Goal: Task Accomplishment & Management: Use online tool/utility

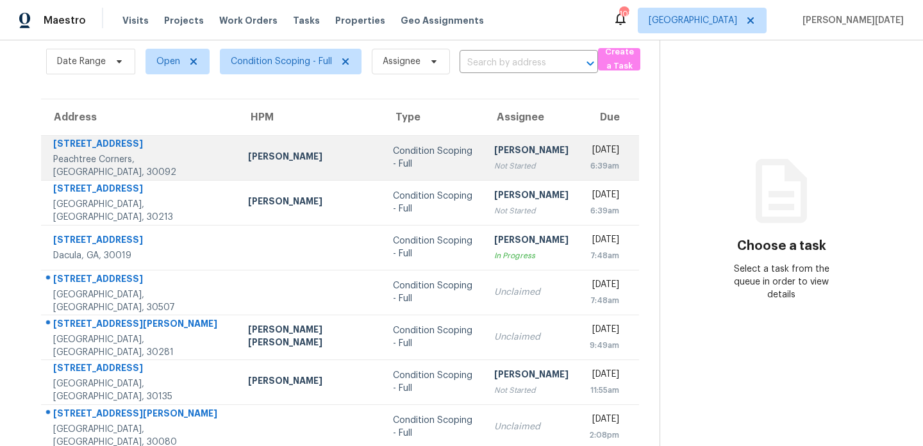
scroll to position [54, 0]
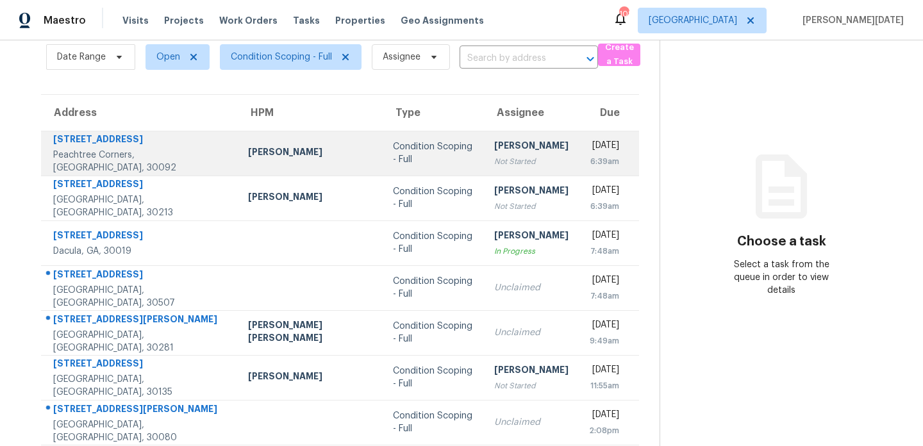
click at [494, 161] on div "Not Started" at bounding box center [531, 161] width 74 height 13
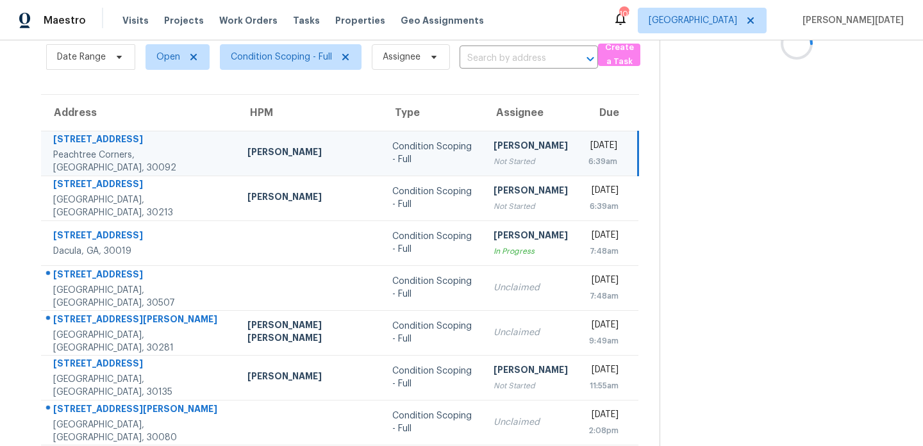
click at [505, 155] on div "Pavithran Omsekar" at bounding box center [530, 147] width 74 height 16
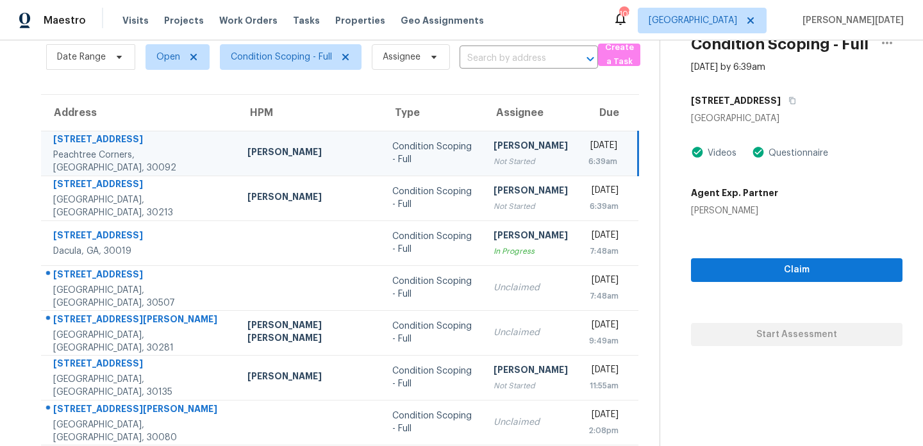
click at [505, 155] on div "Pavithran Omsekar" at bounding box center [530, 147] width 74 height 16
click at [789, 101] on icon "button" at bounding box center [792, 100] width 6 height 7
click at [483, 147] on td "Pavithran Omsekar Not Started" at bounding box center [530, 153] width 95 height 45
click at [701, 268] on span "Claim" at bounding box center [796, 270] width 191 height 16
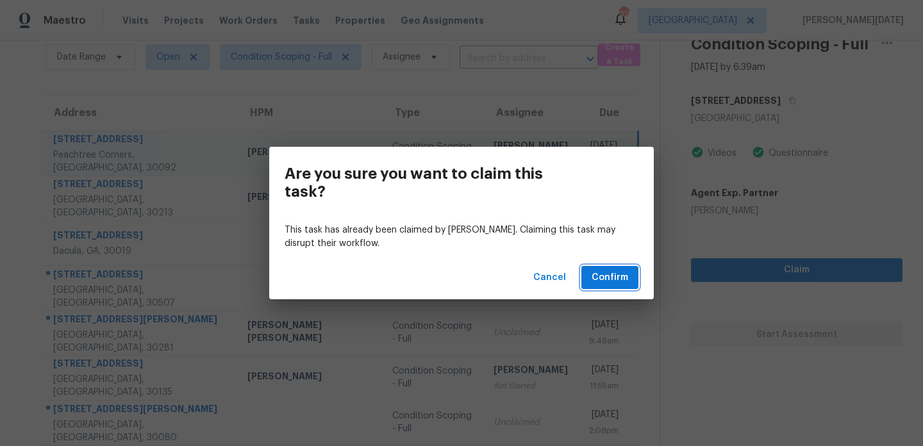
click at [608, 275] on span "Confirm" at bounding box center [609, 278] width 37 height 16
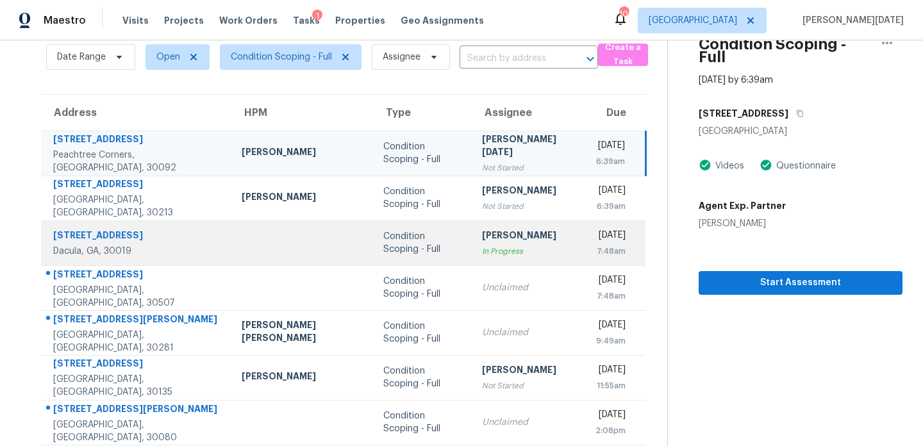
scroll to position [140, 0]
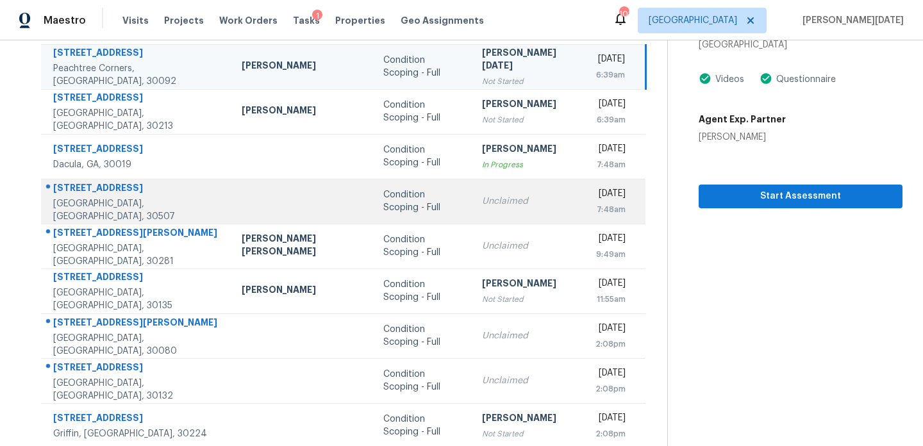
click at [482, 201] on div "Unclaimed" at bounding box center [528, 201] width 93 height 13
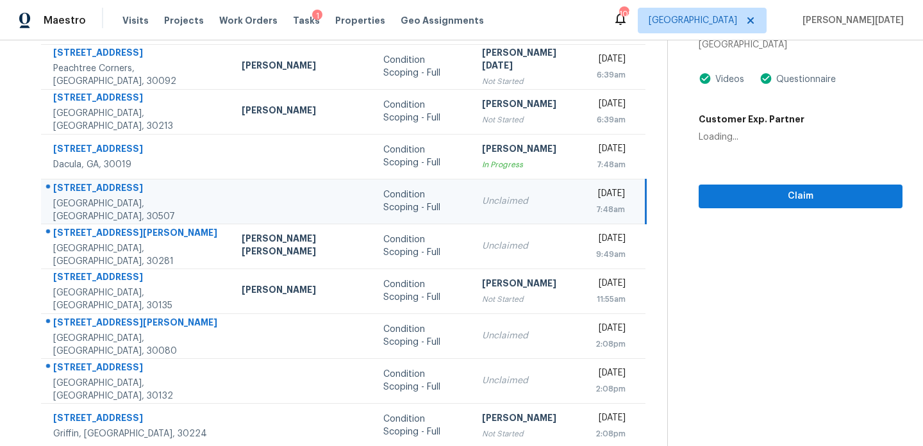
click at [513, 201] on div "Unclaimed" at bounding box center [528, 201] width 93 height 13
click at [709, 188] on span "Claim" at bounding box center [800, 196] width 183 height 16
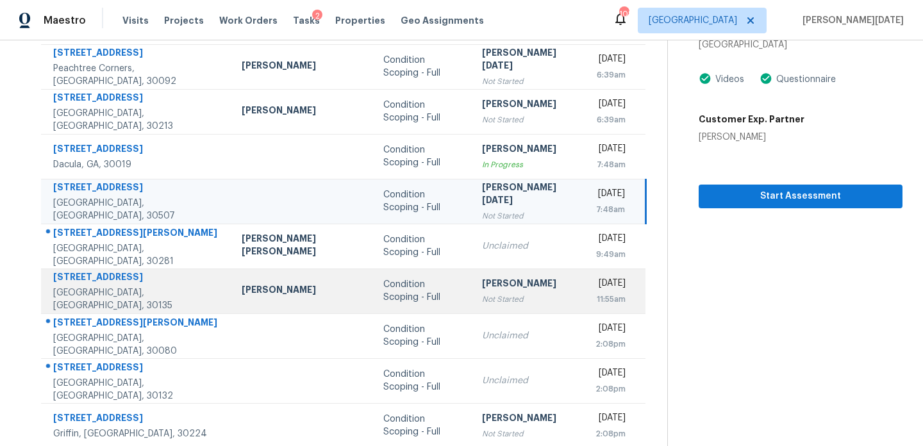
scroll to position [192, 0]
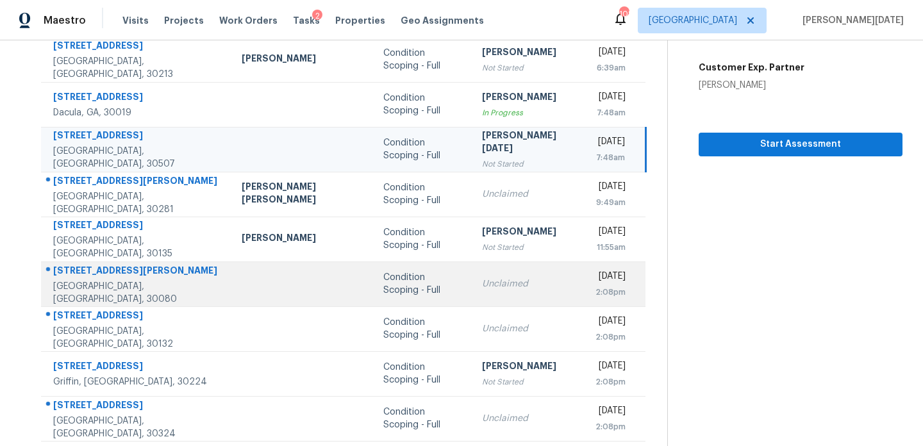
click at [472, 297] on td "Unclaimed" at bounding box center [528, 283] width 113 height 45
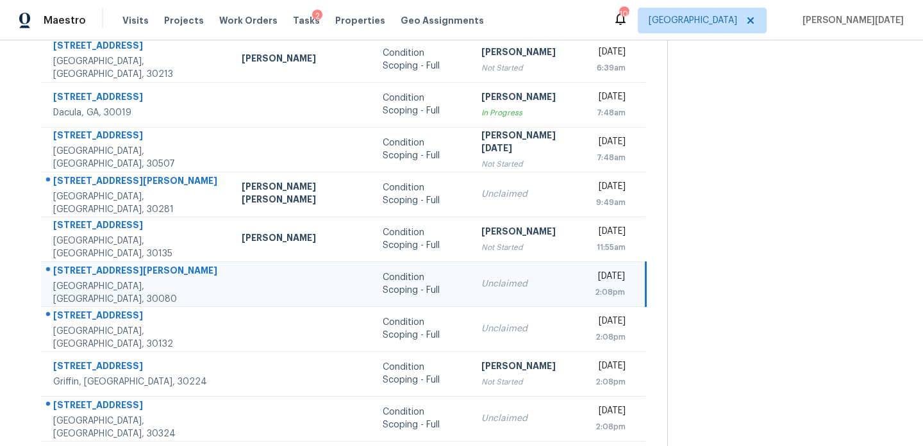
click at [481, 286] on div "Unclaimed" at bounding box center [527, 283] width 93 height 13
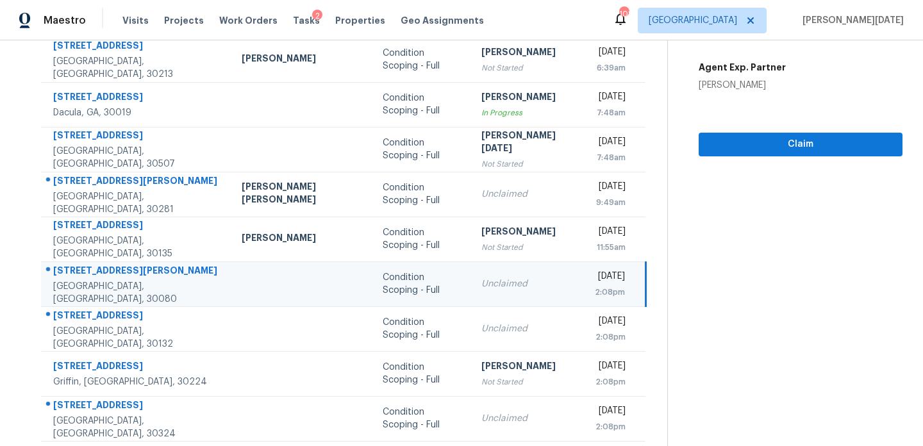
click at [493, 285] on div "Unclaimed" at bounding box center [527, 283] width 93 height 13
click at [513, 279] on div "Unclaimed" at bounding box center [527, 283] width 93 height 13
click at [709, 136] on span "Claim" at bounding box center [800, 144] width 183 height 16
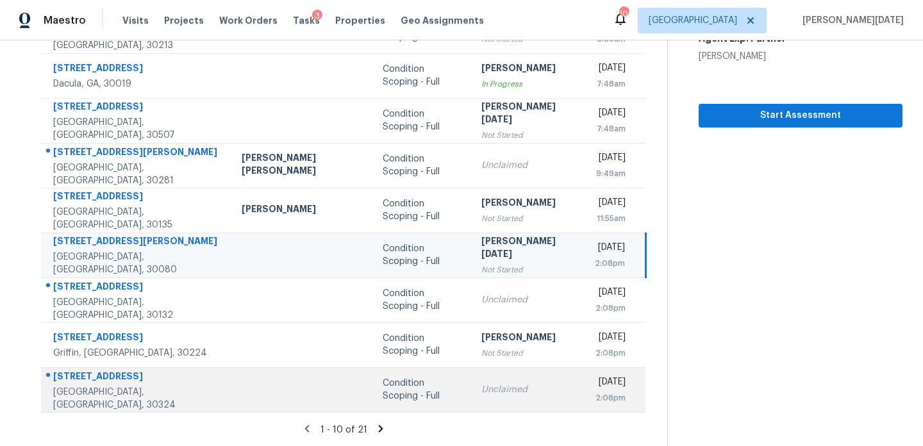
click at [398, 373] on td "Condition Scoping - Full" at bounding box center [421, 389] width 99 height 45
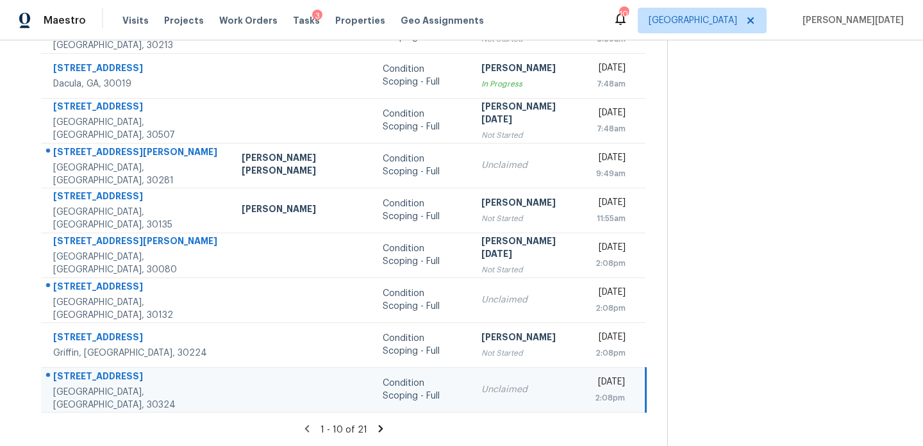
click at [471, 383] on td "Unclaimed" at bounding box center [527, 389] width 113 height 45
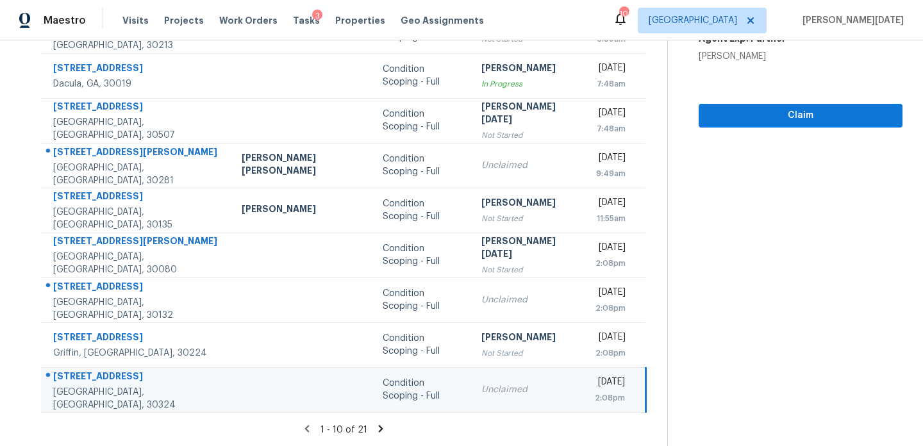
click at [485, 383] on div "Unclaimed" at bounding box center [527, 389] width 93 height 13
click at [725, 108] on span "Claim" at bounding box center [800, 116] width 183 height 16
click at [375, 429] on icon at bounding box center [381, 429] width 12 height 12
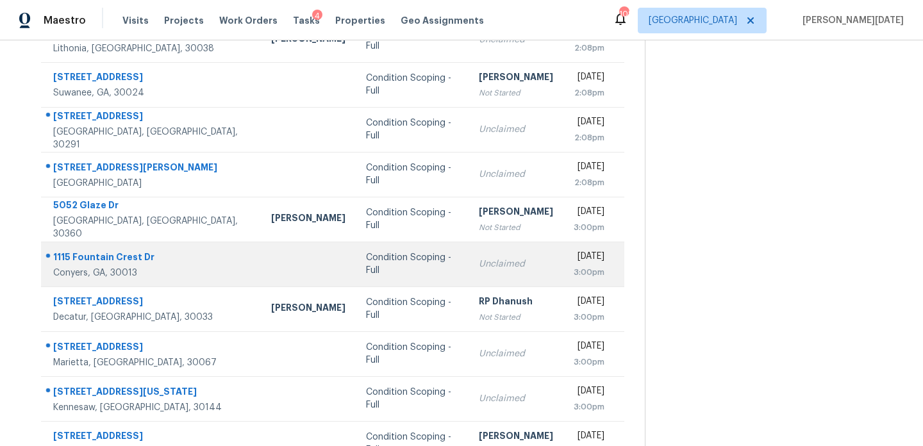
scroll to position [140, 0]
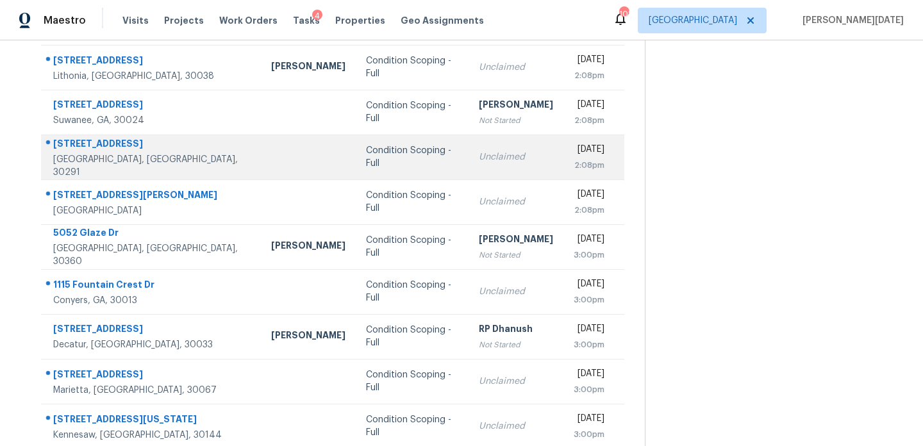
click at [468, 170] on td "Unclaimed" at bounding box center [515, 157] width 95 height 45
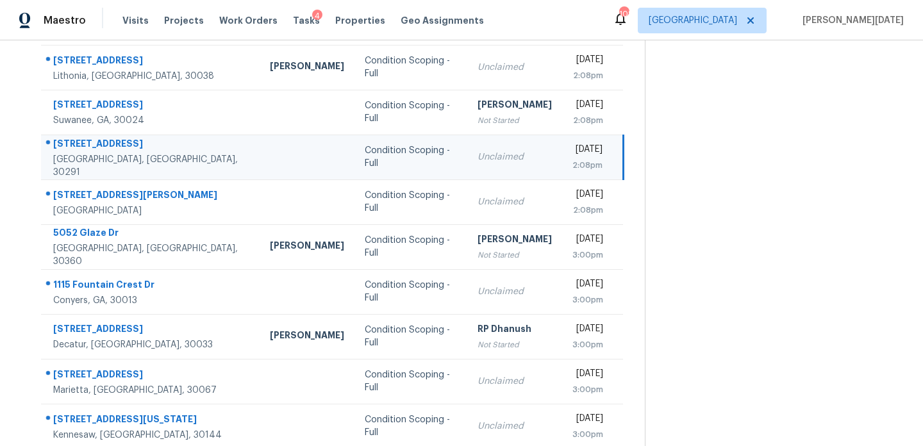
click at [572, 159] on div "2:08pm" at bounding box center [587, 165] width 30 height 13
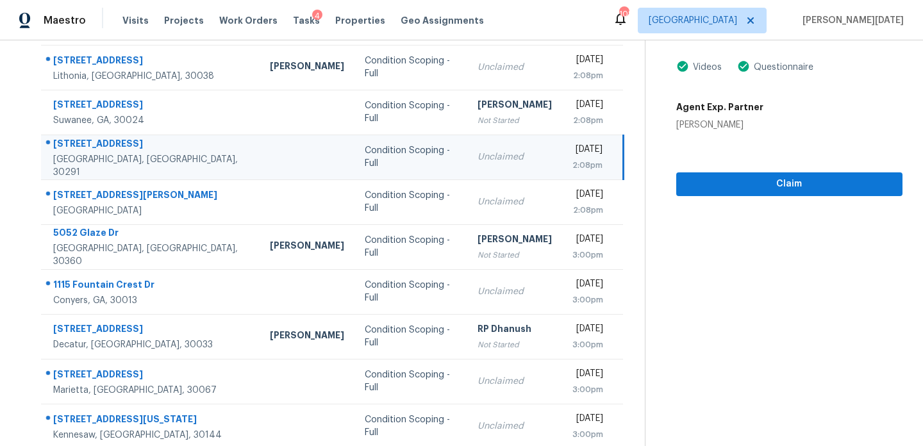
click at [572, 157] on div "[DATE]" at bounding box center [587, 151] width 30 height 16
click at [707, 193] on button "Claim" at bounding box center [789, 184] width 226 height 24
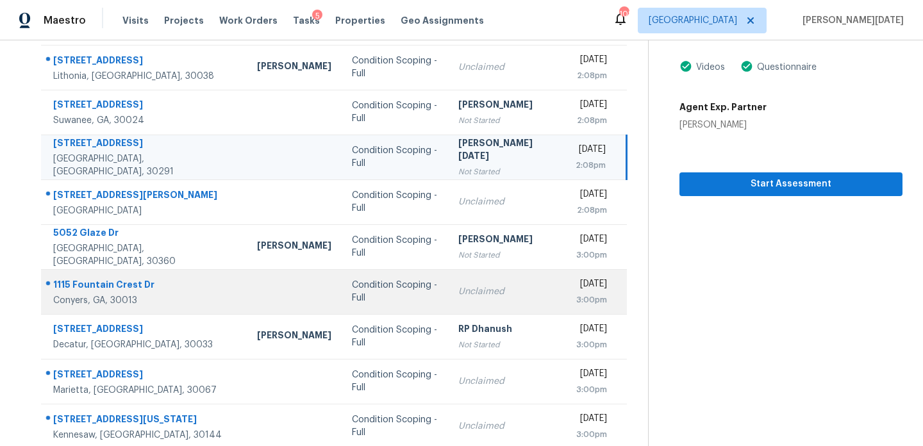
scroll to position [142, 0]
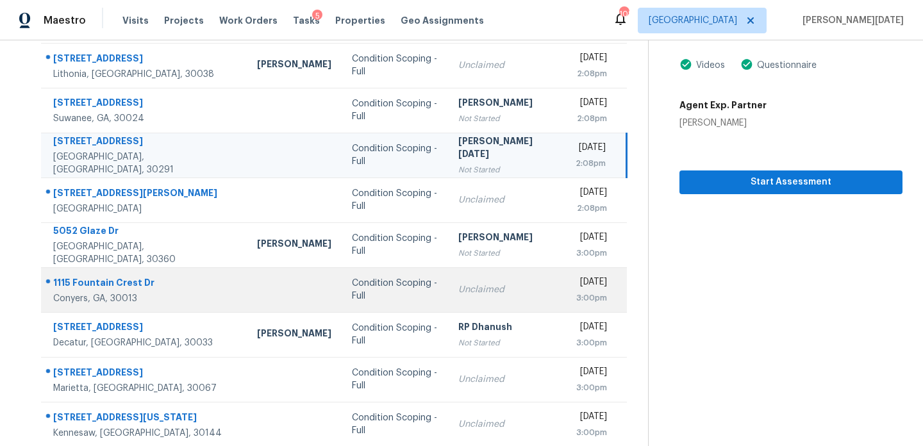
click at [448, 281] on td "Unclaimed" at bounding box center [506, 289] width 117 height 45
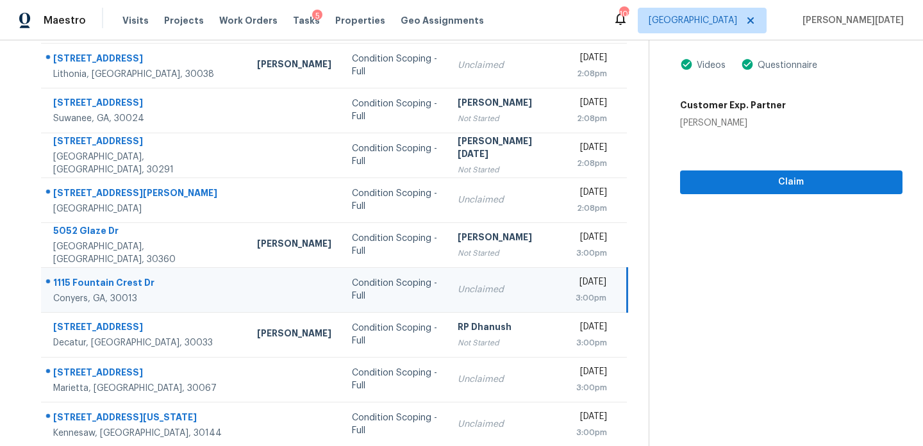
click at [482, 287] on div "Unclaimed" at bounding box center [505, 289] width 97 height 13
click at [575, 275] on div "[DATE]" at bounding box center [590, 283] width 31 height 16
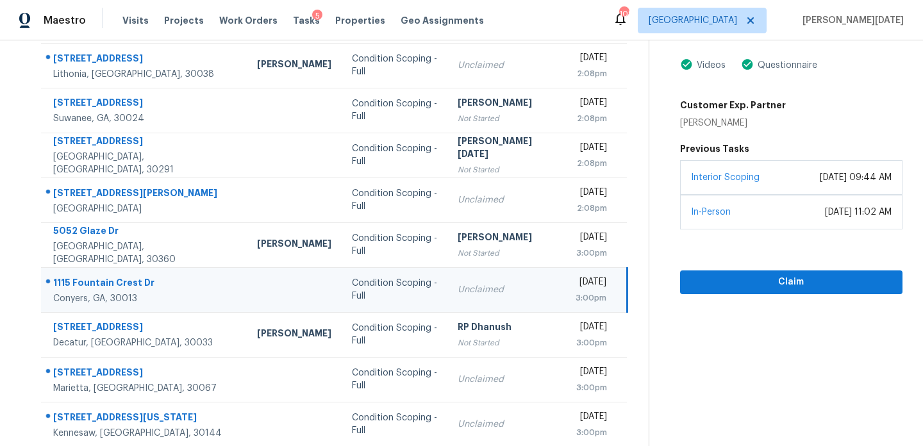
click at [592, 283] on div "[DATE]" at bounding box center [590, 283] width 31 height 16
click at [693, 290] on span "Claim" at bounding box center [791, 282] width 202 height 16
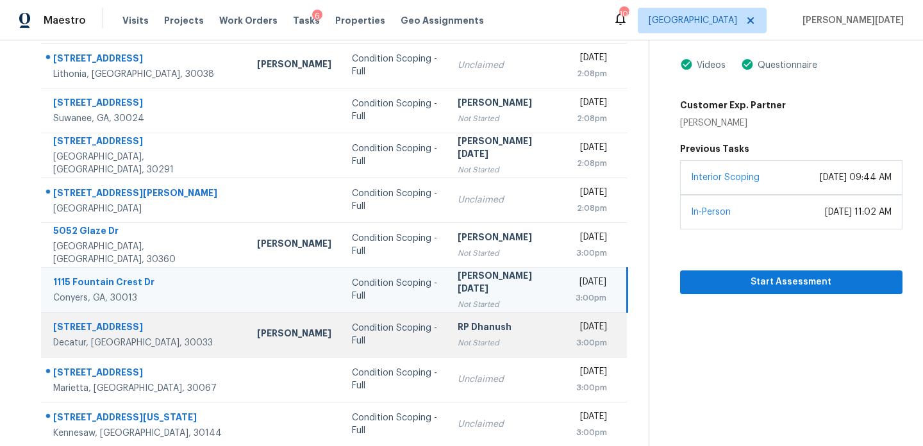
scroll to position [221, 0]
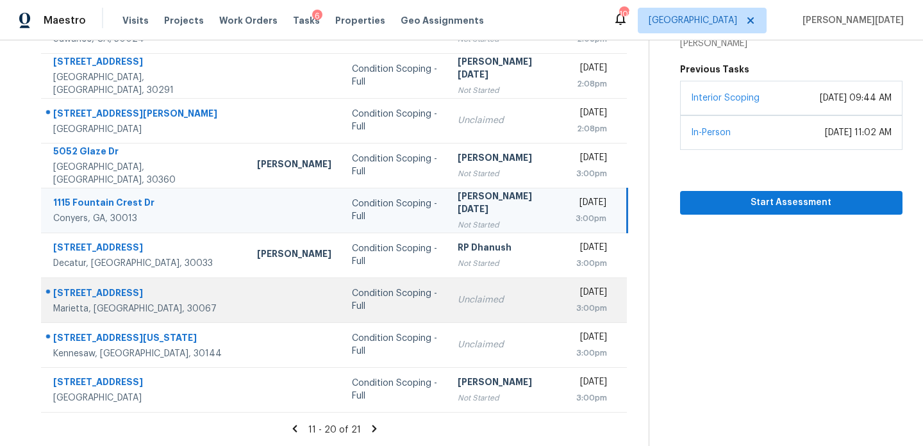
click at [450, 312] on td "Unclaimed" at bounding box center [505, 299] width 117 height 45
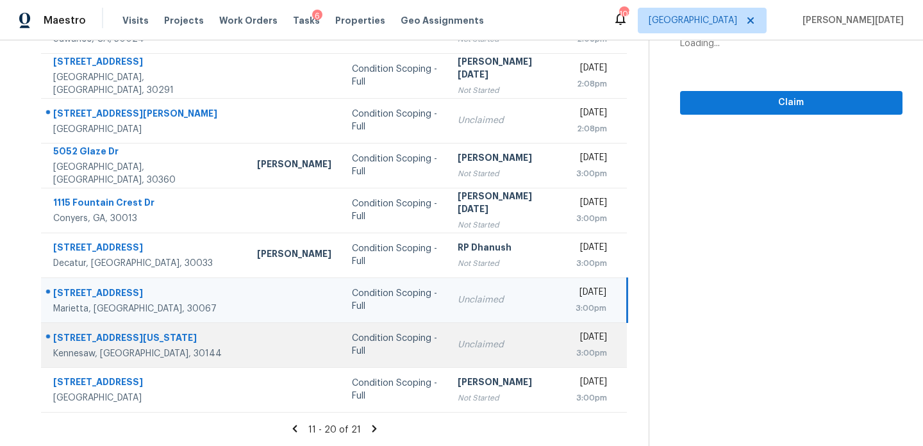
click at [456, 331] on td "Unclaimed" at bounding box center [505, 344] width 117 height 45
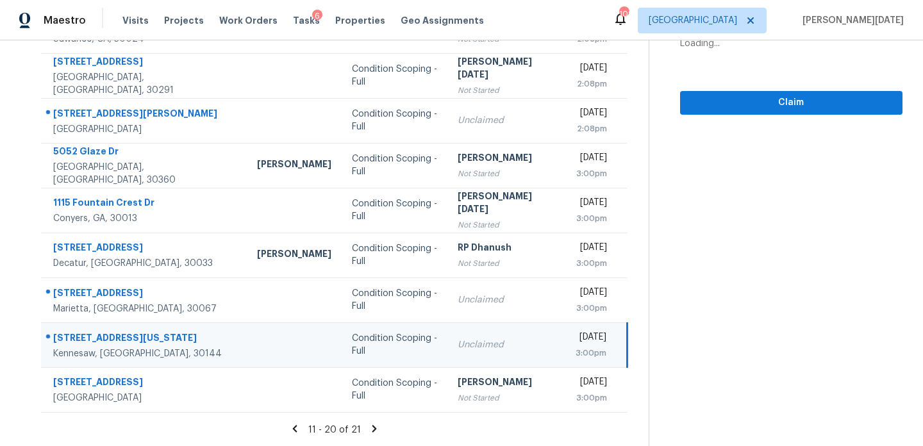
click at [565, 331] on td "Fri, Sep 5th 2025 3:00pm" at bounding box center [596, 344] width 62 height 45
click at [736, 110] on button "Claim" at bounding box center [791, 103] width 222 height 24
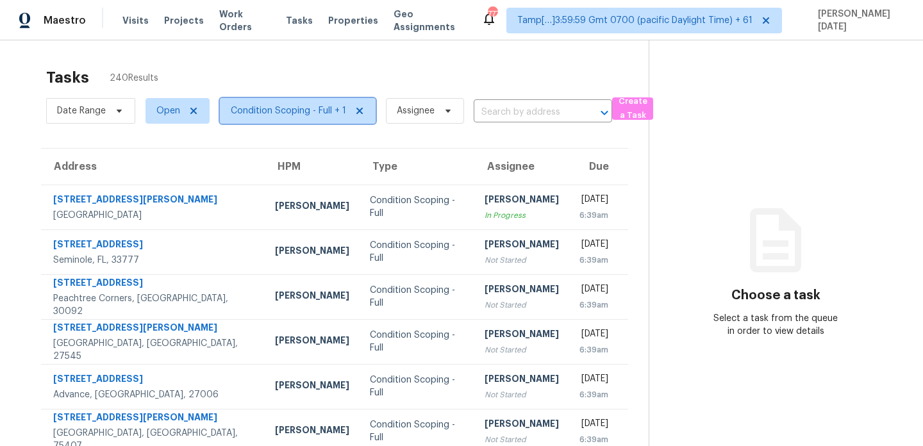
click at [315, 115] on span "Condition Scoping - Full + 1" at bounding box center [288, 110] width 115 height 13
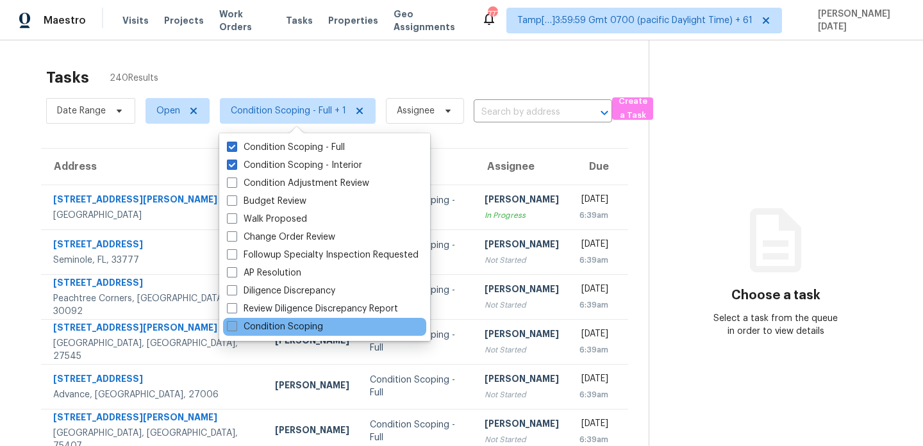
click at [300, 331] on label "Condition Scoping" at bounding box center [275, 326] width 96 height 13
click at [235, 329] on input "Condition Scoping" at bounding box center [231, 324] width 8 height 8
checkbox input "true"
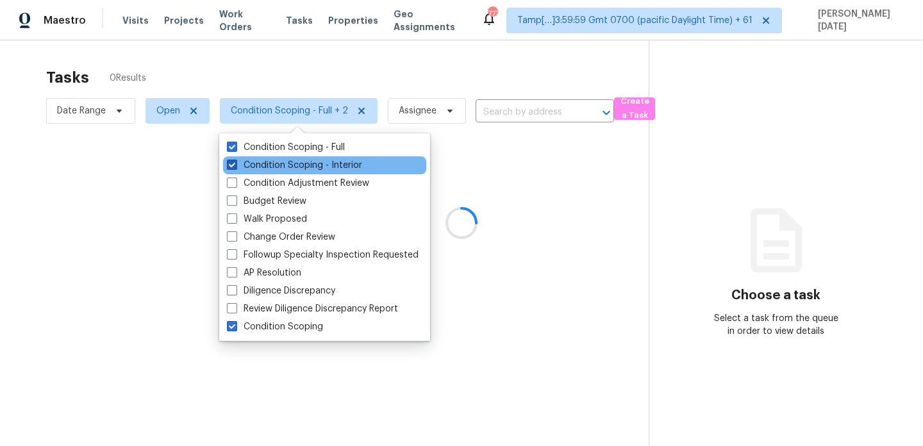
click at [341, 165] on label "Condition Scoping - Interior" at bounding box center [294, 165] width 135 height 13
click at [235, 165] on input "Condition Scoping - Interior" at bounding box center [231, 163] width 8 height 8
checkbox input "false"
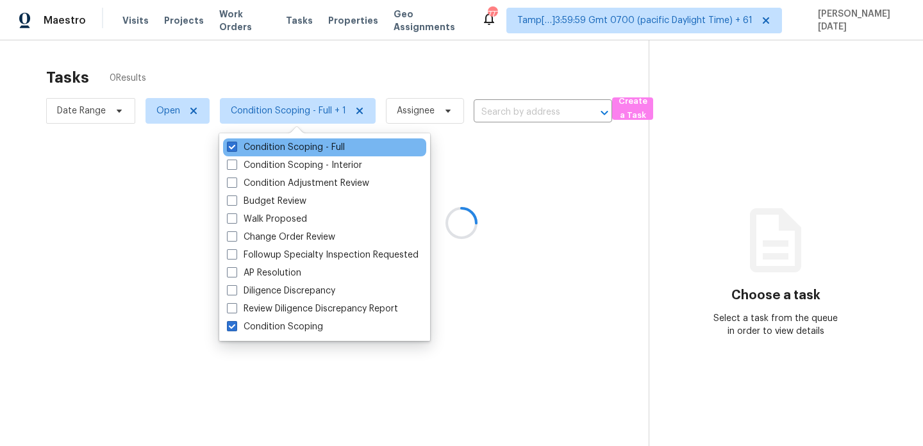
click at [345, 144] on div "Condition Scoping - Full" at bounding box center [324, 147] width 203 height 18
click at [355, 143] on div "Condition Scoping - Full" at bounding box center [324, 147] width 203 height 18
click at [348, 146] on div "Condition Scoping - Full" at bounding box center [324, 147] width 203 height 18
click at [342, 146] on label "Condition Scoping - Full" at bounding box center [286, 147] width 118 height 13
click at [235, 146] on input "Condition Scoping - Full" at bounding box center [231, 145] width 8 height 8
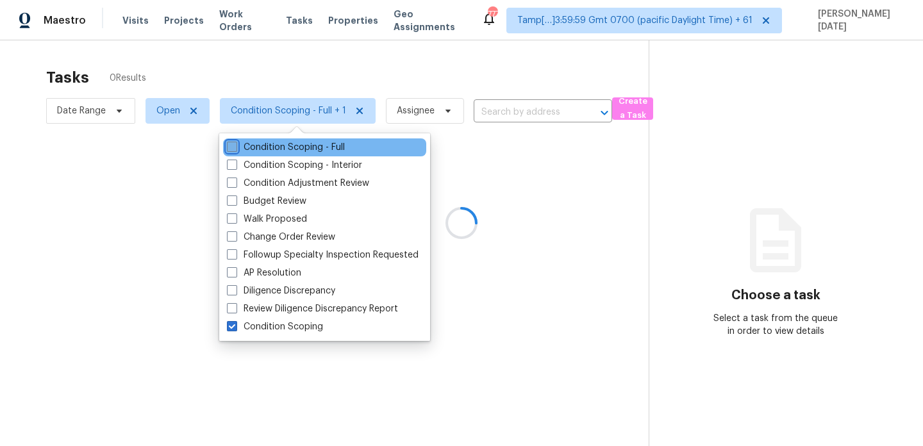
checkbox input "false"
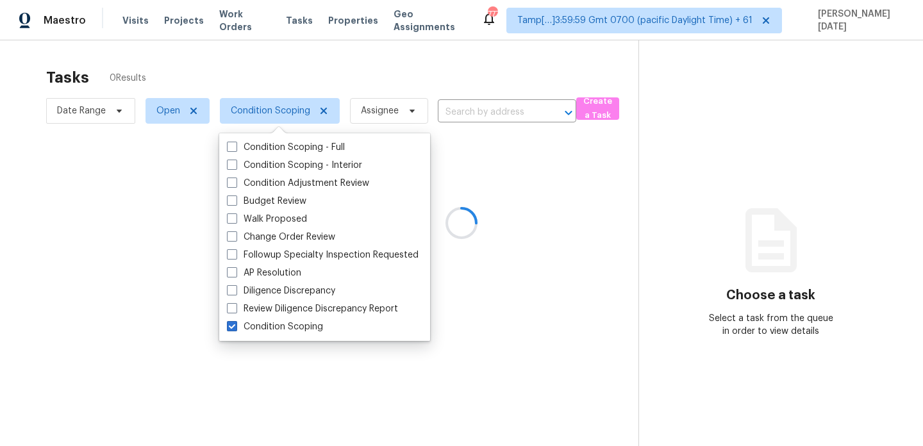
click at [484, 86] on div at bounding box center [461, 223] width 923 height 446
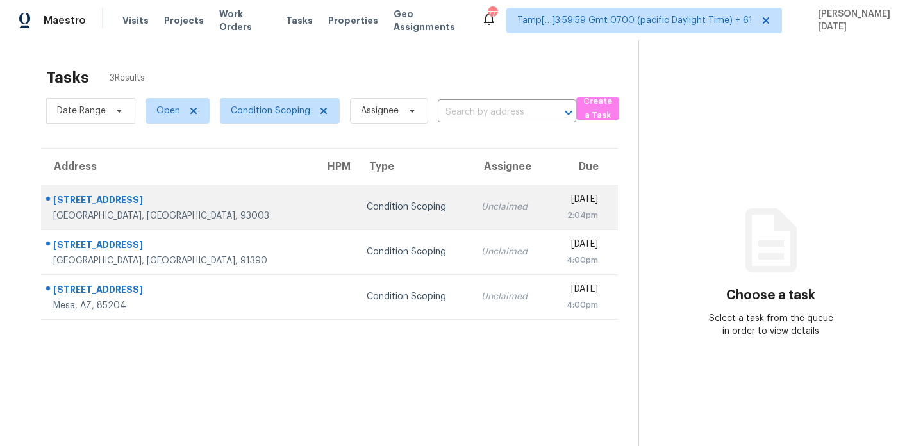
click at [472, 191] on td "Unclaimed" at bounding box center [509, 207] width 76 height 45
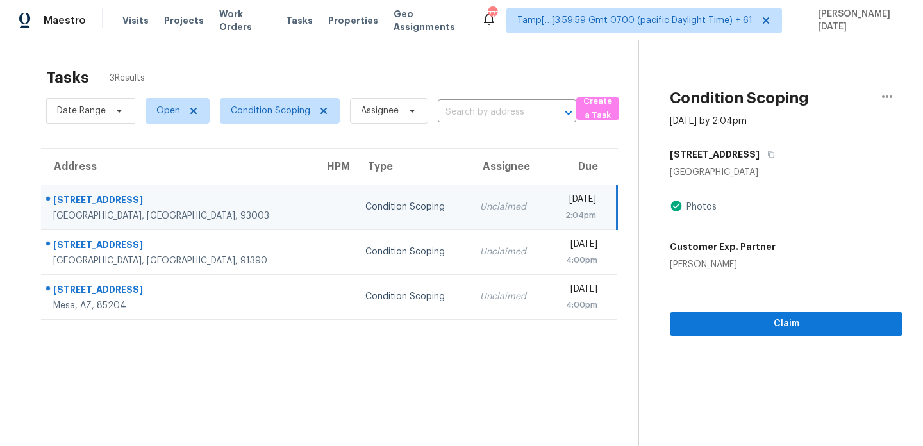
click at [472, 191] on td "Unclaimed" at bounding box center [508, 207] width 76 height 45
click at [740, 318] on span "Claim" at bounding box center [786, 324] width 212 height 16
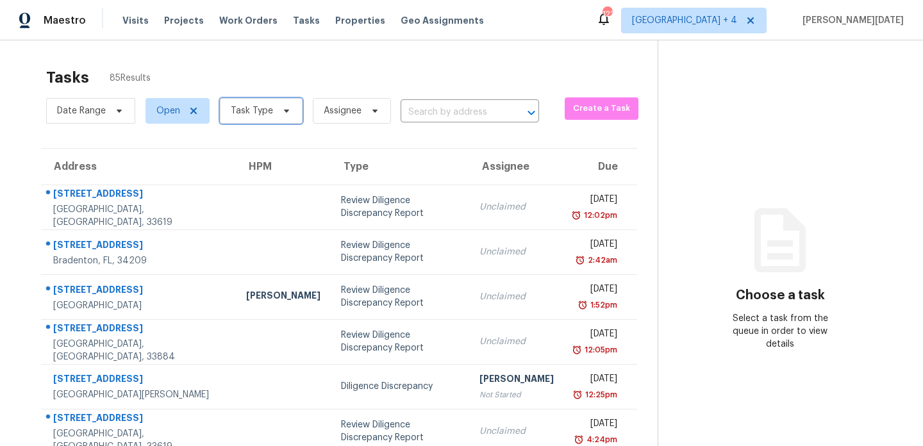
click at [272, 112] on span "Task Type" at bounding box center [261, 111] width 83 height 26
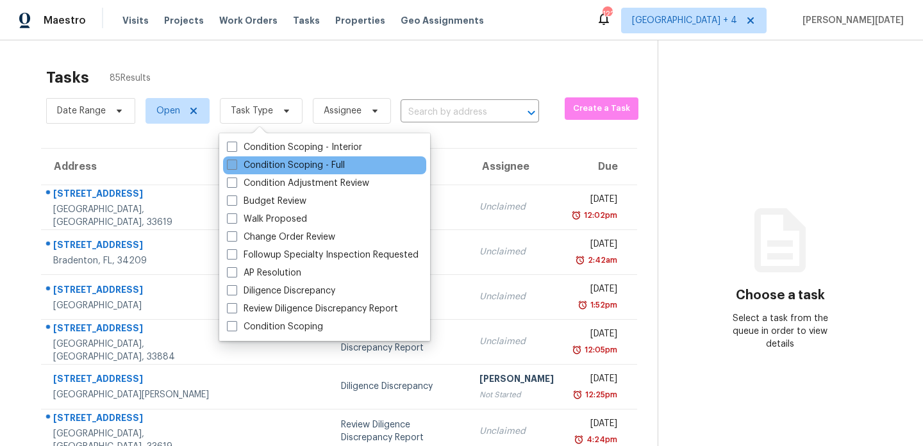
click at [254, 165] on label "Condition Scoping - Full" at bounding box center [286, 165] width 118 height 13
click at [235, 165] on input "Condition Scoping - Full" at bounding box center [231, 163] width 8 height 8
checkbox input "true"
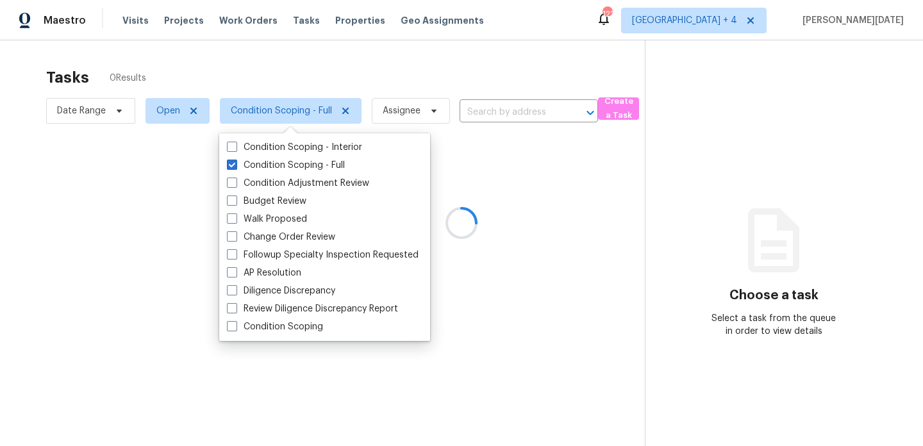
click at [390, 79] on div at bounding box center [461, 223] width 923 height 446
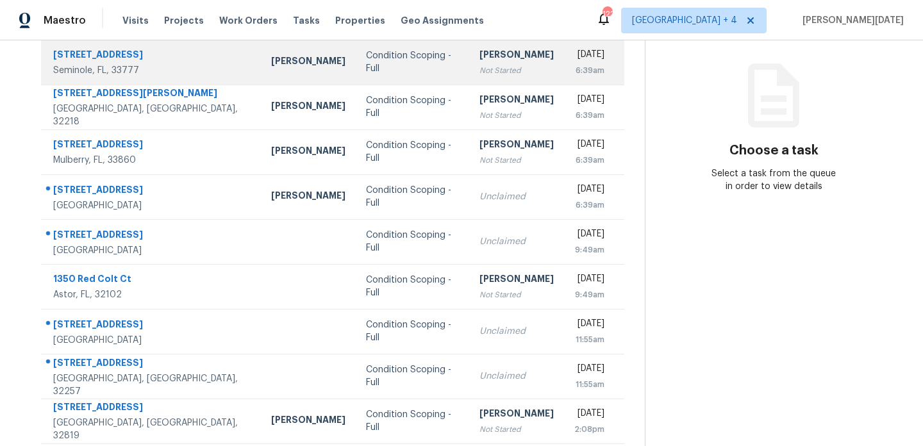
scroll to position [145, 0]
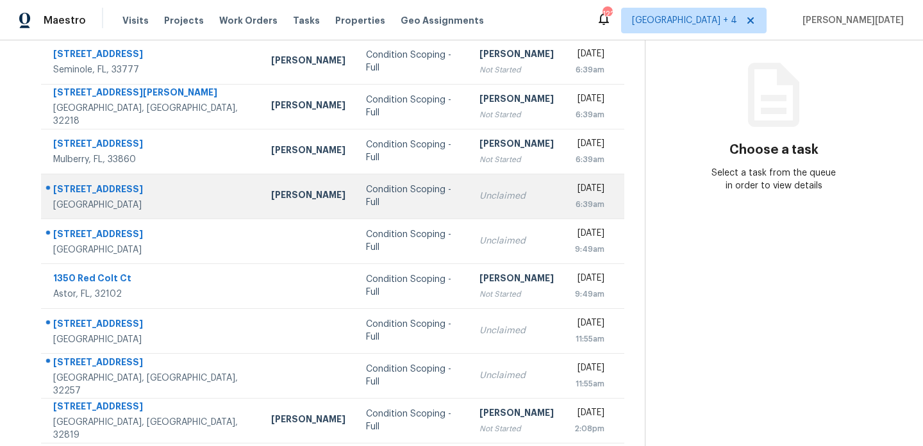
click at [469, 194] on td "Unclaimed" at bounding box center [516, 196] width 95 height 45
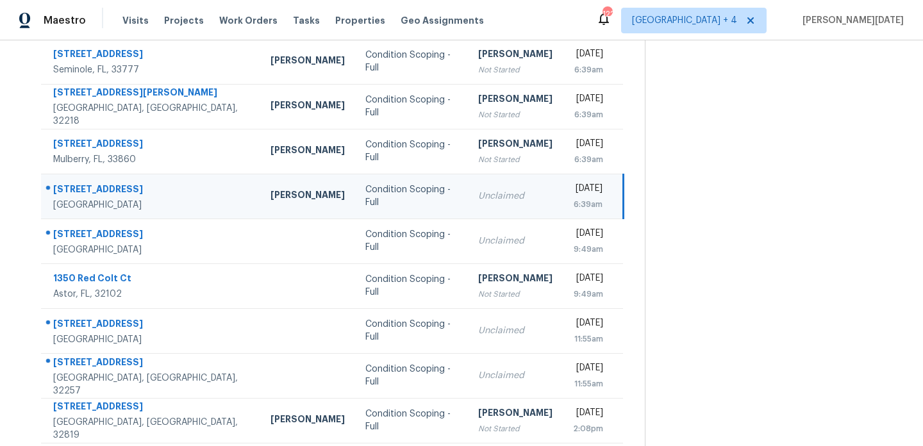
click at [478, 190] on div "Unclaimed" at bounding box center [515, 196] width 74 height 13
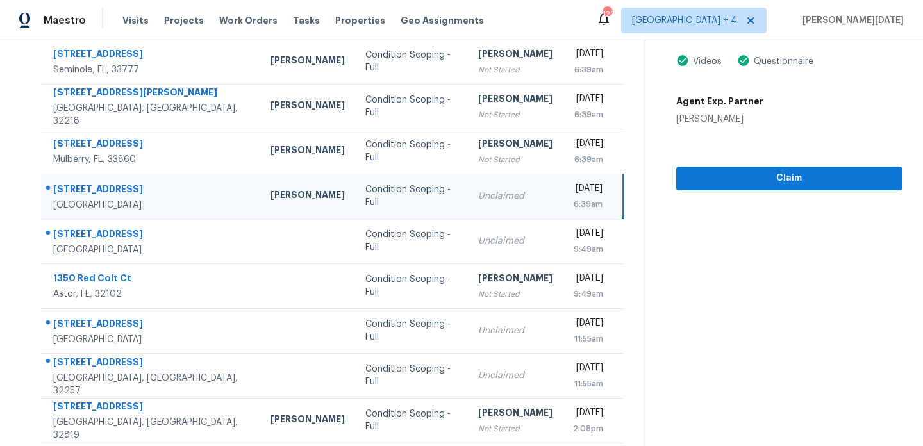
click at [563, 189] on td "Fri, Sep 5th 2025 6:39am" at bounding box center [593, 196] width 60 height 45
click at [689, 174] on span "Claim" at bounding box center [789, 178] width 206 height 16
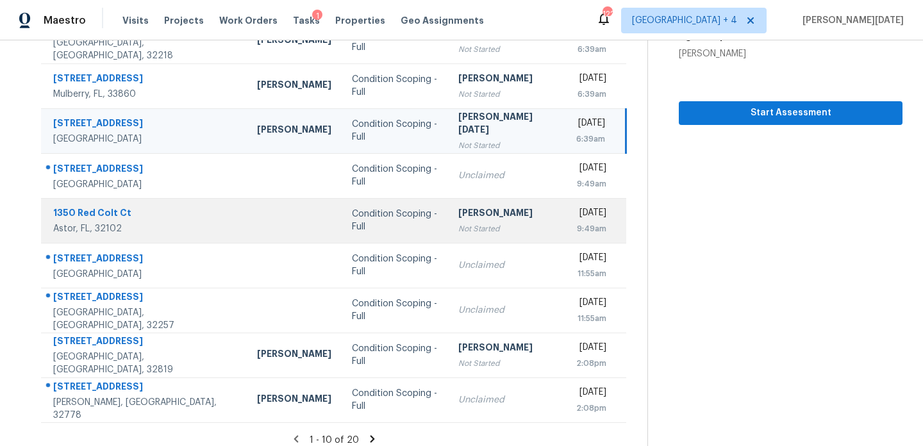
scroll to position [218, 0]
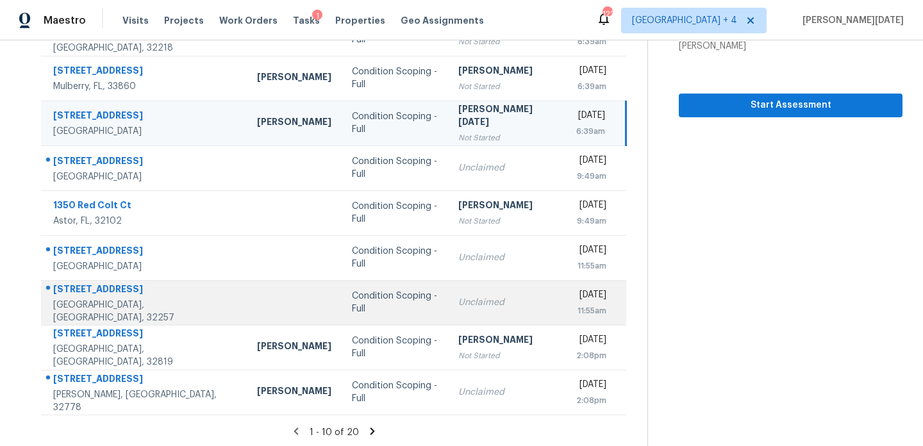
click at [448, 284] on td "Unclaimed" at bounding box center [507, 302] width 118 height 45
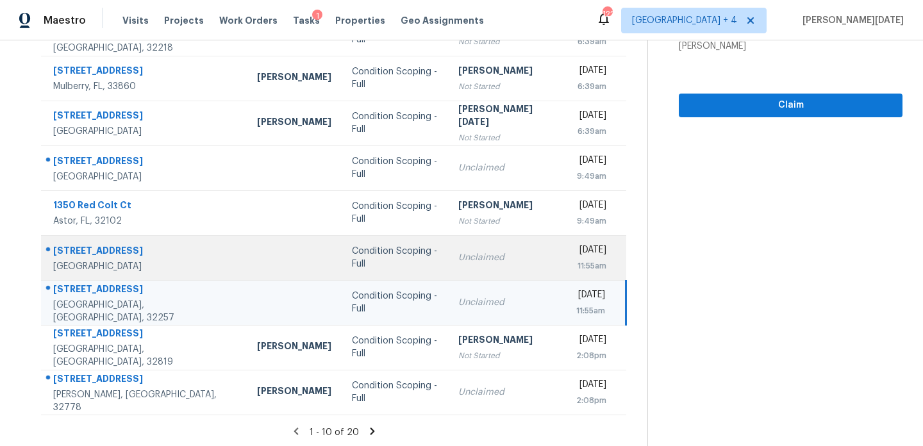
click at [458, 271] on td "Unclaimed" at bounding box center [507, 257] width 118 height 45
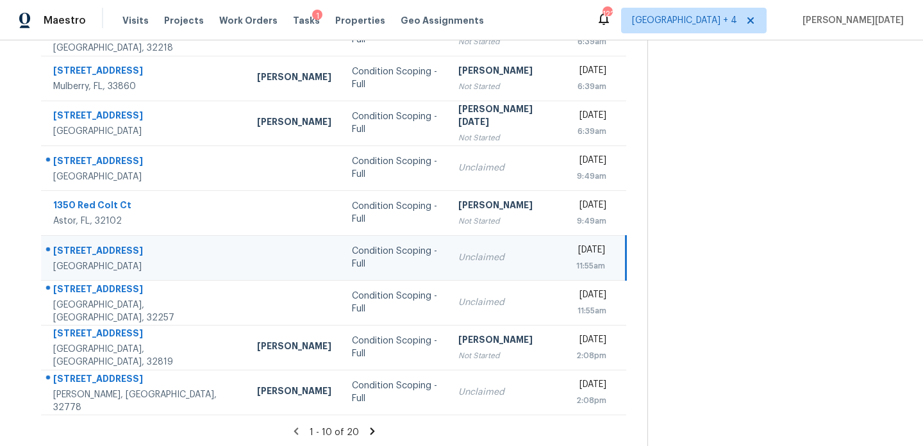
click at [458, 271] on td "Unclaimed" at bounding box center [507, 257] width 118 height 45
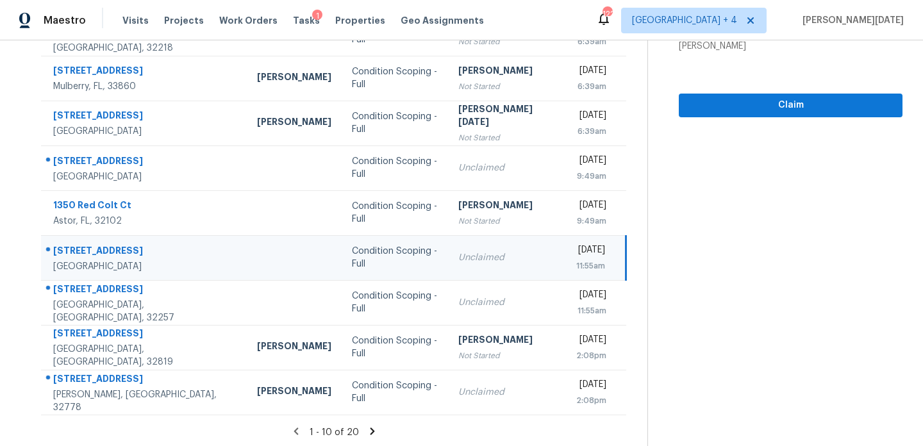
click at [458, 271] on td "Unclaimed" at bounding box center [507, 257] width 118 height 45
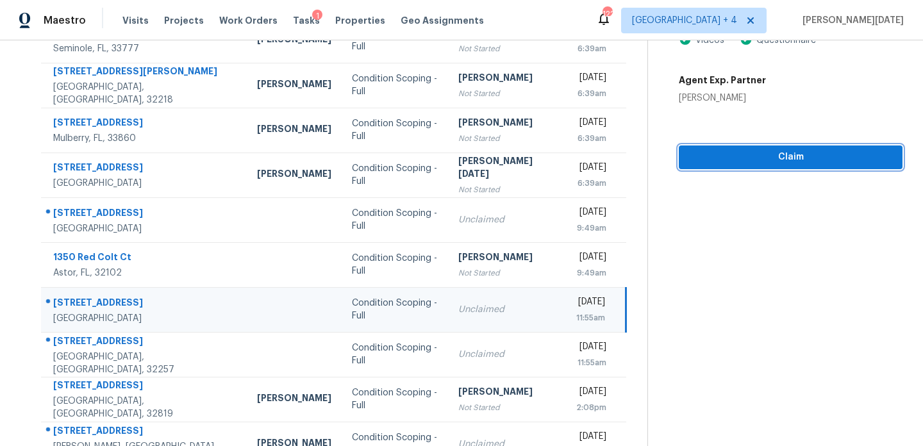
click at [707, 161] on span "Claim" at bounding box center [790, 157] width 203 height 16
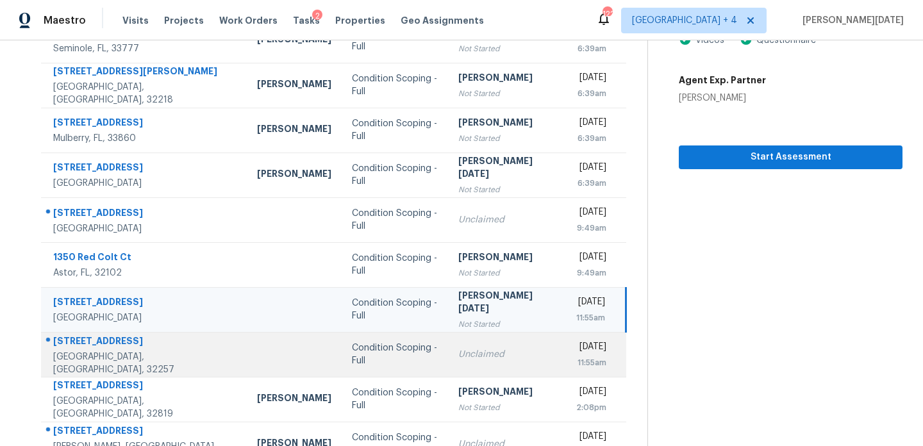
scroll to position [221, 0]
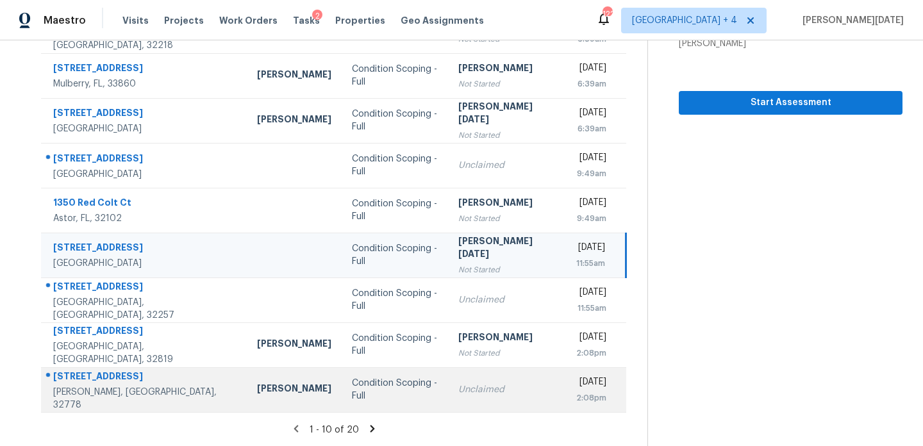
click at [386, 395] on div "Condition Scoping - Full" at bounding box center [395, 390] width 86 height 26
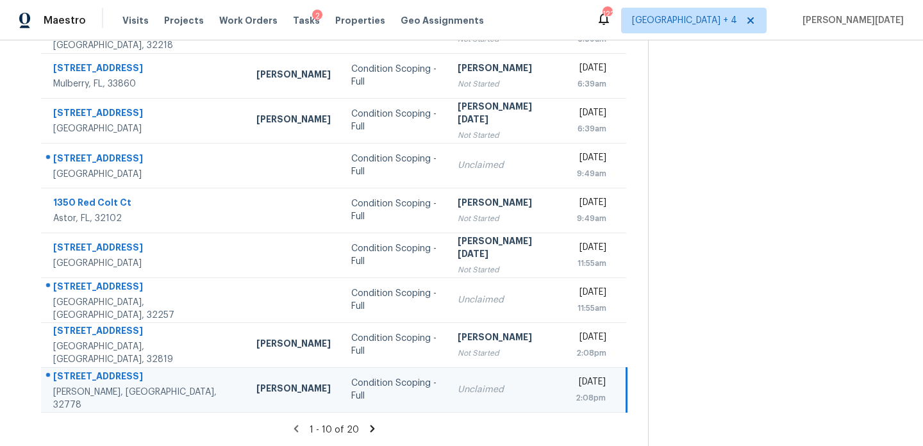
click at [485, 374] on td "Unclaimed" at bounding box center [506, 389] width 118 height 45
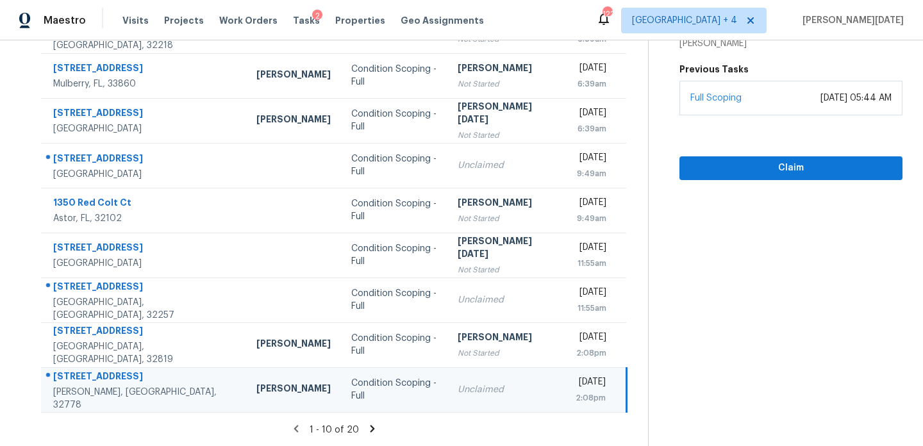
click at [575, 380] on div "[DATE]" at bounding box center [590, 383] width 30 height 16
click at [744, 167] on span "Claim" at bounding box center [790, 168] width 202 height 16
click at [370, 431] on icon at bounding box center [372, 429] width 12 height 12
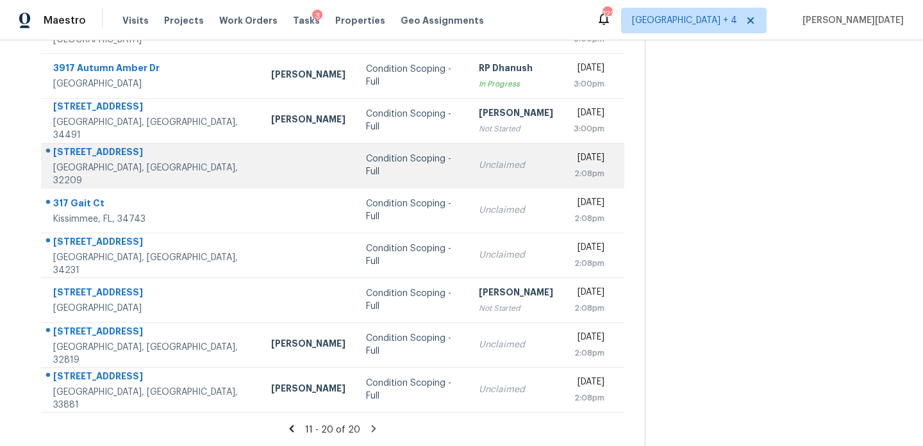
scroll to position [96, 0]
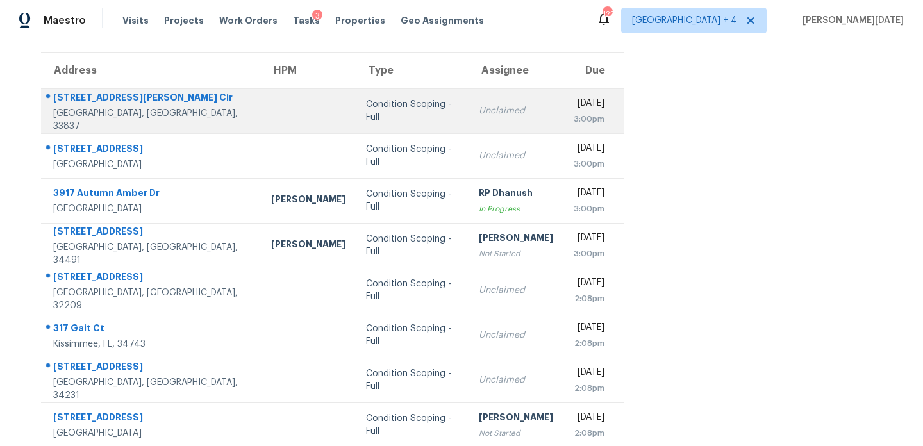
click at [479, 116] on div "Unclaimed" at bounding box center [516, 110] width 74 height 13
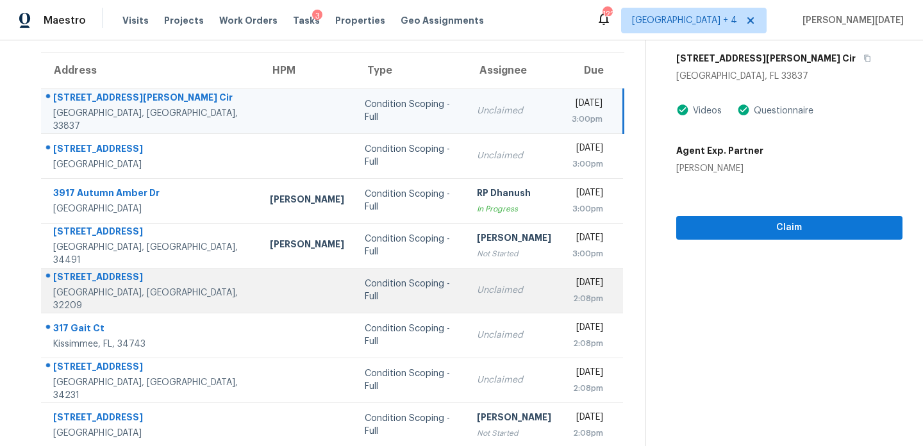
scroll to position [221, 0]
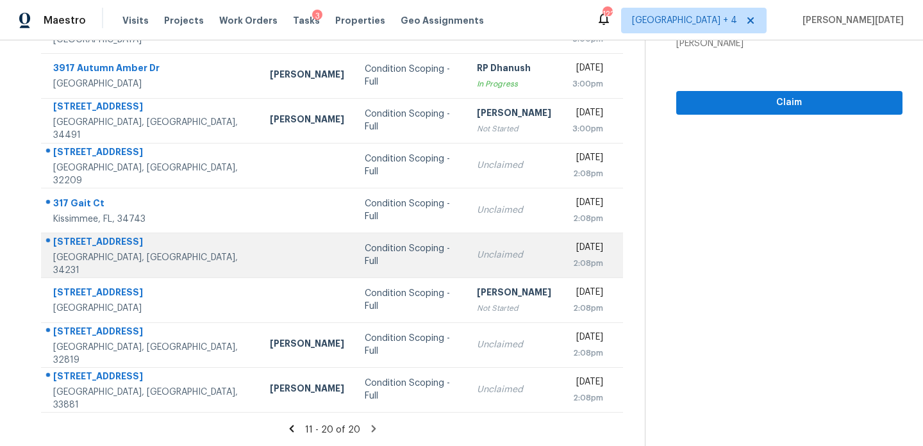
click at [498, 235] on td "Unclaimed" at bounding box center [513, 255] width 95 height 45
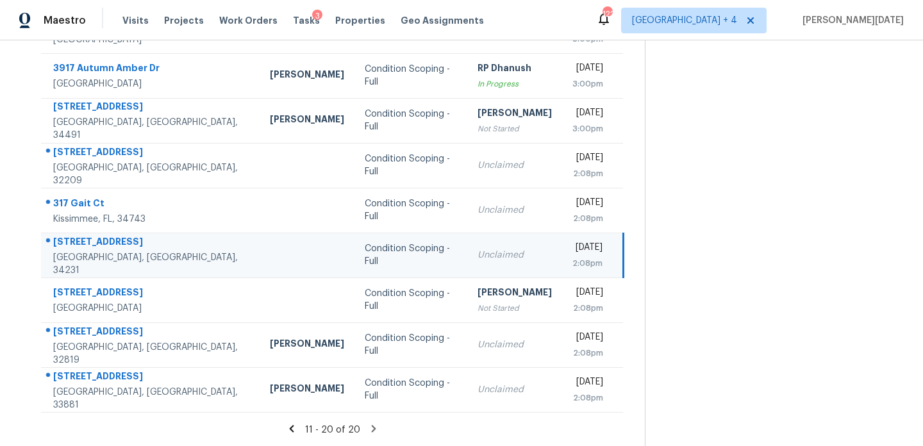
click at [572, 244] on div "[DATE]" at bounding box center [587, 249] width 30 height 16
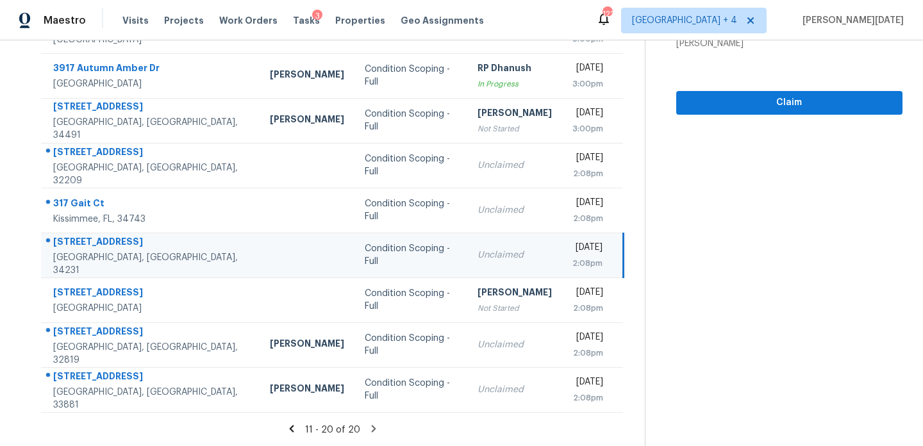
click at [572, 244] on div "[DATE]" at bounding box center [587, 249] width 30 height 16
click at [724, 97] on span "Claim" at bounding box center [789, 103] width 206 height 16
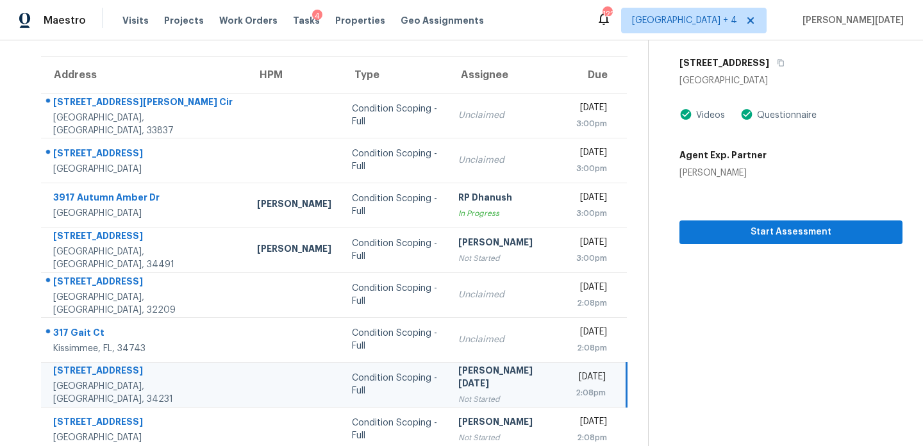
scroll to position [87, 0]
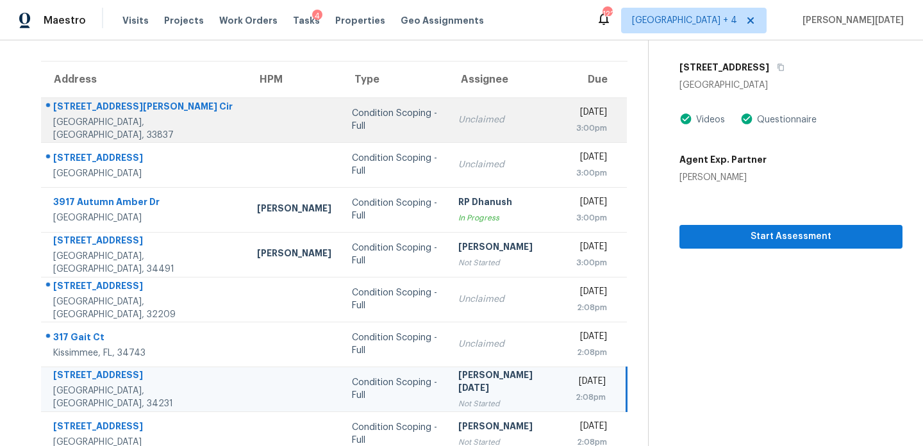
click at [458, 124] on div "Unclaimed" at bounding box center [506, 119] width 97 height 13
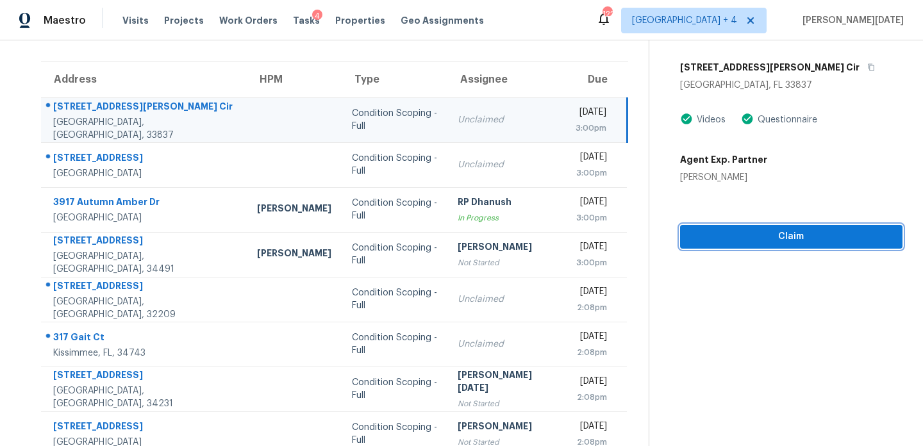
click at [722, 235] on span "Claim" at bounding box center [791, 237] width 202 height 16
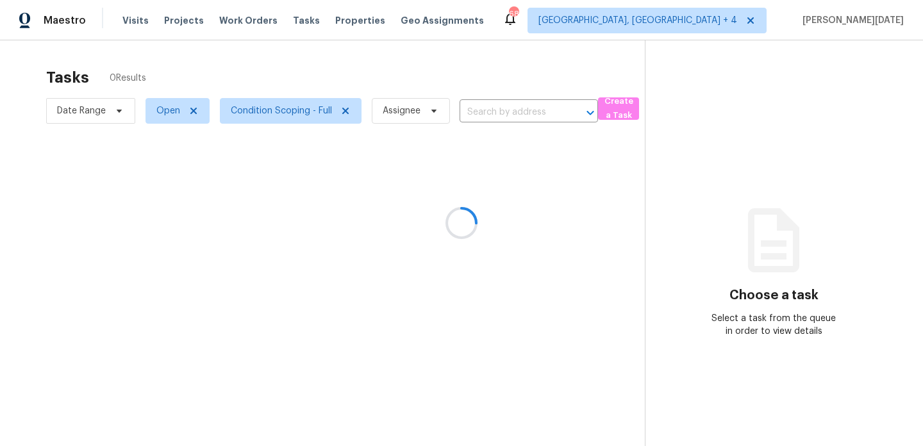
click at [513, 71] on div at bounding box center [461, 223] width 923 height 446
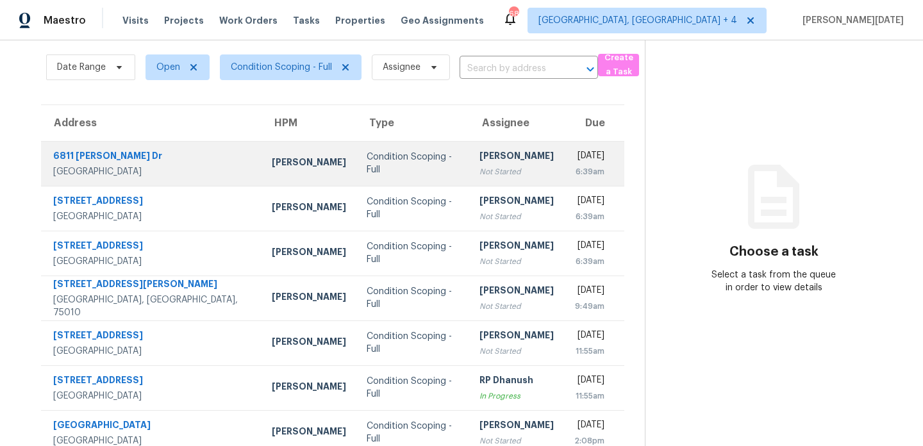
scroll to position [53, 0]
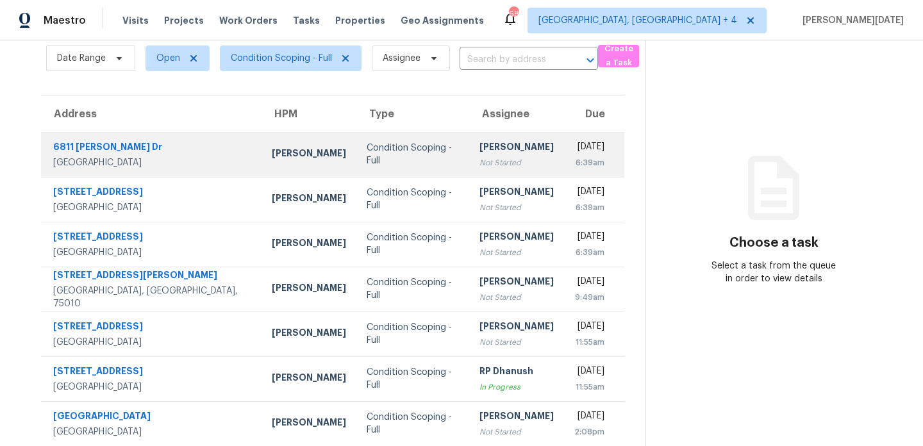
click at [479, 161] on div "Not Started" at bounding box center [516, 162] width 74 height 13
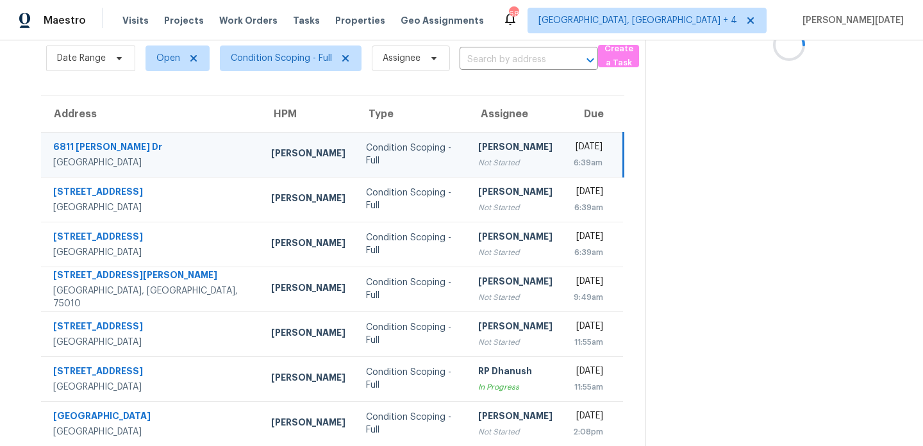
click at [498, 152] on div "[PERSON_NAME]" at bounding box center [515, 148] width 74 height 16
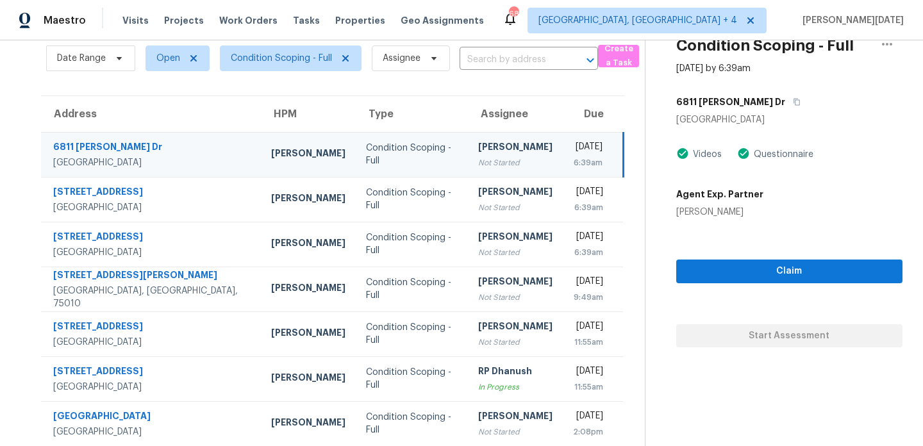
click at [573, 147] on div "[DATE]" at bounding box center [587, 148] width 29 height 16
click at [712, 273] on span "Claim" at bounding box center [789, 271] width 206 height 16
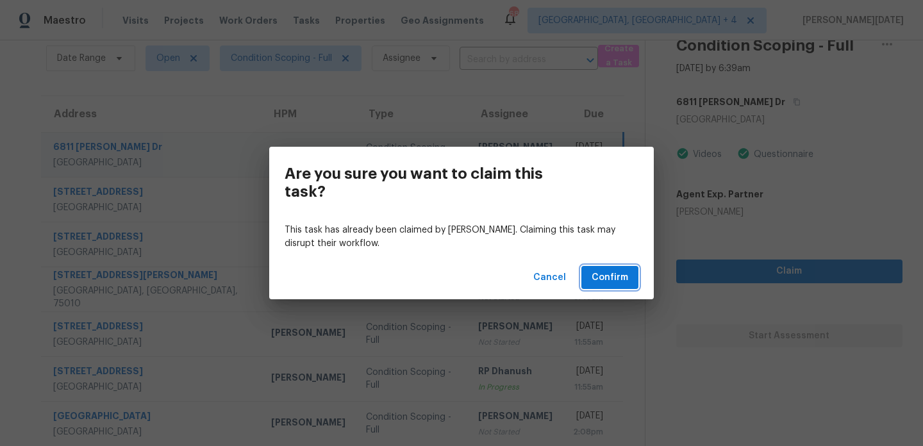
click at [584, 271] on button "Confirm" at bounding box center [609, 278] width 57 height 24
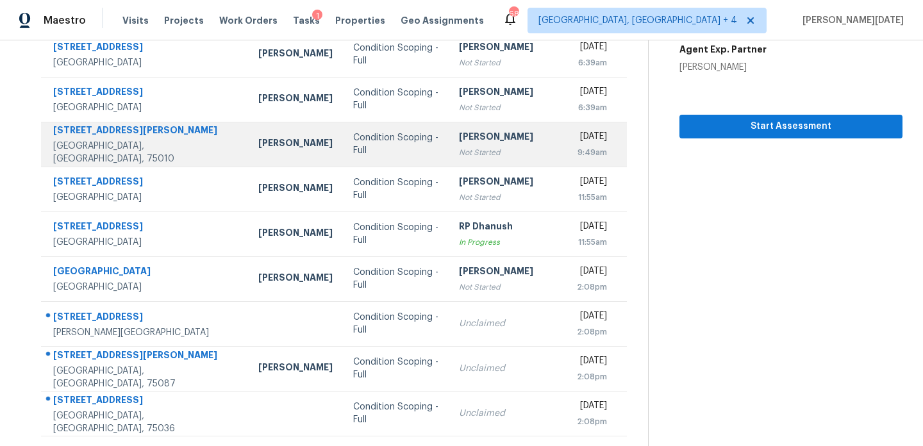
scroll to position [213, 0]
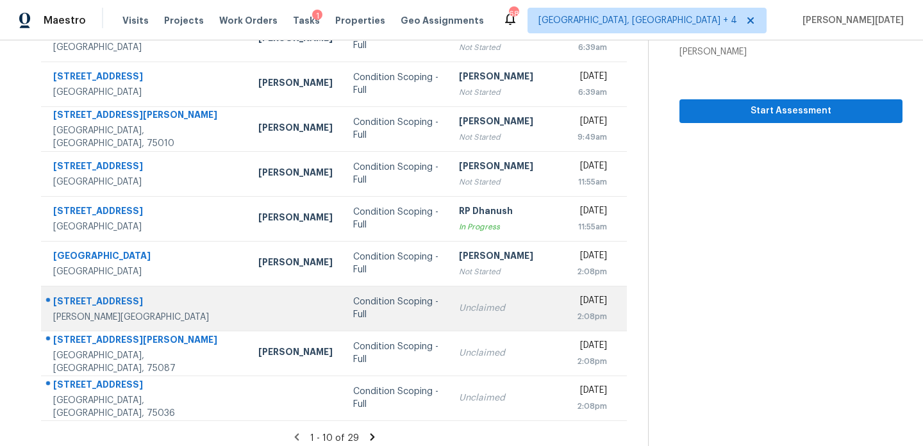
click at [463, 293] on td "Unclaimed" at bounding box center [506, 308] width 117 height 45
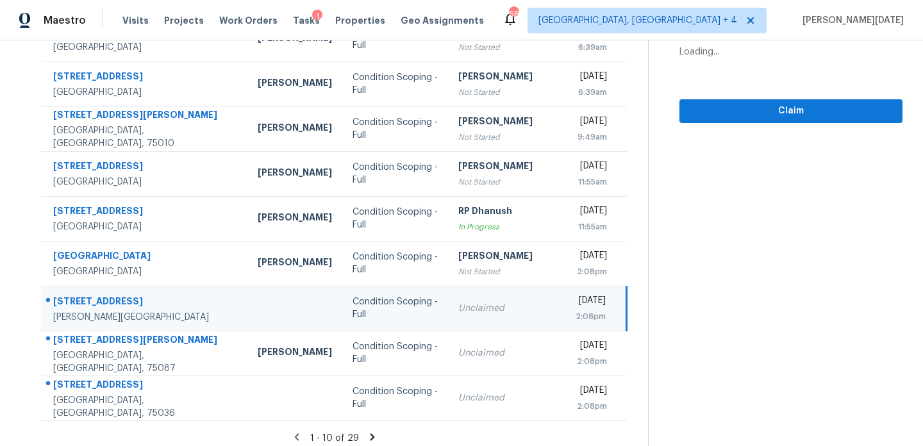
click at [490, 305] on div "Unclaimed" at bounding box center [506, 308] width 97 height 13
click at [709, 110] on span "Claim" at bounding box center [790, 111] width 202 height 16
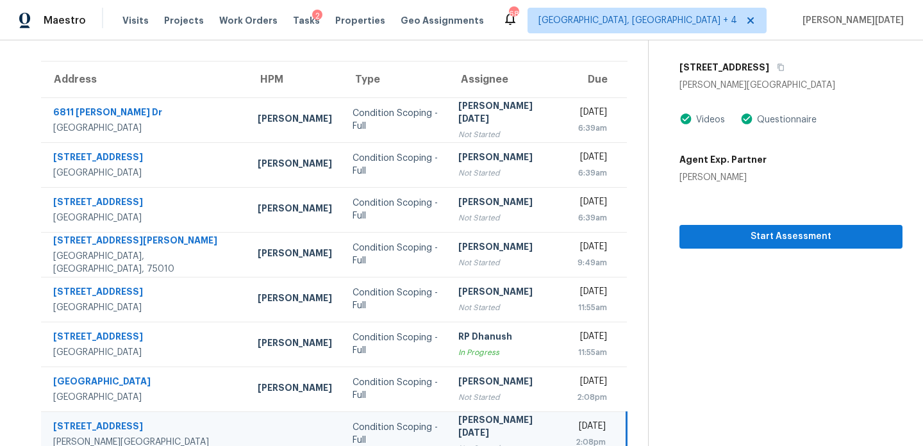
scroll to position [221, 0]
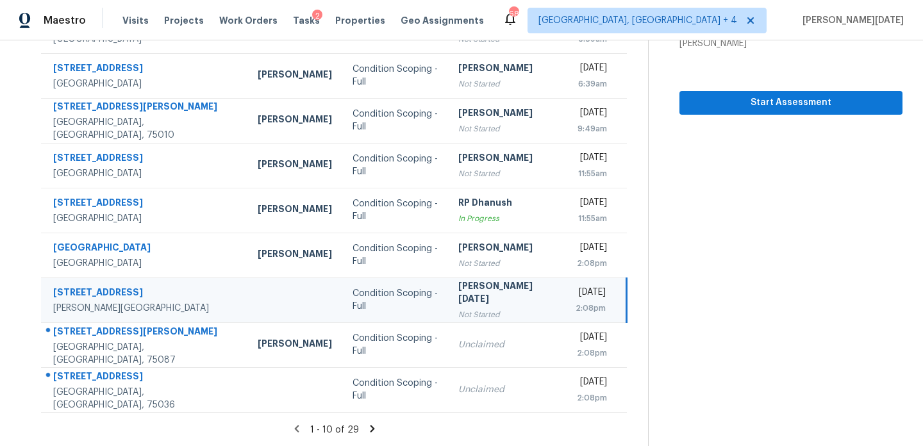
click at [366, 425] on icon at bounding box center [372, 429] width 12 height 12
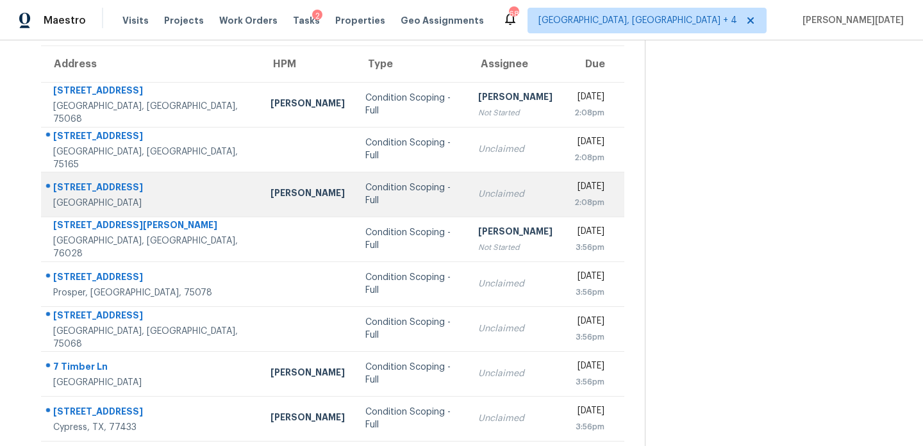
scroll to position [101, 0]
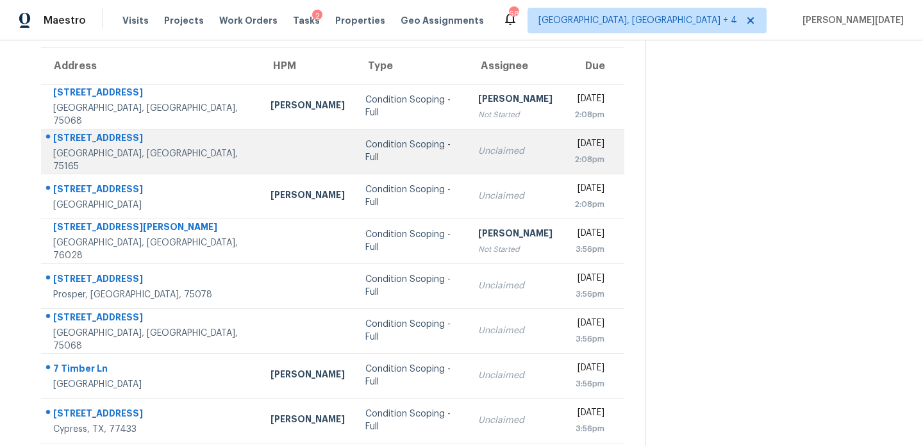
click at [468, 167] on td "Unclaimed" at bounding box center [515, 151] width 95 height 45
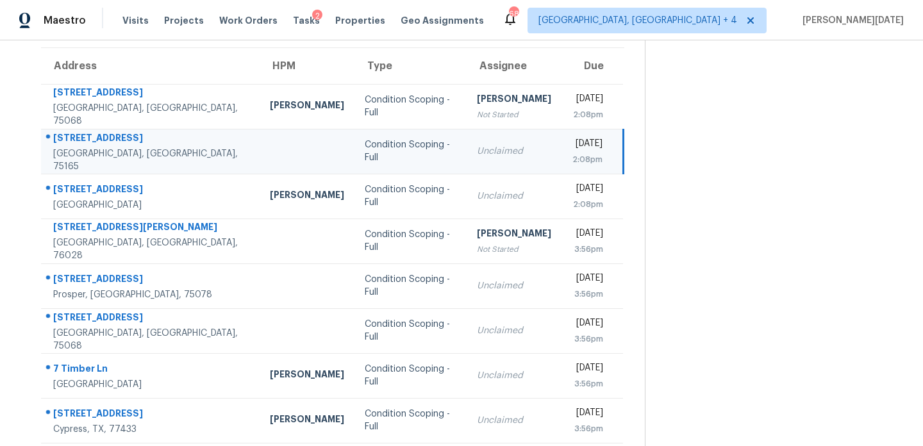
click at [507, 149] on div "Unclaimed" at bounding box center [514, 151] width 74 height 13
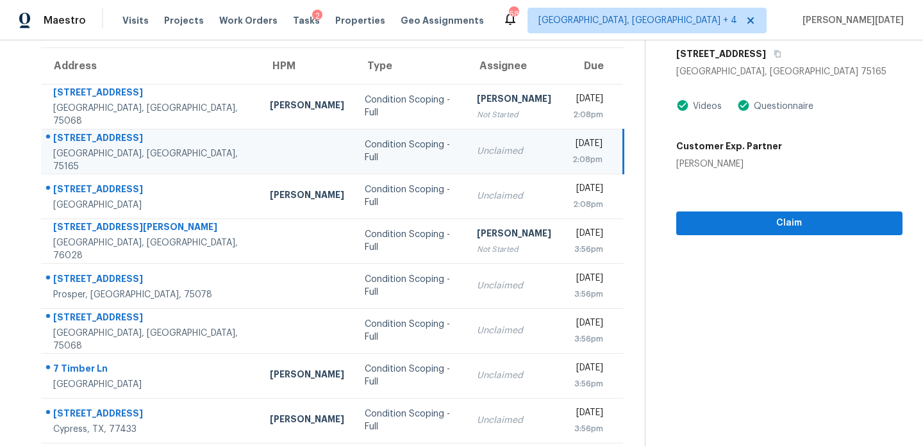
click at [571, 154] on div "2:08pm" at bounding box center [586, 159] width 31 height 13
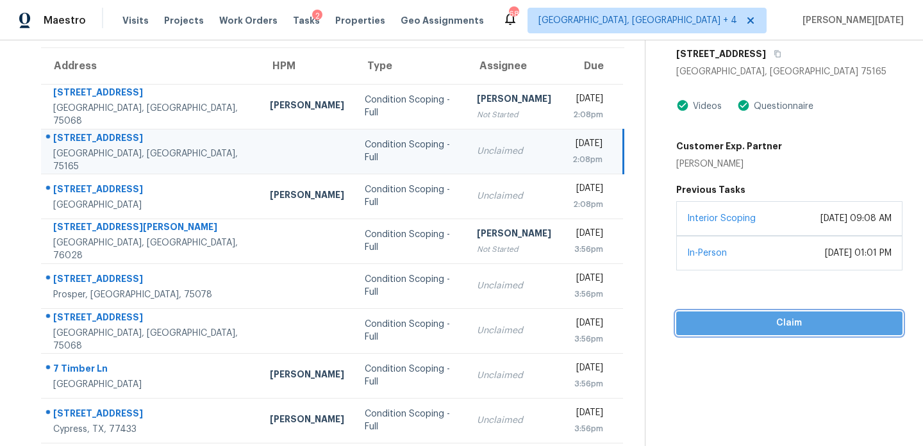
click at [719, 324] on span "Claim" at bounding box center [789, 323] width 206 height 16
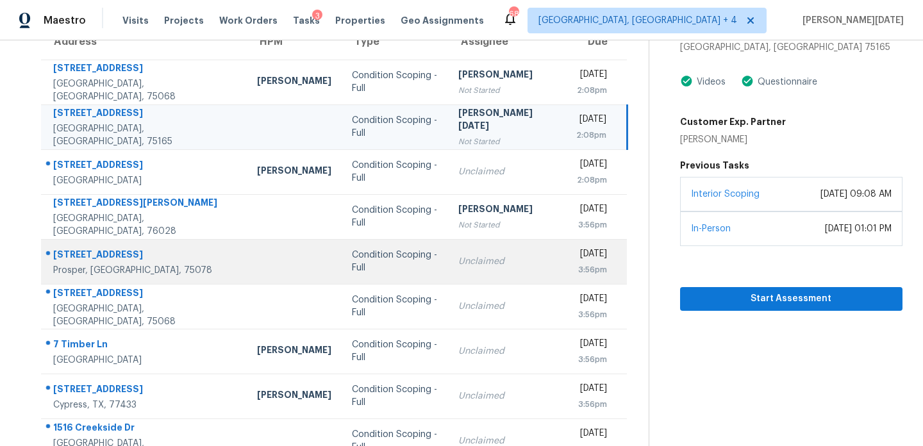
scroll to position [192, 0]
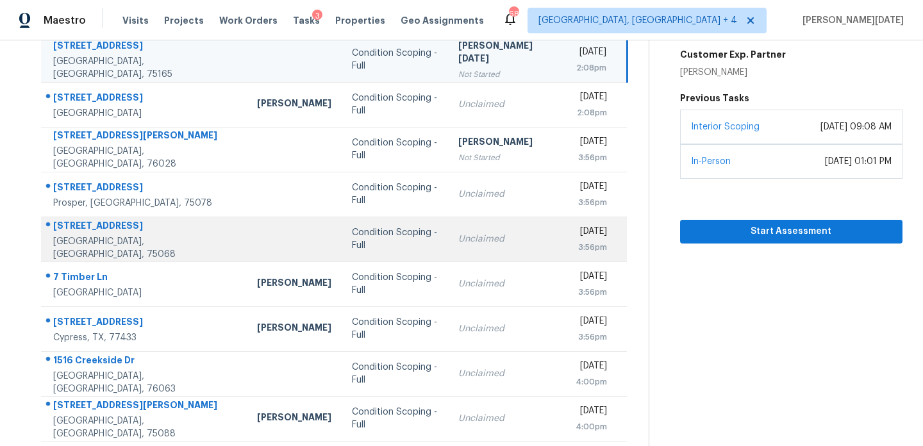
click at [473, 246] on td "Unclaimed" at bounding box center [506, 239] width 117 height 45
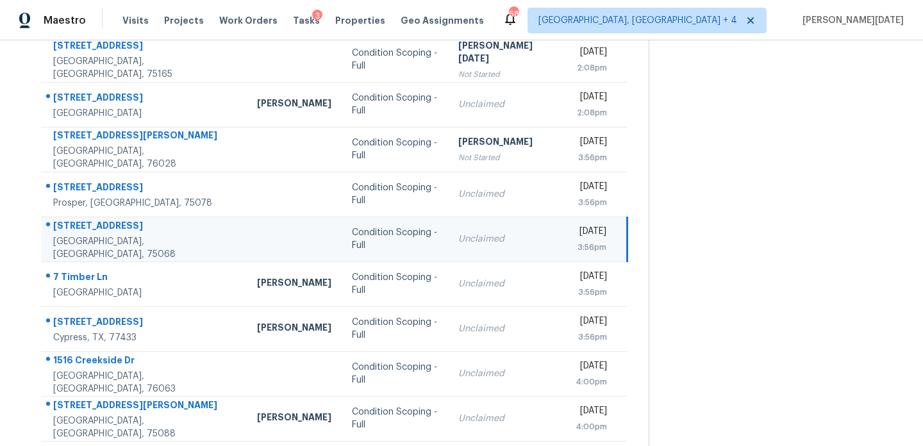
click at [575, 235] on div "[DATE]" at bounding box center [590, 233] width 31 height 16
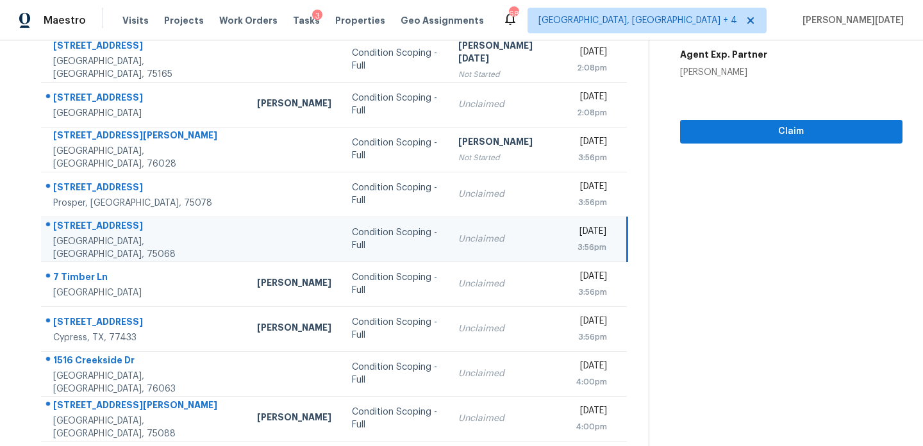
click at [596, 235] on div "[DATE]" at bounding box center [590, 233] width 31 height 16
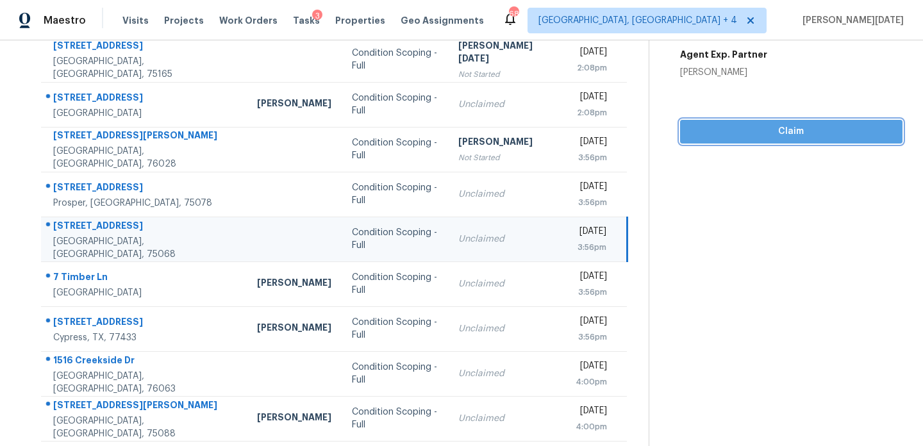
click at [709, 138] on span "Claim" at bounding box center [791, 132] width 202 height 16
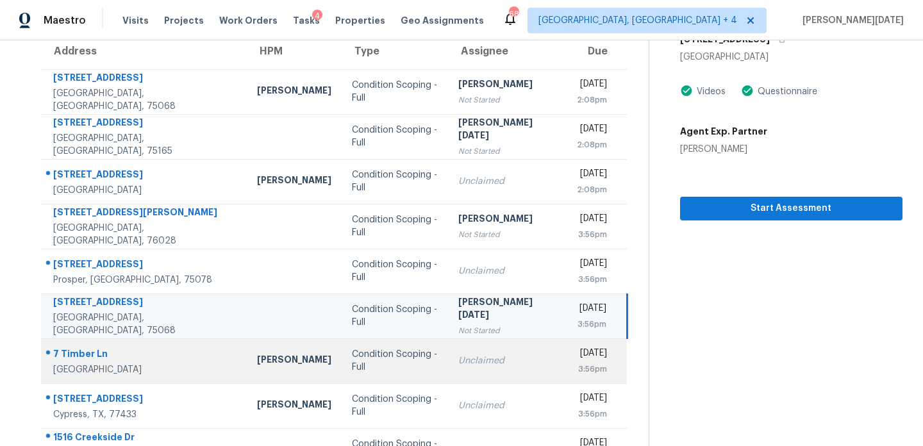
scroll to position [221, 0]
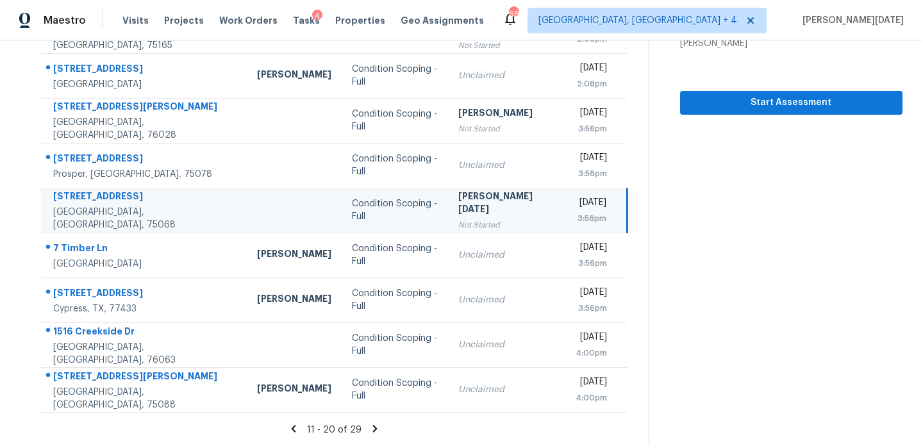
click at [369, 429] on icon at bounding box center [375, 429] width 12 height 12
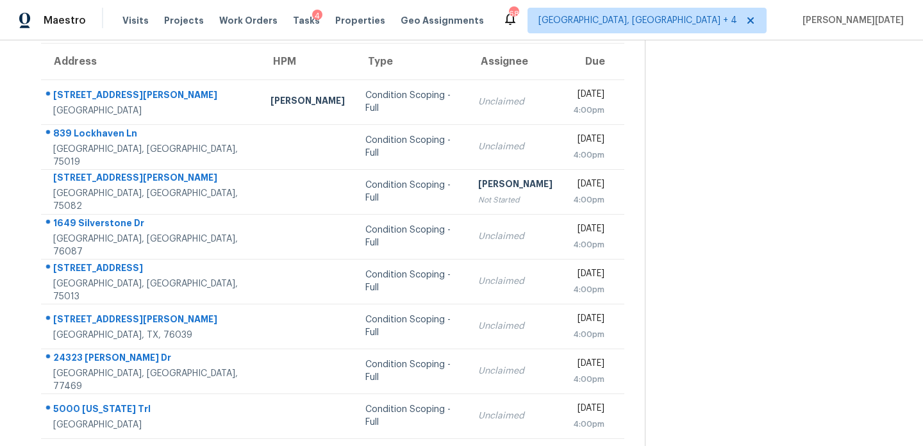
scroll to position [74, 0]
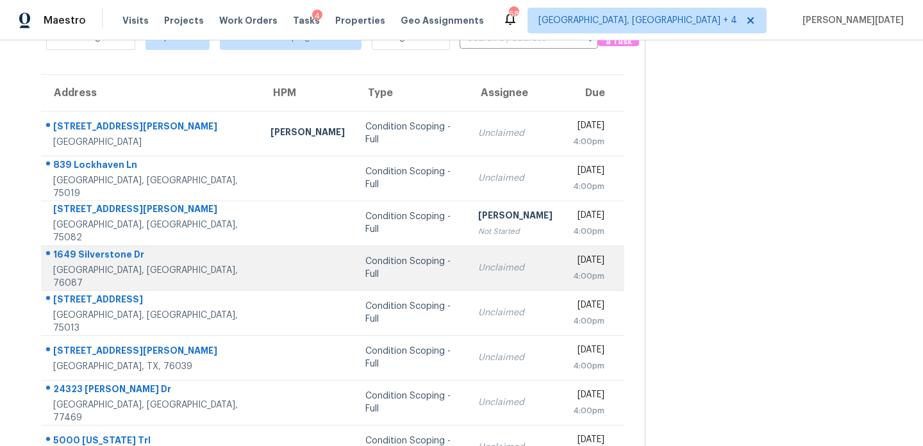
click at [478, 263] on div "Unclaimed" at bounding box center [515, 267] width 74 height 13
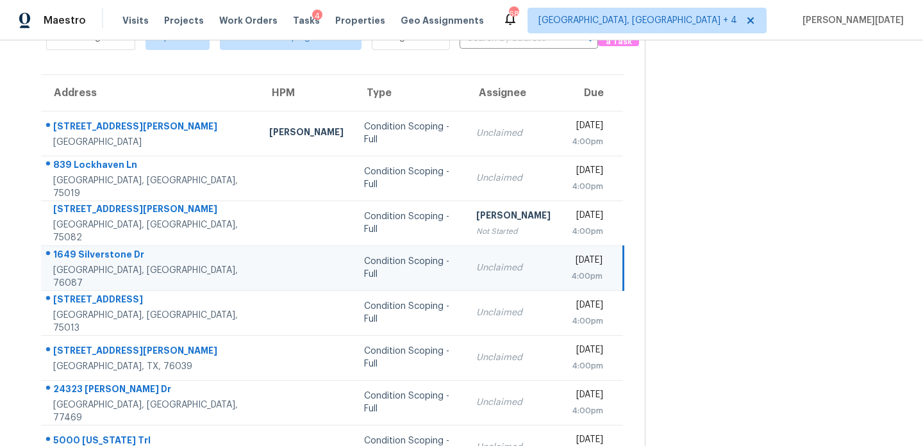
click at [476, 263] on div "Unclaimed" at bounding box center [513, 267] width 74 height 13
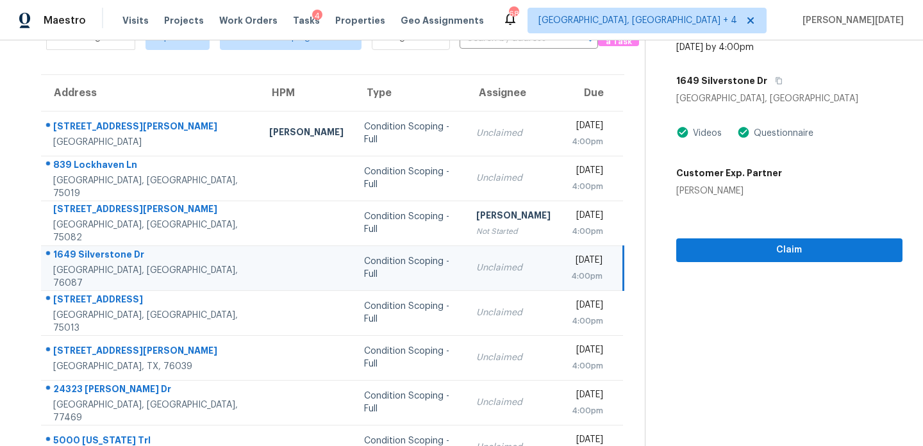
click at [493, 265] on div "Unclaimed" at bounding box center [513, 267] width 74 height 13
click at [697, 245] on span "Claim" at bounding box center [789, 250] width 206 height 16
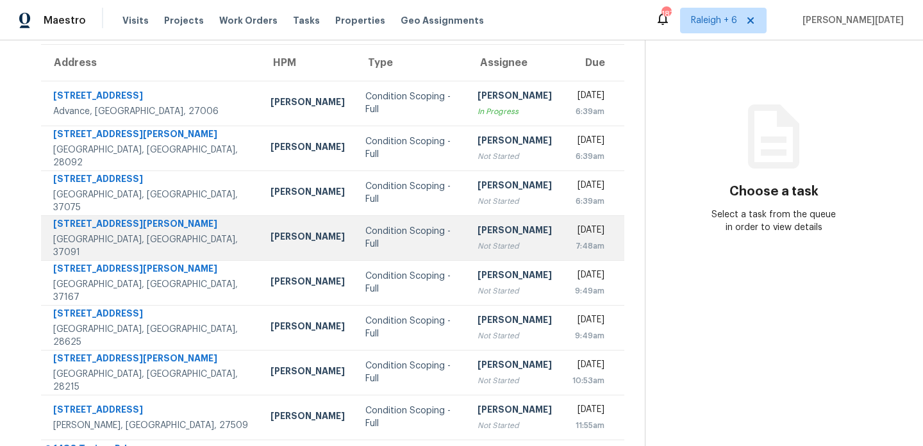
scroll to position [221, 0]
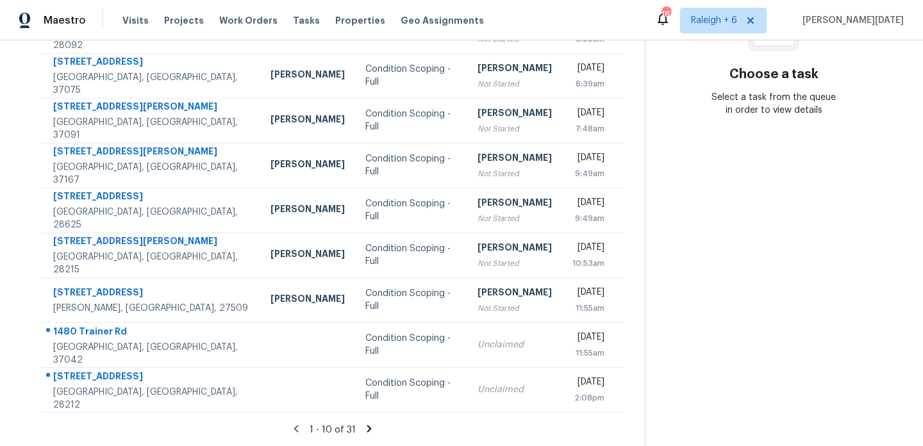
click at [372, 429] on icon at bounding box center [369, 429] width 12 height 12
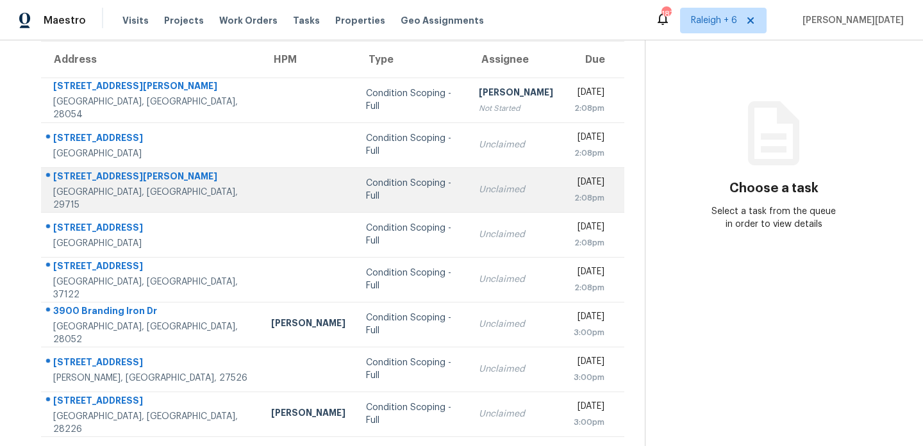
scroll to position [104, 0]
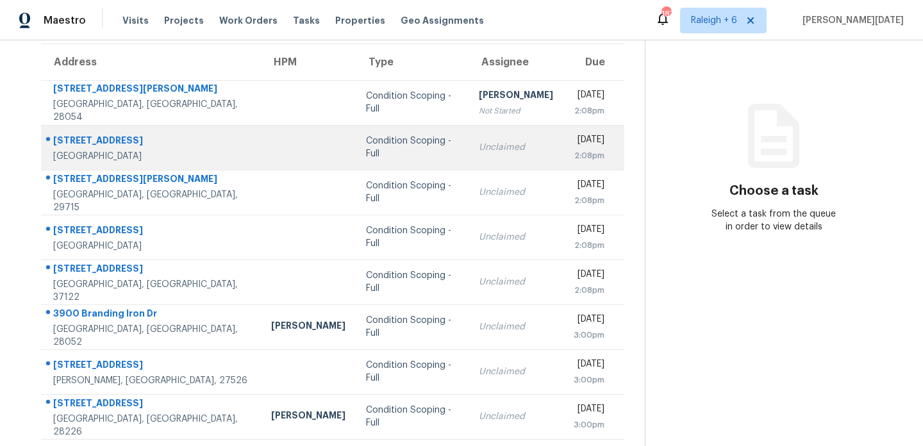
click at [359, 154] on td "Condition Scoping - Full" at bounding box center [412, 147] width 113 height 45
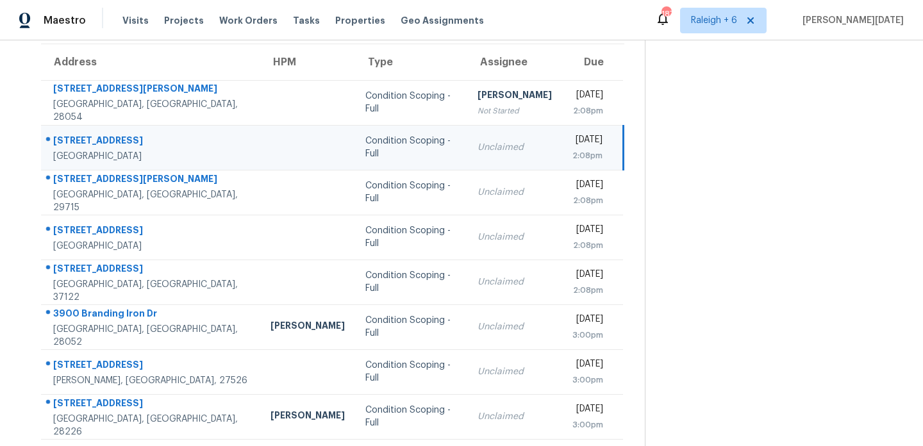
click at [476, 154] on td "Unclaimed" at bounding box center [514, 147] width 95 height 45
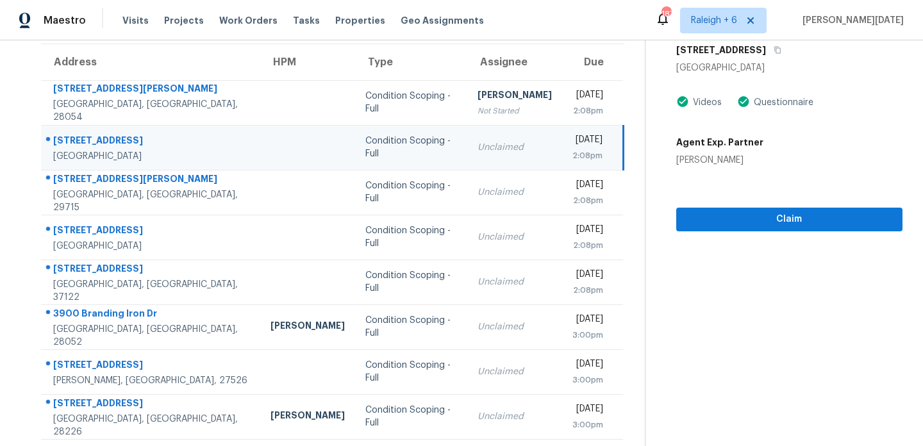
click at [572, 153] on div "2:08pm" at bounding box center [587, 155] width 30 height 13
click at [731, 217] on span "Claim" at bounding box center [789, 219] width 206 height 16
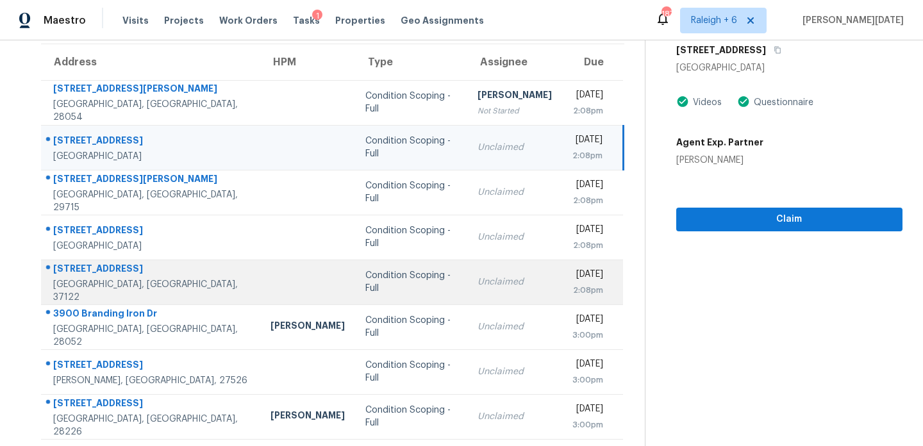
scroll to position [151, 0]
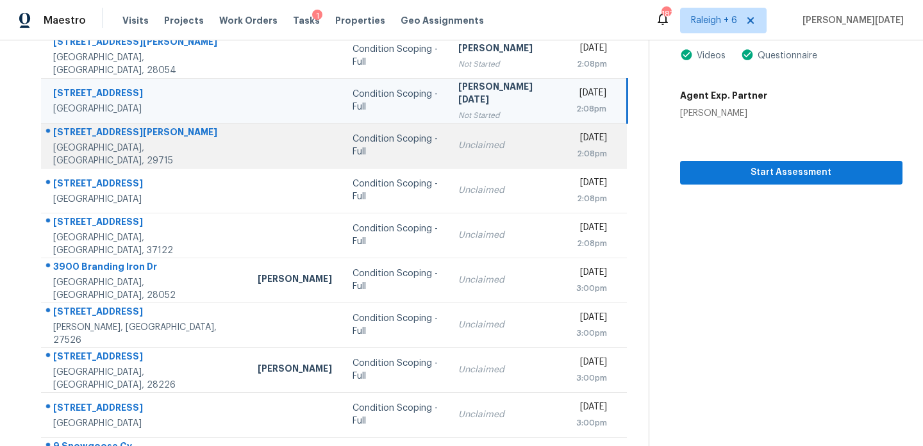
click at [477, 128] on td "Unclaimed" at bounding box center [506, 145] width 117 height 45
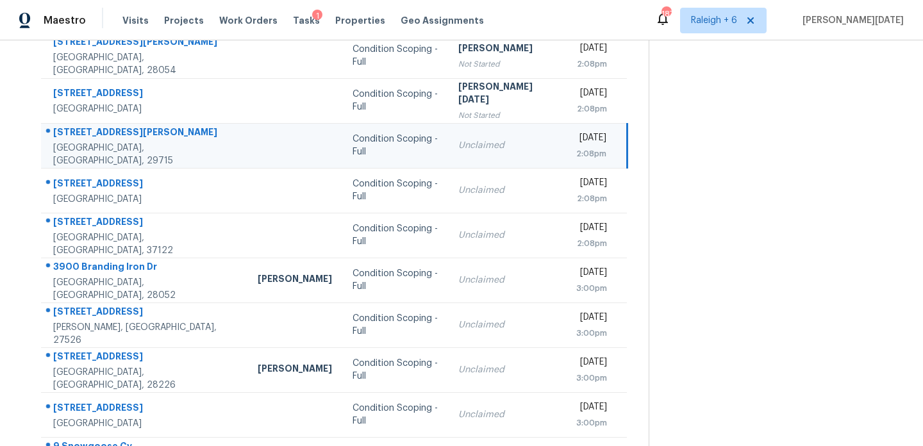
click at [576, 143] on div "[DATE]" at bounding box center [591, 139] width 30 height 16
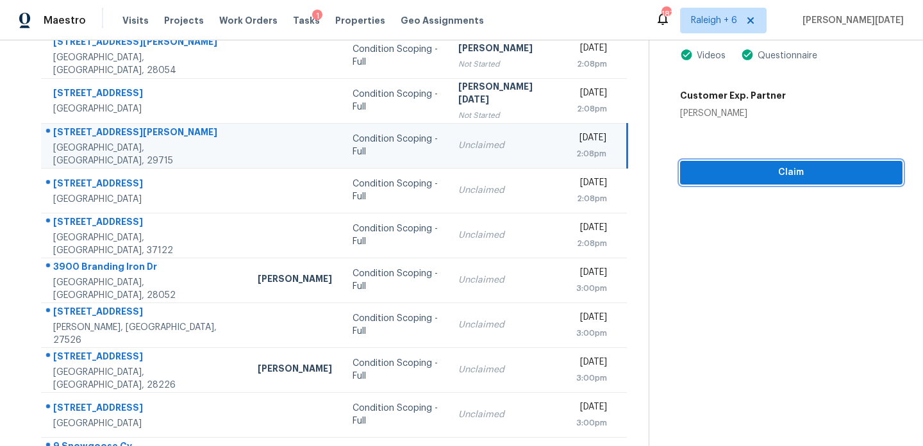
click at [707, 170] on span "Claim" at bounding box center [791, 173] width 202 height 16
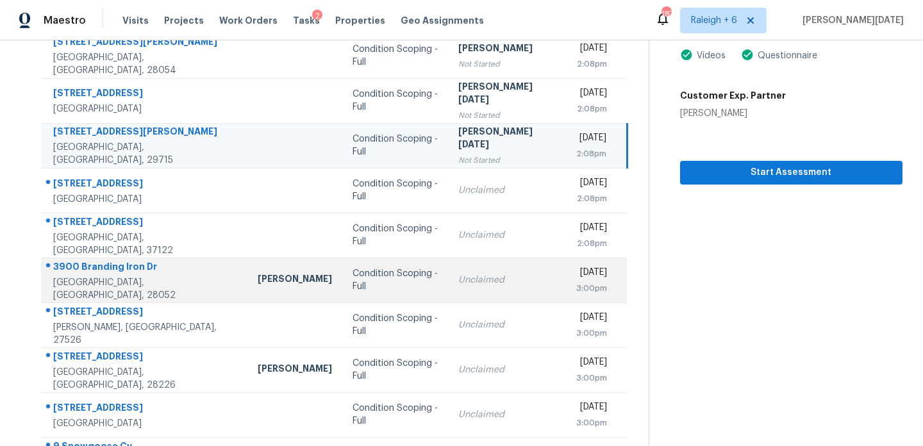
scroll to position [221, 0]
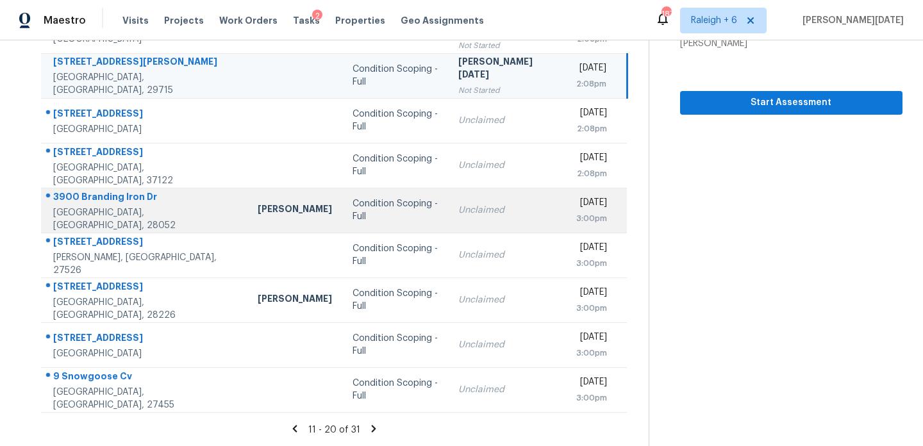
click at [400, 208] on td "Condition Scoping - Full" at bounding box center [395, 210] width 106 height 45
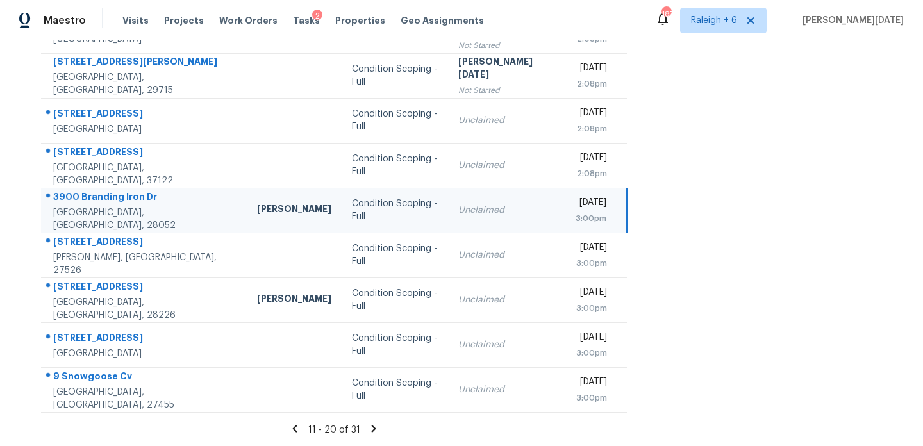
click at [462, 208] on div "Unclaimed" at bounding box center [506, 210] width 97 height 13
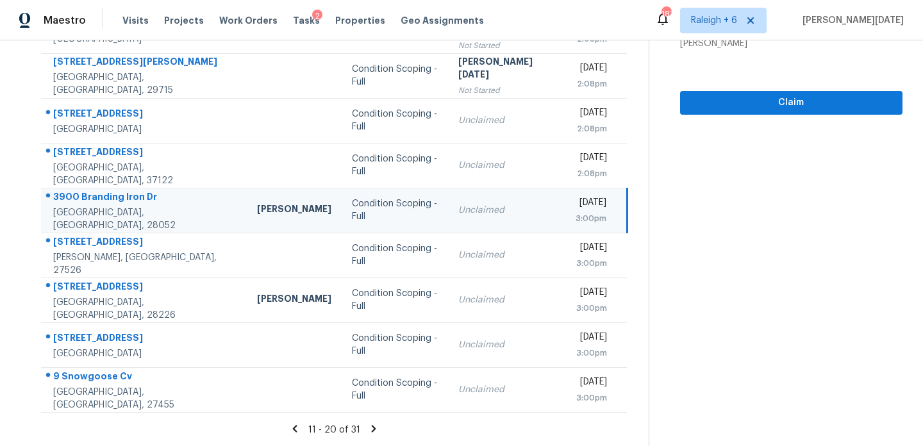
click at [575, 202] on div "[DATE]" at bounding box center [590, 204] width 31 height 16
click at [706, 99] on span "Claim" at bounding box center [791, 103] width 202 height 16
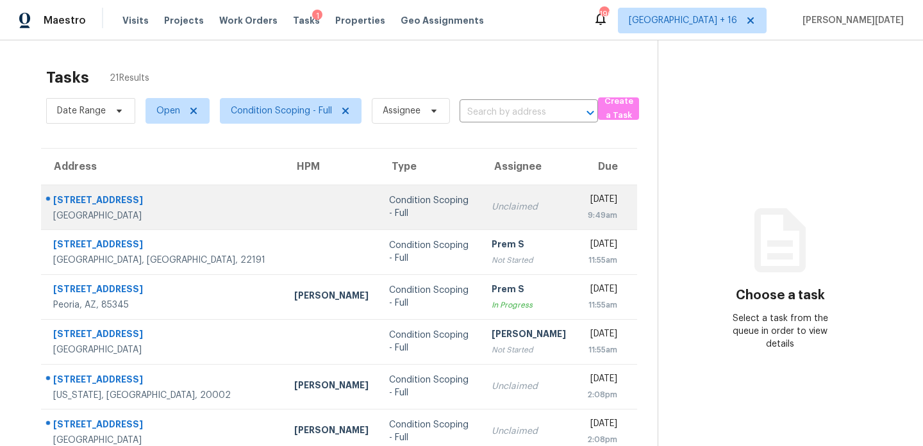
click at [481, 200] on td "Unclaimed" at bounding box center [528, 207] width 95 height 45
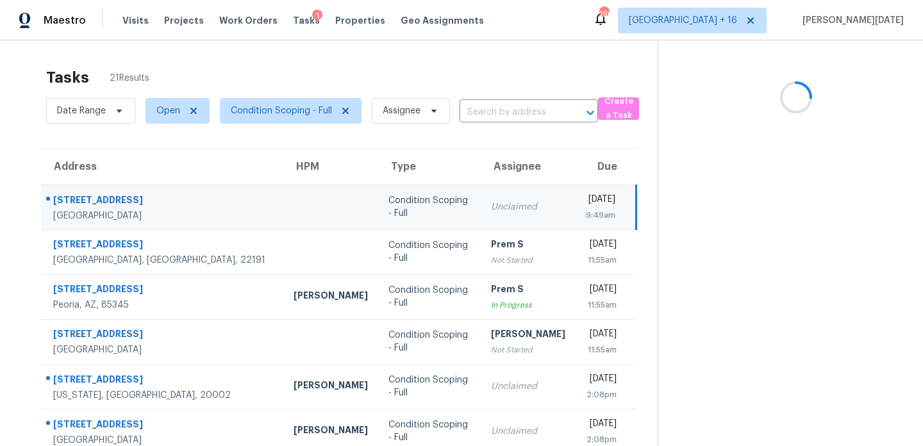
click at [481, 200] on td "Unclaimed" at bounding box center [528, 207] width 95 height 45
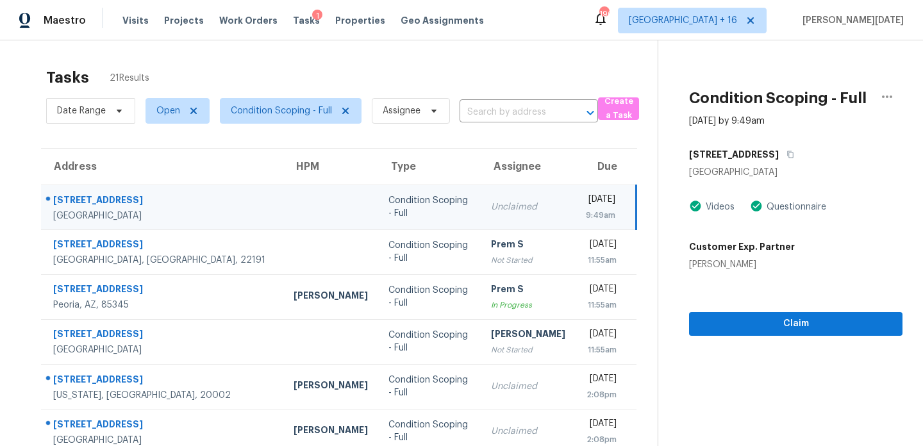
click at [481, 200] on td "Unclaimed" at bounding box center [528, 207] width 95 height 45
click at [704, 318] on span "Claim" at bounding box center [795, 324] width 193 height 16
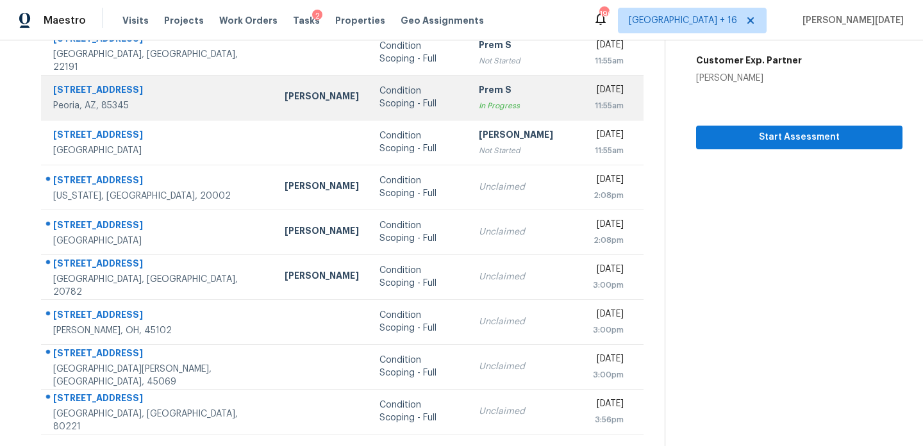
scroll to position [200, 0]
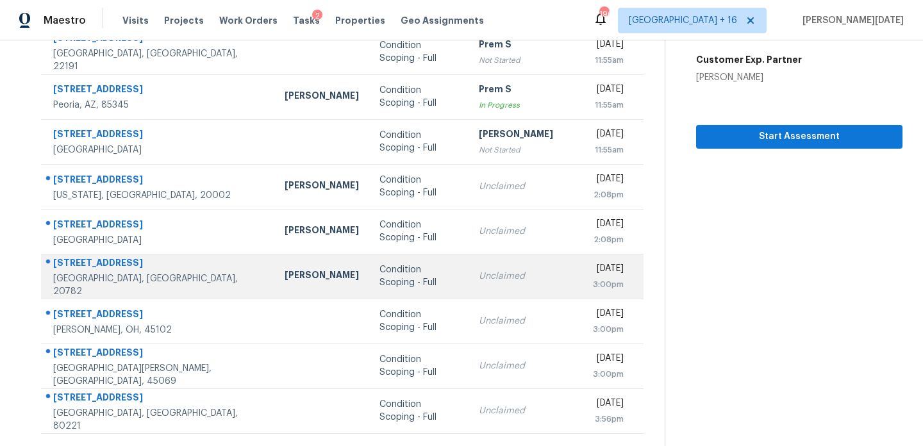
click at [472, 288] on td "Unclaimed" at bounding box center [525, 276] width 114 height 45
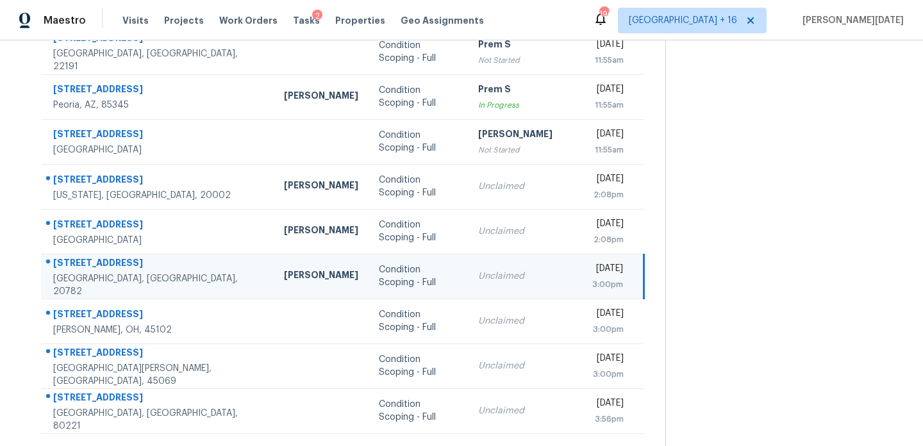
click at [509, 280] on div "Unclaimed" at bounding box center [525, 276] width 94 height 13
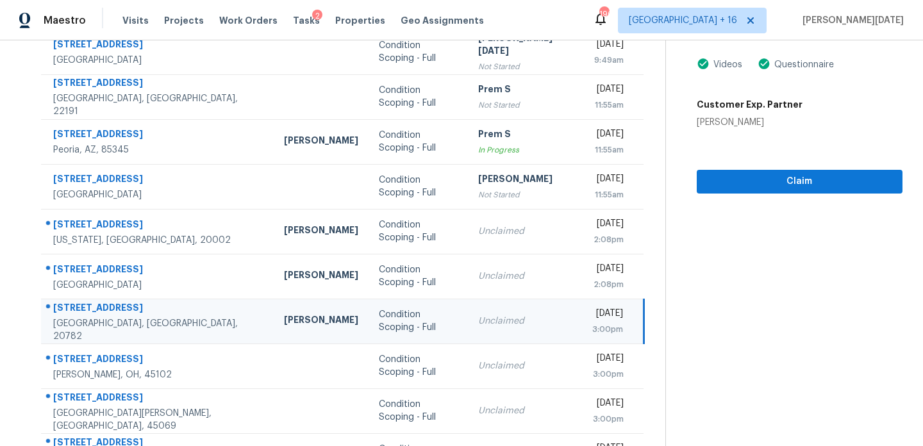
scroll to position [151, 0]
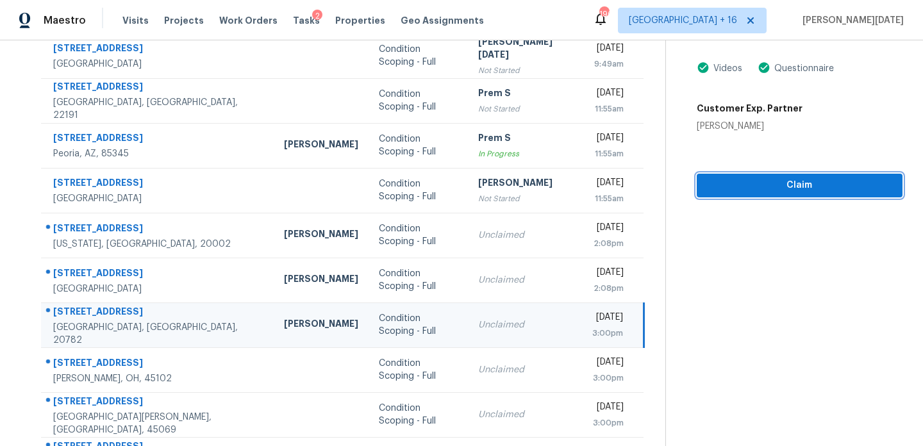
click at [707, 177] on span "Claim" at bounding box center [799, 185] width 185 height 16
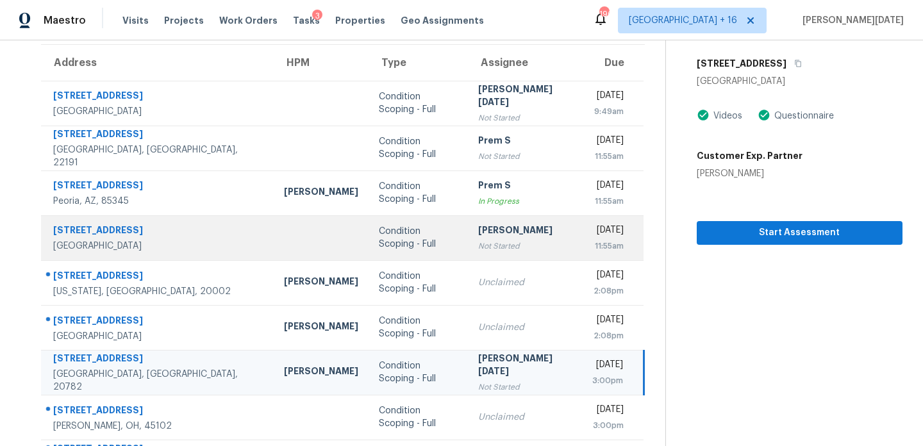
scroll to position [211, 0]
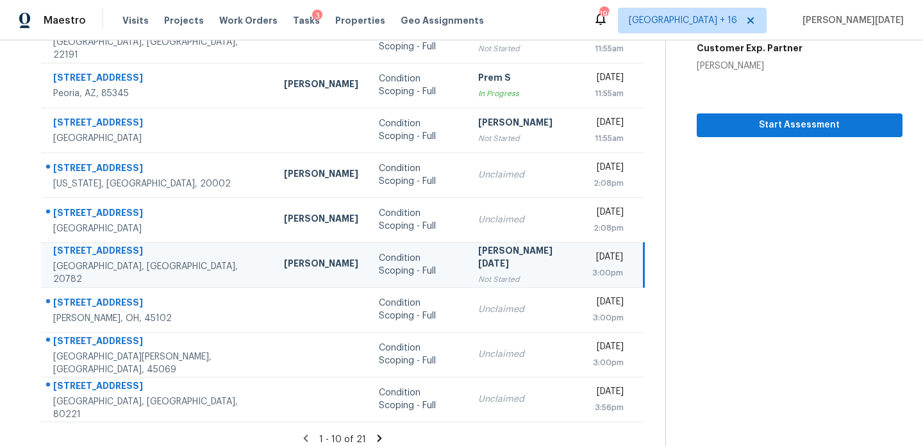
click at [374, 436] on icon at bounding box center [380, 438] width 12 height 12
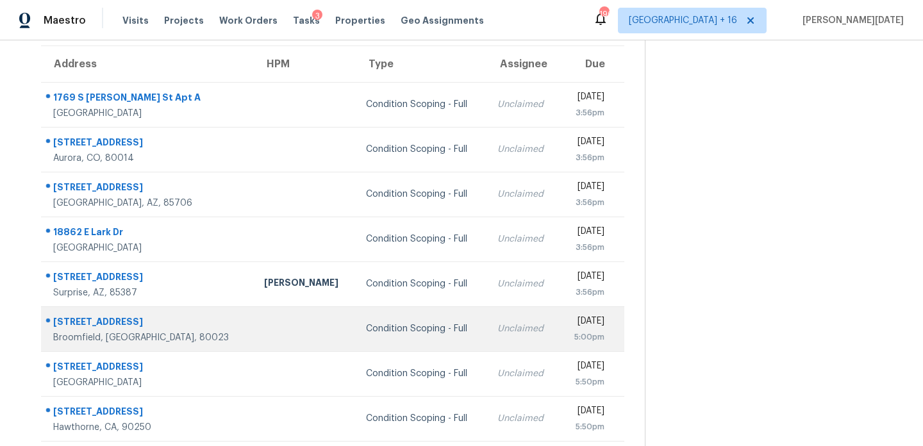
scroll to position [221, 0]
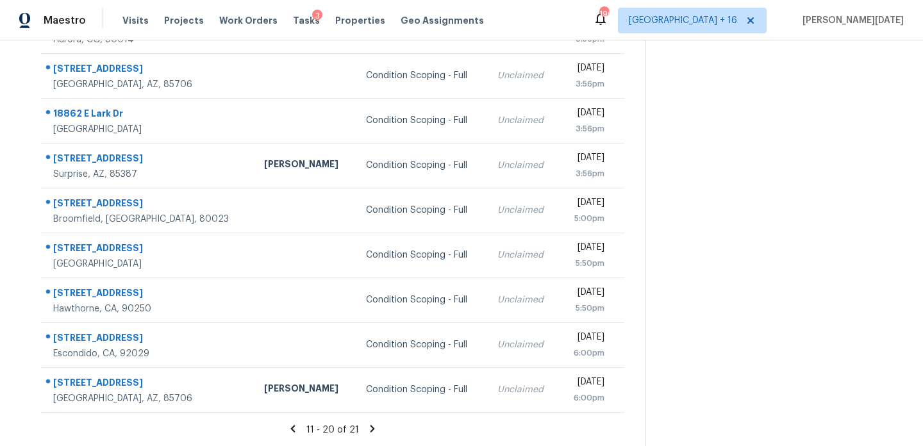
click at [372, 429] on icon at bounding box center [372, 429] width 12 height 12
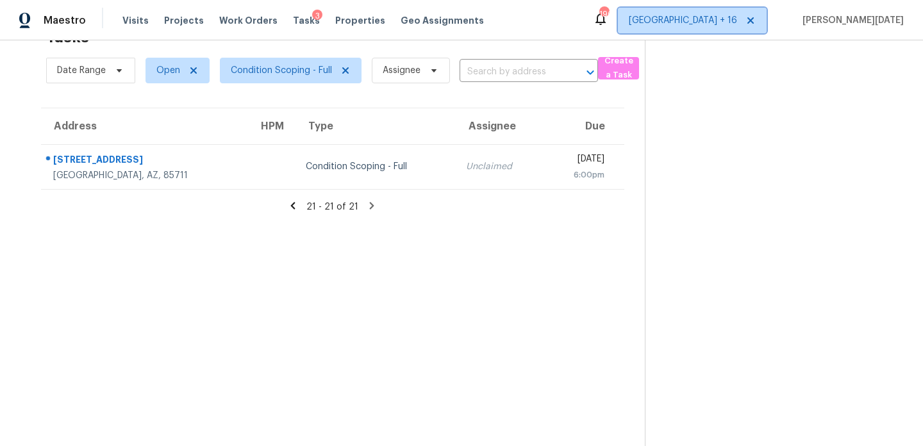
click at [737, 17] on span "Denver + 16" at bounding box center [683, 20] width 108 height 13
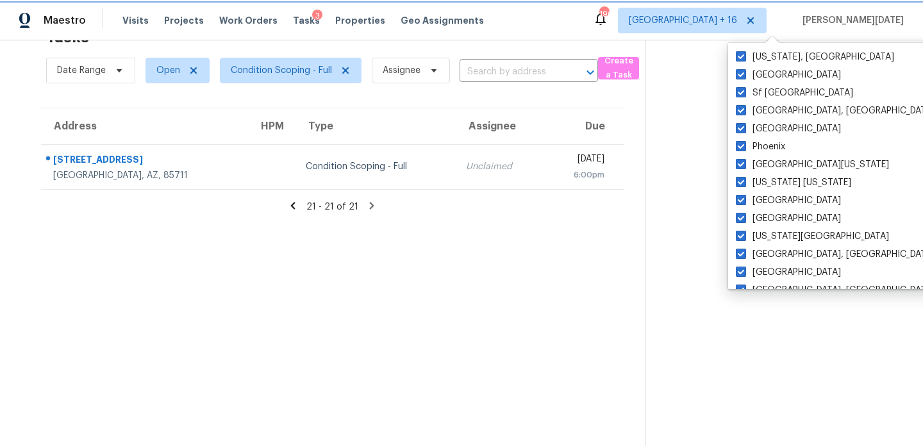
click at [755, 21] on icon at bounding box center [750, 20] width 10 height 10
checkbox input "false"
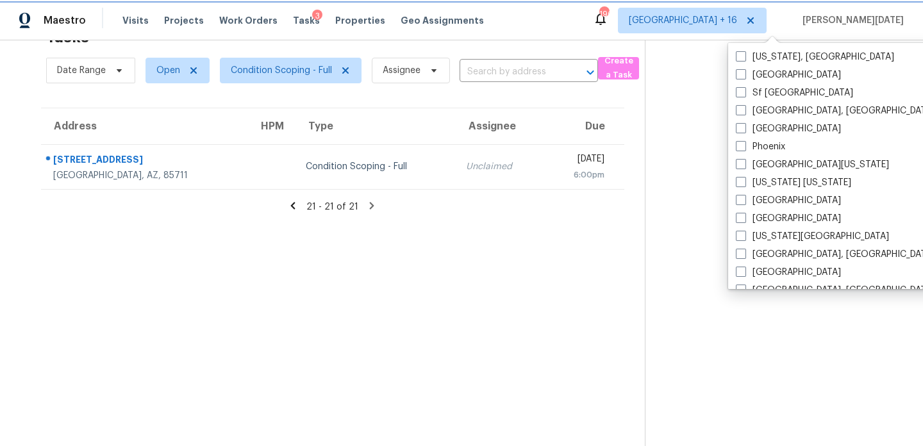
checkbox input "false"
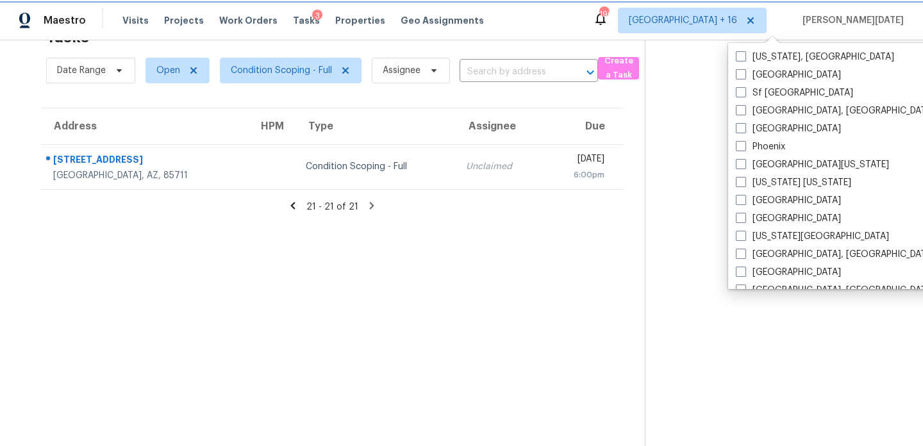
checkbox input "false"
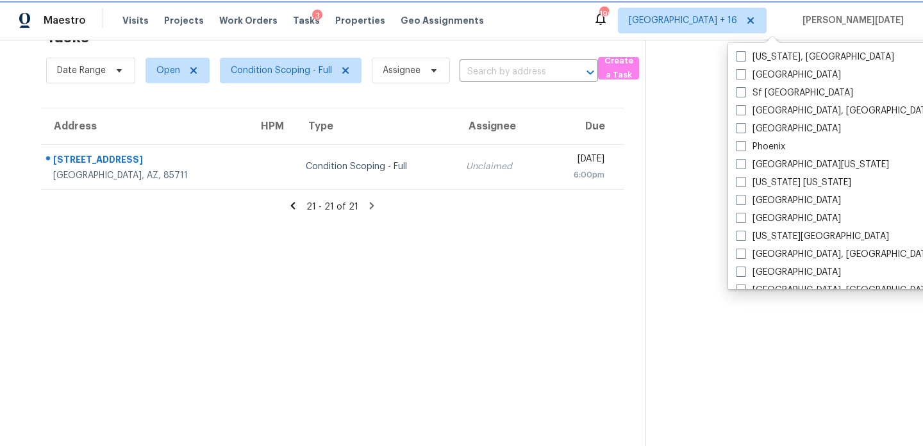
checkbox input "false"
checkbox input "true"
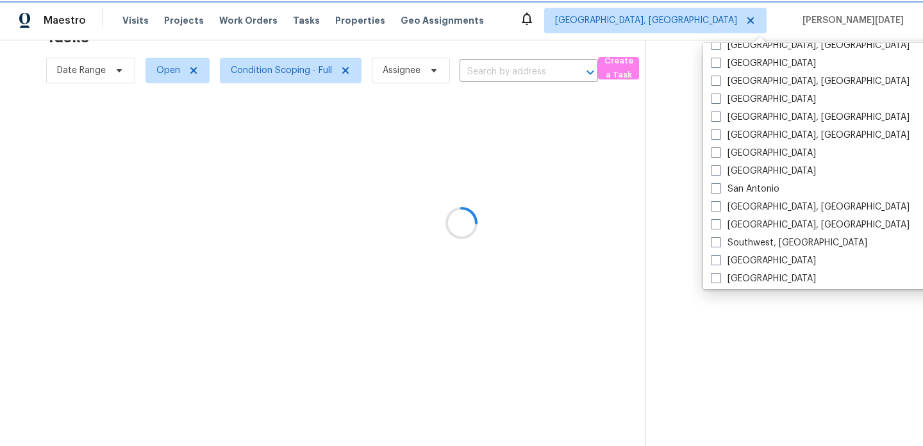
scroll to position [859, 0]
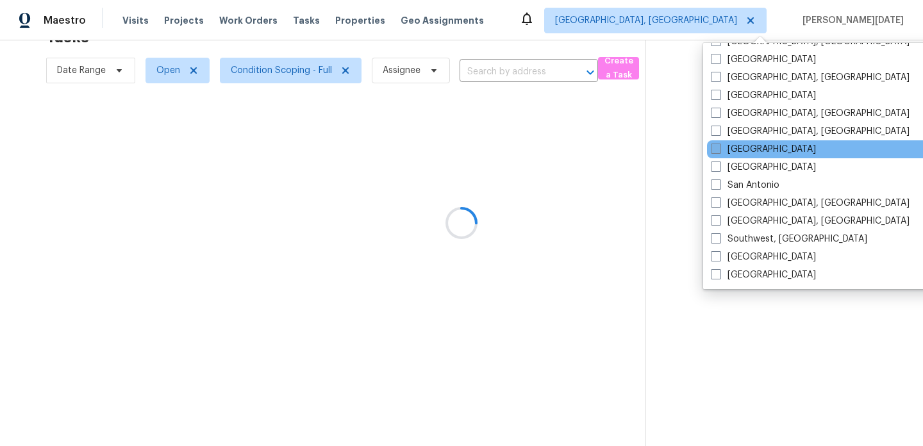
click at [751, 146] on label "Riverside" at bounding box center [763, 149] width 105 height 13
click at [719, 146] on input "Riverside" at bounding box center [715, 147] width 8 height 8
checkbox input "true"
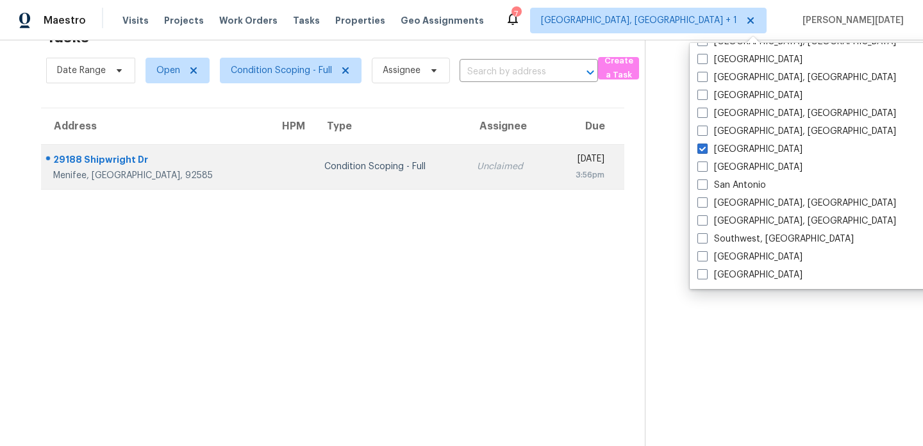
click at [466, 159] on td "Unclaimed" at bounding box center [507, 166] width 83 height 45
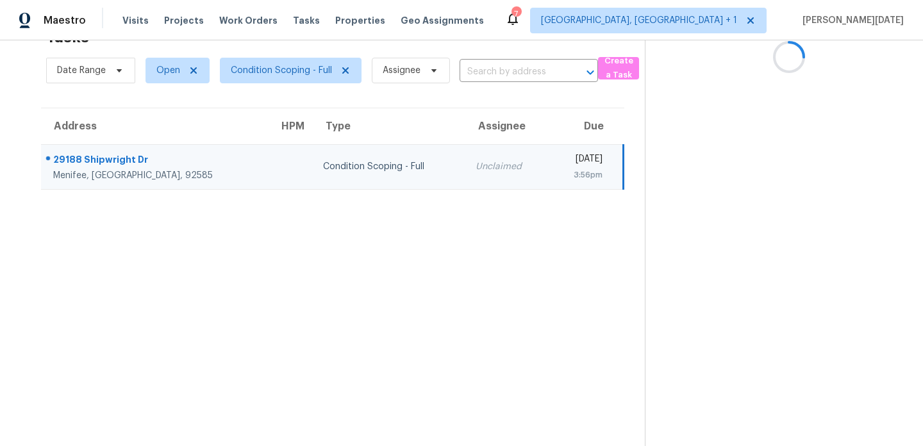
click at [465, 159] on td "Unclaimed" at bounding box center [506, 166] width 83 height 45
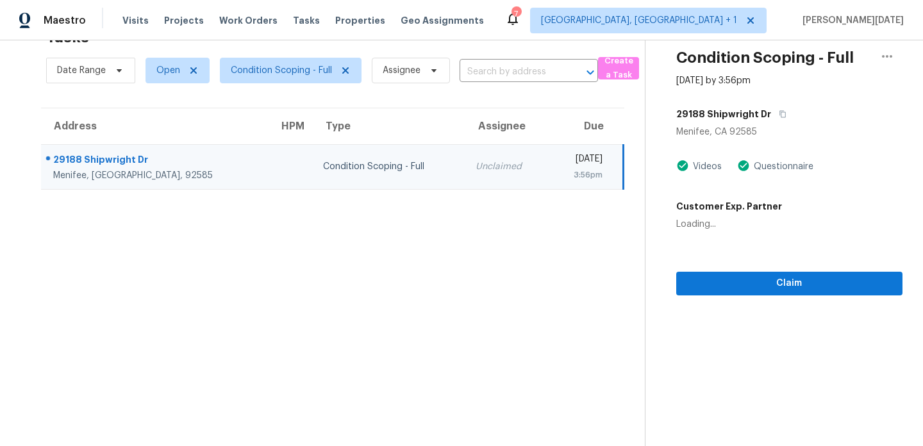
click at [465, 159] on td "Unclaimed" at bounding box center [506, 166] width 83 height 45
click at [293, 72] on span "Condition Scoping - Full" at bounding box center [281, 70] width 101 height 13
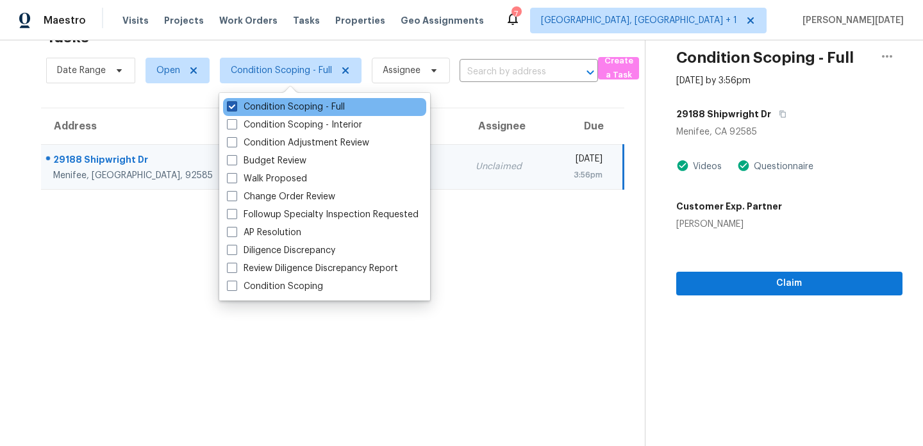
click at [288, 108] on label "Condition Scoping - Full" at bounding box center [286, 107] width 118 height 13
click at [235, 108] on input "Condition Scoping - Full" at bounding box center [231, 105] width 8 height 8
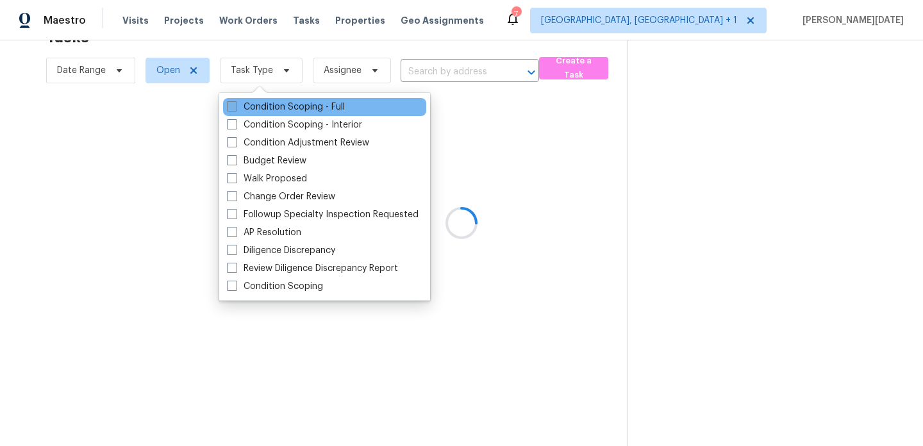
click at [288, 108] on label "Condition Scoping - Full" at bounding box center [286, 107] width 118 height 13
click at [235, 108] on input "Condition Scoping - Full" at bounding box center [231, 105] width 8 height 8
checkbox input "true"
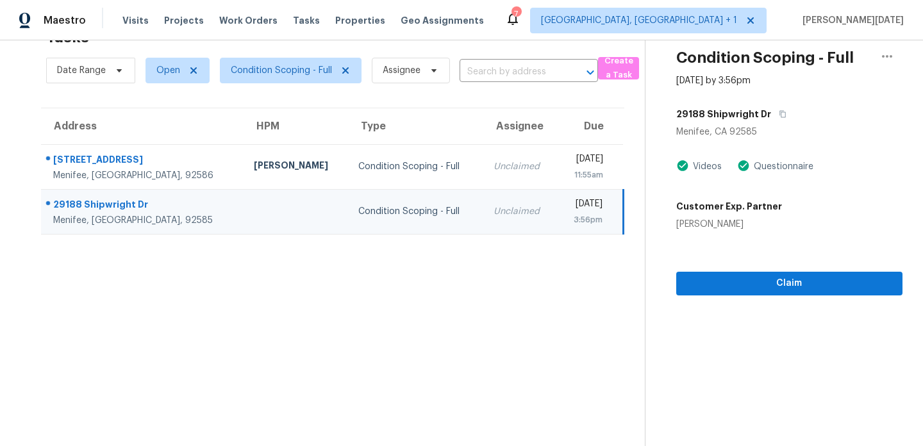
click at [573, 227] on td "Fri, Sep 5th 2025 3:56pm" at bounding box center [590, 211] width 67 height 45
click at [567, 217] on div "3:56pm" at bounding box center [584, 219] width 35 height 13
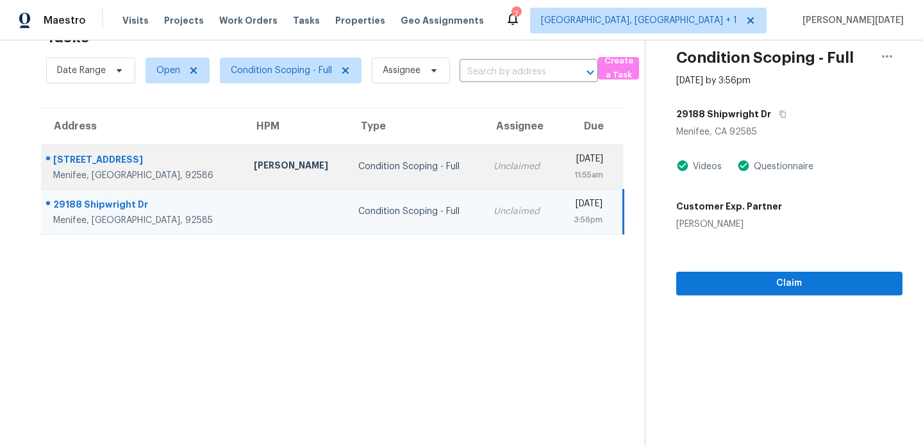
click at [567, 164] on div "[DATE]" at bounding box center [585, 160] width 37 height 16
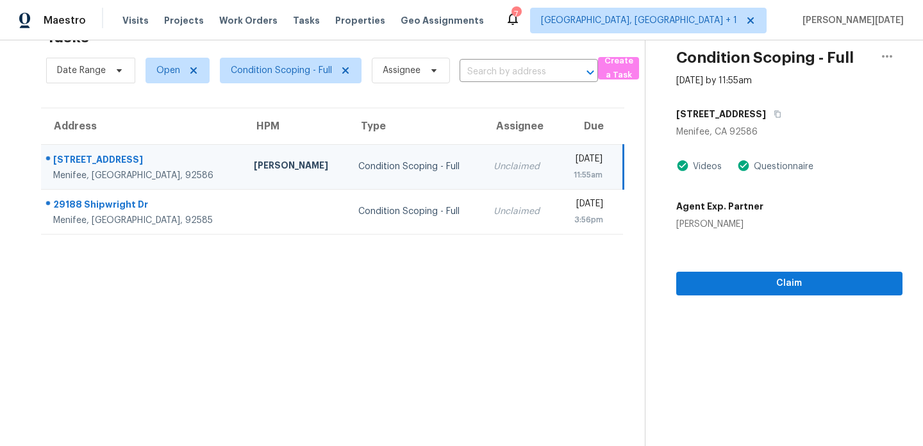
click at [493, 160] on div "Unclaimed" at bounding box center [519, 166] width 53 height 13
click at [699, 281] on span "Claim" at bounding box center [789, 283] width 206 height 16
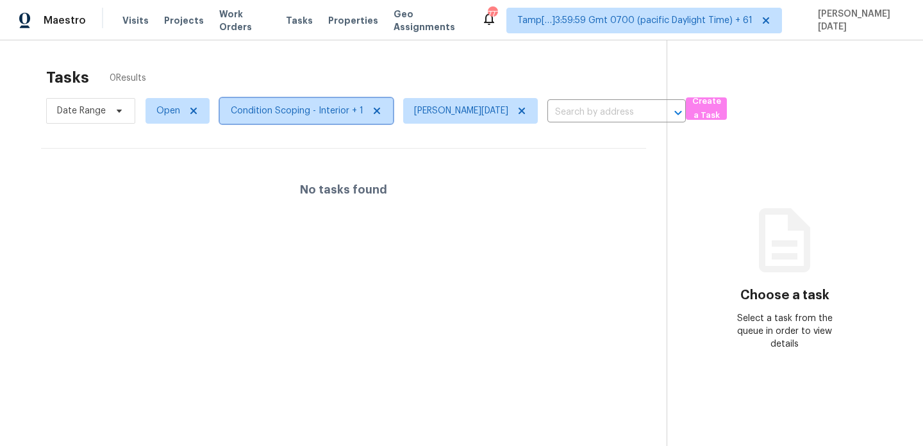
click at [245, 117] on span "Condition Scoping - Interior + 1" at bounding box center [297, 110] width 133 height 13
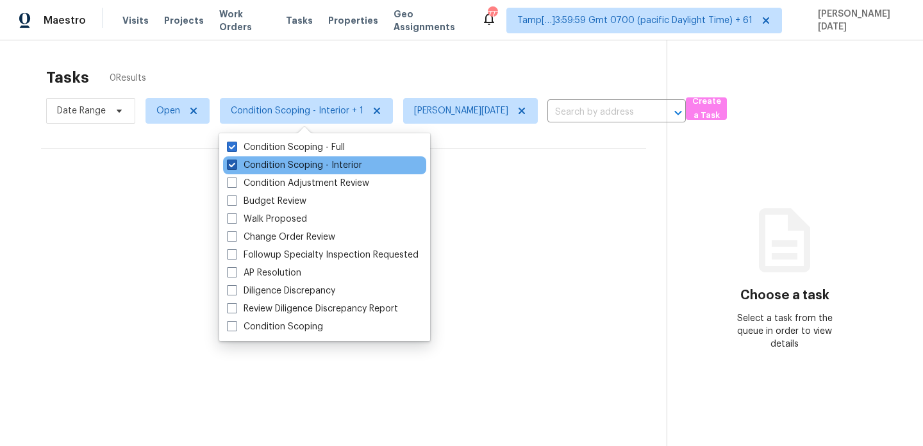
click at [256, 164] on label "Condition Scoping - Interior" at bounding box center [294, 165] width 135 height 13
click at [235, 164] on input "Condition Scoping - Interior" at bounding box center [231, 163] width 8 height 8
checkbox input "false"
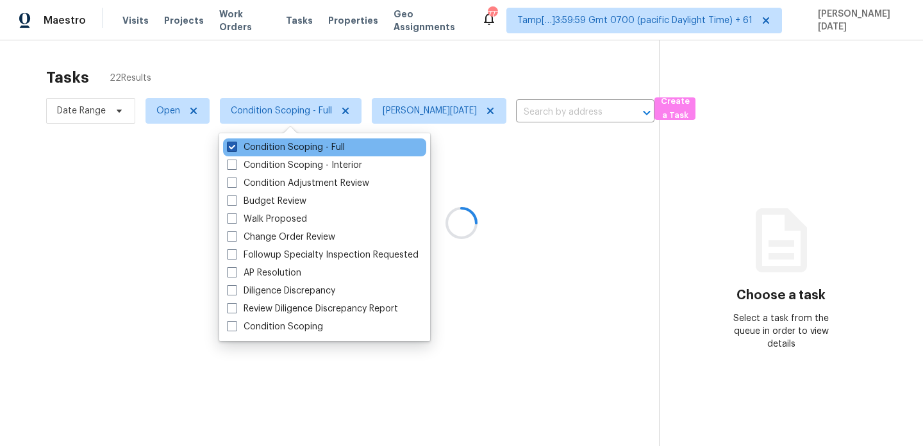
click at [259, 149] on label "Condition Scoping - Full" at bounding box center [286, 147] width 118 height 13
click at [235, 149] on input "Condition Scoping - Full" at bounding box center [231, 145] width 8 height 8
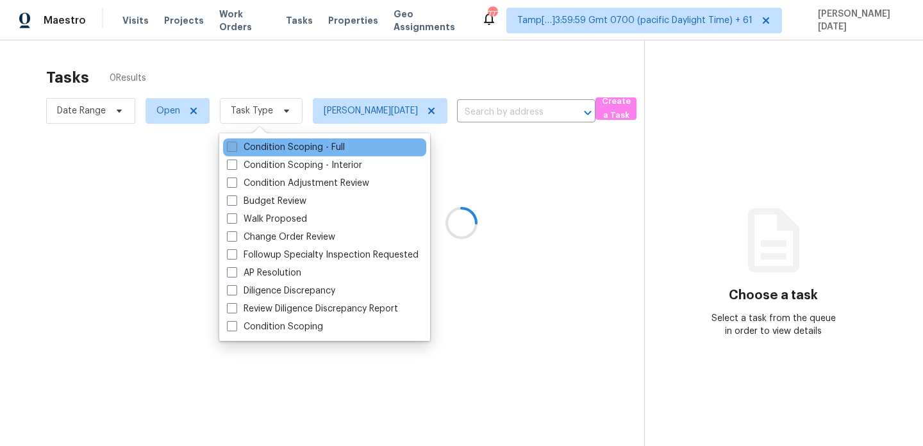
click at [259, 149] on label "Condition Scoping - Full" at bounding box center [286, 147] width 118 height 13
click at [235, 149] on input "Condition Scoping - Full" at bounding box center [231, 145] width 8 height 8
checkbox input "true"
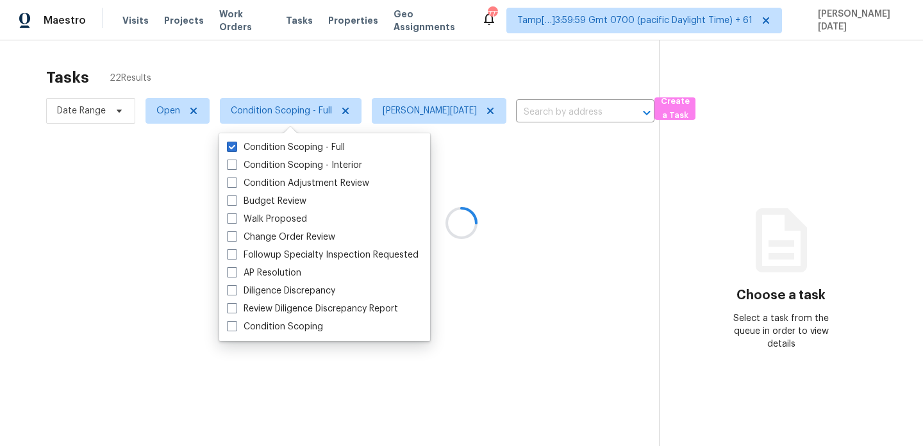
click at [337, 75] on div at bounding box center [461, 223] width 923 height 446
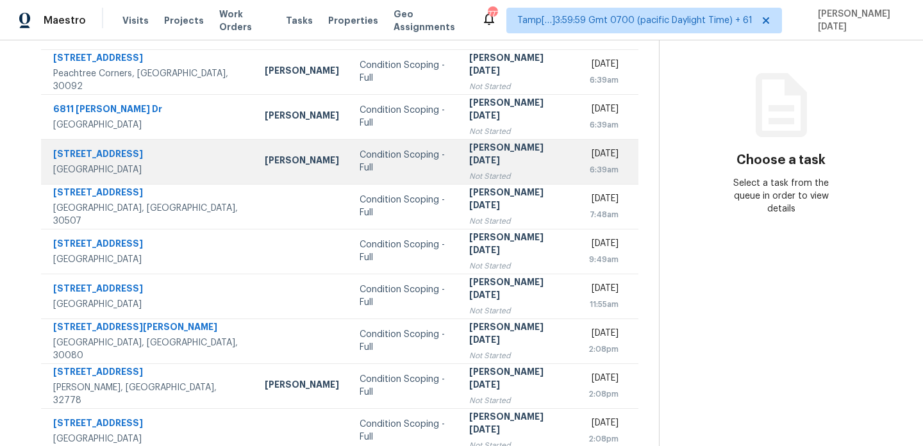
scroll to position [38, 0]
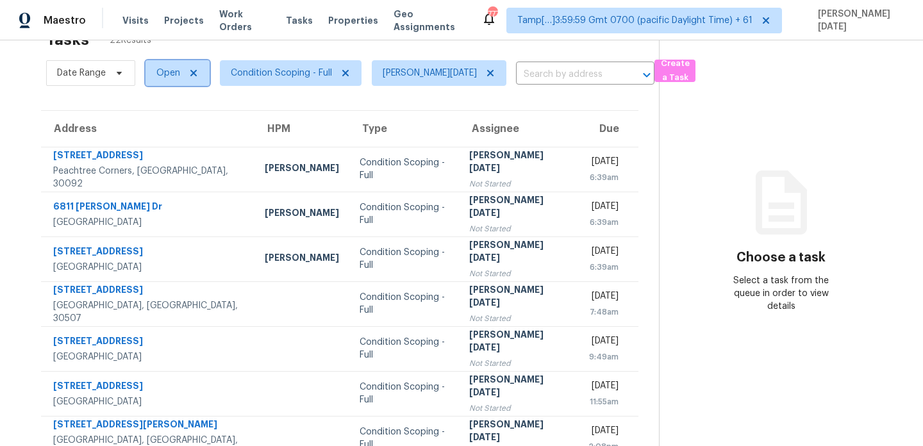
click at [182, 78] on span "Open" at bounding box center [177, 73] width 64 height 26
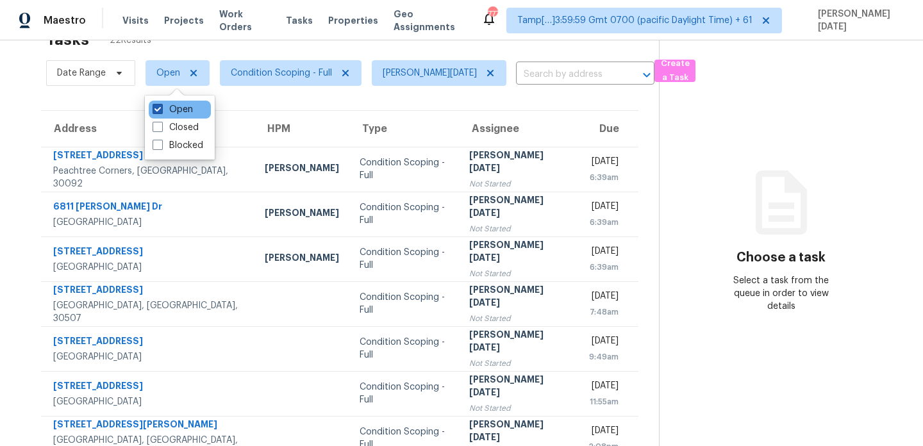
click at [186, 113] on label "Open" at bounding box center [172, 109] width 40 height 13
click at [161, 111] on input "Open" at bounding box center [156, 107] width 8 height 8
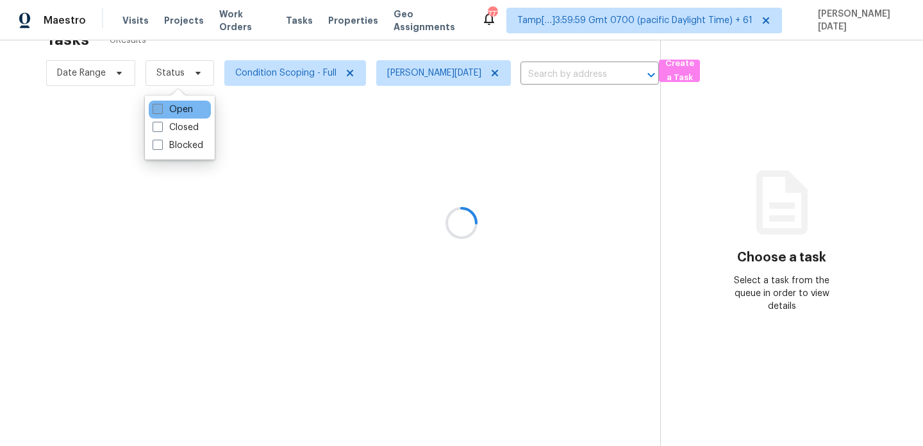
click at [186, 113] on label "Open" at bounding box center [172, 109] width 40 height 13
click at [161, 111] on input "Open" at bounding box center [156, 107] width 8 height 8
checkbox input "true"
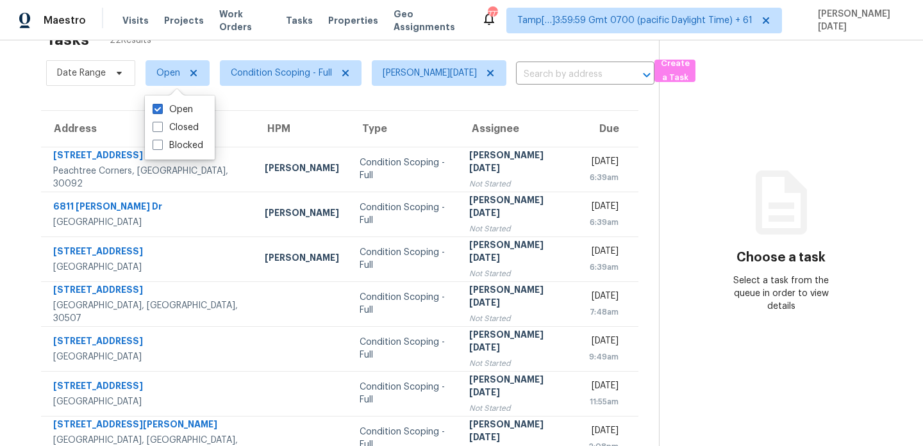
click at [308, 51] on div "Tasks 22 Results" at bounding box center [352, 39] width 612 height 33
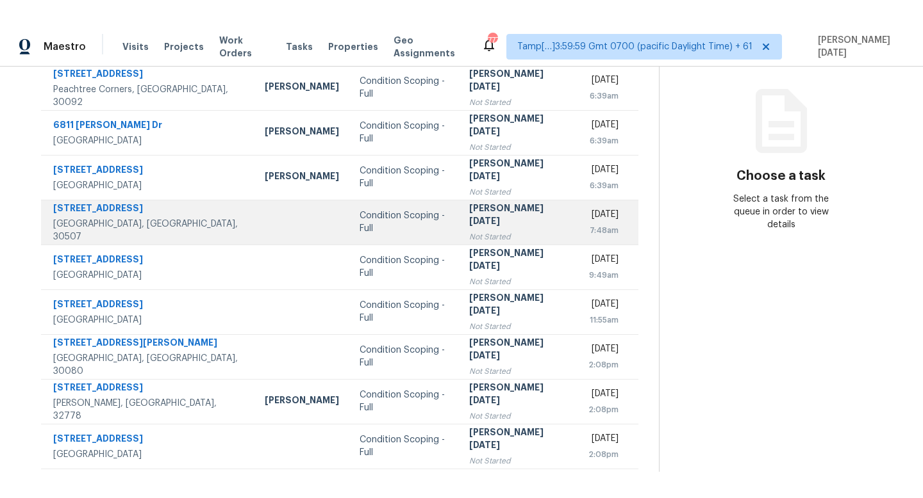
scroll to position [0, 0]
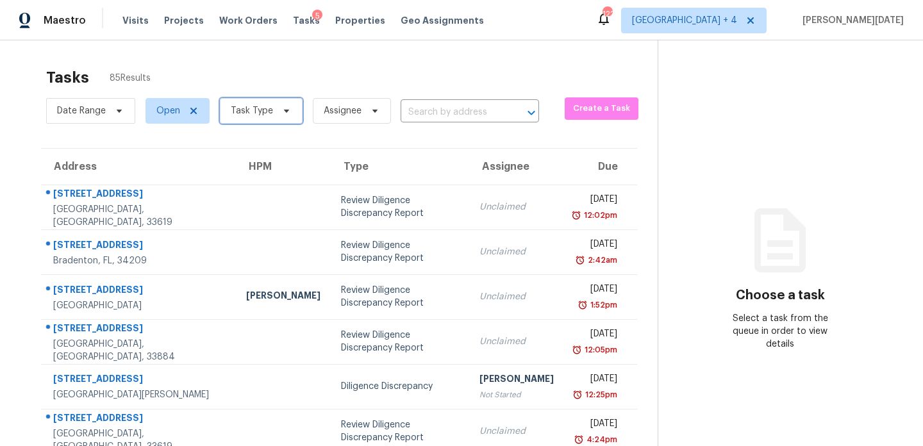
click at [247, 111] on span "Task Type" at bounding box center [252, 110] width 42 height 13
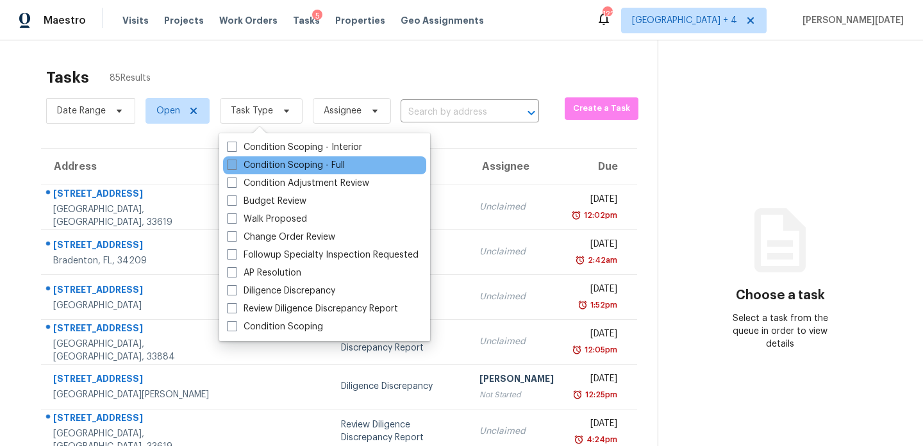
click at [238, 168] on label "Condition Scoping - Full" at bounding box center [286, 165] width 118 height 13
click at [235, 167] on input "Condition Scoping - Full" at bounding box center [231, 163] width 8 height 8
checkbox input "true"
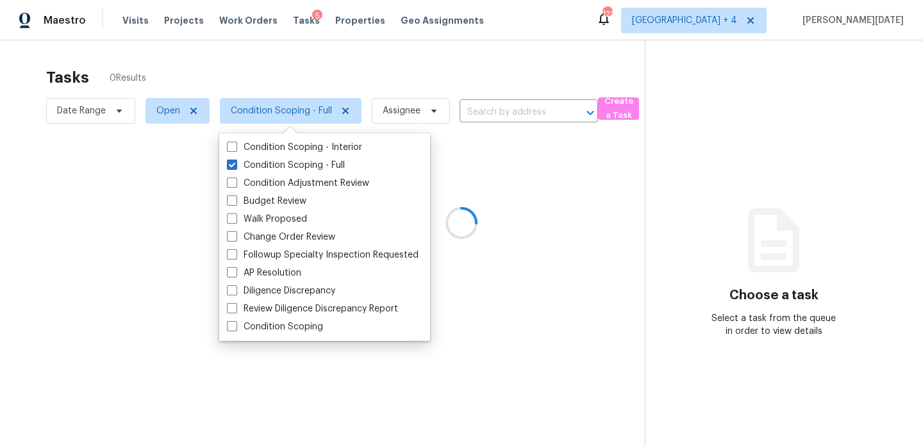
click at [396, 81] on div at bounding box center [461, 223] width 923 height 446
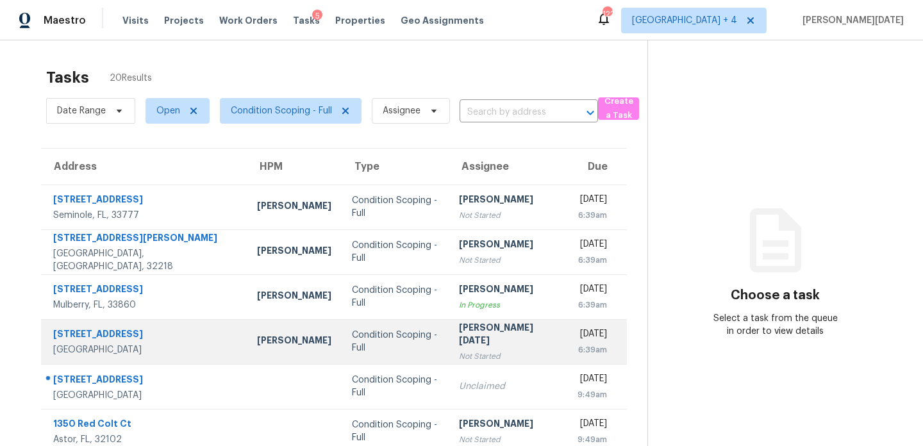
scroll to position [221, 0]
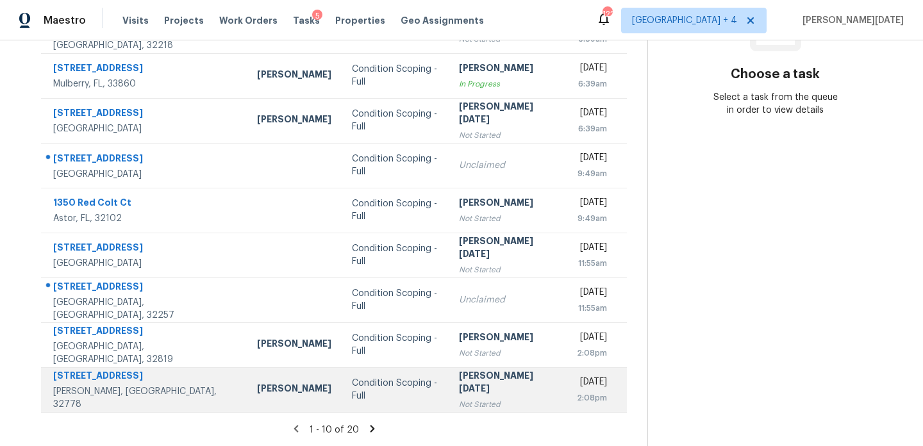
click at [406, 399] on td "Condition Scoping - Full" at bounding box center [394, 389] width 107 height 45
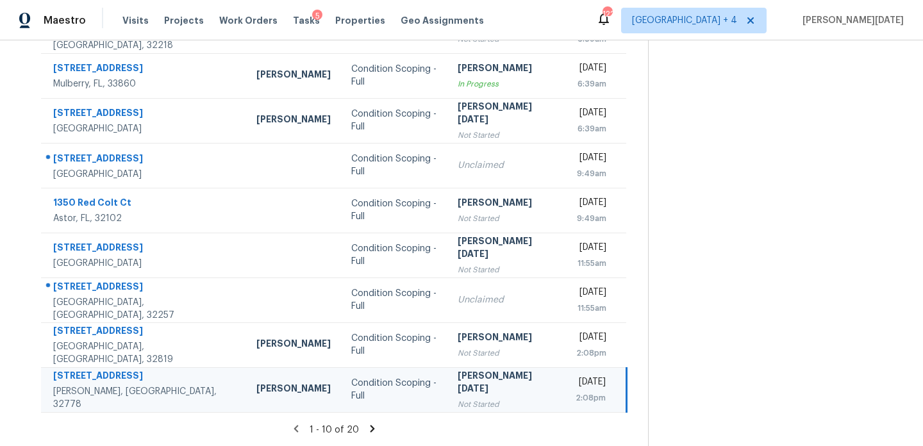
click at [406, 399] on td "Condition Scoping - Full" at bounding box center [394, 389] width 106 height 45
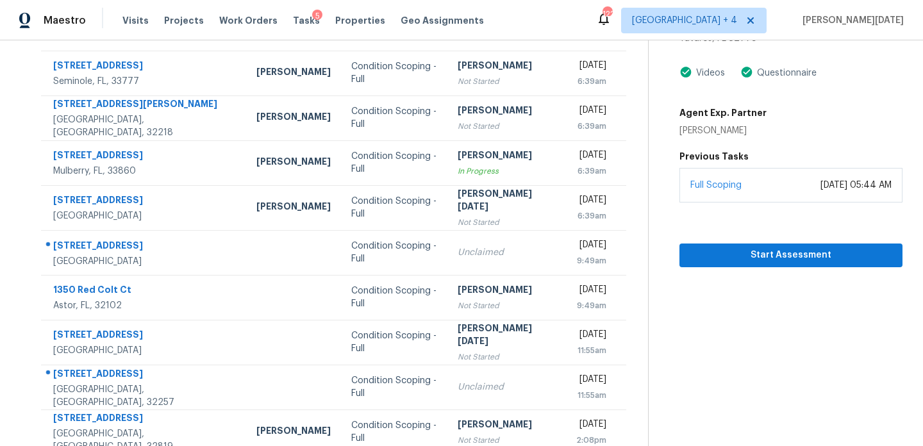
scroll to position [119, 0]
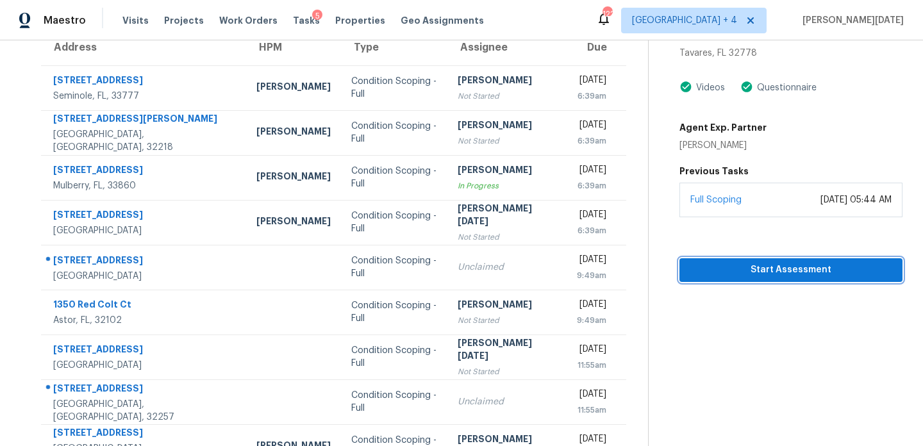
click at [734, 265] on span "Start Assessment" at bounding box center [790, 270] width 202 height 16
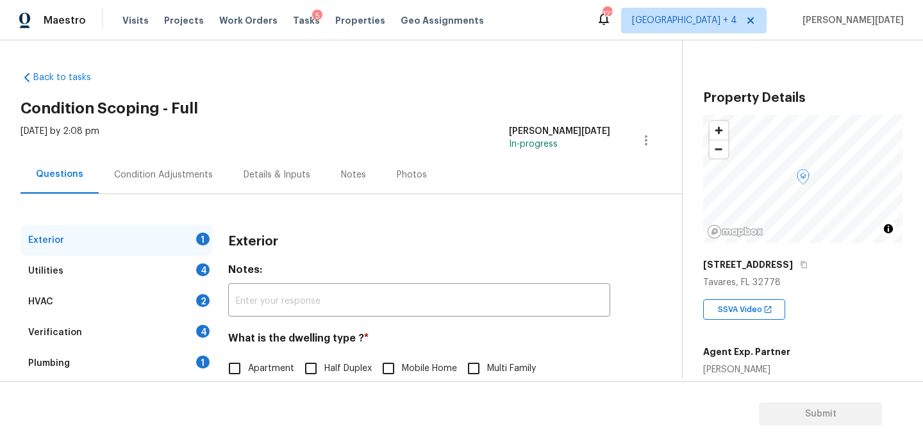
click at [185, 181] on div "Condition Adjustments" at bounding box center [163, 174] width 99 height 13
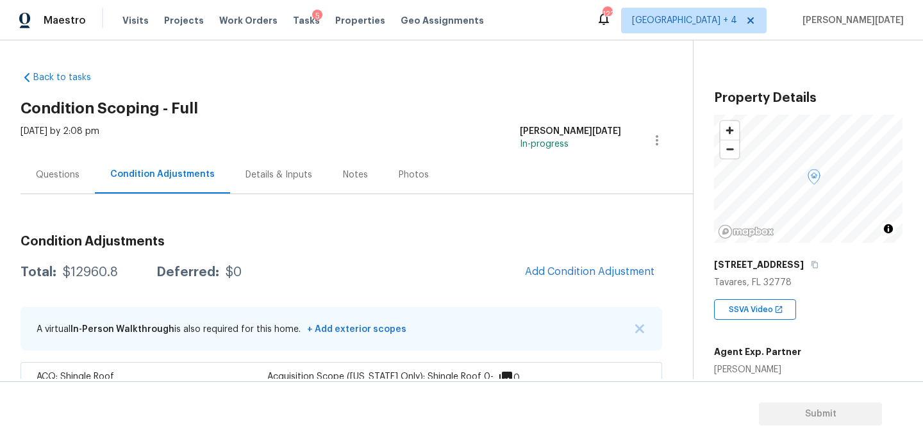
click at [436, 286] on div "Total: $12960.8 Deferred: $0 Add Condition Adjustment" at bounding box center [341, 272] width 641 height 28
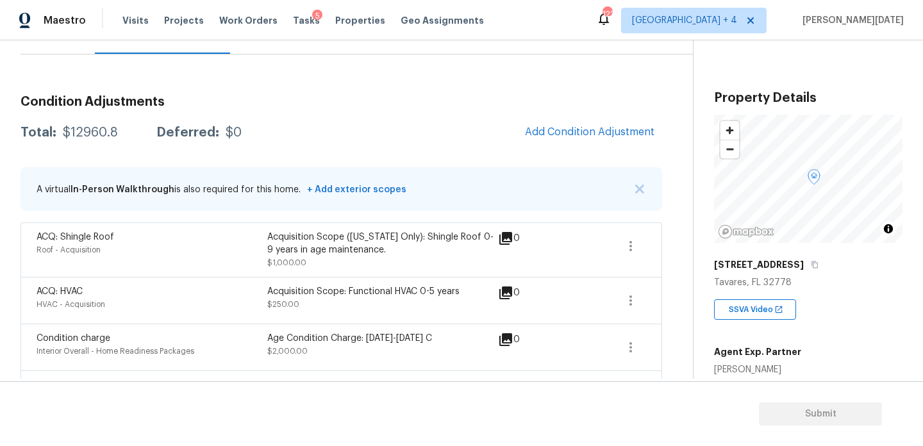
scroll to position [155, 0]
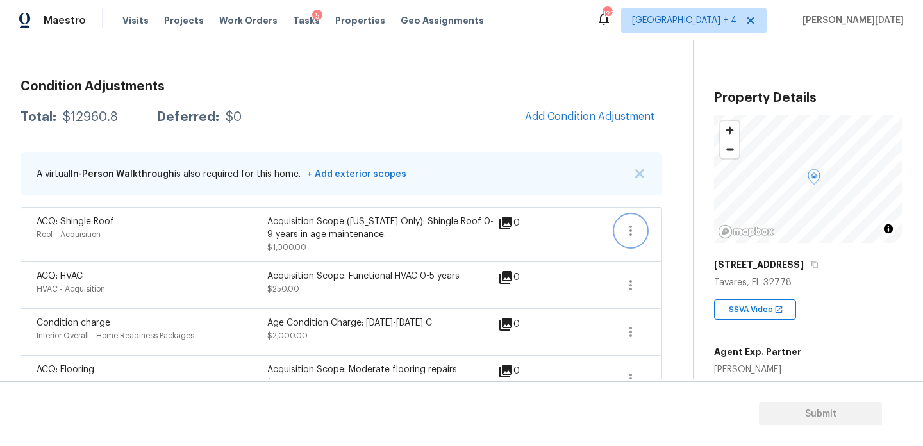
click at [636, 233] on icon "button" at bounding box center [630, 230] width 15 height 15
click at [520, 271] on div "0" at bounding box center [529, 277] width 63 height 15
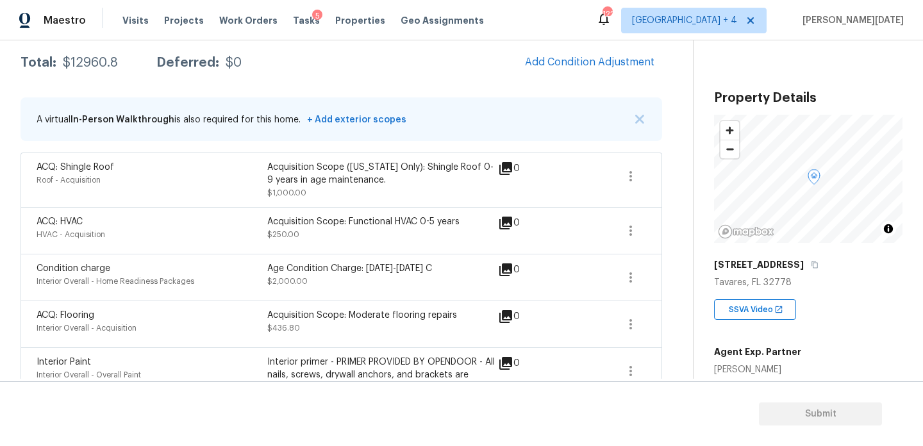
scroll to position [212, 0]
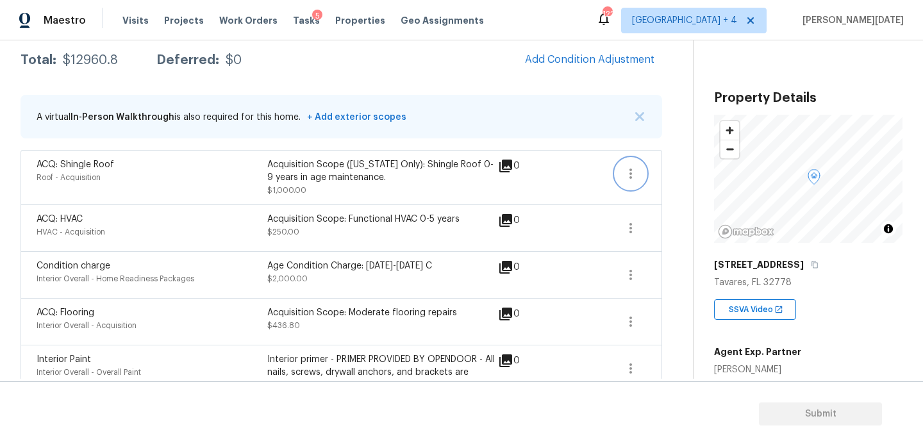
click at [631, 179] on icon "button" at bounding box center [630, 173] width 15 height 15
click at [673, 178] on link "Edit" at bounding box center [703, 170] width 109 height 19
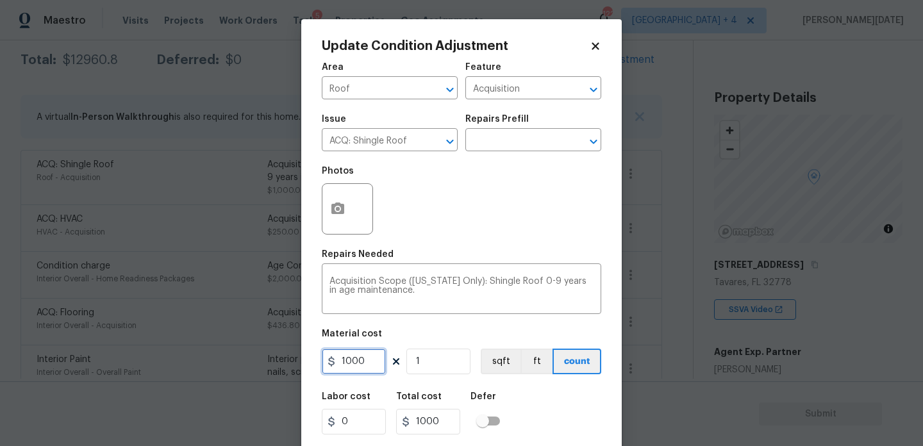
drag, startPoint x: 361, startPoint y: 367, endPoint x: 197, endPoint y: 367, distance: 164.7
click at [197, 367] on div "Update Condition Adjustment Area Roof ​ Feature Acquisition ​ Issue ACQ: Shingl…" at bounding box center [461, 223] width 923 height 446
type input "0"
click at [521, 231] on div "Photos" at bounding box center [461, 200] width 279 height 83
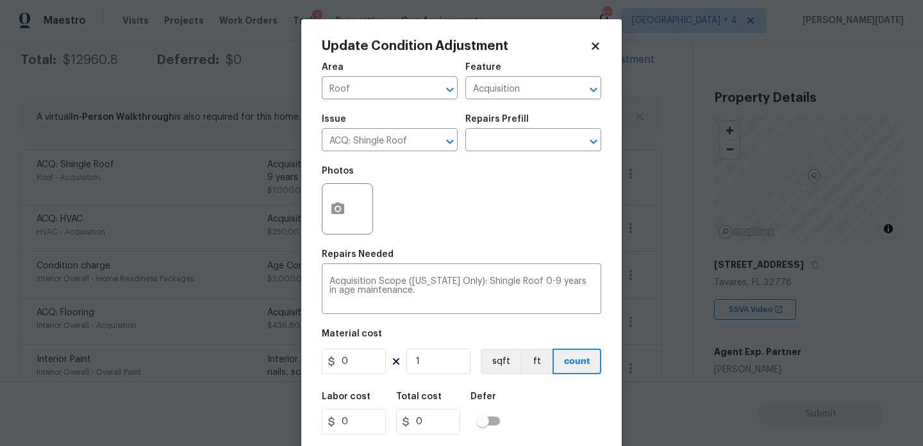
scroll to position [33, 0]
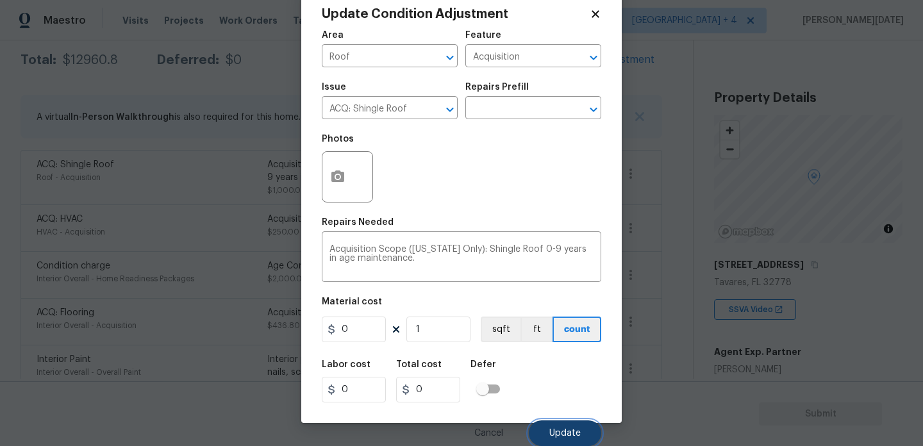
click at [567, 430] on span "Update" at bounding box center [564, 434] width 31 height 10
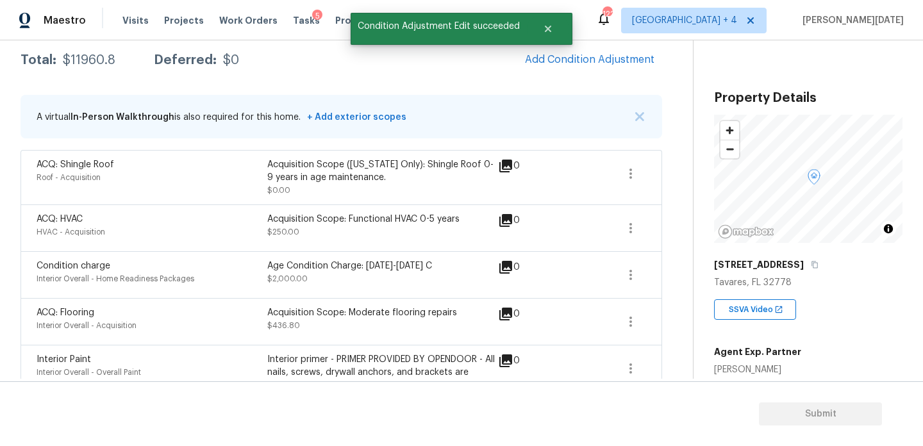
scroll to position [0, 0]
click at [632, 228] on icon "button" at bounding box center [630, 227] width 15 height 15
click at [680, 227] on div "Edit" at bounding box center [703, 226] width 100 height 13
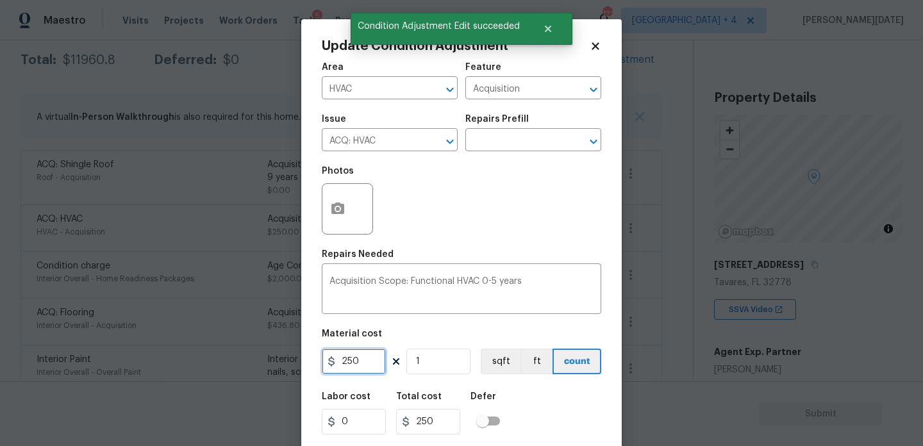
drag, startPoint x: 371, startPoint y: 364, endPoint x: 196, endPoint y: 364, distance: 174.9
click at [196, 364] on div "Update Condition Adjustment Area HVAC ​ Feature Acquisition ​ Issue ACQ: HVAC ​…" at bounding box center [461, 223] width 923 height 446
type input "0"
click at [463, 252] on div "Repairs Needed" at bounding box center [461, 258] width 279 height 17
type input "0"
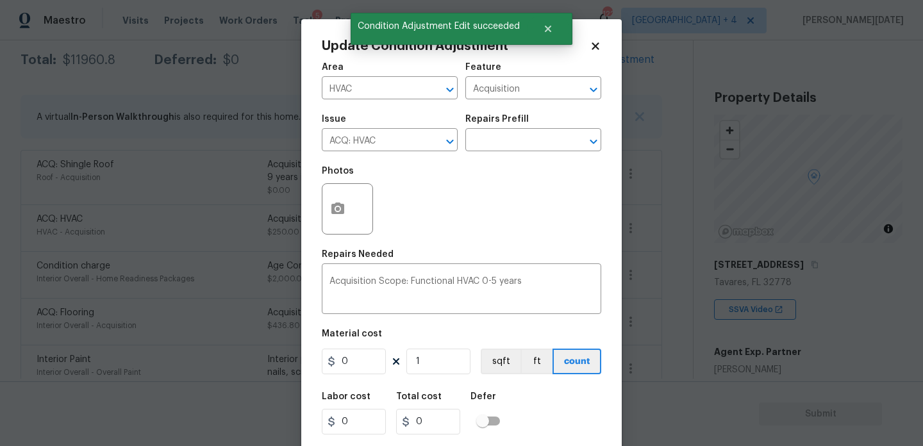
scroll to position [33, 0]
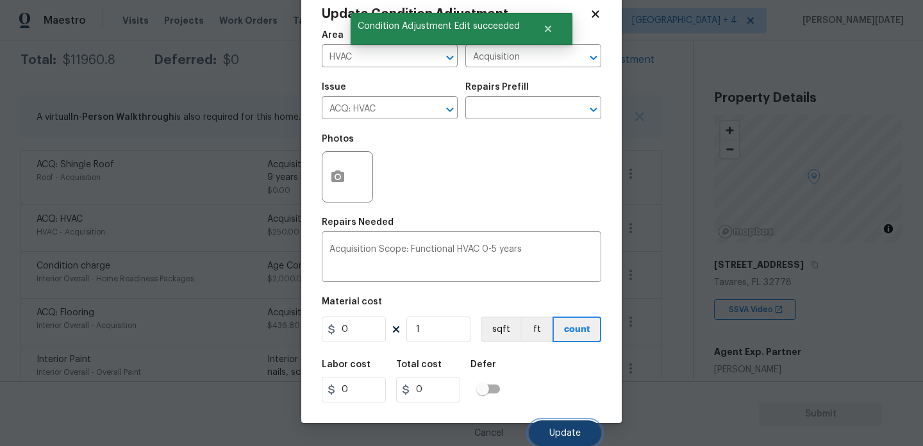
click at [546, 427] on button "Update" at bounding box center [565, 433] width 72 height 26
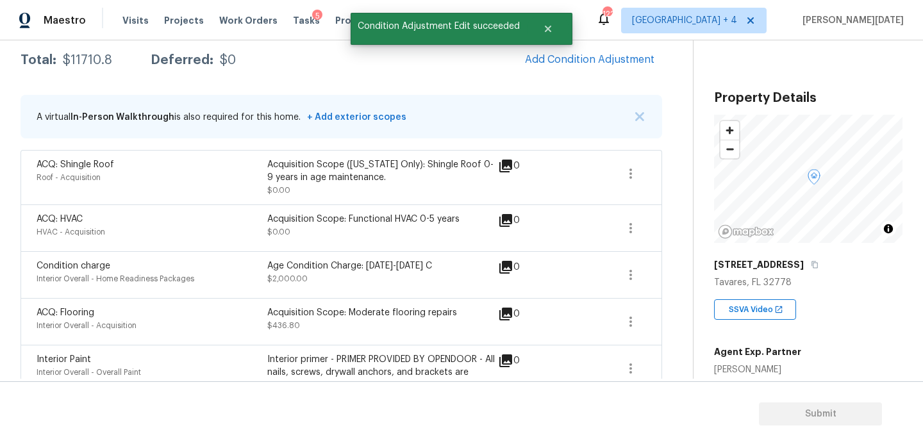
scroll to position [0, 0]
click at [629, 274] on icon "button" at bounding box center [630, 275] width 3 height 10
click at [684, 274] on div "Edit" at bounding box center [703, 273] width 100 height 13
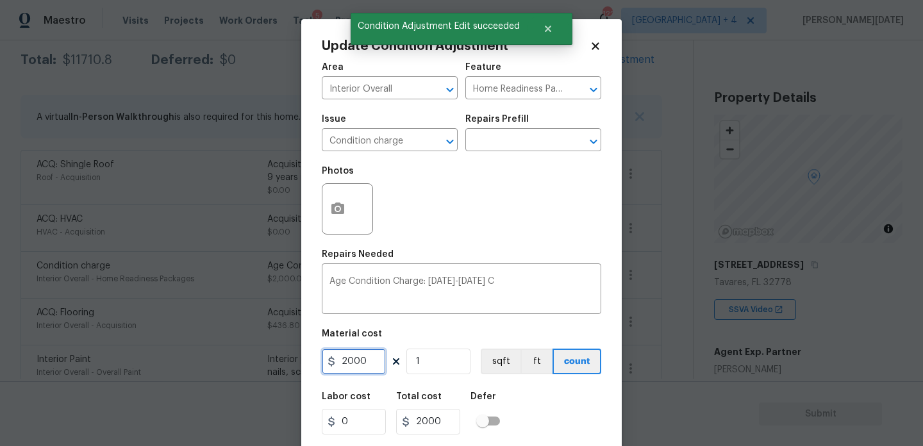
drag, startPoint x: 375, startPoint y: 361, endPoint x: 211, endPoint y: 361, distance: 164.7
click at [211, 361] on div "Update Condition Adjustment Area Interior Overall ​ Feature Home Readiness Pack…" at bounding box center [461, 223] width 923 height 446
type input "0"
click at [478, 218] on div "Photos" at bounding box center [461, 200] width 279 height 83
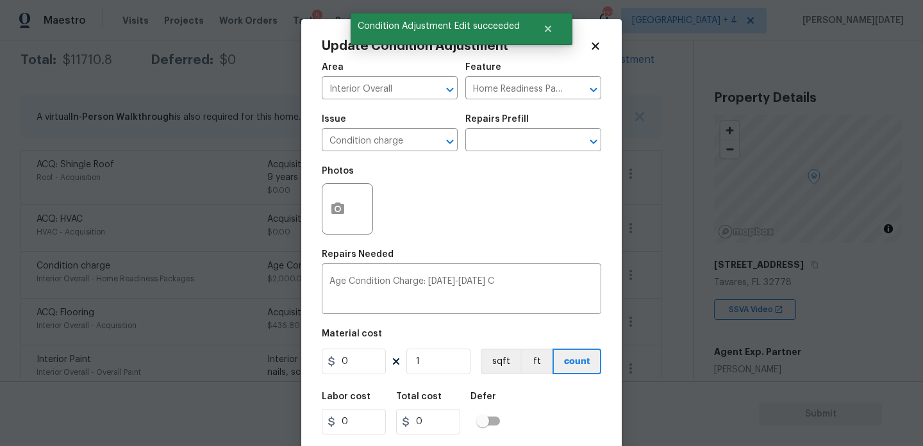
scroll to position [33, 0]
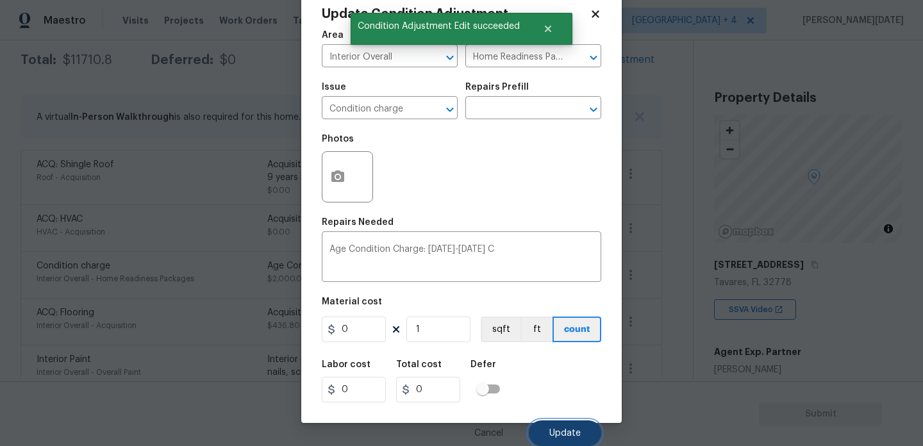
click at [556, 429] on span "Update" at bounding box center [564, 434] width 31 height 10
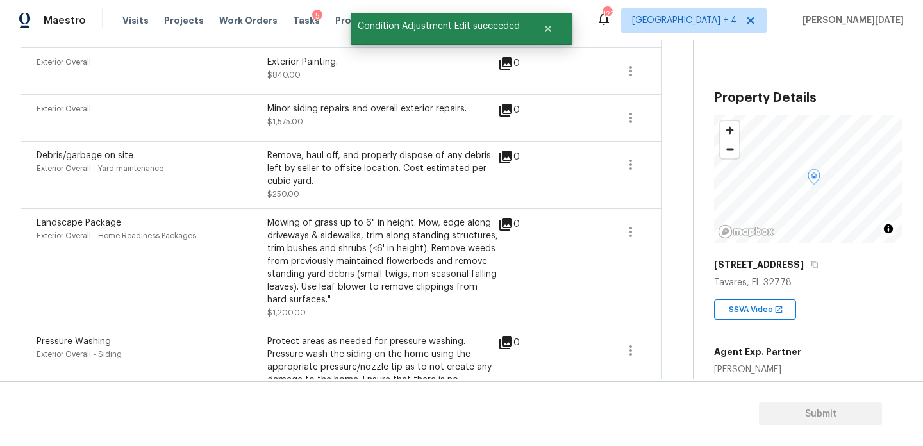
scroll to position [829, 0]
click at [624, 240] on icon "button" at bounding box center [630, 233] width 15 height 15
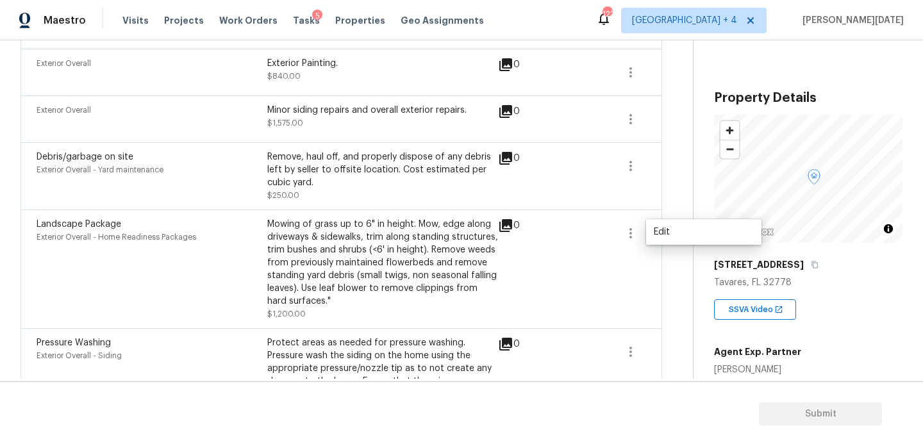
click at [498, 232] on icon at bounding box center [505, 225] width 15 height 15
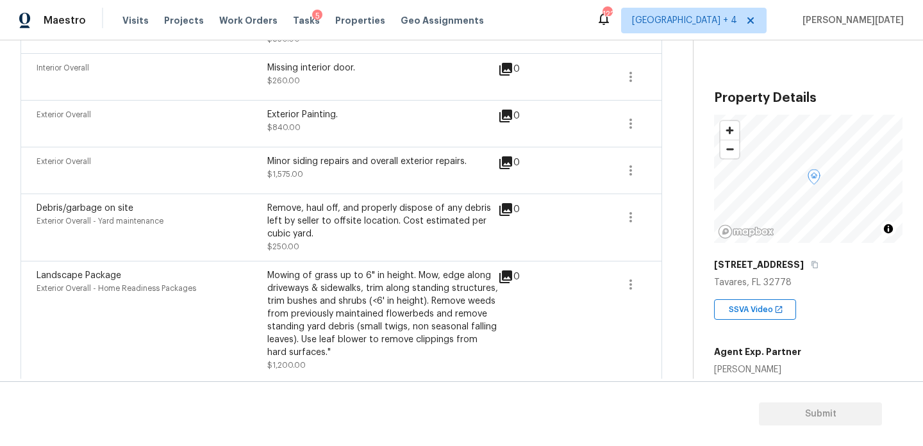
scroll to position [0, 0]
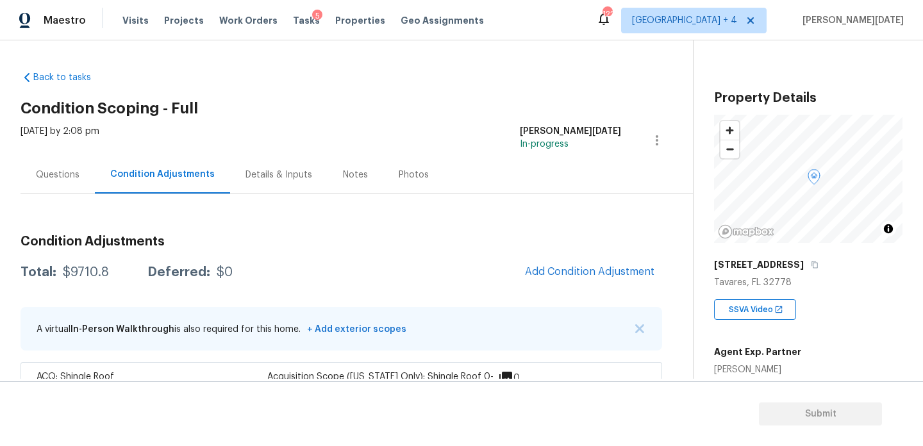
click at [56, 170] on div "Questions" at bounding box center [58, 174] width 44 height 13
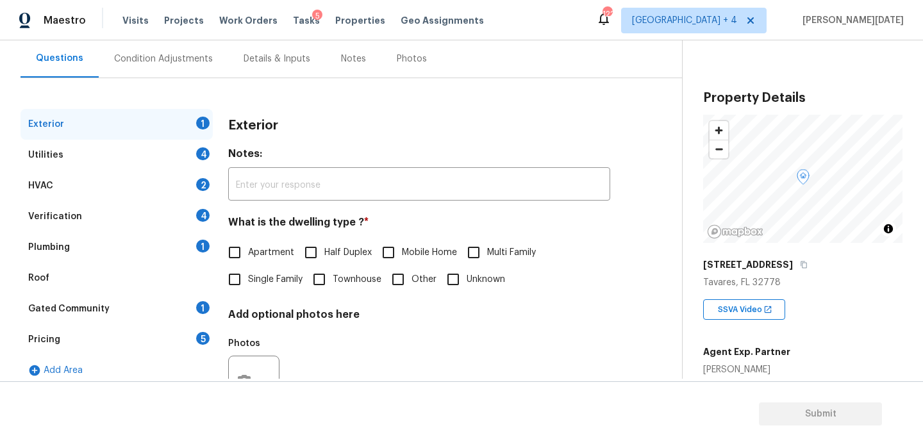
scroll to position [171, 0]
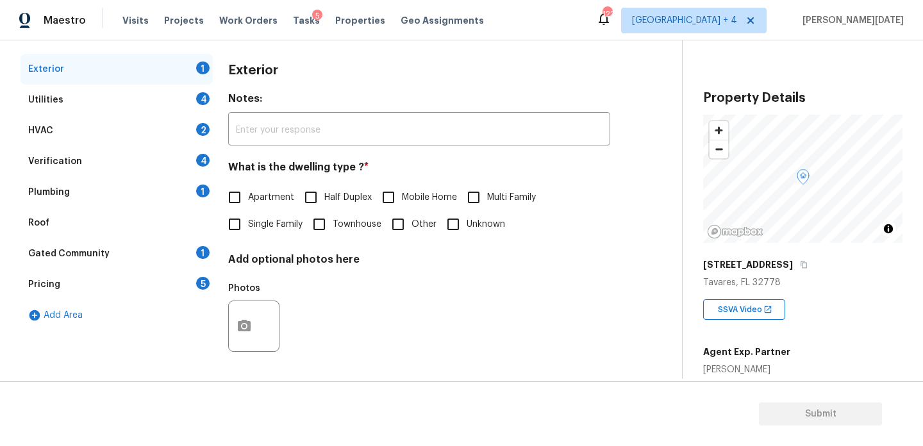
click at [237, 228] on input "Single Family" at bounding box center [234, 224] width 27 height 27
checkbox input "true"
click at [113, 97] on div "Utilities 4" at bounding box center [117, 100] width 192 height 31
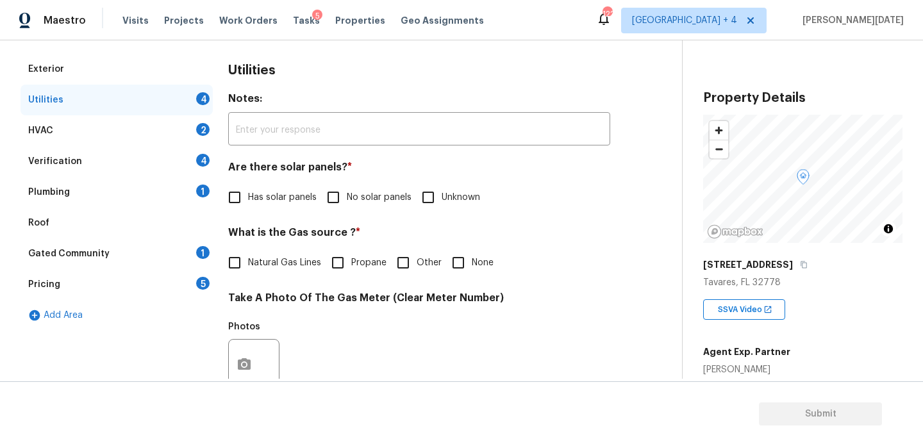
click at [353, 258] on span "Propane" at bounding box center [368, 262] width 35 height 13
click at [351, 258] on input "Propane" at bounding box center [337, 262] width 27 height 27
checkbox input "true"
click at [352, 206] on label "No solar panels" at bounding box center [366, 197] width 92 height 27
click at [347, 206] on input "No solar panels" at bounding box center [333, 197] width 27 height 27
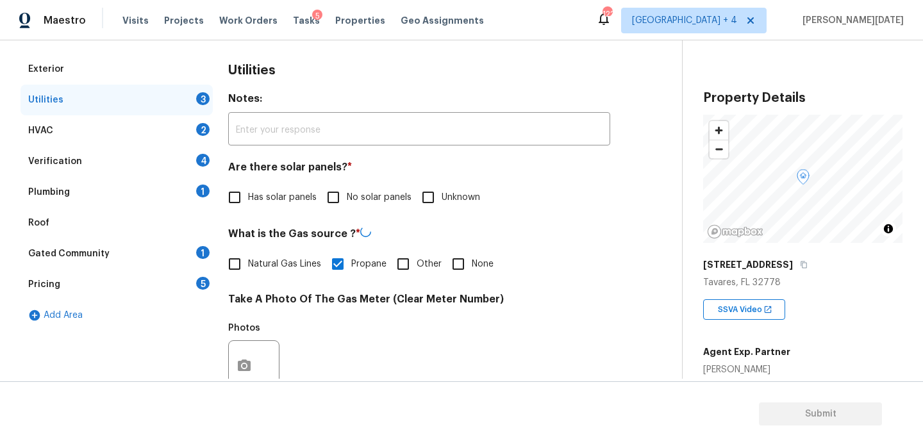
checkbox input "true"
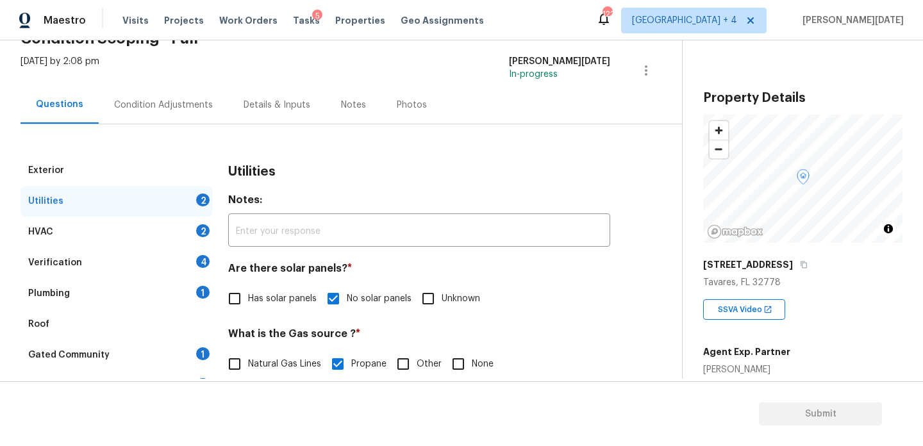
scroll to position [0, 0]
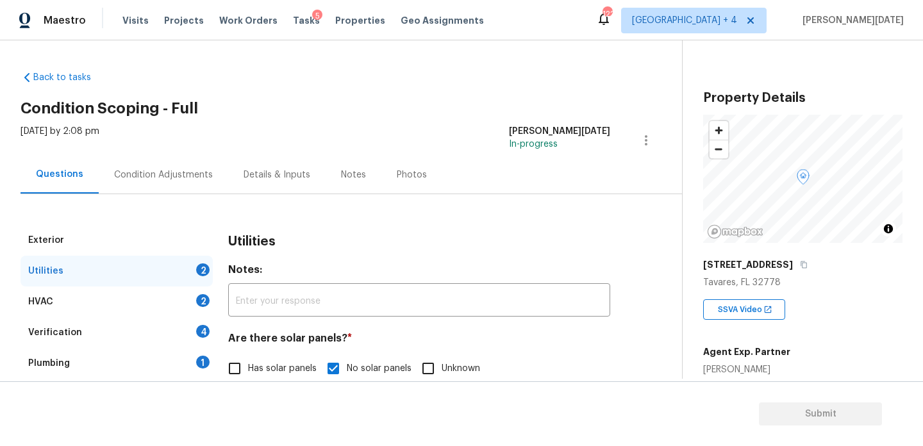
click at [152, 159] on div "Condition Adjustments" at bounding box center [163, 175] width 129 height 38
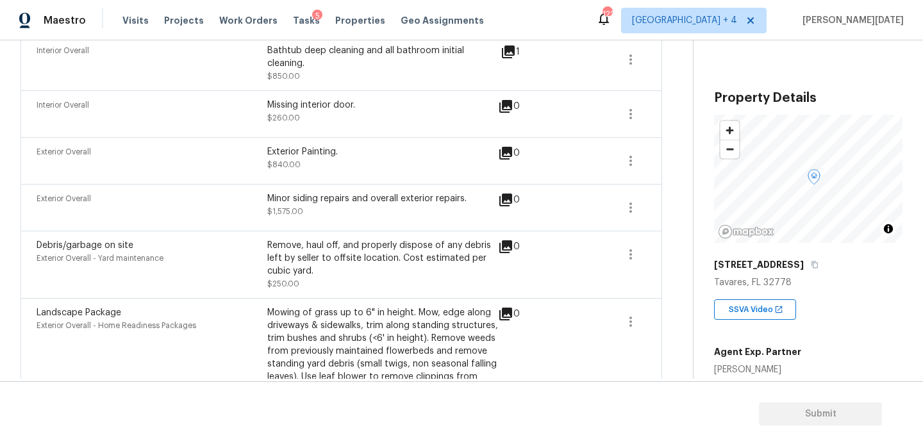
scroll to position [728, 0]
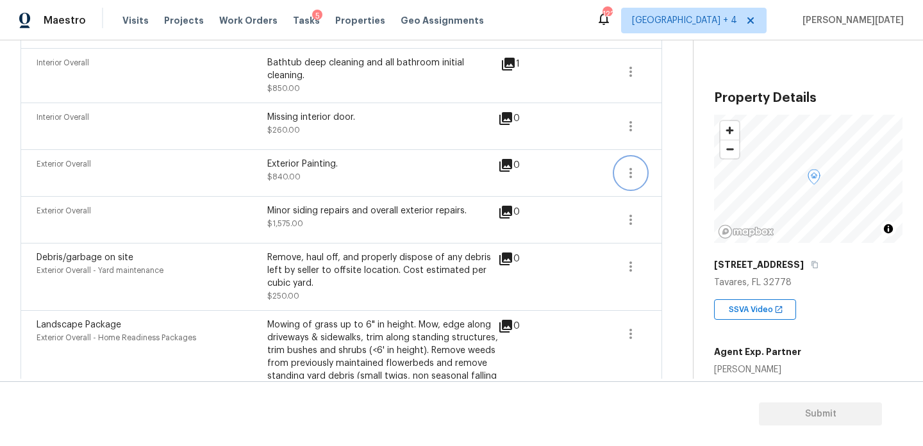
click at [631, 171] on icon "button" at bounding box center [630, 172] width 15 height 15
click at [674, 171] on div "Edit" at bounding box center [703, 171] width 100 height 13
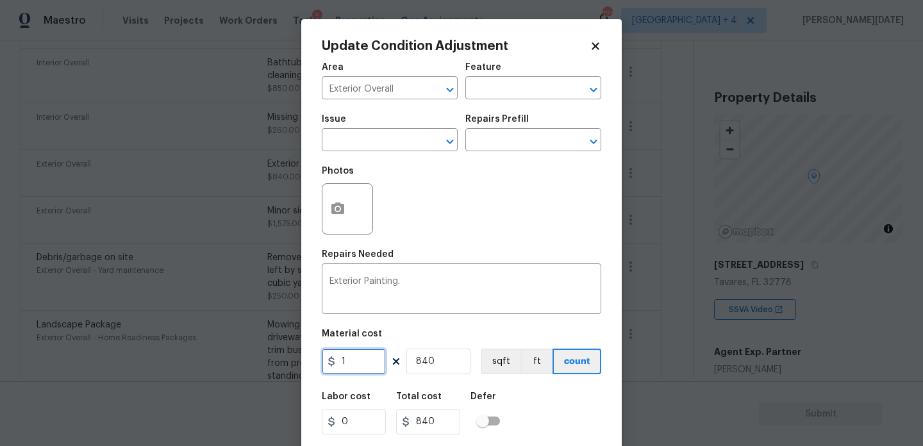
click at [363, 364] on input "1" at bounding box center [354, 362] width 64 height 26
type input "1.5"
type input "1260"
click at [496, 238] on div "Photos" at bounding box center [461, 200] width 279 height 83
click at [468, 211] on div "Photos" at bounding box center [461, 200] width 279 height 83
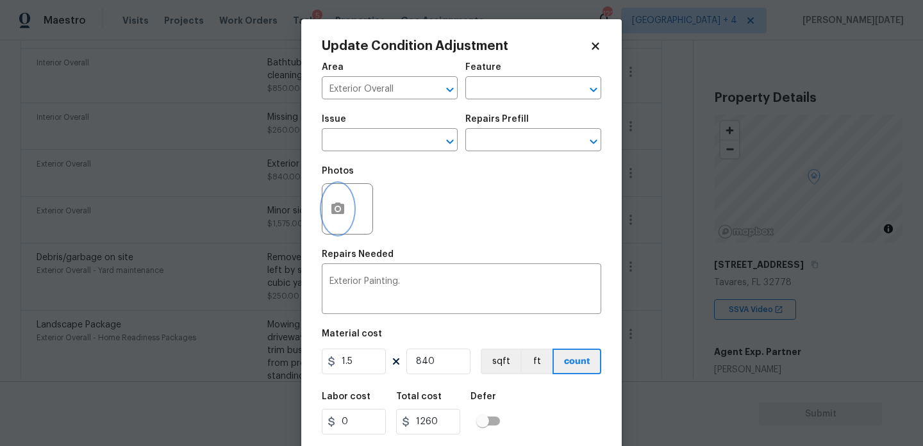
click at [342, 211] on icon "button" at bounding box center [337, 208] width 13 height 12
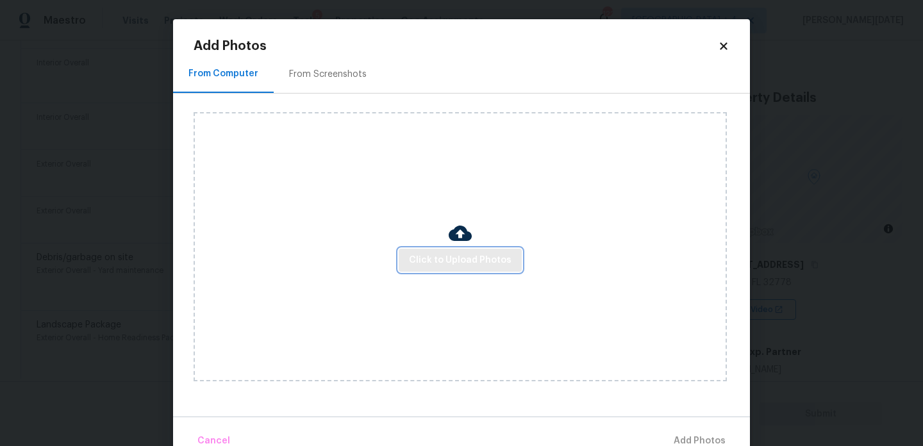
click at [434, 258] on span "Click to Upload Photos" at bounding box center [460, 260] width 103 height 16
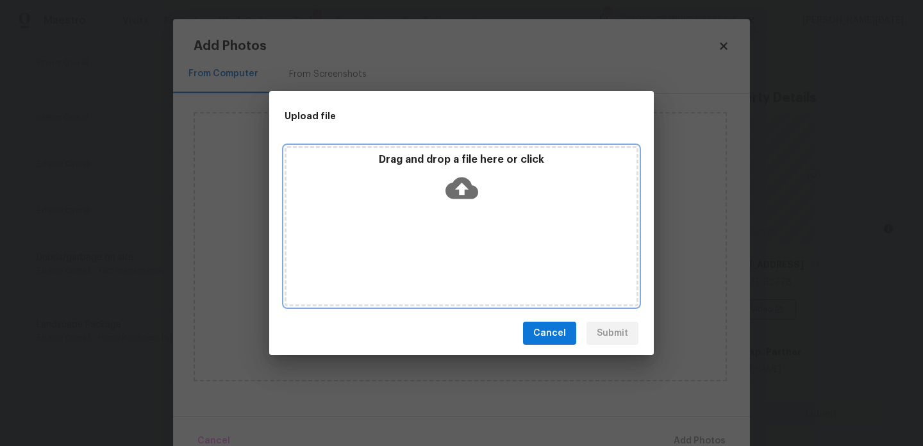
click at [434, 258] on div "Drag and drop a file here or click" at bounding box center [461, 226] width 354 height 160
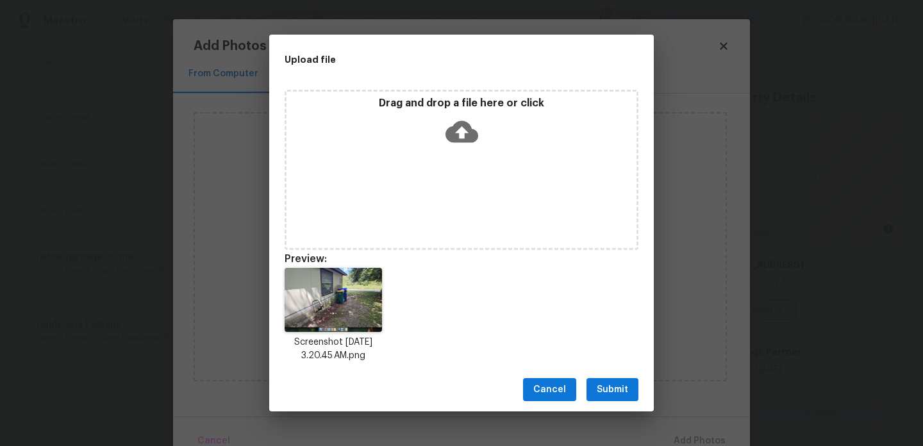
click at [617, 378] on button "Submit" at bounding box center [612, 390] width 52 height 24
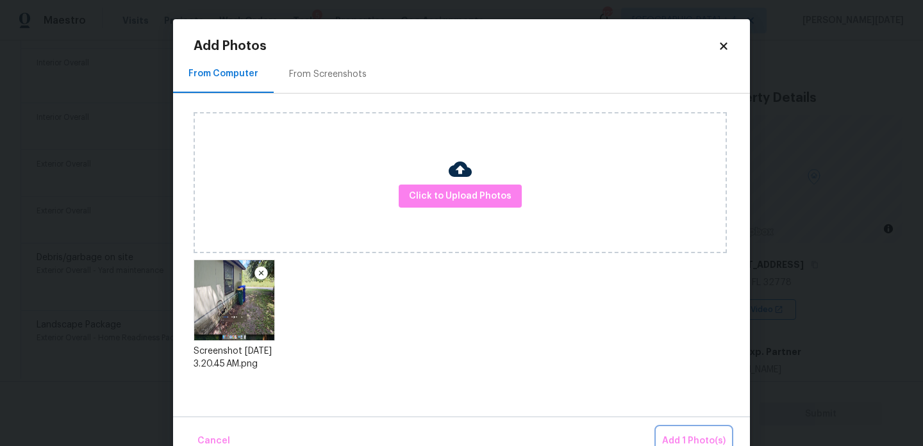
click at [673, 440] on span "Add 1 Photo(s)" at bounding box center [693, 441] width 63 height 16
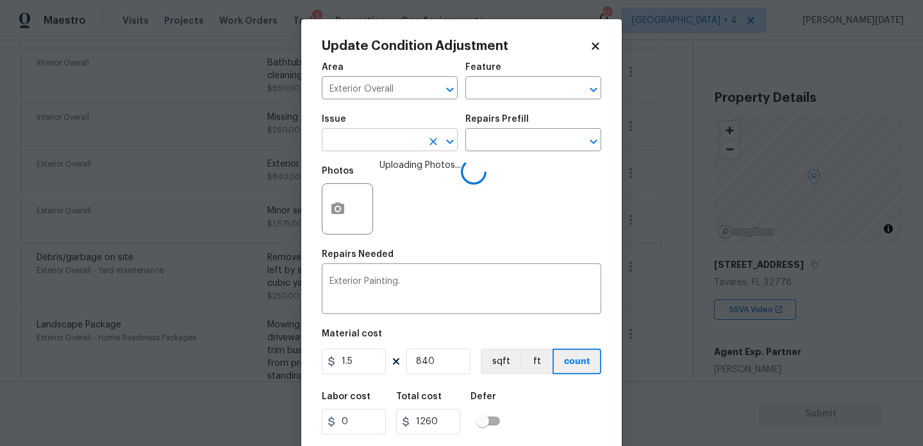
click at [355, 139] on input "text" at bounding box center [372, 141] width 100 height 20
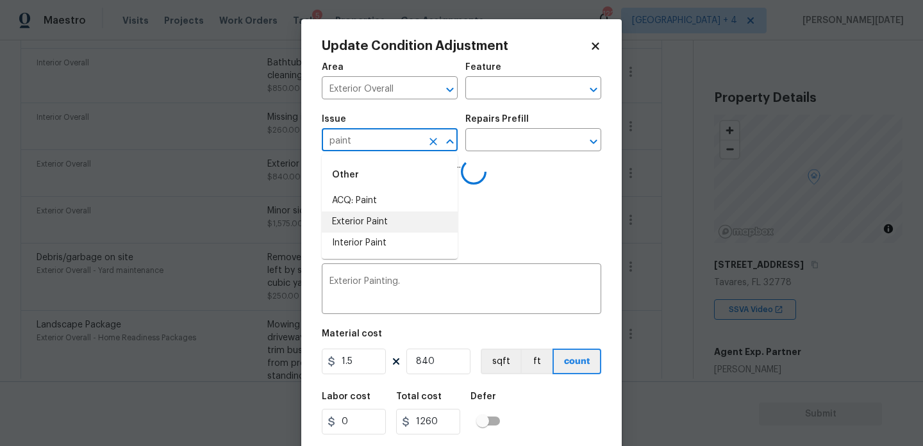
click at [372, 224] on li "Exterior Paint" at bounding box center [390, 221] width 136 height 21
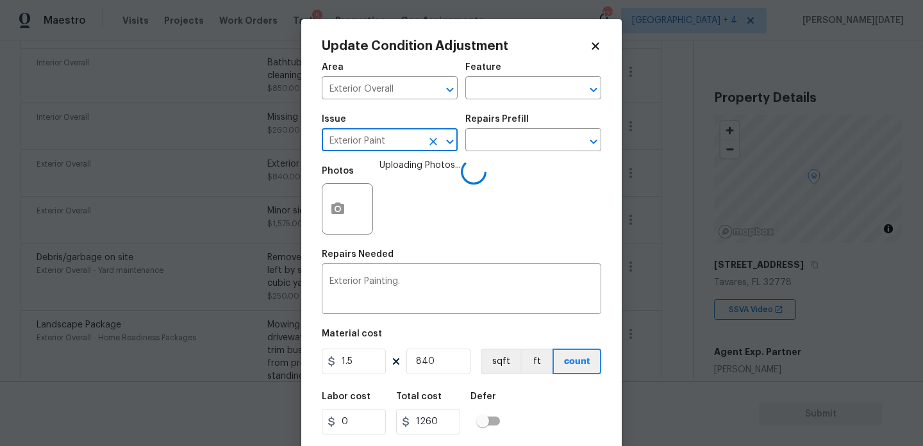
type input "Exterior Paint"
click at [498, 152] on div "Issue Exterior Paint ​ Repairs Prefill ​" at bounding box center [461, 133] width 279 height 52
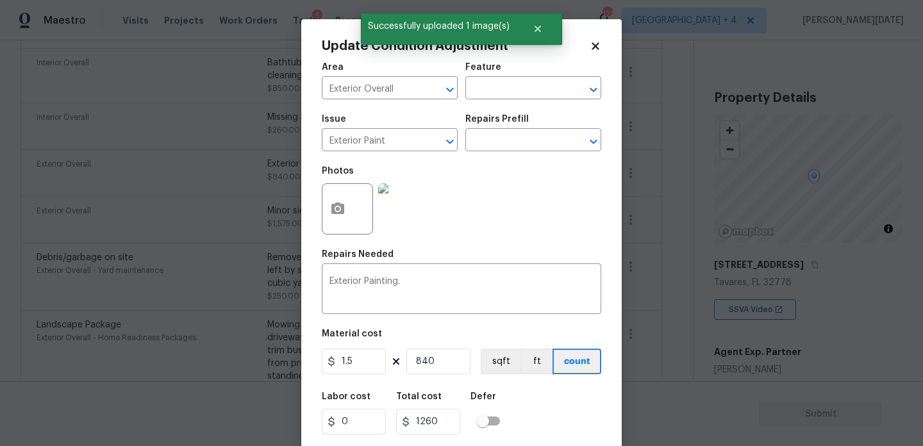
click at [532, 213] on div "Photos" at bounding box center [461, 200] width 279 height 83
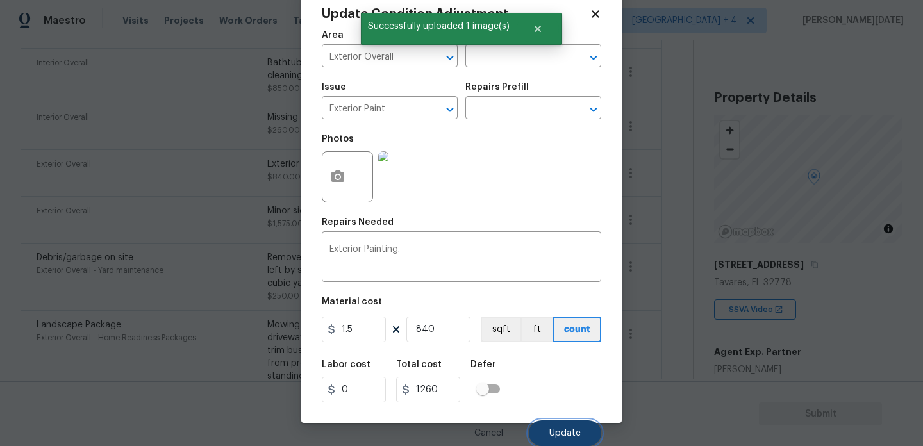
click at [564, 429] on span "Update" at bounding box center [564, 434] width 31 height 10
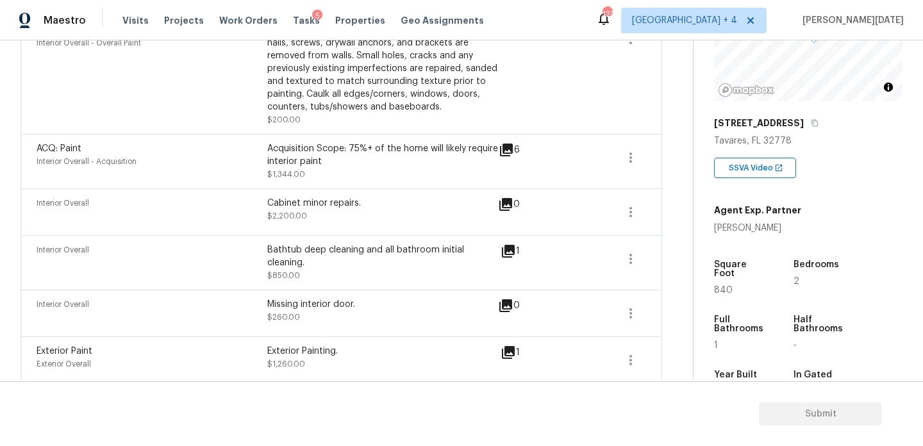
scroll to position [543, 0]
click at [621, 306] on button "button" at bounding box center [630, 311] width 31 height 31
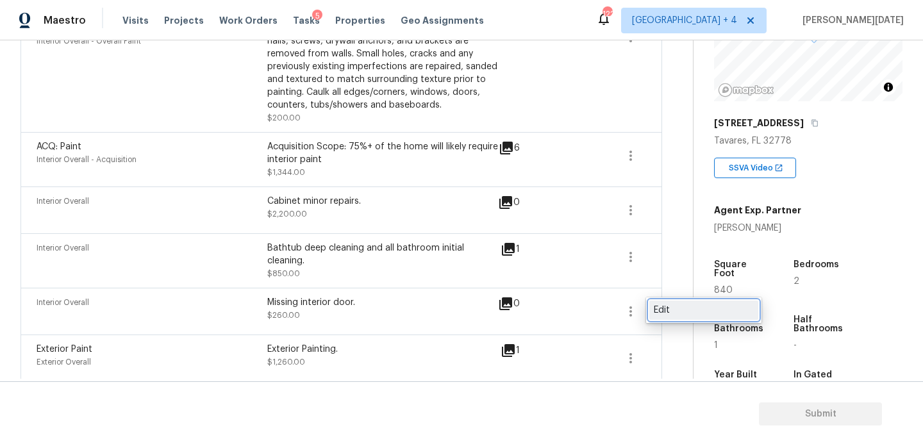
click at [671, 306] on div "Edit" at bounding box center [703, 310] width 100 height 13
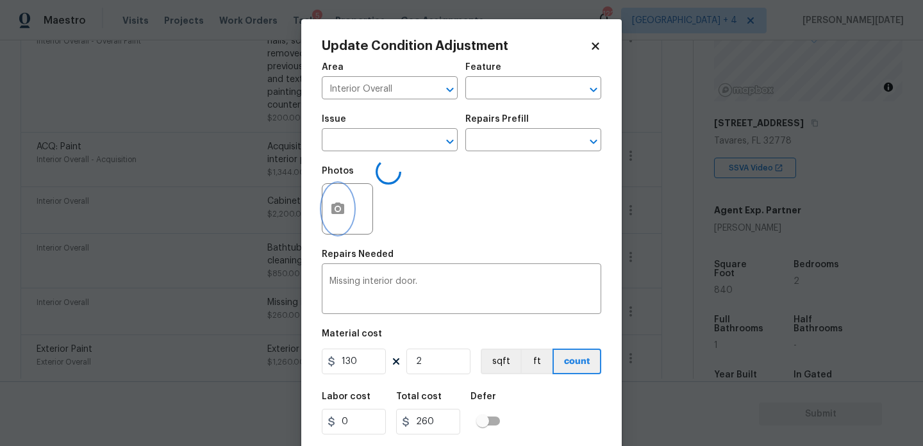
click at [336, 209] on circle "button" at bounding box center [338, 209] width 4 height 4
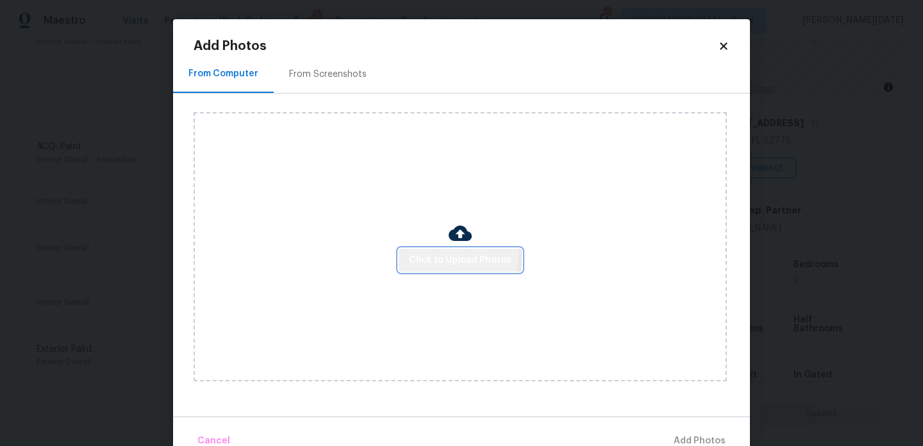
click at [404, 251] on button "Click to Upload Photos" at bounding box center [460, 261] width 123 height 24
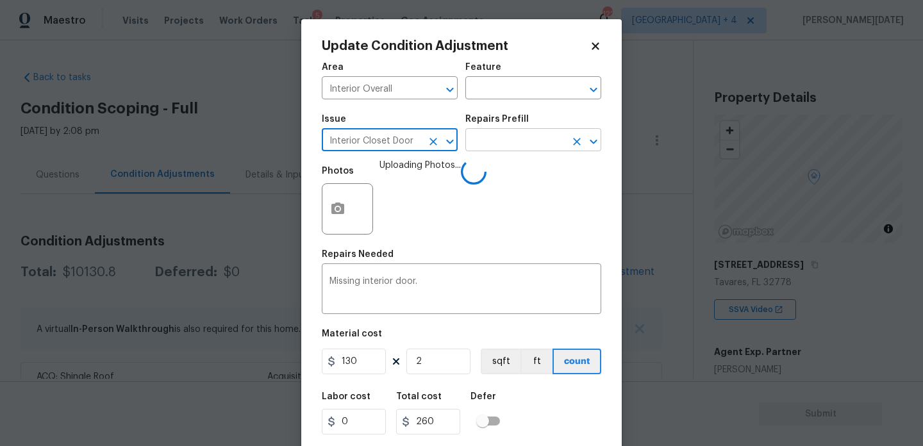
scroll to position [142, 0]
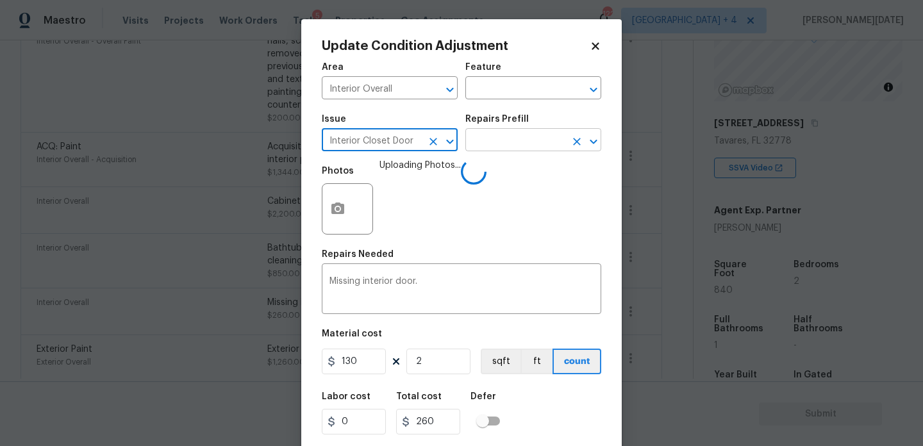
type input "Interior Closet Door"
click at [515, 140] on input "text" at bounding box center [515, 141] width 100 height 20
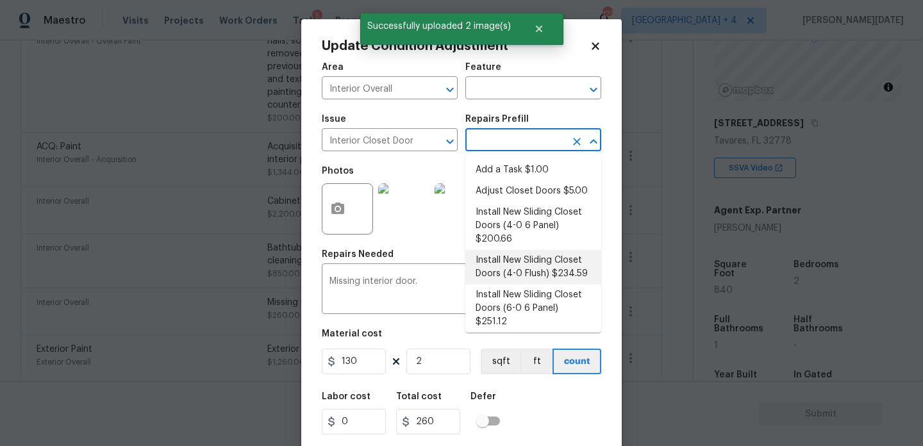
scroll to position [47, 0]
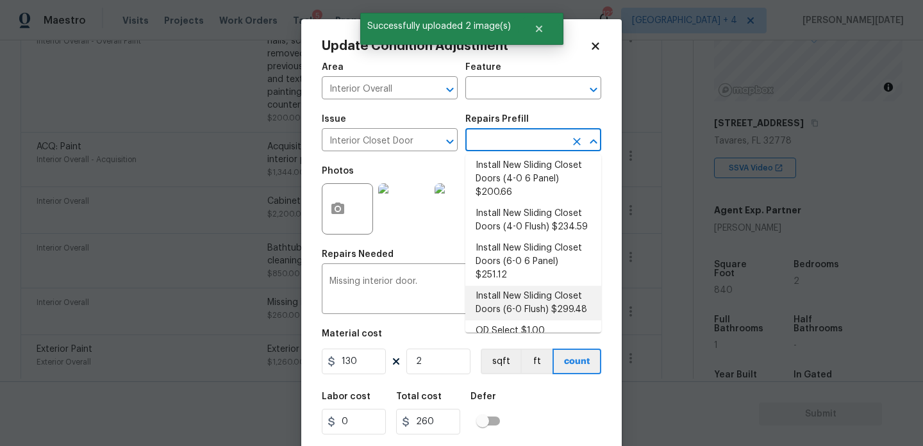
click at [548, 292] on li "Install New Sliding Closet Doors (6-0 Flush) $299.48" at bounding box center [533, 303] width 136 height 35
type input "Interior Door"
type input "299.48"
type input "598.96"
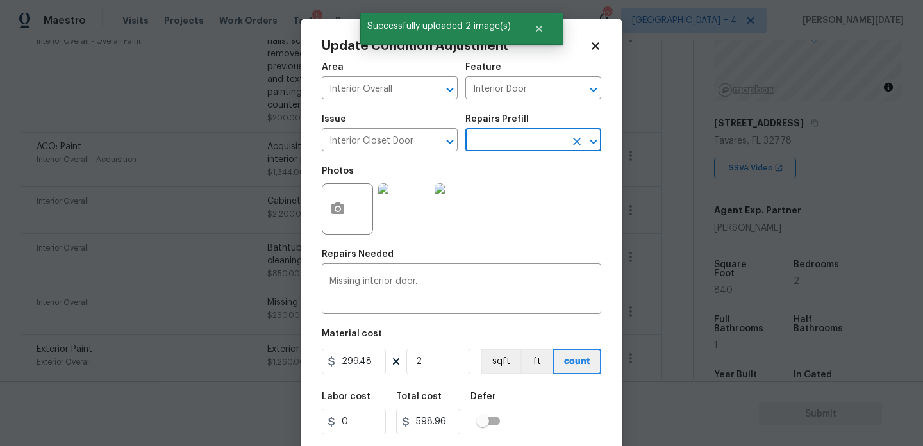
click at [525, 235] on div "Photos" at bounding box center [461, 200] width 279 height 83
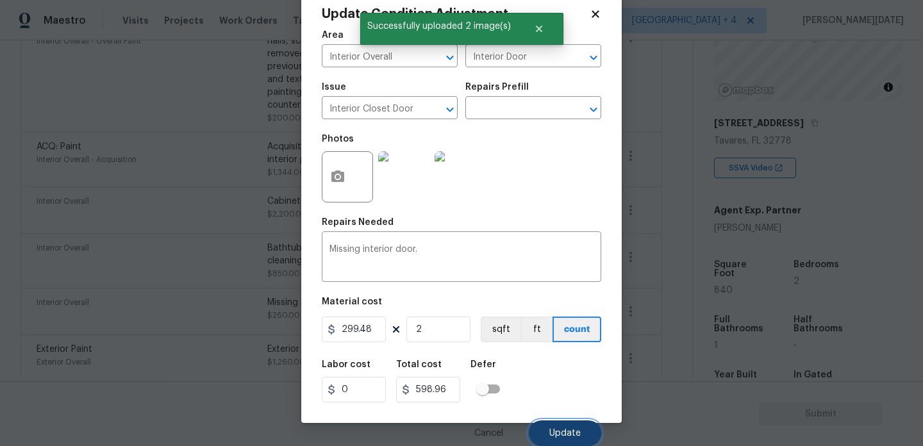
click at [558, 430] on span "Update" at bounding box center [564, 434] width 31 height 10
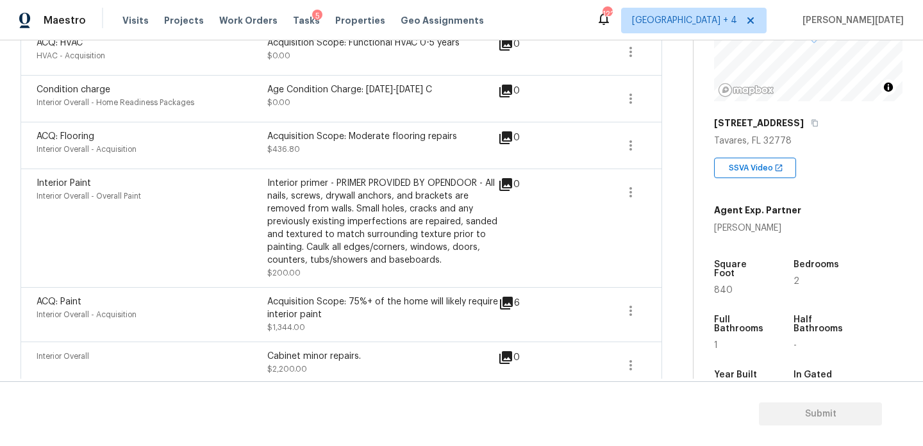
scroll to position [0, 0]
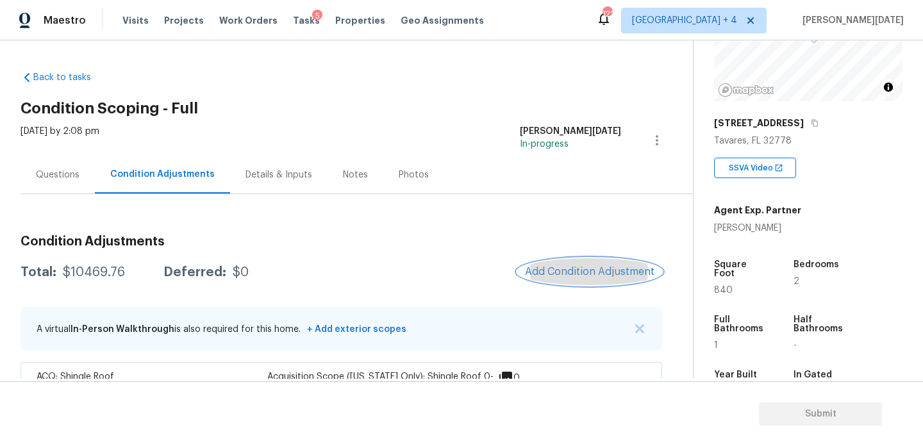
click at [566, 279] on button "Add Condition Adjustment" at bounding box center [589, 271] width 145 height 27
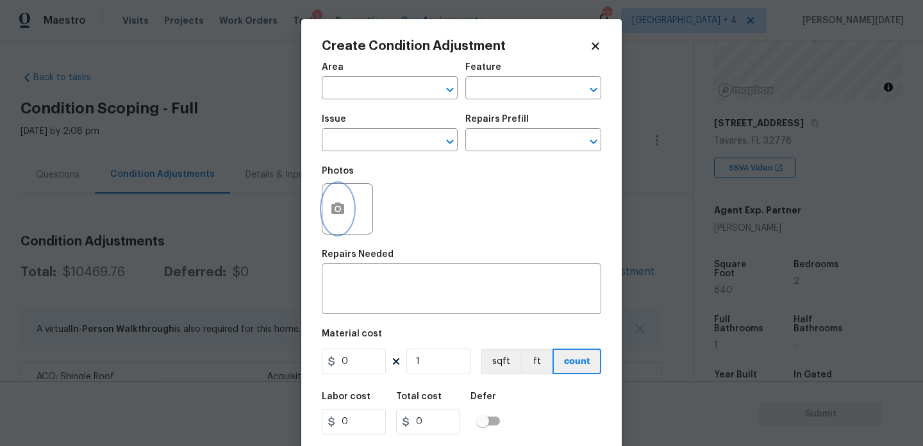
click at [349, 224] on button "button" at bounding box center [337, 209] width 31 height 50
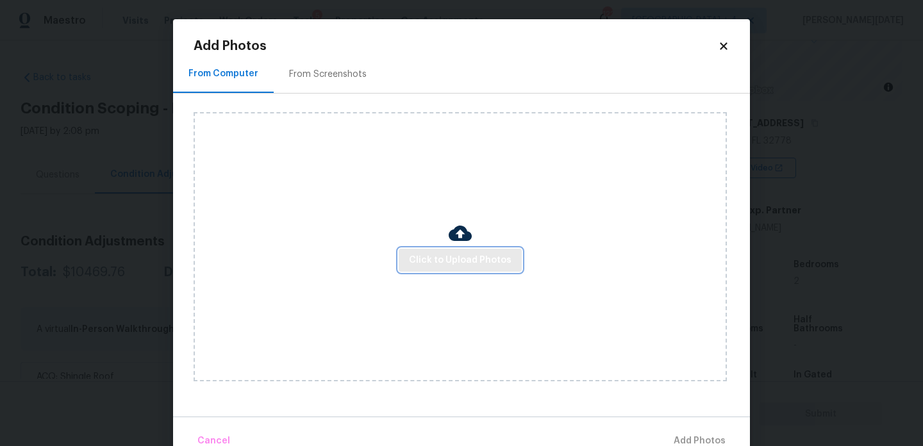
click at [431, 249] on button "Click to Upload Photos" at bounding box center [460, 261] width 123 height 24
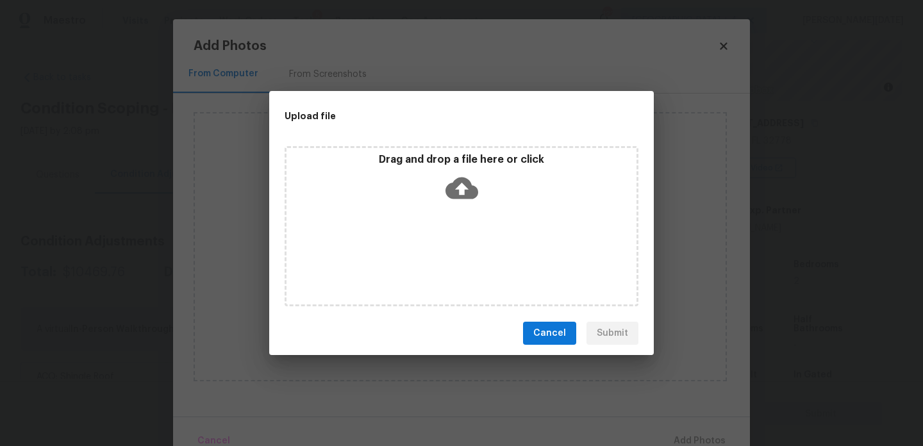
click at [431, 249] on div "Drag and drop a file here or click" at bounding box center [461, 226] width 354 height 160
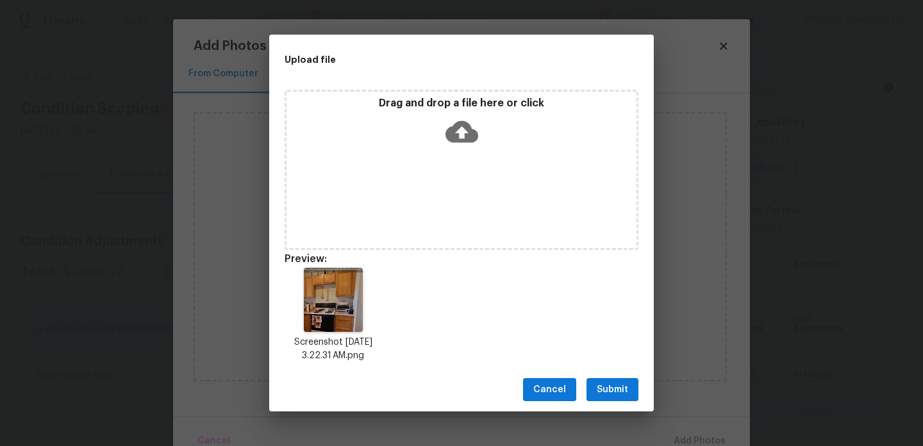
click at [616, 389] on span "Submit" at bounding box center [611, 390] width 31 height 16
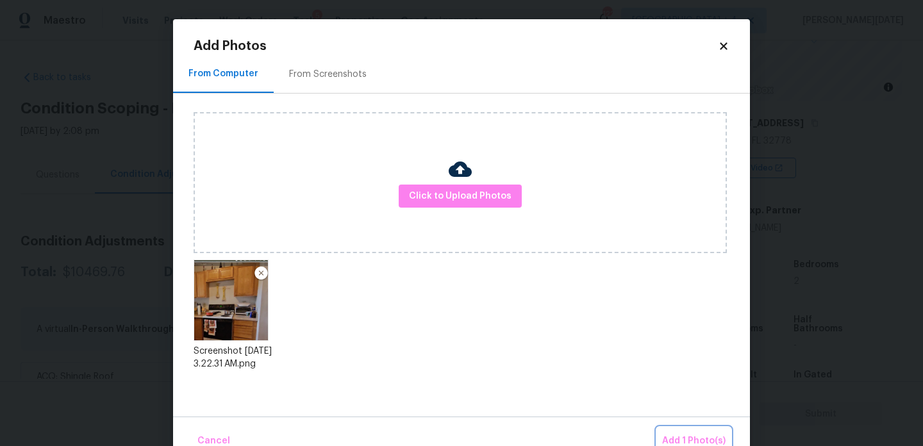
click at [702, 434] on span "Add 1 Photo(s)" at bounding box center [693, 441] width 63 height 16
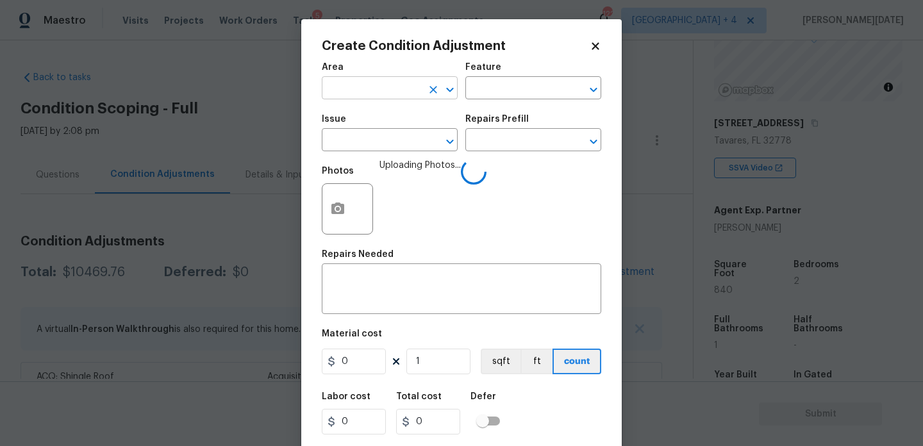
click at [356, 93] on input "text" at bounding box center [372, 89] width 100 height 20
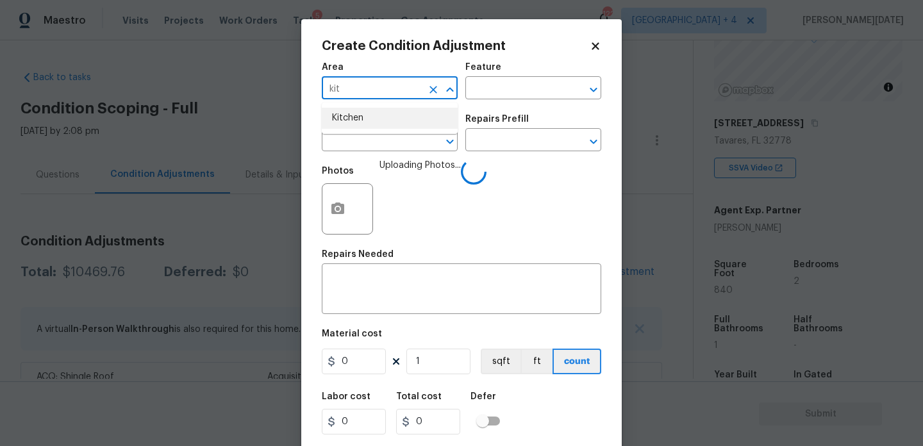
click at [371, 123] on li "Kitchen" at bounding box center [390, 118] width 136 height 21
type input "Kitchen"
click at [366, 145] on input "text" at bounding box center [372, 141] width 100 height 20
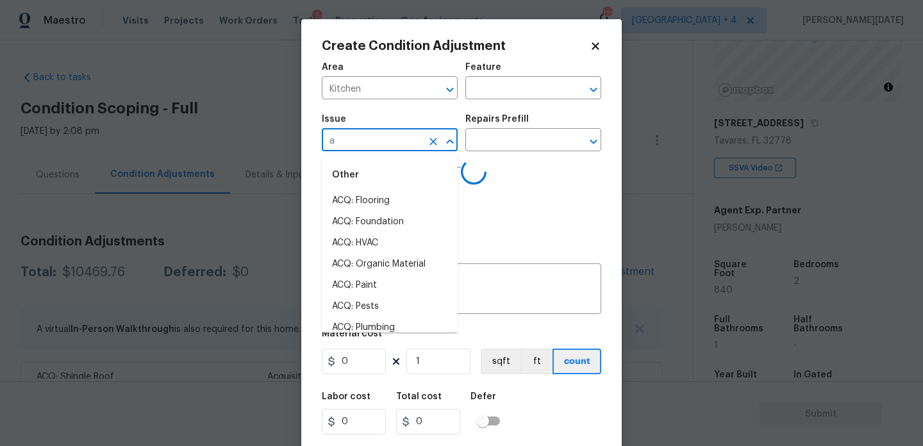
type input "ap"
type input "p"
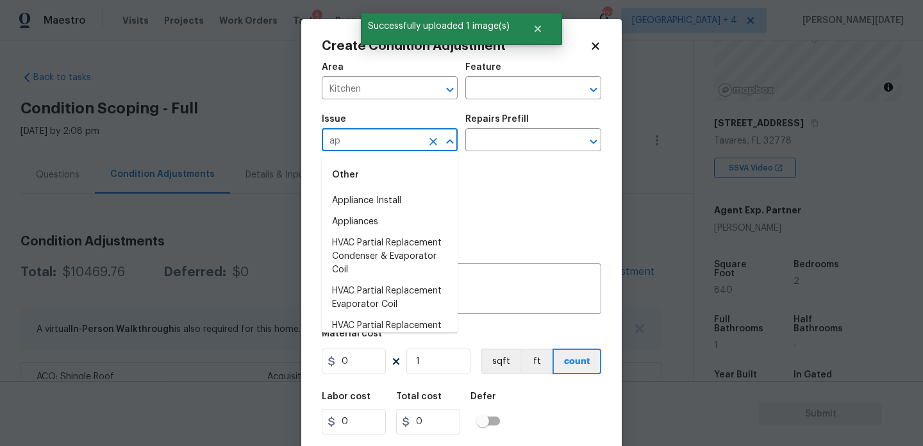
type input "app"
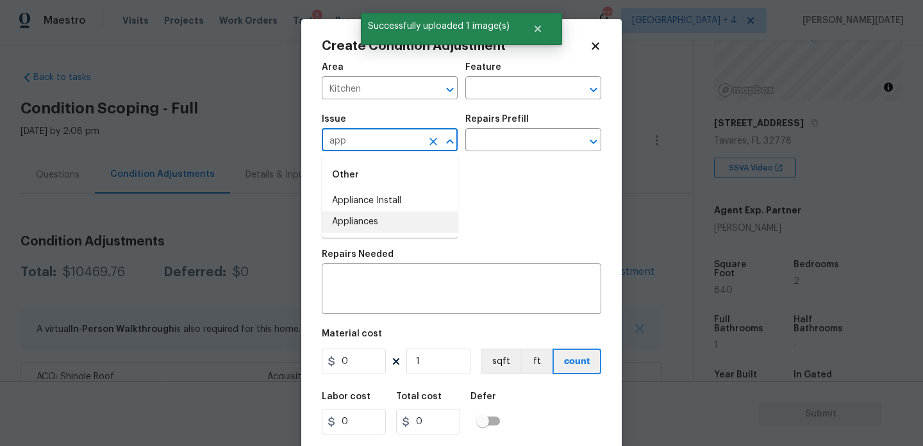
click at [377, 222] on li "Appliances" at bounding box center [390, 221] width 136 height 21
type input "Appliances"
click at [488, 150] on input "text" at bounding box center [515, 141] width 100 height 20
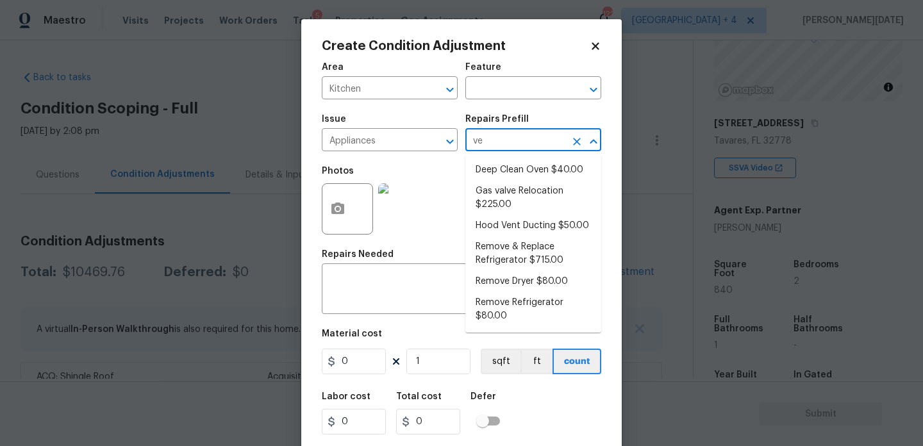
type input "ven"
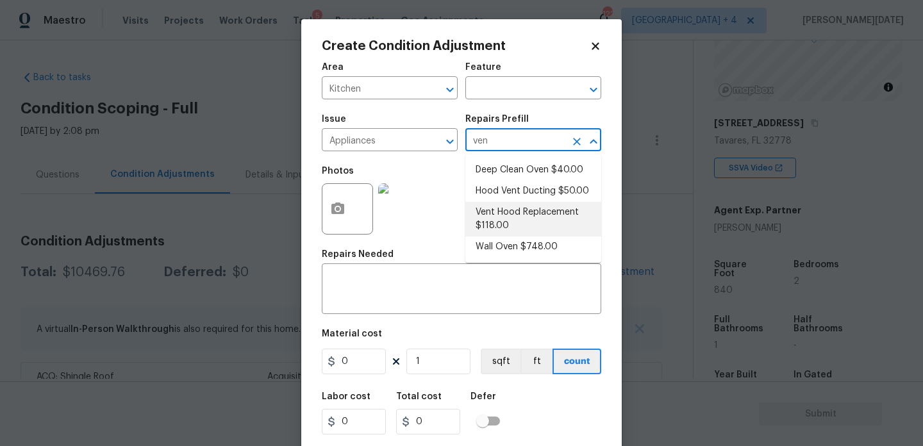
click at [525, 226] on li "Vent Hood Replacement $118.00" at bounding box center [533, 219] width 136 height 35
type input "Appliances"
type textarea "Remove and replace the existing hood vent with new (PM to approve finish). Ensu…"
type input "118"
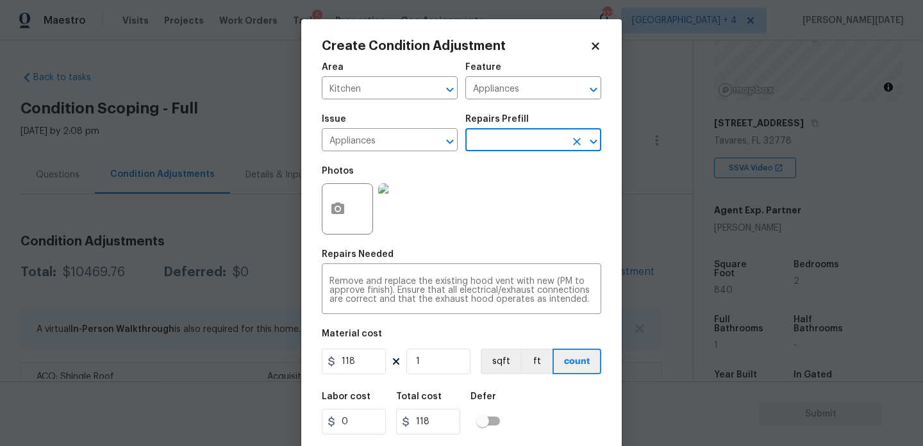
scroll to position [33, 0]
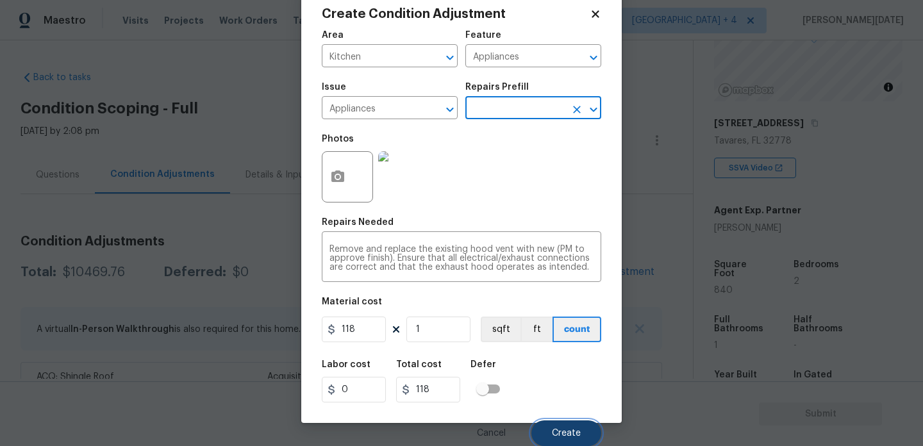
click at [559, 433] on span "Create" at bounding box center [566, 434] width 29 height 10
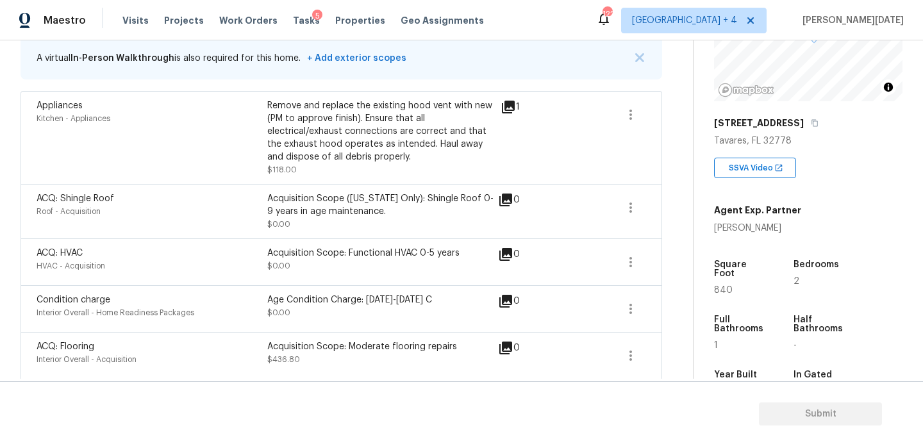
scroll to position [0, 0]
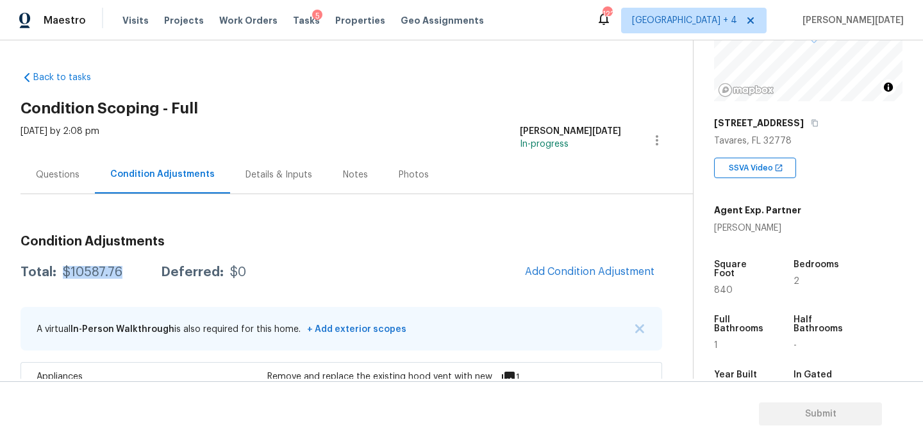
drag, startPoint x: 63, startPoint y: 271, endPoint x: 120, endPoint y: 271, distance: 57.7
click at [120, 271] on div "Total: $10587.76 Deferred: $0" at bounding box center [134, 272] width 226 height 13
copy div "$10587.76"
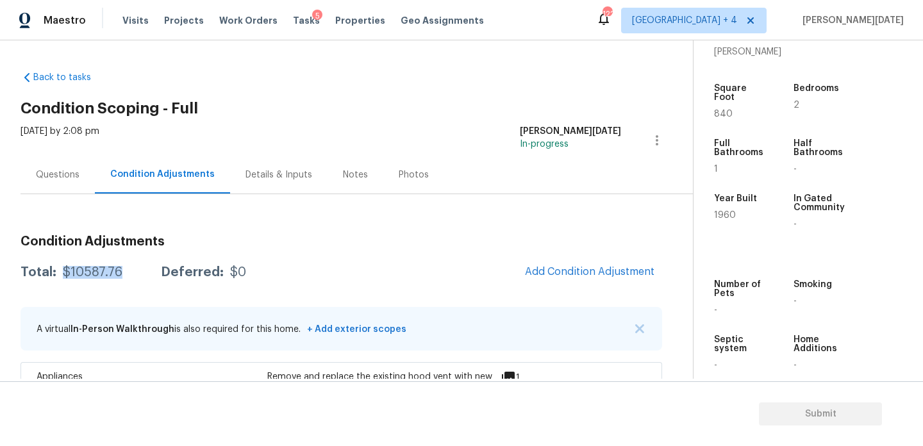
click at [55, 176] on div "Questions" at bounding box center [58, 174] width 44 height 13
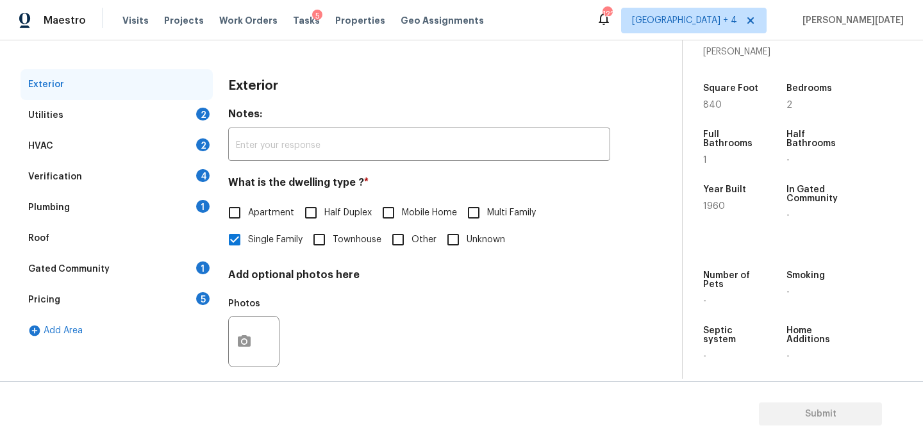
scroll to position [171, 0]
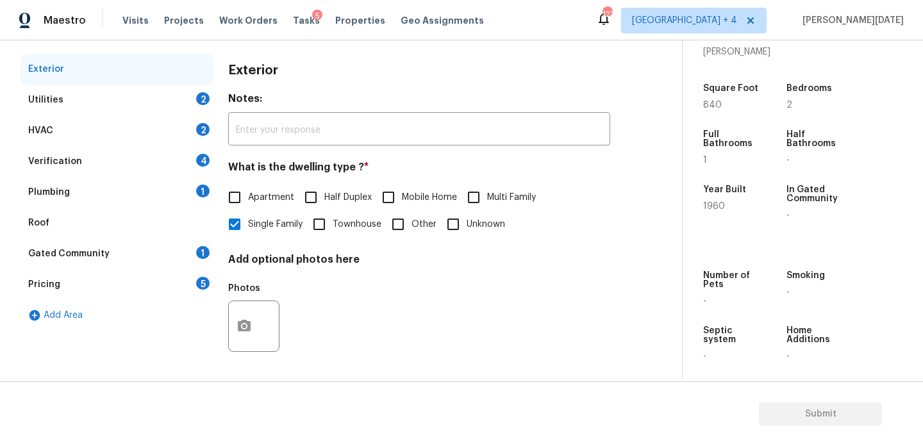
click at [186, 92] on div "Utilities 2" at bounding box center [117, 100] width 192 height 31
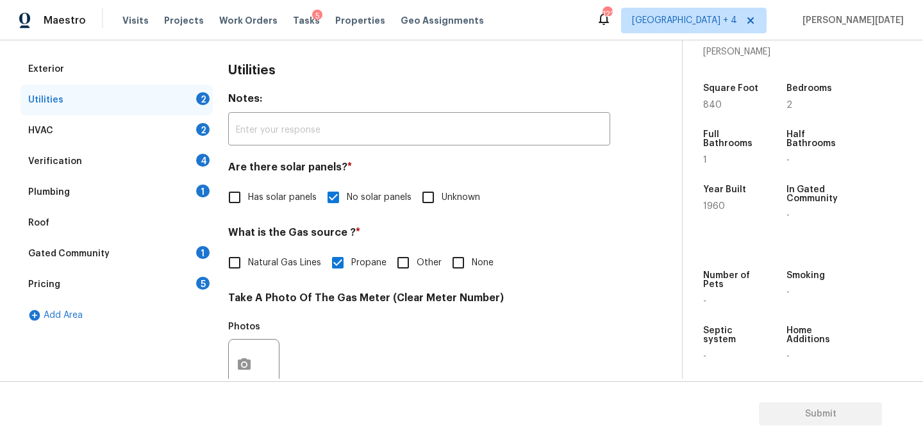
scroll to position [518, 0]
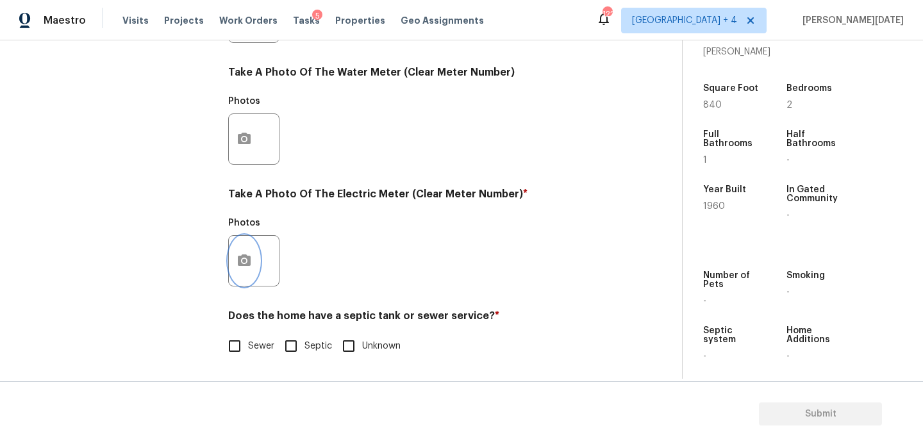
click at [254, 267] on button "button" at bounding box center [244, 261] width 31 height 50
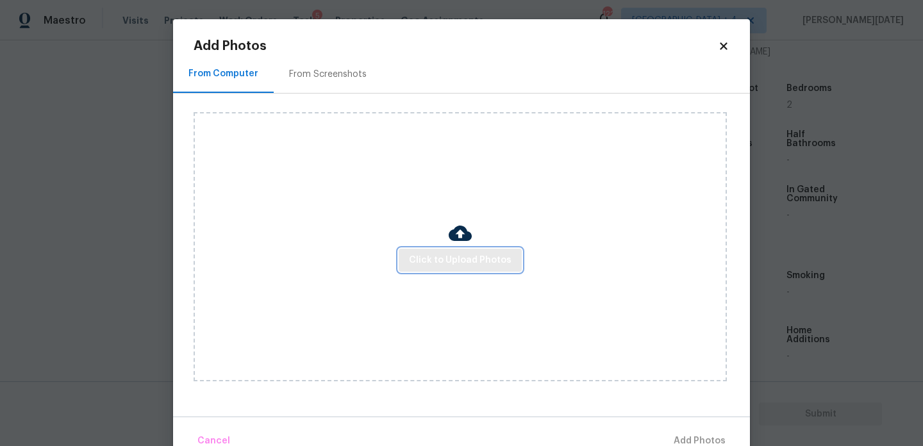
click at [431, 259] on span "Click to Upload Photos" at bounding box center [460, 260] width 103 height 16
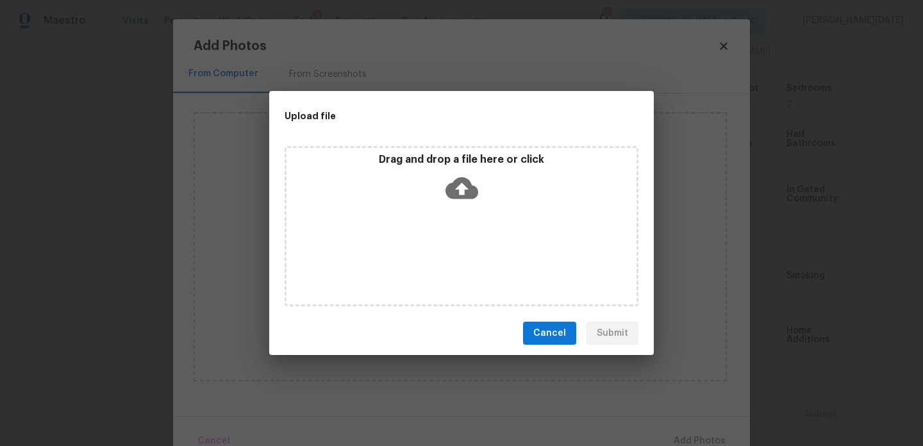
click at [431, 259] on div "Drag and drop a file here or click" at bounding box center [461, 226] width 354 height 160
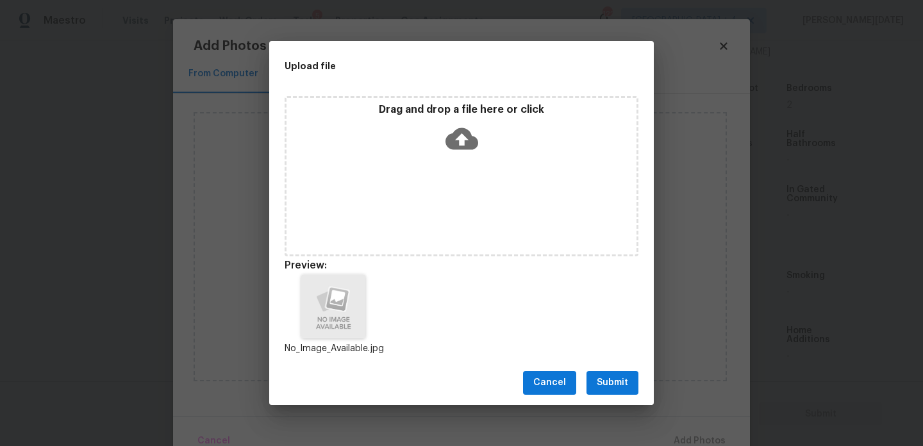
click at [621, 387] on span "Submit" at bounding box center [611, 383] width 31 height 16
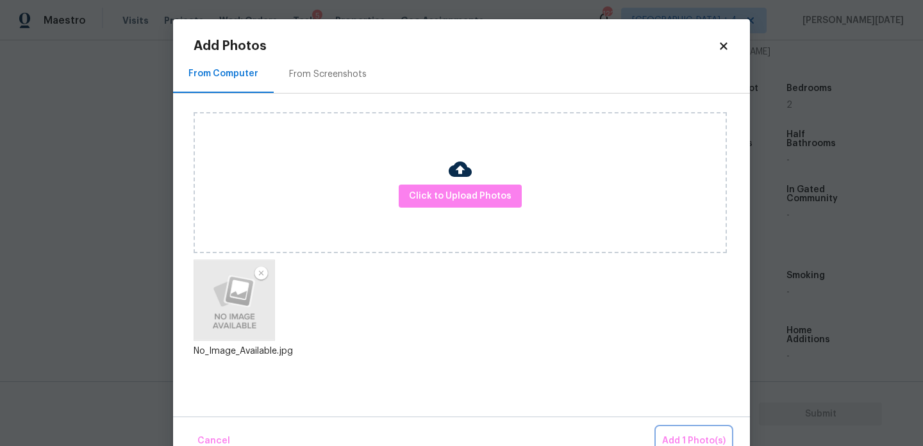
click at [687, 431] on button "Add 1 Photo(s)" at bounding box center [694, 441] width 74 height 28
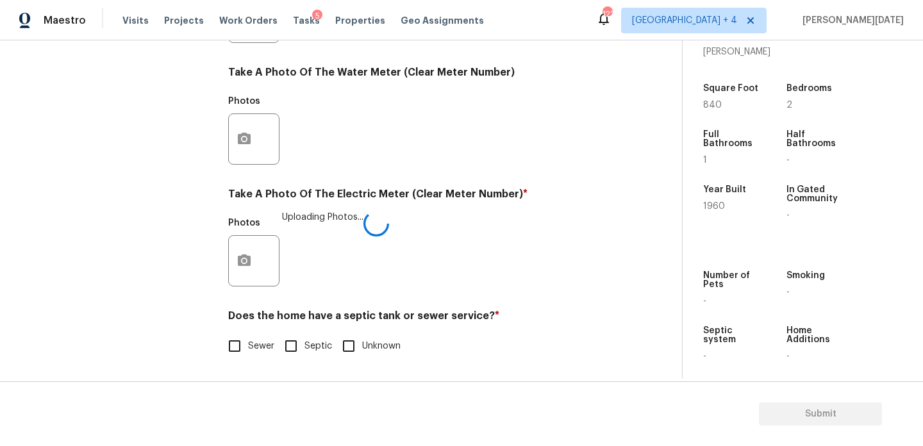
click at [215, 349] on div "Exterior Utilities 2 HVAC 2 Verification 4 Plumbing 1 Roof Gated Community 1 Pr…" at bounding box center [336, 41] width 630 height 668
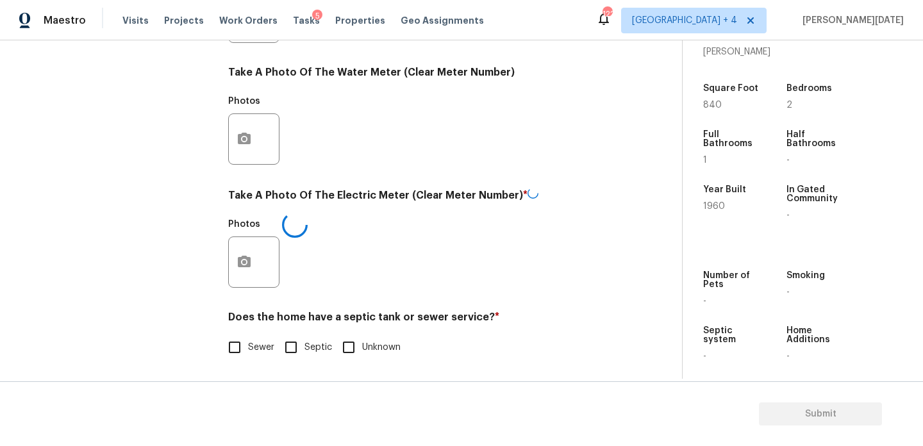
click at [252, 339] on label "Sewer" at bounding box center [247, 347] width 53 height 27
click at [248, 339] on input "Sewer" at bounding box center [234, 347] width 27 height 27
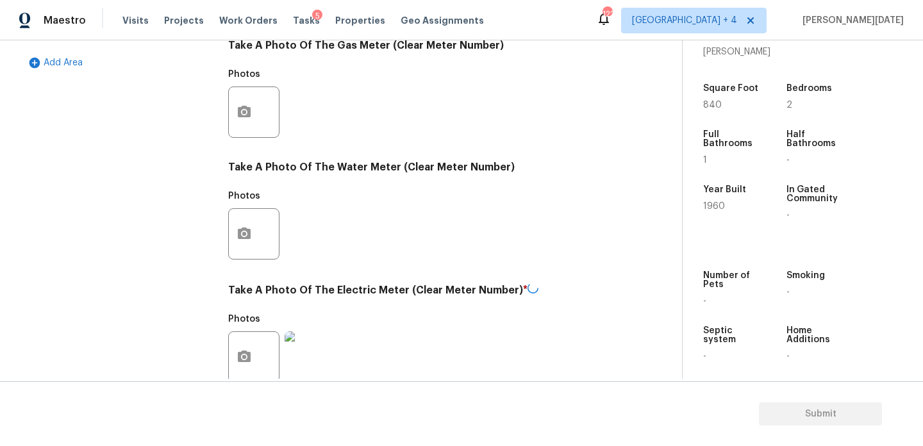
scroll to position [174, 0]
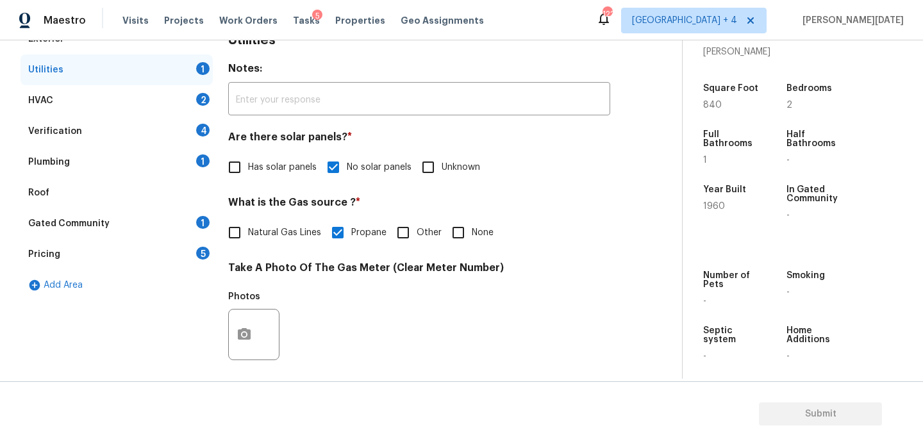
checkbox input "false"
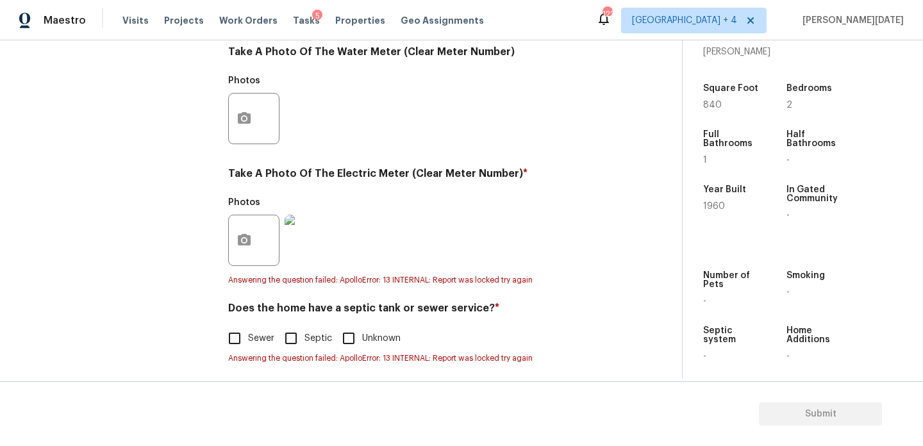
scroll to position [538, 0]
click at [295, 341] on input "Septic" at bounding box center [290, 339] width 27 height 27
checkbox input "true"
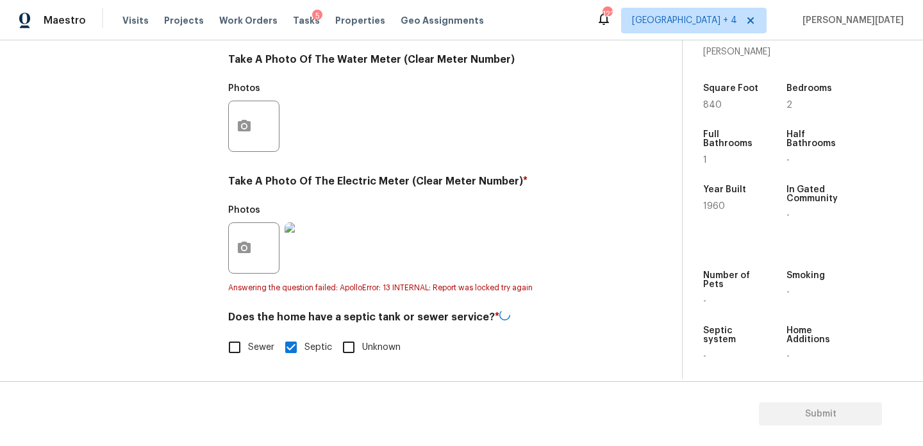
click at [252, 341] on span "Sewer" at bounding box center [261, 347] width 26 height 13
click at [248, 341] on input "Sewer" at bounding box center [234, 347] width 27 height 27
checkbox input "true"
checkbox input "false"
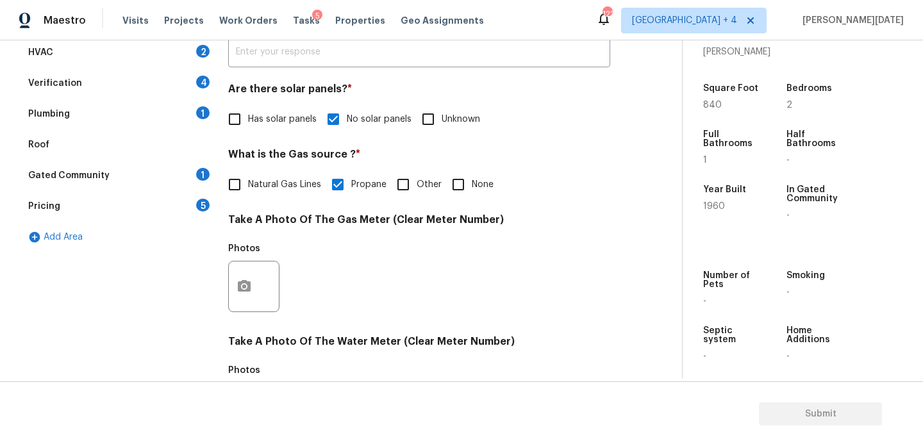
scroll to position [109, 0]
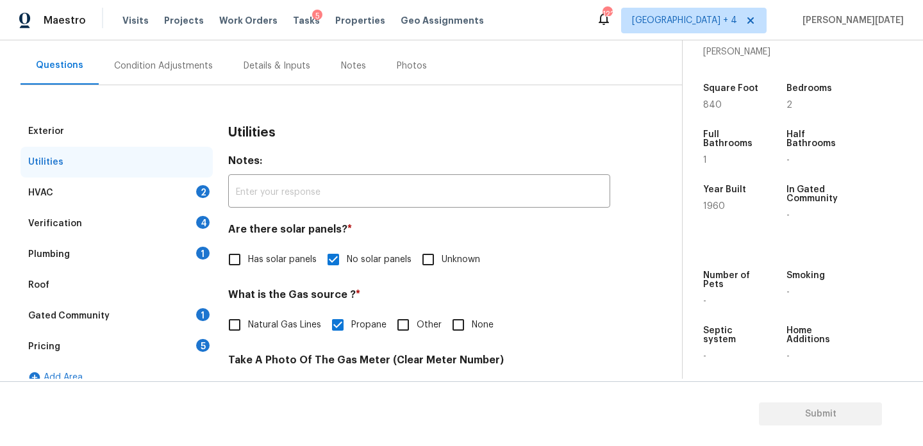
click at [191, 204] on div "HVAC 2" at bounding box center [117, 192] width 192 height 31
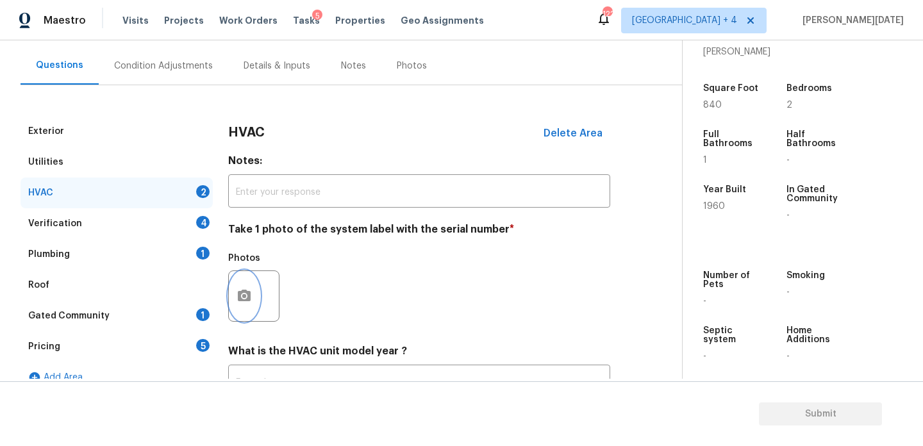
click at [234, 289] on button "button" at bounding box center [244, 296] width 31 height 50
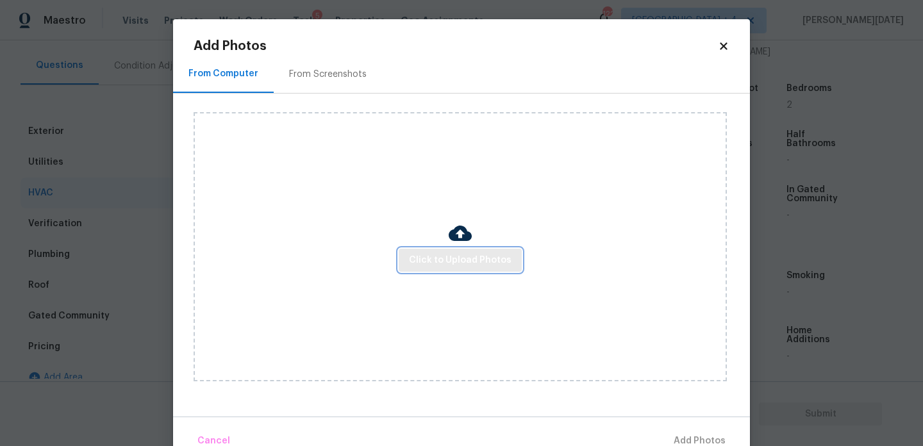
click at [414, 263] on span "Click to Upload Photos" at bounding box center [460, 260] width 103 height 16
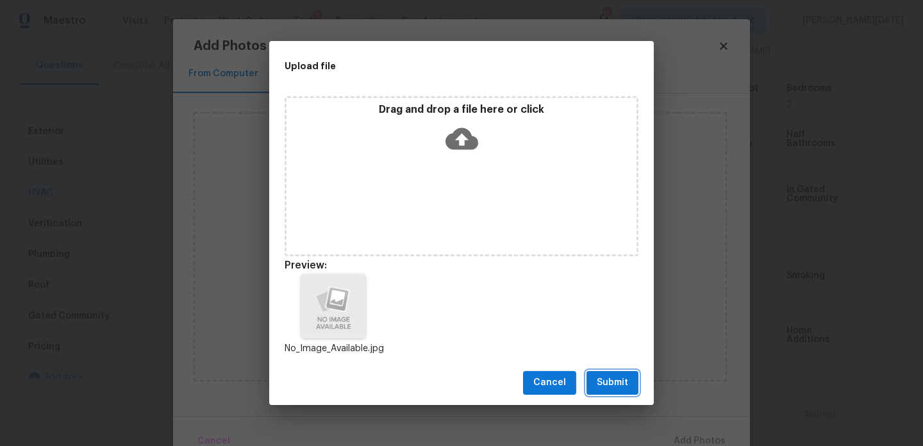
click at [613, 379] on span "Submit" at bounding box center [611, 383] width 31 height 16
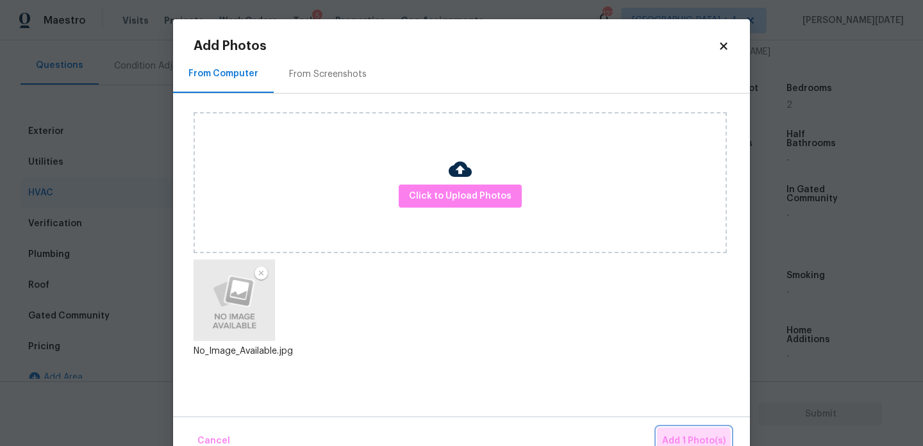
click at [687, 441] on span "Add 1 Photo(s)" at bounding box center [693, 441] width 63 height 16
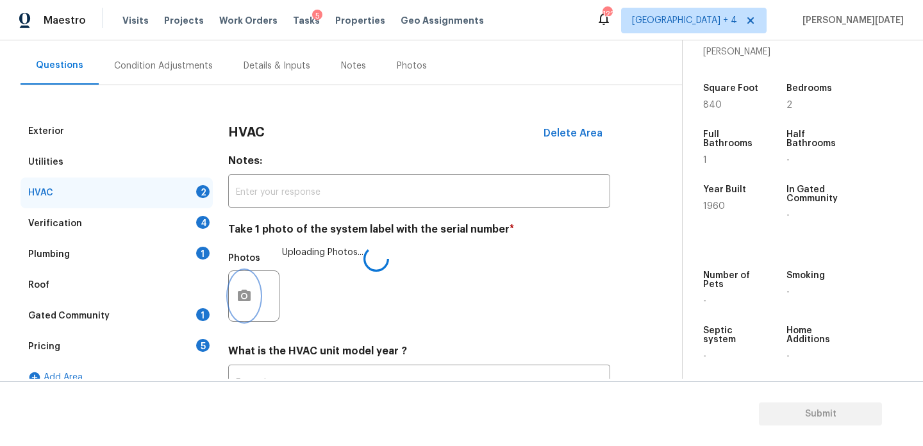
scroll to position [213, 0]
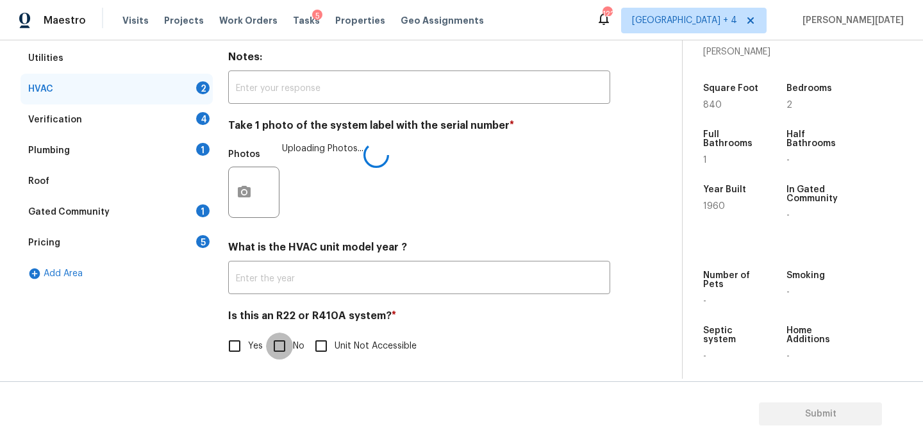
click at [283, 356] on input "No" at bounding box center [279, 346] width 27 height 27
checkbox input "true"
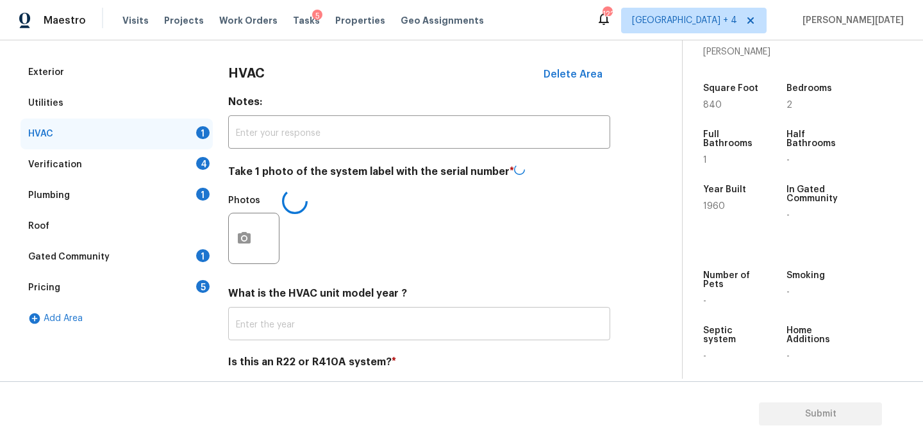
scroll to position [160, 0]
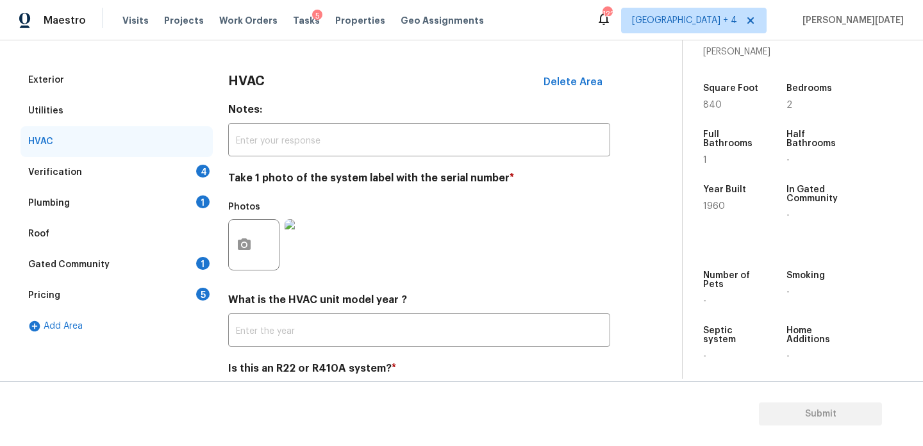
click at [201, 179] on div "Verification 4" at bounding box center [117, 172] width 192 height 31
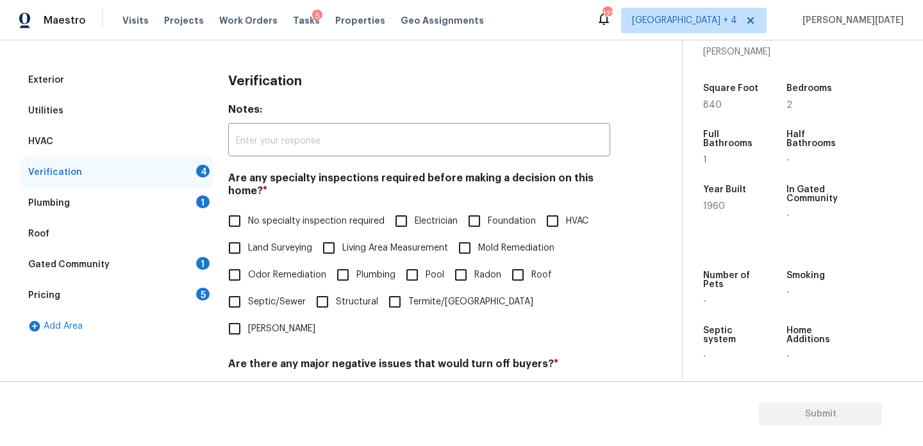
click at [236, 221] on input "No specialty inspection required" at bounding box center [234, 221] width 27 height 27
checkbox input "true"
click at [292, 382] on input "No" at bounding box center [279, 395] width 27 height 27
checkbox input "true"
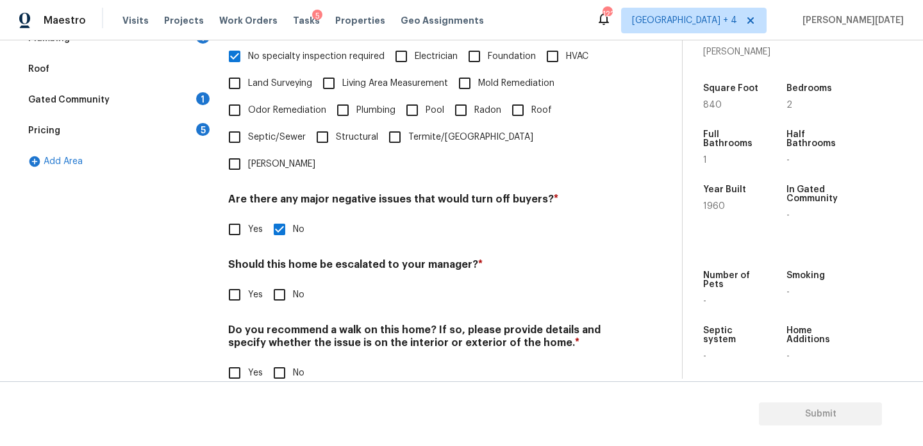
click at [288, 281] on input "No" at bounding box center [279, 294] width 27 height 27
checkbox input "true"
click at [288, 331] on div "Do you recommend a walk on this home? If so, please provide details and specify…" at bounding box center [419, 356] width 382 height 63
click at [270, 359] on input "No" at bounding box center [279, 372] width 27 height 27
checkbox input "true"
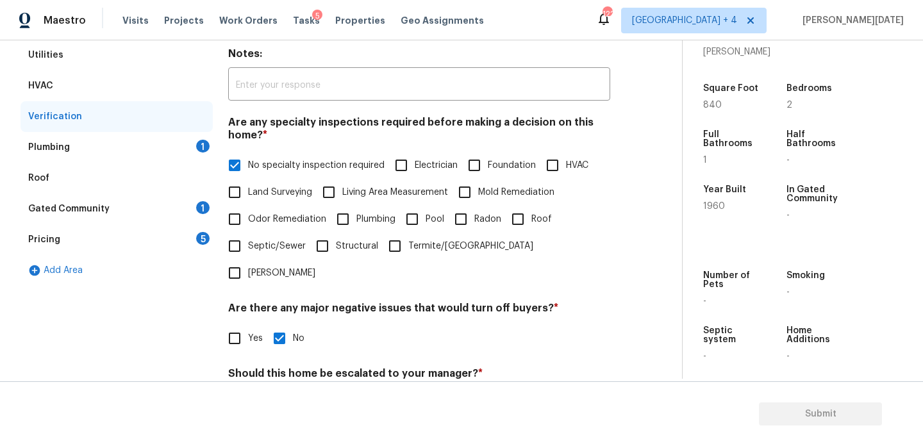
click at [204, 144] on div "1" at bounding box center [202, 146] width 13 height 13
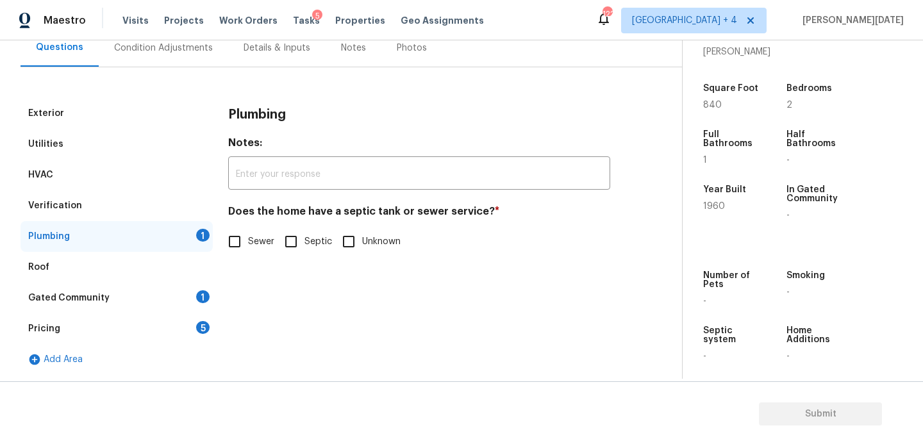
click at [235, 238] on input "Sewer" at bounding box center [234, 241] width 27 height 27
checkbox input "true"
click at [201, 293] on div "1" at bounding box center [202, 296] width 13 height 13
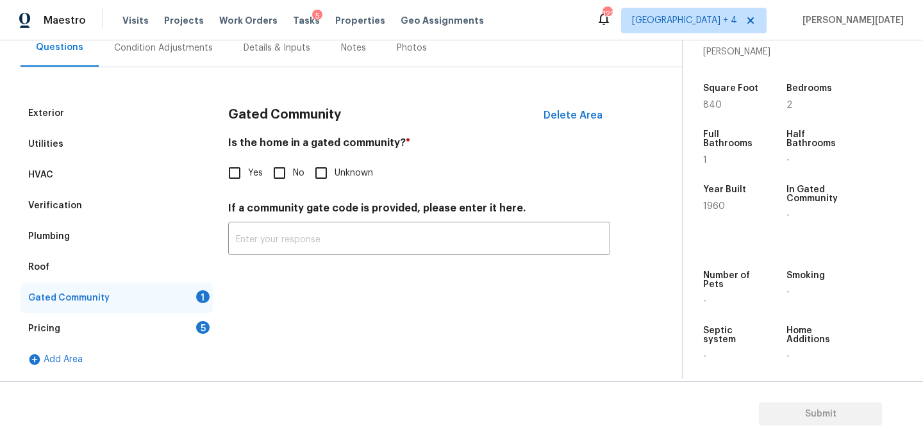
click at [281, 172] on input "No" at bounding box center [279, 173] width 27 height 27
checkbox input "true"
click at [211, 323] on div "Pricing 5" at bounding box center [117, 328] width 192 height 31
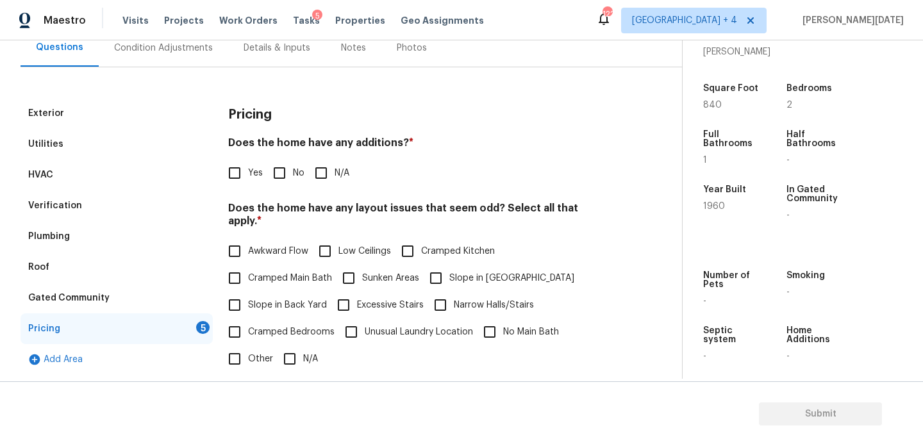
click at [272, 177] on input "No" at bounding box center [279, 173] width 27 height 27
checkbox input "true"
click at [301, 346] on input "N/A" at bounding box center [289, 358] width 27 height 27
checkbox input "true"
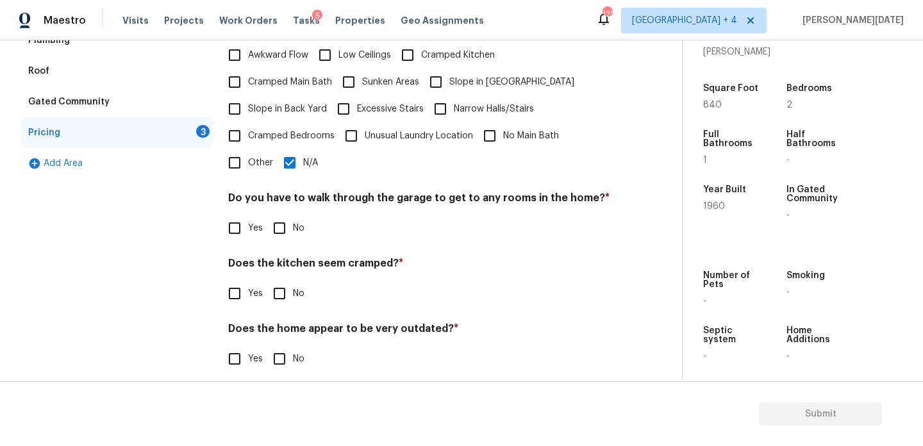
click at [281, 216] on input "No" at bounding box center [279, 228] width 27 height 27
checkbox input "true"
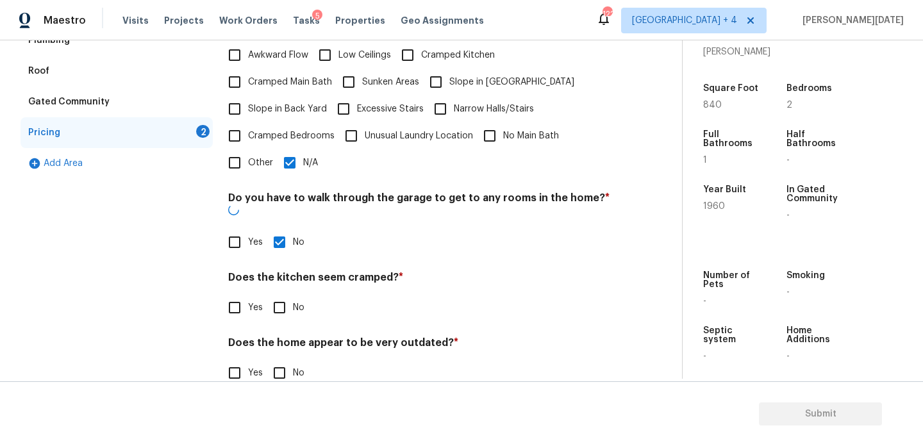
click at [281, 294] on input "No" at bounding box center [279, 307] width 27 height 27
checkbox input "true"
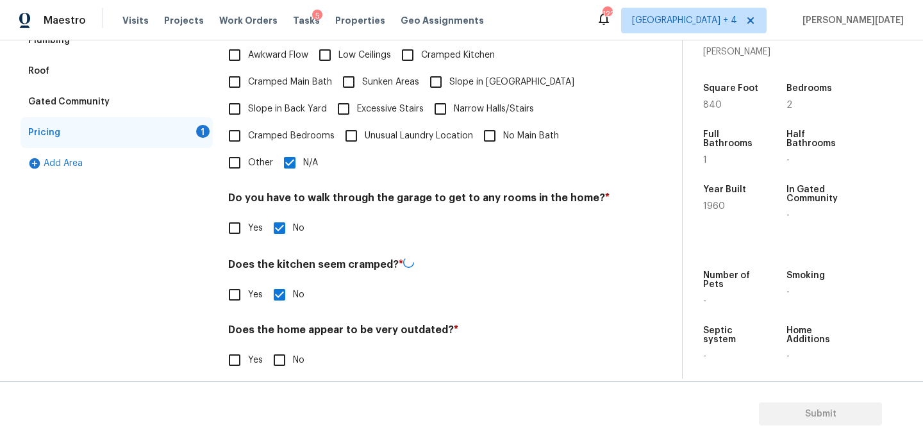
click at [281, 352] on input "No" at bounding box center [279, 360] width 27 height 27
checkbox input "true"
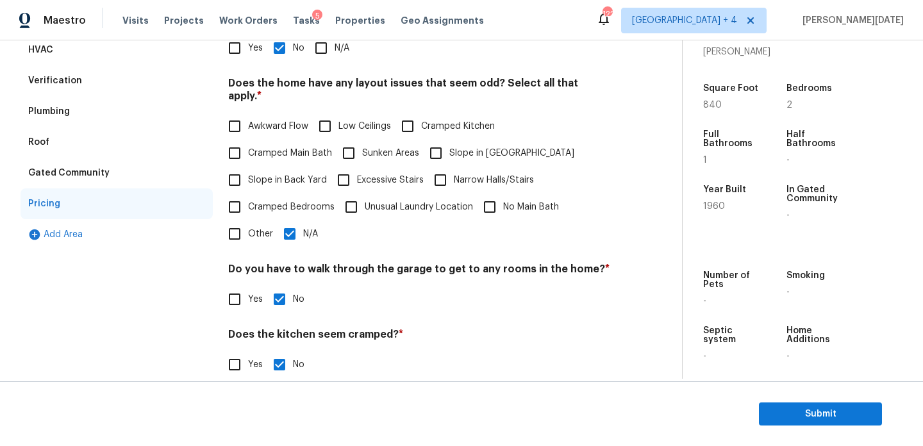
scroll to position [245, 0]
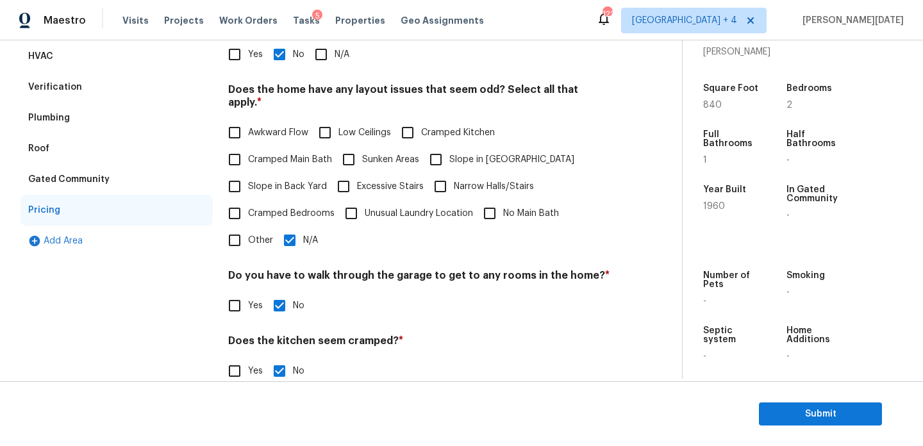
click at [424, 126] on span "Cramped Kitchen" at bounding box center [458, 132] width 74 height 13
click at [421, 119] on input "Cramped Kitchen" at bounding box center [407, 132] width 27 height 27
checkbox input "true"
click at [303, 234] on span "N/A" at bounding box center [310, 240] width 15 height 13
click at [303, 231] on input "N/A" at bounding box center [289, 240] width 27 height 27
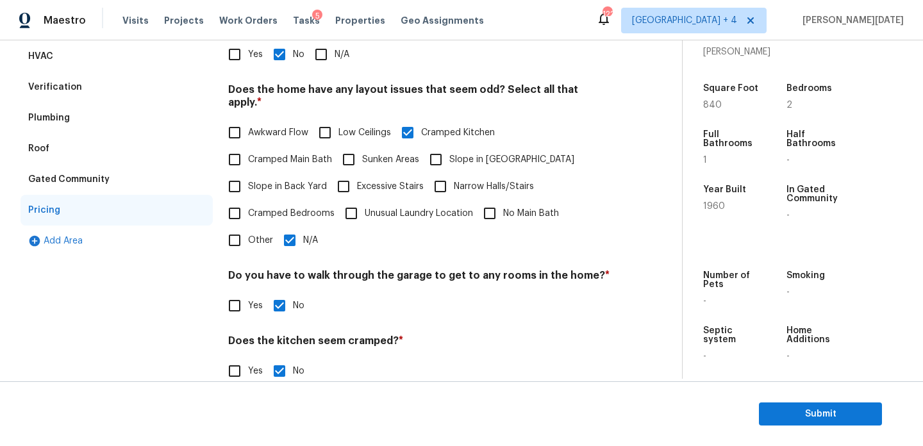
checkbox input "false"
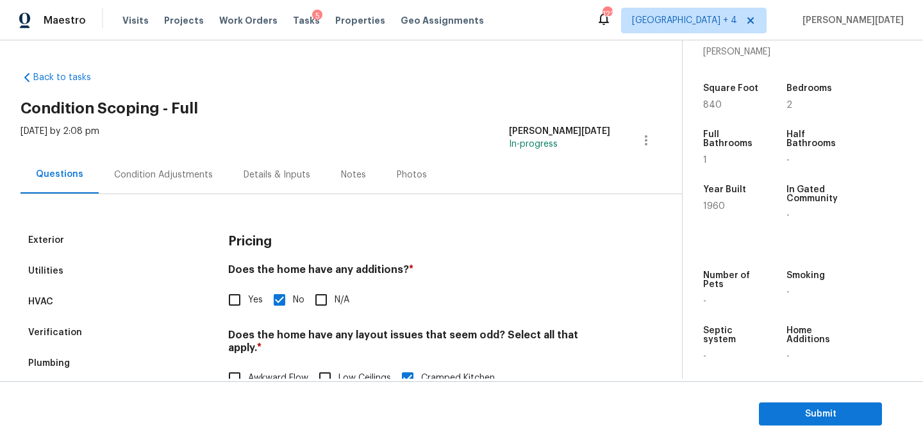
click at [201, 171] on div "Condition Adjustments" at bounding box center [163, 174] width 99 height 13
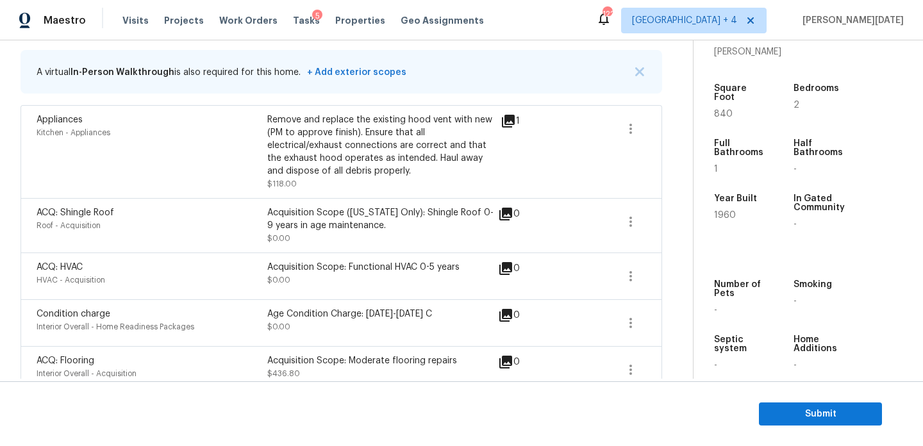
scroll to position [259, 0]
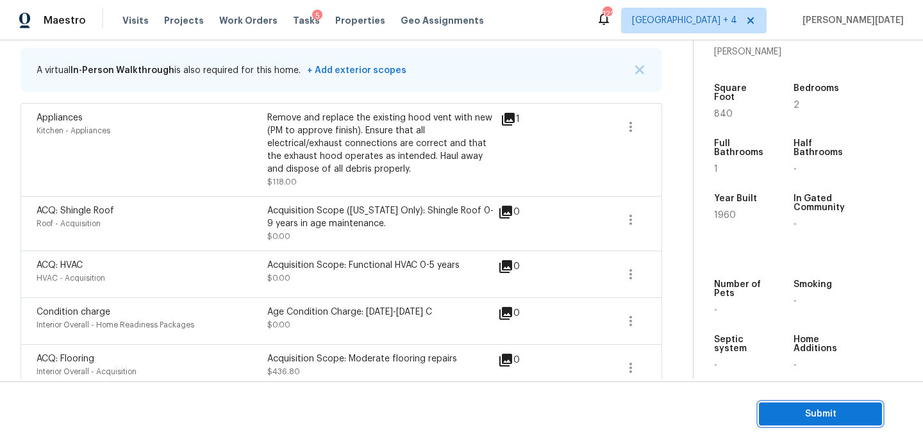
click at [775, 413] on span "Submit" at bounding box center [820, 414] width 103 height 16
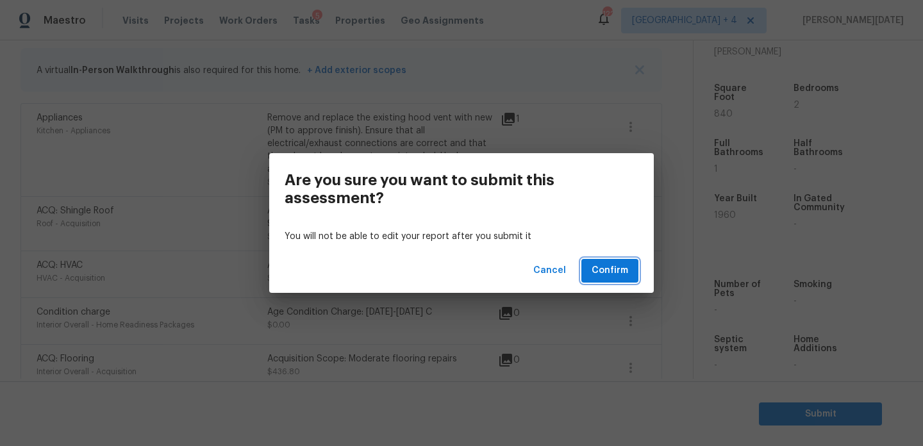
click at [609, 260] on button "Confirm" at bounding box center [609, 271] width 57 height 24
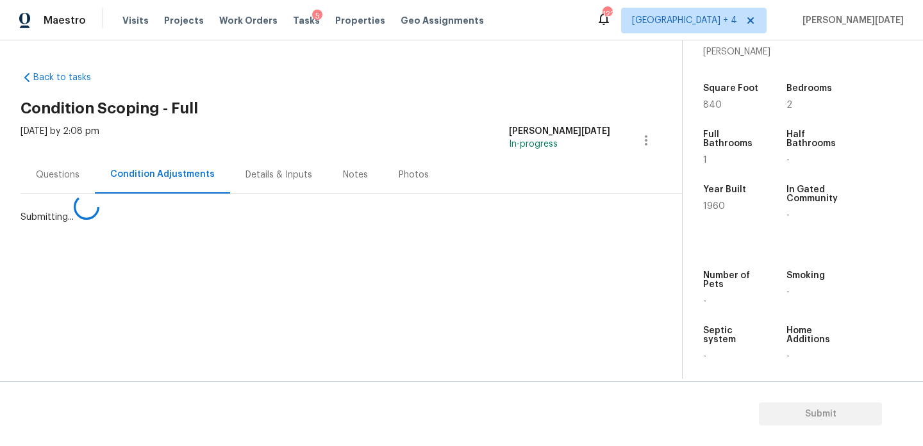
scroll to position [0, 0]
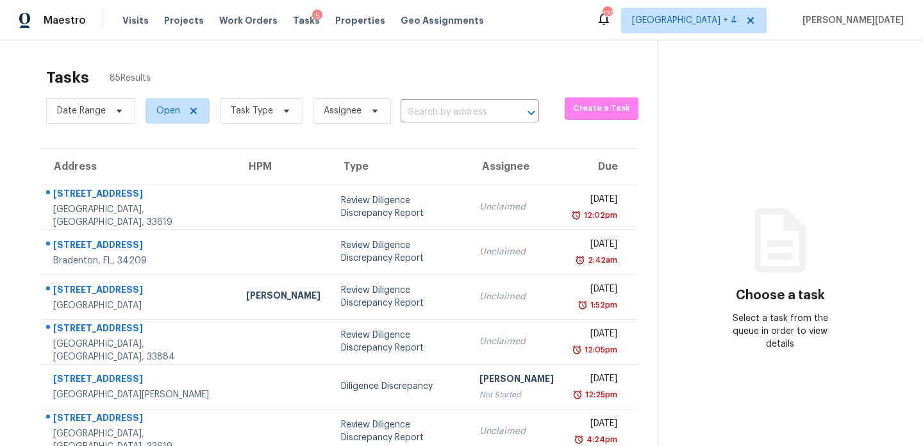
click at [433, 101] on div "Date Range Open Task Type Assignee ​" at bounding box center [292, 110] width 493 height 33
click at [427, 113] on input "text" at bounding box center [451, 113] width 103 height 20
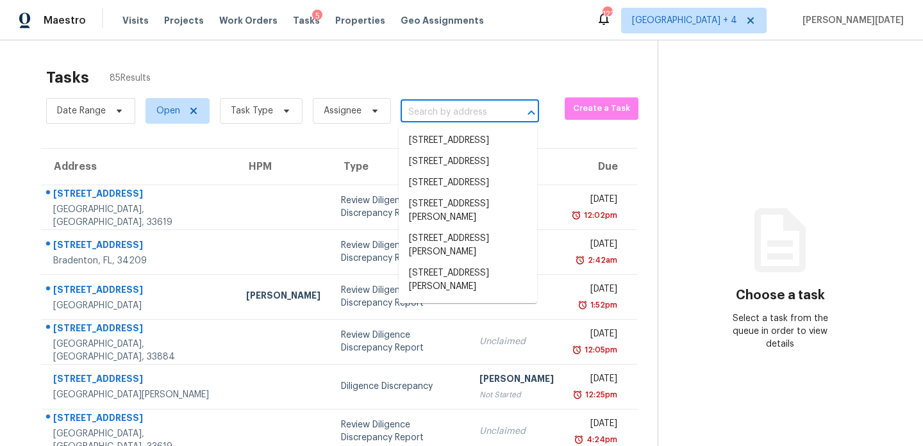
paste input "2232 E Magnolia St, Lakeland, FL 33801"
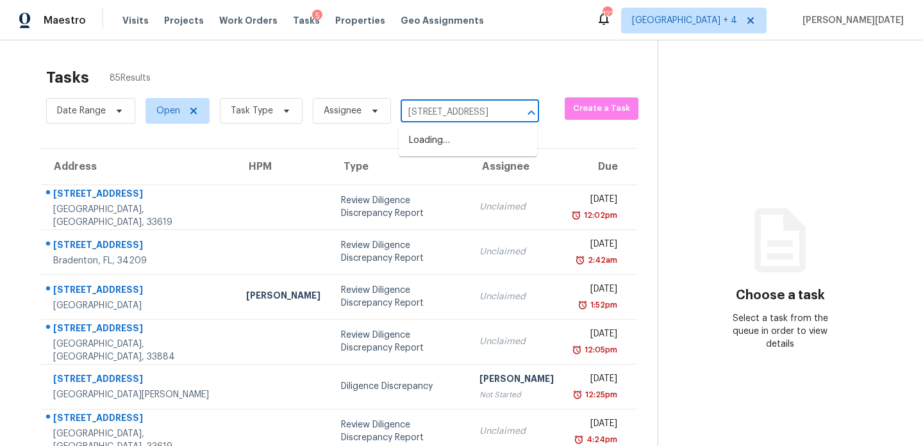
scroll to position [0, 70]
type input "2232 E Magnolia St, Lakeland, FL 33801"
click at [268, 108] on span "Task Type" at bounding box center [252, 110] width 42 height 13
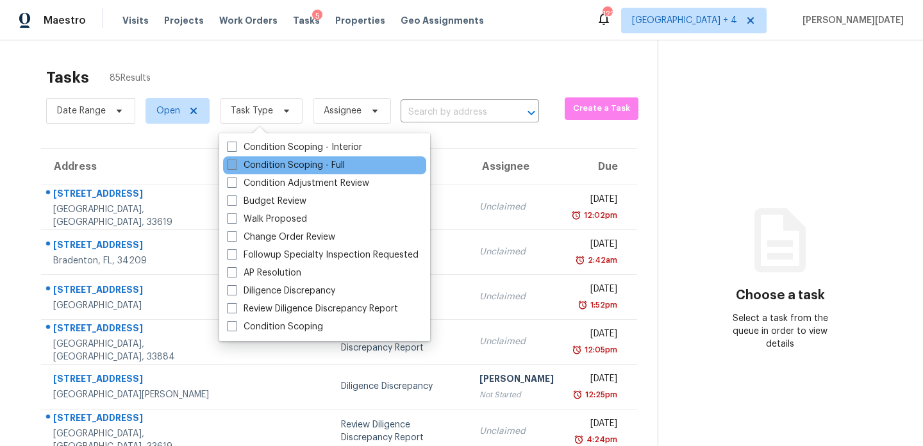
click at [259, 162] on label "Condition Scoping - Full" at bounding box center [286, 165] width 118 height 13
click at [235, 162] on input "Condition Scoping - Full" at bounding box center [231, 163] width 8 height 8
checkbox input "true"
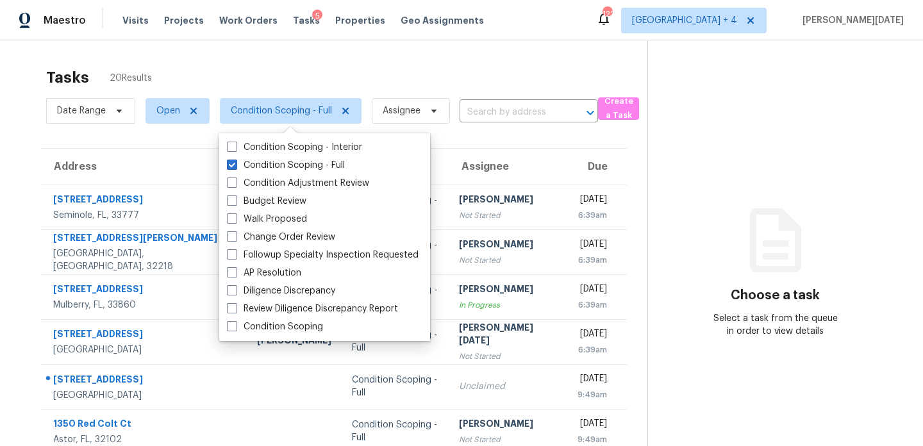
click at [473, 90] on div "Tasks 20 Results" at bounding box center [346, 77] width 601 height 33
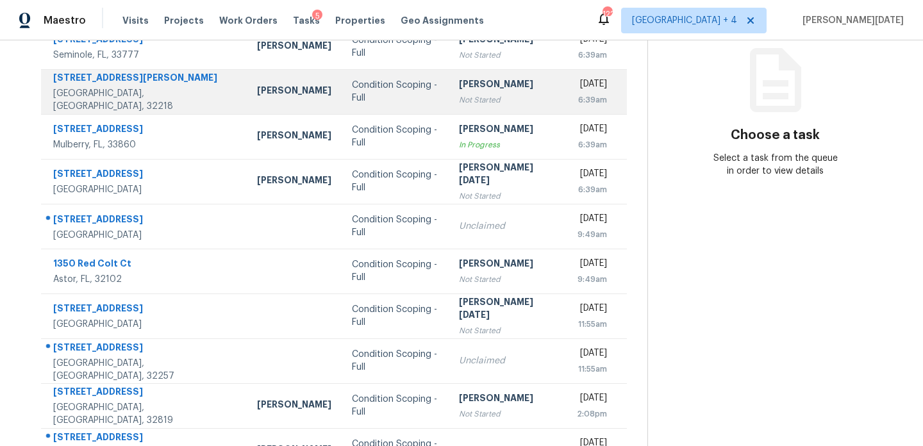
scroll to position [161, 0]
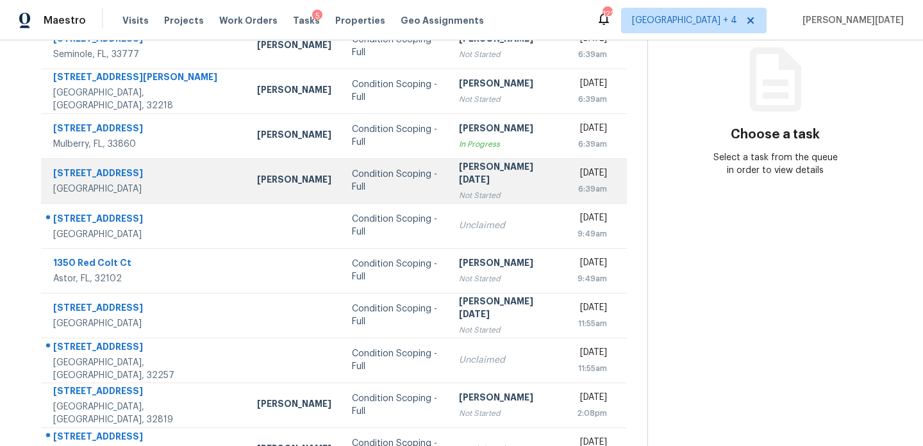
click at [485, 168] on div "[PERSON_NAME][DATE]" at bounding box center [507, 174] width 97 height 29
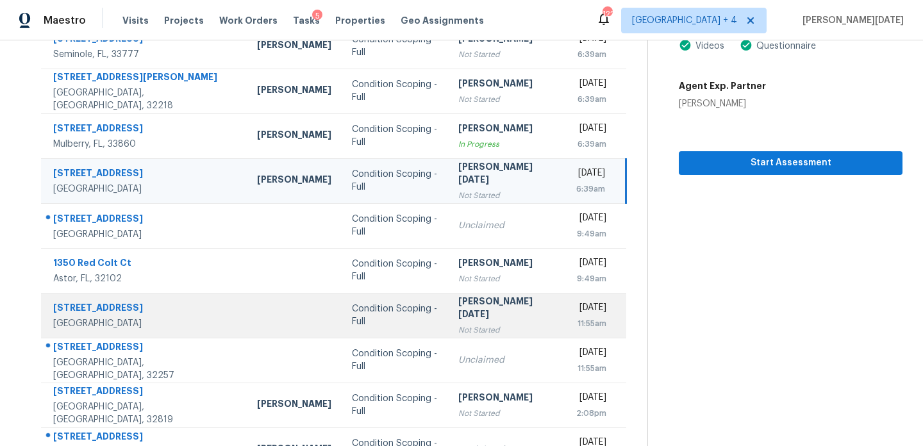
click at [496, 324] on div "Not Started" at bounding box center [506, 330] width 97 height 13
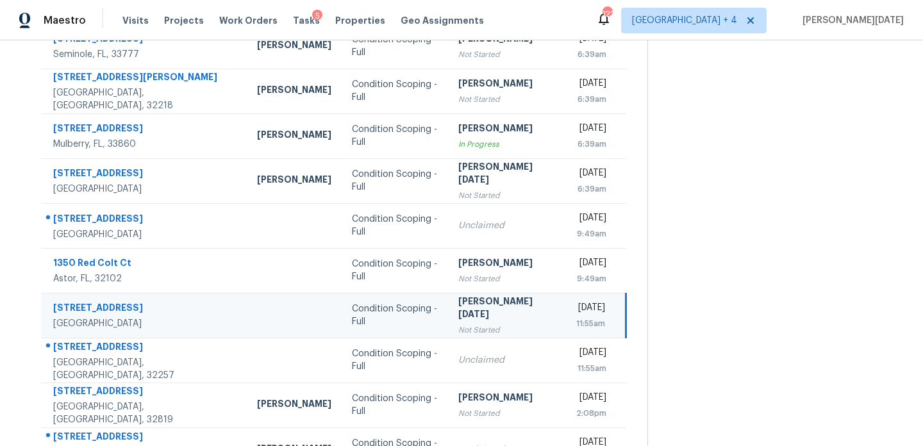
click at [496, 324] on div "Not Started" at bounding box center [506, 330] width 97 height 13
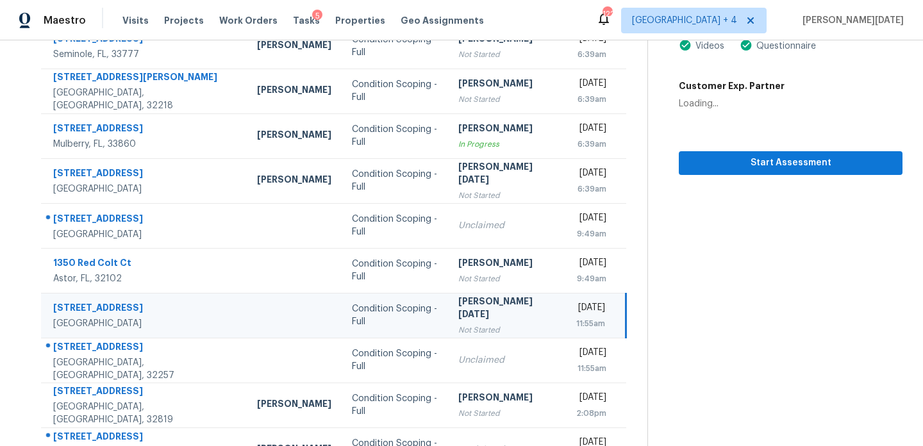
click at [496, 324] on div "Not Started" at bounding box center [506, 330] width 97 height 13
click at [719, 171] on button "Start Assessment" at bounding box center [790, 163] width 224 height 24
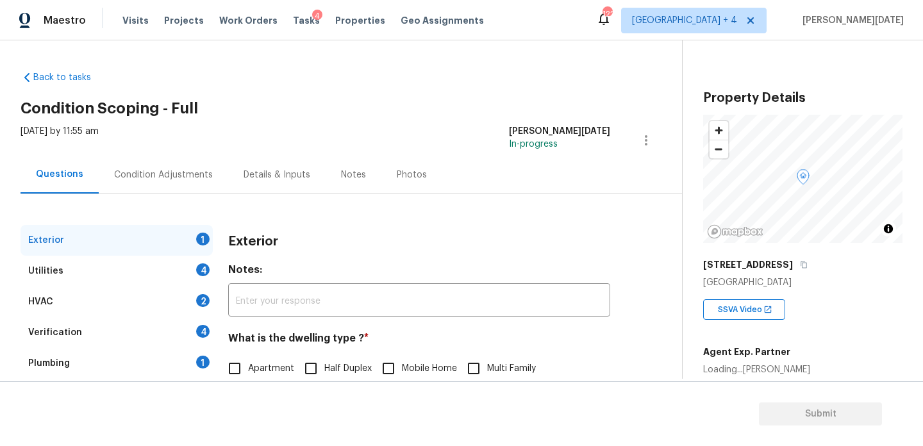
click at [165, 162] on div "Condition Adjustments" at bounding box center [163, 175] width 129 height 38
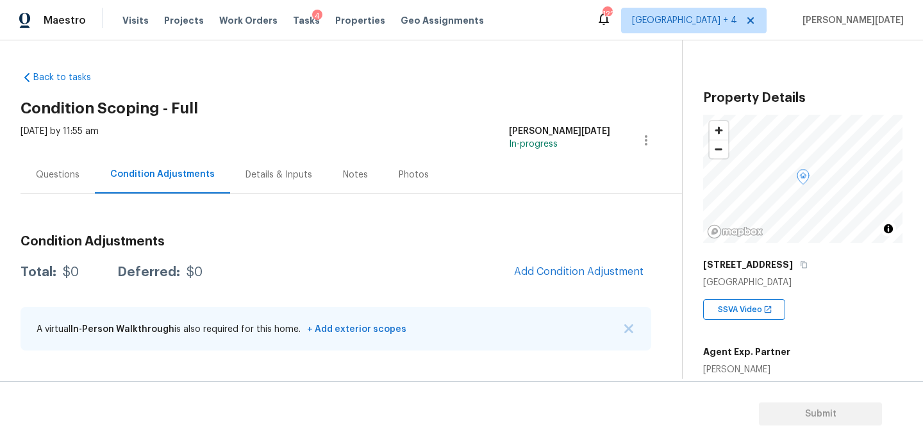
scroll to position [161, 0]
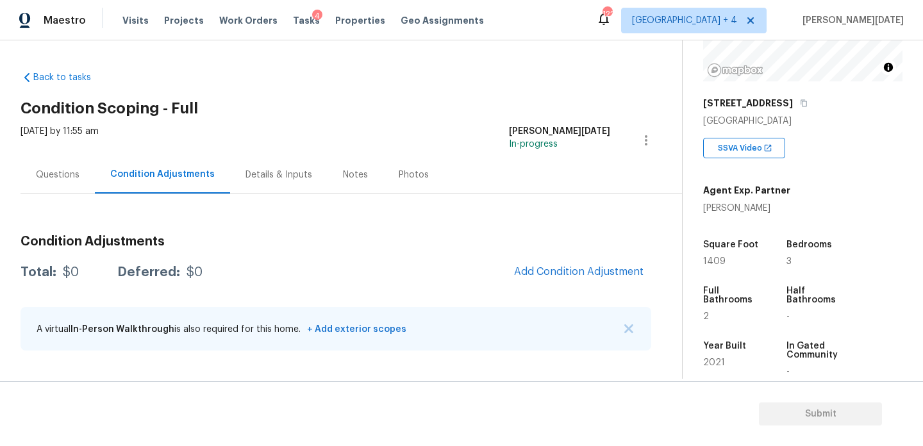
click at [711, 265] on span "1409" at bounding box center [714, 261] width 22 height 9
copy span "1409"
click at [592, 261] on button "Add Condition Adjustment" at bounding box center [578, 271] width 145 height 27
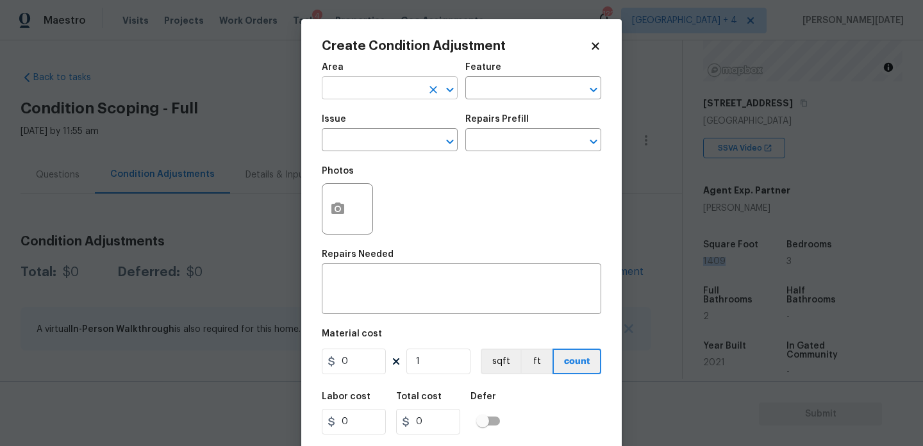
click at [364, 99] on input "text" at bounding box center [372, 89] width 100 height 20
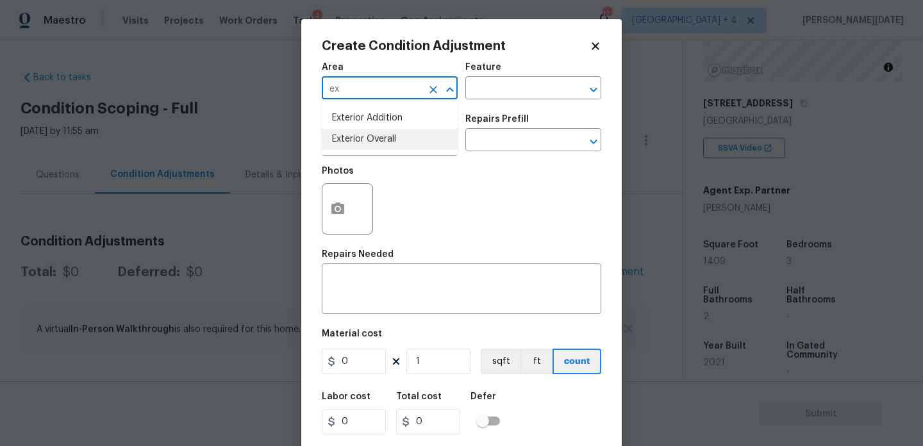
click at [368, 149] on li "Exterior Overall" at bounding box center [390, 139] width 136 height 21
type input "Exterior Overall"
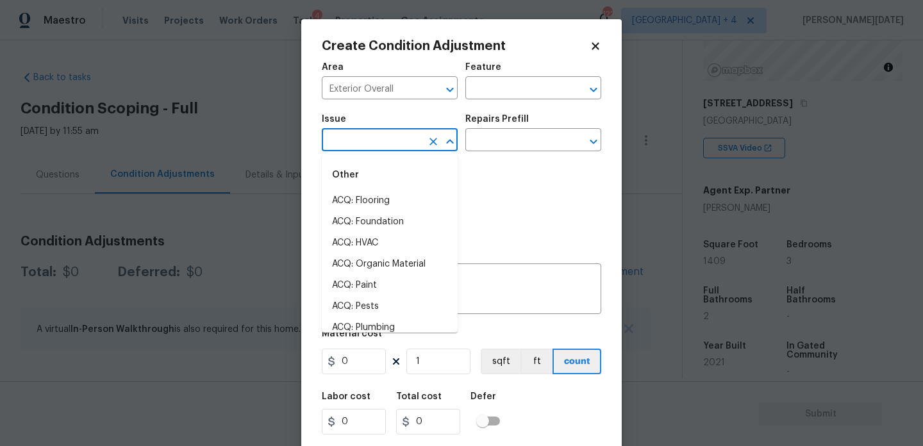
click at [368, 149] on input "text" at bounding box center [372, 141] width 100 height 20
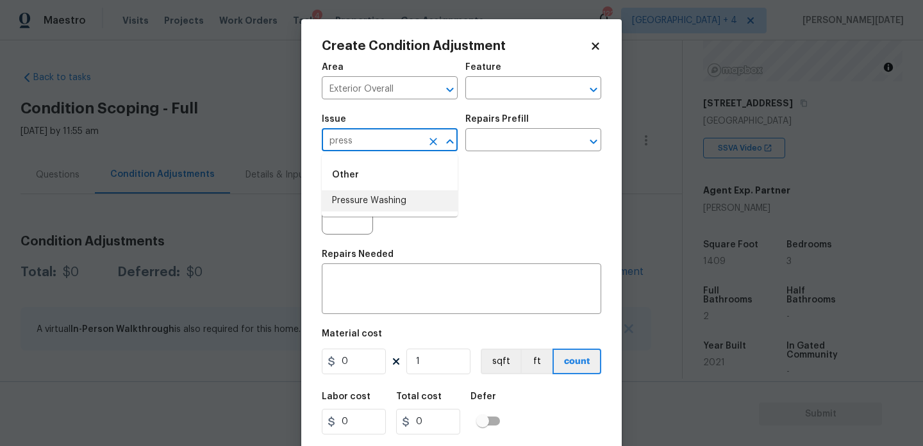
click at [398, 200] on li "Pressure Washing" at bounding box center [390, 200] width 136 height 21
type input "Pressure Washing"
click at [487, 152] on div "Issue Pressure Washing ​ Repairs Prefill ​" at bounding box center [461, 133] width 279 height 52
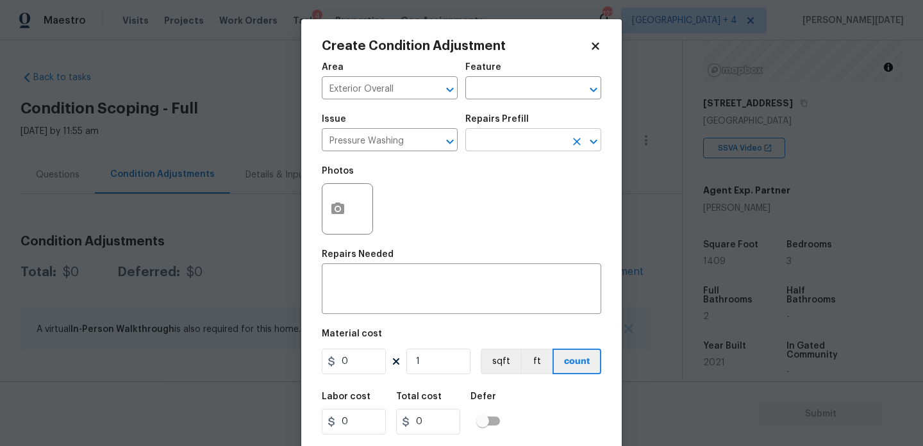
click at [522, 139] on input "text" at bounding box center [515, 141] width 100 height 20
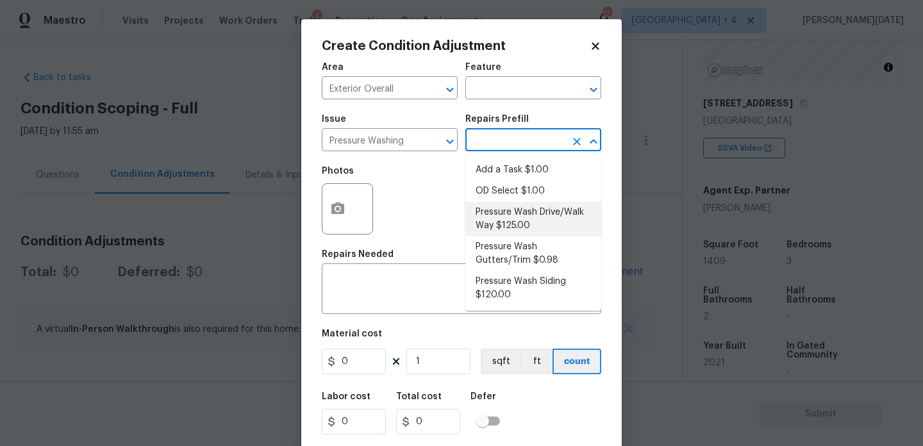
click at [534, 221] on li "Pressure Wash Drive/Walk Way $125.00" at bounding box center [533, 219] width 136 height 35
type input "Siding"
type textarea "Pressure wash the driveways/walkways as directed by the PM. Ensure that all deb…"
type input "125"
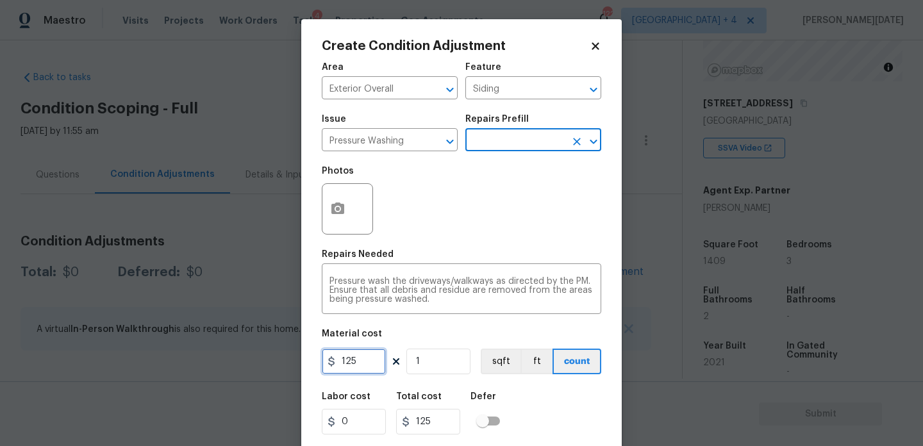
drag, startPoint x: 362, startPoint y: 365, endPoint x: 190, endPoint y: 365, distance: 171.7
click at [190, 365] on div "Create Condition Adjustment Area Exterior Overall ​ Feature Siding ​ Issue Pres…" at bounding box center [461, 223] width 923 height 446
type input "200"
click at [470, 220] on div "Photos" at bounding box center [461, 200] width 279 height 83
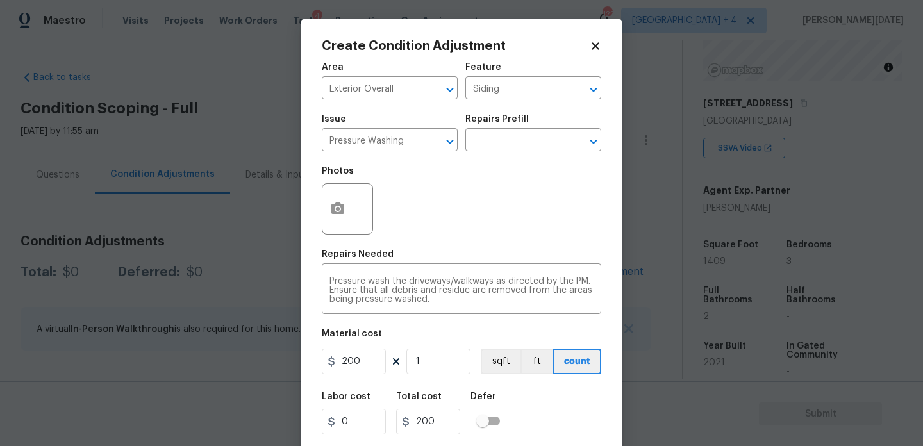
scroll to position [33, 0]
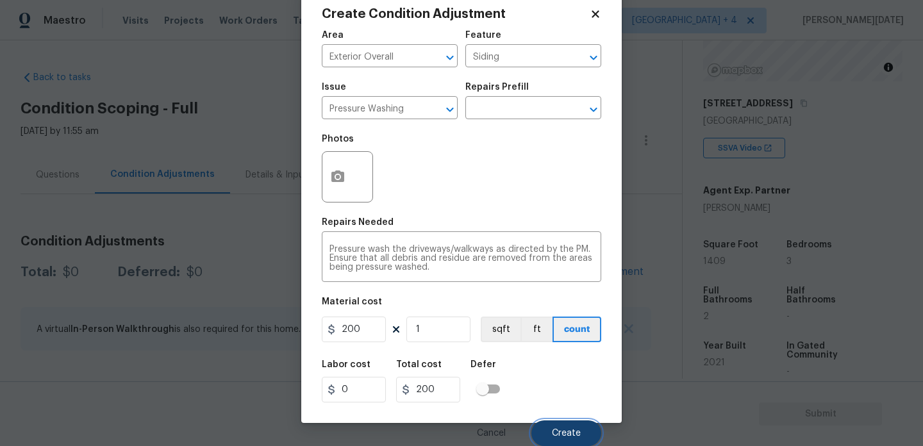
click at [548, 427] on button "Create" at bounding box center [566, 433] width 70 height 26
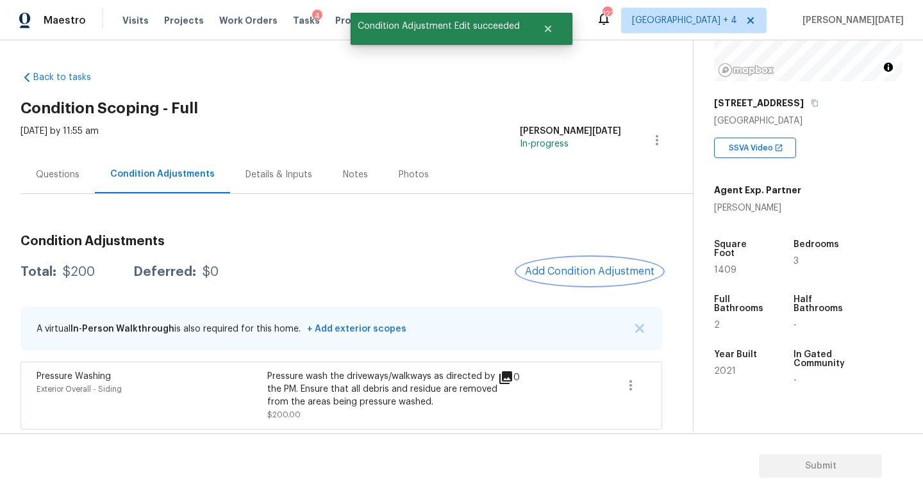
scroll to position [3, 0]
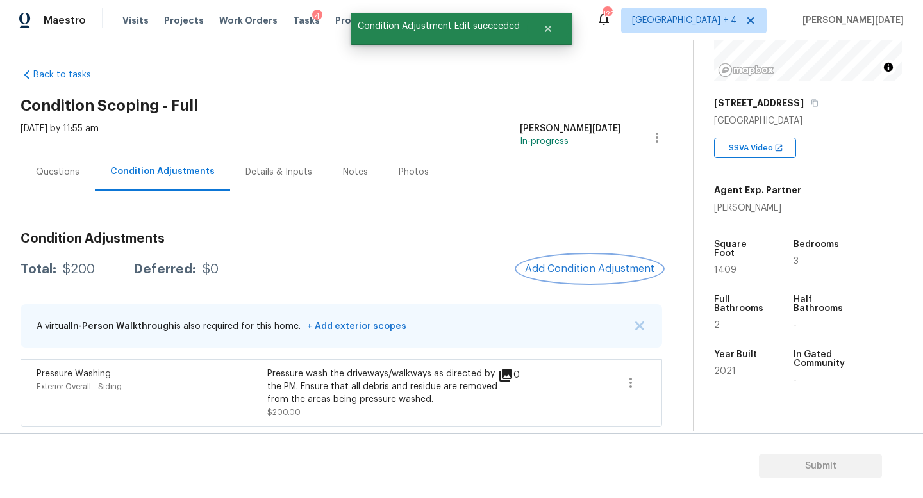
click at [587, 277] on button "Add Condition Adjustment" at bounding box center [589, 269] width 145 height 27
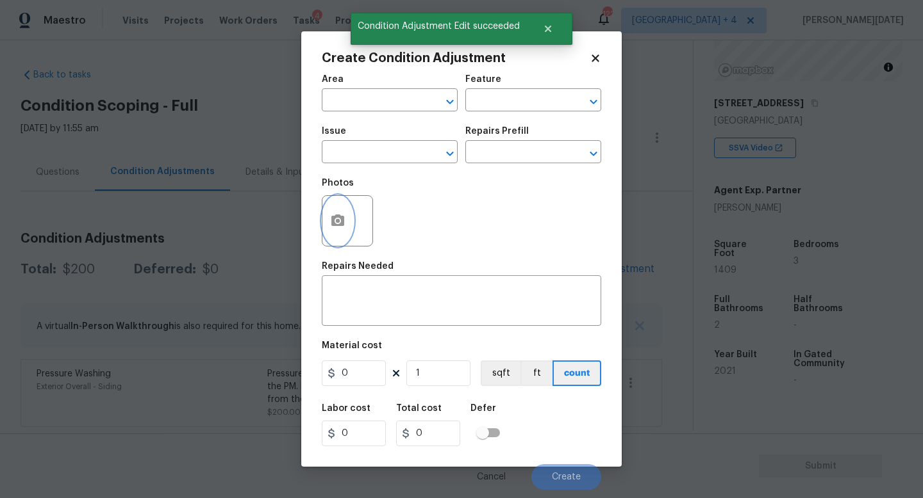
click at [329, 234] on button "button" at bounding box center [337, 221] width 31 height 50
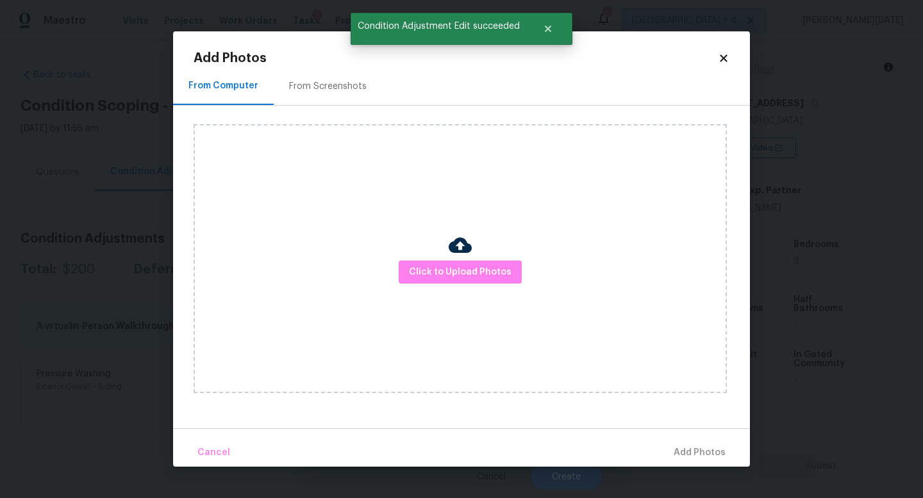
click at [339, 78] on div "From Screenshots" at bounding box center [328, 86] width 108 height 38
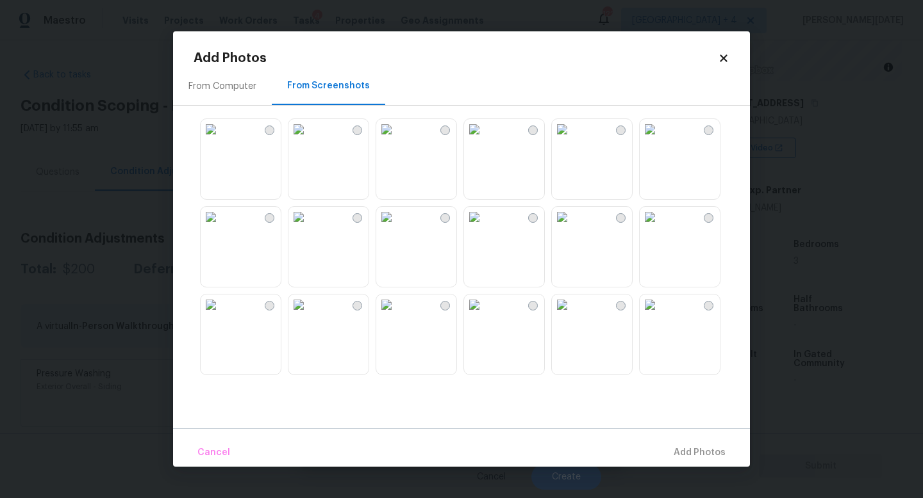
click at [572, 140] on img at bounding box center [562, 129] width 21 height 21
click at [397, 227] on img at bounding box center [386, 217] width 21 height 21
click at [221, 227] on img at bounding box center [211, 217] width 21 height 21
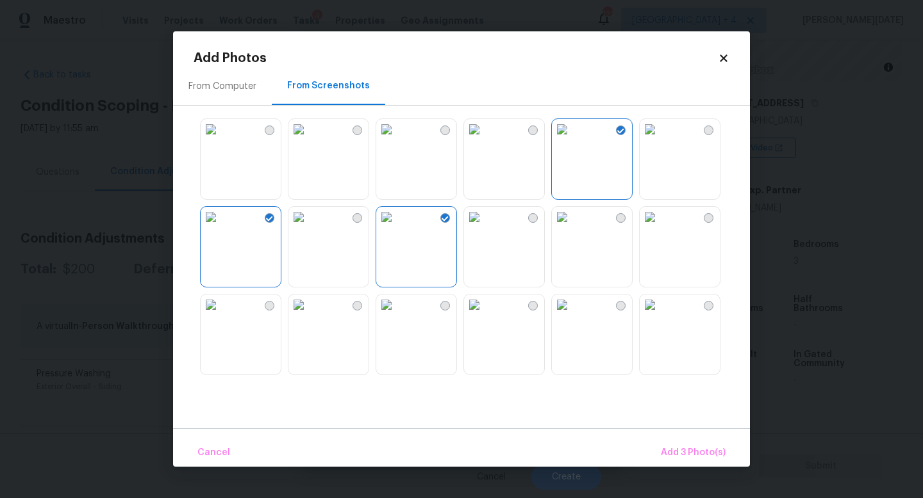
click at [572, 315] on img at bounding box center [562, 305] width 21 height 21
click at [695, 445] on span "Add 4 Photo(s)" at bounding box center [692, 453] width 66 height 16
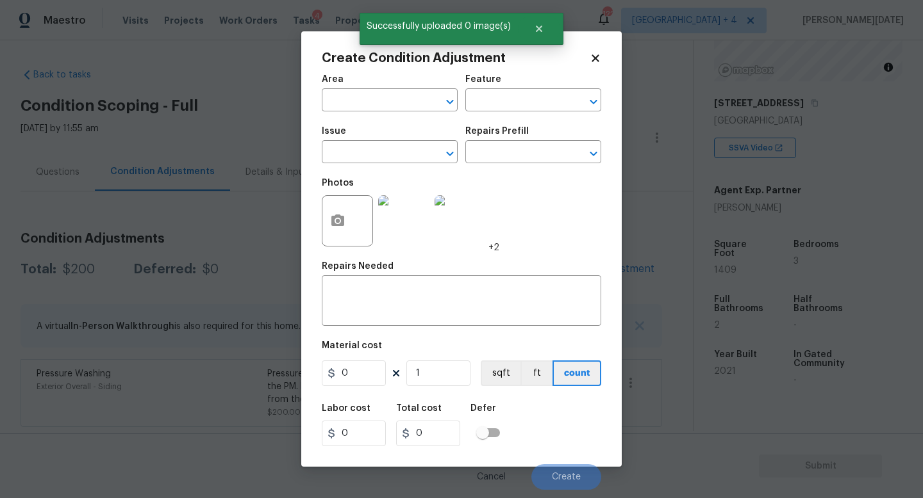
click at [359, 115] on span "Area ​" at bounding box center [390, 93] width 136 height 52
click at [329, 99] on input "text" at bounding box center [372, 102] width 100 height 20
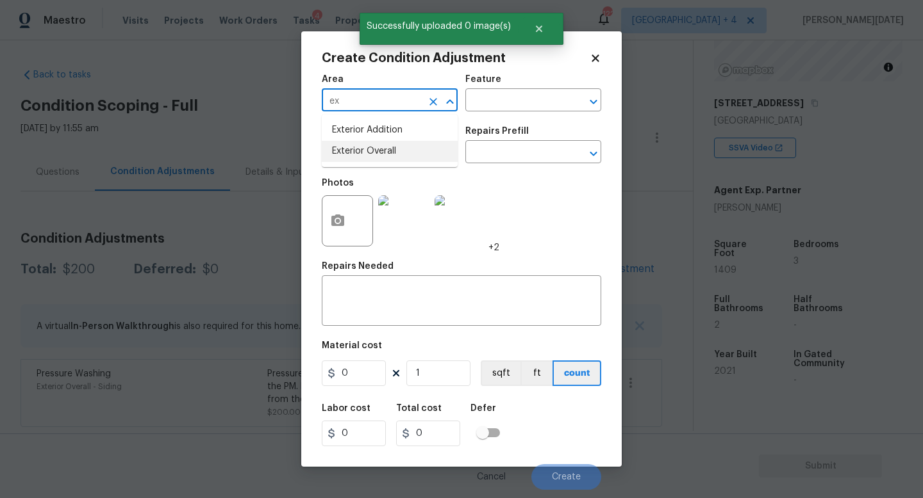
click at [350, 155] on li "Exterior Overall" at bounding box center [390, 151] width 136 height 21
type input "Exterior Overall"
click at [350, 155] on input "text" at bounding box center [372, 154] width 100 height 20
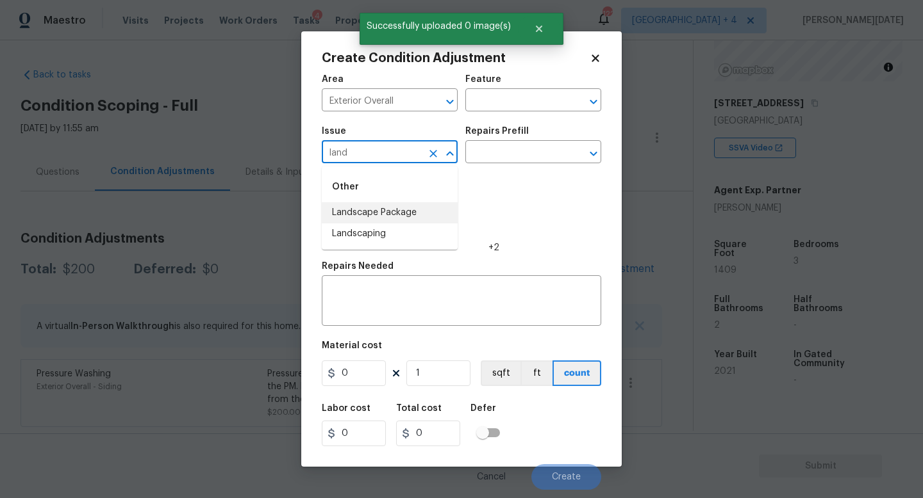
click at [366, 210] on li "Landscape Package" at bounding box center [390, 212] width 136 height 21
type input "Landscape Package"
click at [494, 151] on input "text" at bounding box center [515, 154] width 100 height 20
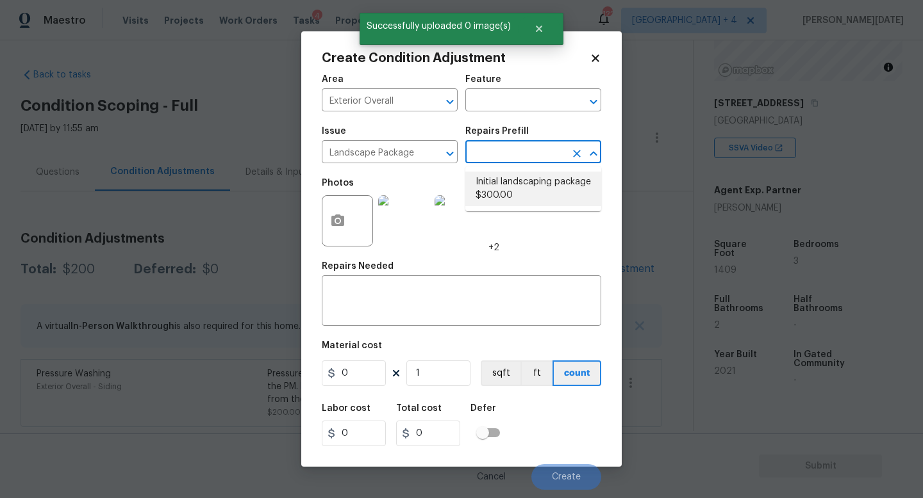
click at [516, 199] on li "Initial landscaping package $300.00" at bounding box center [533, 189] width 136 height 35
type input "Home Readiness Packages"
type textarea "Mowing of grass up to 6" in height. Mow, edge along driveways & sidewalks, trim…"
type input "300"
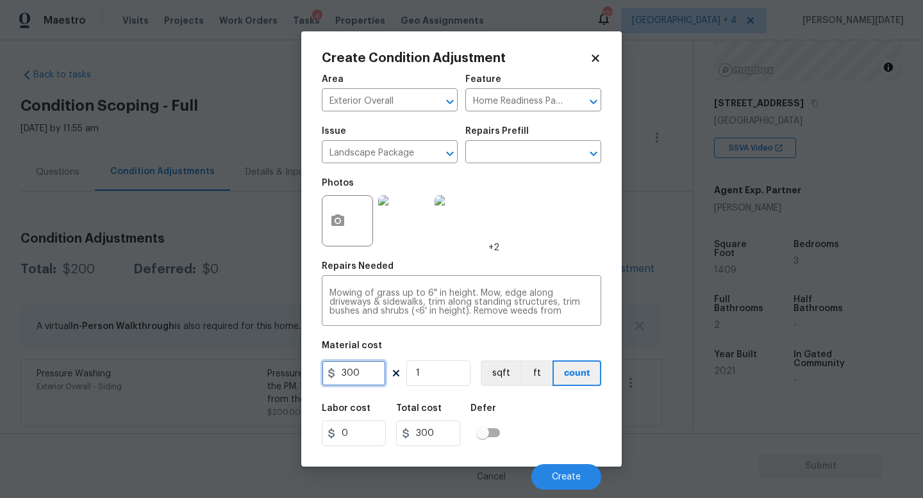
drag, startPoint x: 377, startPoint y: 374, endPoint x: 127, endPoint y: 369, distance: 250.5
click at [127, 369] on div "Create Condition Adjustment Area Exterior Overall ​ Feature Home Readiness Pack…" at bounding box center [461, 249] width 923 height 498
type input "750"
click at [545, 263] on div "Repairs Needed" at bounding box center [461, 270] width 279 height 17
type input "750"
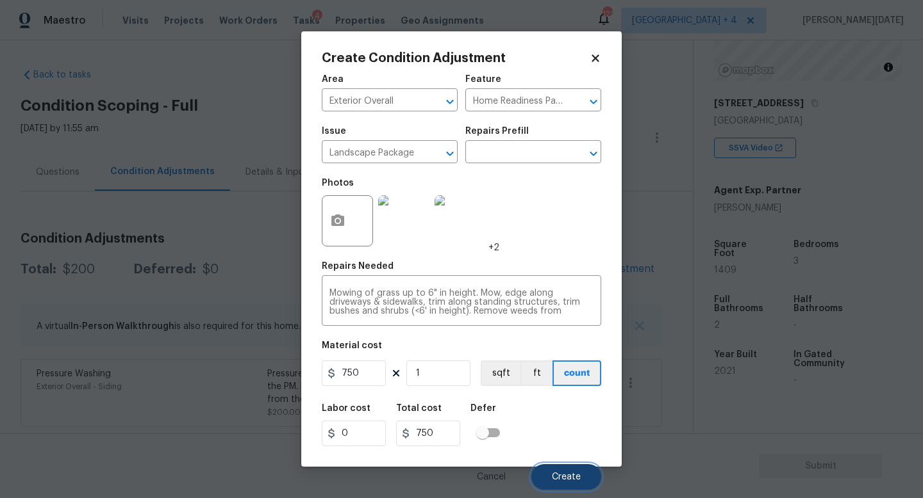
click at [593, 445] on button "Create" at bounding box center [566, 477] width 70 height 26
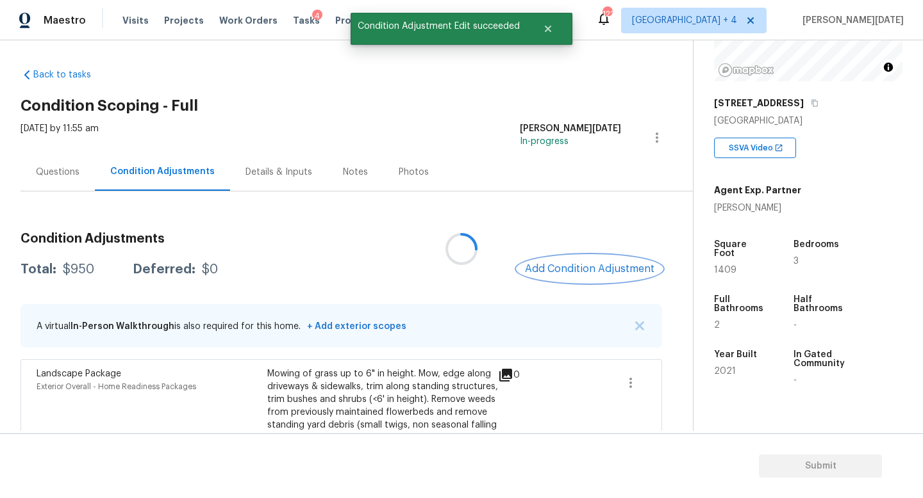
click at [578, 261] on button "Add Condition Adjustment" at bounding box center [589, 269] width 145 height 27
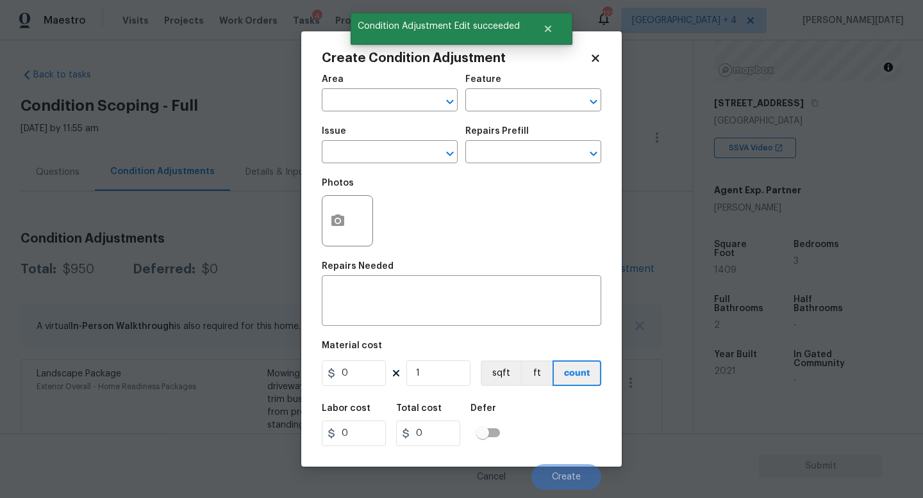
click at [578, 261] on div "Area ​ Feature ​ Issue ​ Repairs Prefill ​ Photos Repairs Needed x ​ Material c…" at bounding box center [461, 278] width 279 height 423
click at [337, 226] on icon "button" at bounding box center [337, 221] width 13 height 12
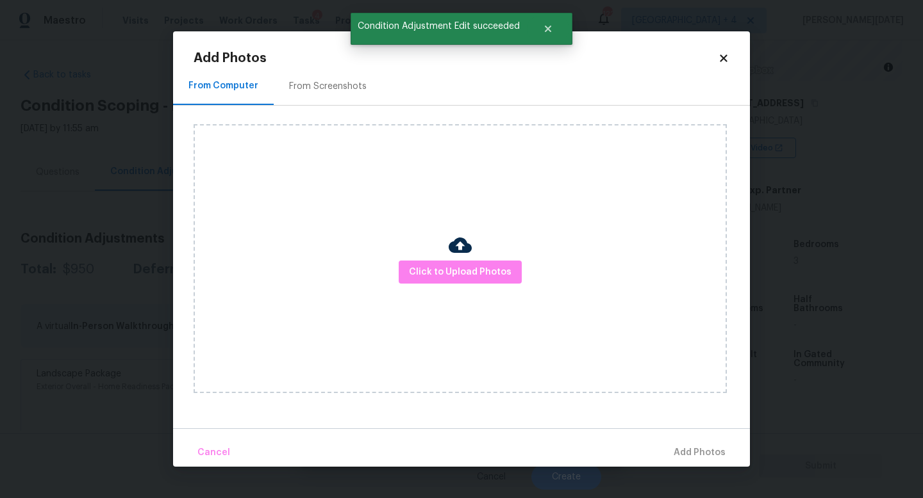
click at [314, 80] on div "From Screenshots" at bounding box center [328, 86] width 78 height 13
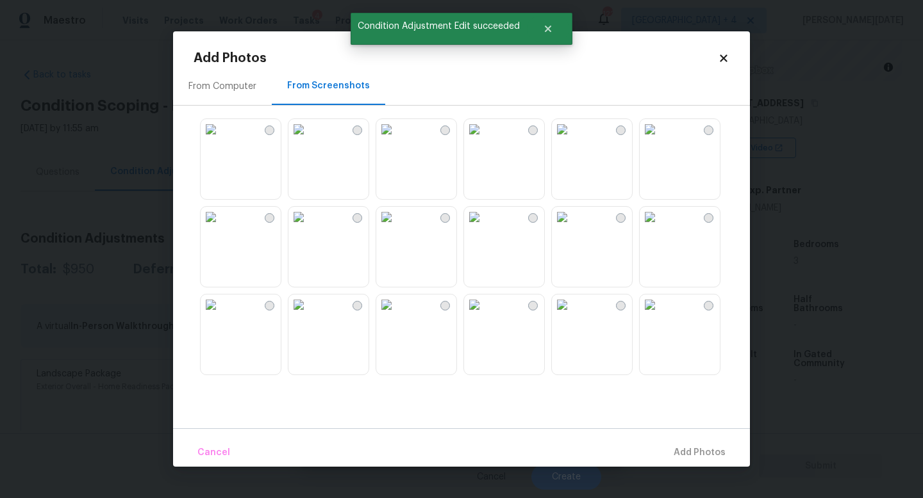
click at [572, 140] on img at bounding box center [562, 129] width 21 height 21
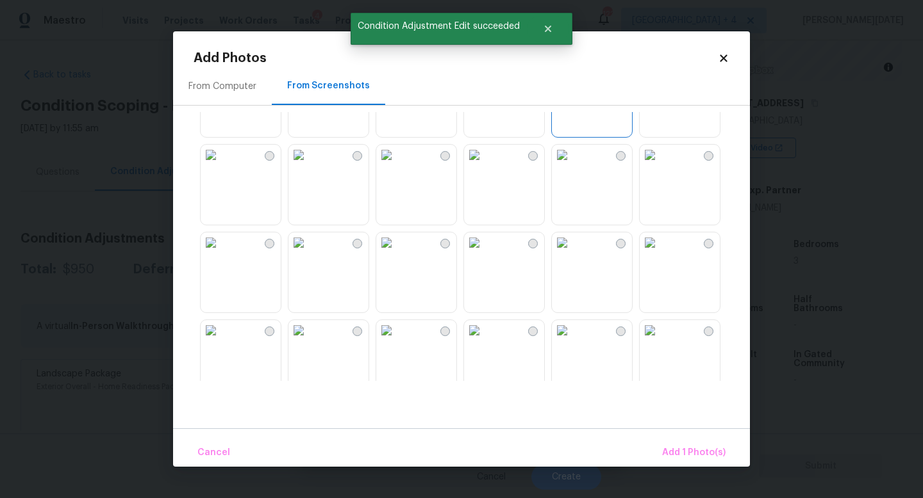
click at [397, 165] on img at bounding box center [386, 155] width 21 height 21
click at [691, 445] on span "Add 2 Photo(s)" at bounding box center [692, 453] width 65 height 16
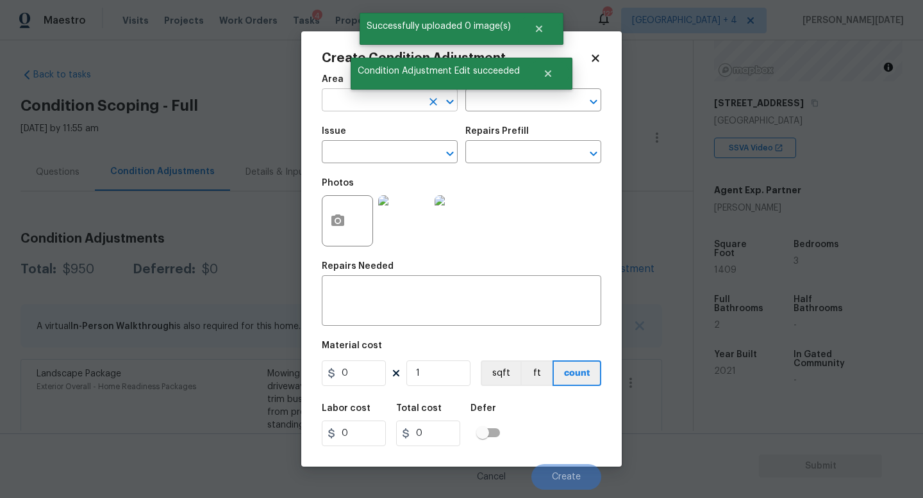
click at [349, 107] on input "text" at bounding box center [372, 102] width 100 height 20
click at [367, 161] on li "Exterior Overall" at bounding box center [390, 151] width 136 height 21
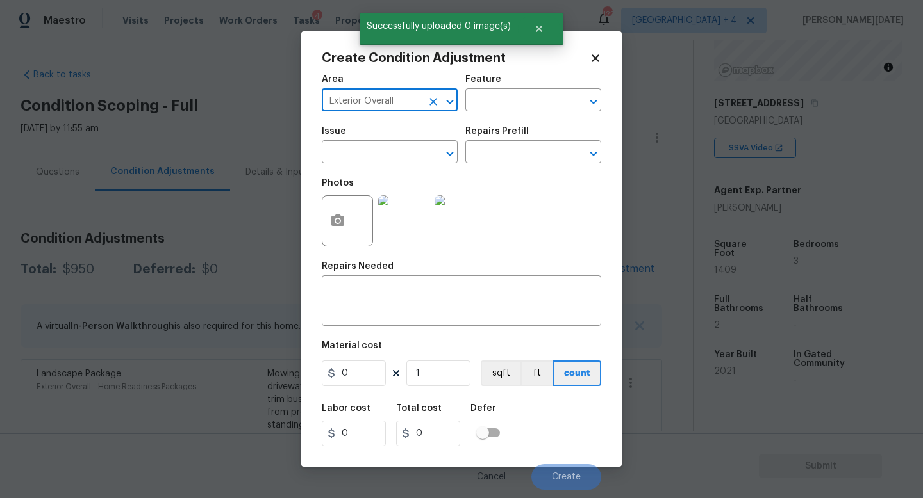
type input "Exterior Overall"
click at [367, 161] on input "text" at bounding box center [372, 154] width 100 height 20
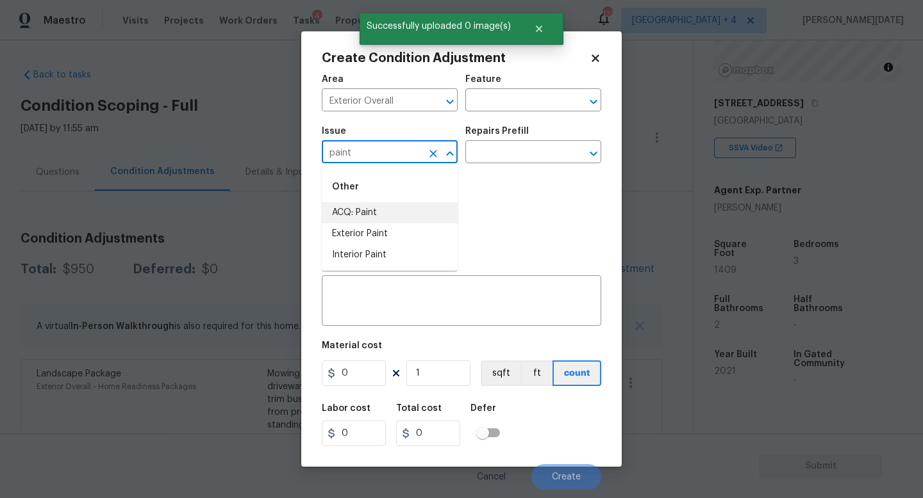
click at [376, 208] on li "ACQ: Paint" at bounding box center [390, 212] width 136 height 21
type input "ACQ: Paint"
click at [522, 140] on div "Repairs Prefill" at bounding box center [533, 135] width 136 height 17
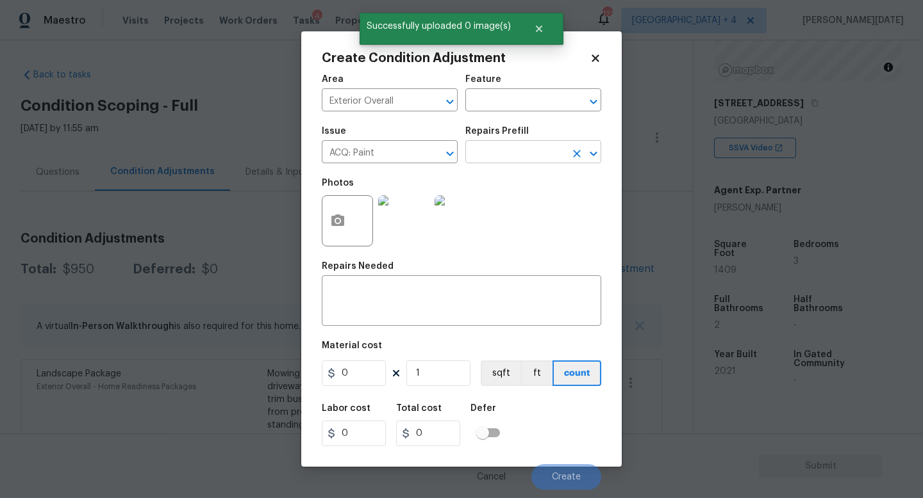
click at [515, 160] on input "text" at bounding box center [515, 154] width 100 height 20
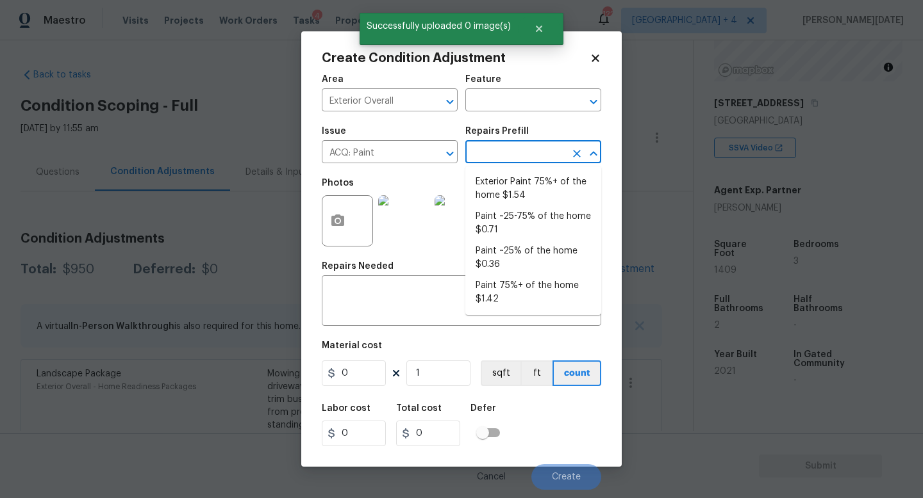
click at [518, 181] on li "Exterior Paint 75%+ of the home $1.54" at bounding box center [533, 189] width 136 height 35
type input "Acquisition"
type textarea "Acquisition Scope: 75%+ of the home exterior will likely require paint"
type input "1.54"
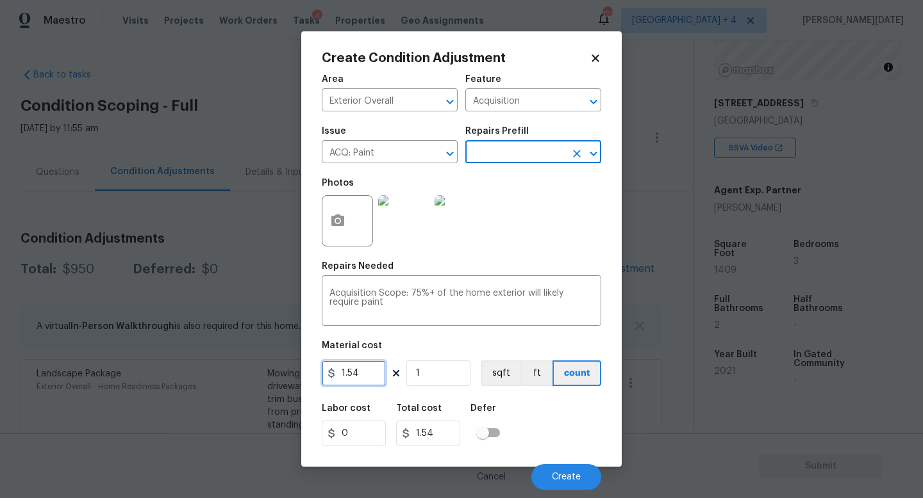
click at [374, 378] on input "1.54" at bounding box center [354, 374] width 64 height 26
type input "1.5"
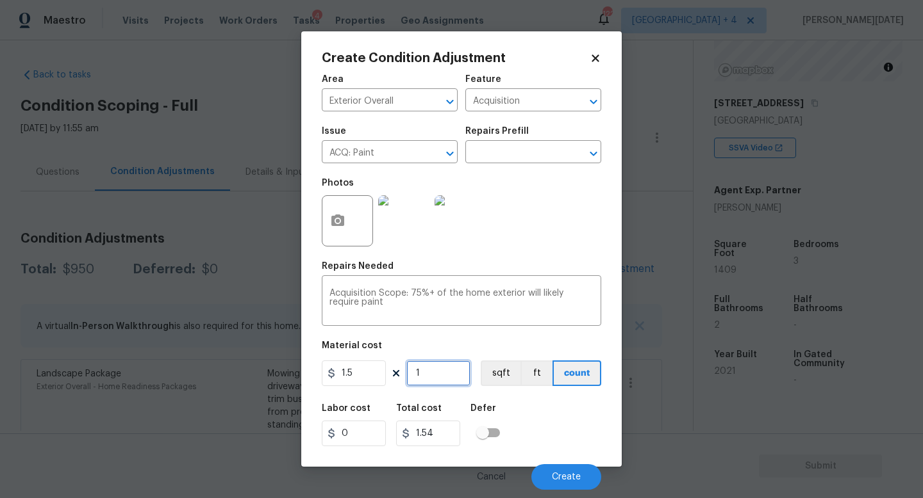
type input "1.5"
click at [438, 374] on input "1" at bounding box center [438, 374] width 64 height 26
type input "0"
paste input "1409"
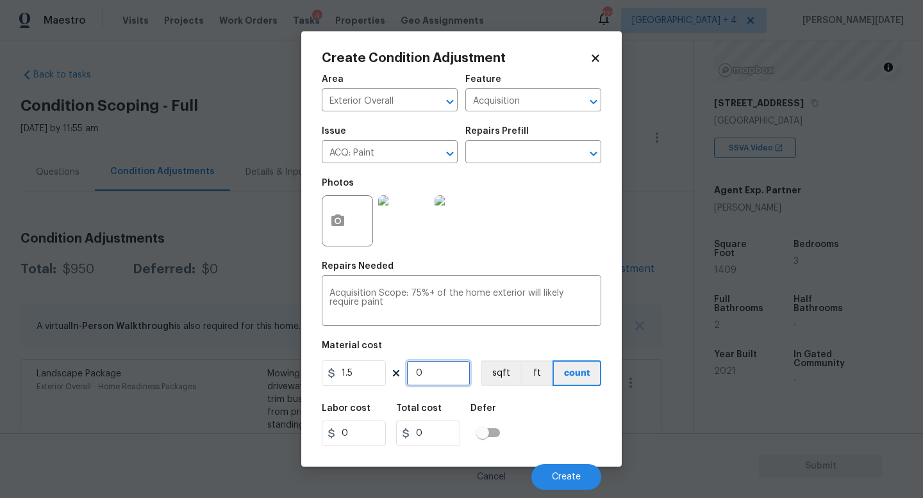
type input "1409"
type input "2113.5"
type input "1409"
click at [548, 229] on div "Photos" at bounding box center [461, 212] width 279 height 83
click at [563, 445] on span "Create" at bounding box center [566, 478] width 29 height 10
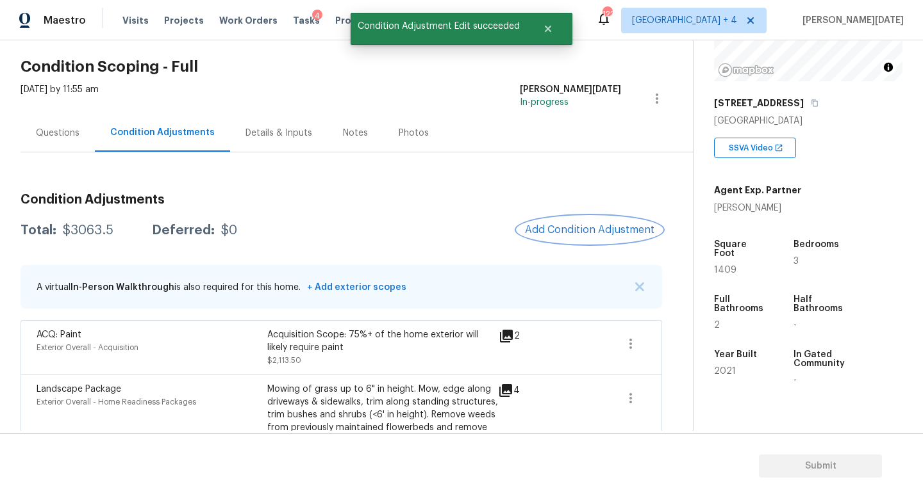
scroll to position [44, 0]
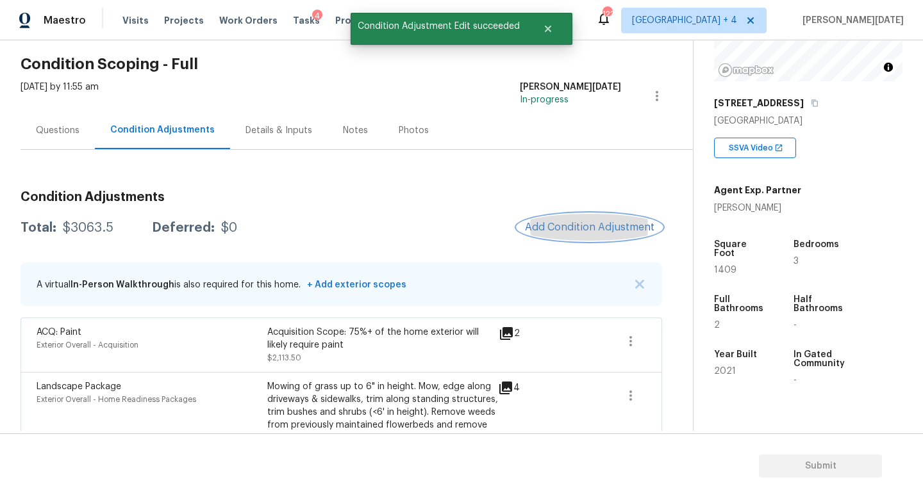
click at [593, 222] on span "Add Condition Adjustment" at bounding box center [589, 228] width 129 height 12
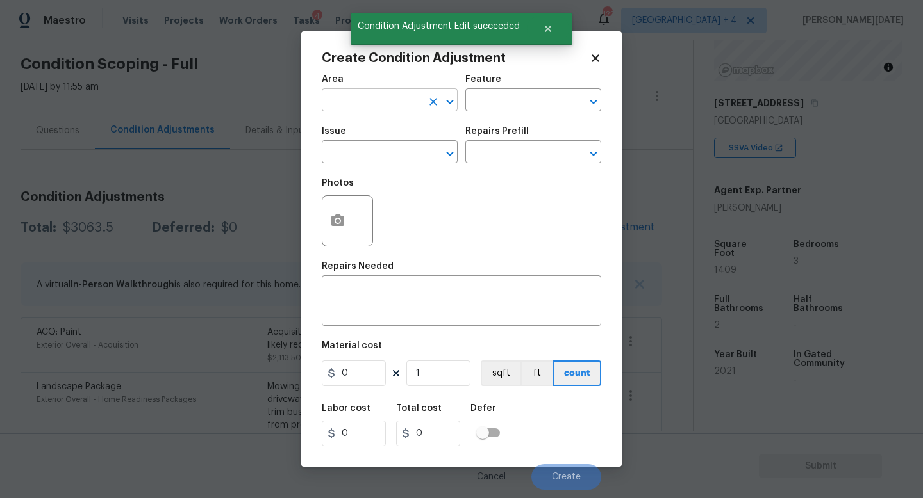
click at [348, 107] on input "text" at bounding box center [372, 102] width 100 height 20
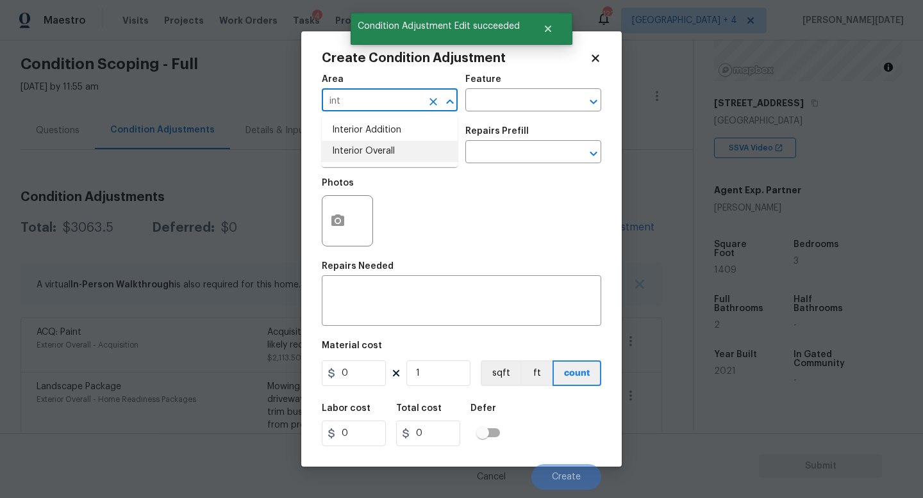
click at [376, 149] on li "Interior Overall" at bounding box center [390, 151] width 136 height 21
type input "Interior Overall"
click at [376, 149] on input "text" at bounding box center [372, 154] width 100 height 20
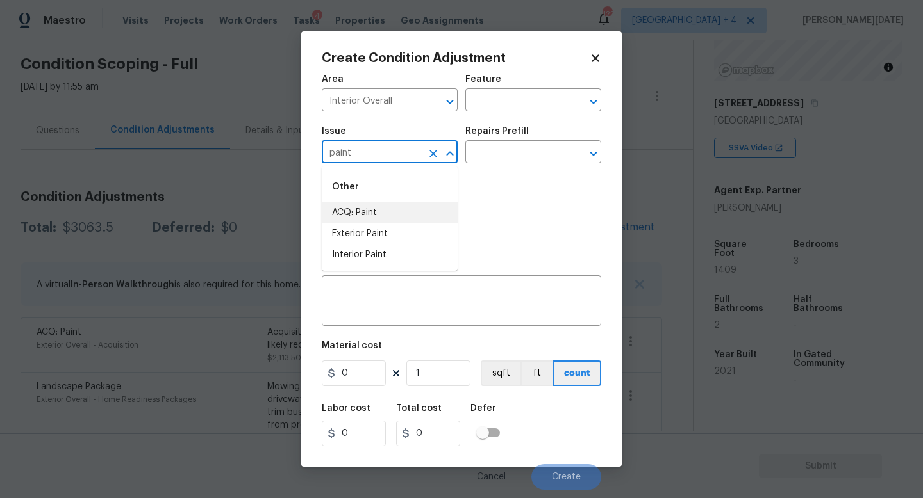
click at [377, 208] on li "ACQ: Paint" at bounding box center [390, 212] width 136 height 21
type input "ACQ: Paint"
click at [478, 169] on div "Issue ACQ: Paint ​ Repairs Prefill ​" at bounding box center [461, 145] width 279 height 52
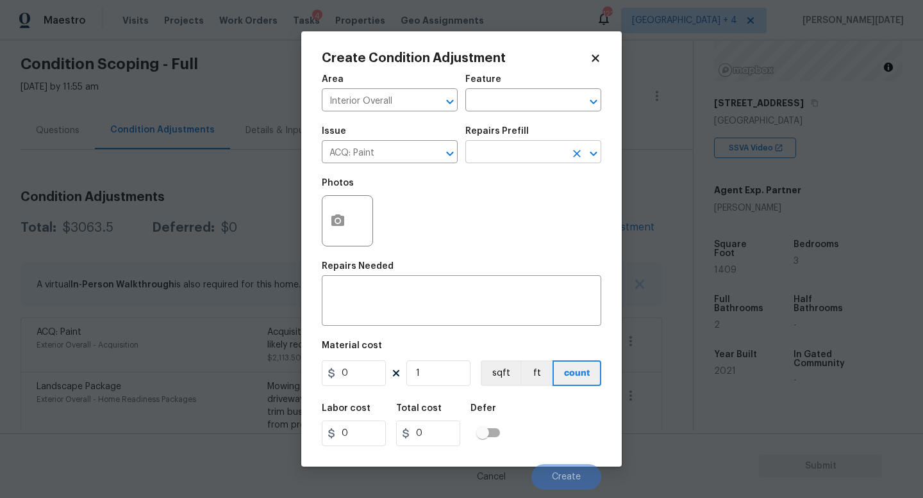
click at [505, 153] on input "text" at bounding box center [515, 154] width 100 height 20
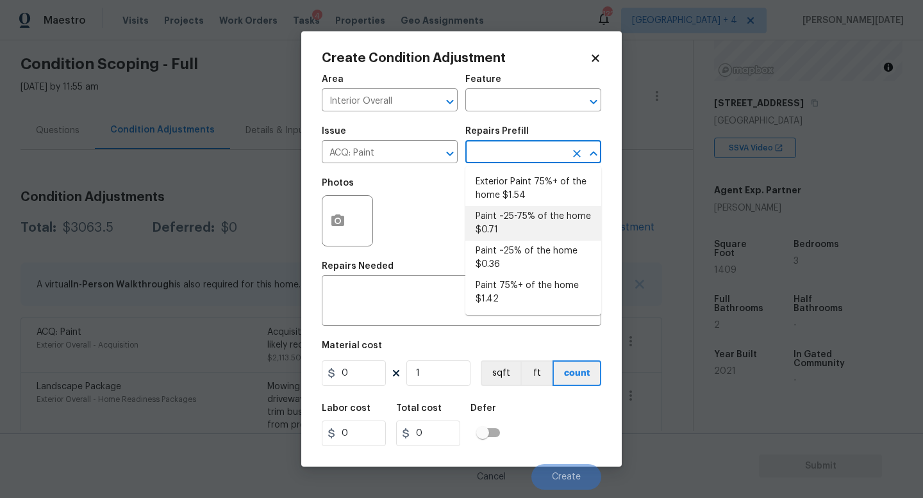
click at [511, 226] on li "Paint ~25-75% of the home $0.71" at bounding box center [533, 223] width 136 height 35
type input "Acquisition"
type textarea "Acquisition Scope: ~25 - 75% of the home needs interior paint"
type input "0.71"
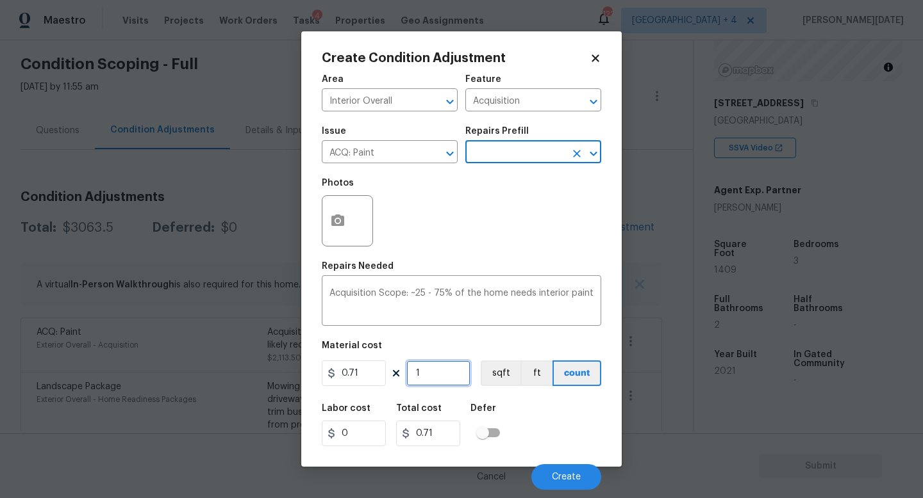
click at [445, 384] on input "1" at bounding box center [438, 374] width 64 height 26
type input "0"
paste input "1409"
type input "1409"
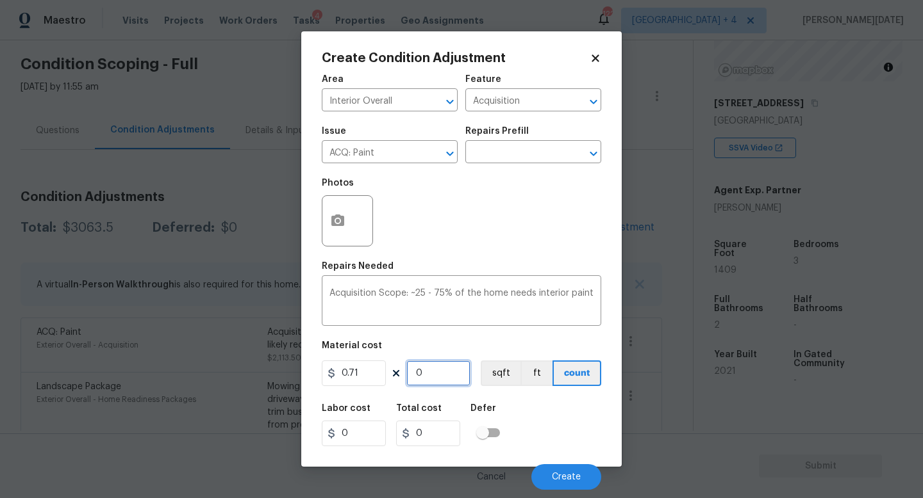
type input "1000.39"
type input "1409"
click at [331, 215] on icon "button" at bounding box center [337, 220] width 15 height 15
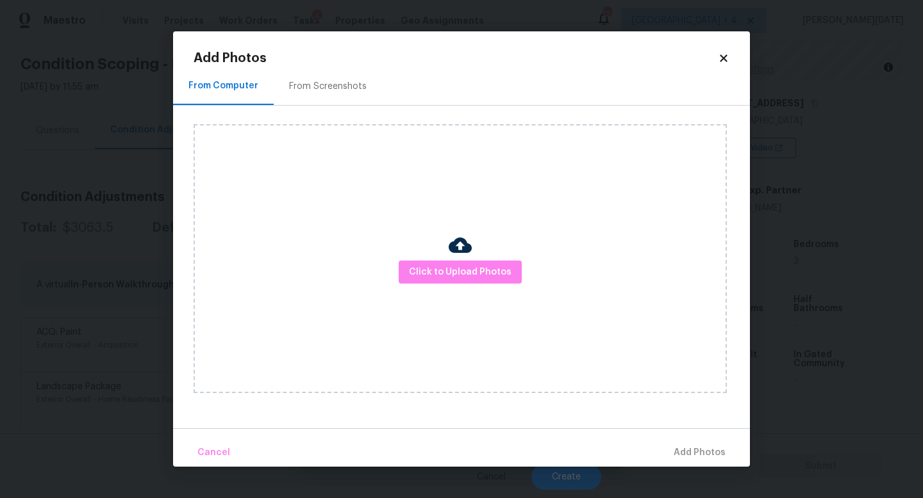
click at [324, 76] on div "From Screenshots" at bounding box center [328, 86] width 108 height 38
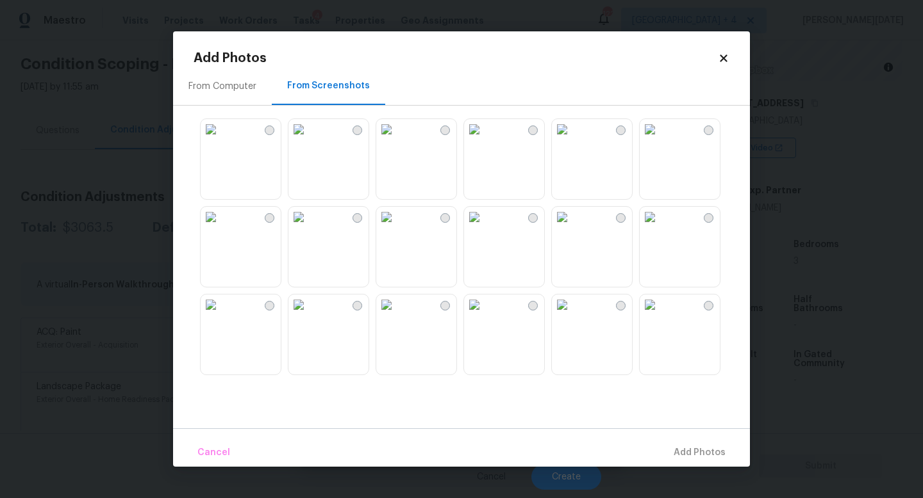
click at [484, 140] on img at bounding box center [474, 129] width 21 height 21
click at [397, 140] on img at bounding box center [386, 129] width 21 height 21
click at [309, 140] on img at bounding box center [298, 129] width 21 height 21
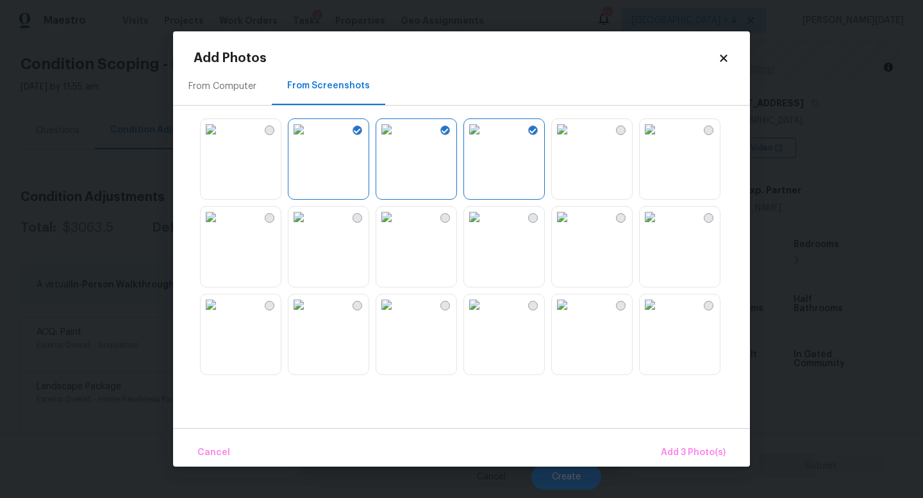
click at [221, 140] on img at bounding box center [211, 129] width 21 height 21
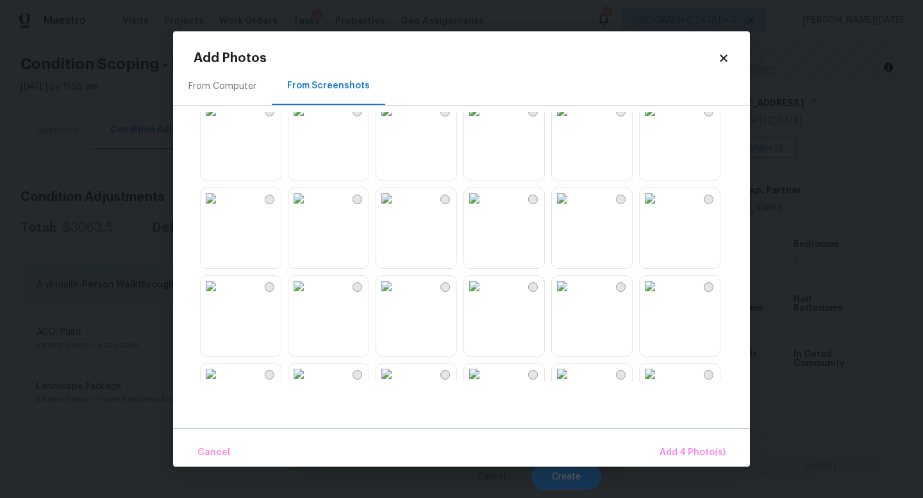
scroll to position [546, 0]
click at [484, 208] on img at bounding box center [474, 197] width 21 height 21
click at [221, 208] on img at bounding box center [211, 197] width 21 height 21
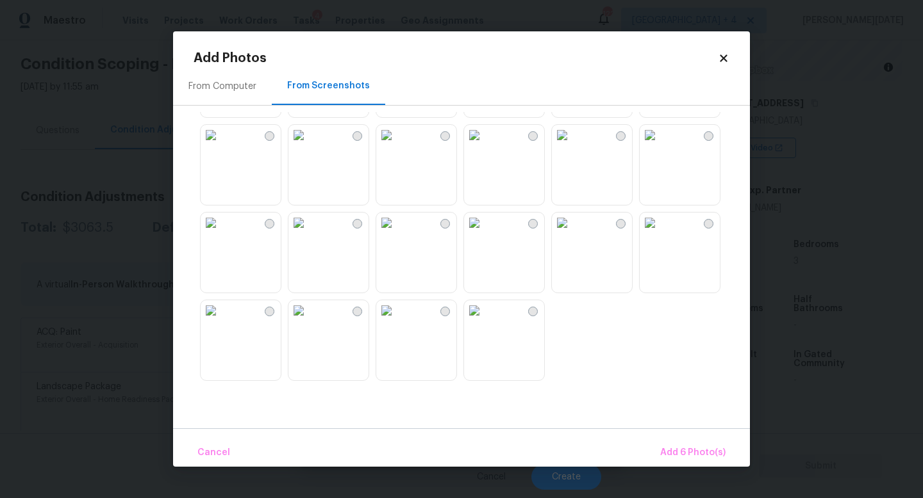
click at [397, 145] on img at bounding box center [386, 135] width 21 height 21
click at [309, 233] on img at bounding box center [298, 223] width 21 height 21
click at [221, 233] on img at bounding box center [211, 223] width 21 height 21
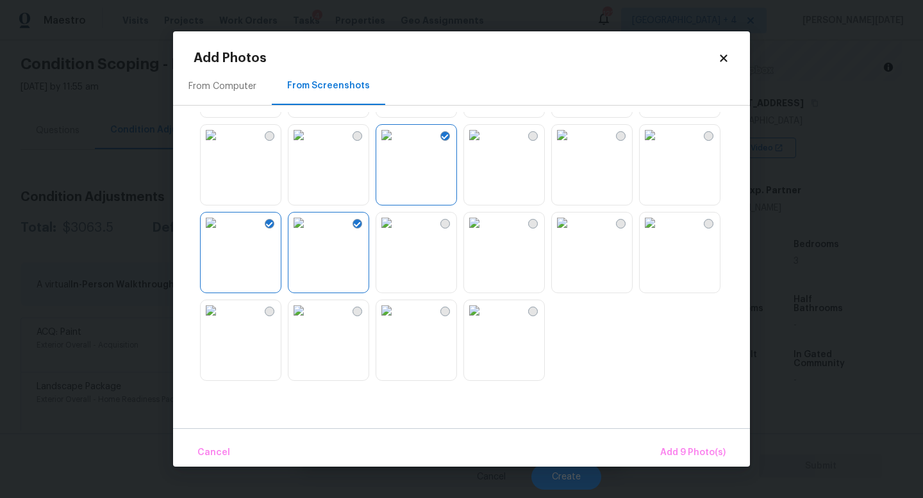
click at [397, 233] on img at bounding box center [386, 223] width 21 height 21
click at [397, 321] on img at bounding box center [386, 310] width 21 height 21
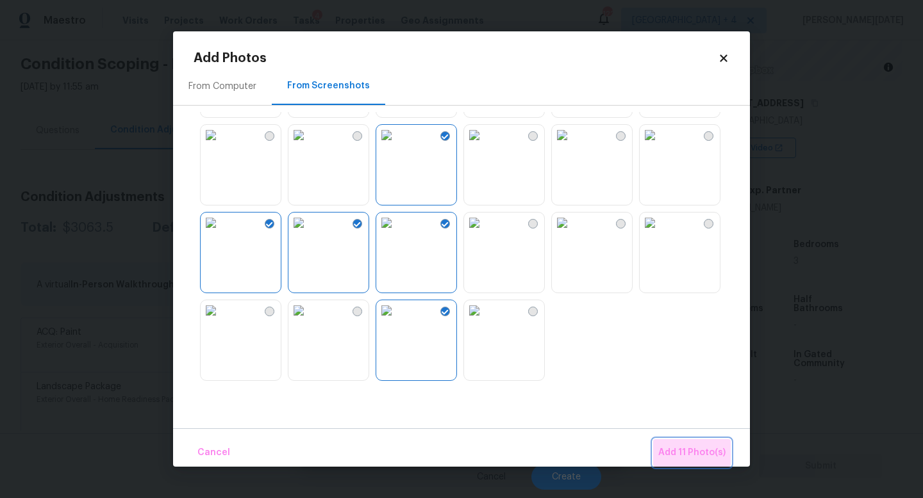
click at [699, 445] on span "Add 11 Photo(s)" at bounding box center [691, 453] width 67 height 16
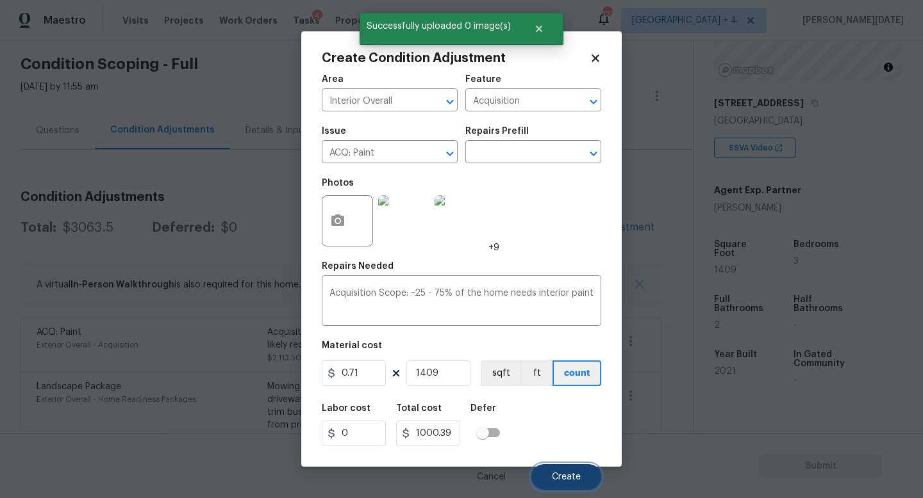
click at [552, 445] on button "Create" at bounding box center [566, 477] width 70 height 26
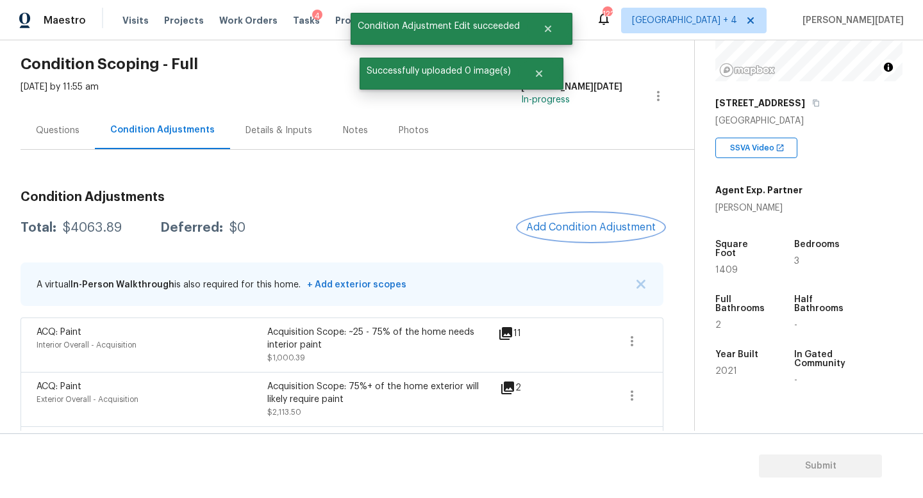
click at [588, 240] on button "Add Condition Adjustment" at bounding box center [590, 227] width 145 height 27
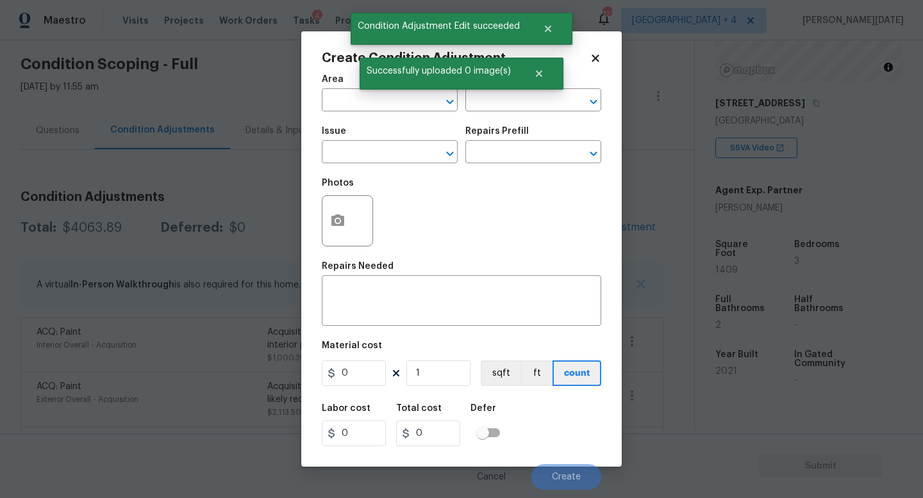
click at [588, 240] on div "Photos" at bounding box center [461, 212] width 279 height 83
click at [353, 231] on div at bounding box center [347, 220] width 51 height 51
click at [341, 231] on button "button" at bounding box center [337, 221] width 31 height 50
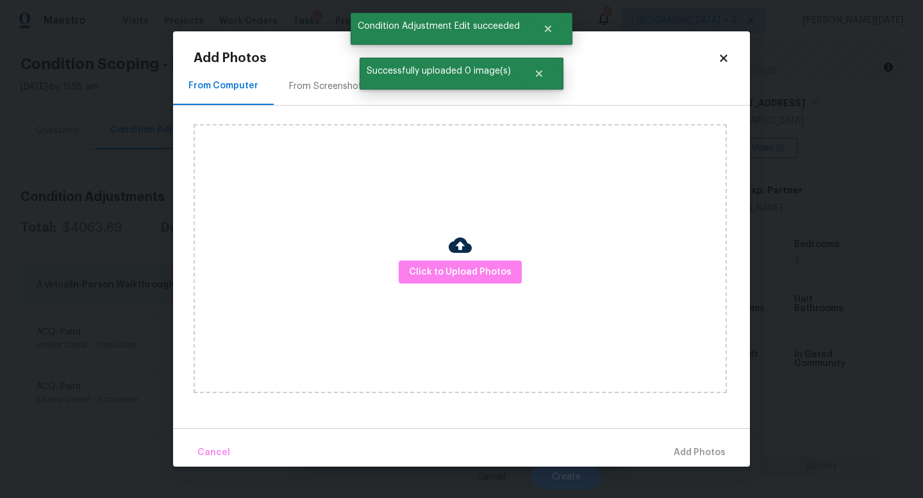
click at [326, 88] on div "From Screenshots" at bounding box center [328, 86] width 78 height 13
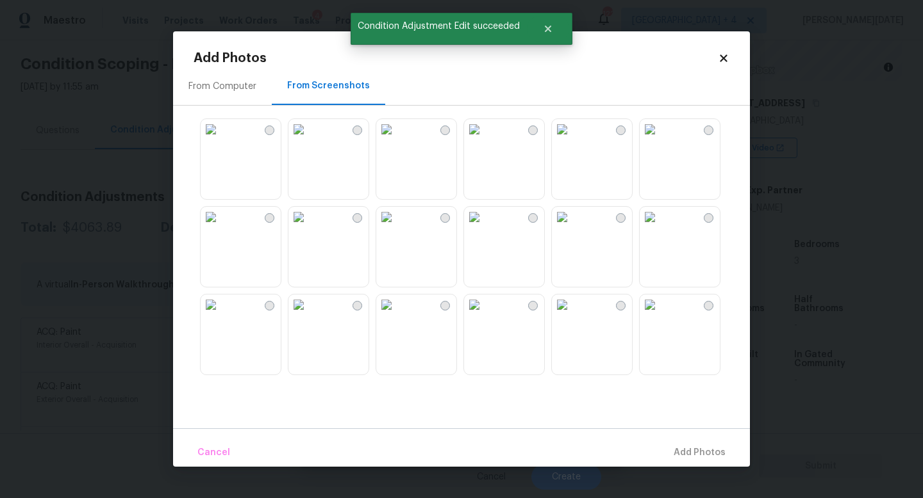
click at [309, 140] on img at bounding box center [298, 129] width 21 height 21
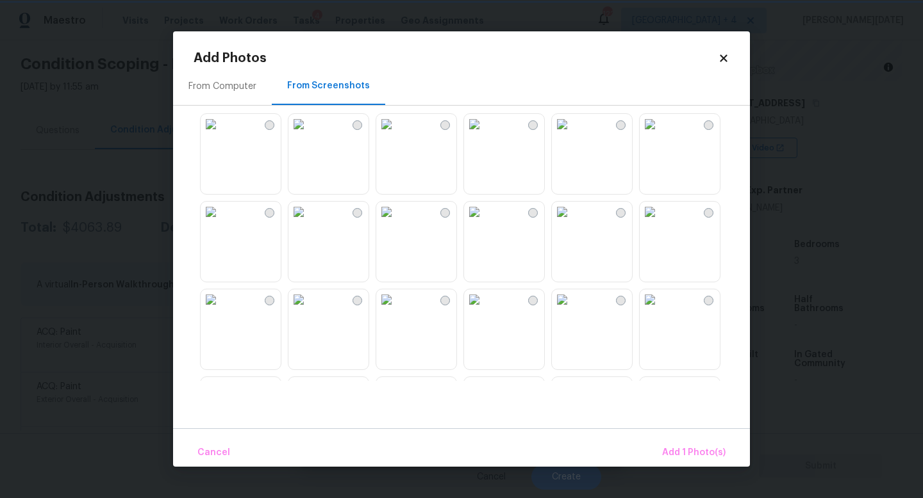
scroll to position [0, 0]
click at [660, 140] on img at bounding box center [649, 129] width 21 height 21
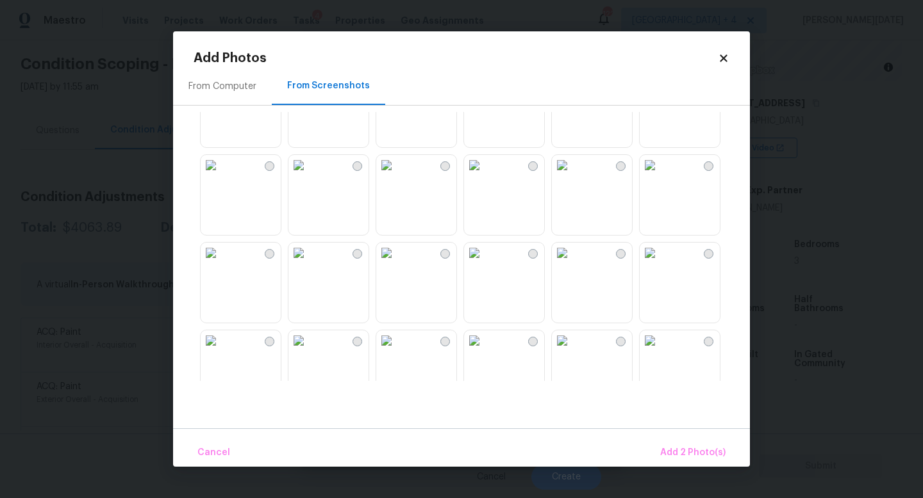
scroll to position [316, 0]
click at [484, 175] on img at bounding box center [474, 164] width 21 height 21
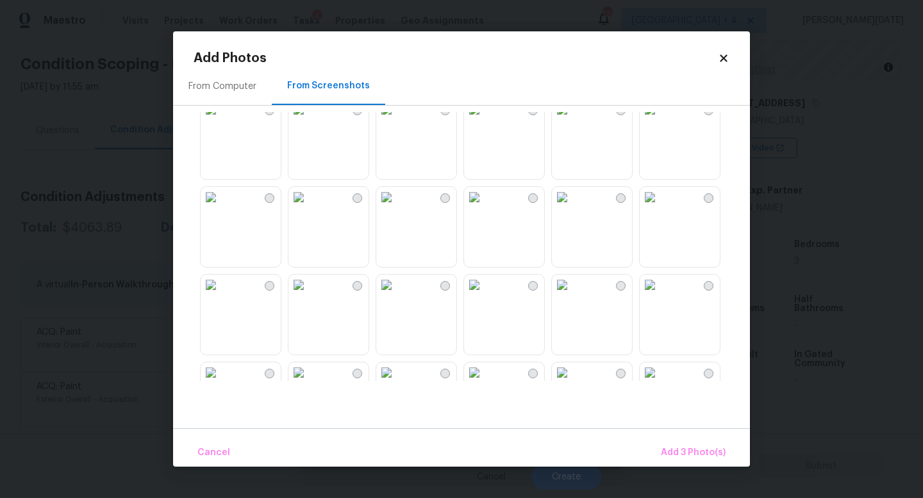
scroll to position [481, 0]
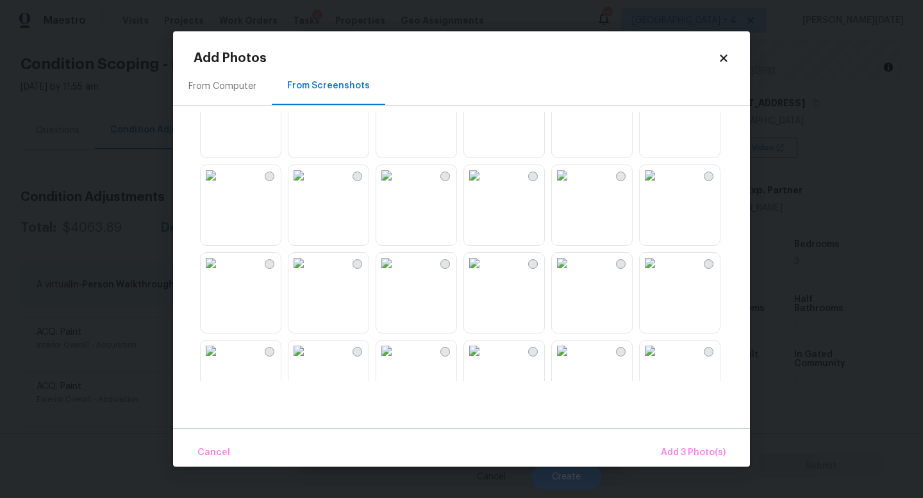
click at [221, 98] on img at bounding box center [211, 88] width 21 height 21
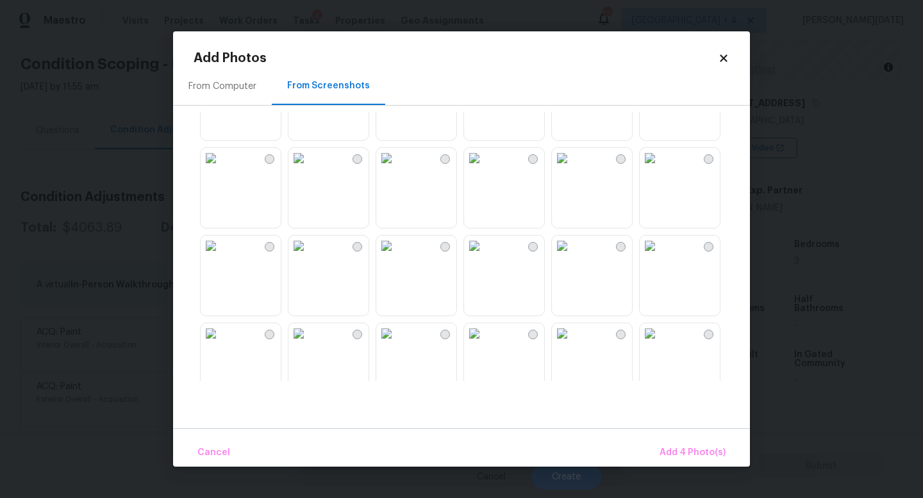
click at [309, 168] on img at bounding box center [298, 158] width 21 height 21
click at [221, 168] on img at bounding box center [211, 158] width 21 height 21
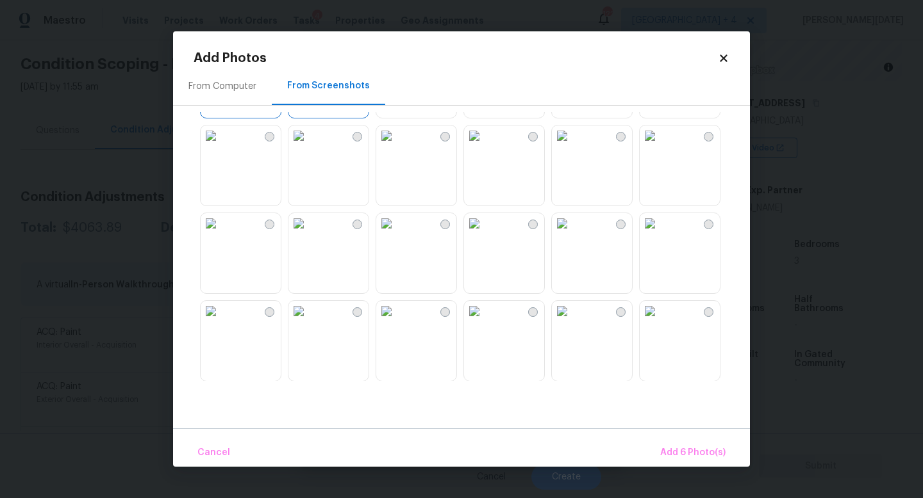
click at [479, 146] on img at bounding box center [474, 136] width 21 height 21
click at [397, 234] on img at bounding box center [386, 223] width 21 height 21
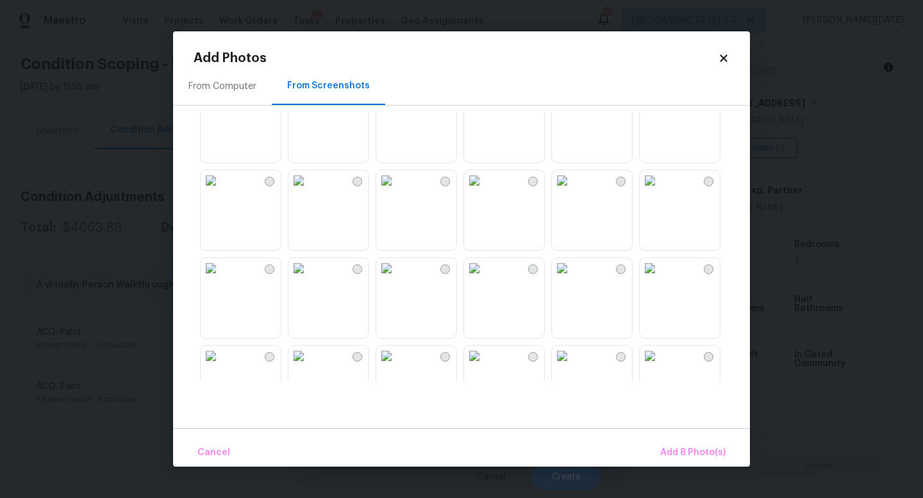
scroll to position [1090, 0]
click at [660, 190] on img at bounding box center [649, 180] width 21 height 21
click at [309, 190] on img at bounding box center [298, 180] width 21 height 21
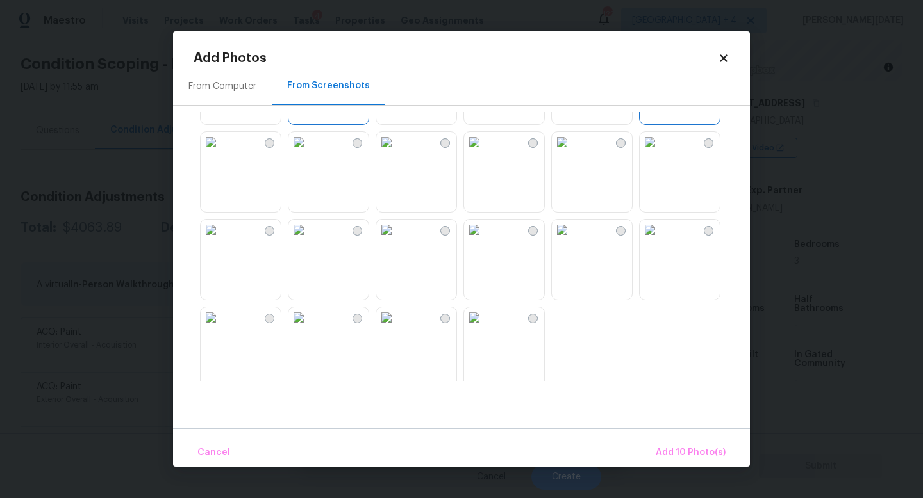
scroll to position [1224, 0]
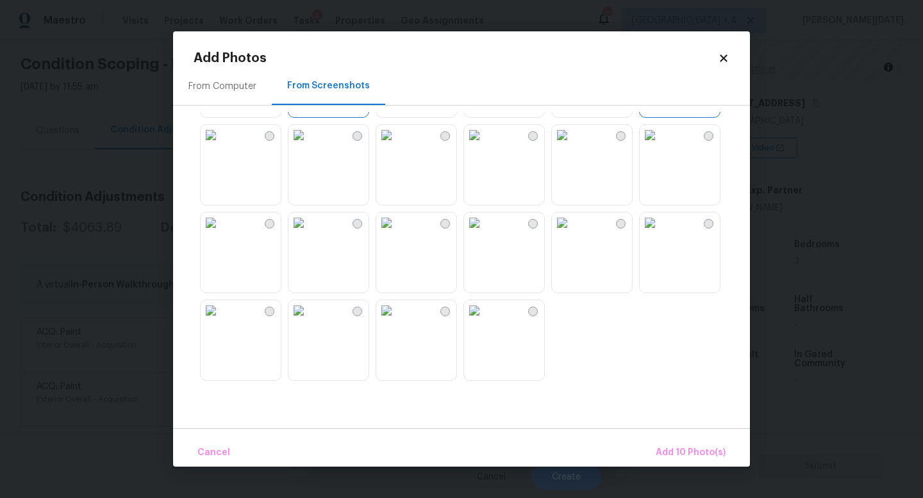
click at [397, 145] on img at bounding box center [386, 135] width 21 height 21
click at [660, 233] on img at bounding box center [649, 223] width 21 height 21
click at [660, 145] on img at bounding box center [649, 135] width 21 height 21
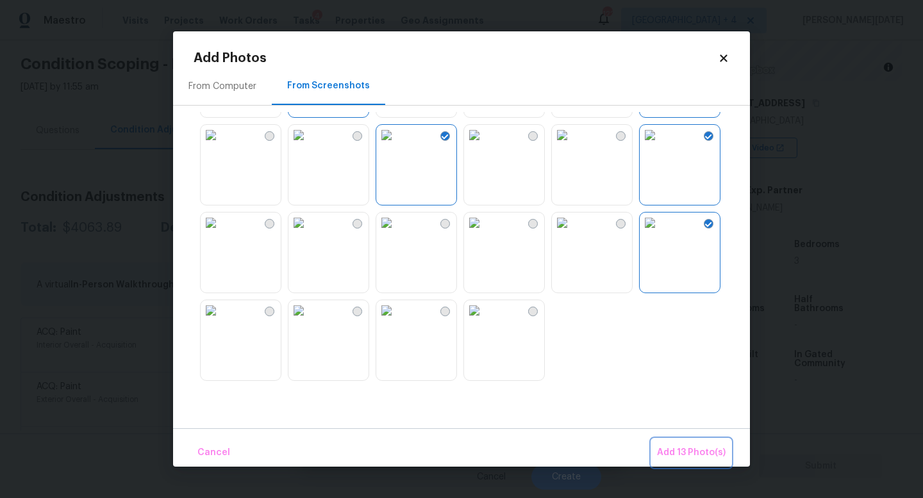
click at [680, 443] on button "Add 13 Photo(s)" at bounding box center [691, 454] width 79 height 28
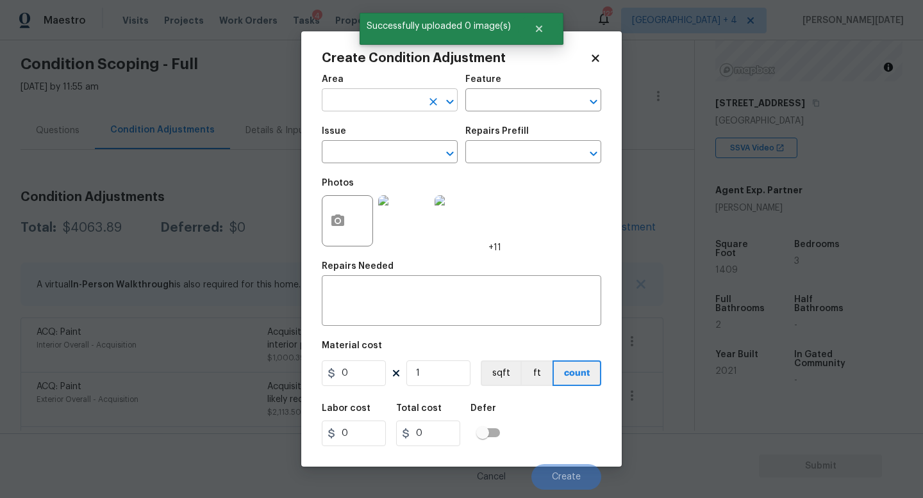
click at [342, 107] on input "text" at bounding box center [372, 102] width 100 height 20
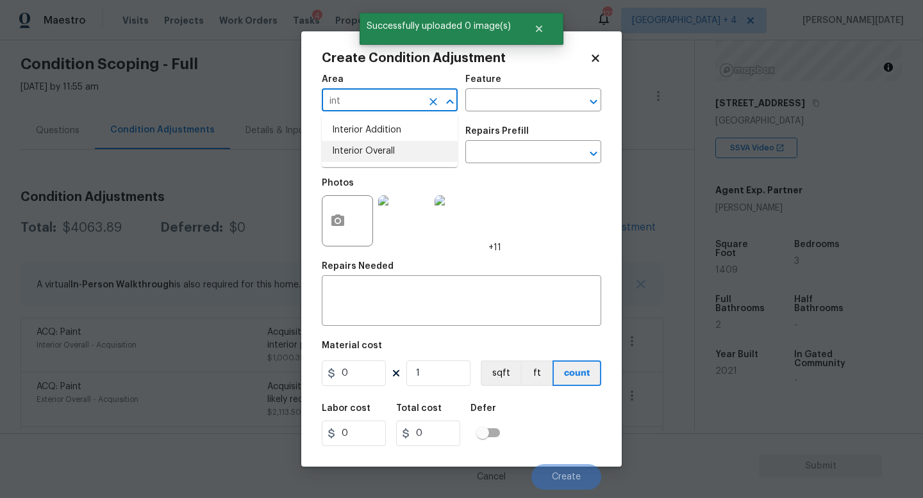
click at [350, 149] on li "Interior Overall" at bounding box center [390, 151] width 136 height 21
type input "Interior Overall"
click at [350, 149] on input "text" at bounding box center [372, 154] width 100 height 20
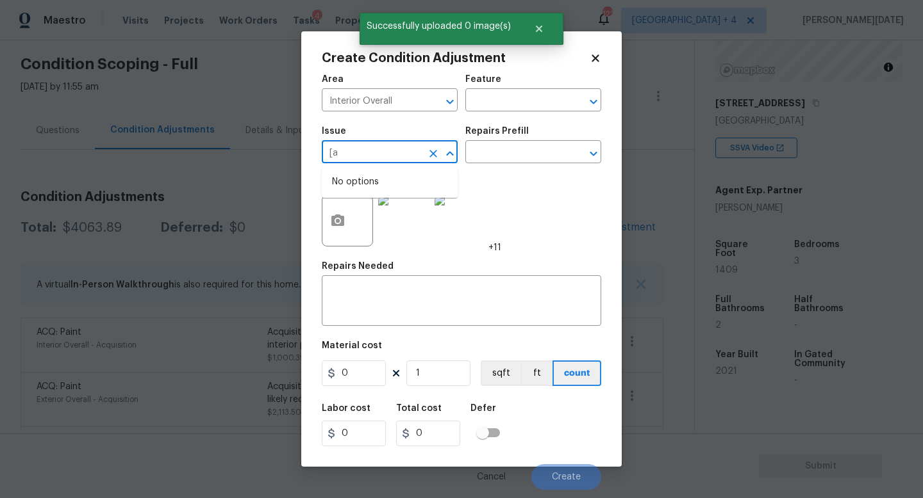
type input "["
type input "paint"
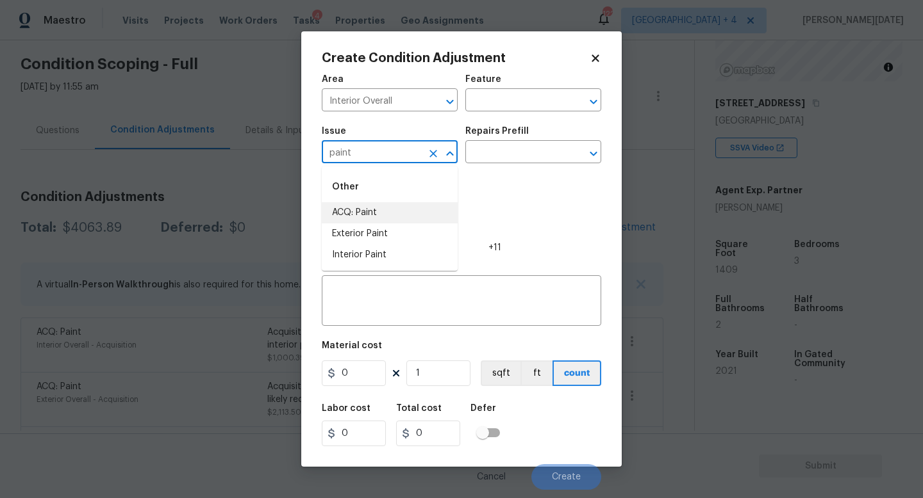
click at [429, 156] on icon "Clear" at bounding box center [433, 153] width 13 height 13
click at [428, 213] on li "ACQ: Flooring" at bounding box center [390, 212] width 136 height 21
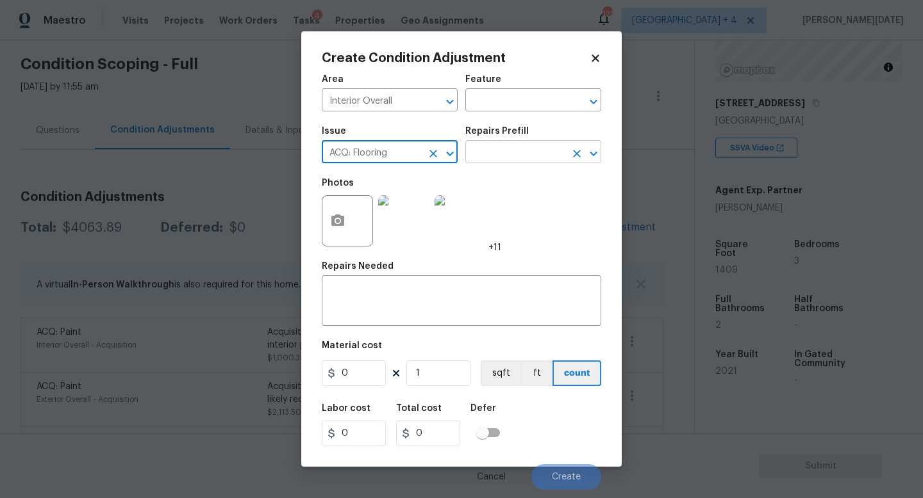
type input "ACQ: Flooring"
click at [527, 153] on input "text" at bounding box center [515, 154] width 100 height 20
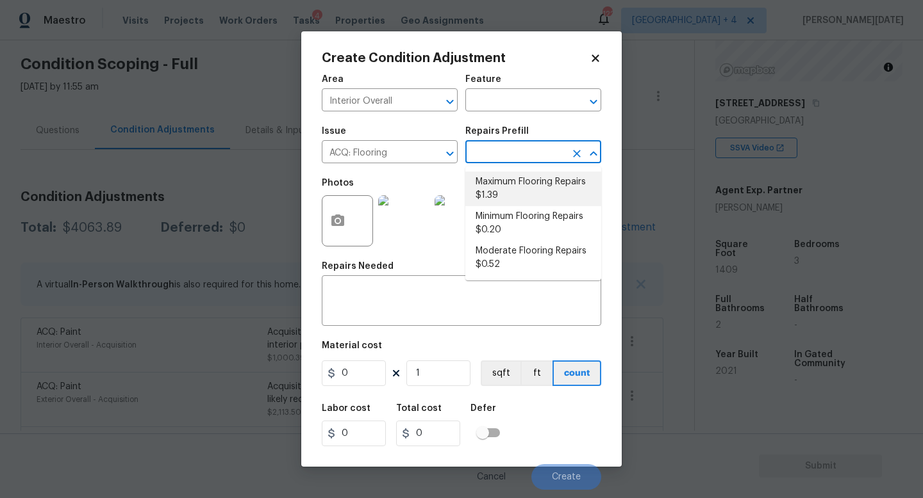
click at [529, 181] on li "Maximum Flooring Repairs $1.39" at bounding box center [533, 189] width 136 height 35
type input "Acquisition"
type textarea "Acquisition Scope: Maximum flooring repairs"
type input "1.39"
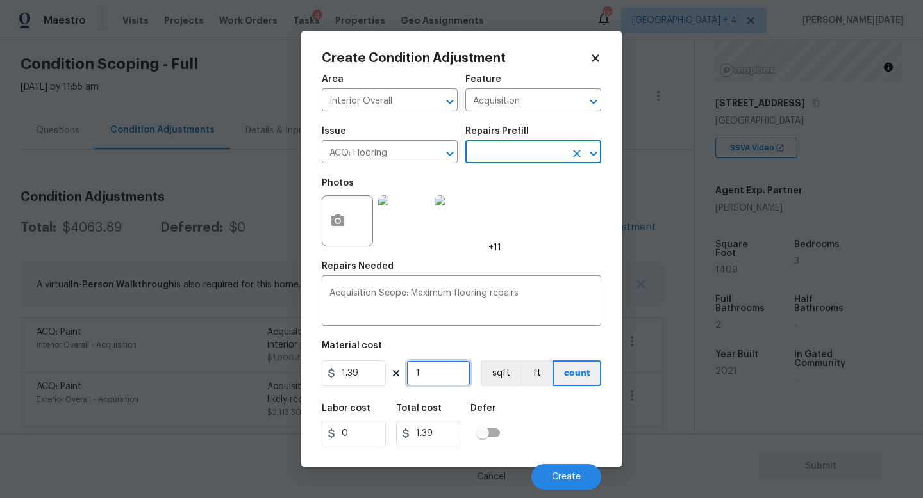
click at [453, 370] on input "1" at bounding box center [438, 374] width 64 height 26
type input "0"
paste input "1409"
type input "1409"
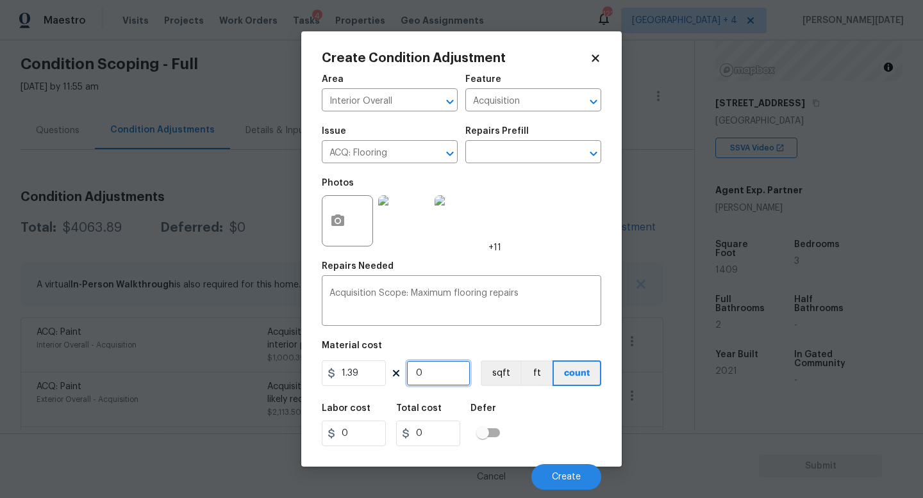
type input "1958.51"
type input "1409"
click at [529, 270] on div "Repairs Needed" at bounding box center [461, 270] width 279 height 17
click at [569, 445] on span "Create" at bounding box center [566, 478] width 29 height 10
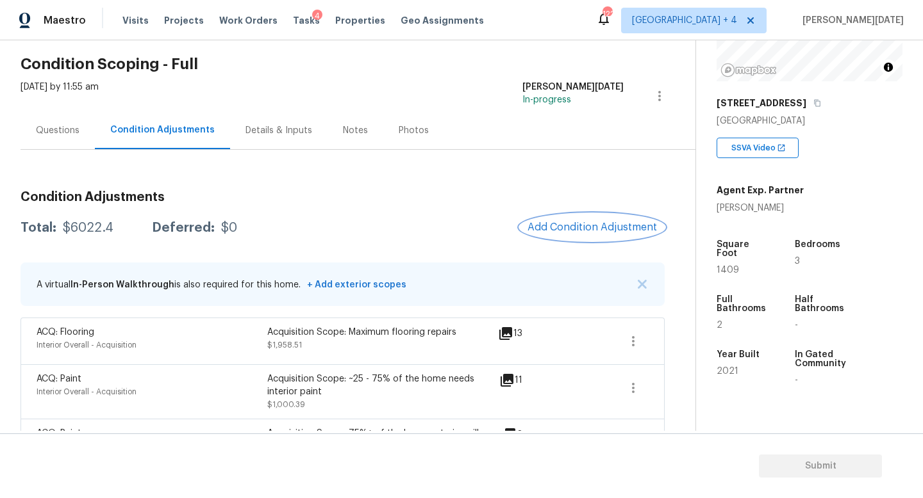
click at [584, 231] on span "Add Condition Adjustment" at bounding box center [591, 228] width 129 height 12
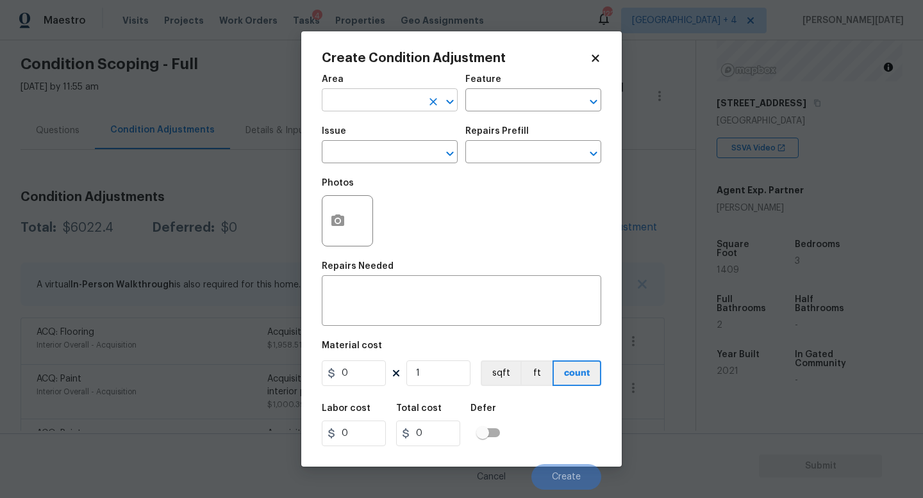
click at [357, 105] on input "text" at bounding box center [372, 102] width 100 height 20
click at [368, 129] on li "HVAC" at bounding box center [390, 130] width 136 height 21
type input "HVAC"
click at [368, 157] on input "text" at bounding box center [372, 154] width 100 height 20
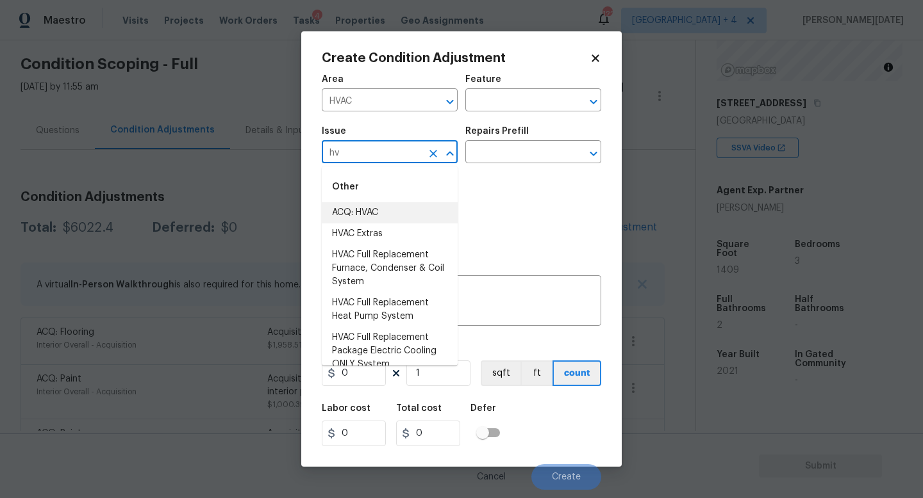
click at [384, 210] on li "ACQ: HVAC" at bounding box center [390, 212] width 136 height 21
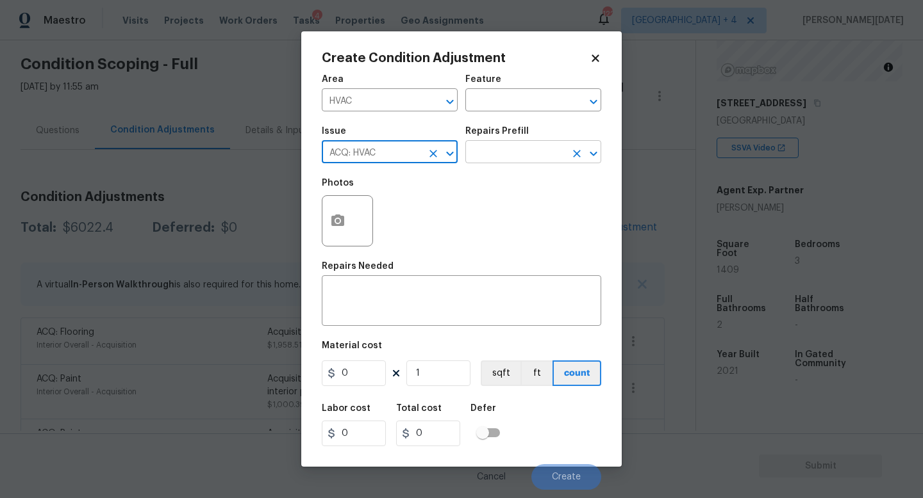
type input "ACQ: HVAC"
click at [505, 150] on input "text" at bounding box center [515, 154] width 100 height 20
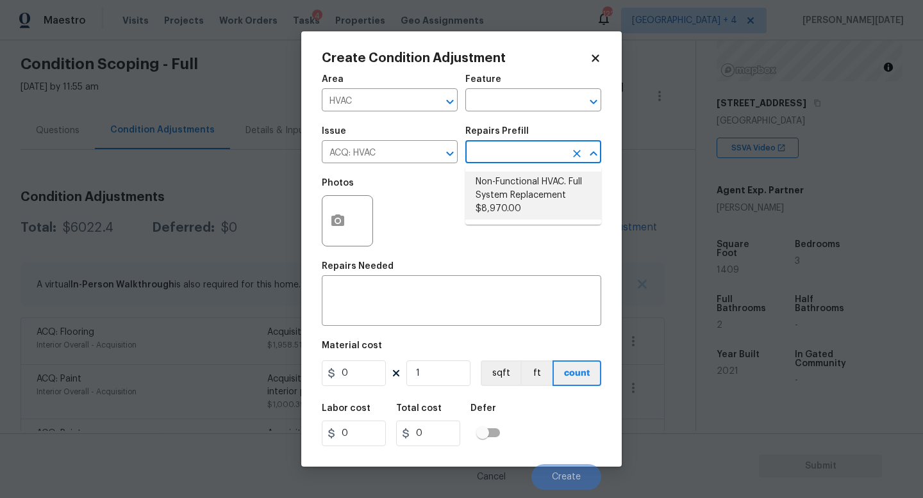
click at [520, 199] on li "Non-Functional HVAC. Full System Replacement $8,970.00" at bounding box center [533, 196] width 136 height 48
type input "Acquisition"
type textarea "Acquisition Scope: Full System Replacement"
type input "8970"
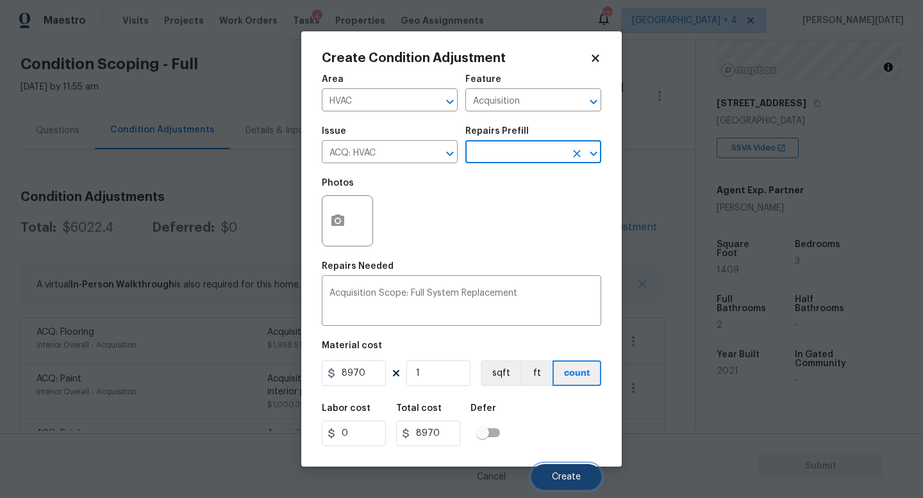
click at [561, 445] on button "Create" at bounding box center [566, 477] width 70 height 26
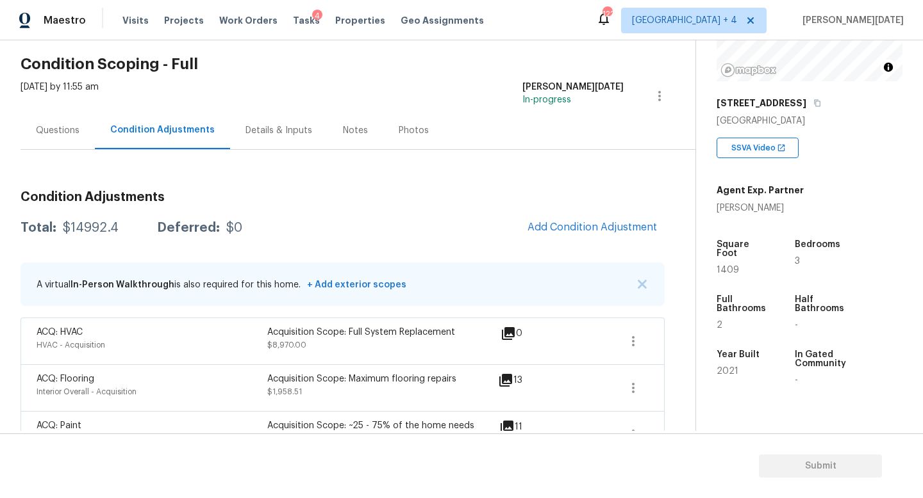
click at [77, 128] on div "Questions" at bounding box center [58, 130] width 44 height 13
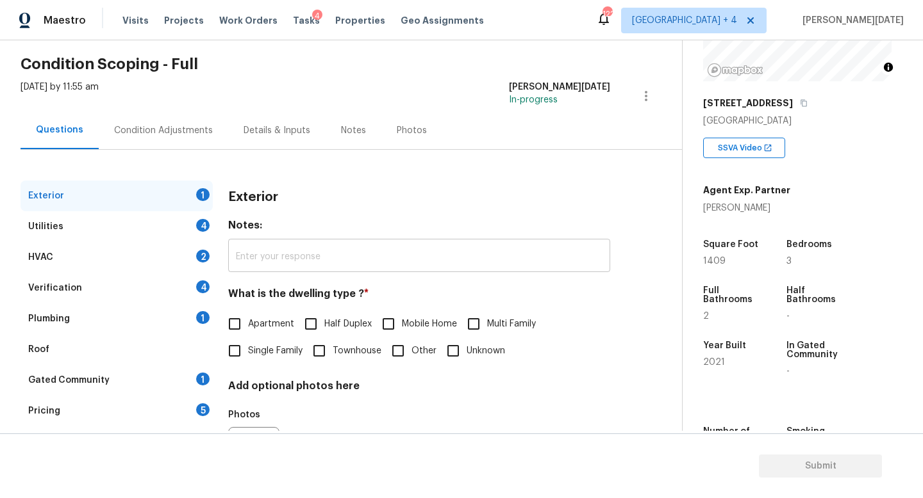
scroll to position [119, 0]
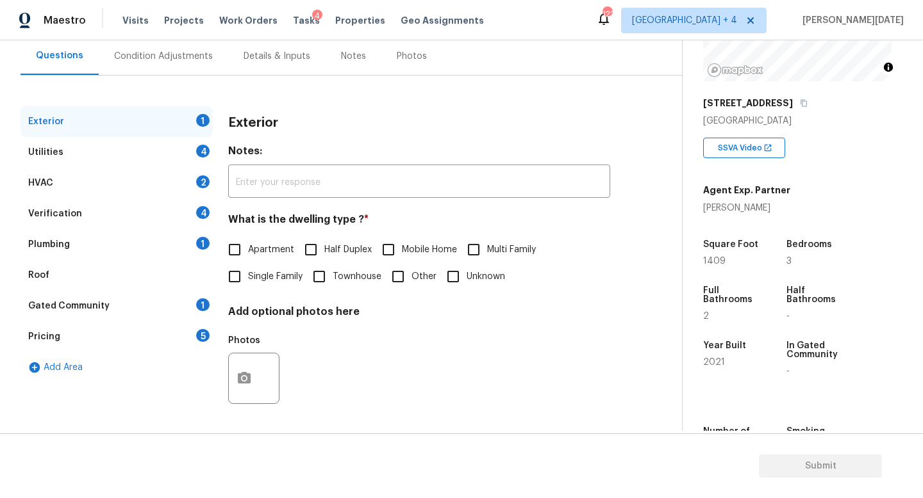
click at [148, 223] on div "Verification 4" at bounding box center [117, 214] width 192 height 31
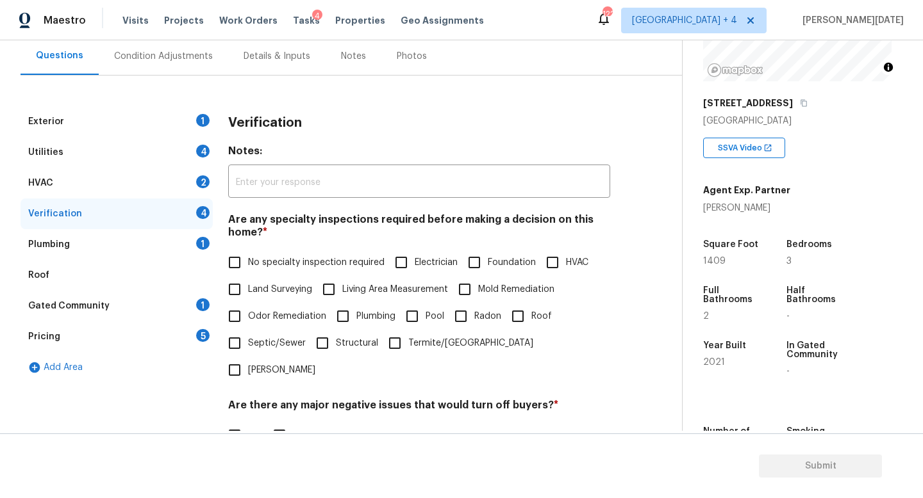
scroll to position [272, 0]
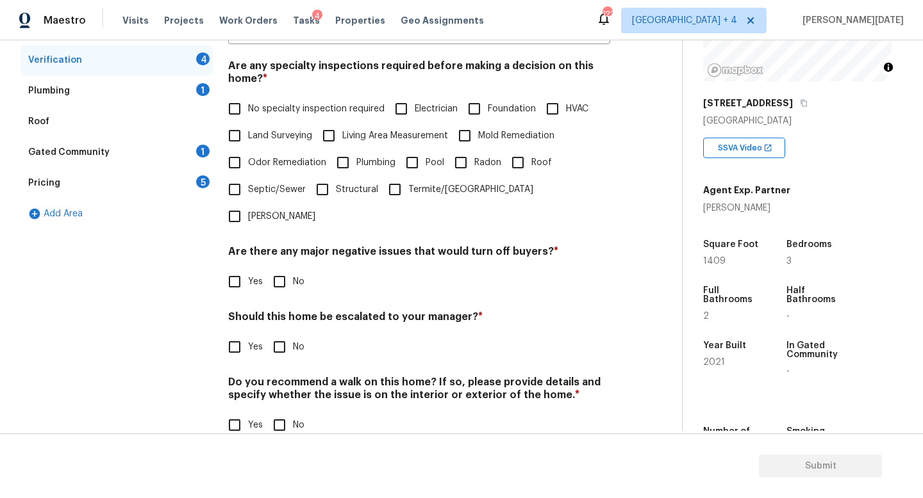
click at [236, 334] on input "Yes" at bounding box center [234, 347] width 27 height 27
checkbox input "true"
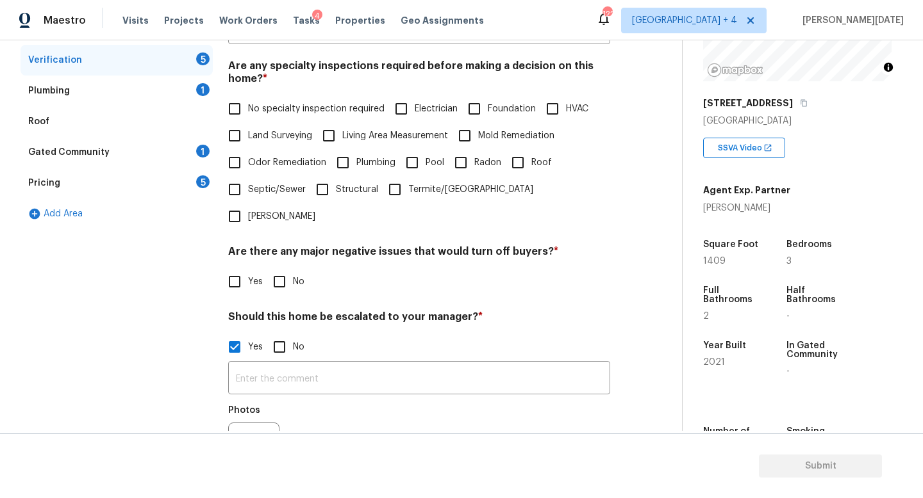
click at [242, 434] on section "Submit" at bounding box center [461, 466] width 923 height 65
click at [245, 442] on icon "button" at bounding box center [244, 448] width 13 height 12
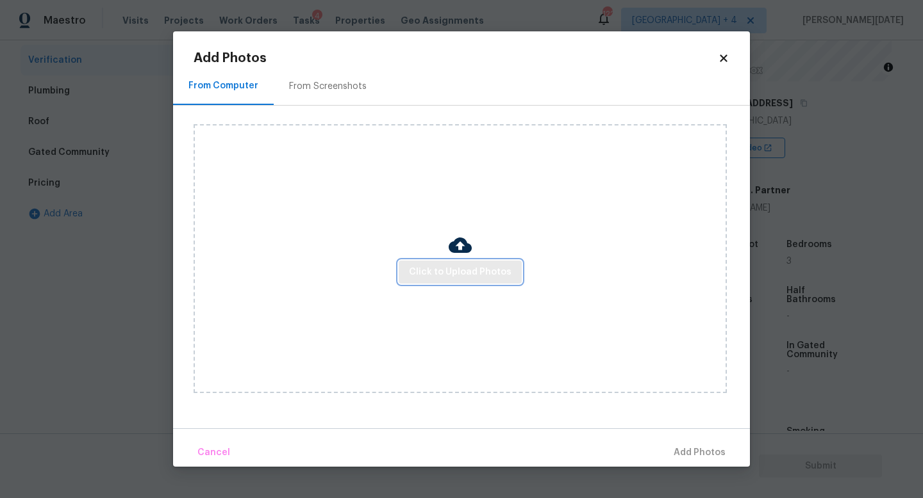
click at [471, 263] on button "Click to Upload Photos" at bounding box center [460, 273] width 123 height 24
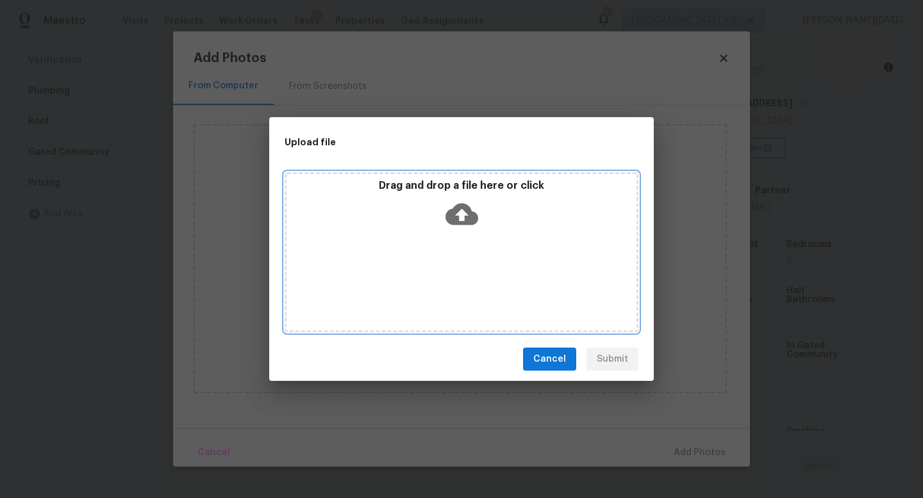
click at [471, 263] on div "Drag and drop a file here or click" at bounding box center [461, 252] width 354 height 160
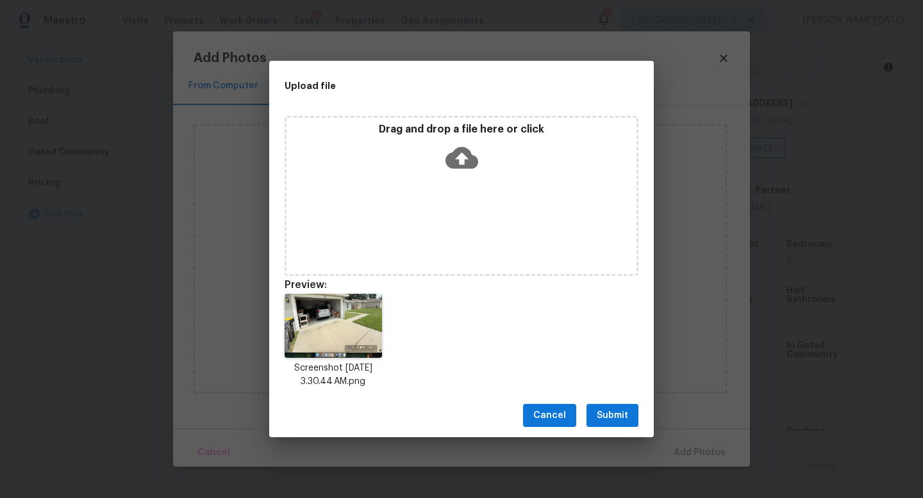
click at [617, 413] on span "Submit" at bounding box center [611, 416] width 31 height 16
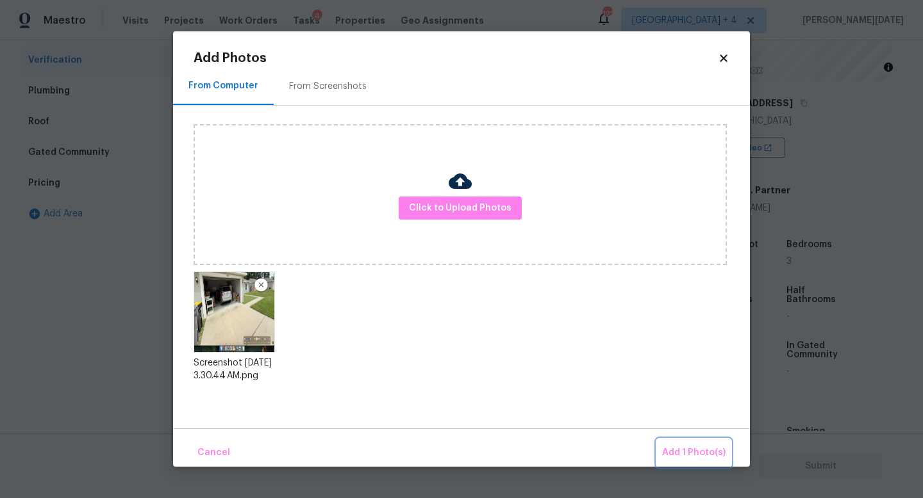
click at [675, 443] on button "Add 1 Photo(s)" at bounding box center [694, 454] width 74 height 28
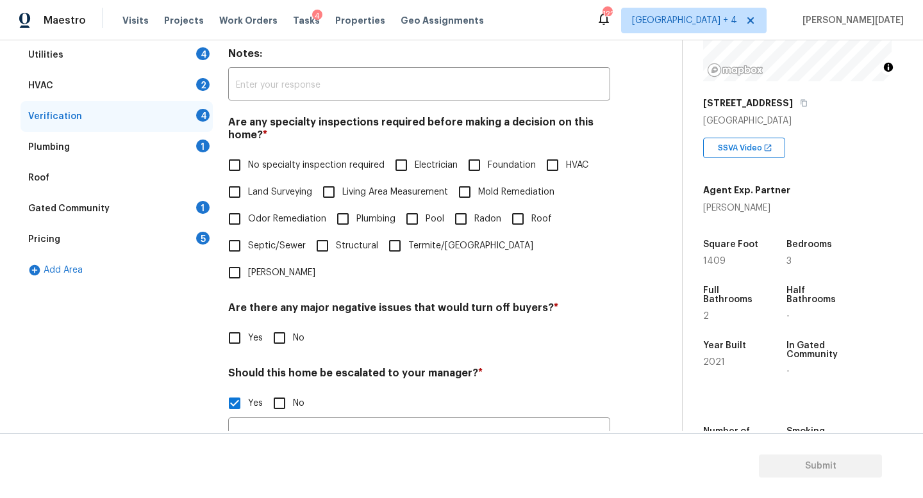
scroll to position [211, 0]
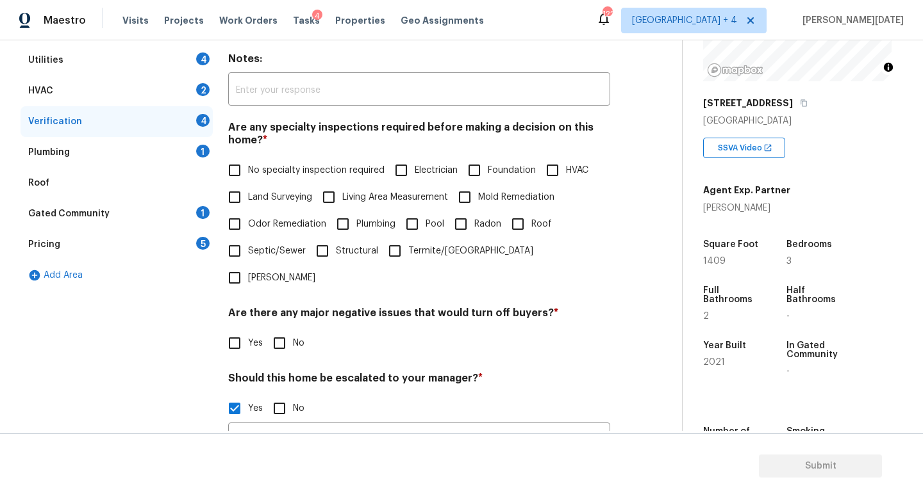
click at [281, 330] on input "No" at bounding box center [279, 343] width 27 height 27
checkbox input "true"
click at [242, 177] on input "No specialty inspection required" at bounding box center [234, 170] width 27 height 27
checkbox input "true"
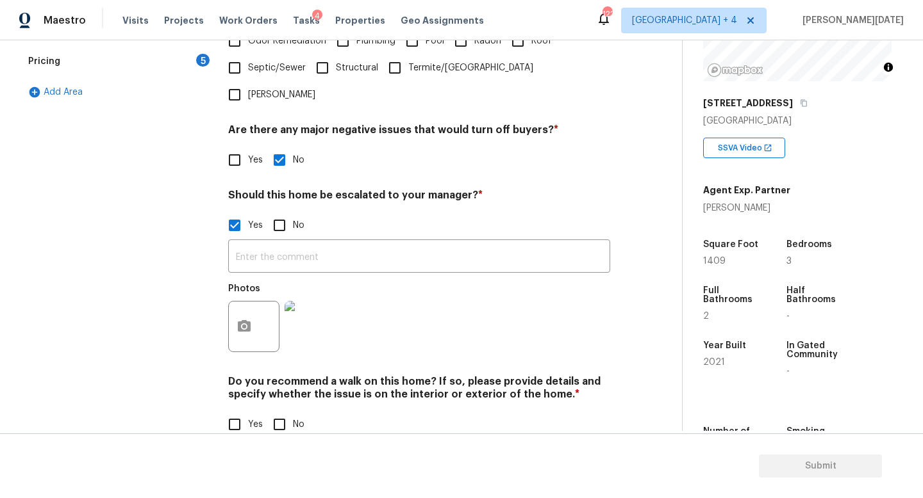
click at [291, 411] on input "No" at bounding box center [279, 424] width 27 height 27
checkbox input "true"
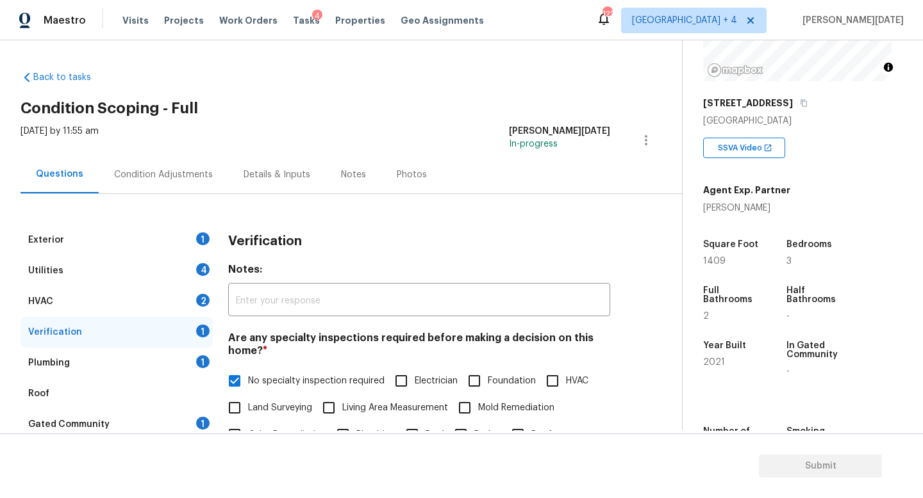
click at [160, 173] on div "Condition Adjustments" at bounding box center [163, 174] width 99 height 13
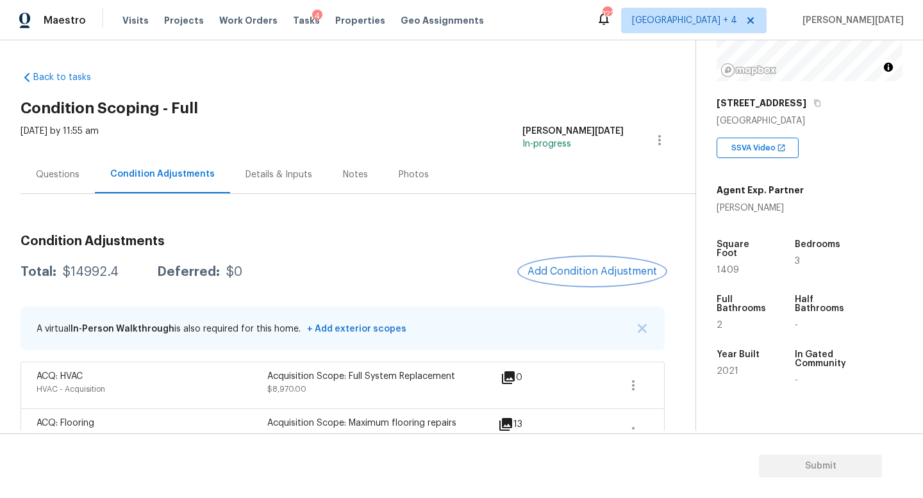
click at [575, 264] on button "Add Condition Adjustment" at bounding box center [592, 271] width 145 height 27
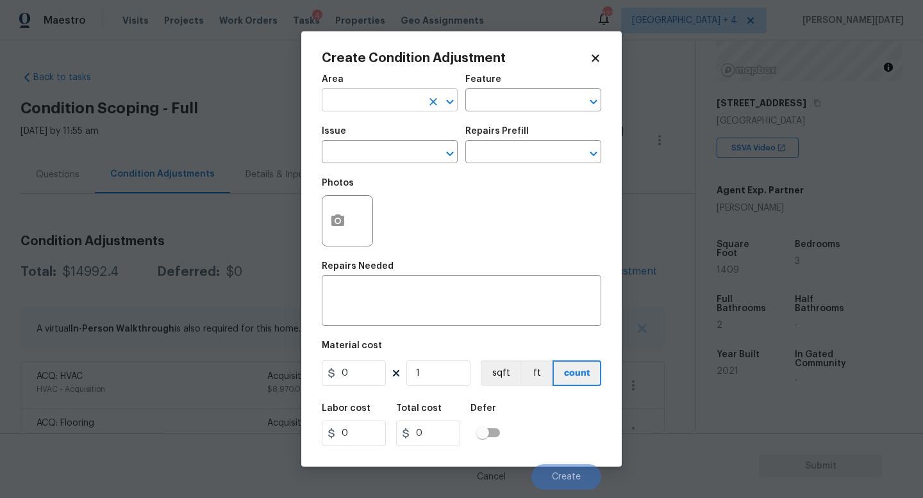
click at [354, 104] on input "text" at bounding box center [372, 102] width 100 height 20
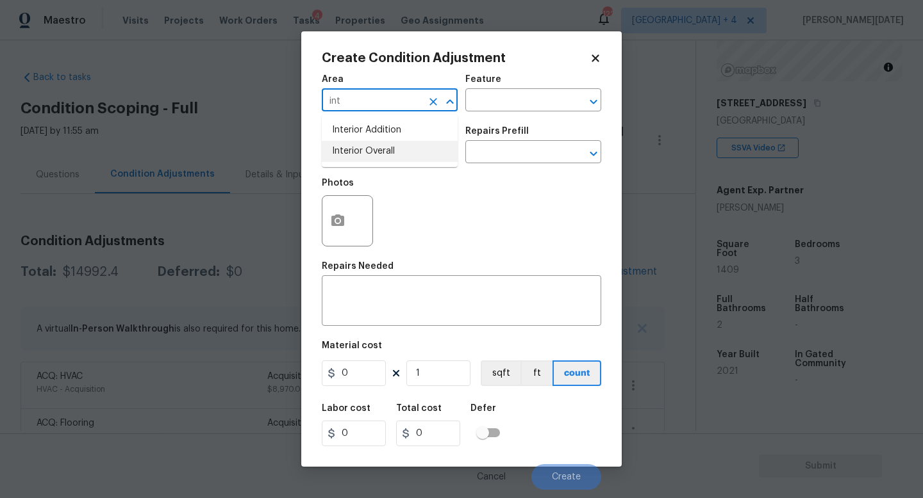
click at [377, 152] on li "Interior Overall" at bounding box center [390, 151] width 136 height 21
type input "Interior Overall"
click at [377, 152] on input "text" at bounding box center [372, 154] width 100 height 20
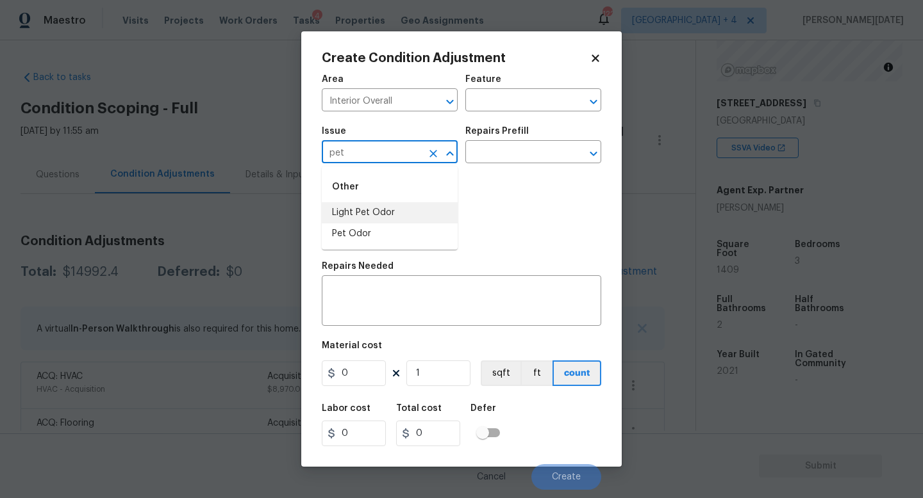
click at [379, 217] on li "Light Pet Odor" at bounding box center [390, 212] width 136 height 21
type input "Light Pet Odor"
click at [543, 147] on input "text" at bounding box center [515, 154] width 100 height 20
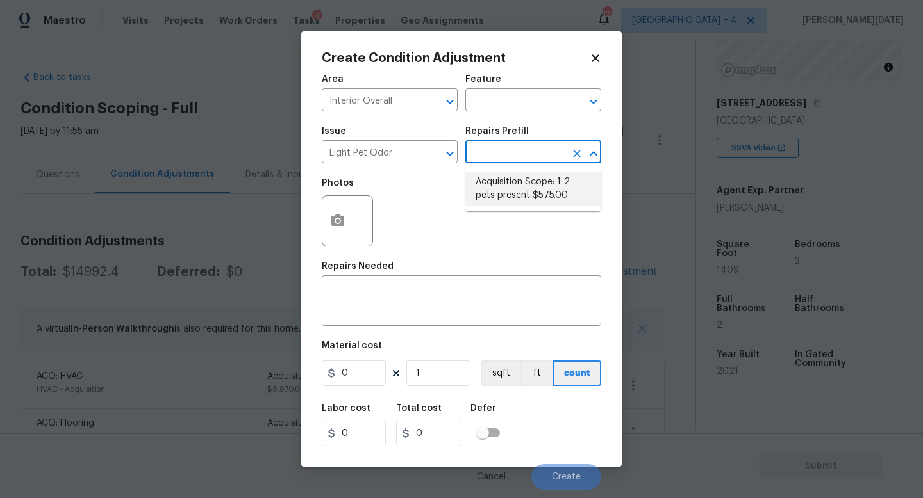
click at [529, 184] on li "Acquisition Scope: 1-2 pets present $575.00" at bounding box center [533, 189] width 136 height 35
type textarea "Acquisition Scope: 1-2 pets present"
type input "575"
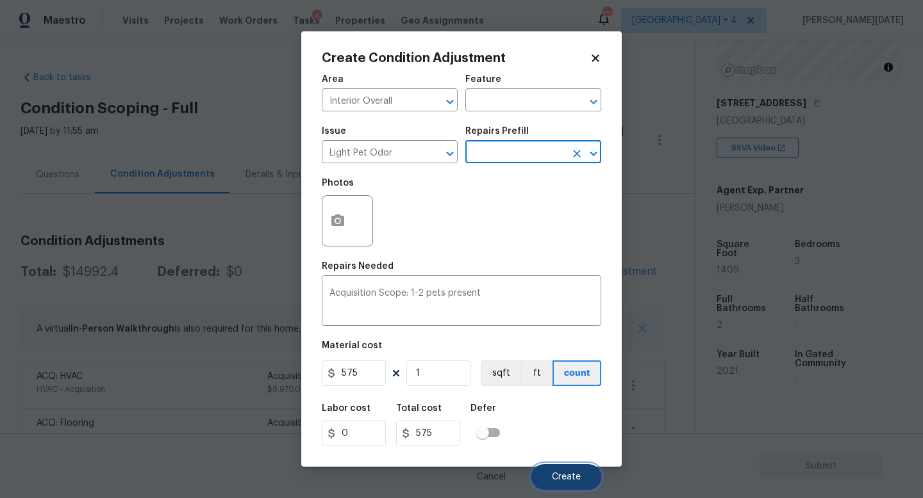
click at [564, 445] on button "Create" at bounding box center [566, 477] width 70 height 26
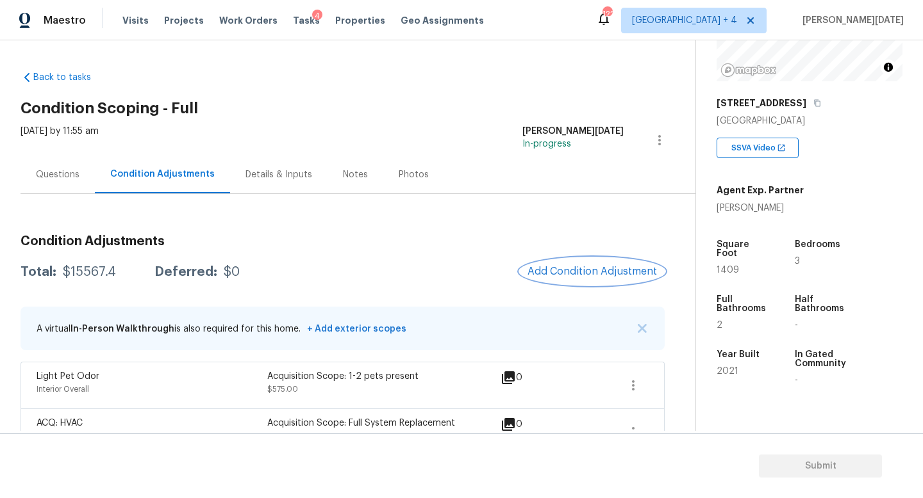
click at [571, 275] on span "Add Condition Adjustment" at bounding box center [591, 272] width 129 height 12
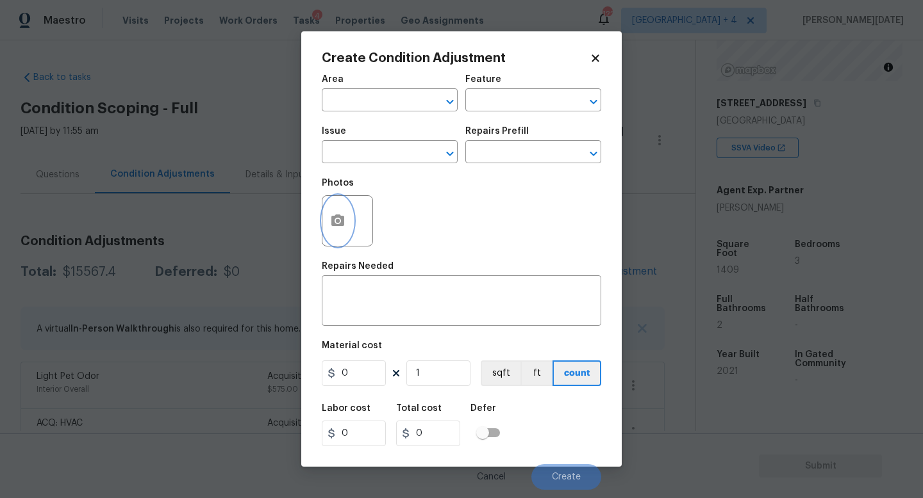
click at [329, 227] on button "button" at bounding box center [337, 221] width 31 height 50
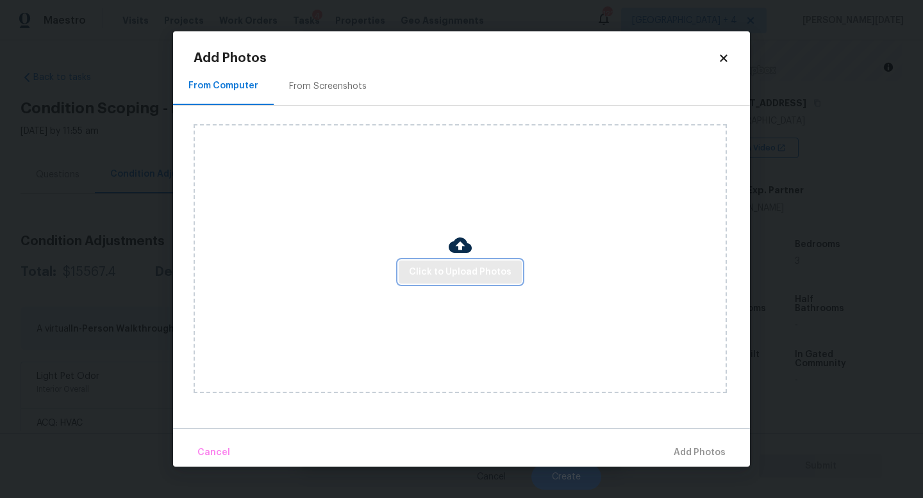
click at [442, 268] on span "Click to Upload Photos" at bounding box center [460, 273] width 103 height 16
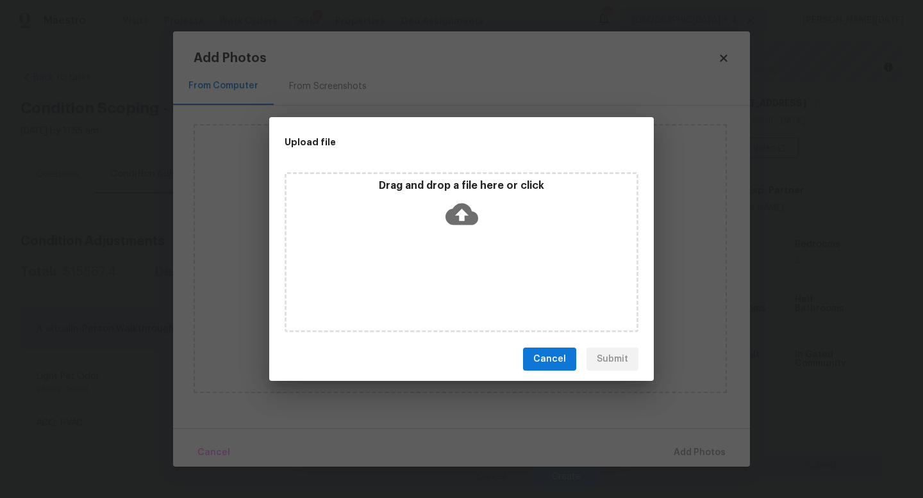
click at [442, 268] on div "Drag and drop a file here or click" at bounding box center [461, 252] width 354 height 160
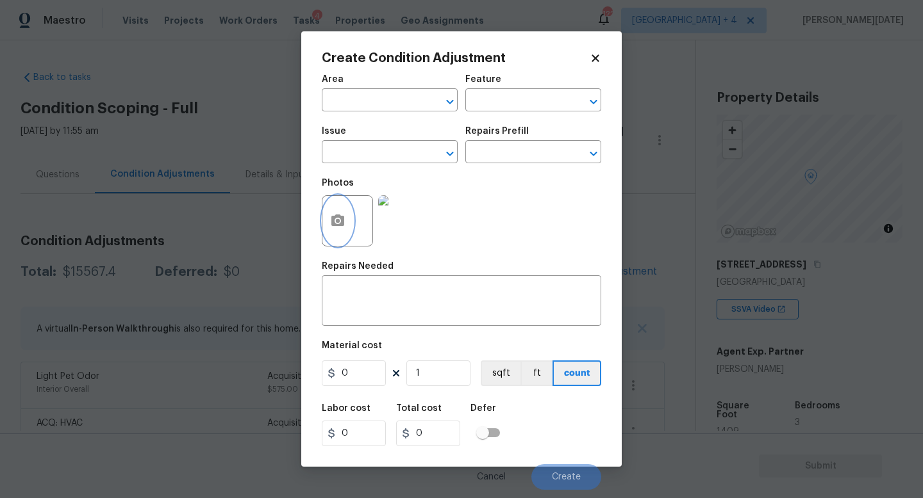
scroll to position [161, 0]
click at [343, 223] on icon "button" at bounding box center [337, 221] width 13 height 12
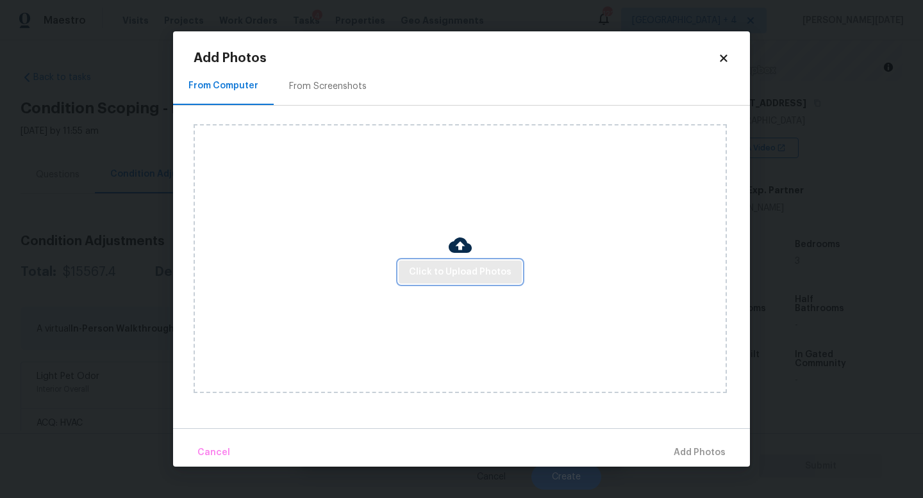
click at [437, 277] on span "Click to Upload Photos" at bounding box center [460, 273] width 103 height 16
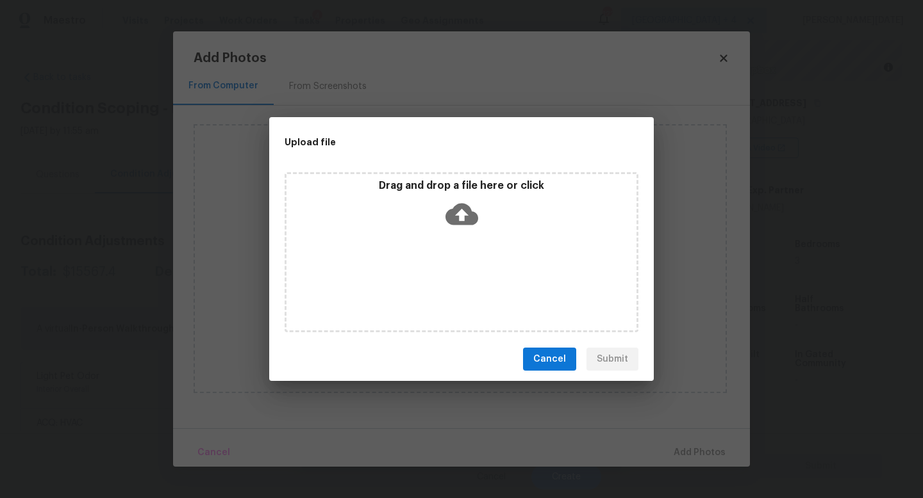
click at [437, 277] on div "Drag and drop a file here or click" at bounding box center [461, 252] width 354 height 160
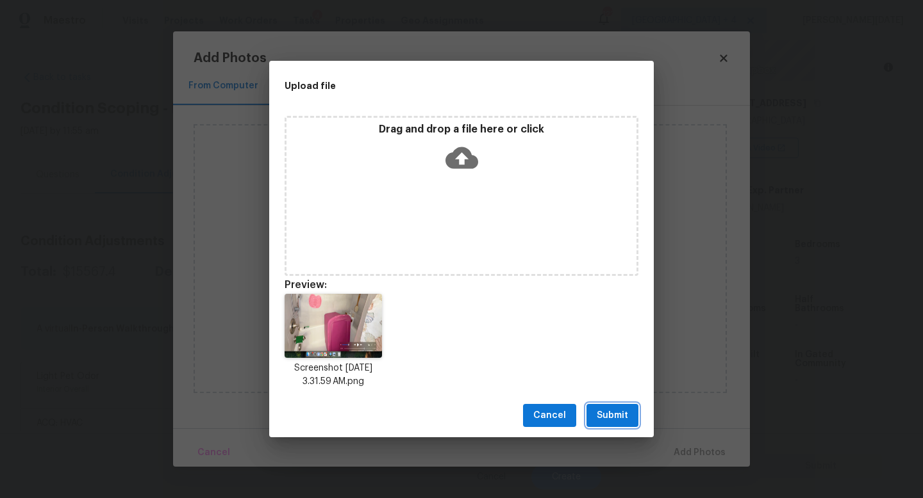
click at [620, 424] on button "Submit" at bounding box center [612, 416] width 52 height 24
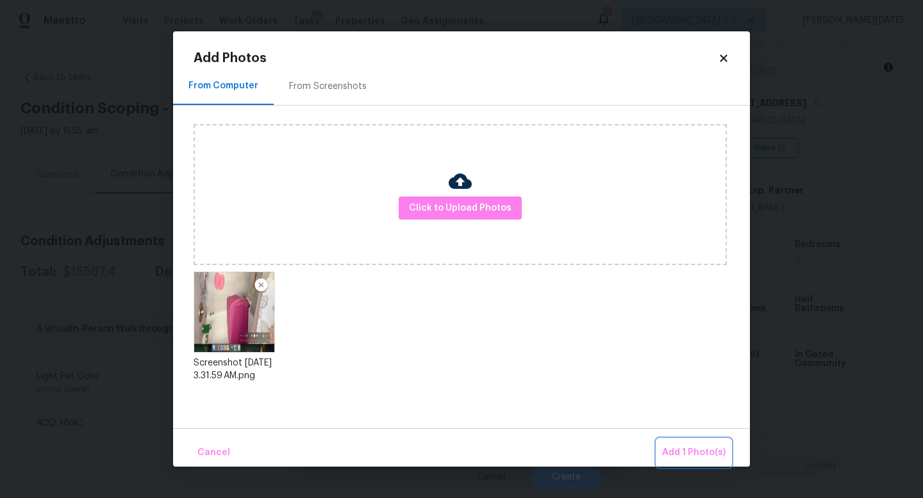
click at [666, 444] on button "Add 1 Photo(s)" at bounding box center [694, 454] width 74 height 28
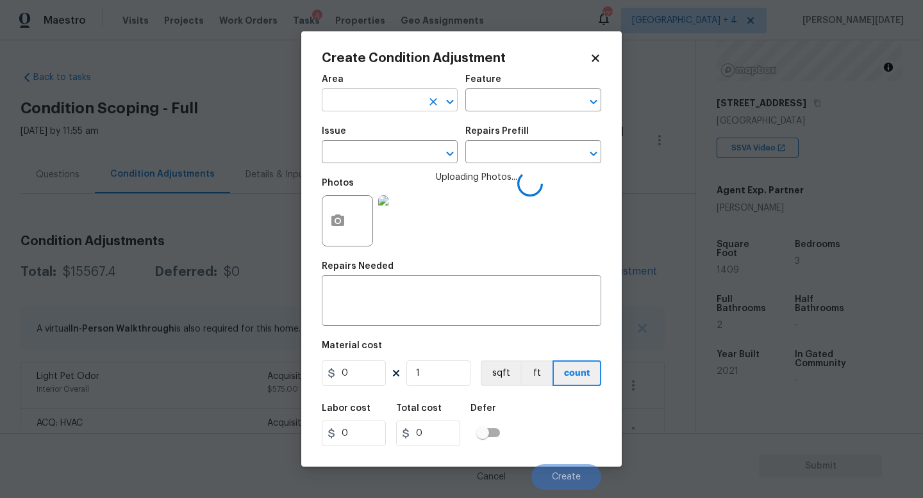
click at [364, 104] on input "text" at bounding box center [372, 102] width 100 height 20
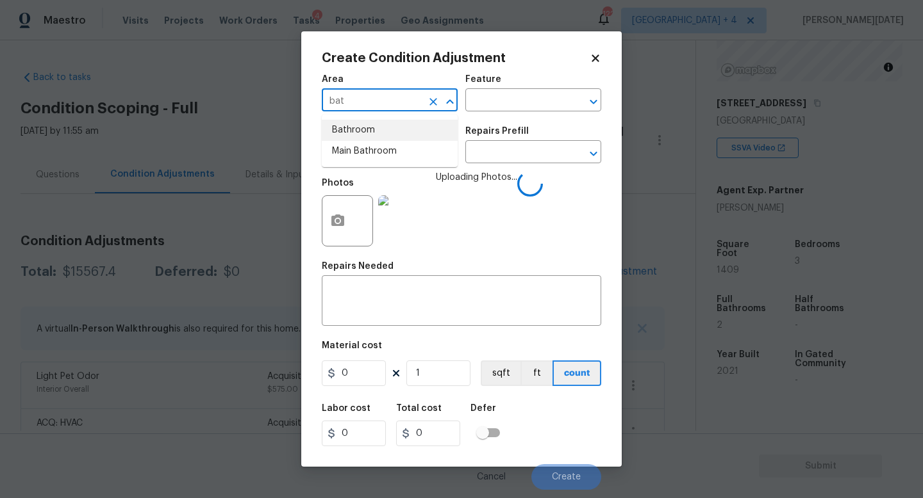
click at [361, 139] on li "Bathroom" at bounding box center [390, 130] width 136 height 21
type input "Bathroom"
click at [361, 165] on span "Issue ​" at bounding box center [390, 145] width 136 height 52
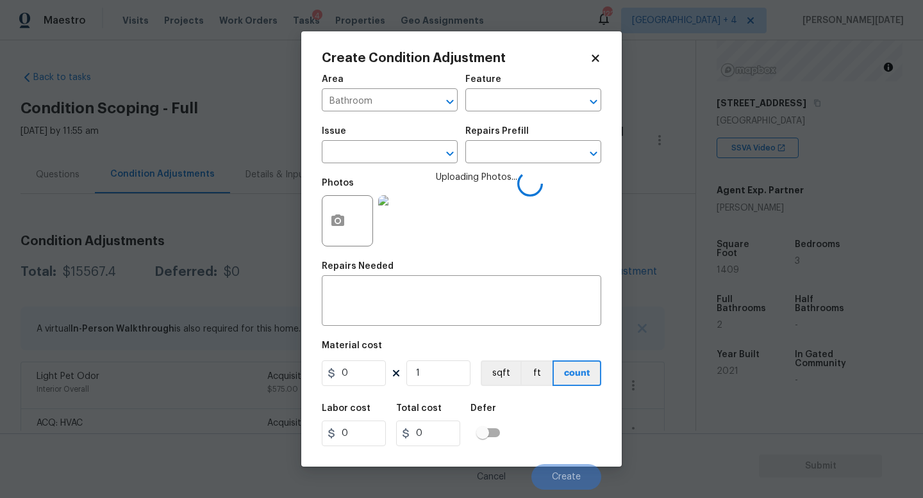
click at [361, 165] on span "Issue ​" at bounding box center [390, 145] width 136 height 52
click at [377, 156] on input "text" at bounding box center [372, 154] width 100 height 20
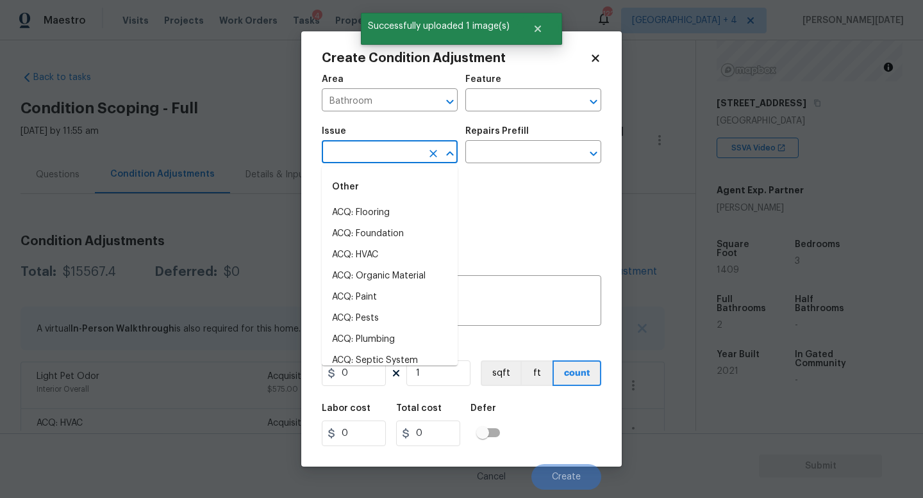
type input "p"
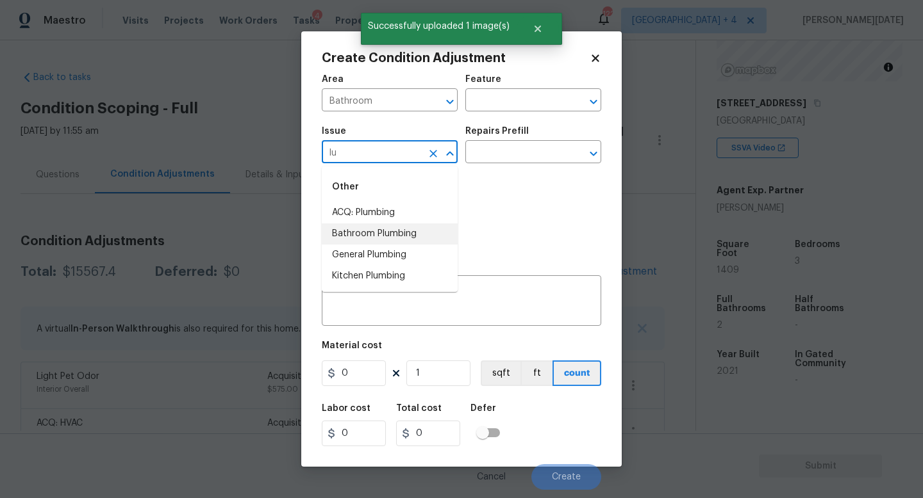
click at [407, 229] on li "Bathroom Plumbing" at bounding box center [390, 234] width 136 height 21
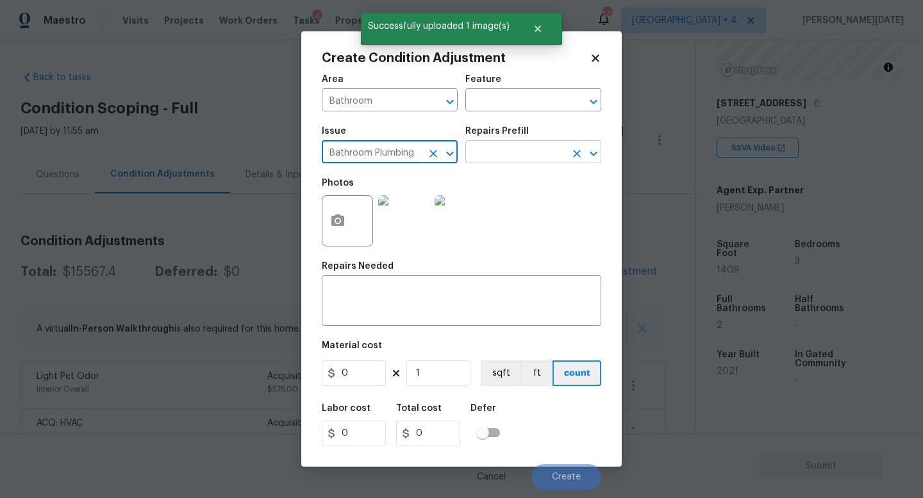
type input "Bathroom Plumbing"
click at [502, 158] on input "text" at bounding box center [515, 154] width 100 height 20
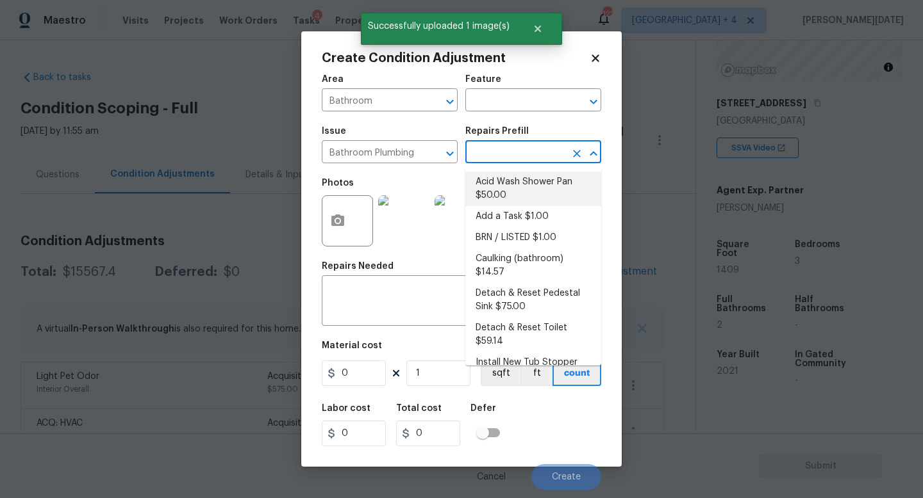
click at [506, 185] on li "Acid Wash Shower Pan $50.00" at bounding box center [533, 189] width 136 height 35
type input "Plumbing"
type input "50"
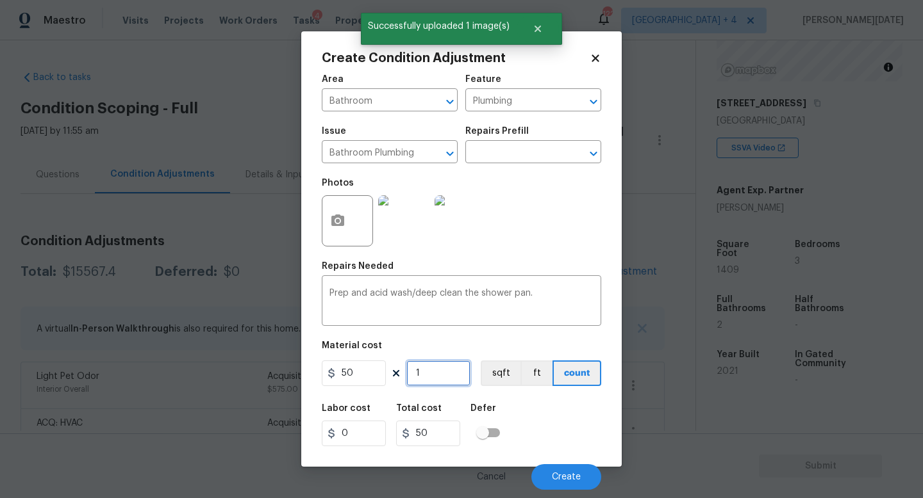
click at [447, 377] on input "1" at bounding box center [438, 374] width 64 height 26
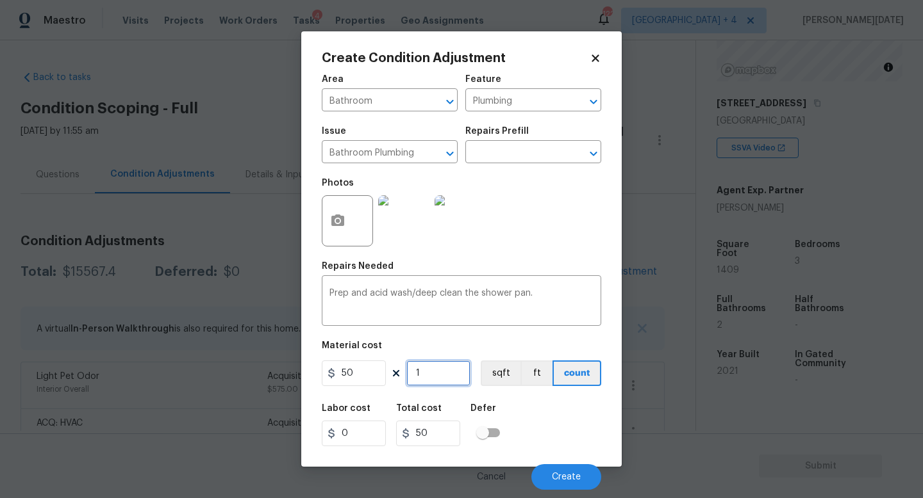
type input "0"
type input "2"
type input "100"
type input "2"
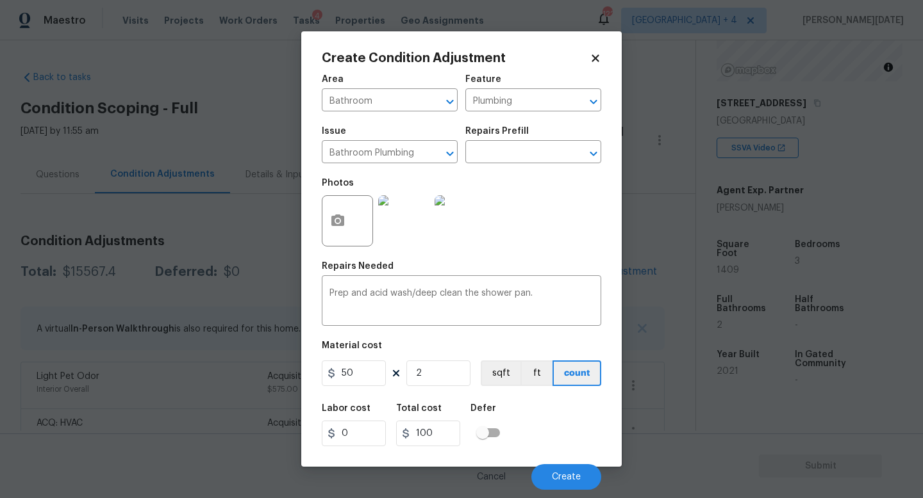
click at [516, 245] on div "Photos" at bounding box center [461, 212] width 279 height 83
click at [582, 477] on button "Create" at bounding box center [566, 477] width 70 height 26
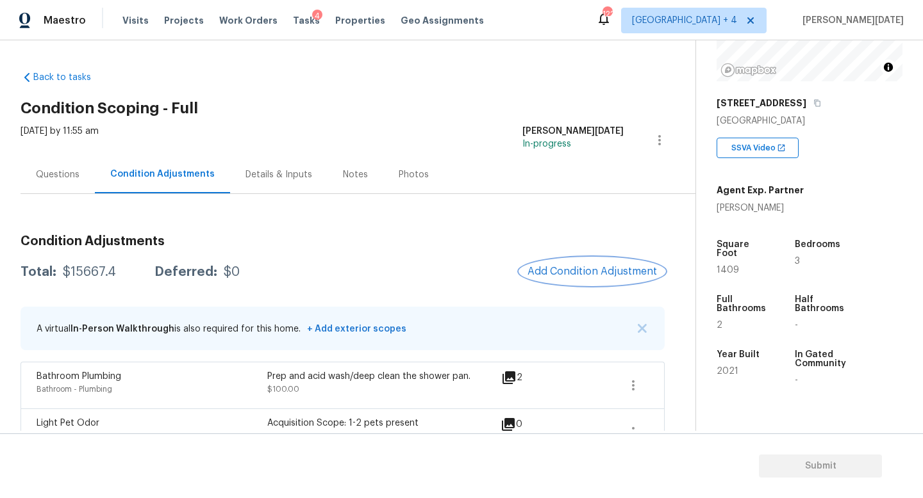
click at [527, 271] on button "Add Condition Adjustment" at bounding box center [592, 271] width 145 height 27
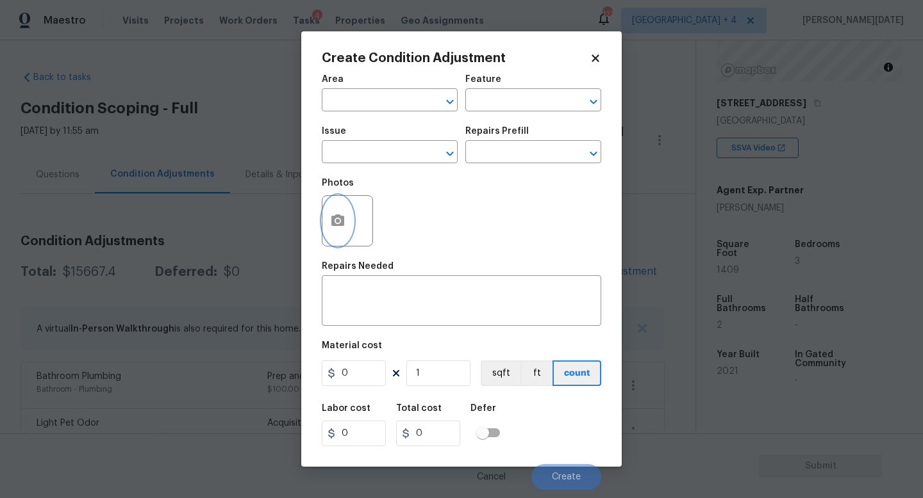
click at [329, 228] on button "button" at bounding box center [337, 221] width 31 height 50
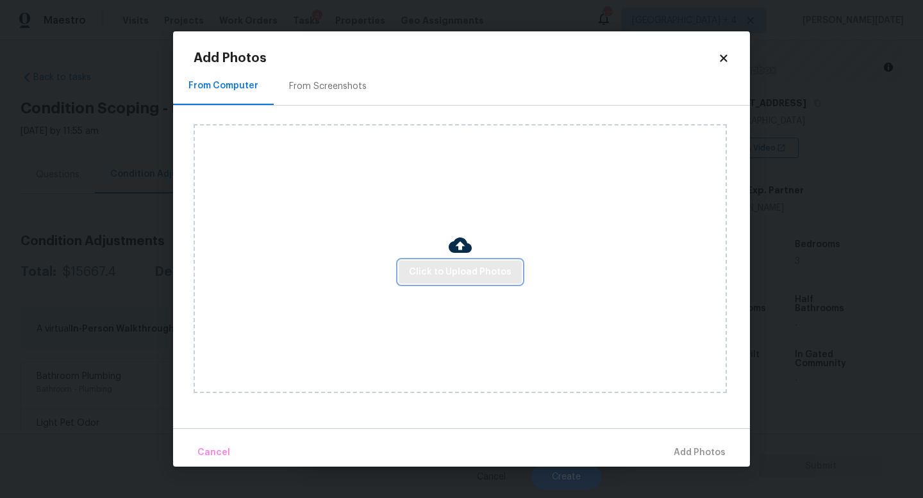
click at [403, 263] on button "Click to Upload Photos" at bounding box center [460, 273] width 123 height 24
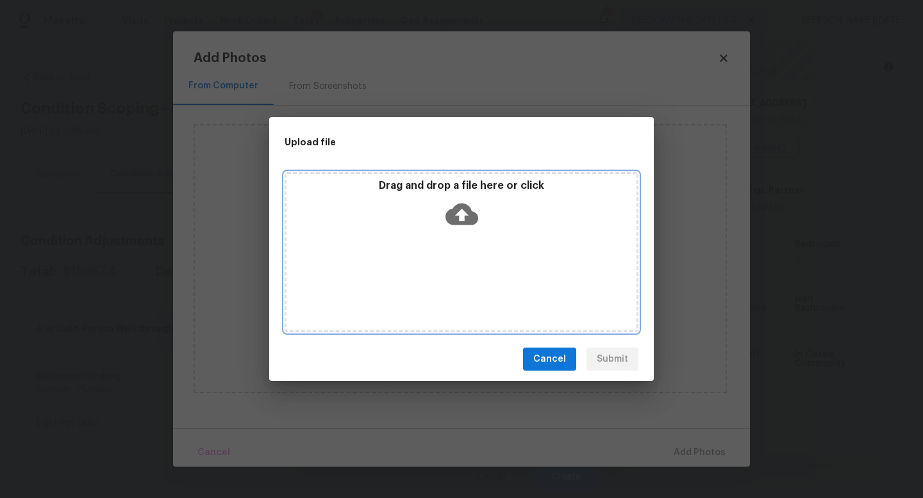
click at [403, 263] on div "Drag and drop a file here or click" at bounding box center [461, 252] width 354 height 160
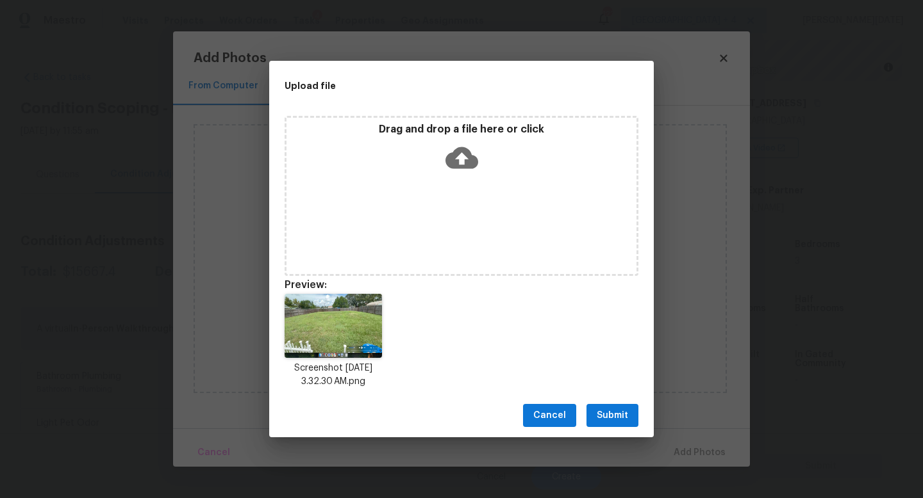
click at [616, 411] on span "Submit" at bounding box center [611, 416] width 31 height 16
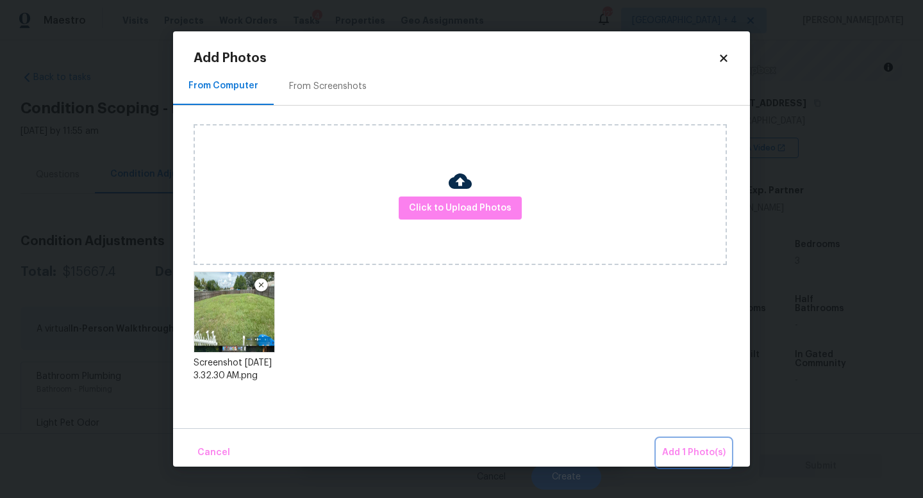
click at [662, 445] on button "Add 1 Photo(s)" at bounding box center [694, 454] width 74 height 28
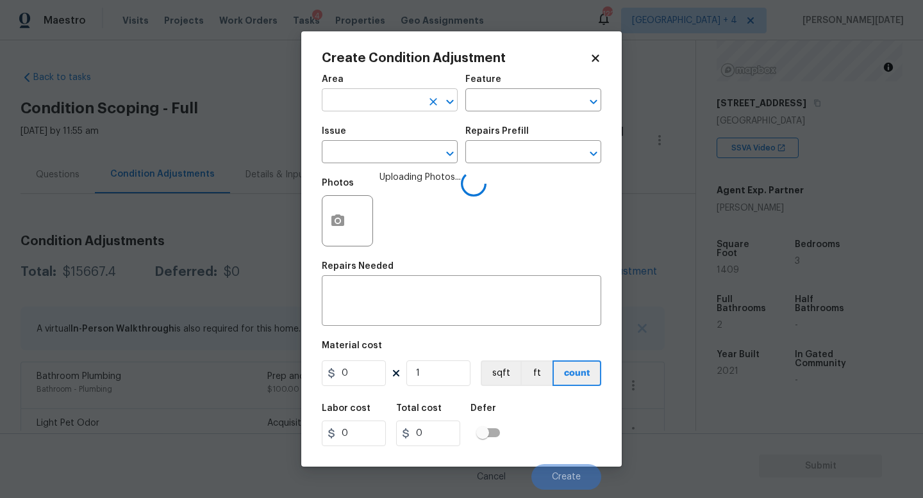
click at [341, 106] on input "text" at bounding box center [372, 102] width 100 height 20
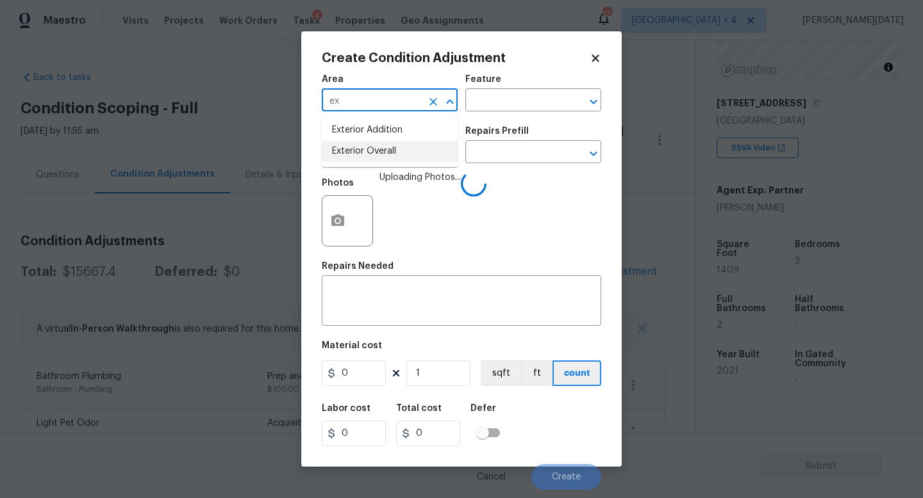
click at [367, 161] on li "Exterior Overall" at bounding box center [390, 151] width 136 height 21
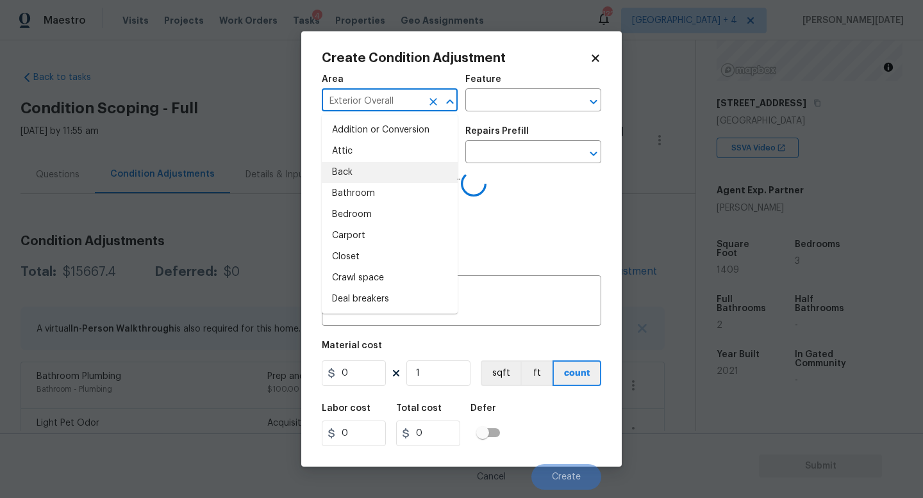
click at [367, 162] on li "Back" at bounding box center [390, 172] width 136 height 21
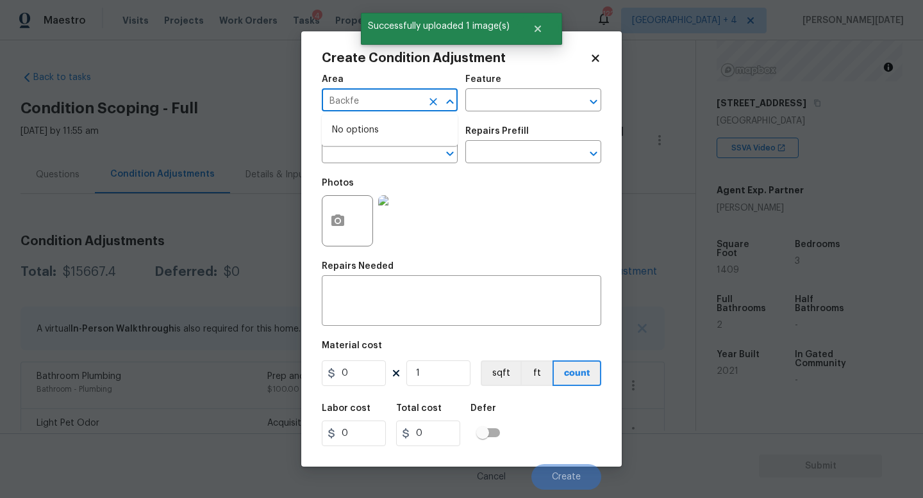
type input "Back"
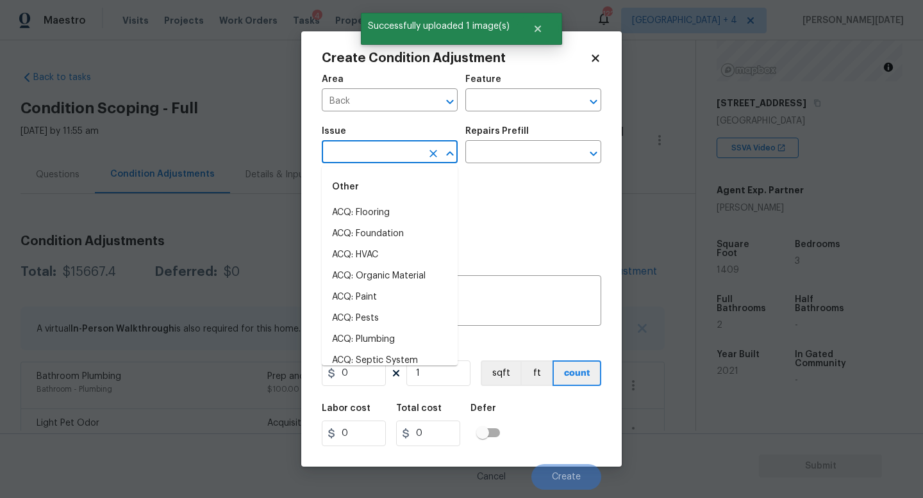
click at [367, 161] on input "text" at bounding box center [372, 154] width 100 height 20
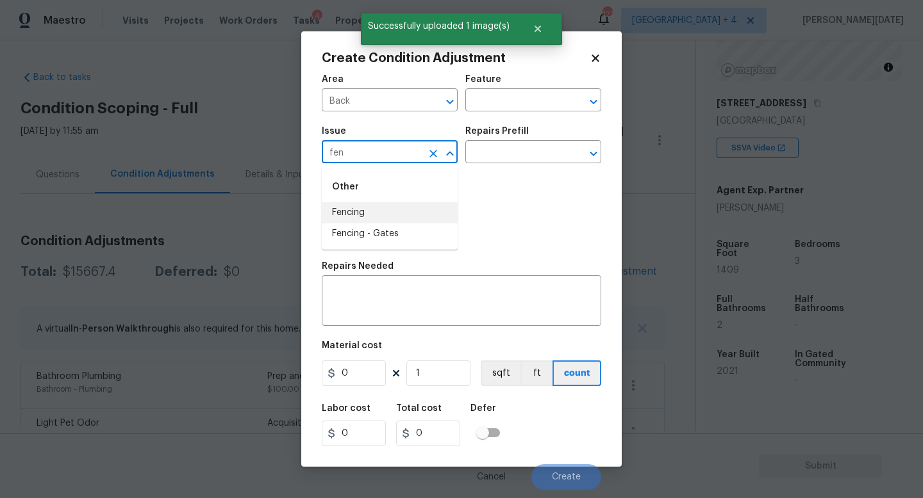
click at [356, 212] on li "Fencing" at bounding box center [390, 212] width 136 height 21
click at [436, 106] on icon "Clear" at bounding box center [433, 101] width 13 height 13
type input "Fencing"
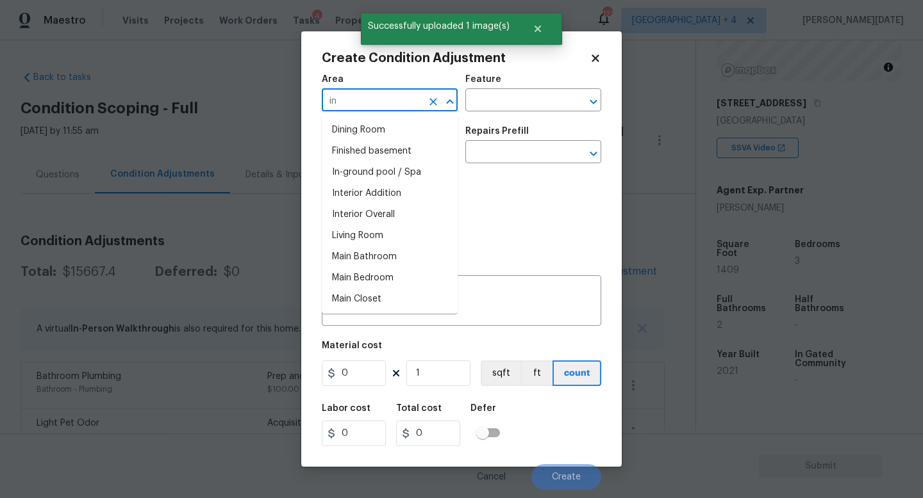
type input "i"
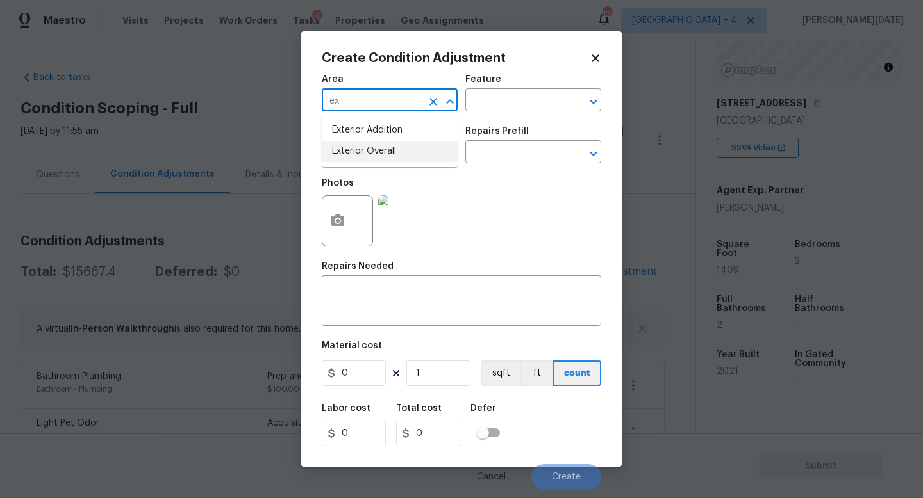
click at [423, 146] on li "Exterior Overall" at bounding box center [390, 151] width 136 height 21
type input "Exterior Overall"
click at [492, 101] on input "text" at bounding box center [515, 102] width 100 height 20
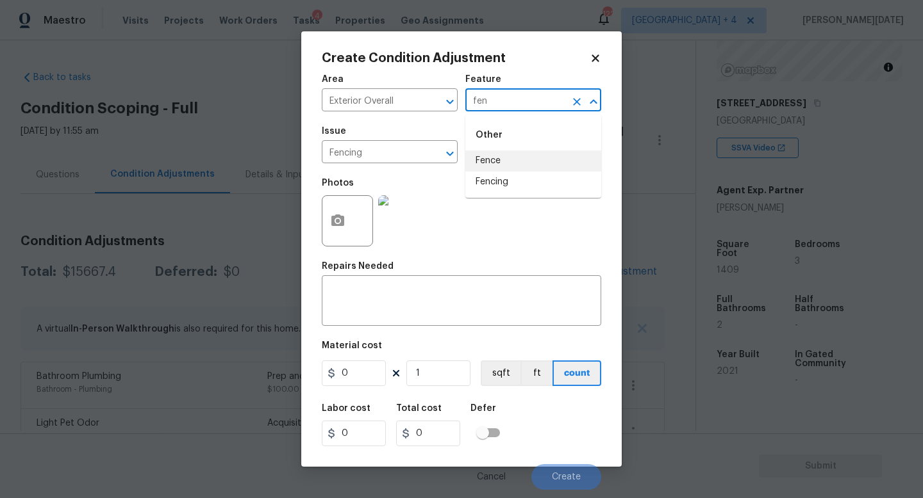
click at [491, 156] on li "Fence" at bounding box center [533, 161] width 136 height 21
type input "Fence"
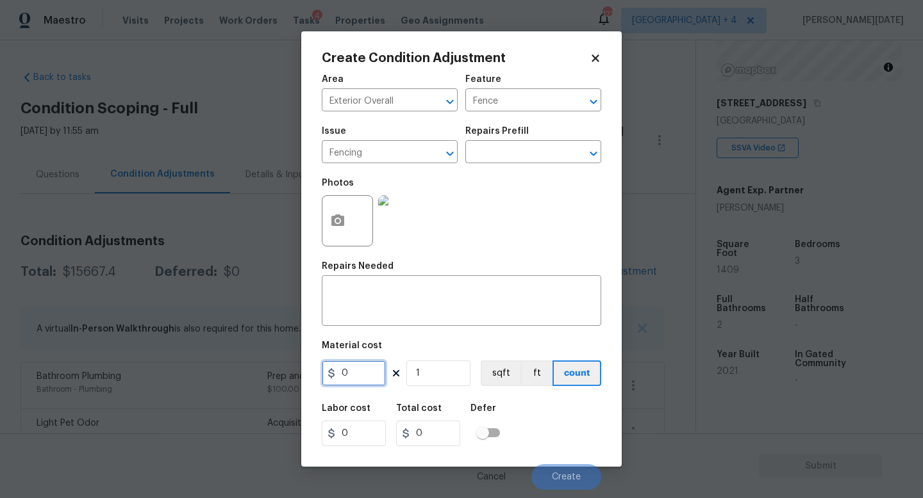
click at [350, 377] on input "0" at bounding box center [354, 374] width 64 height 26
type input "800"
click at [363, 297] on textarea at bounding box center [461, 302] width 264 height 27
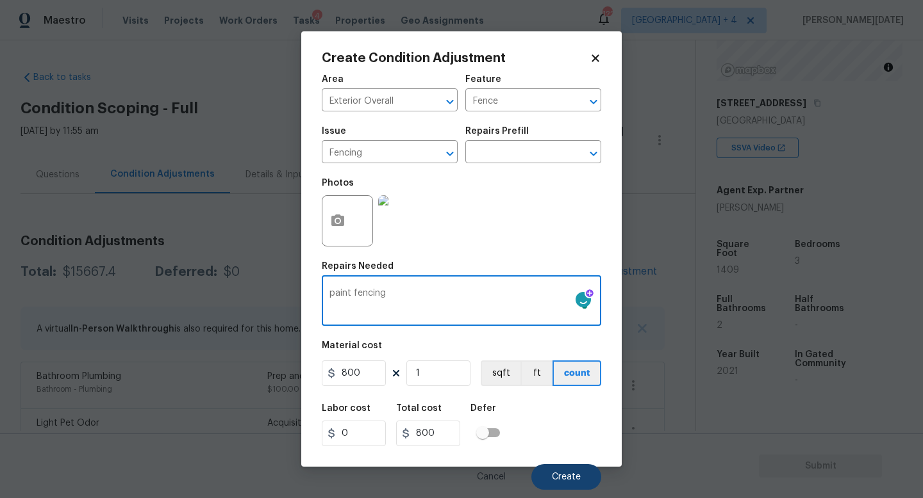
type textarea "paint fencing"
click at [552, 477] on button "Create" at bounding box center [566, 477] width 70 height 26
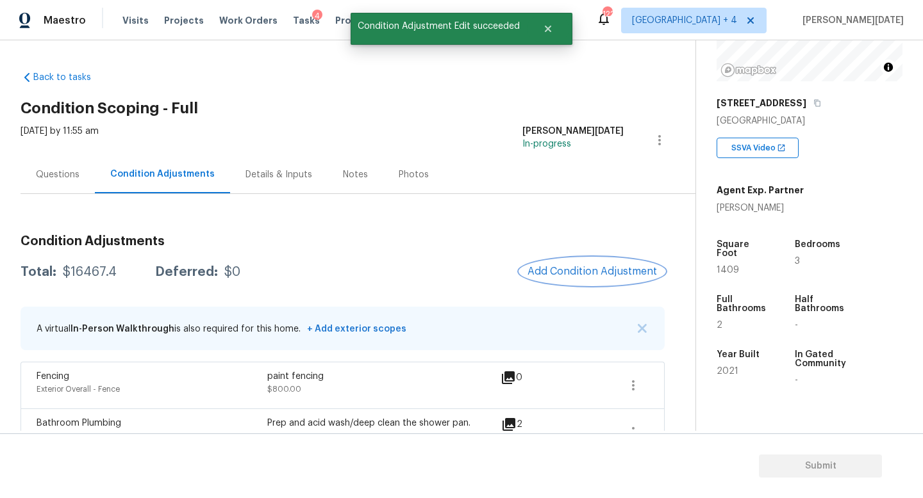
click at [577, 272] on span "Add Condition Adjustment" at bounding box center [591, 272] width 129 height 12
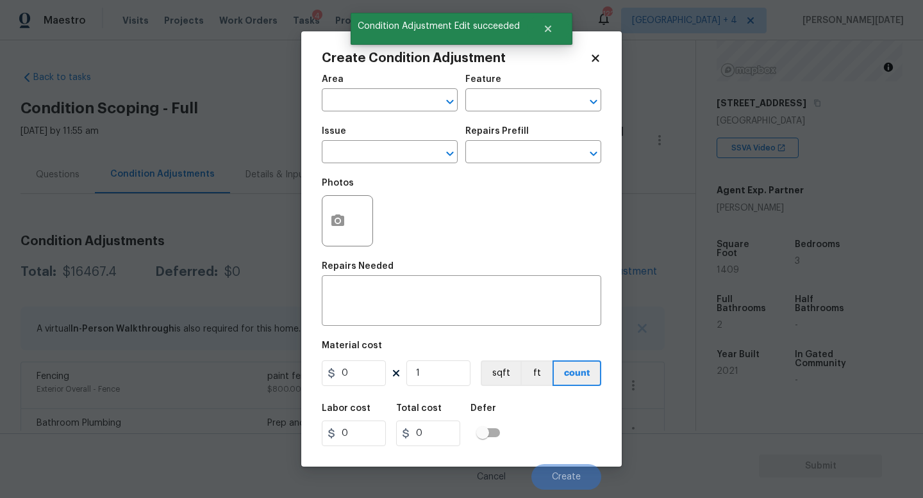
click at [577, 272] on div "Repairs Needed" at bounding box center [461, 270] width 279 height 17
click at [330, 228] on icon "button" at bounding box center [337, 220] width 15 height 15
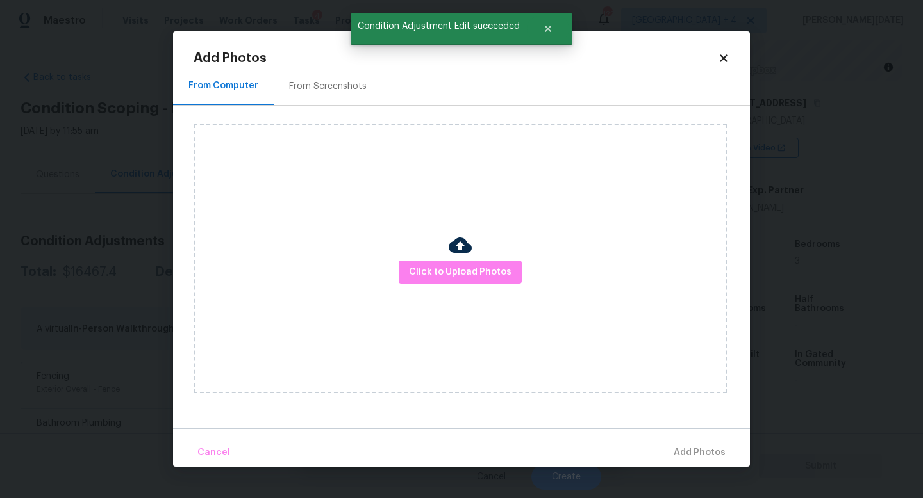
click at [400, 252] on div "Click to Upload Photos" at bounding box center [459, 258] width 533 height 269
click at [425, 272] on span "Click to Upload Photos" at bounding box center [460, 273] width 103 height 16
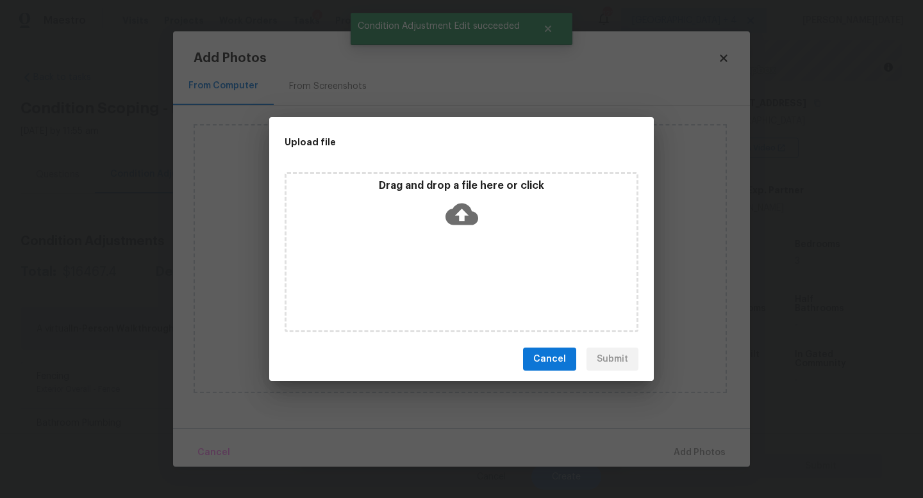
click at [425, 272] on div "Drag and drop a file here or click" at bounding box center [461, 252] width 354 height 160
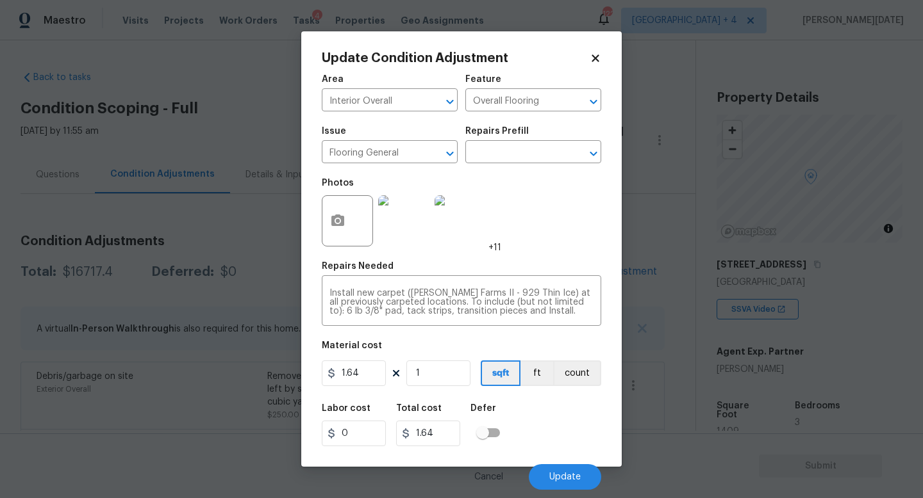
scroll to position [161, 0]
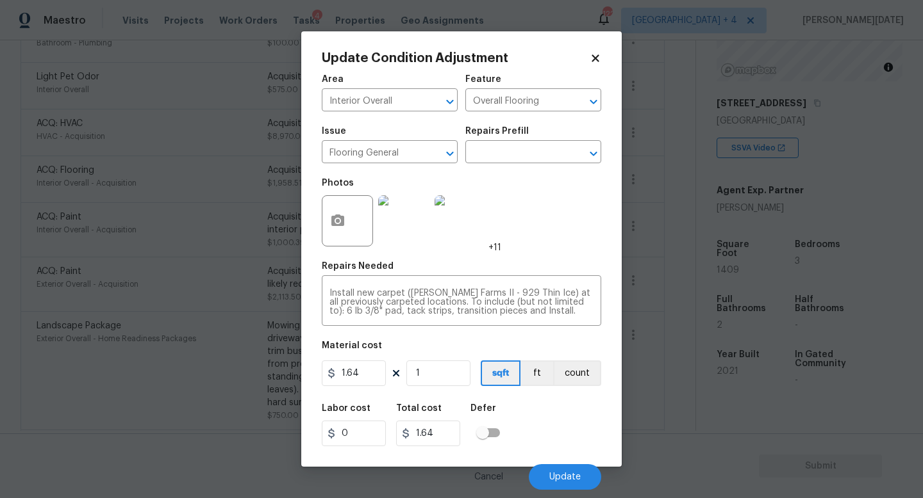
type input "12"
type input "19.68"
type input "120"
type input "196.8"
type input "1200"
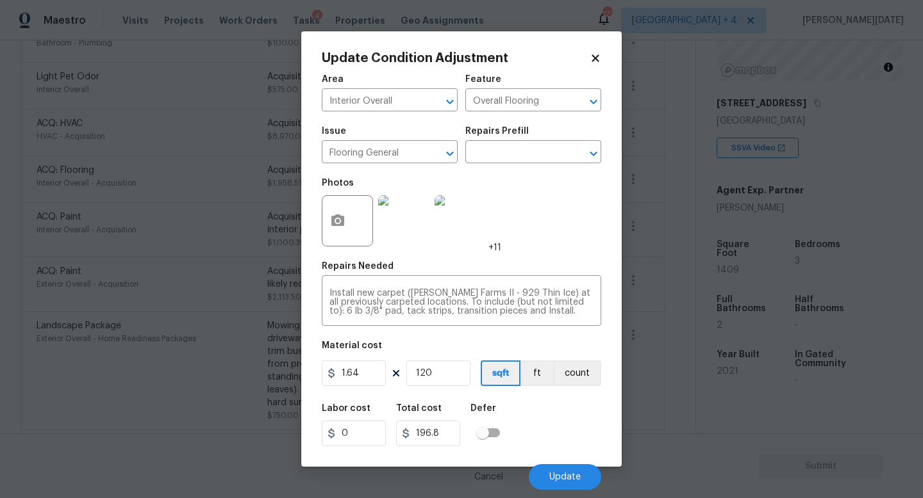
type input "1968"
type input "1200"
click at [543, 275] on div "Repairs Needed" at bounding box center [461, 270] width 279 height 17
click at [581, 477] on button "Update" at bounding box center [565, 477] width 72 height 26
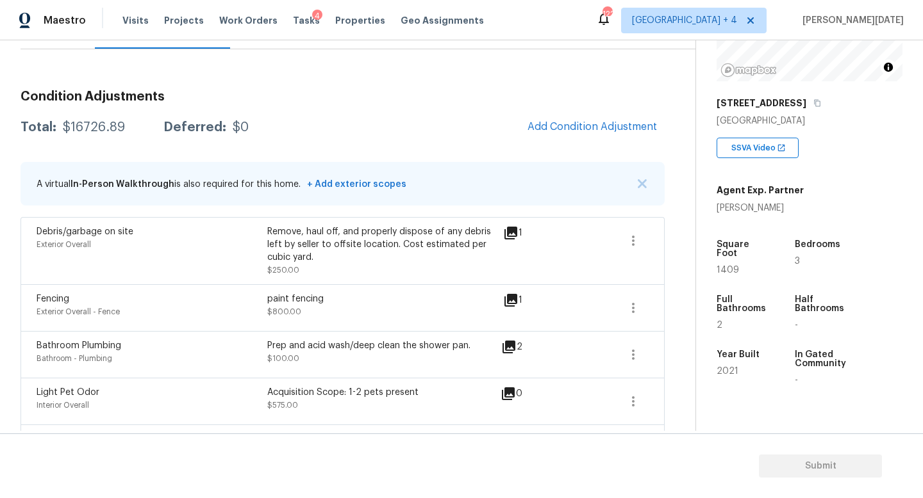
scroll to position [115, 0]
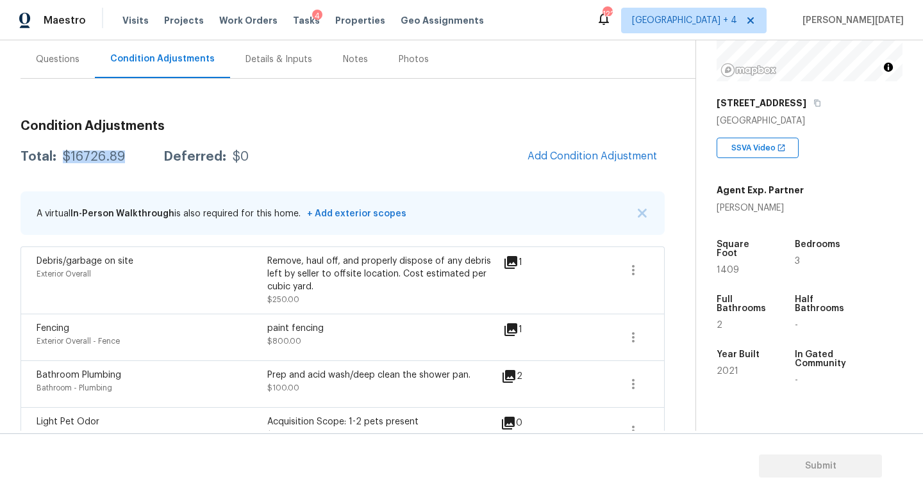
drag, startPoint x: 61, startPoint y: 154, endPoint x: 125, endPoint y: 156, distance: 64.1
click at [125, 156] on div "Total: $16726.89 Deferred: $0" at bounding box center [135, 157] width 228 height 13
copy div "$16726.89"
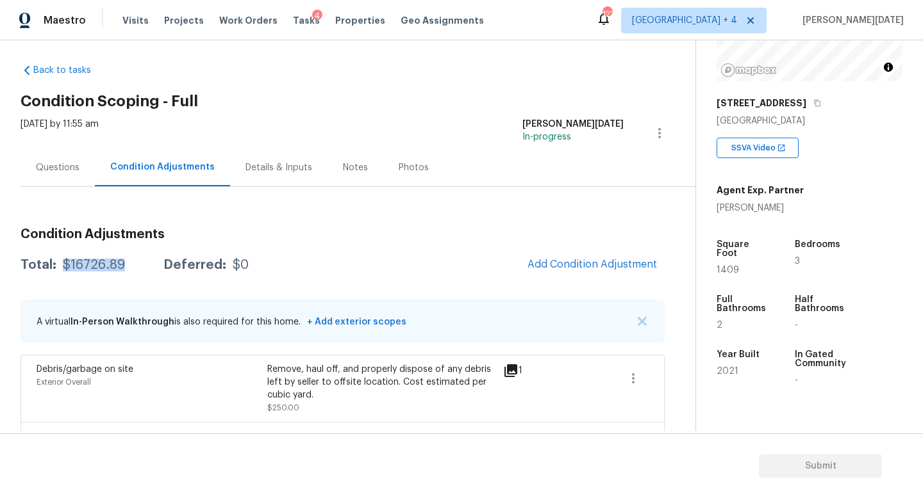
click at [71, 165] on div "Questions" at bounding box center [58, 167] width 44 height 13
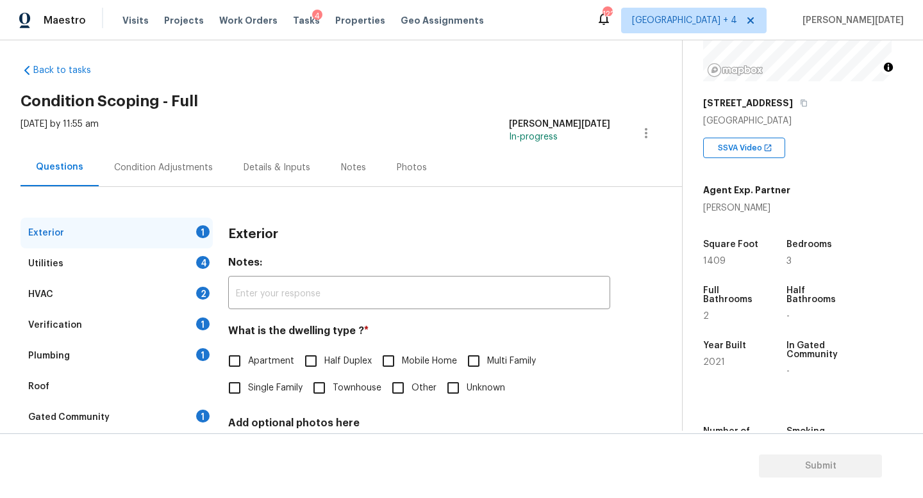
scroll to position [119, 0]
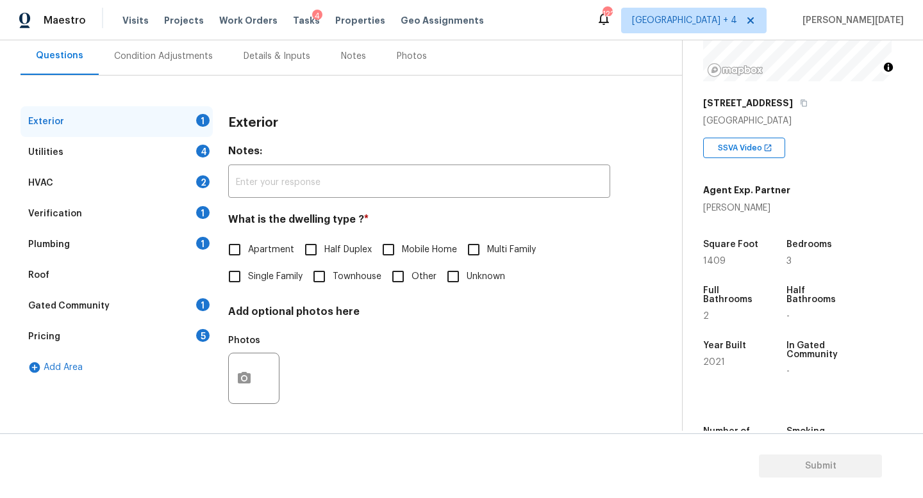
click at [241, 270] on input "Single Family" at bounding box center [234, 276] width 27 height 27
checkbox input "true"
click at [184, 152] on div "Utilities 4" at bounding box center [117, 152] width 192 height 31
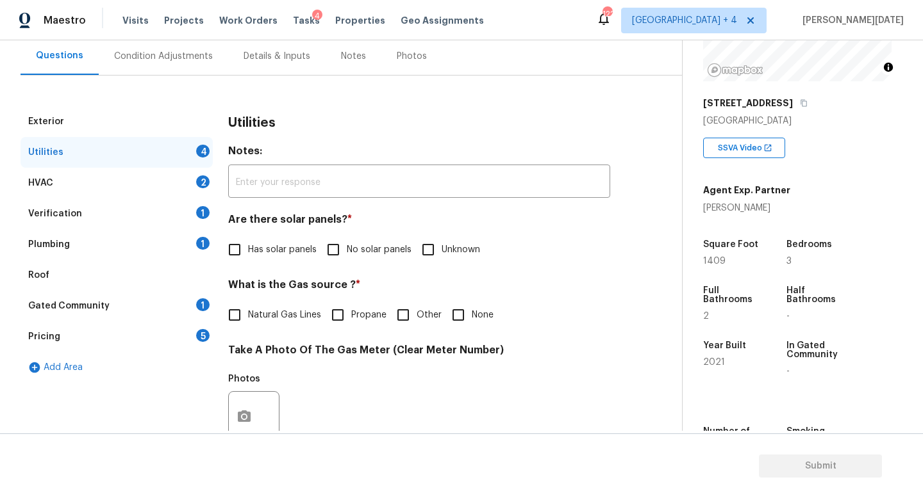
click at [336, 242] on input "No solar panels" at bounding box center [333, 249] width 27 height 27
checkbox input "true"
click at [481, 318] on span "None" at bounding box center [483, 315] width 22 height 13
click at [472, 318] on input "None" at bounding box center [458, 315] width 27 height 27
checkbox input "true"
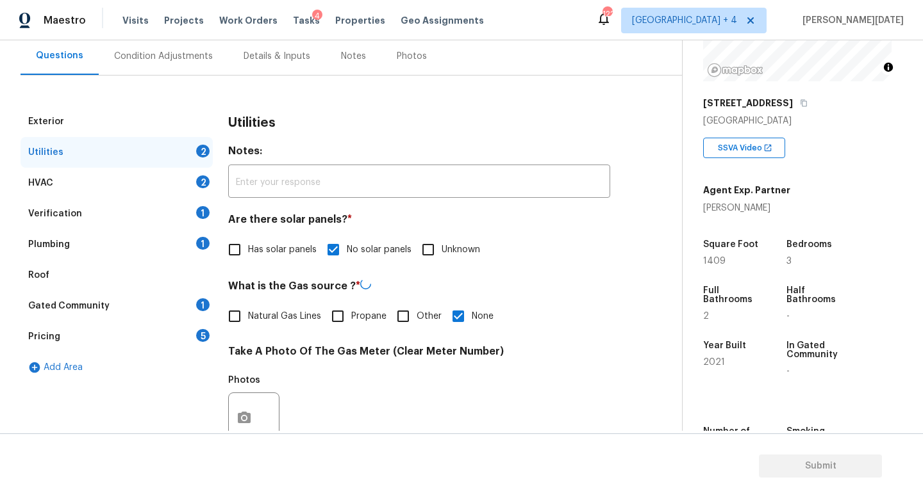
scroll to position [466, 0]
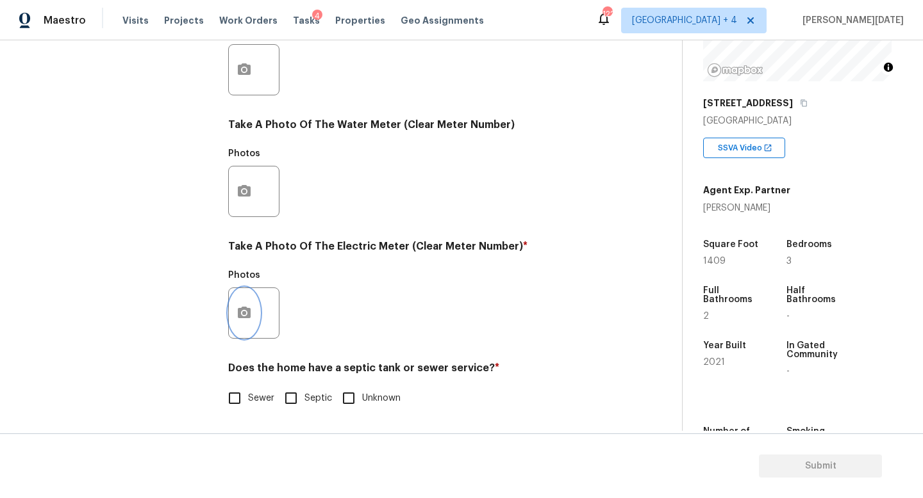
click at [256, 324] on button "button" at bounding box center [244, 313] width 31 height 50
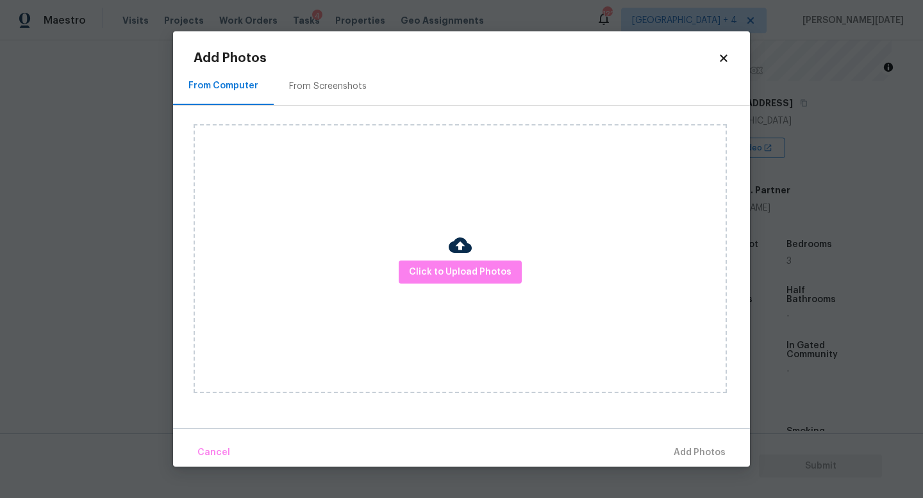
click at [454, 286] on div "Click to Upload Photos" at bounding box center [459, 258] width 533 height 269
click at [475, 272] on span "Click to Upload Photos" at bounding box center [460, 273] width 103 height 16
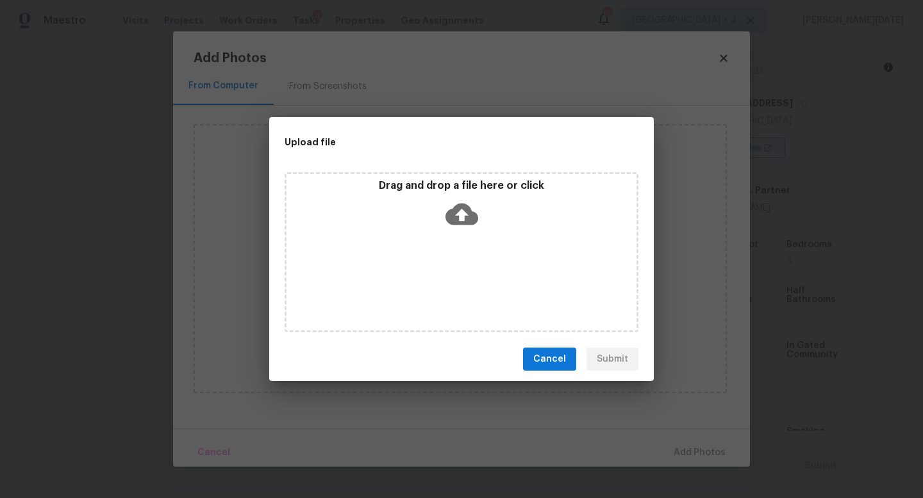
click at [475, 272] on div "Drag and drop a file here or click" at bounding box center [461, 252] width 354 height 160
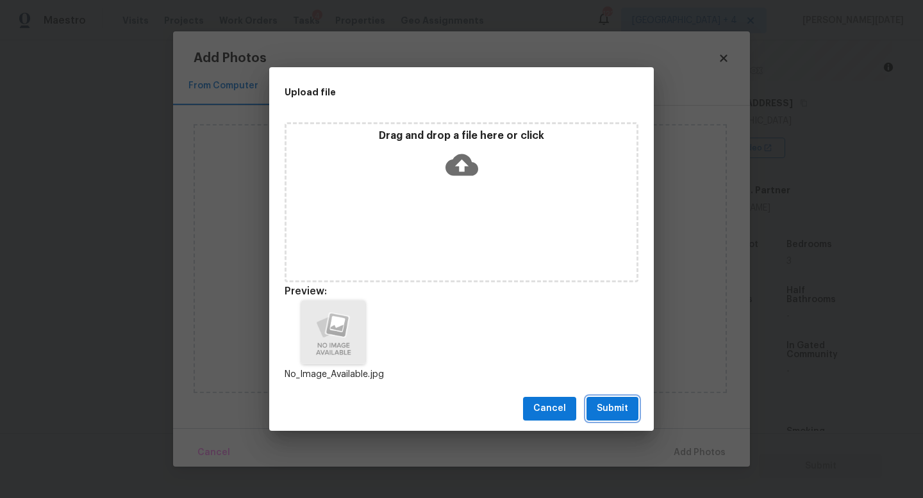
click at [609, 402] on span "Submit" at bounding box center [611, 409] width 31 height 16
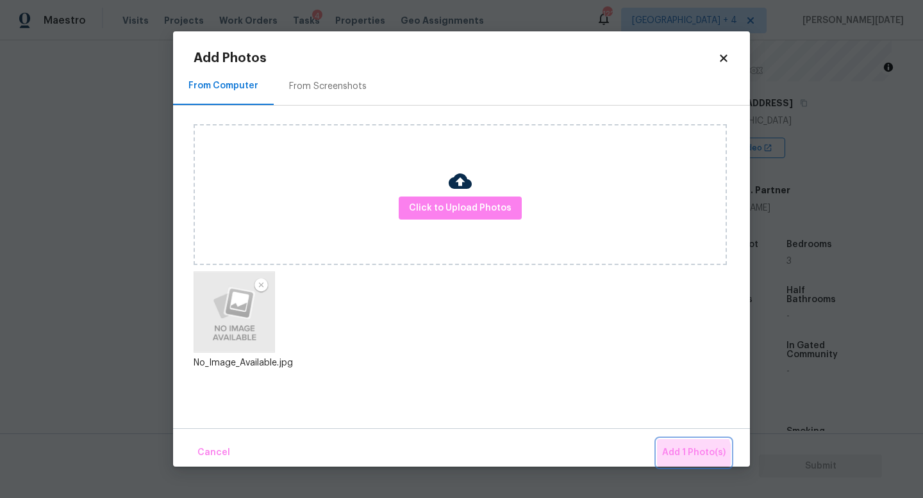
click at [680, 457] on span "Add 1 Photo(s)" at bounding box center [693, 453] width 63 height 16
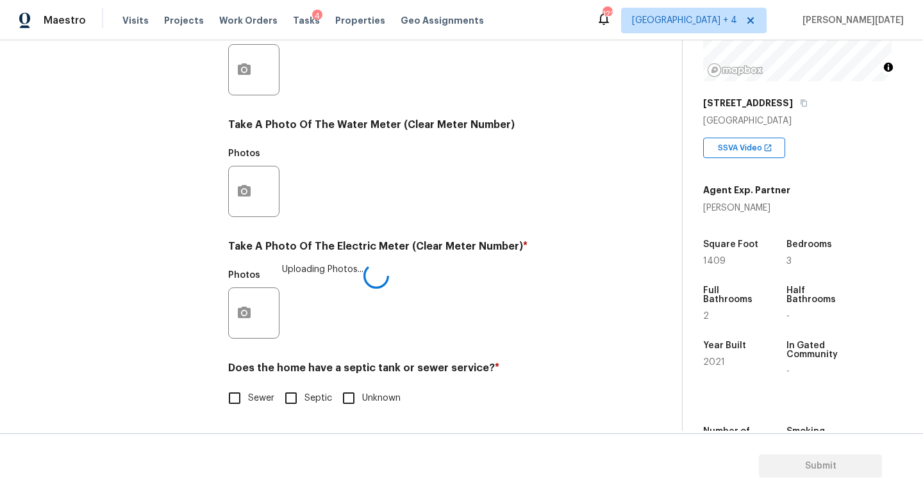
click at [229, 399] on input "Sewer" at bounding box center [234, 398] width 27 height 27
checkbox input "true"
click at [300, 401] on input "Septic" at bounding box center [290, 399] width 27 height 27
checkbox input "true"
checkbox input "false"
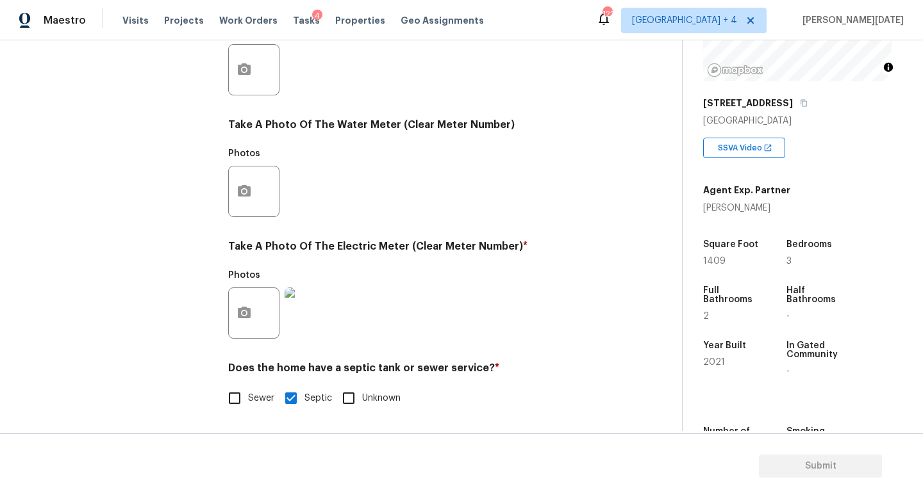
scroll to position [358, 0]
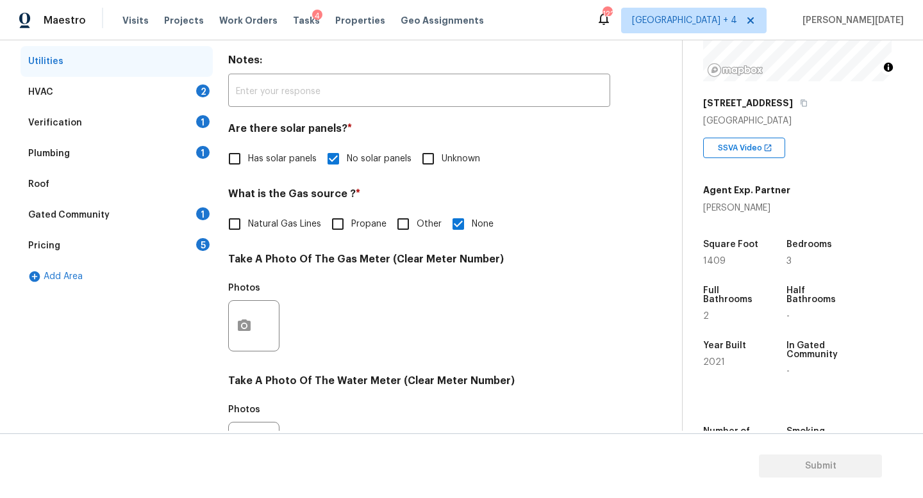
click at [179, 97] on div "HVAC 2" at bounding box center [117, 92] width 192 height 31
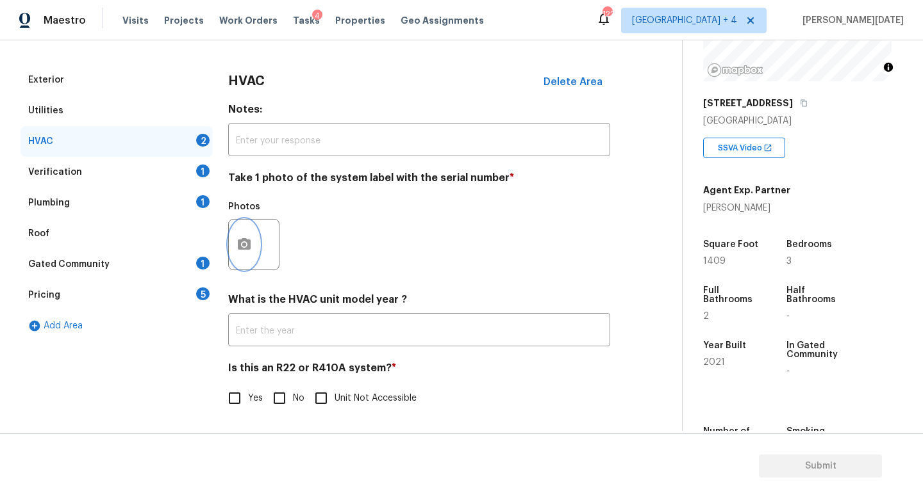
click at [241, 263] on button "button" at bounding box center [244, 245] width 31 height 50
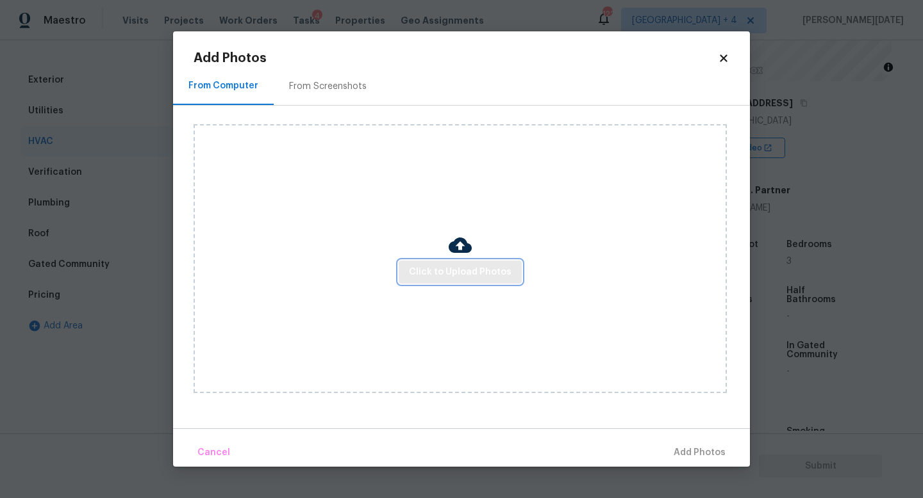
click at [448, 265] on span "Click to Upload Photos" at bounding box center [460, 273] width 103 height 16
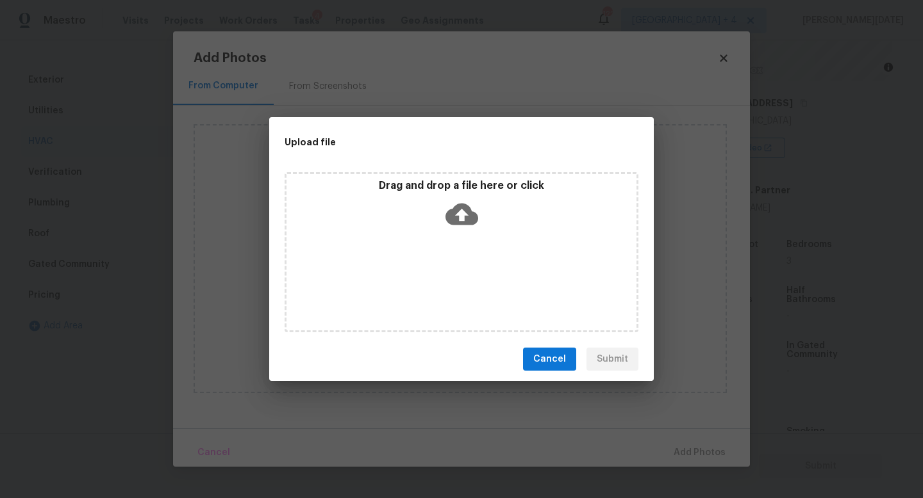
click at [448, 265] on div "Drag and drop a file here or click" at bounding box center [461, 252] width 354 height 160
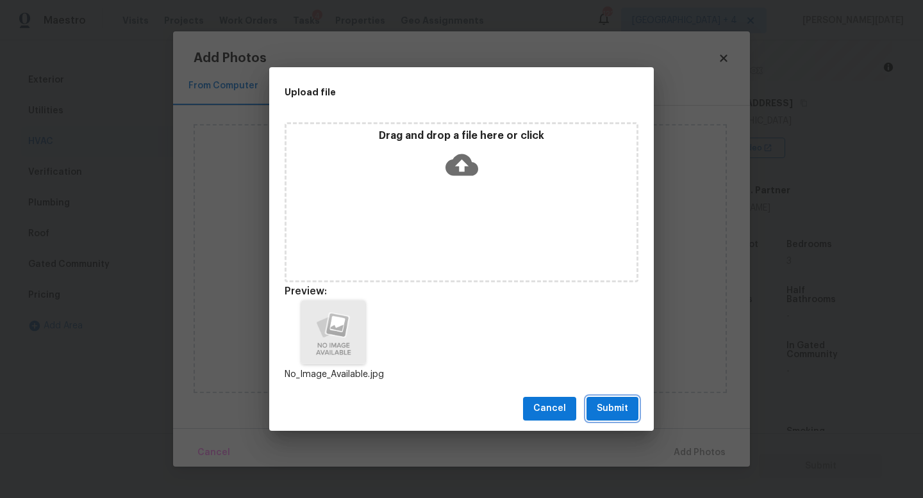
click at [608, 407] on span "Submit" at bounding box center [611, 409] width 31 height 16
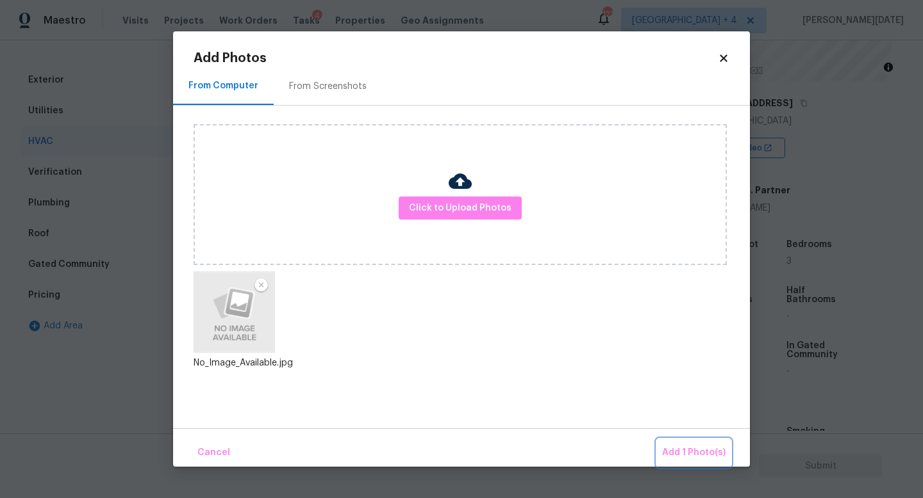
click at [687, 440] on button "Add 1 Photo(s)" at bounding box center [694, 454] width 74 height 28
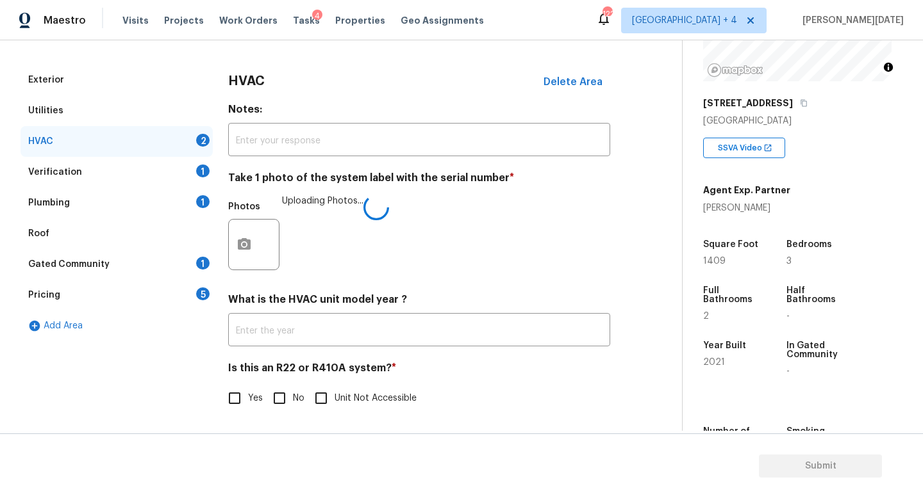
click at [277, 398] on input "No" at bounding box center [279, 398] width 27 height 27
checkbox input "true"
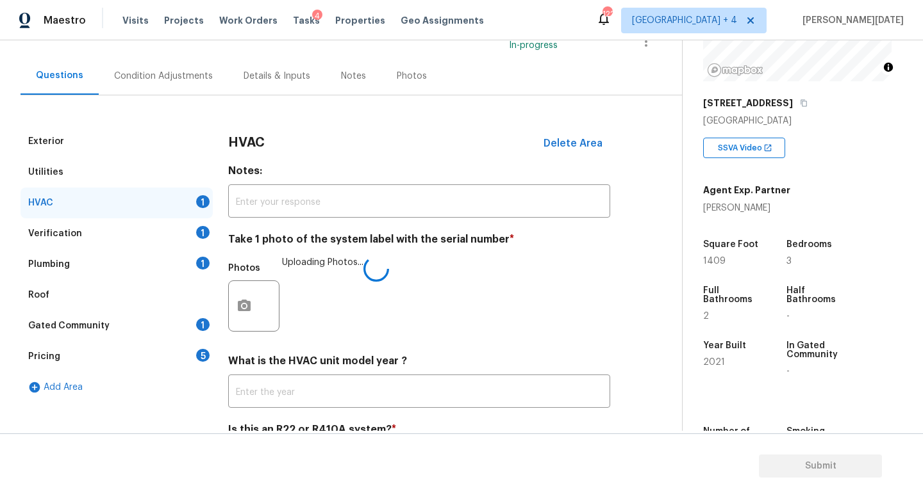
scroll to position [78, 0]
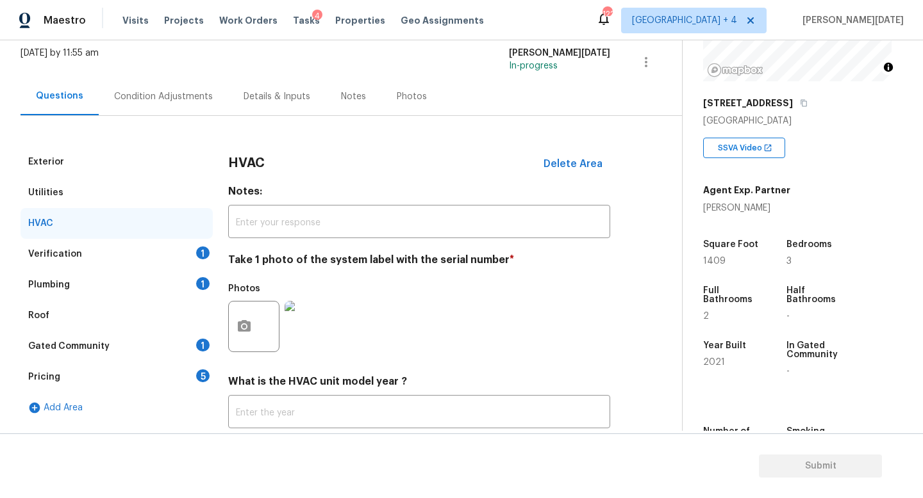
click at [204, 251] on div "1" at bounding box center [202, 253] width 13 height 13
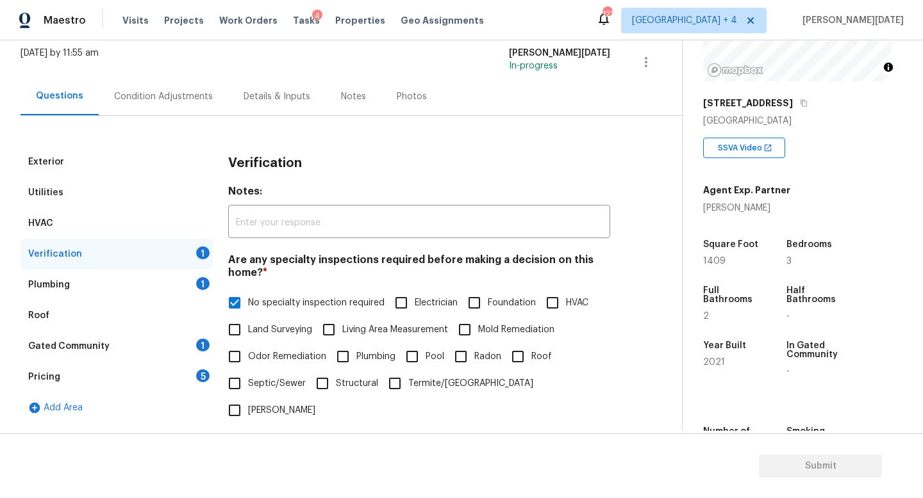
scroll to position [394, 0]
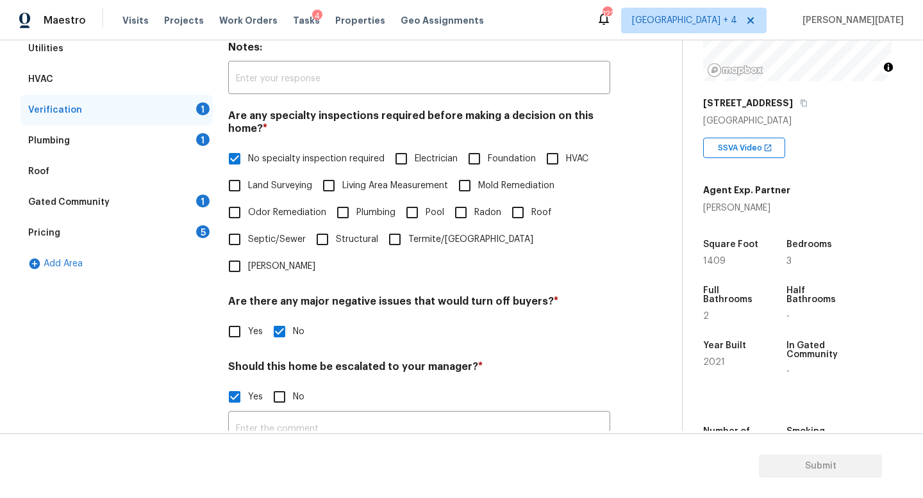
click at [195, 133] on div "Plumbing 1" at bounding box center [117, 141] width 192 height 31
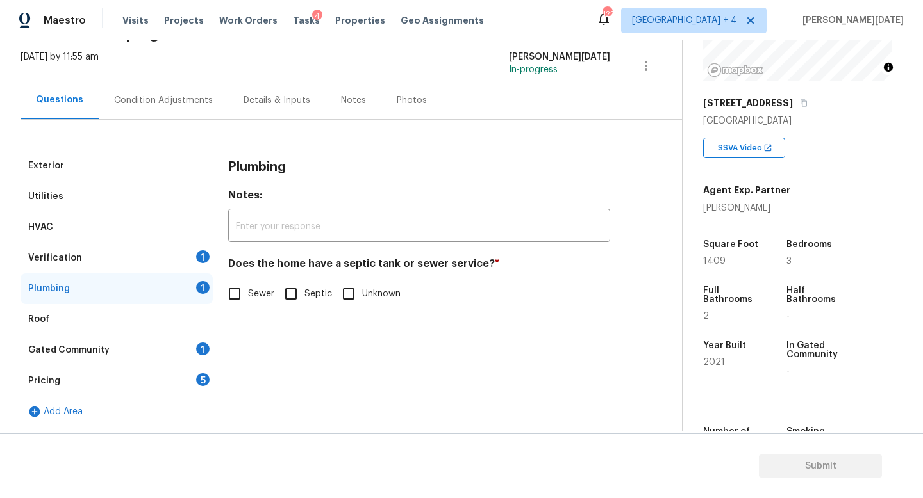
scroll to position [74, 0]
click at [308, 275] on h4 "Does the home have a septic tank or sewer service? *" at bounding box center [419, 267] width 382 height 18
click at [299, 290] on input "Septic" at bounding box center [290, 294] width 27 height 27
checkbox input "true"
click at [197, 347] on div "1" at bounding box center [202, 349] width 13 height 13
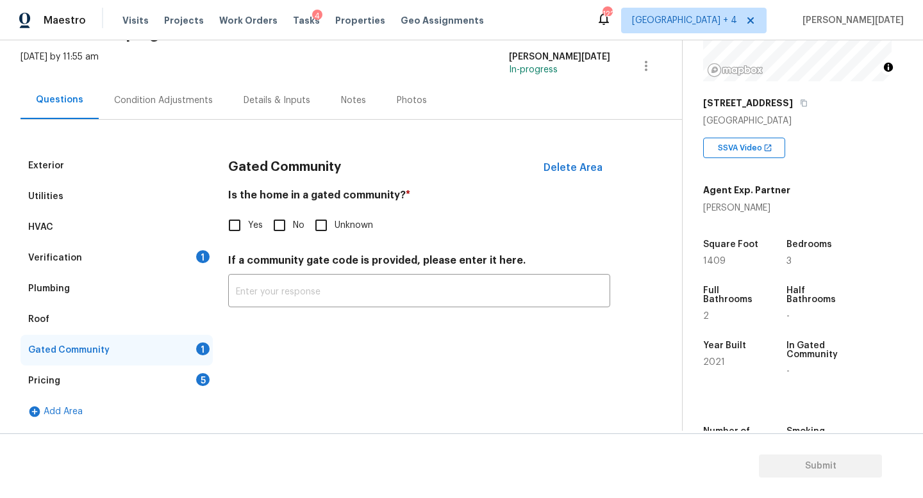
click at [274, 220] on input "No" at bounding box center [279, 225] width 27 height 27
checkbox input "true"
click at [195, 379] on div "Pricing 5" at bounding box center [117, 381] width 192 height 31
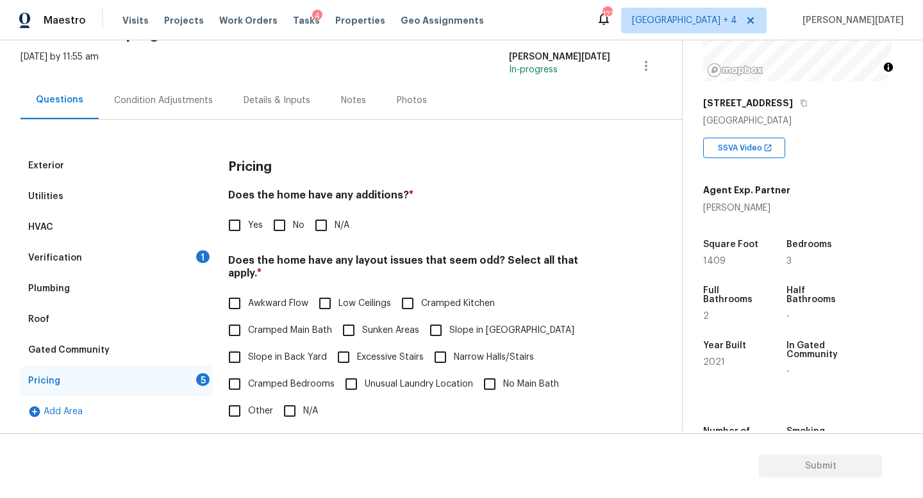
click at [284, 222] on input "No" at bounding box center [279, 225] width 27 height 27
checkbox input "true"
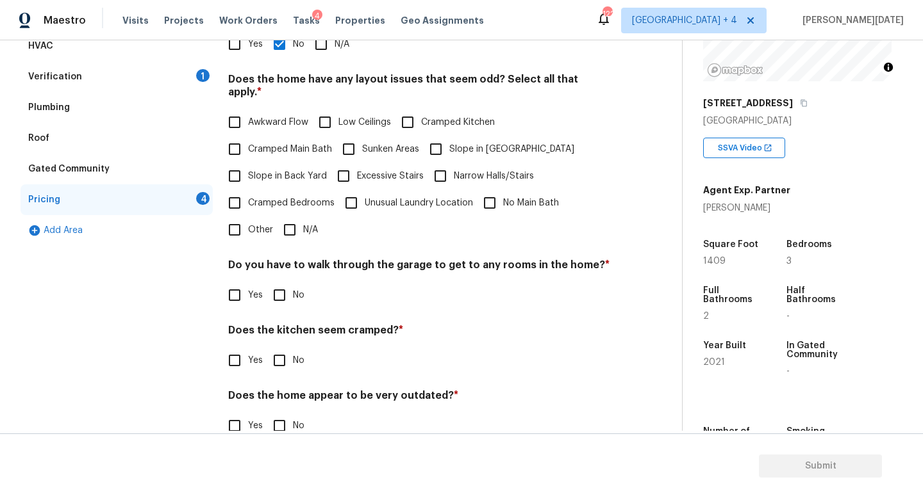
scroll to position [270, 0]
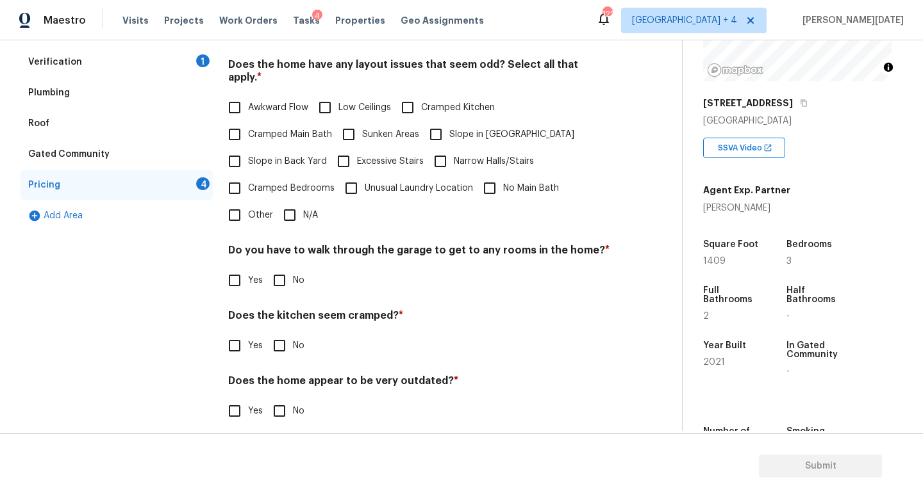
click at [299, 203] on input "N/A" at bounding box center [289, 215] width 27 height 27
checkbox input "true"
click at [290, 280] on input "No" at bounding box center [279, 281] width 27 height 27
checkbox input "true"
click at [288, 333] on input "No" at bounding box center [279, 346] width 27 height 27
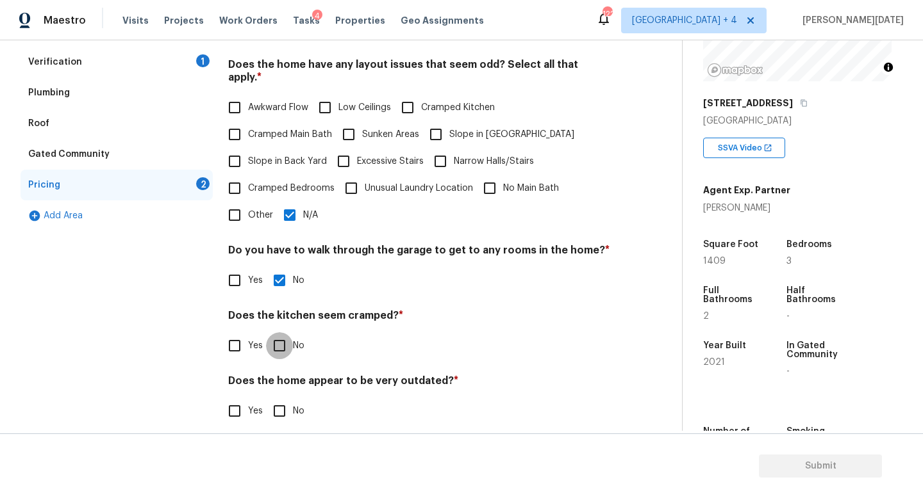
checkbox input "true"
click at [287, 399] on input "No" at bounding box center [279, 412] width 27 height 27
checkbox input "true"
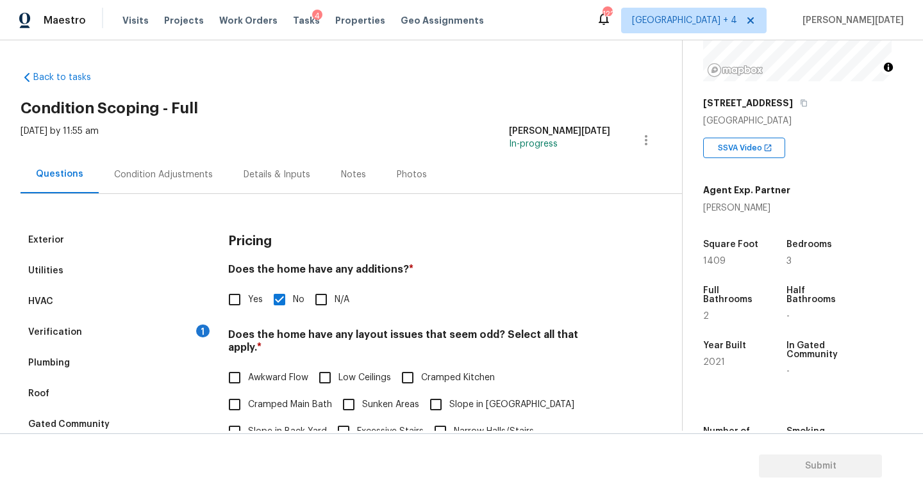
click at [193, 190] on div "Condition Adjustments" at bounding box center [163, 175] width 129 height 38
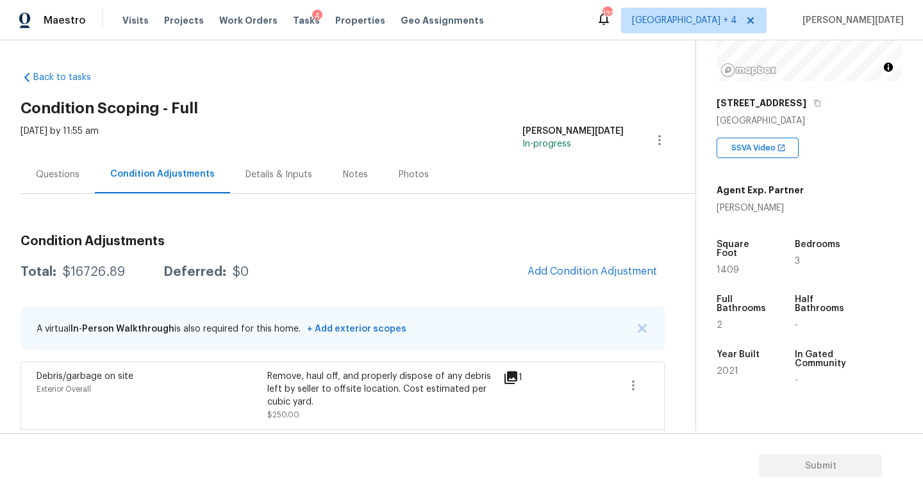
click at [79, 185] on div "Questions" at bounding box center [58, 175] width 74 height 38
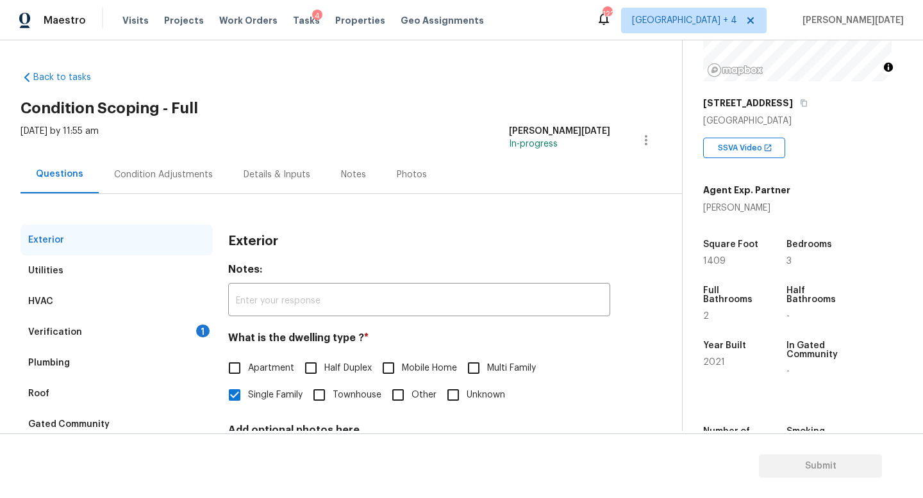
scroll to position [119, 0]
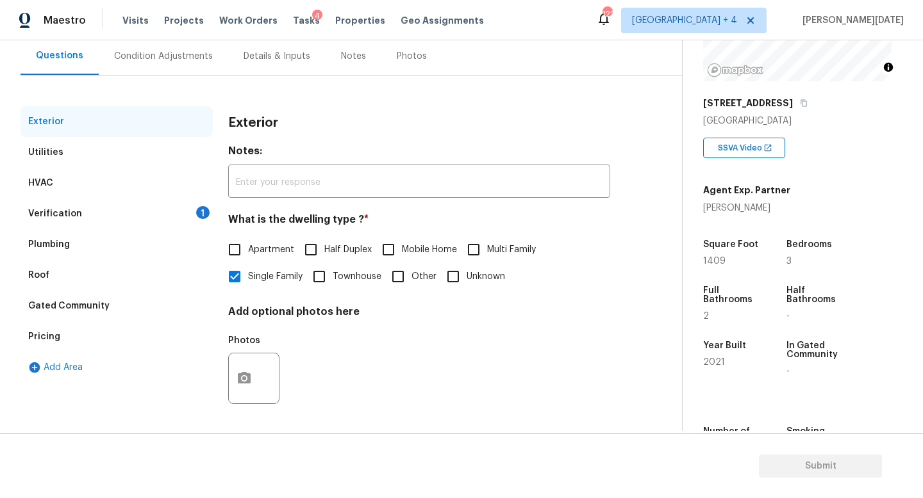
click at [184, 210] on div "Verification 1" at bounding box center [117, 214] width 192 height 31
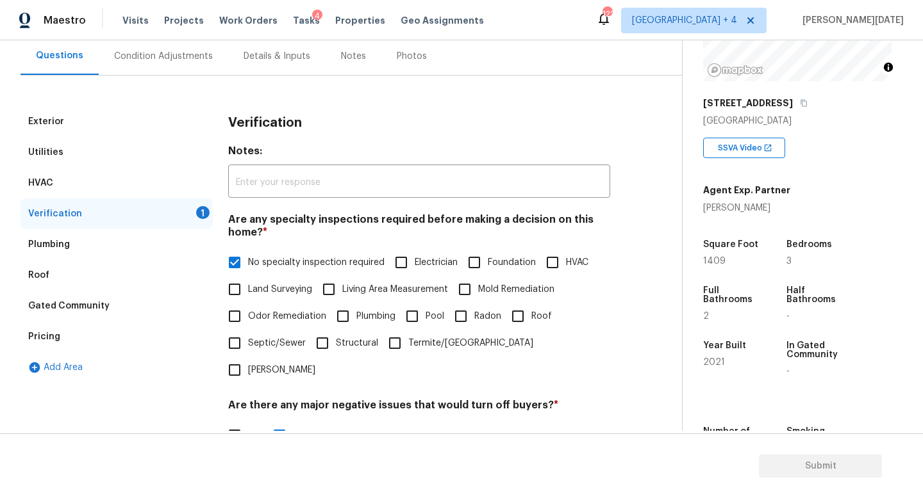
scroll to position [394, 0]
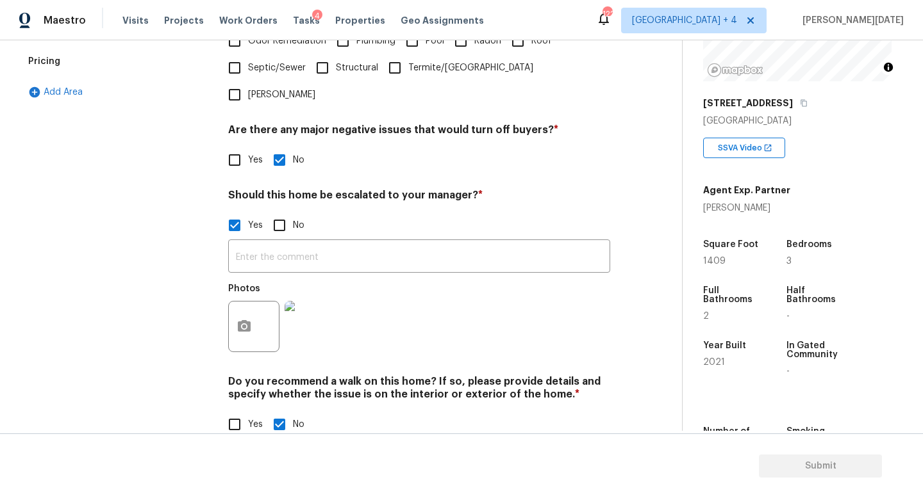
click at [308, 301] on img at bounding box center [309, 326] width 51 height 51
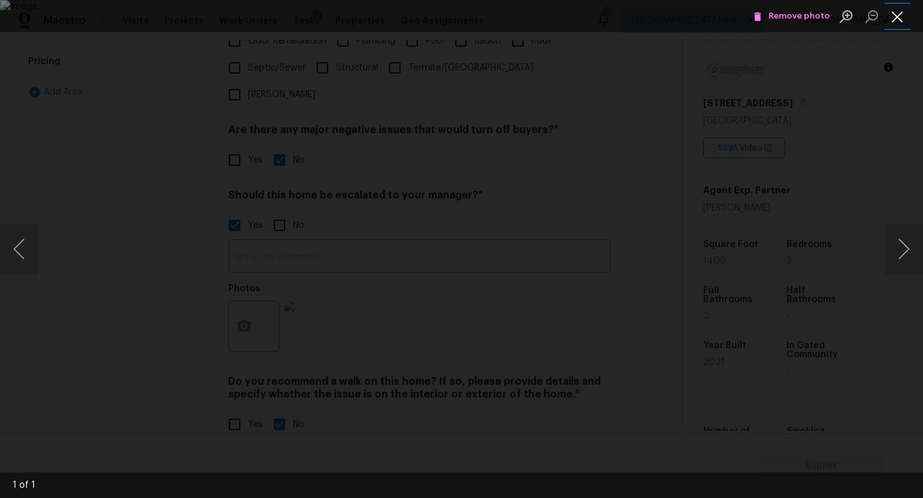
click at [893, 17] on button "Close lightbox" at bounding box center [897, 16] width 26 height 22
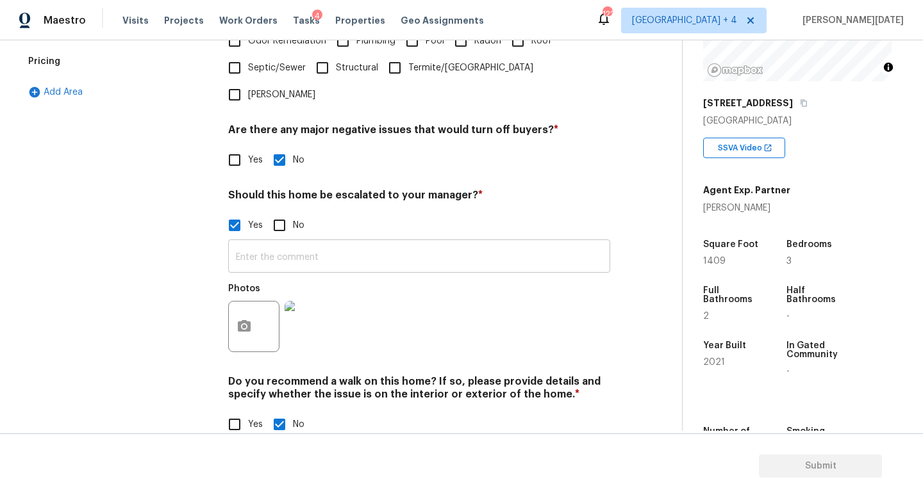
click at [346, 243] on input "text" at bounding box center [419, 258] width 382 height 30
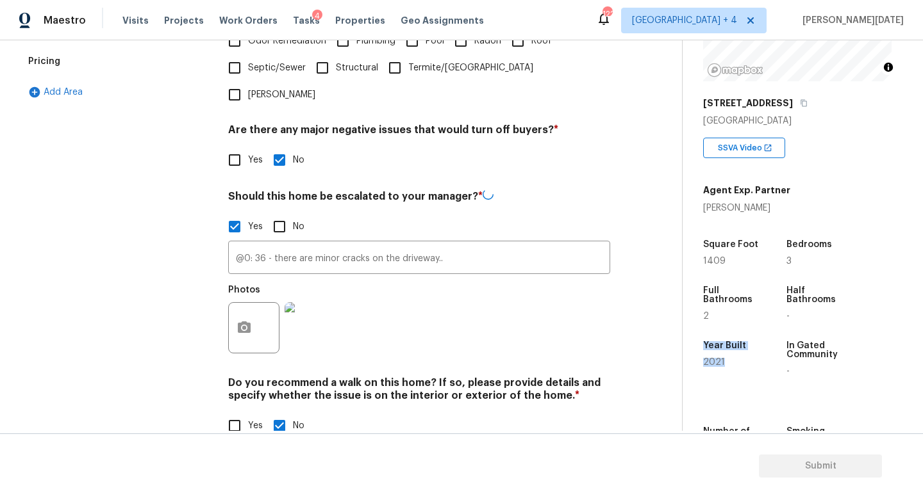
drag, startPoint x: 703, startPoint y: 343, endPoint x: 722, endPoint y: 371, distance: 33.8
click at [722, 371] on div "Year Built 2021" at bounding box center [742, 358] width 79 height 55
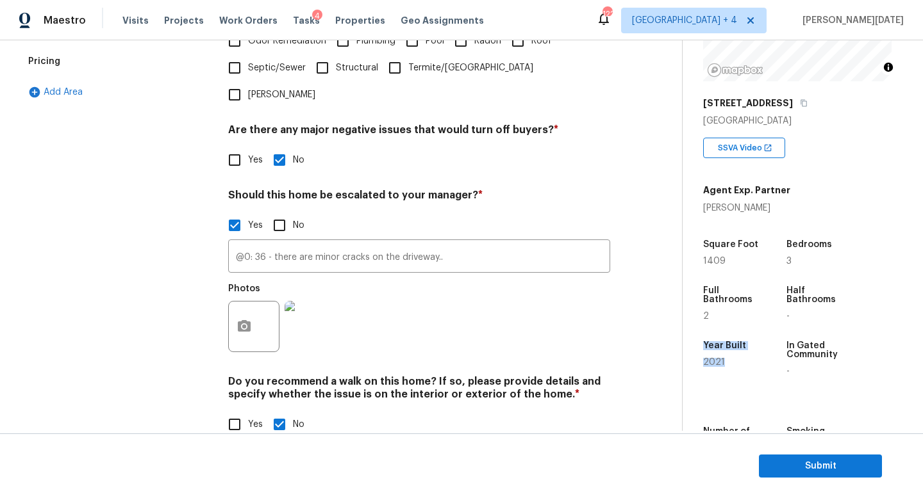
copy div "Year Built 2021"
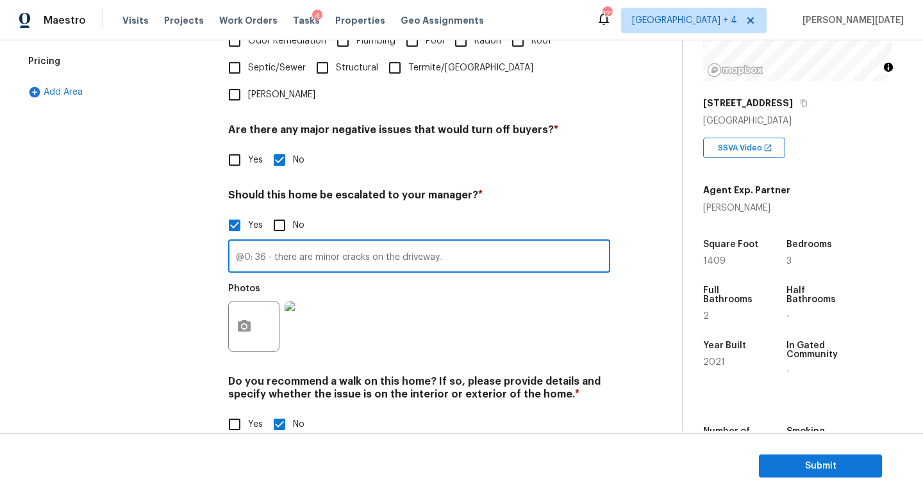
click at [448, 243] on input "@0: 36 - there are minor cracks on the driveway.." at bounding box center [419, 258] width 382 height 30
paste input "Year Built 2021"
type input "@0: 36 - there are minor cracks on the driveway.. Year Built 2021. AGENT rated …"
click at [544, 279] on div "Photos" at bounding box center [419, 318] width 382 height 83
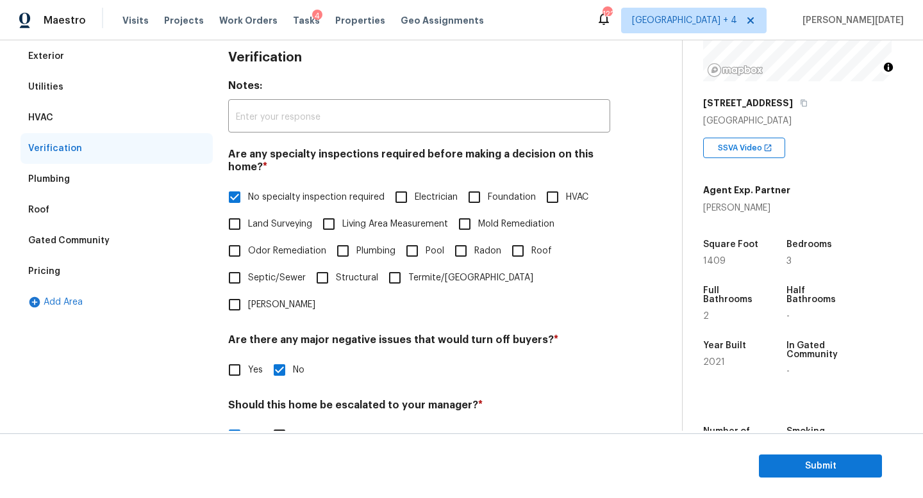
scroll to position [0, 0]
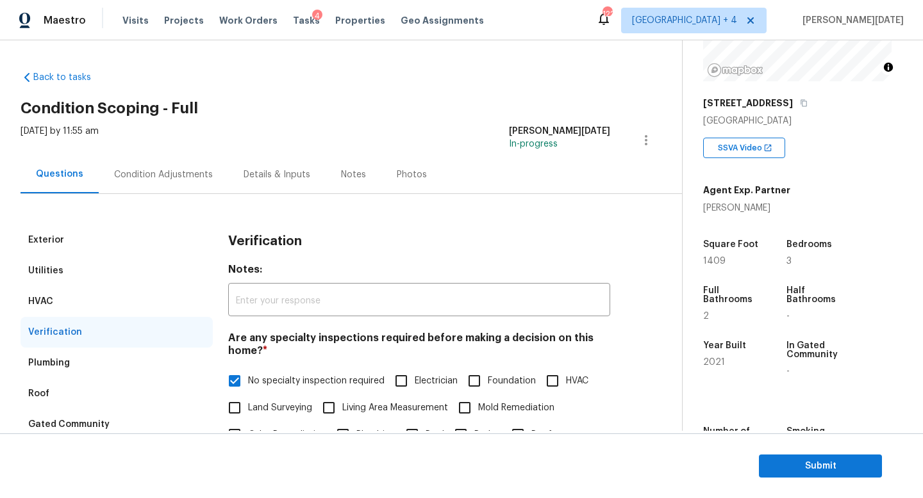
click at [165, 173] on div "Condition Adjustments" at bounding box center [163, 174] width 99 height 13
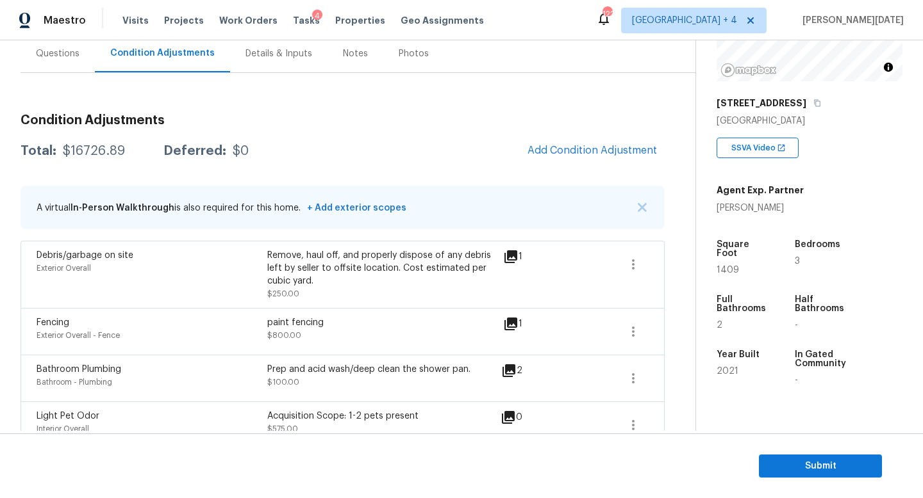
scroll to position [109, 0]
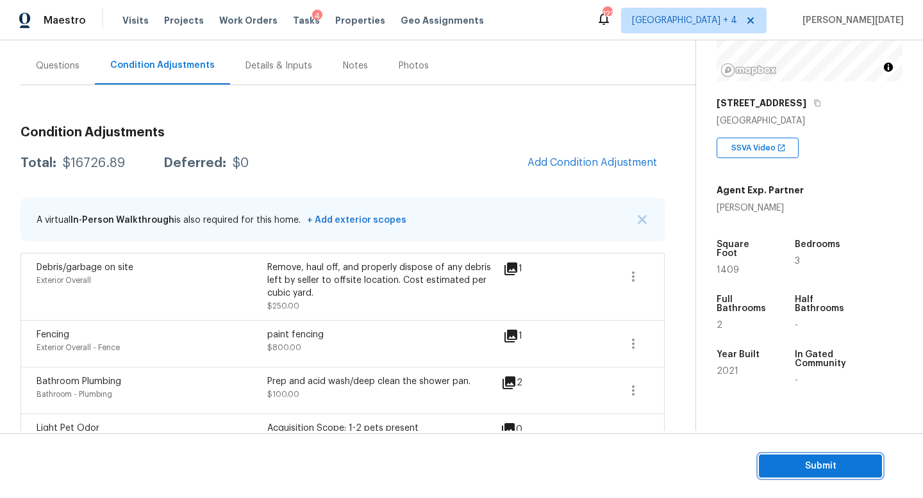
click at [819, 462] on span "Submit" at bounding box center [820, 467] width 103 height 16
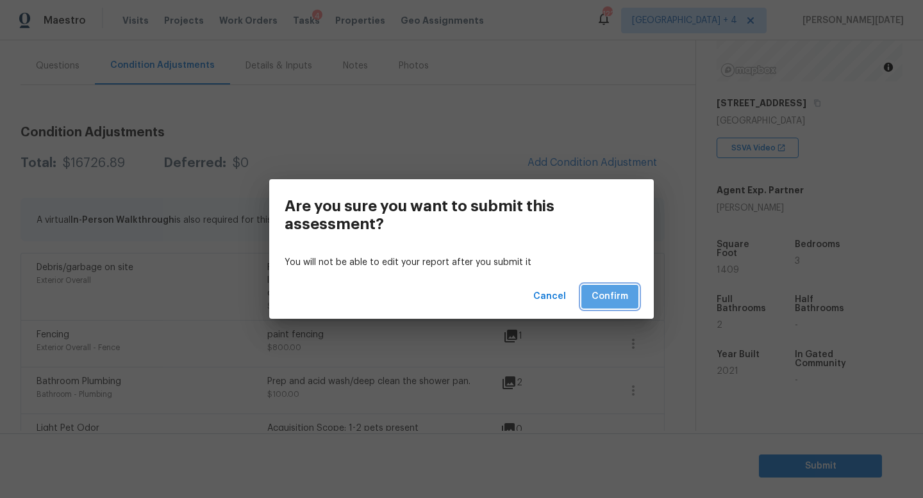
click at [600, 296] on span "Confirm" at bounding box center [609, 297] width 37 height 16
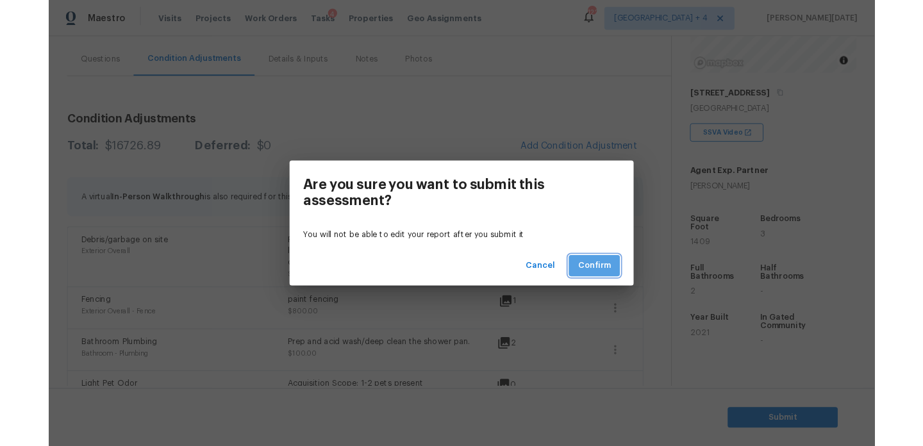
scroll to position [0, 0]
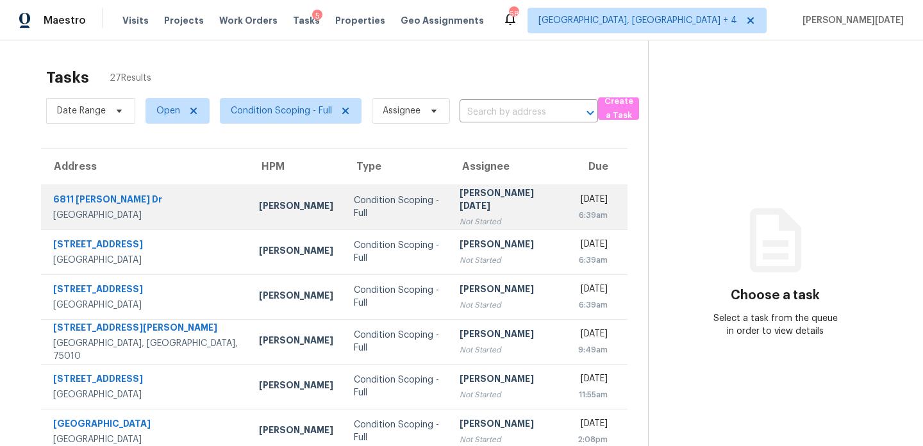
click at [459, 215] on div "Not Started" at bounding box center [507, 221] width 97 height 13
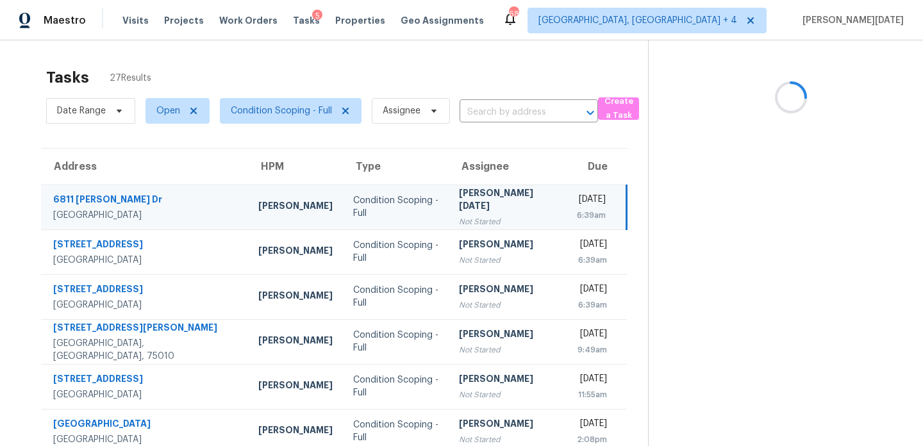
click at [459, 215] on div "Not Started" at bounding box center [507, 221] width 97 height 13
click at [576, 202] on div "Fri, Sep 5th 2025" at bounding box center [590, 201] width 29 height 16
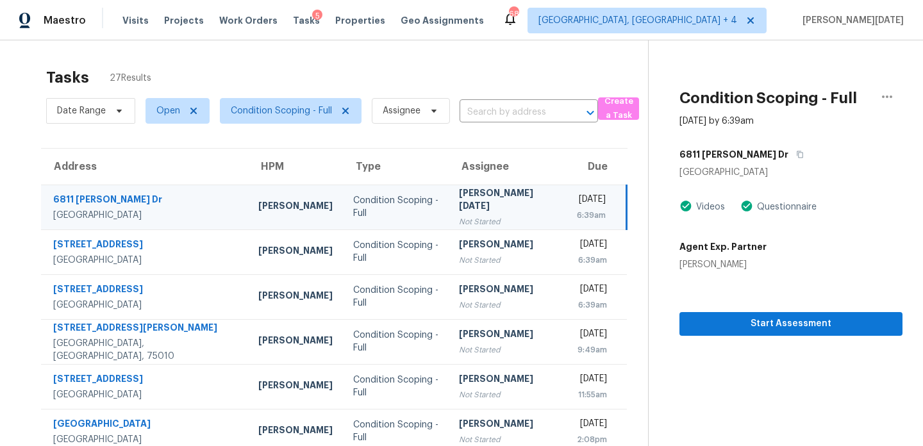
click at [576, 202] on div "Fri, Sep 5th 2025" at bounding box center [590, 201] width 29 height 16
click at [724, 320] on span "Start Assessment" at bounding box center [790, 324] width 202 height 16
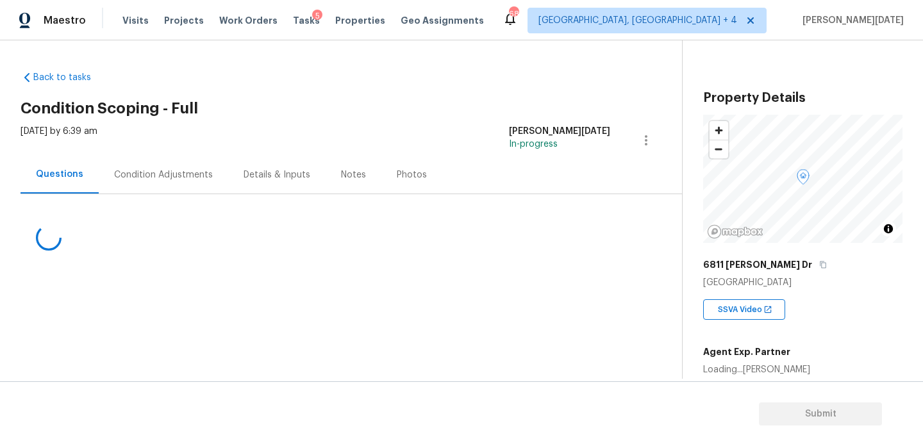
click at [176, 185] on div "Condition Adjustments" at bounding box center [163, 175] width 129 height 38
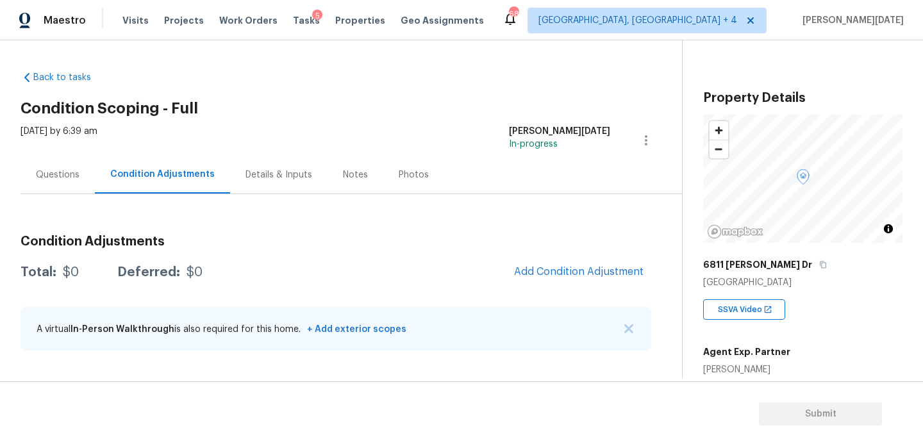
click at [90, 177] on div "Questions" at bounding box center [58, 175] width 74 height 38
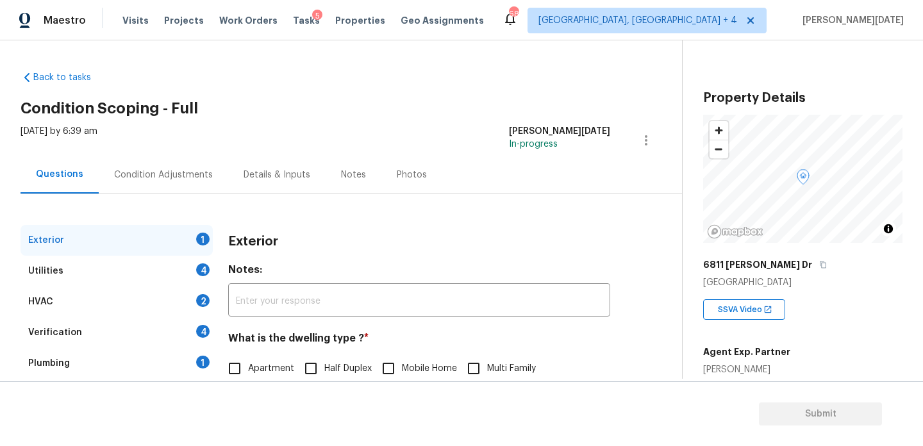
scroll to position [171, 0]
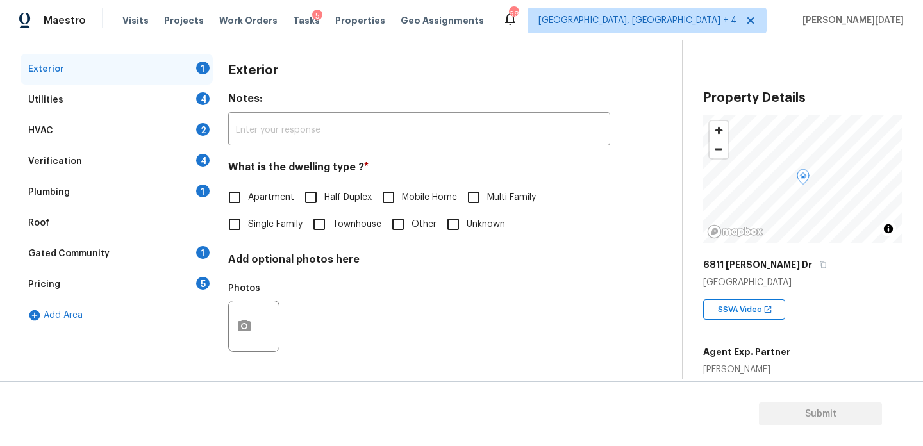
click at [162, 269] on div "Pricing 5" at bounding box center [117, 284] width 192 height 31
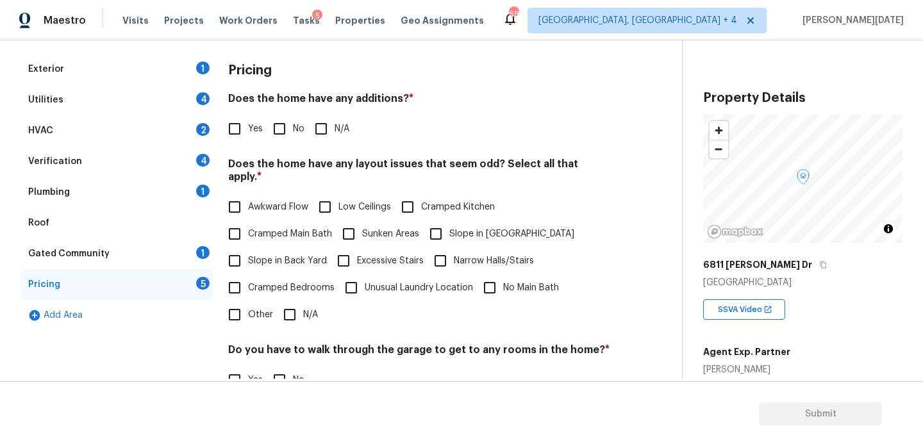
click at [434, 222] on input "Slope in Front Yard" at bounding box center [435, 233] width 27 height 27
checkbox input "true"
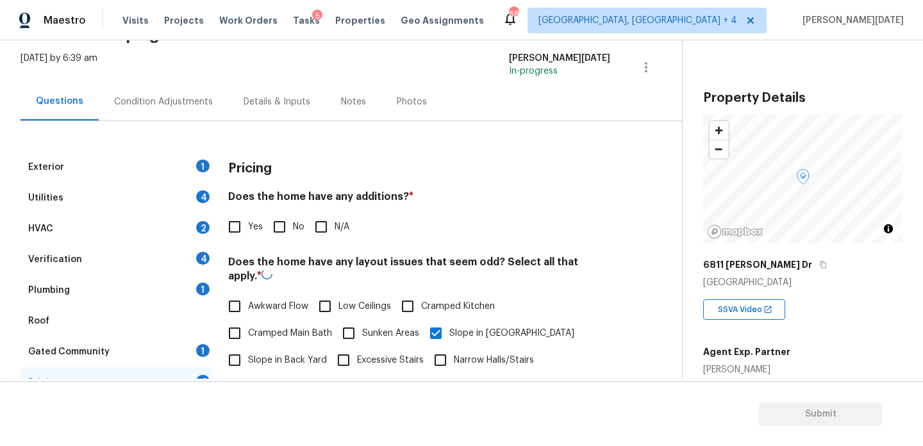
scroll to position [0, 0]
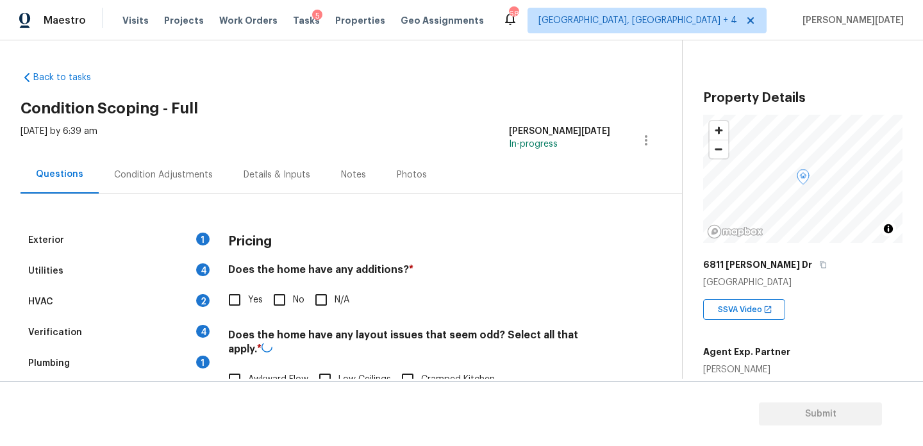
click at [165, 158] on div "Condition Adjustments" at bounding box center [163, 175] width 129 height 38
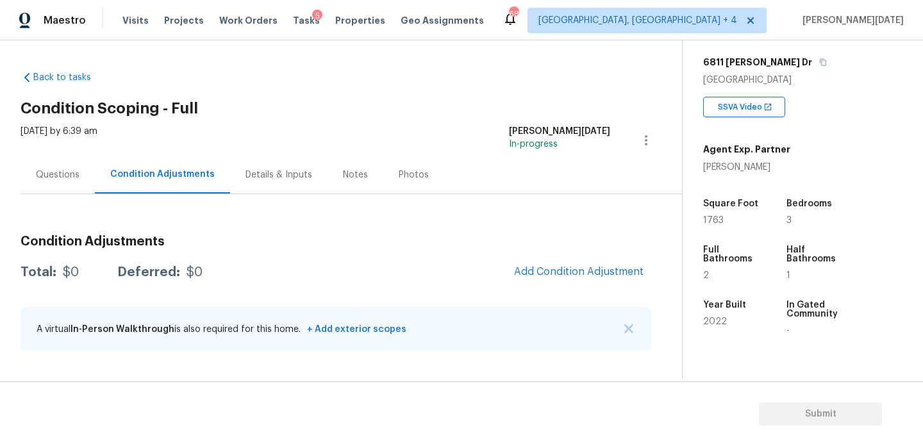
scroll to position [225, 0]
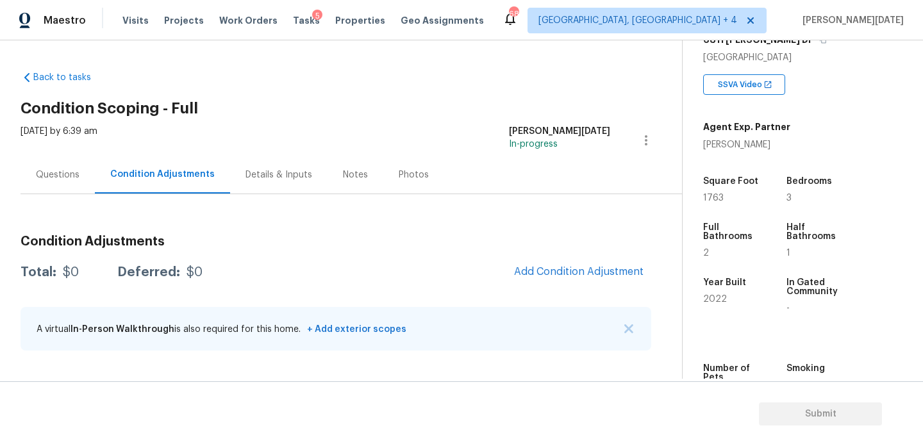
click at [711, 197] on span "1763" at bounding box center [713, 197] width 21 height 9
copy span "1763"
click at [567, 275] on span "Add Condition Adjustment" at bounding box center [578, 272] width 129 height 12
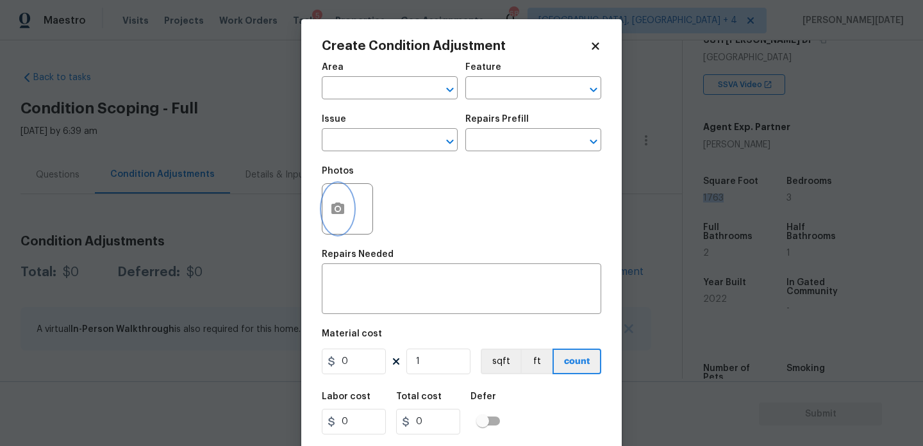
click at [340, 214] on icon "button" at bounding box center [337, 208] width 13 height 12
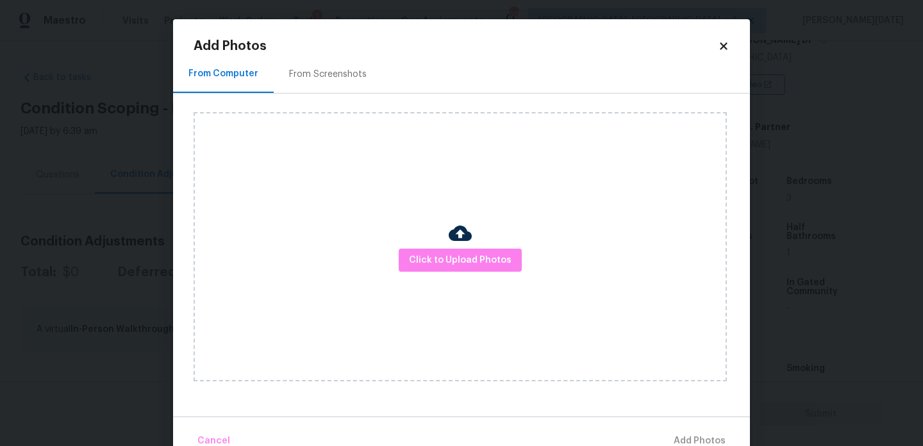
click at [339, 91] on div "From Screenshots" at bounding box center [328, 74] width 108 height 38
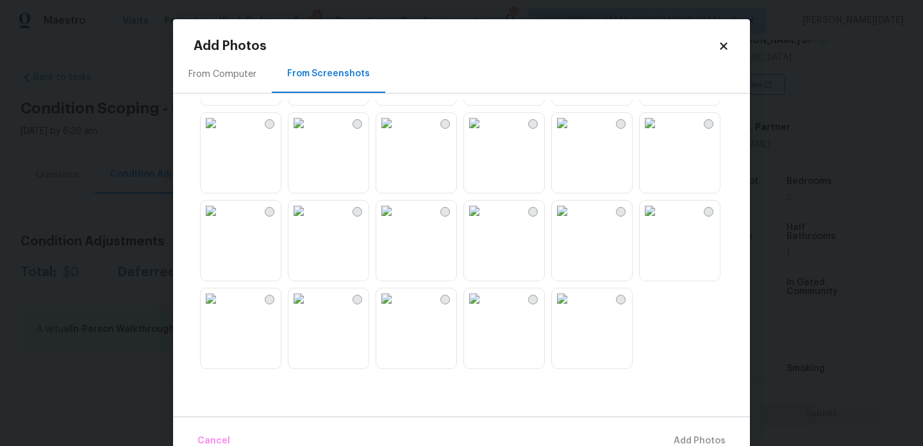
scroll to position [0, 0]
click at [718, 46] on icon at bounding box center [724, 46] width 12 height 12
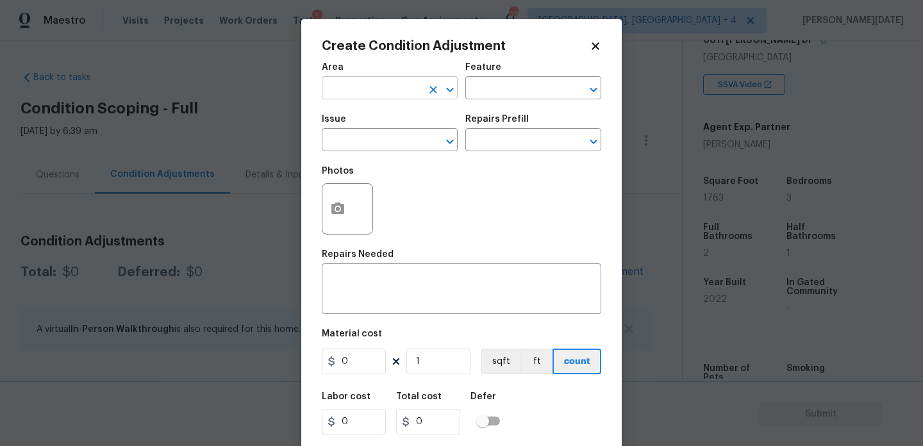
click at [351, 94] on input "text" at bounding box center [372, 89] width 100 height 20
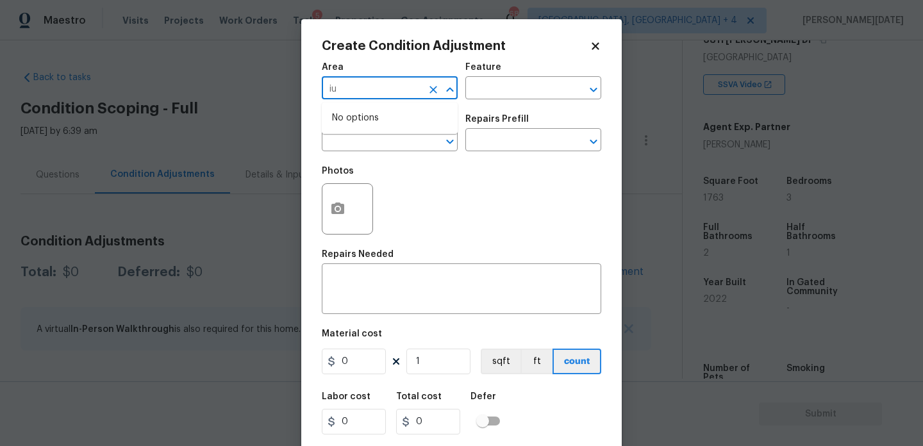
type input "i"
click at [357, 145] on li "Interior Overall" at bounding box center [390, 139] width 136 height 21
type input "Interior Overall"
click at [357, 145] on input "text" at bounding box center [372, 141] width 100 height 20
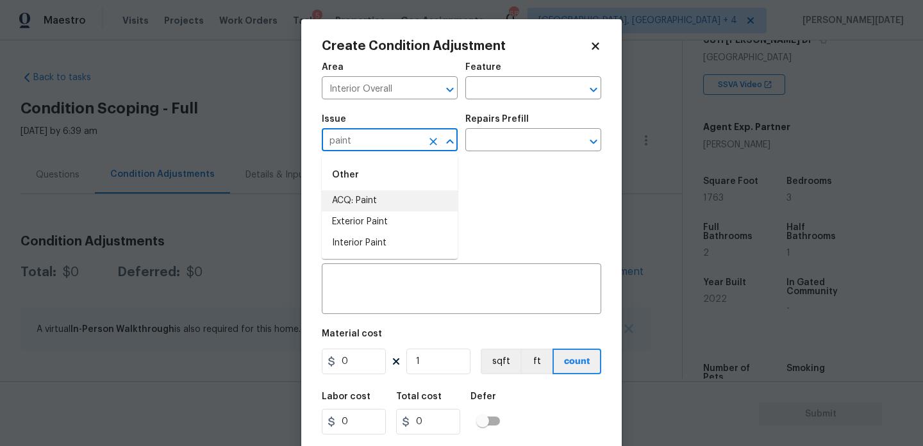
click at [372, 208] on li "ACQ: Paint" at bounding box center [390, 200] width 136 height 21
type input "ACQ: Paint"
click at [549, 132] on input "text" at bounding box center [515, 141] width 100 height 20
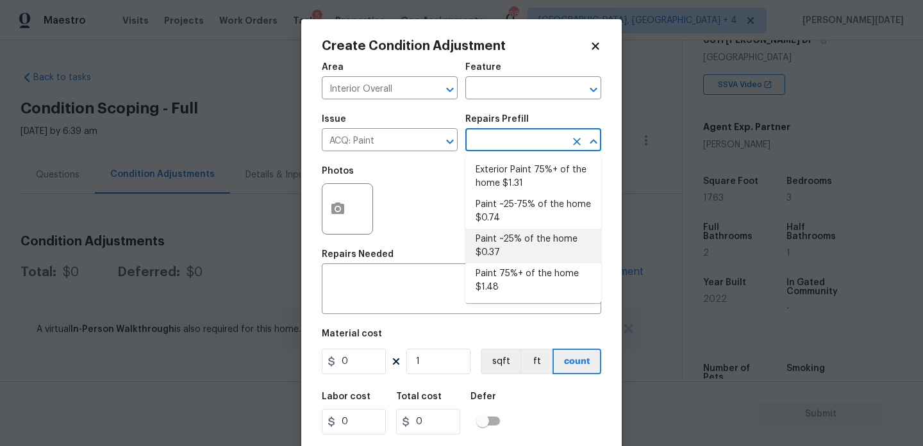
click at [535, 251] on li "Paint ~25% of the home $0.37" at bounding box center [533, 246] width 136 height 35
type input "Acquisition"
type textarea "Acquisition Scope: ~25% of the home needs interior paint"
type input "0.37"
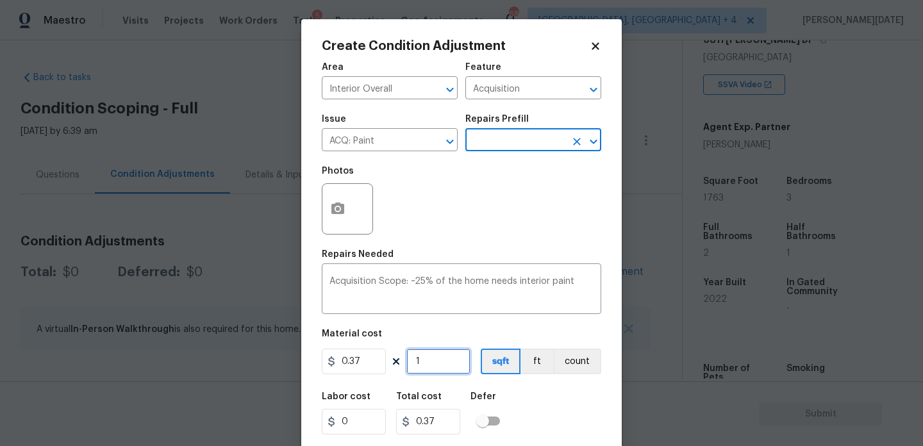
click at [453, 357] on input "1" at bounding box center [438, 362] width 64 height 26
type input "0"
paste input "1763"
type input "1763"
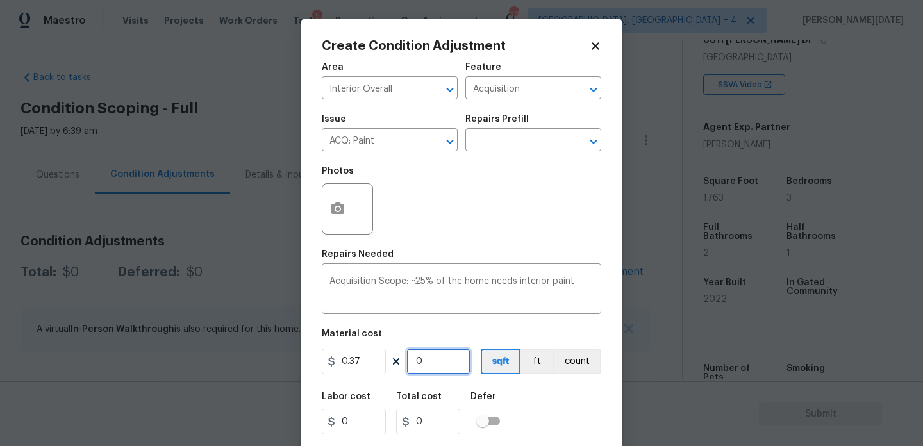
type input "652.31"
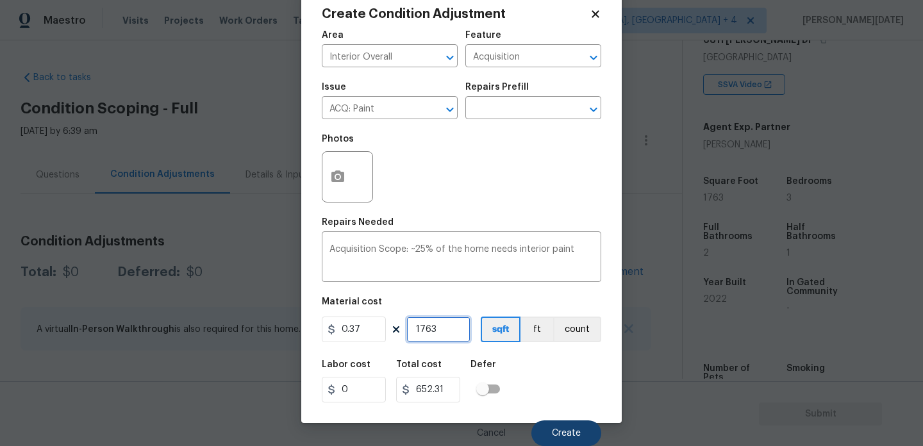
type input "1763"
click at [550, 425] on button "Create" at bounding box center [566, 433] width 70 height 26
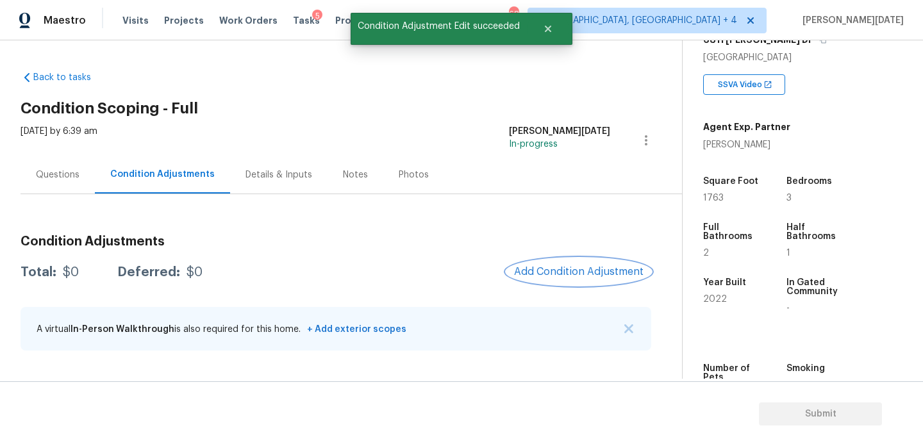
scroll to position [0, 0]
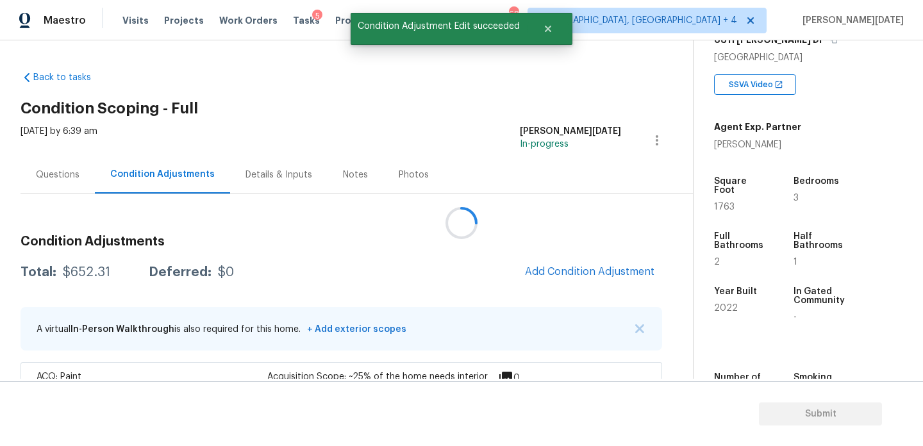
click at [555, 275] on div at bounding box center [461, 223] width 923 height 446
click at [555, 275] on span "Add Condition Adjustment" at bounding box center [589, 272] width 129 height 12
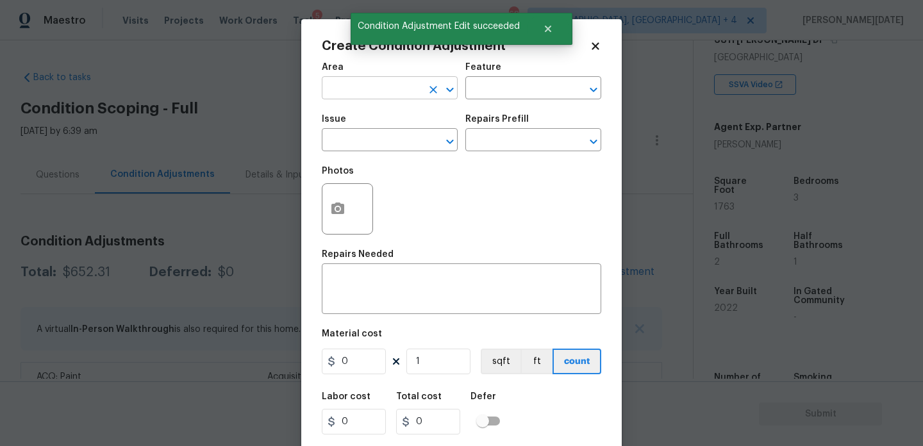
click at [322, 86] on input "text" at bounding box center [372, 89] width 100 height 20
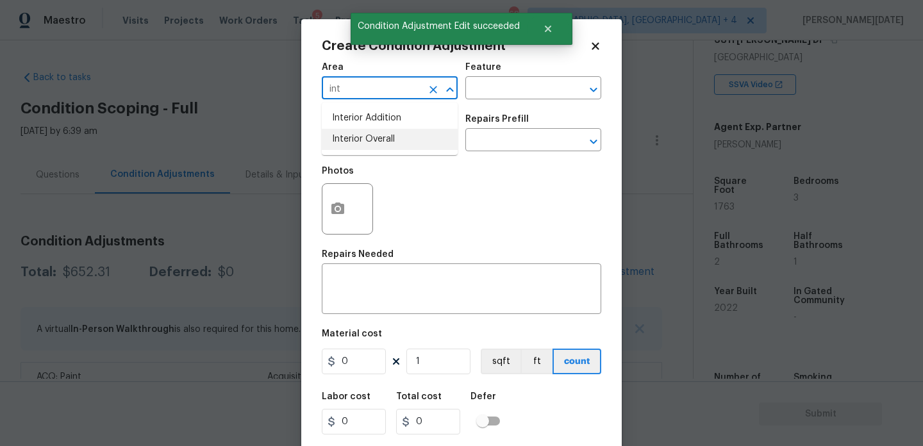
click at [364, 142] on li "Interior Overall" at bounding box center [390, 139] width 136 height 21
type input "Interior Overall"
click at [364, 142] on input "text" at bounding box center [372, 141] width 100 height 20
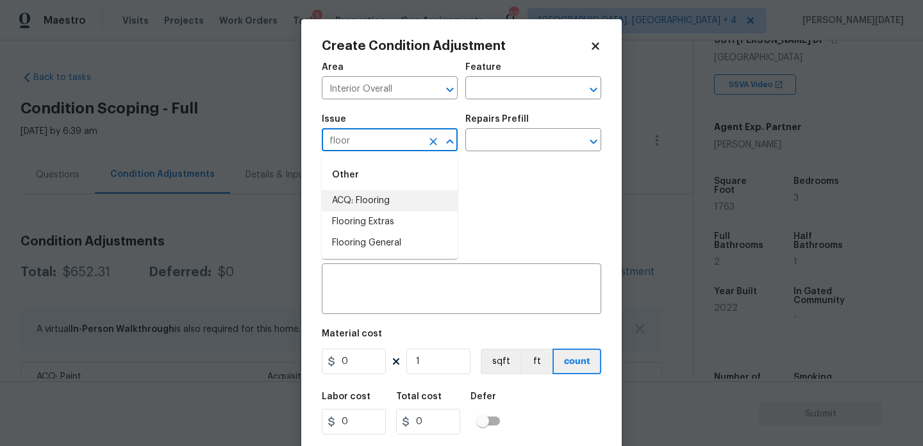
click at [390, 200] on li "ACQ: Flooring" at bounding box center [390, 200] width 136 height 21
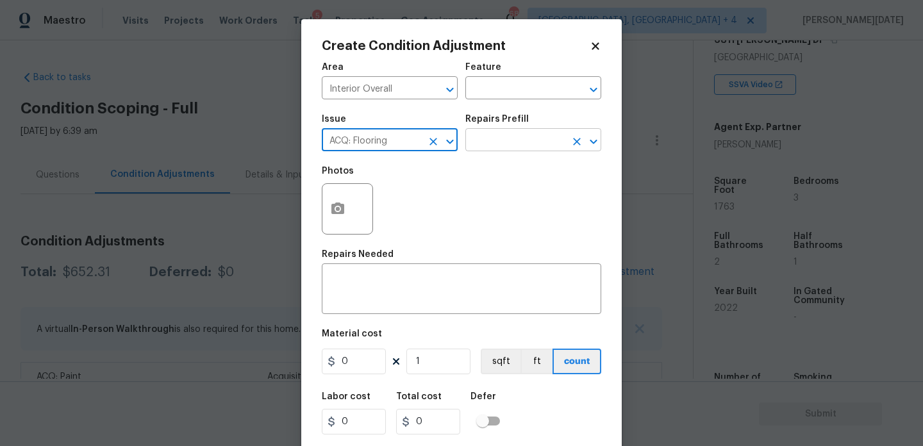
type input "ACQ: Flooring"
click at [479, 150] on input "text" at bounding box center [515, 141] width 100 height 20
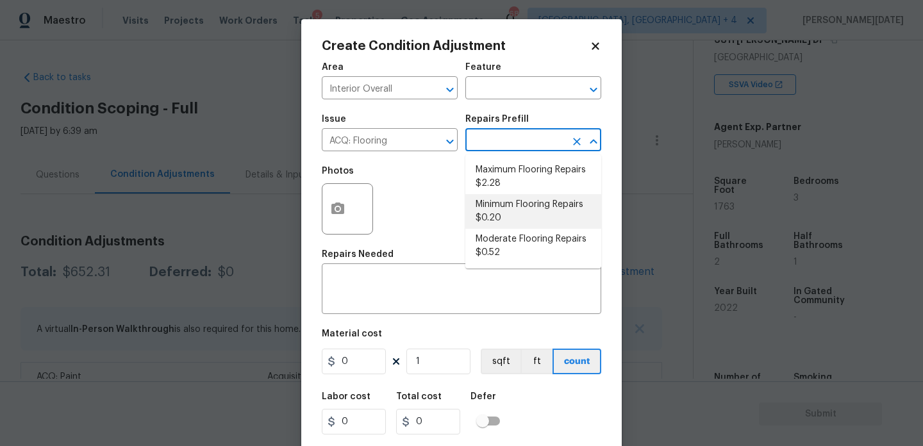
click at [511, 211] on li "Minimum Flooring Repairs $0.20" at bounding box center [533, 211] width 136 height 35
type input "Acquisition"
type textarea "Acquisition Scope: Minimum flooring repairs"
type input "0.2"
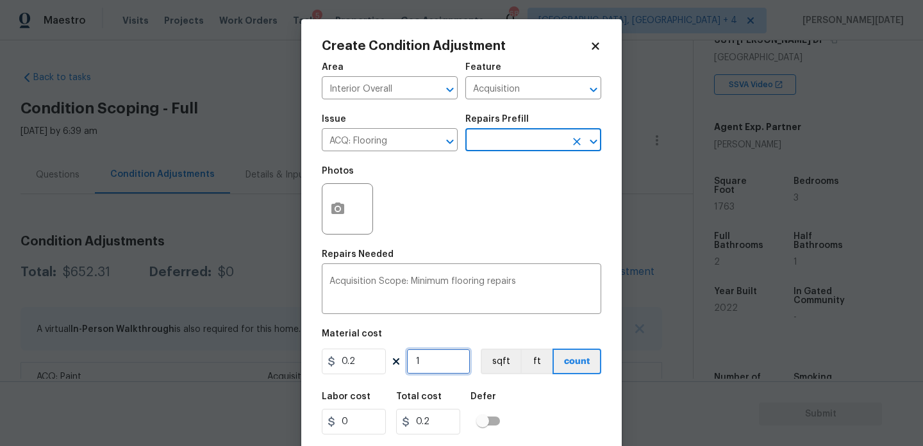
click at [435, 363] on input "1" at bounding box center [438, 362] width 64 height 26
type input "0"
paste input "1763"
type input "1763"
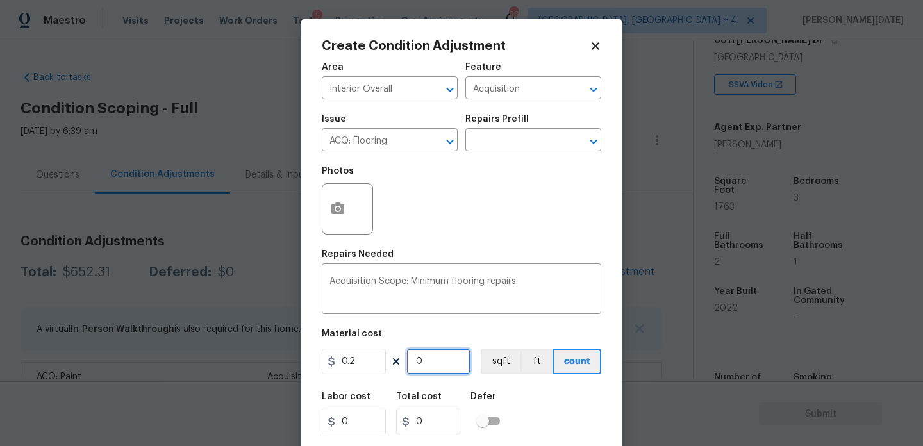
type input "352.6"
type input "1763"
click at [497, 229] on div "Photos" at bounding box center [461, 200] width 279 height 83
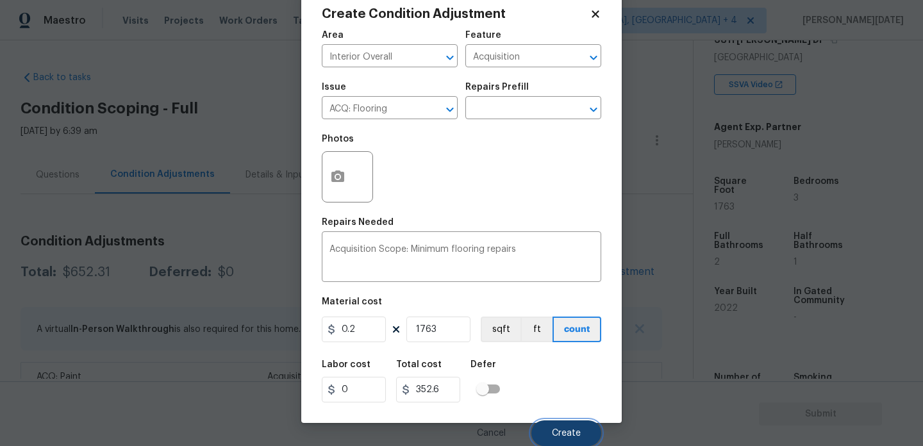
click at [566, 429] on span "Create" at bounding box center [566, 434] width 29 height 10
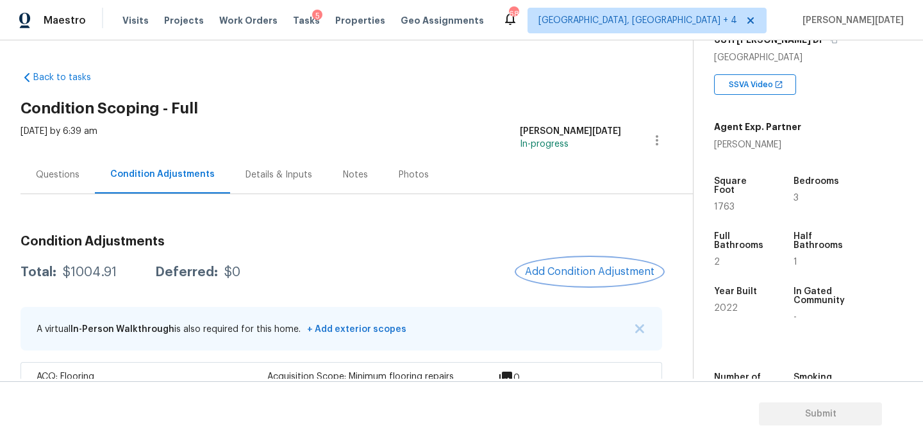
scroll to position [89, 0]
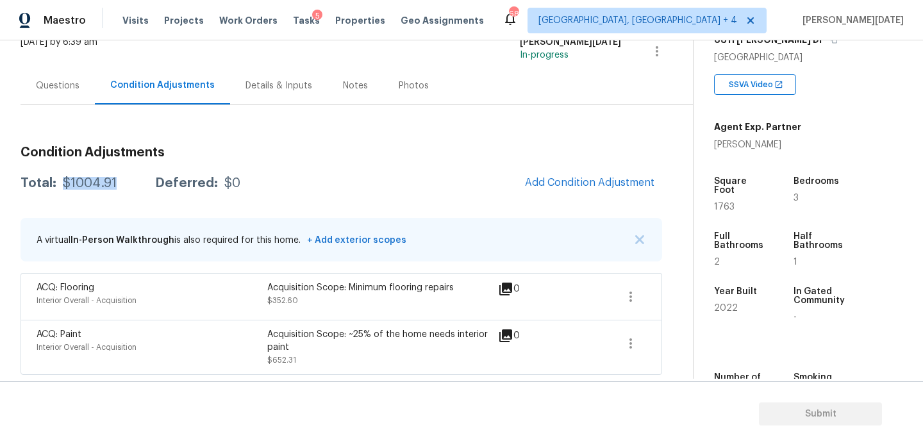
drag, startPoint x: 63, startPoint y: 178, endPoint x: 122, endPoint y: 178, distance: 59.6
click at [122, 178] on div "Total: $1004.91 Deferred: $0" at bounding box center [131, 183] width 220 height 13
copy div "$1004.91"
click at [69, 86] on div "Questions" at bounding box center [58, 85] width 44 height 13
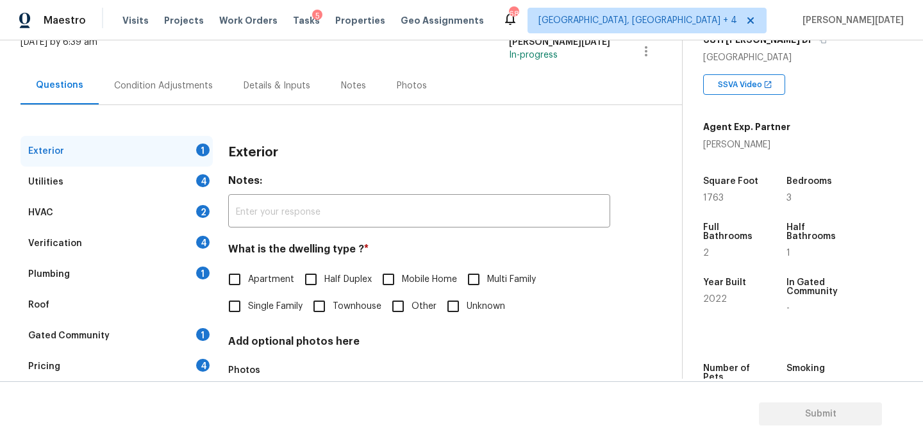
click at [231, 302] on input "Single Family" at bounding box center [234, 306] width 27 height 27
checkbox input "true"
click at [324, 311] on input "Townhouse" at bounding box center [319, 306] width 27 height 27
checkbox input "true"
checkbox input "false"
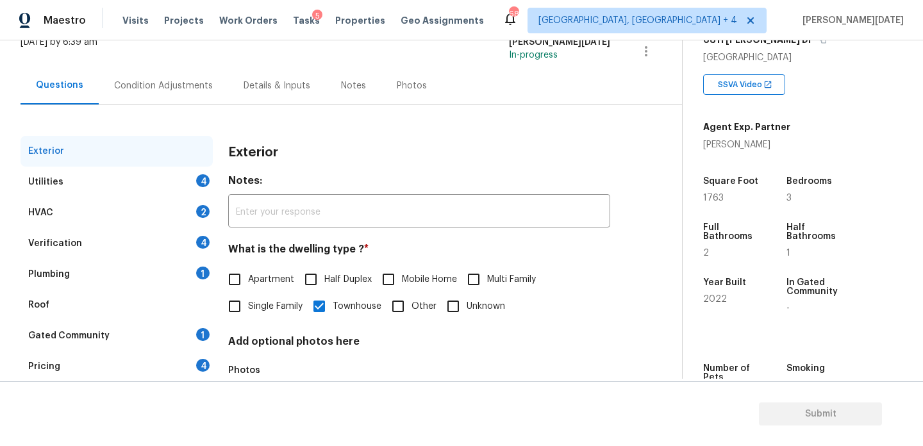
click at [193, 174] on div "Utilities 4" at bounding box center [117, 182] width 192 height 31
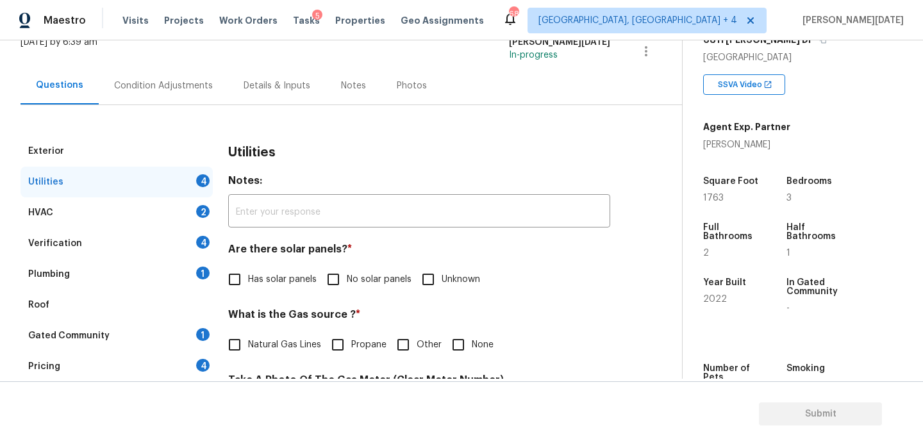
click at [342, 275] on input "No solar panels" at bounding box center [333, 279] width 27 height 27
checkbox input "true"
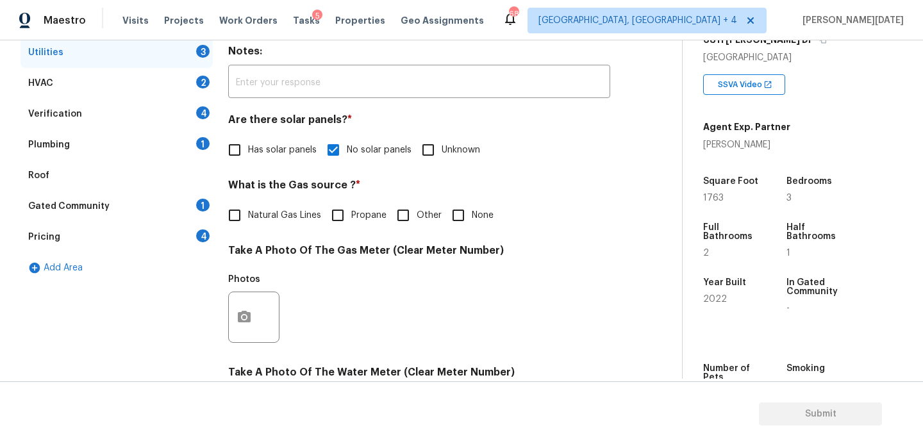
scroll to position [220, 0]
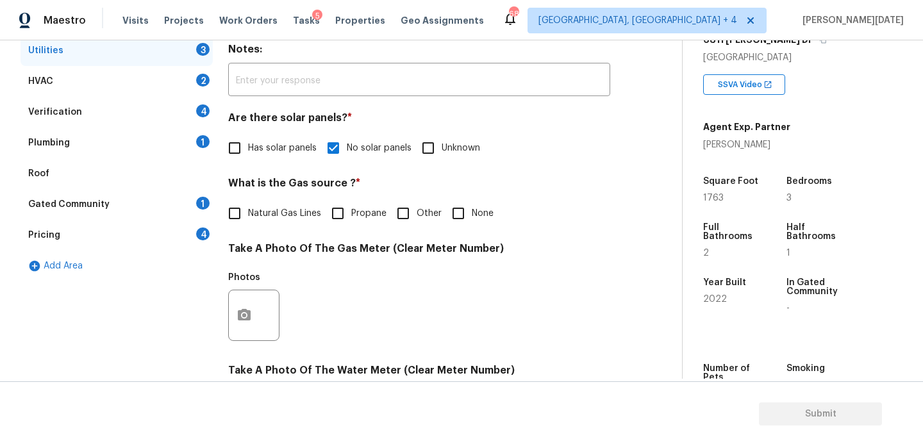
click at [445, 217] on input "None" at bounding box center [458, 213] width 27 height 27
checkbox input "true"
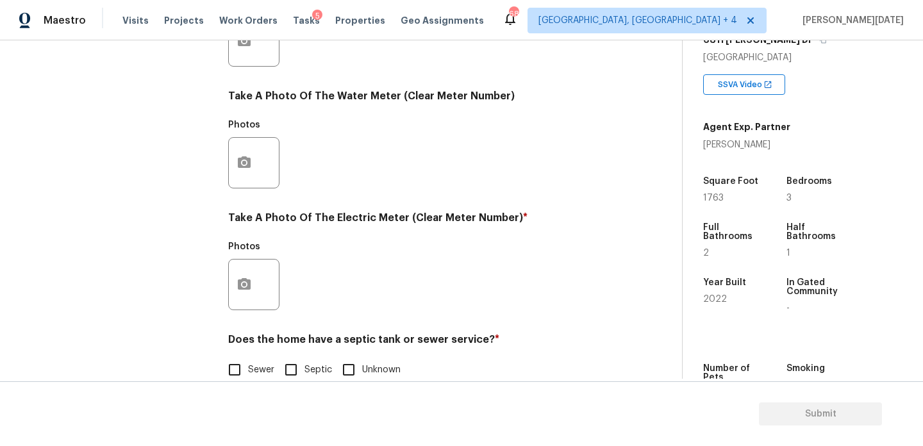
scroll to position [518, 0]
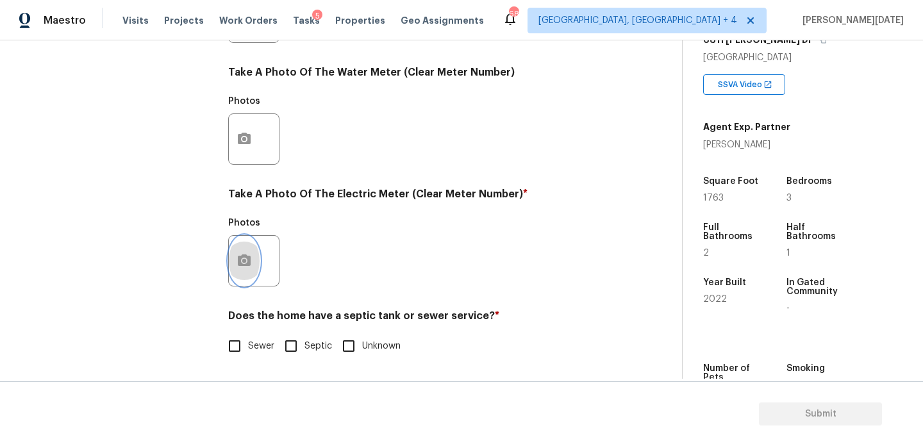
click at [233, 262] on button "button" at bounding box center [244, 261] width 31 height 50
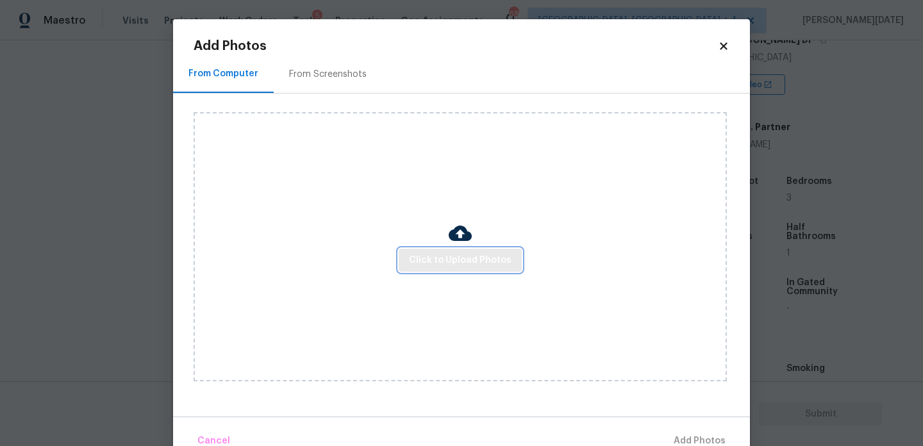
click at [461, 249] on button "Click to Upload Photos" at bounding box center [460, 261] width 123 height 24
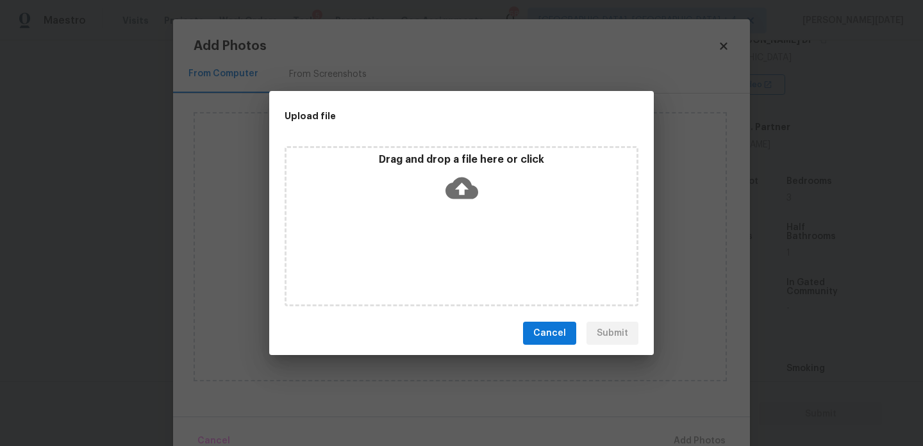
click at [461, 249] on div "Drag and drop a file here or click" at bounding box center [461, 226] width 354 height 160
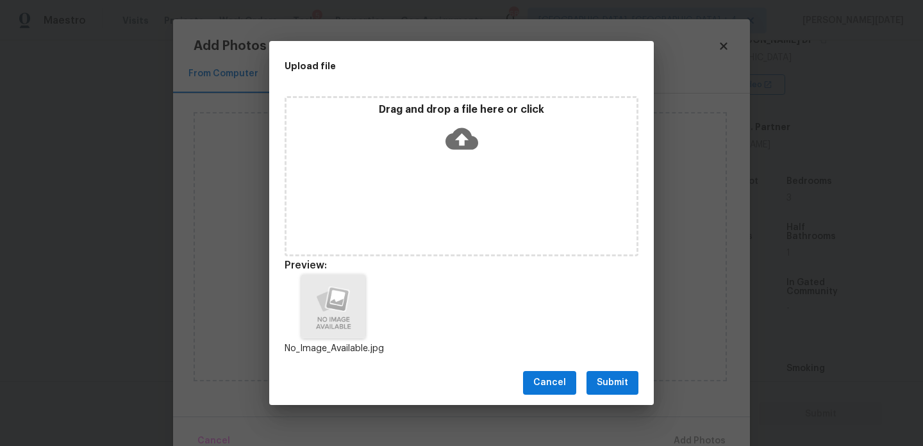
click at [607, 379] on span "Submit" at bounding box center [611, 383] width 31 height 16
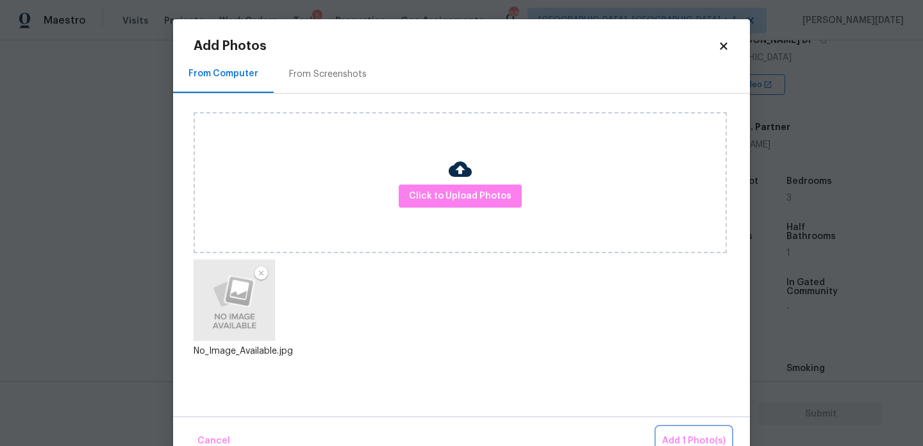
click at [677, 435] on span "Add 1 Photo(s)" at bounding box center [693, 441] width 63 height 16
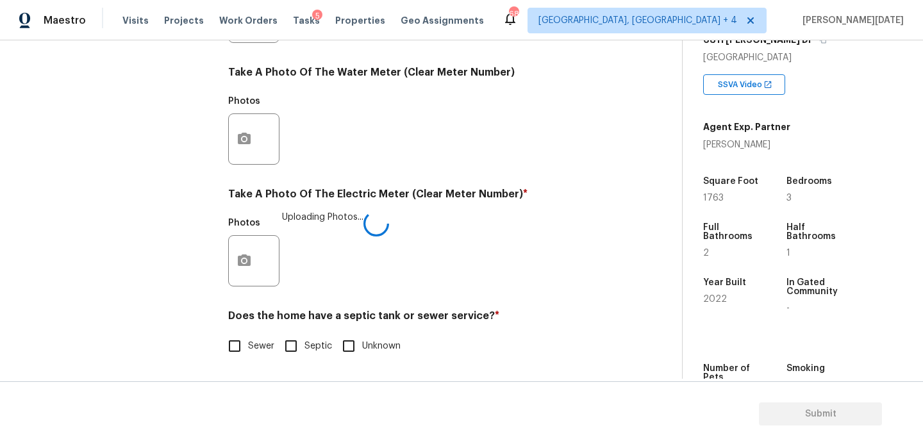
click at [224, 343] on input "Sewer" at bounding box center [234, 346] width 27 height 27
checkbox input "true"
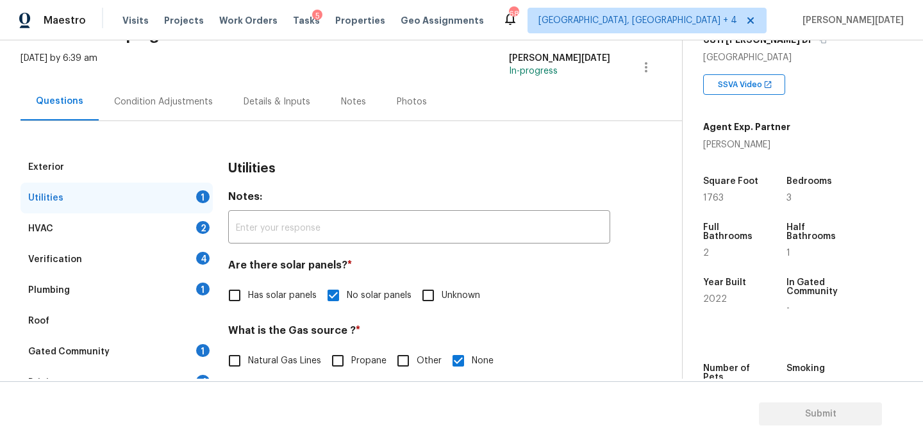
scroll to position [71, 0]
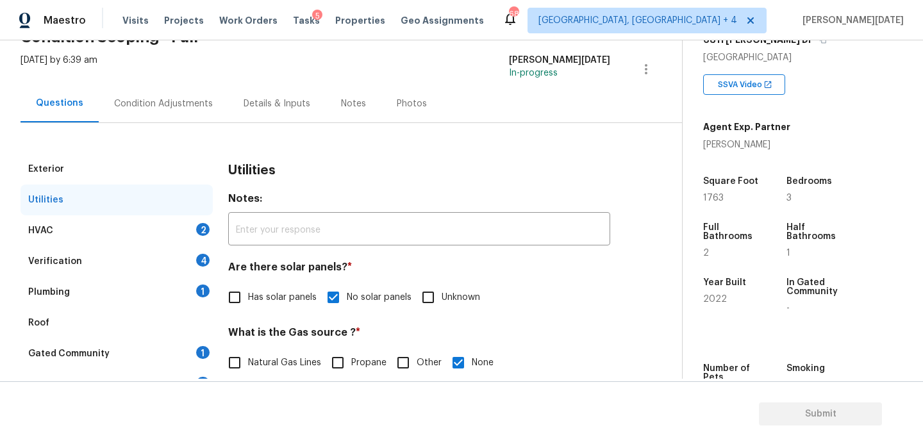
click at [204, 233] on div "2" at bounding box center [202, 229] width 13 height 13
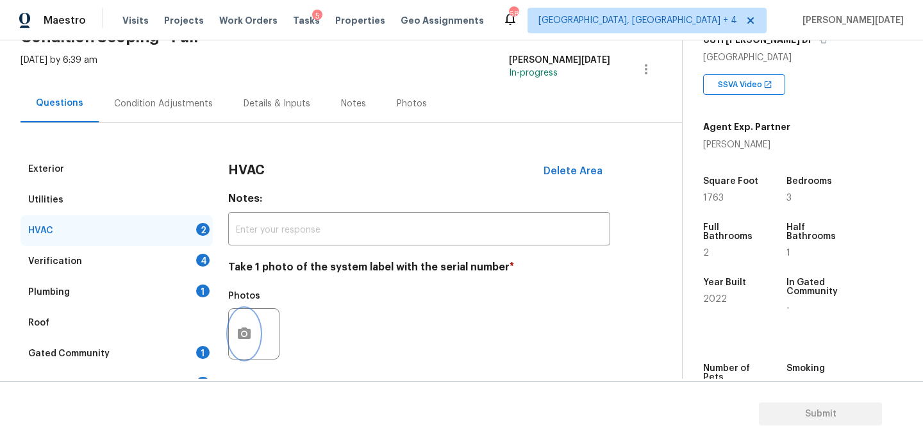
click at [253, 330] on button "button" at bounding box center [244, 334] width 31 height 50
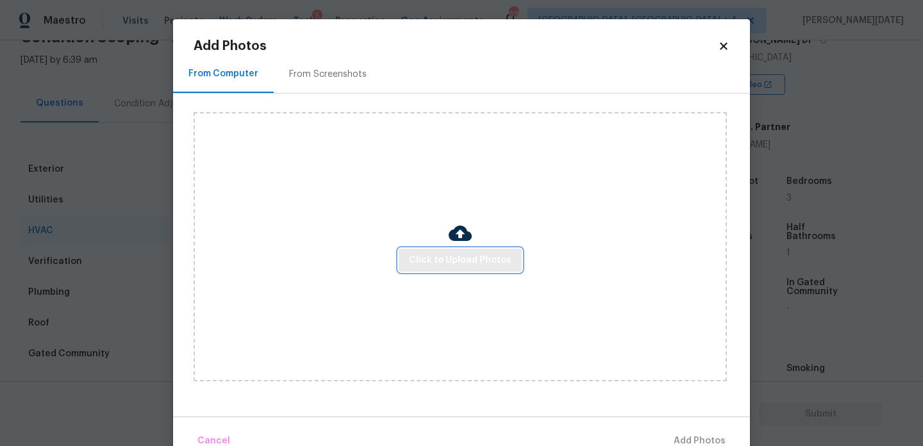
click at [424, 259] on span "Click to Upload Photos" at bounding box center [460, 260] width 103 height 16
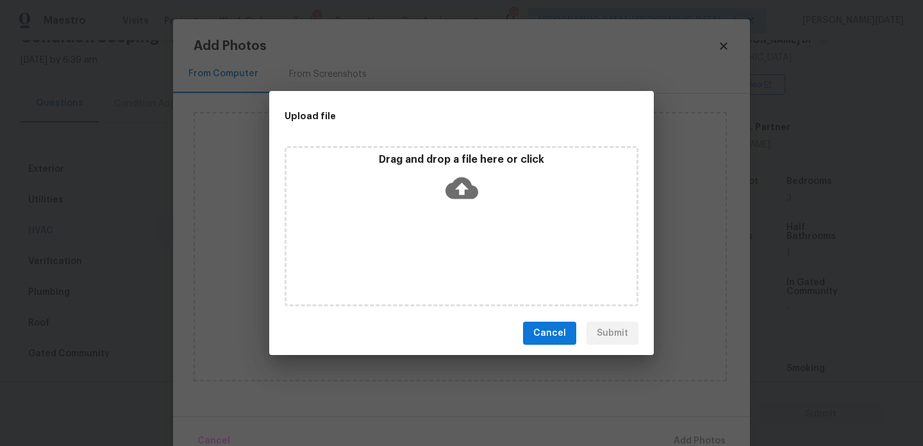
click at [424, 259] on div "Drag and drop a file here or click" at bounding box center [461, 226] width 354 height 160
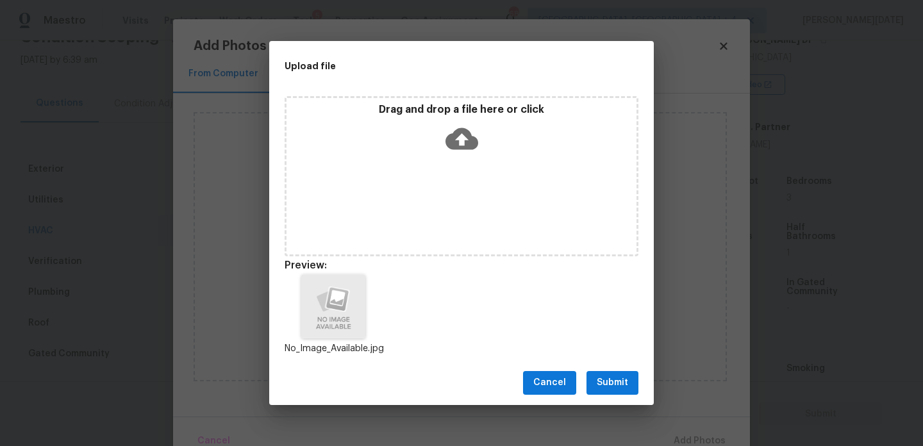
scroll to position [10, 0]
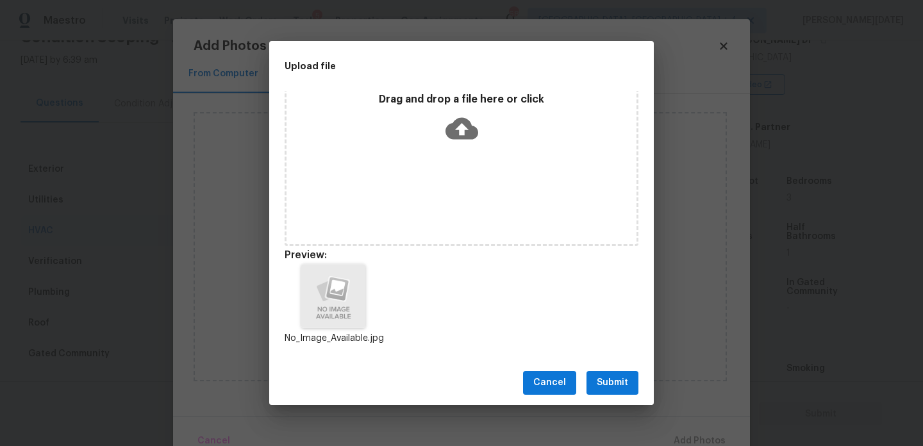
click at [609, 382] on span "Submit" at bounding box center [611, 383] width 31 height 16
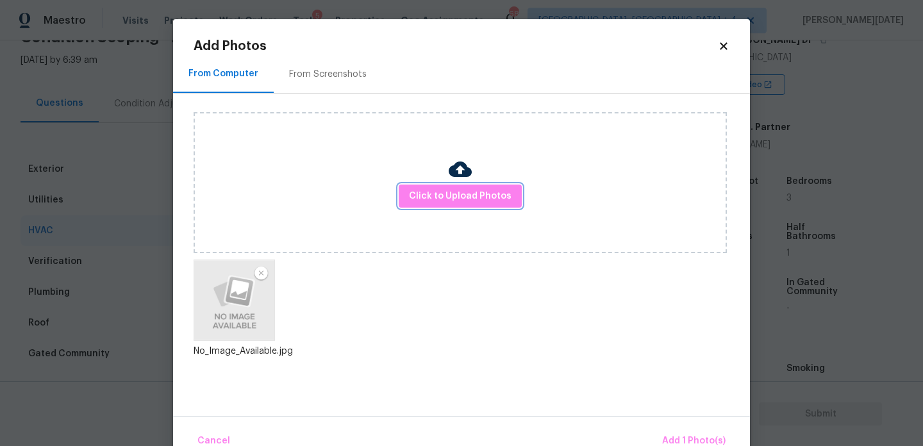
scroll to position [28, 0]
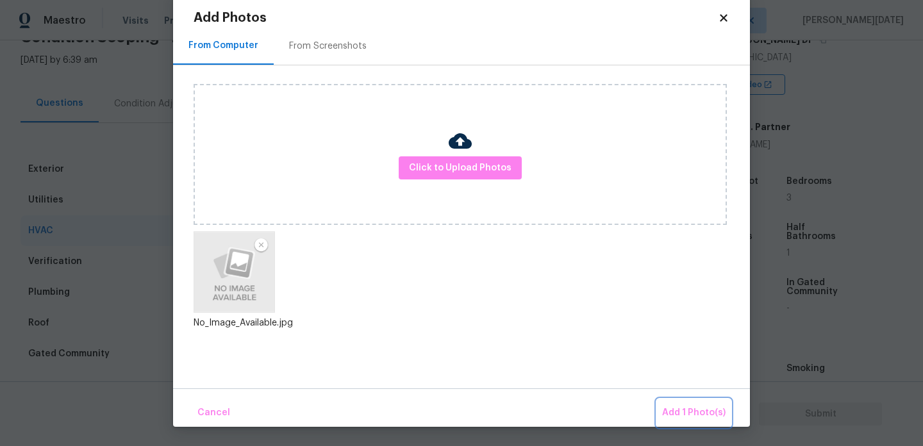
click at [677, 415] on span "Add 1 Photo(s)" at bounding box center [693, 413] width 63 height 16
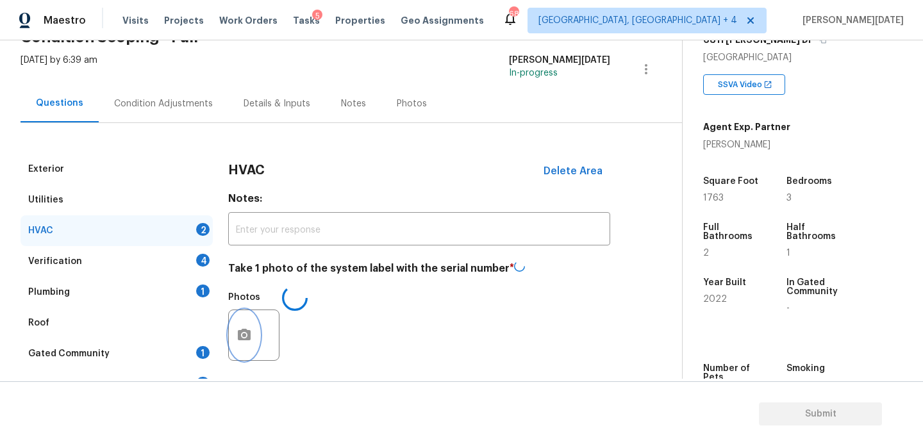
scroll to position [197, 0]
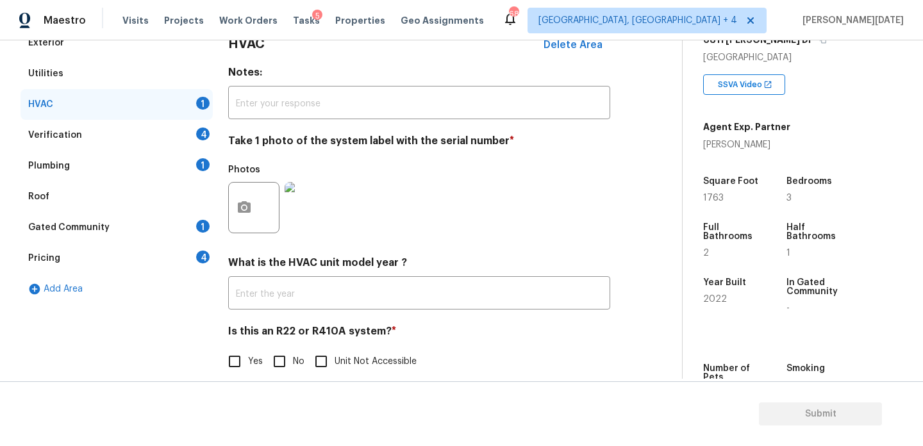
click at [281, 366] on input "No" at bounding box center [279, 361] width 27 height 27
checkbox input "true"
click at [184, 129] on div "Verification 4" at bounding box center [117, 135] width 192 height 31
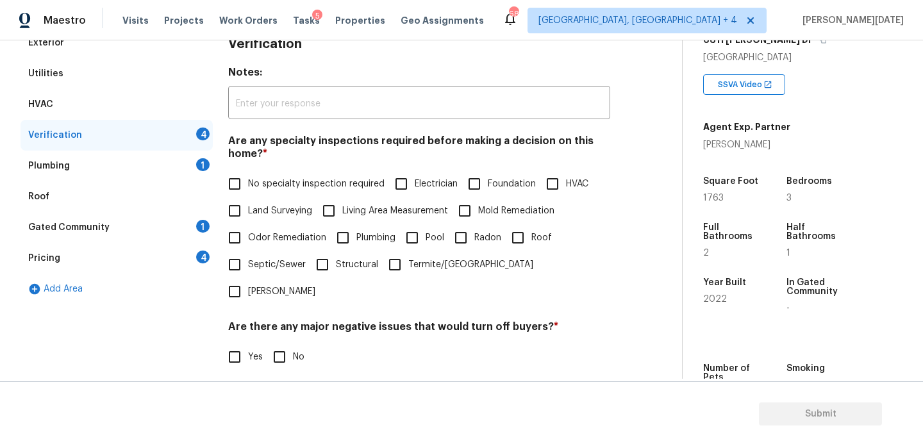
click at [246, 188] on input "No specialty inspection required" at bounding box center [234, 183] width 27 height 27
checkbox input "true"
click at [296, 350] on span "No" at bounding box center [299, 356] width 12 height 13
click at [293, 343] on input "No" at bounding box center [279, 356] width 27 height 27
checkbox input "true"
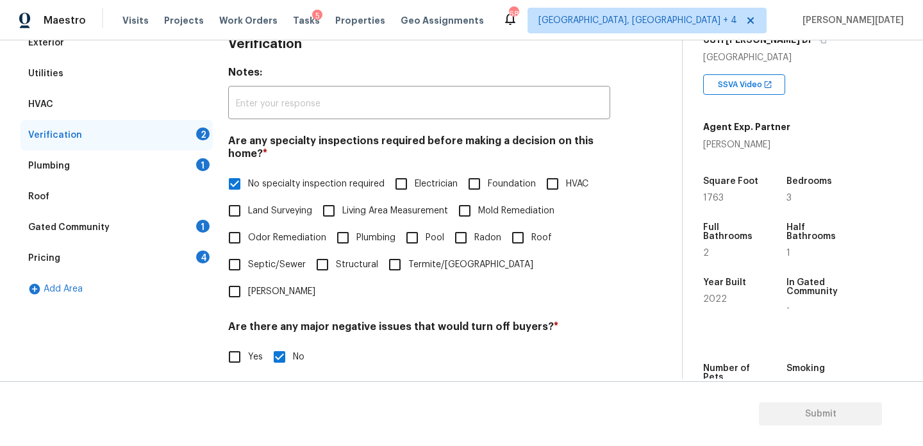
scroll to position [325, 0]
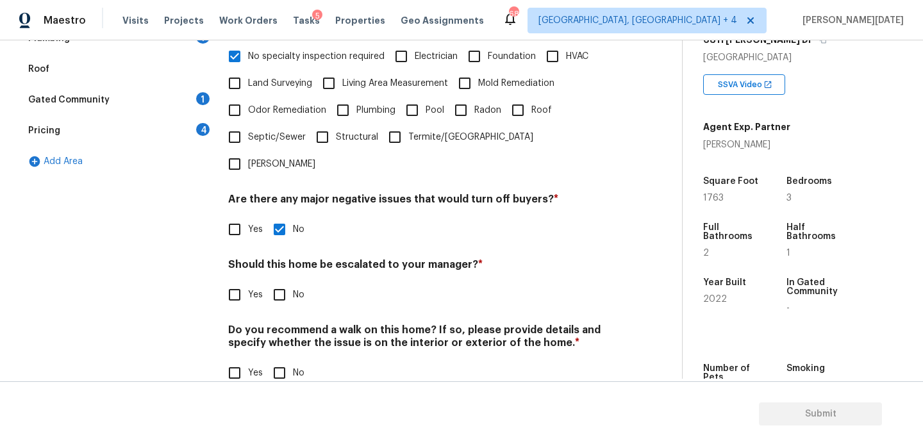
click at [287, 281] on input "No" at bounding box center [279, 294] width 27 height 27
checkbox input "true"
click at [287, 359] on input "No" at bounding box center [279, 372] width 27 height 27
checkbox input "true"
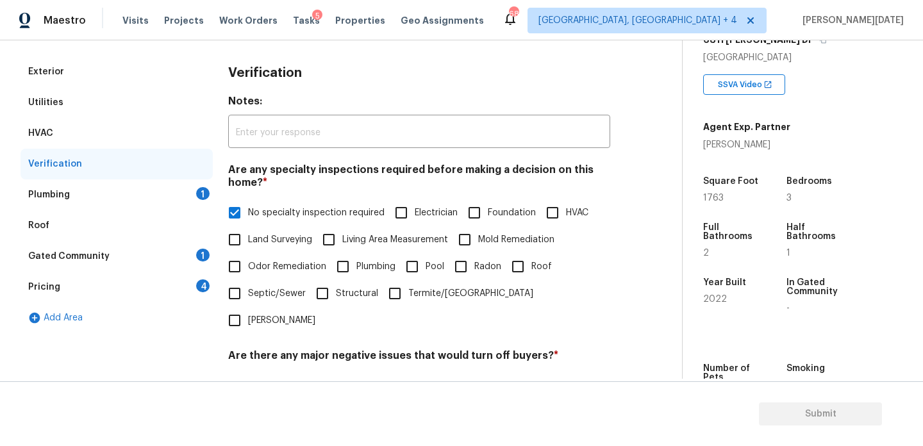
click at [199, 194] on div "1" at bounding box center [202, 193] width 13 height 13
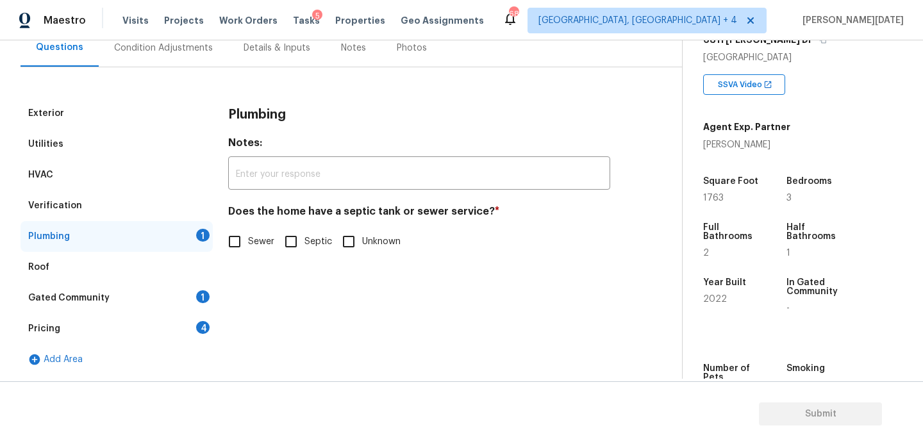
scroll to position [127, 0]
click at [240, 245] on input "Sewer" at bounding box center [234, 241] width 27 height 27
checkbox input "true"
click at [189, 306] on div "Gated Community 1" at bounding box center [117, 298] width 192 height 31
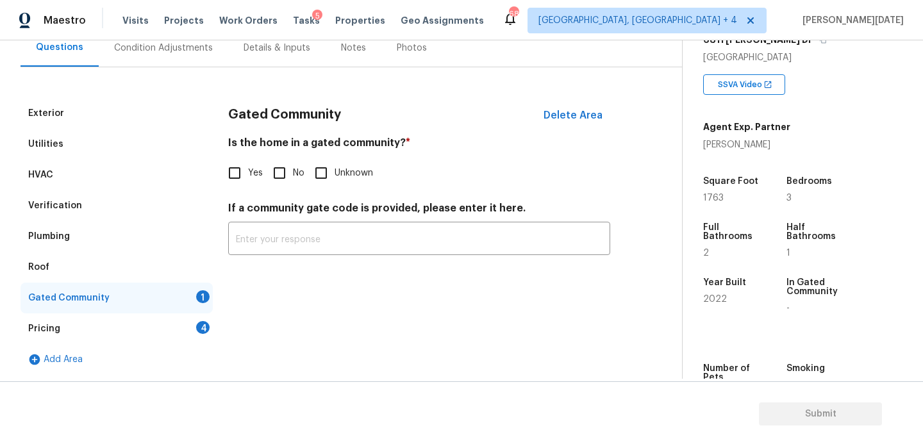
click at [275, 179] on input "No" at bounding box center [279, 173] width 27 height 27
checkbox input "true"
click at [195, 324] on div "Pricing 4" at bounding box center [117, 328] width 192 height 31
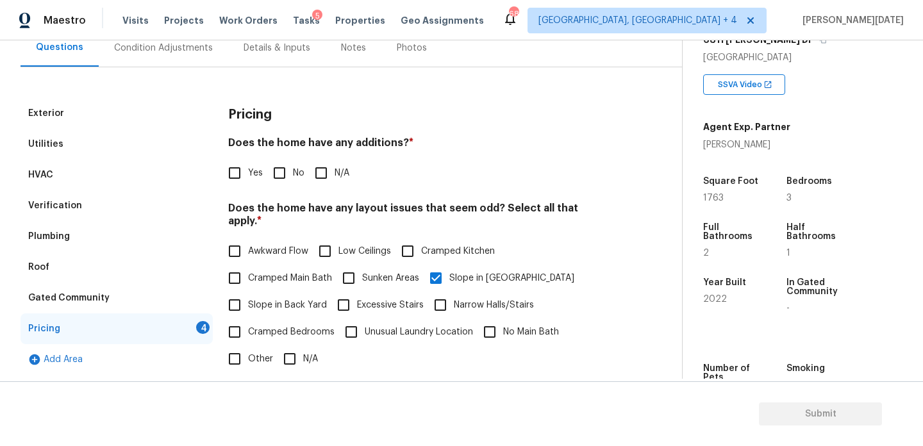
click at [290, 181] on input "No" at bounding box center [279, 173] width 27 height 27
checkbox input "true"
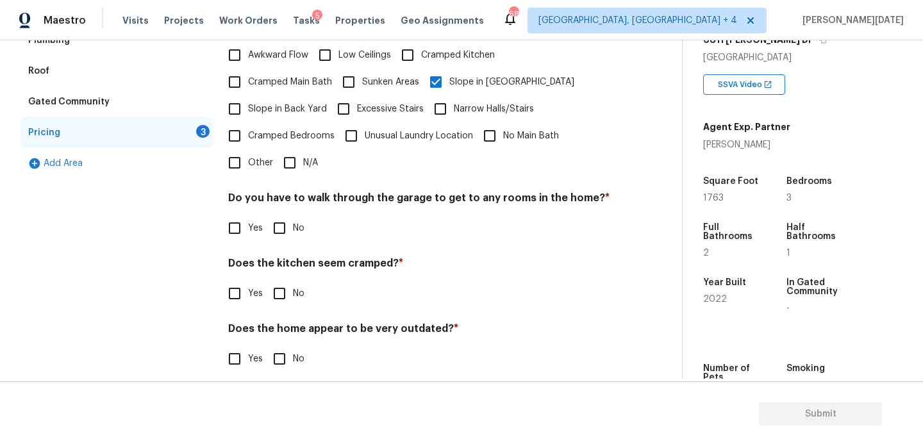
click at [281, 215] on input "No" at bounding box center [279, 228] width 27 height 27
checkbox input "true"
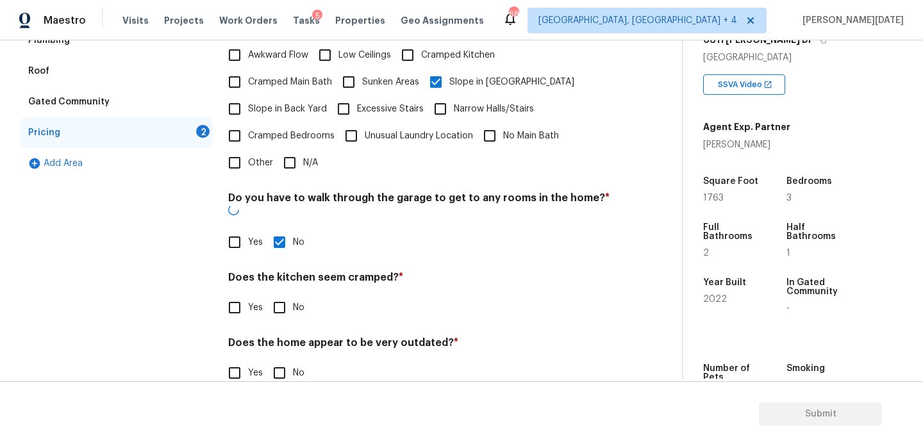
click at [285, 294] on input "No" at bounding box center [279, 307] width 27 height 27
checkbox input "true"
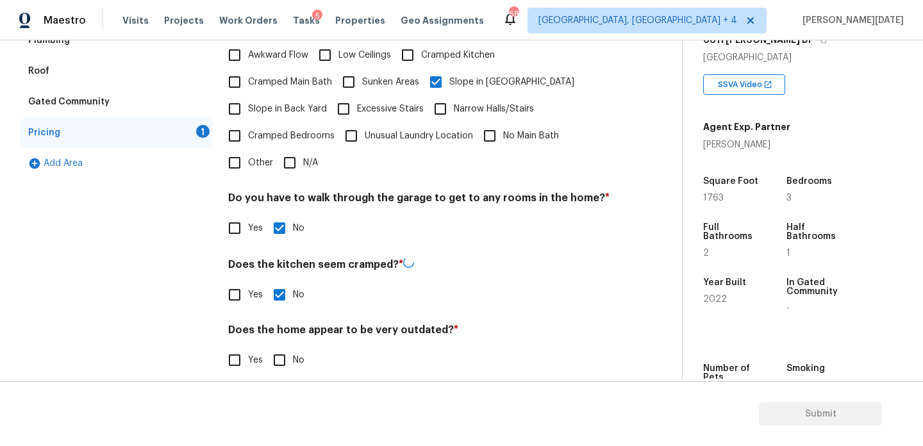
click at [284, 347] on input "No" at bounding box center [279, 360] width 27 height 27
checkbox input "true"
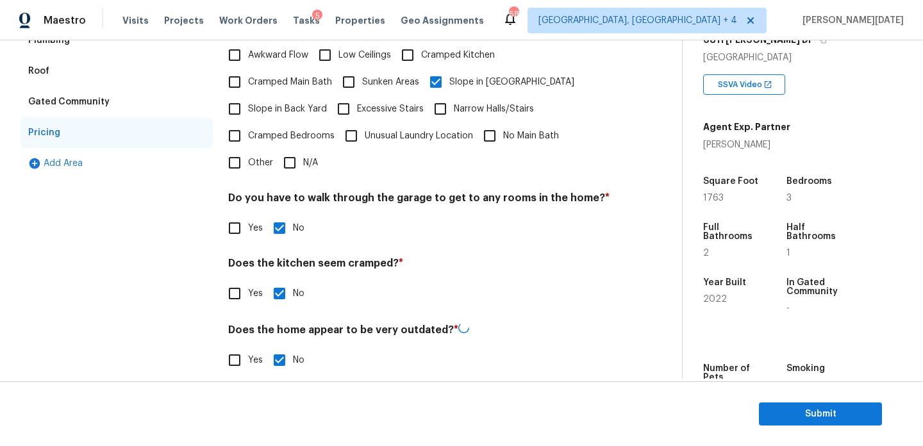
scroll to position [0, 0]
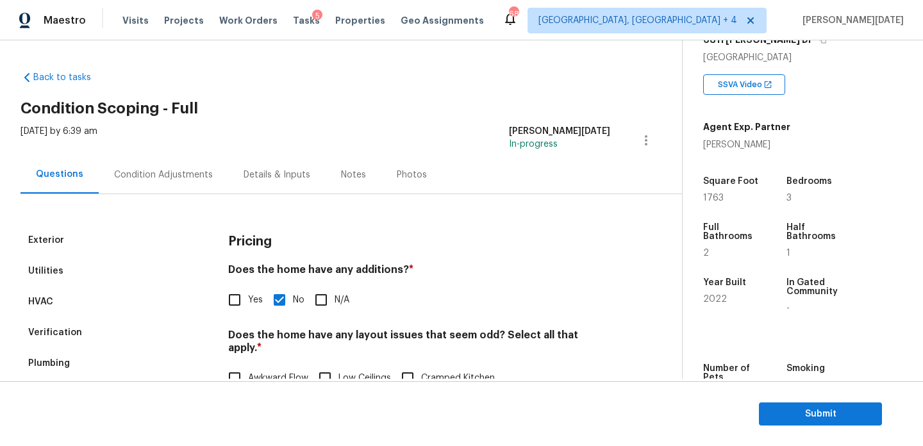
click at [181, 179] on div "Condition Adjustments" at bounding box center [163, 174] width 99 height 13
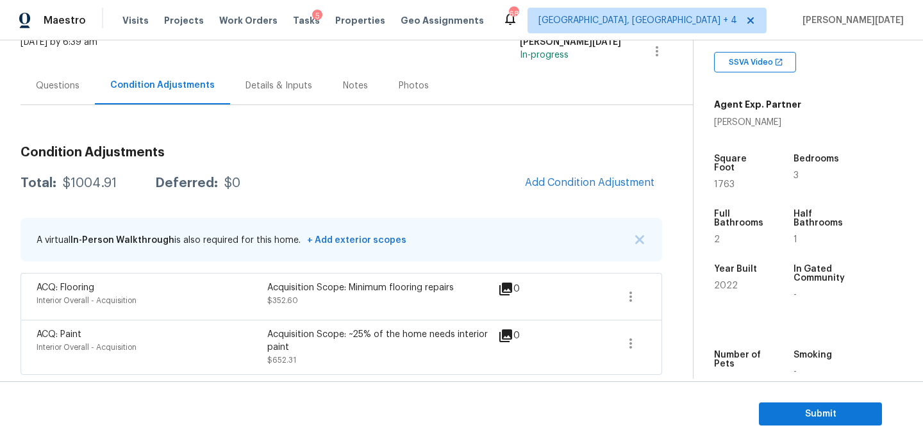
scroll to position [271, 0]
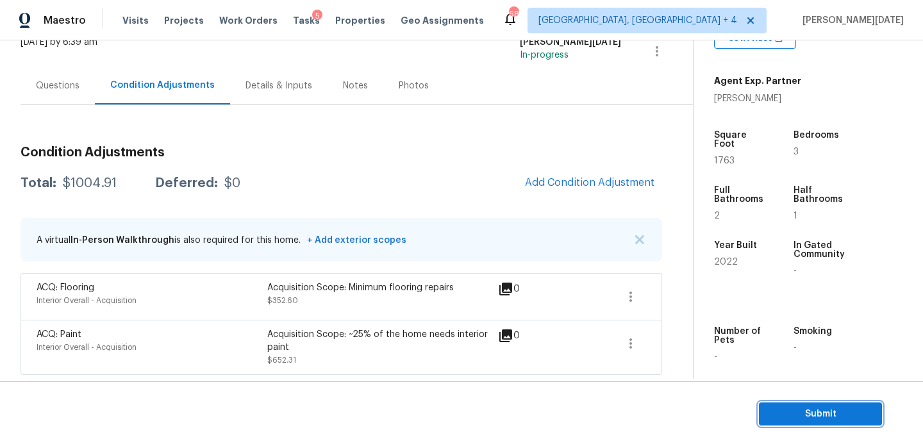
click at [787, 404] on button "Submit" at bounding box center [820, 414] width 123 height 24
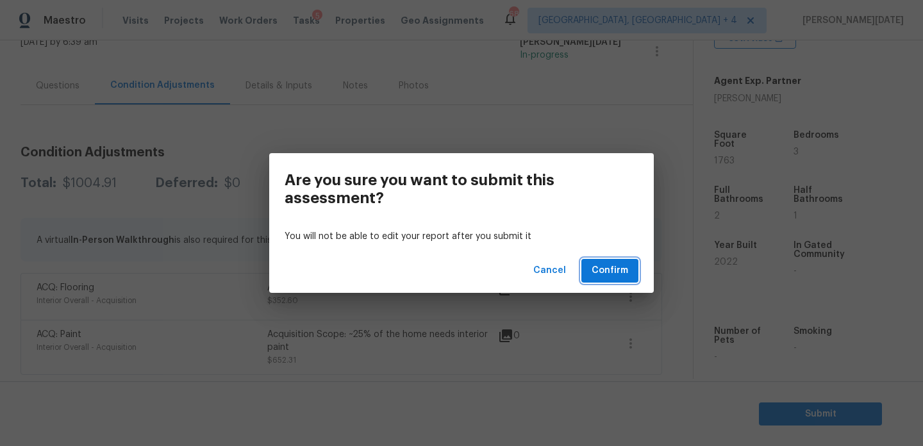
click at [602, 268] on span "Confirm" at bounding box center [609, 271] width 37 height 16
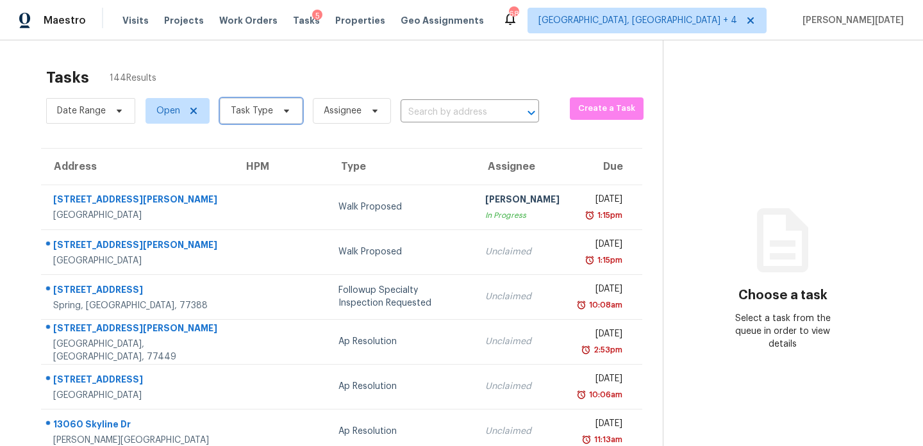
click at [239, 107] on span "Task Type" at bounding box center [252, 110] width 42 height 13
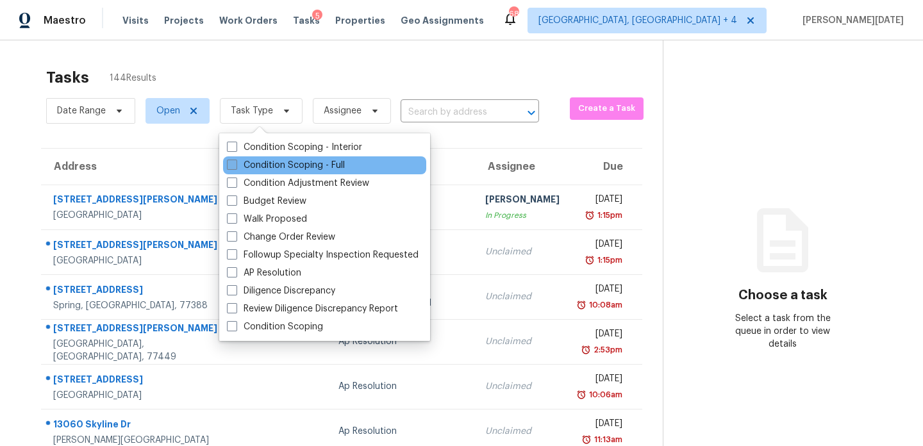
click at [236, 163] on span at bounding box center [232, 165] width 10 height 10
click at [235, 163] on input "Condition Scoping - Full" at bounding box center [231, 163] width 8 height 8
checkbox input "true"
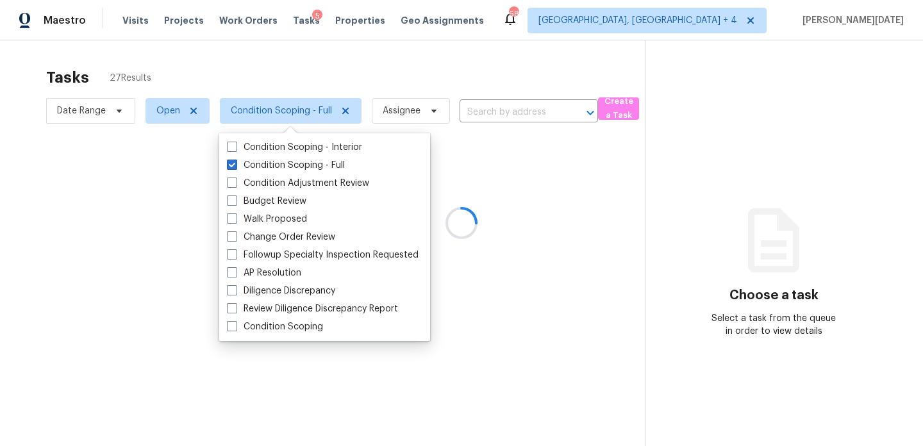
click at [407, 66] on div at bounding box center [461, 223] width 923 height 446
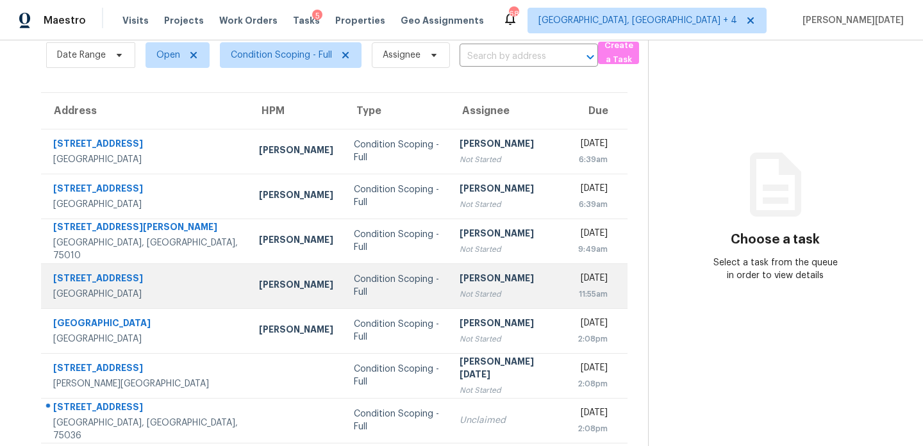
scroll to position [58, 0]
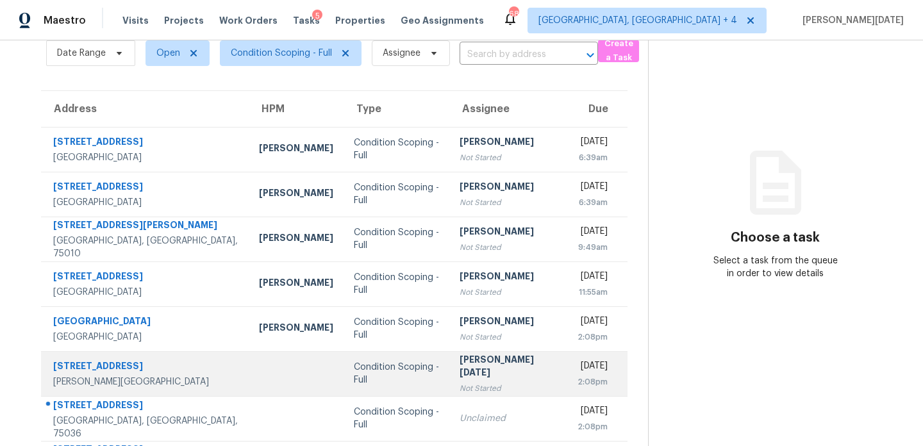
click at [459, 369] on div "[PERSON_NAME][DATE]" at bounding box center [507, 367] width 97 height 29
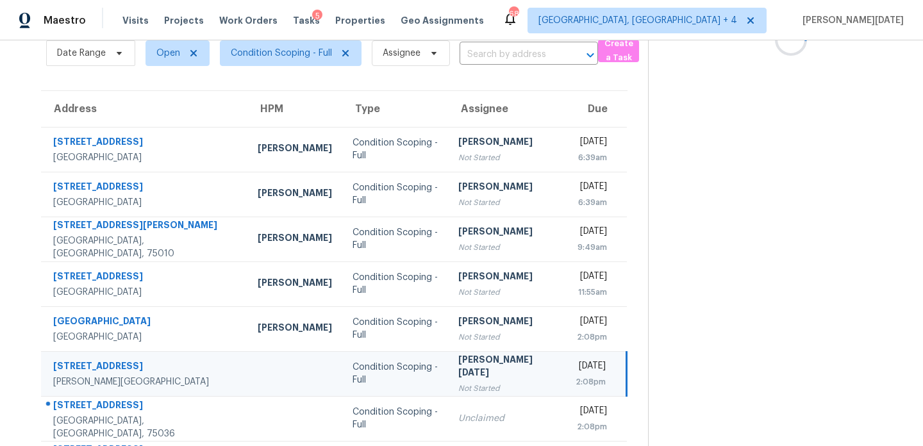
click at [458, 369] on div "[PERSON_NAME][DATE]" at bounding box center [506, 367] width 97 height 29
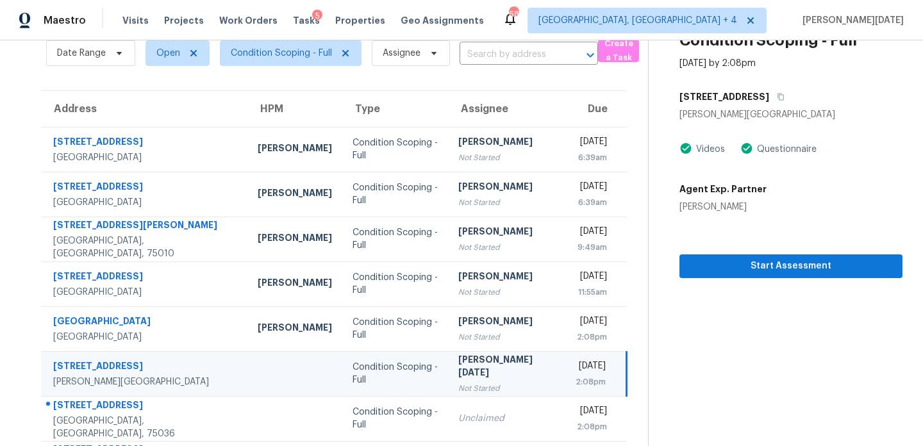
click at [506, 369] on div "[PERSON_NAME][DATE]" at bounding box center [506, 367] width 97 height 29
click at [716, 265] on span "Start Assessment" at bounding box center [790, 266] width 202 height 16
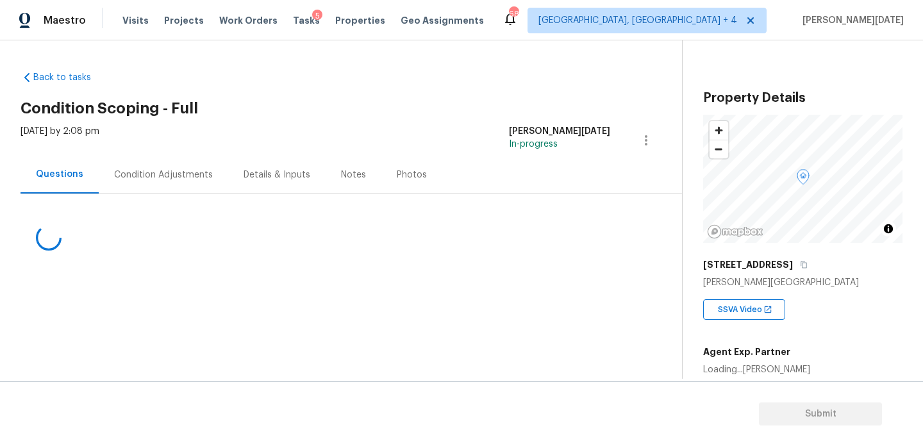
click at [147, 170] on div "Condition Adjustments" at bounding box center [163, 174] width 99 height 13
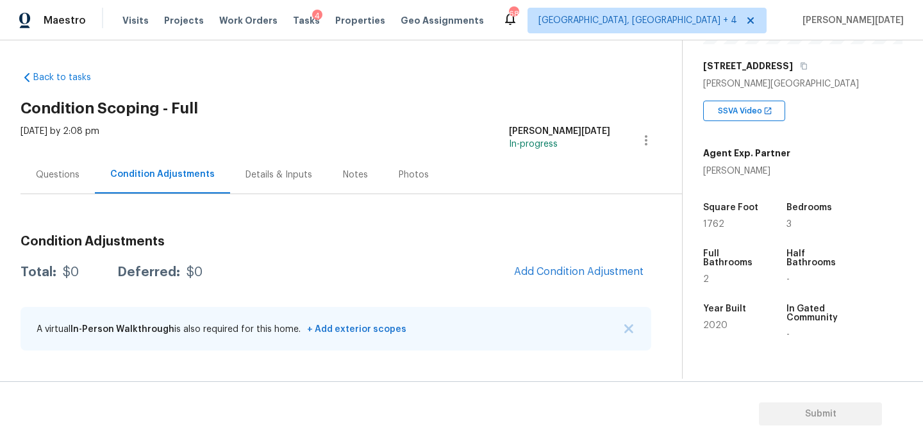
scroll to position [215, 0]
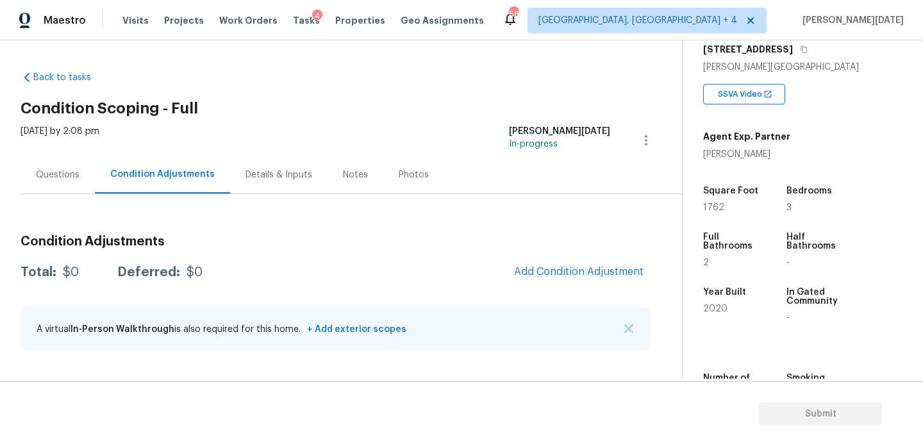
click at [712, 206] on span "1762" at bounding box center [713, 207] width 21 height 9
copy span "1762"
click at [522, 273] on span "Add Condition Adjustment" at bounding box center [578, 272] width 129 height 12
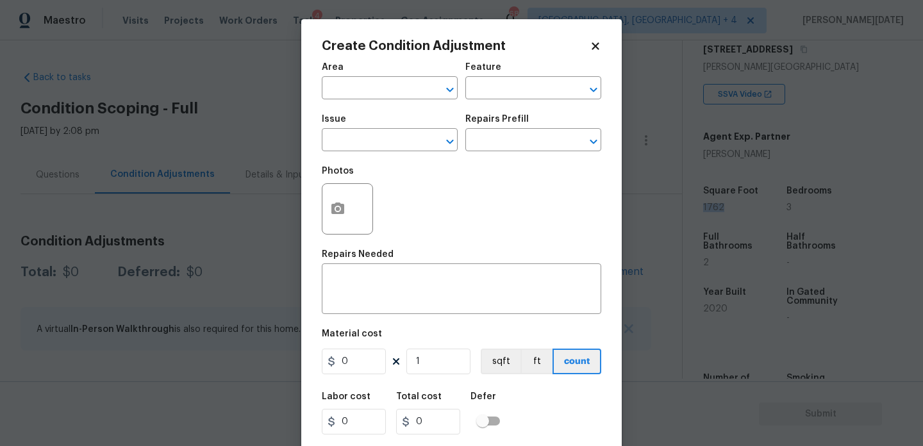
click at [329, 76] on div "Area" at bounding box center [390, 71] width 136 height 17
click at [331, 90] on input "text" at bounding box center [372, 89] width 100 height 20
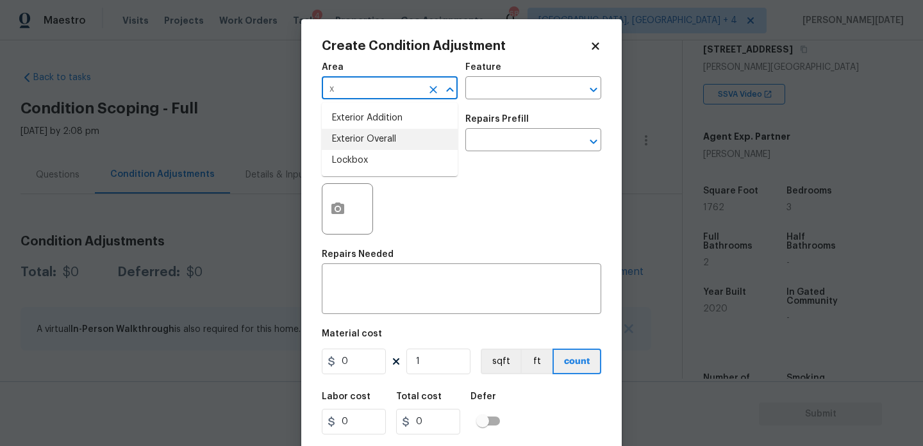
click at [384, 137] on li "Exterior Overall" at bounding box center [390, 139] width 136 height 21
type input "Exterior Overall"
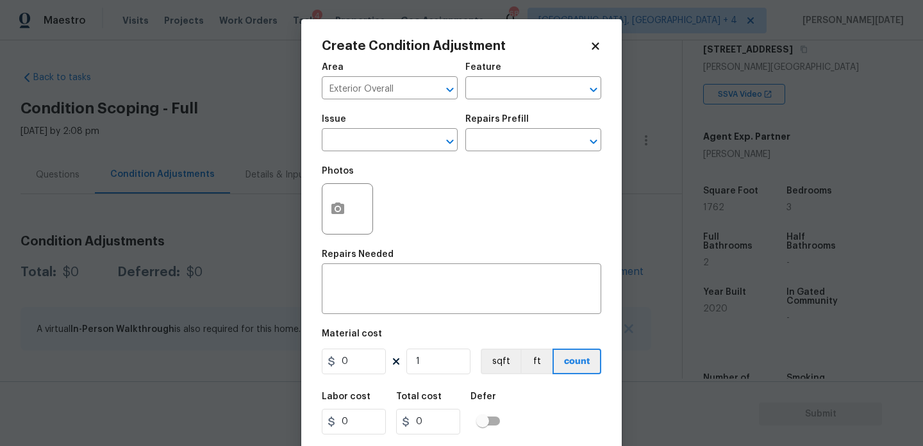
click at [381, 160] on div "Photos" at bounding box center [461, 200] width 279 height 83
click at [393, 144] on input "text" at bounding box center [372, 141] width 100 height 20
click at [388, 188] on div "Other" at bounding box center [390, 175] width 136 height 31
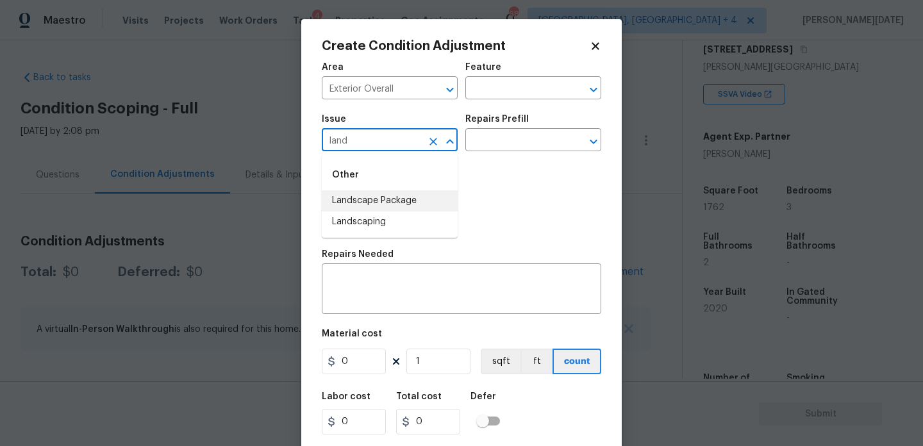
click at [390, 199] on li "Landscape Package" at bounding box center [390, 200] width 136 height 21
type input "Landscape Package"
click at [482, 148] on input "text" at bounding box center [515, 141] width 100 height 20
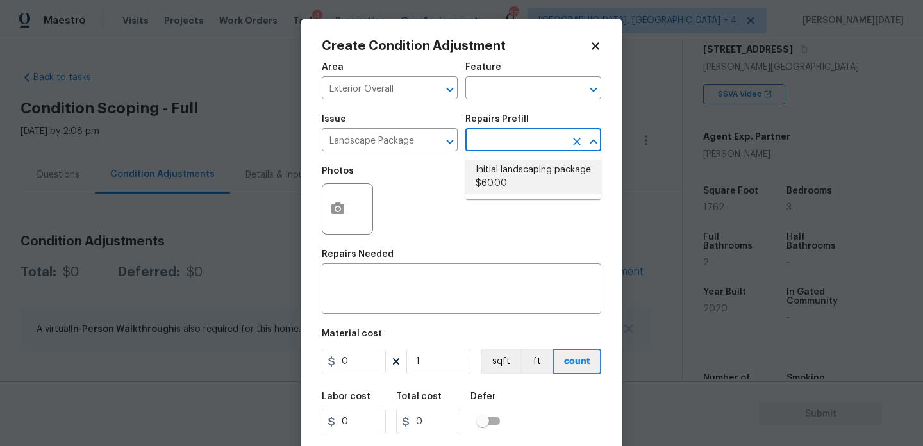
click at [505, 184] on li "Initial landscaping package $60.00" at bounding box center [533, 177] width 136 height 35
type input "Home Readiness Packages"
type textarea "Mowing of grass up to 6" in height. Mow, edge along driveways & sidewalks, trim…"
type input "60"
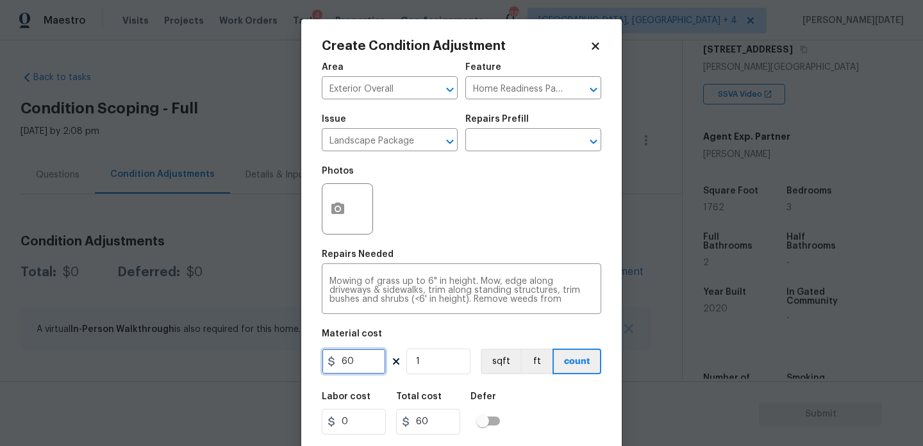
drag, startPoint x: 378, startPoint y: 365, endPoint x: 279, endPoint y: 365, distance: 98.7
click at [279, 365] on div "Create Condition Adjustment Area Exterior Overall ​ Feature Home Readiness Pack…" at bounding box center [461, 223] width 923 height 446
type input "300"
click at [352, 204] on div at bounding box center [347, 208] width 51 height 51
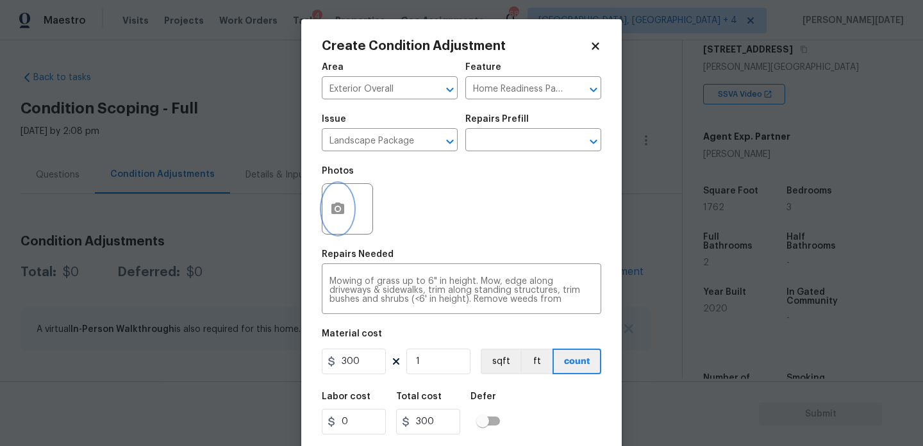
click at [339, 223] on button "button" at bounding box center [337, 209] width 31 height 50
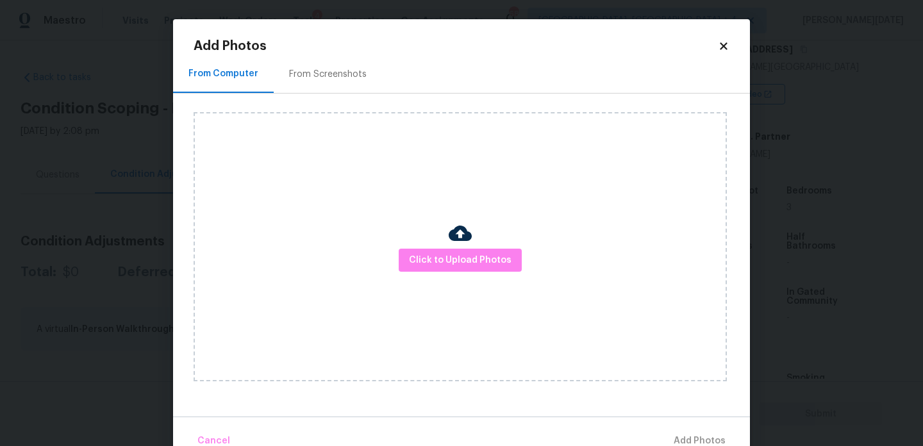
click at [329, 55] on div "From Screenshots" at bounding box center [328, 74] width 108 height 38
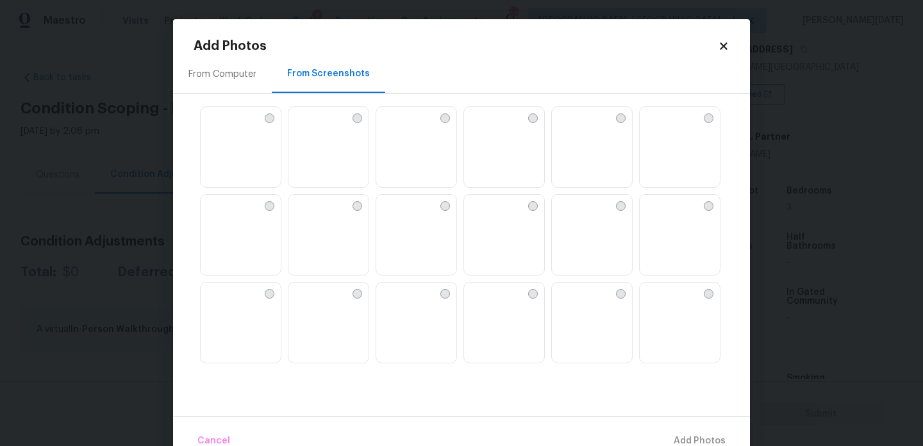
click at [510, 129] on img at bounding box center [504, 147] width 80 height 81
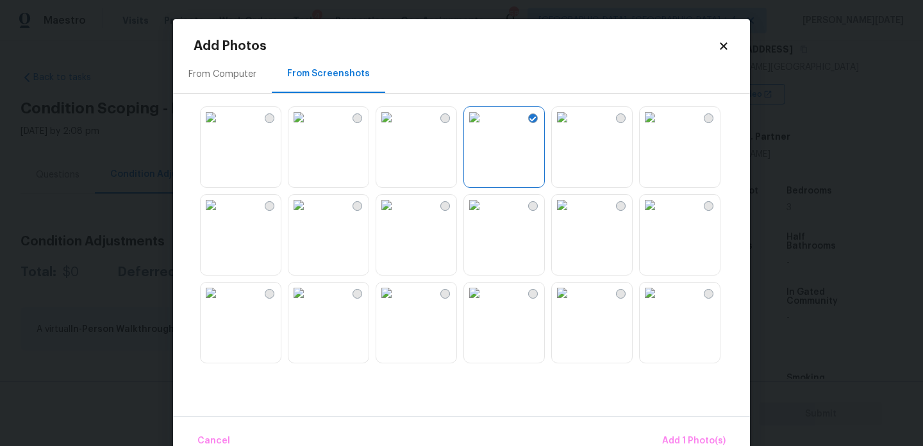
click at [484, 283] on img at bounding box center [474, 293] width 21 height 21
click at [484, 215] on img at bounding box center [474, 205] width 21 height 21
click at [221, 303] on img at bounding box center [211, 293] width 21 height 21
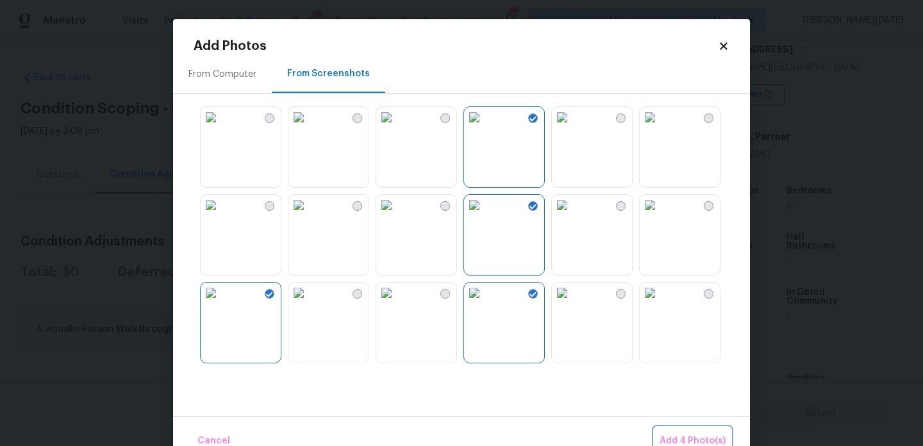
click at [684, 430] on button "Add 4 Photo(s)" at bounding box center [692, 441] width 76 height 28
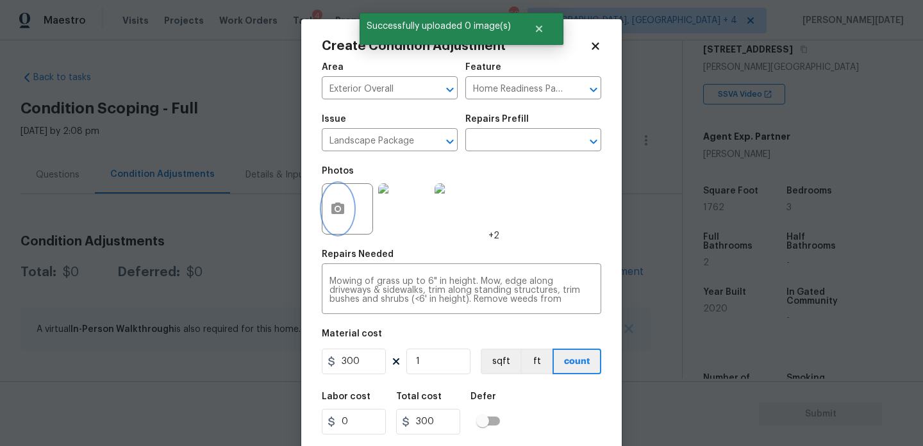
scroll to position [33, 0]
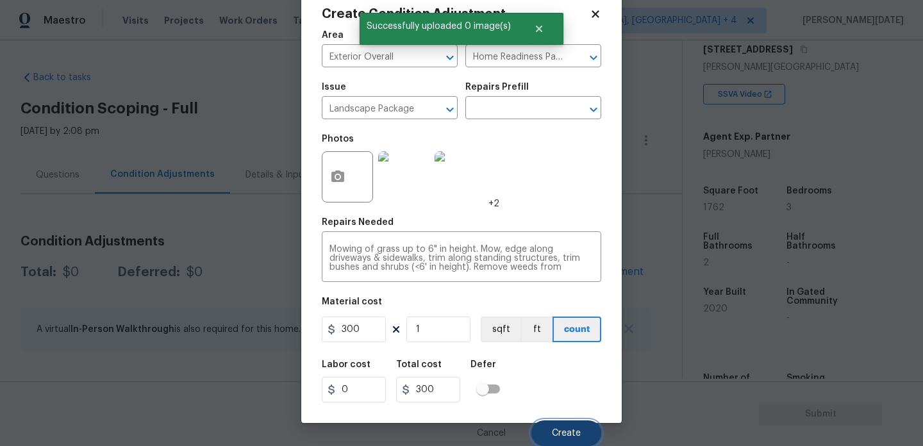
click at [552, 431] on span "Create" at bounding box center [566, 434] width 29 height 10
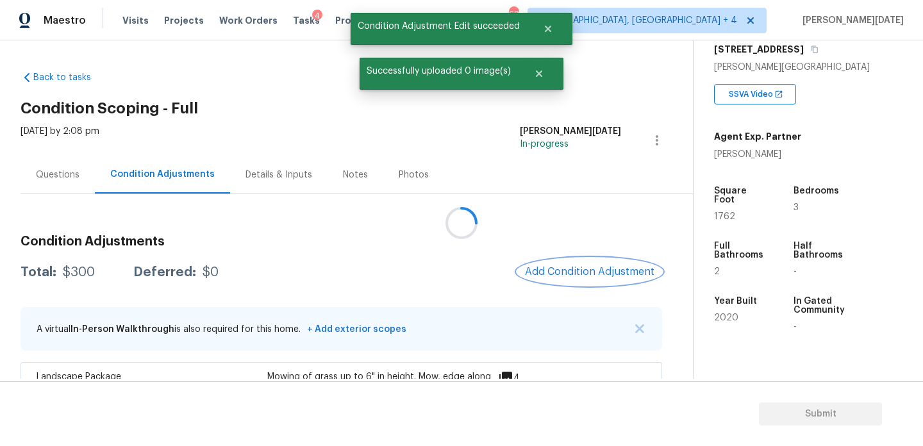
scroll to position [0, 0]
click at [563, 293] on div "Condition Adjustments Total: $300 Deferred: $0 Add Condition Adjustment A virtu…" at bounding box center [341, 353] width 641 height 256
click at [586, 277] on span "Add Condition Adjustment" at bounding box center [589, 272] width 129 height 12
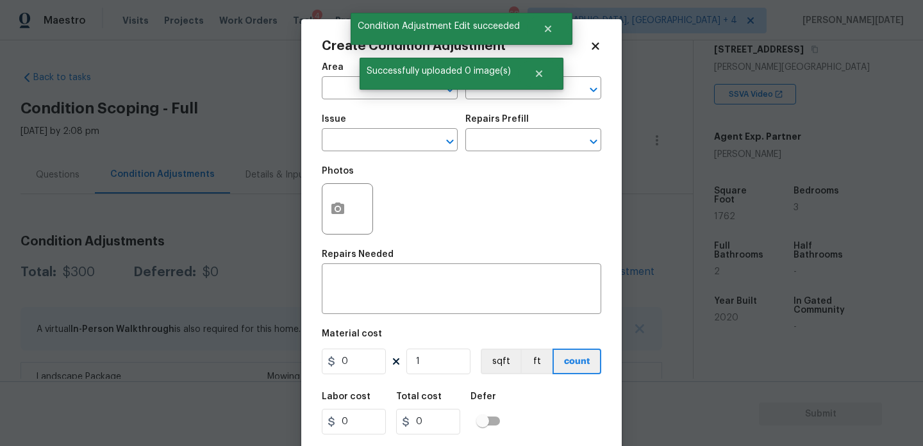
click at [342, 75] on div "Area" at bounding box center [390, 71] width 136 height 17
click at [342, 83] on input "text" at bounding box center [372, 89] width 100 height 20
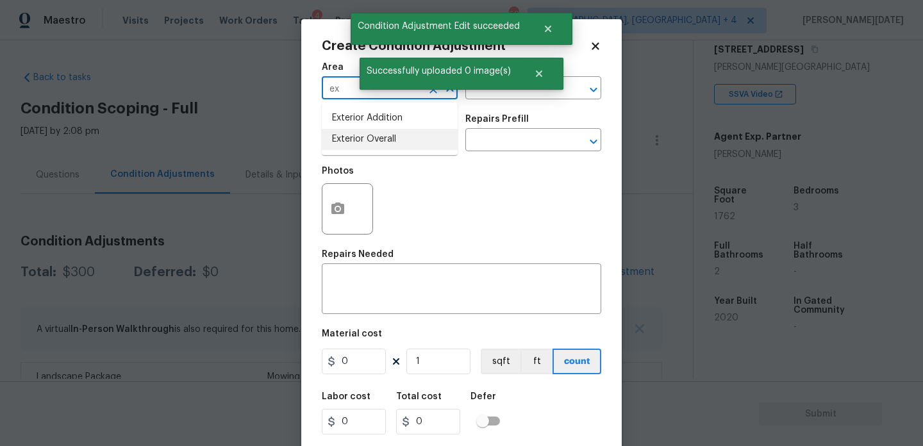
click at [356, 144] on li "Exterior Overall" at bounding box center [390, 139] width 136 height 21
type input "Exterior Overall"
click at [356, 144] on input "text" at bounding box center [372, 141] width 100 height 20
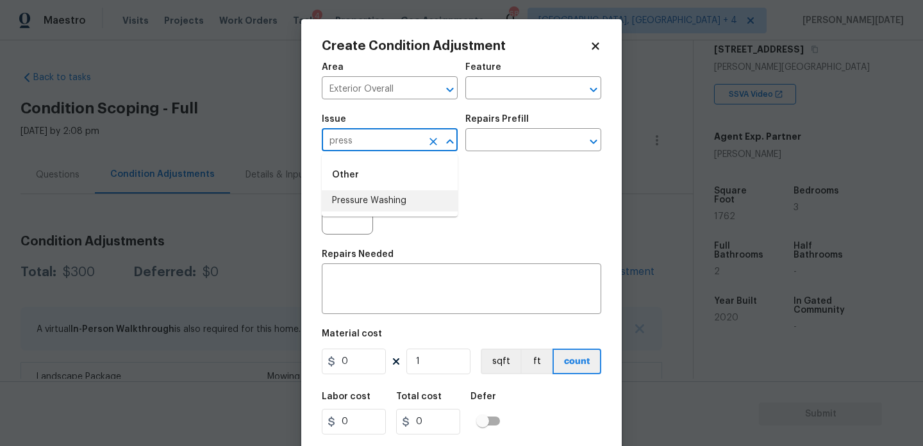
click at [369, 199] on li "Pressure Washing" at bounding box center [390, 200] width 136 height 21
type input "Pressure Washing"
click at [454, 164] on div "Photos" at bounding box center [461, 200] width 279 height 83
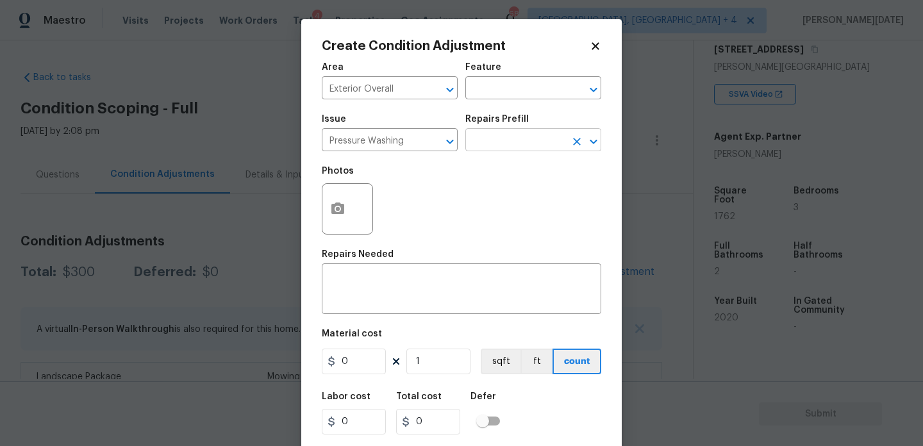
click at [497, 137] on input "text" at bounding box center [515, 141] width 100 height 20
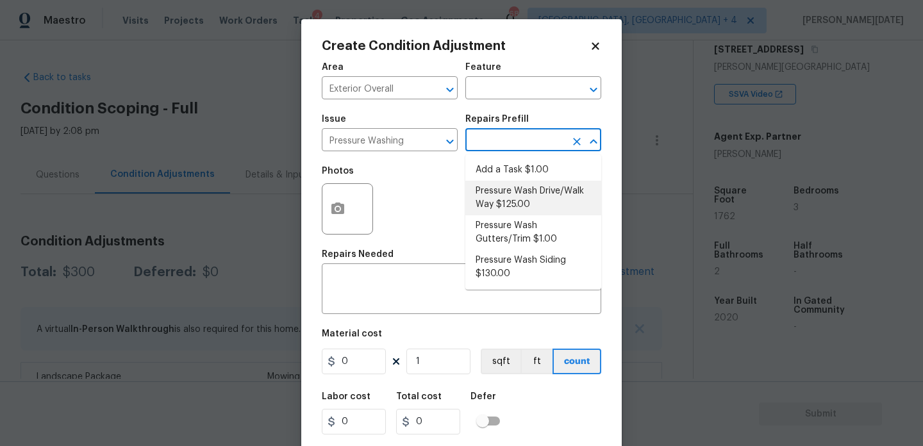
click at [525, 201] on li "Pressure Wash Drive/Walk Way $125.00" at bounding box center [533, 198] width 136 height 35
type input "Siding"
type textarea "Pressure wash the driveways/walkways as directed by the PM. Ensure that all deb…"
type input "125"
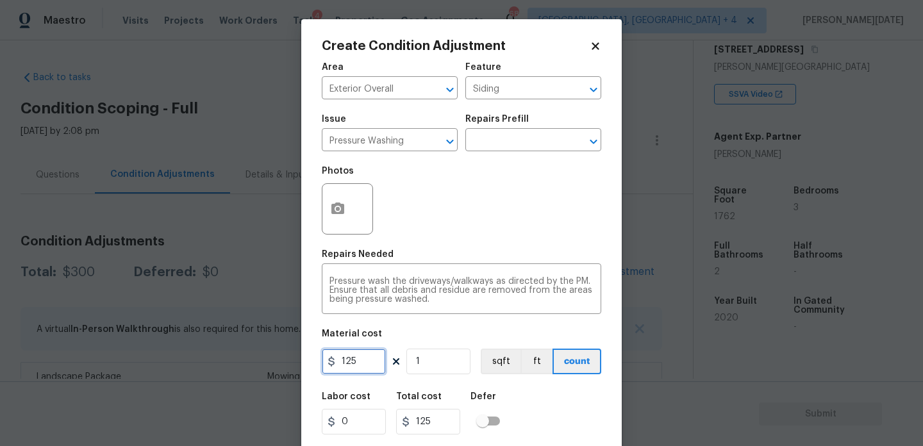
drag, startPoint x: 365, startPoint y: 365, endPoint x: 226, endPoint y: 365, distance: 139.0
click at [226, 365] on div "Create Condition Adjustment Area Exterior Overall ​ Feature Siding ​ Issue Pres…" at bounding box center [461, 223] width 923 height 446
type input "200"
click at [436, 256] on div "Repairs Needed" at bounding box center [461, 258] width 279 height 17
type input "200"
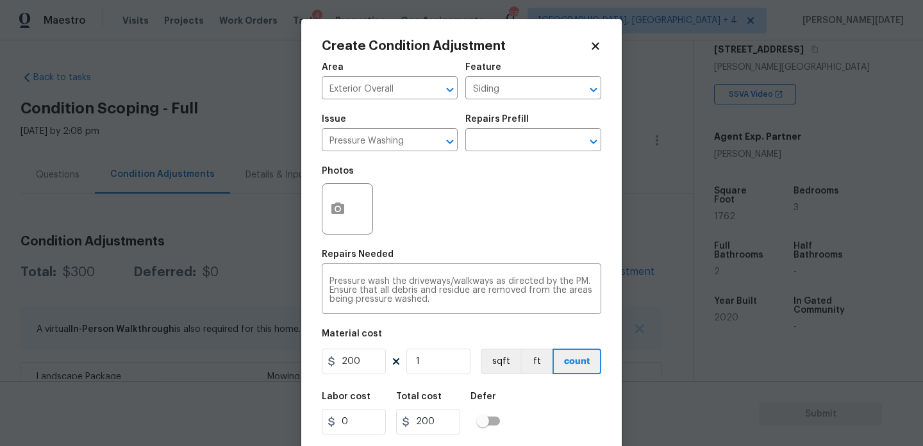
scroll to position [33, 0]
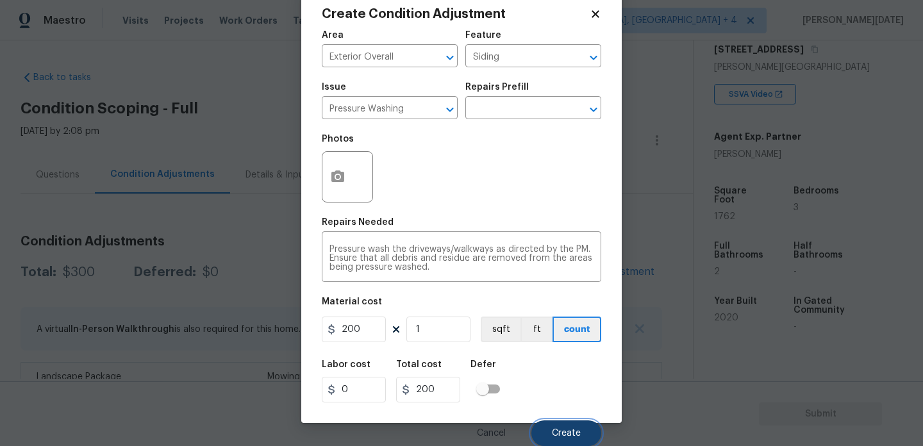
click at [550, 431] on button "Create" at bounding box center [566, 433] width 70 height 26
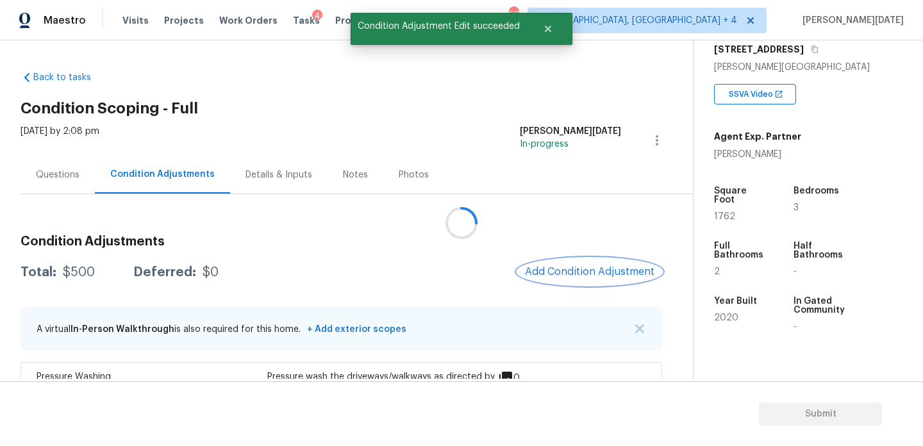
scroll to position [0, 0]
click at [590, 275] on span "Add Condition Adjustment" at bounding box center [589, 272] width 129 height 12
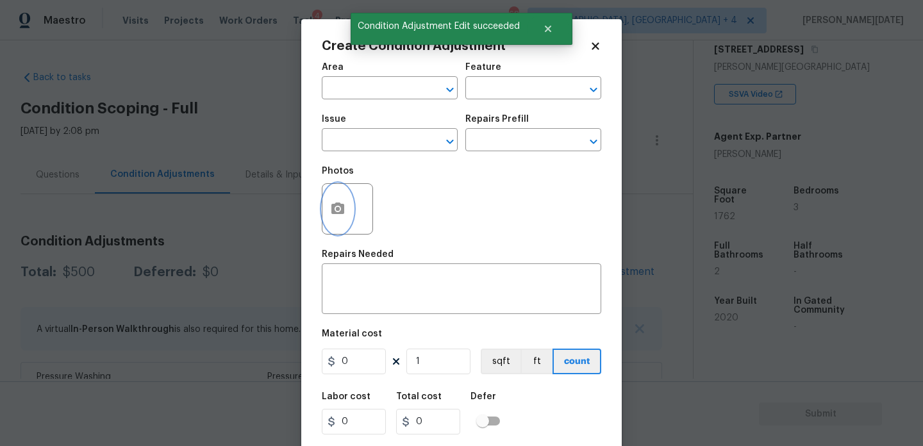
click at [331, 206] on icon "button" at bounding box center [337, 208] width 13 height 12
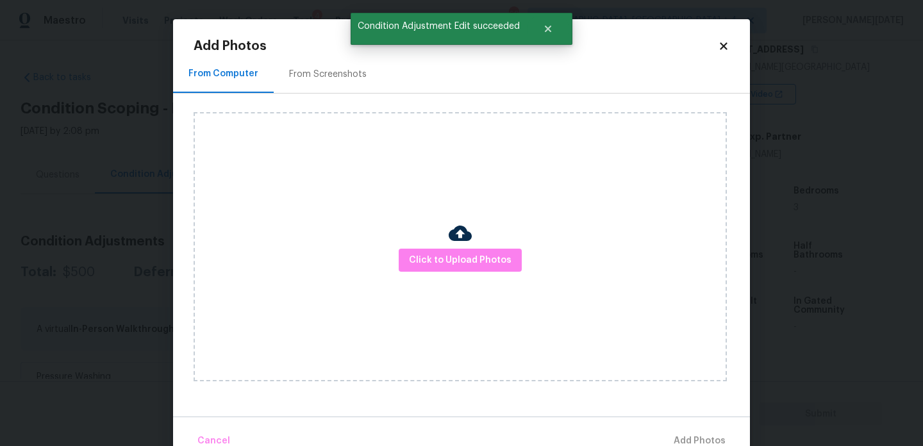
click at [329, 78] on div "From Screenshots" at bounding box center [328, 74] width 78 height 13
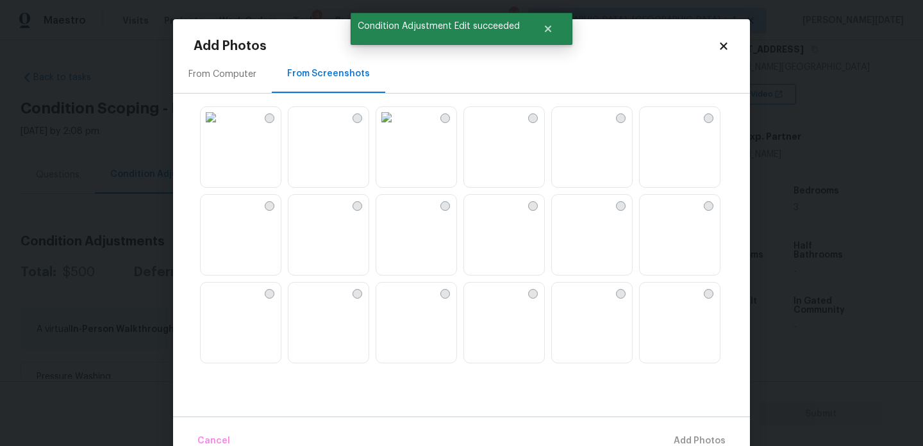
click at [221, 127] on img at bounding box center [211, 117] width 21 height 21
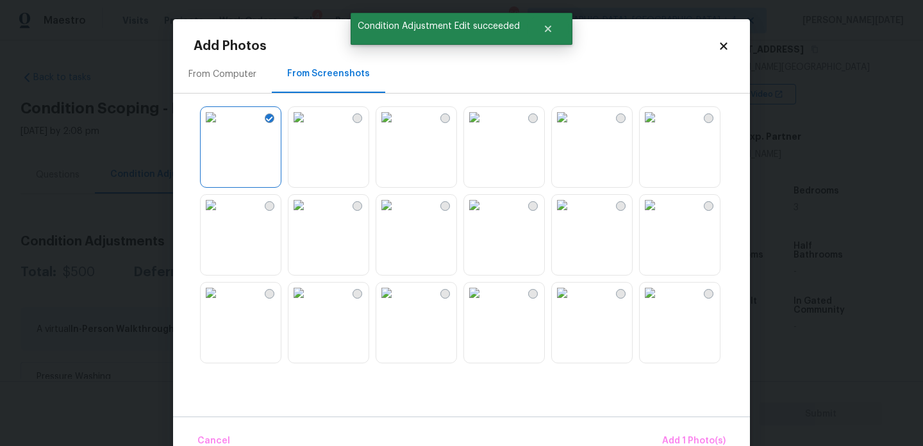
click at [221, 215] on img at bounding box center [211, 205] width 21 height 21
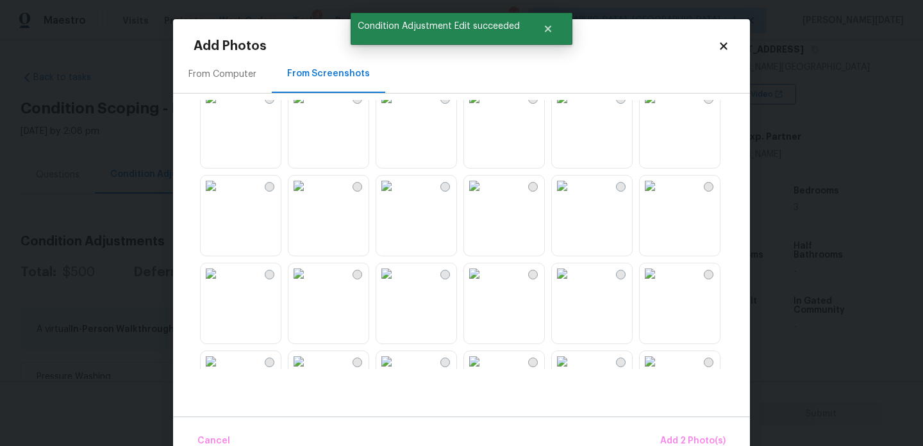
scroll to position [307, 0]
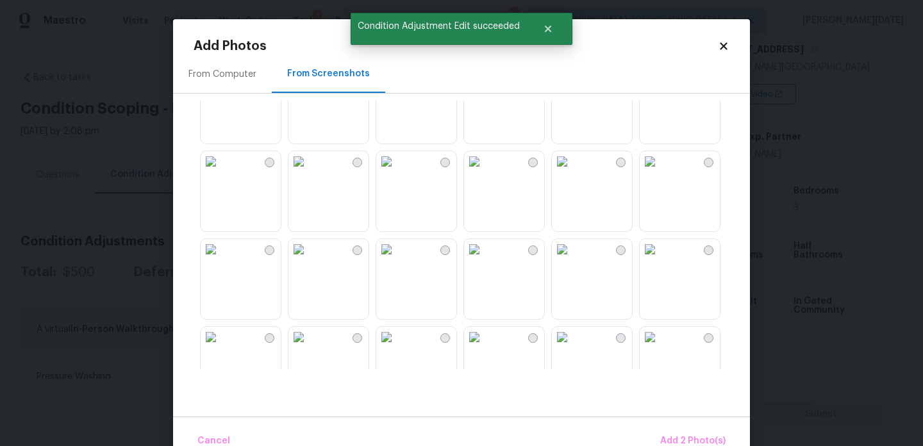
click at [484, 172] on img at bounding box center [474, 161] width 21 height 21
click at [397, 172] on img at bounding box center [386, 161] width 21 height 21
click at [309, 259] on img at bounding box center [298, 249] width 21 height 21
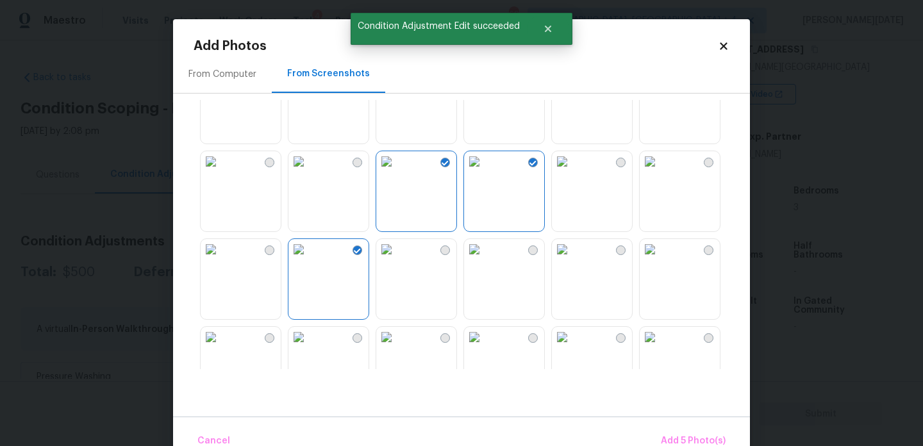
click at [572, 259] on img at bounding box center [562, 249] width 21 height 21
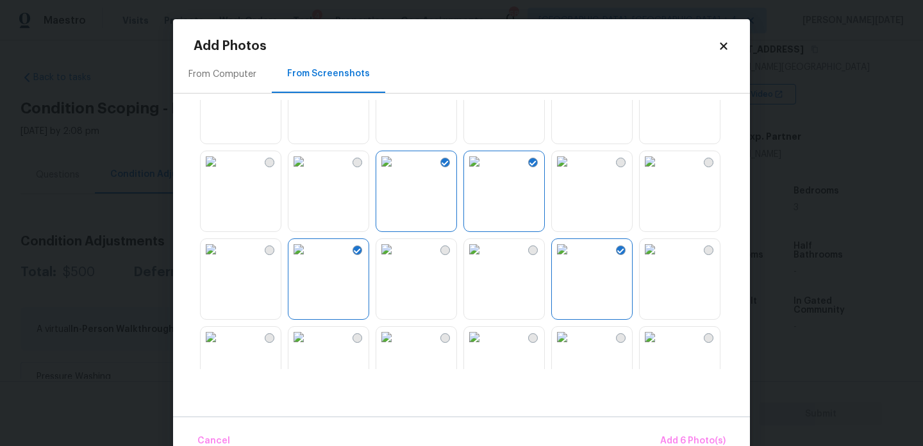
click at [660, 259] on img at bounding box center [649, 249] width 21 height 21
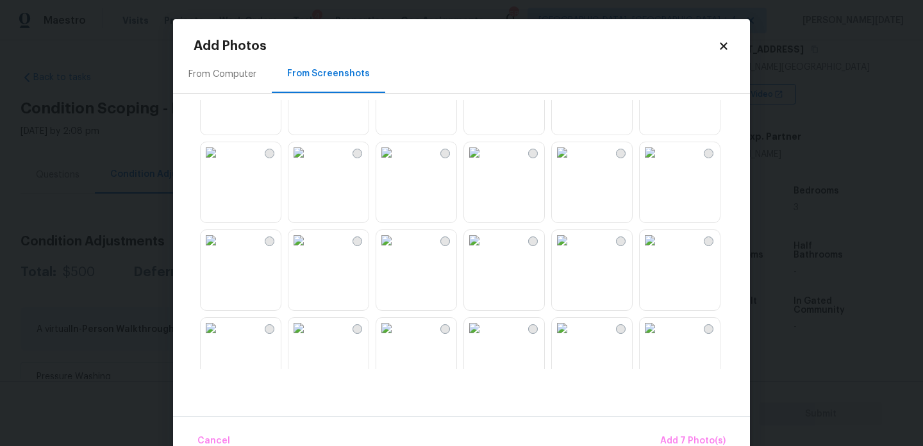
click at [572, 163] on img at bounding box center [562, 152] width 21 height 21
click at [660, 163] on img at bounding box center [649, 152] width 21 height 21
click at [660, 251] on img at bounding box center [649, 240] width 21 height 21
click at [548, 283] on div at bounding box center [471, 234] width 556 height 269
click at [484, 251] on img at bounding box center [474, 240] width 21 height 21
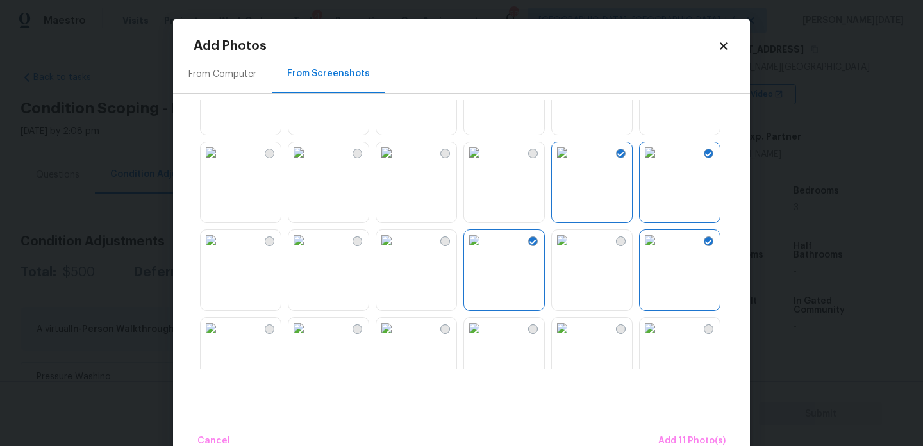
click at [397, 251] on img at bounding box center [386, 240] width 21 height 21
click at [671, 427] on button "Add 12 Photo(s)" at bounding box center [690, 441] width 79 height 28
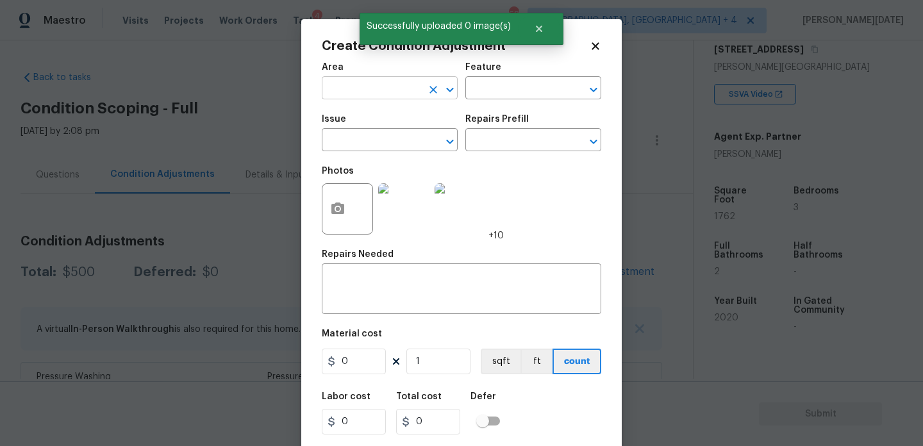
click at [345, 94] on input "text" at bounding box center [372, 89] width 100 height 20
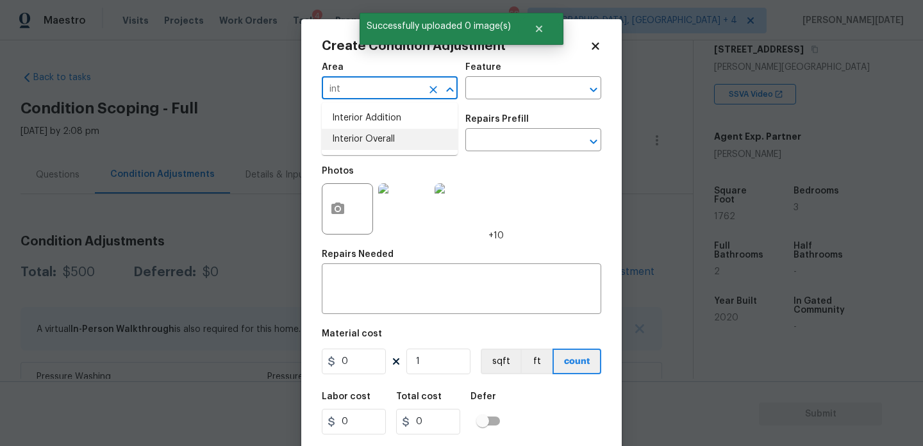
click at [352, 133] on li "Interior Overall" at bounding box center [390, 139] width 136 height 21
type input "Interior Overall"
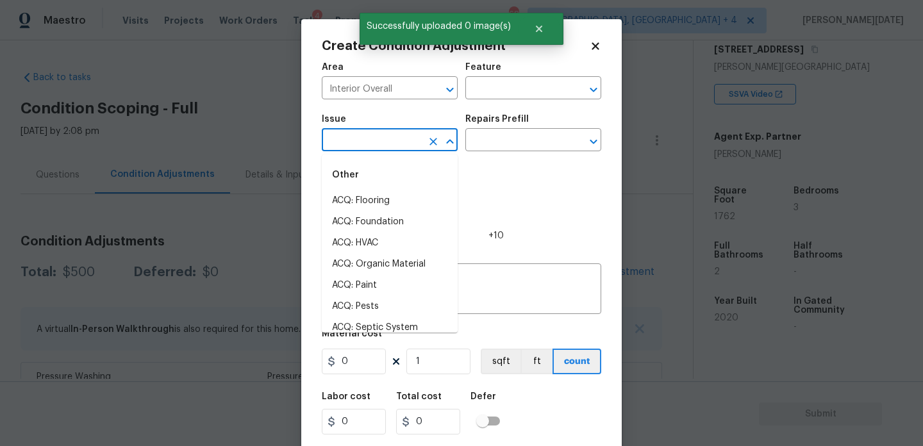
click at [352, 133] on input "text" at bounding box center [372, 141] width 100 height 20
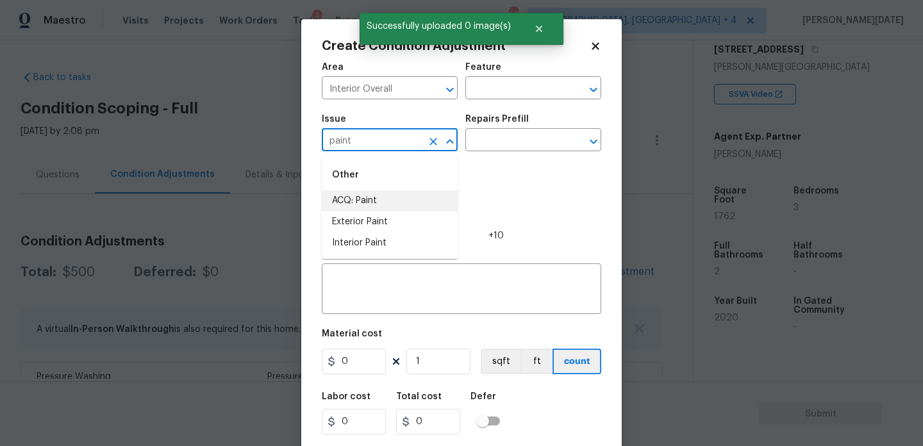
click at [355, 200] on li "ACQ: Paint" at bounding box center [390, 200] width 136 height 21
type input "ACQ: Paint"
click at [555, 135] on input "text" at bounding box center [515, 141] width 100 height 20
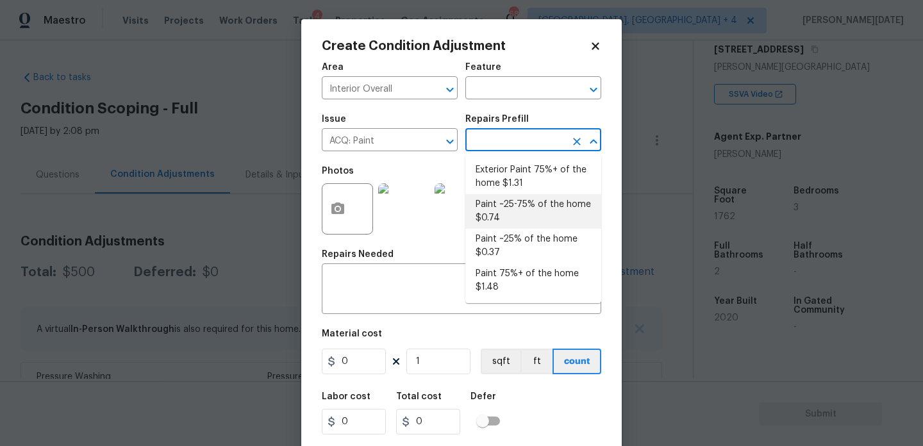
click at [540, 206] on li "Paint ~25-75% of the home $0.74" at bounding box center [533, 211] width 136 height 35
type input "Acquisition"
type textarea "Acquisition Scope: ~25 - 75% of the home needs interior paint"
type input "0.74"
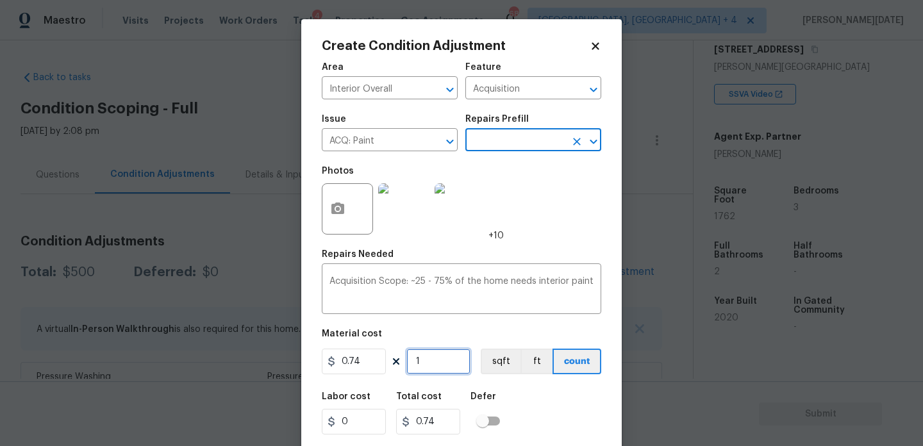
click at [457, 368] on input "1" at bounding box center [438, 362] width 64 height 26
type input "0"
paste input "1762"
type input "1762"
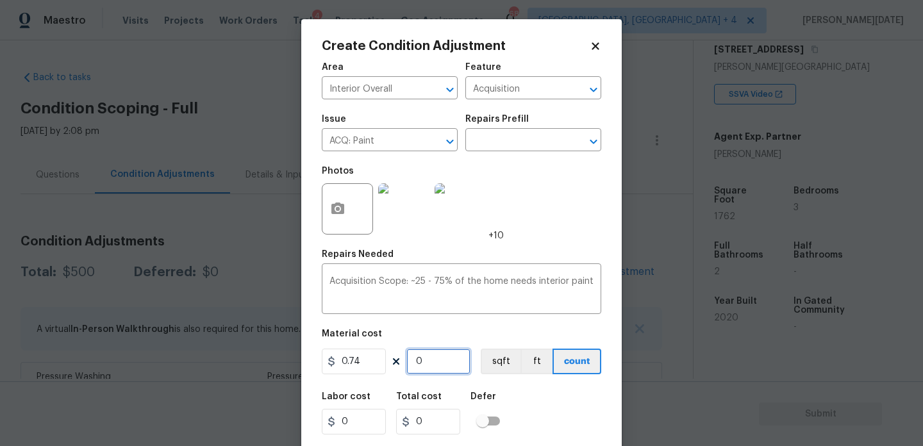
type input "1303.88"
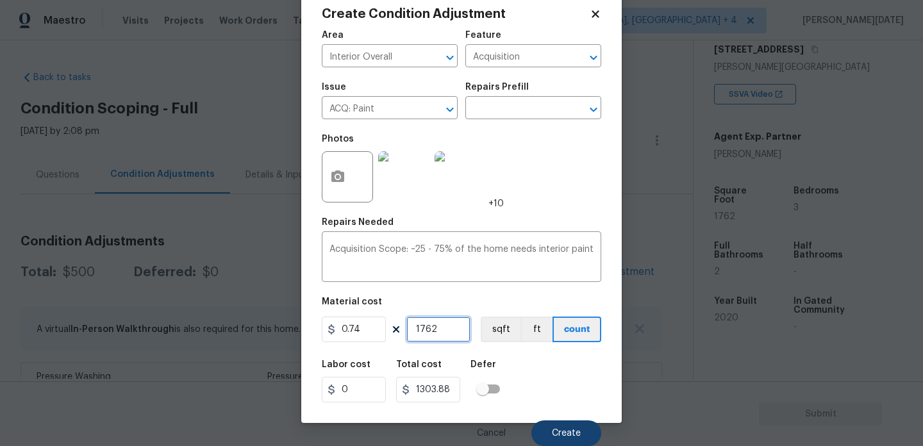
type input "1762"
click at [557, 433] on span "Create" at bounding box center [566, 434] width 29 height 10
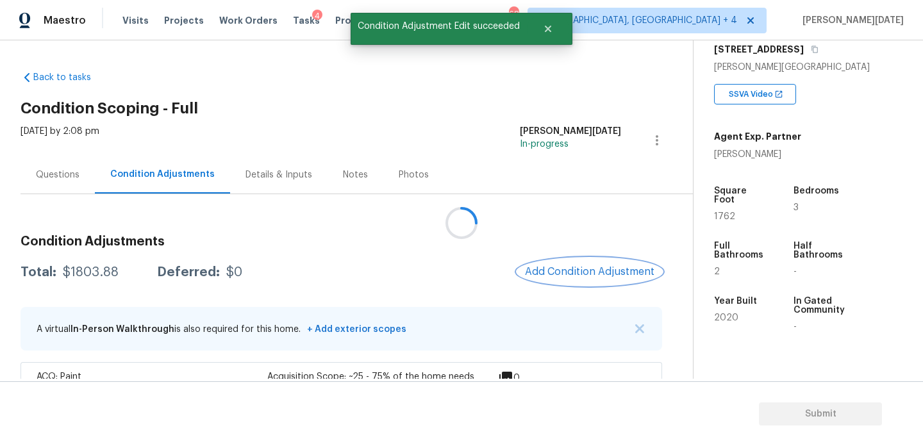
scroll to position [0, 0]
click at [565, 269] on span "Add Condition Adjustment" at bounding box center [589, 272] width 129 height 12
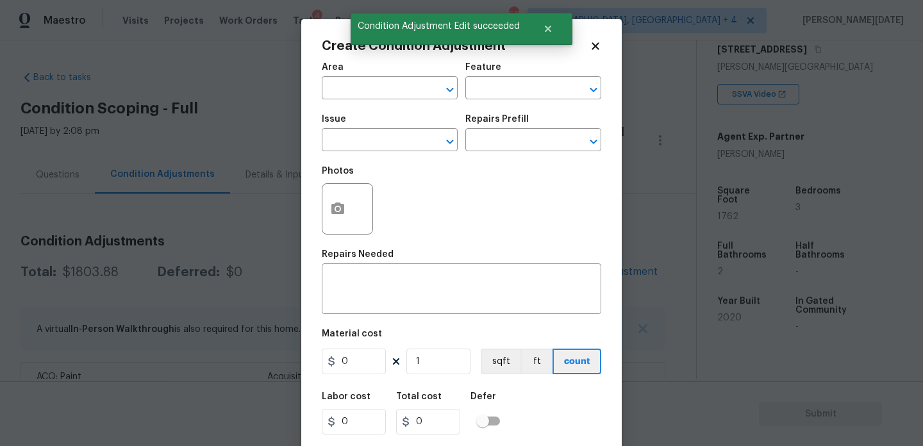
click at [565, 269] on div "x ​" at bounding box center [461, 290] width 279 height 47
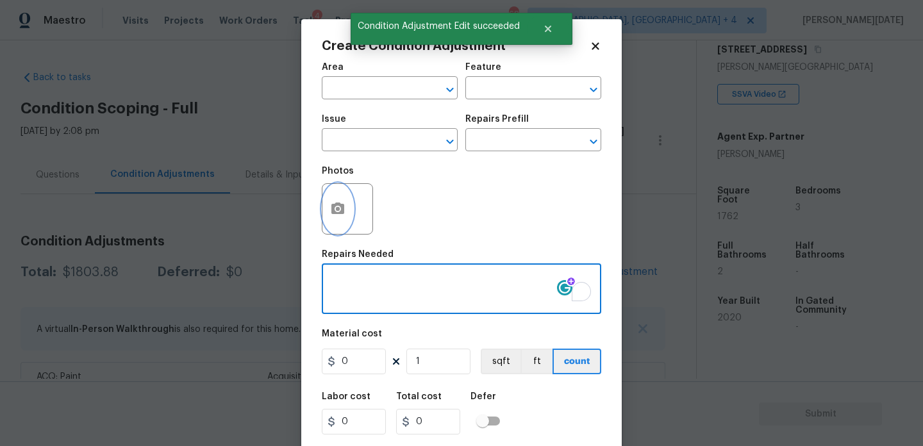
click at [334, 206] on icon "button" at bounding box center [337, 208] width 13 height 12
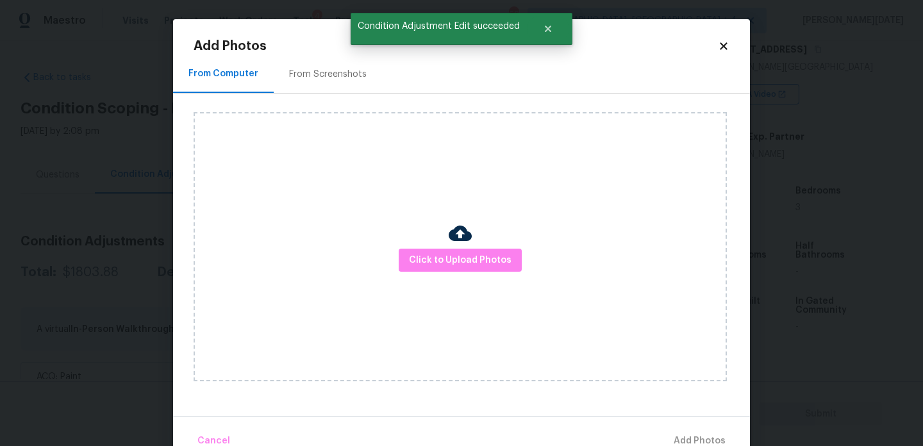
click at [313, 66] on div "From Screenshots" at bounding box center [328, 74] width 108 height 38
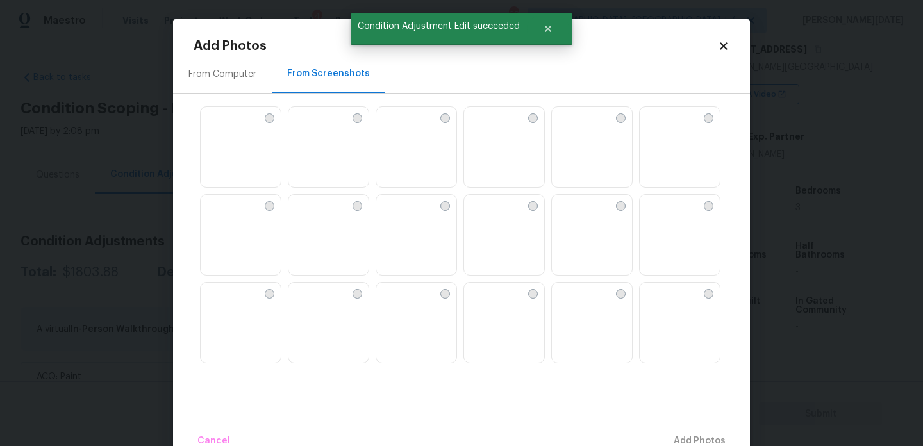
click at [252, 144] on img at bounding box center [241, 147] width 80 height 81
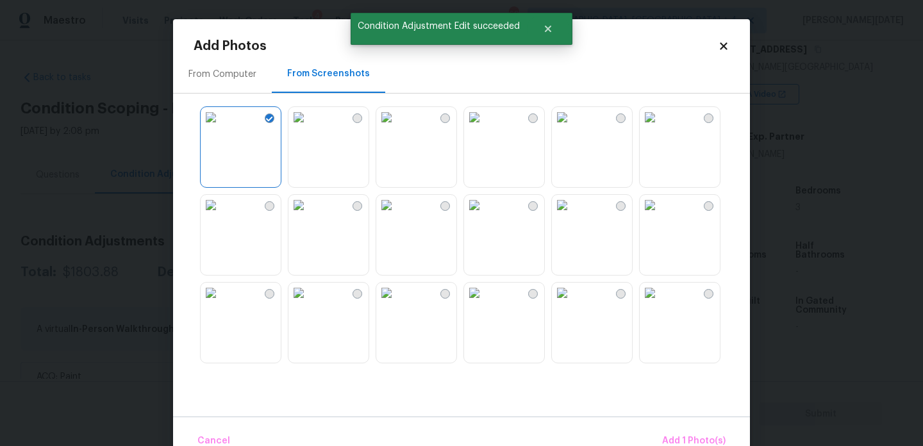
click at [221, 215] on img at bounding box center [211, 205] width 21 height 21
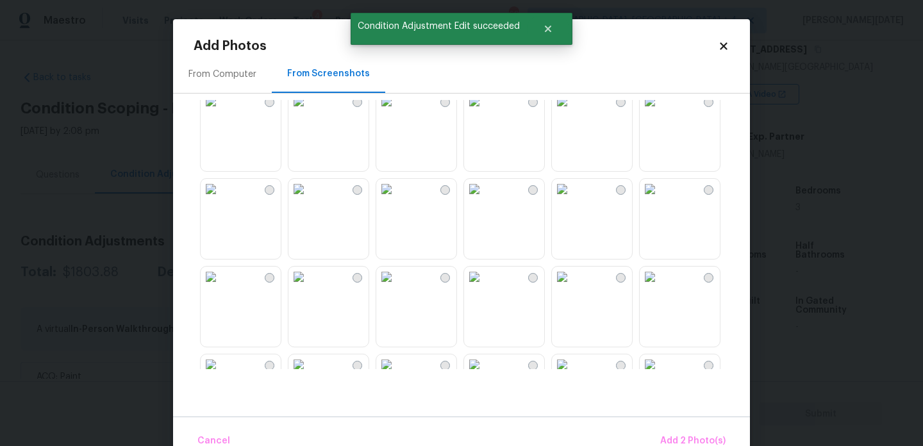
scroll to position [192, 0]
click at [572, 111] on img at bounding box center [562, 100] width 21 height 21
click at [572, 199] on img at bounding box center [562, 188] width 21 height 21
click at [484, 199] on img at bounding box center [474, 188] width 21 height 21
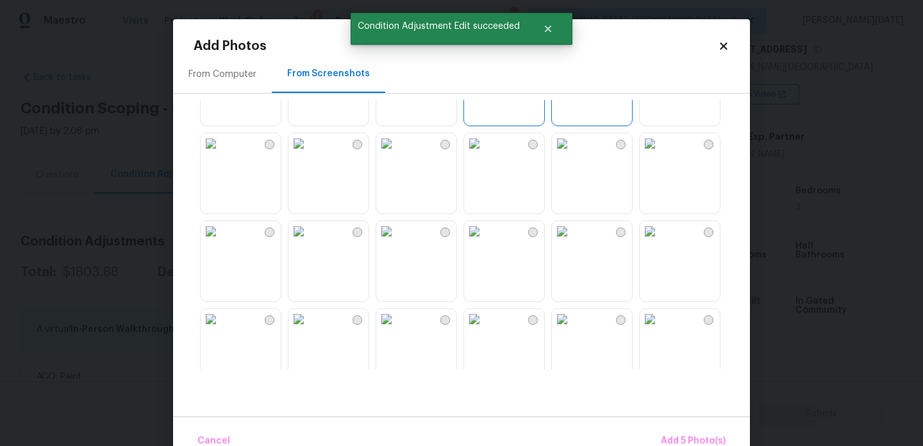
scroll to position [305, 0]
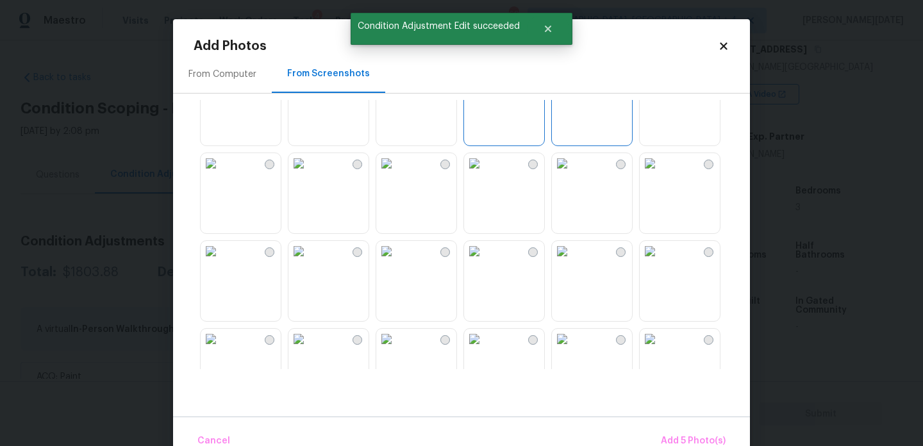
click at [309, 174] on img at bounding box center [298, 163] width 21 height 21
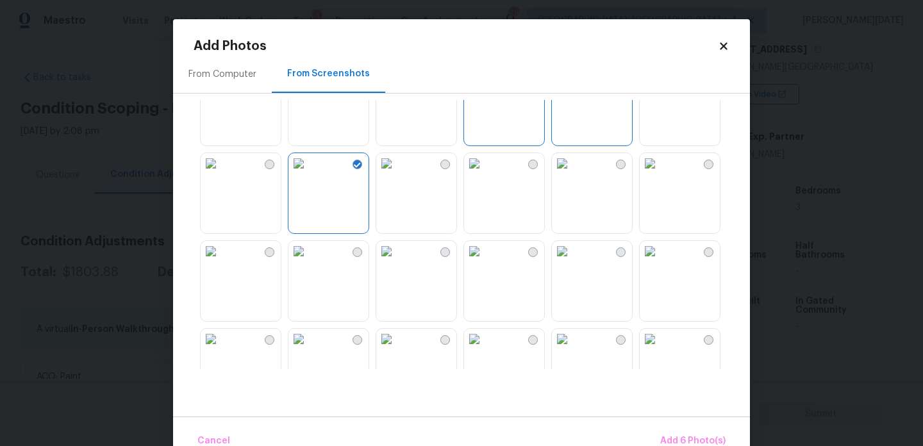
click at [397, 174] on img at bounding box center [386, 163] width 21 height 21
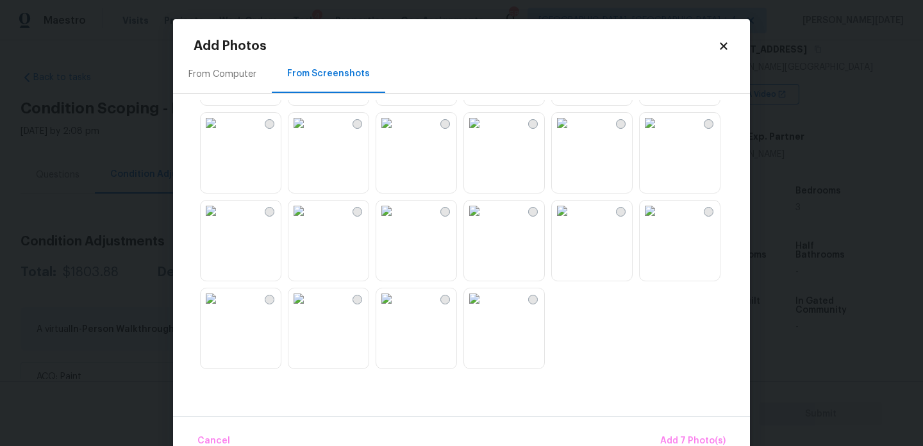
click at [572, 221] on img at bounding box center [562, 211] width 21 height 21
click at [660, 221] on img at bounding box center [649, 211] width 21 height 21
click at [397, 221] on img at bounding box center [386, 211] width 21 height 21
click at [397, 309] on img at bounding box center [386, 298] width 21 height 21
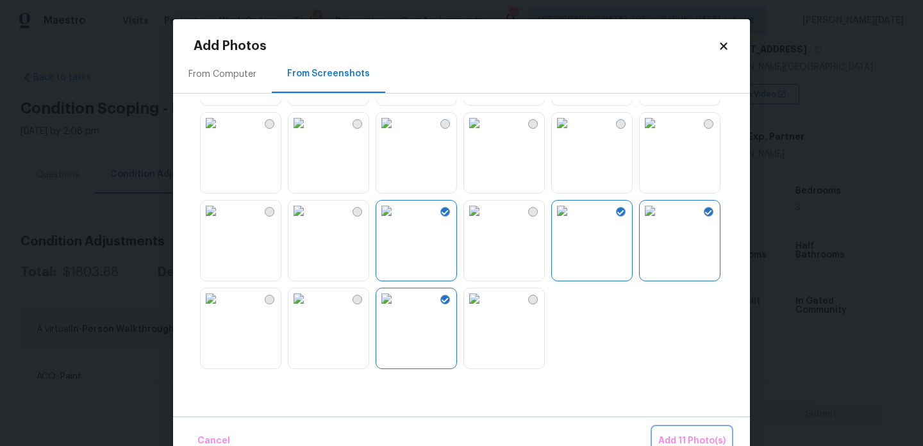
click at [692, 428] on button "Add 11 Photo(s)" at bounding box center [692, 441] width 78 height 28
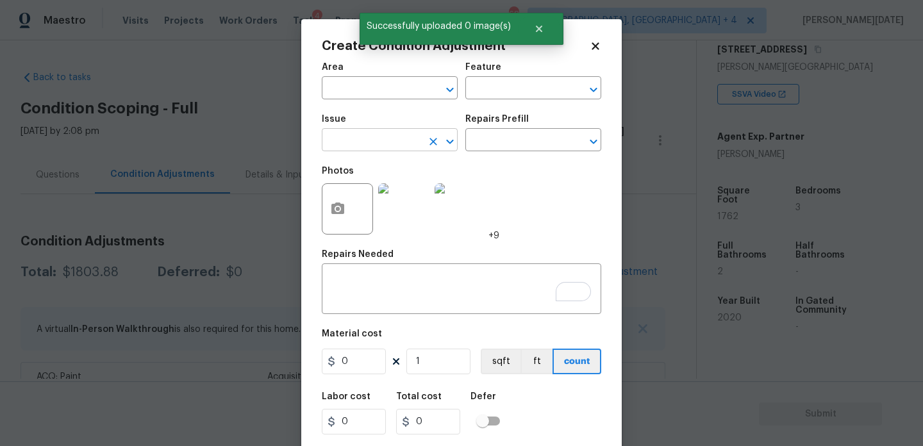
click at [359, 138] on input "text" at bounding box center [372, 141] width 100 height 20
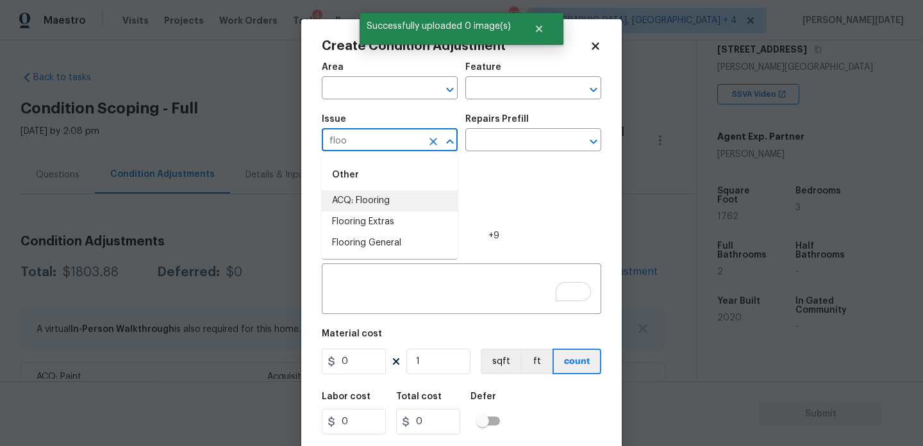
click at [360, 202] on li "ACQ: Flooring" at bounding box center [390, 200] width 136 height 21
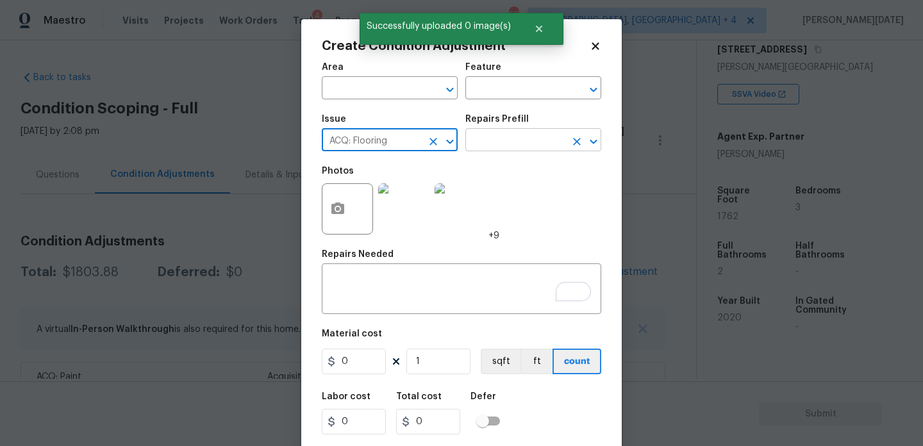
type input "ACQ: Flooring"
click at [508, 139] on input "text" at bounding box center [515, 141] width 100 height 20
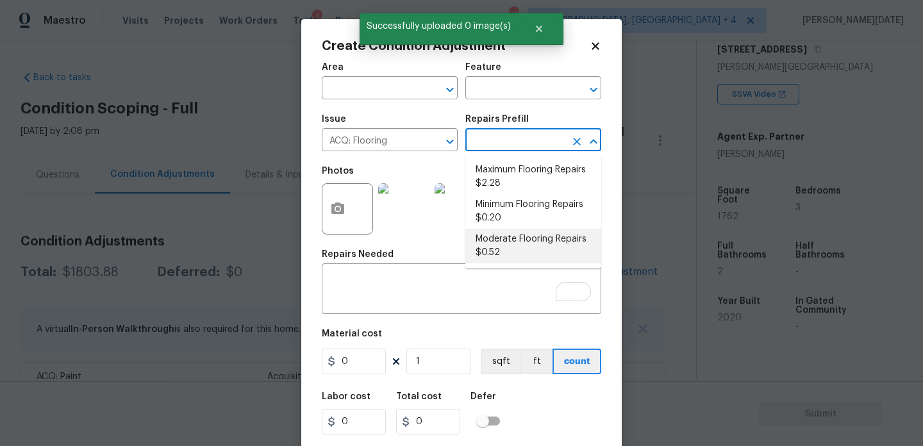
click at [513, 243] on li "Moderate Flooring Repairs $0.52" at bounding box center [533, 246] width 136 height 35
type input "Acquisition"
type textarea "Acquisition Scope: Moderate flooring repairs"
type input "0.52"
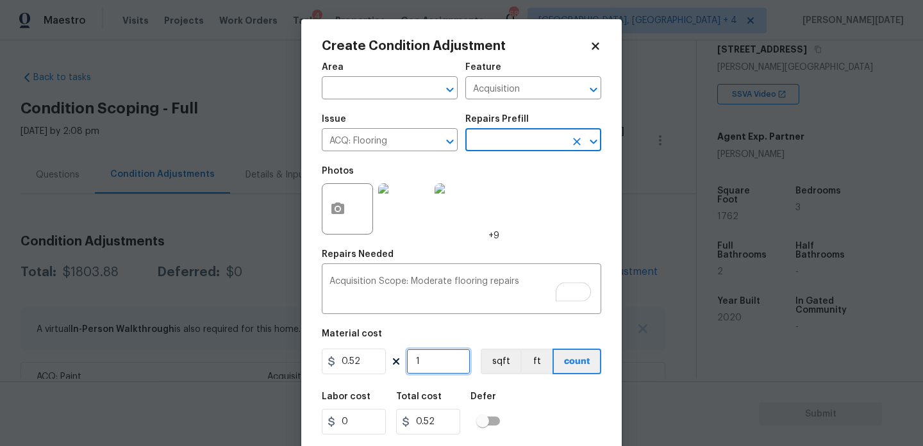
click at [441, 366] on input "1" at bounding box center [438, 362] width 64 height 26
type input "0"
paste input "1762"
type input "1762"
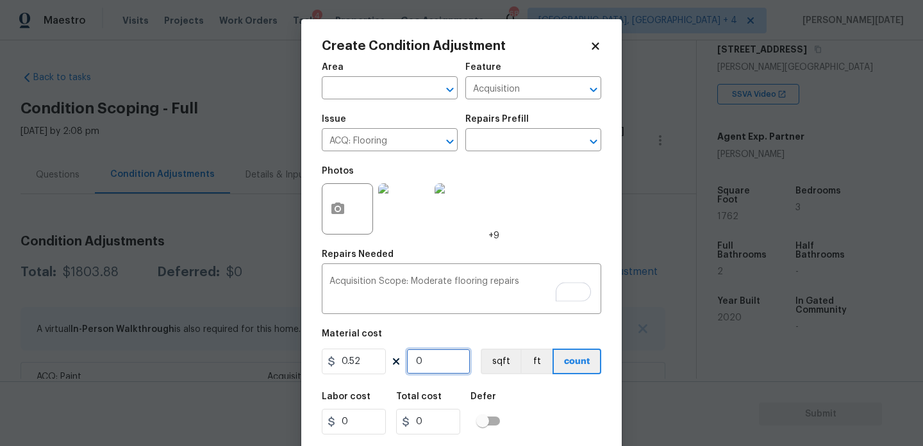
type input "916.24"
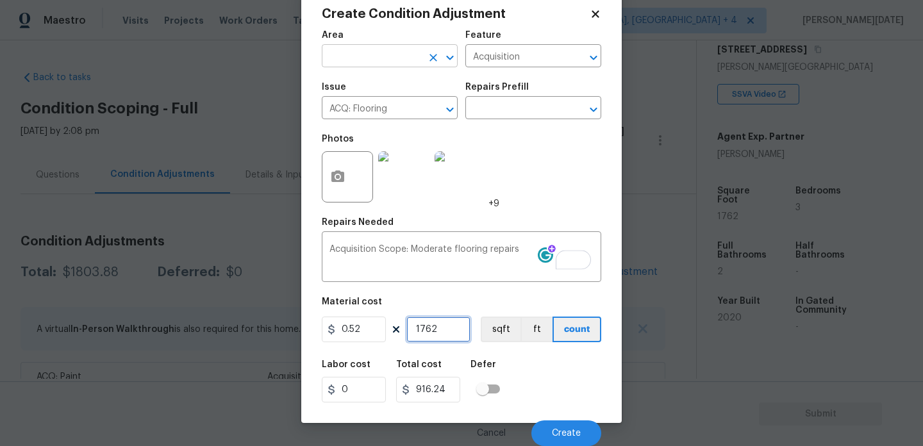
type input "1762"
click at [356, 60] on input "text" at bounding box center [372, 57] width 100 height 20
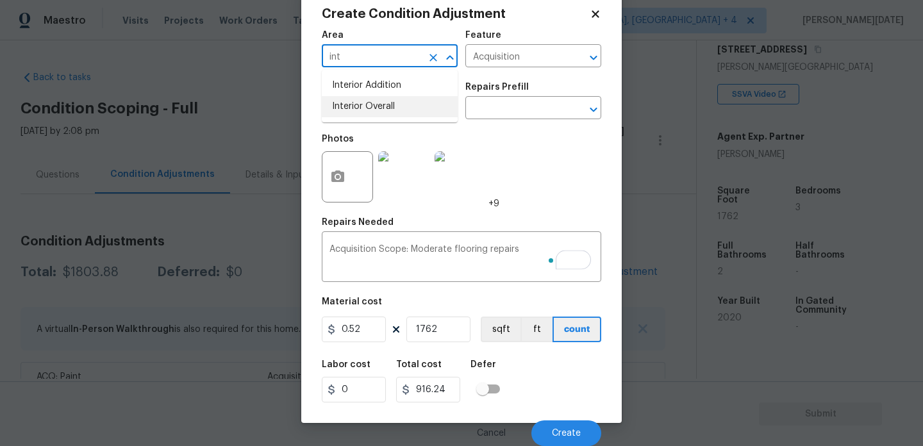
click at [368, 99] on li "Interior Overall" at bounding box center [390, 106] width 136 height 21
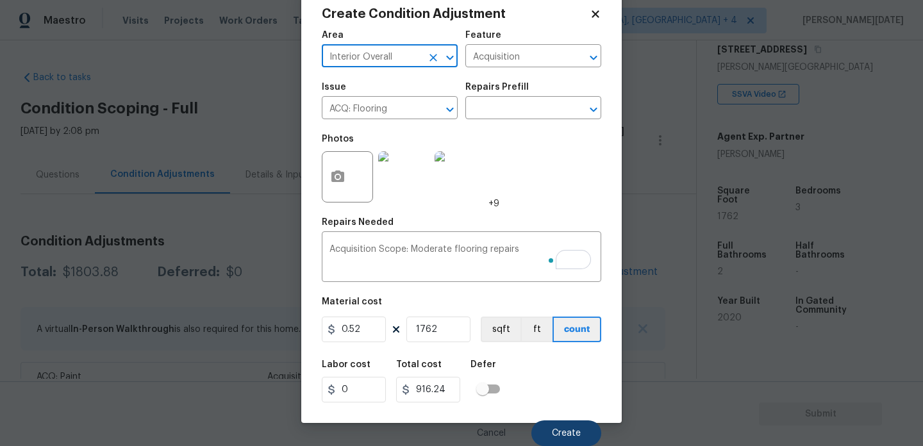
type input "Interior Overall"
click at [566, 431] on span "Create" at bounding box center [566, 434] width 29 height 10
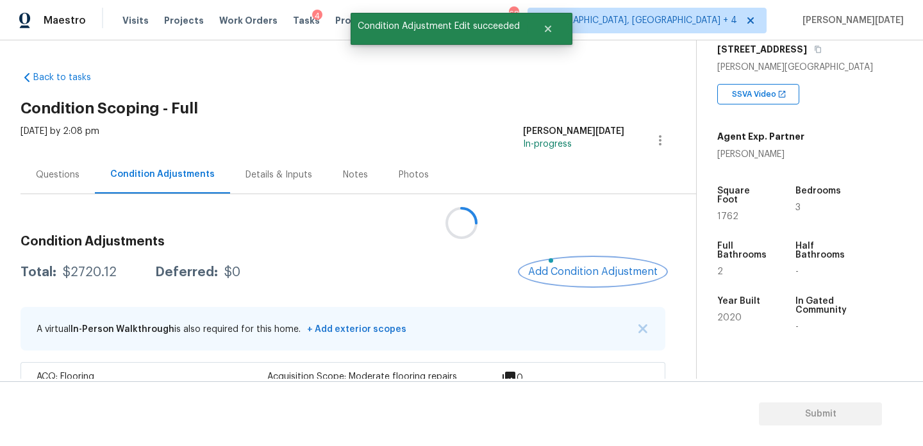
scroll to position [0, 0]
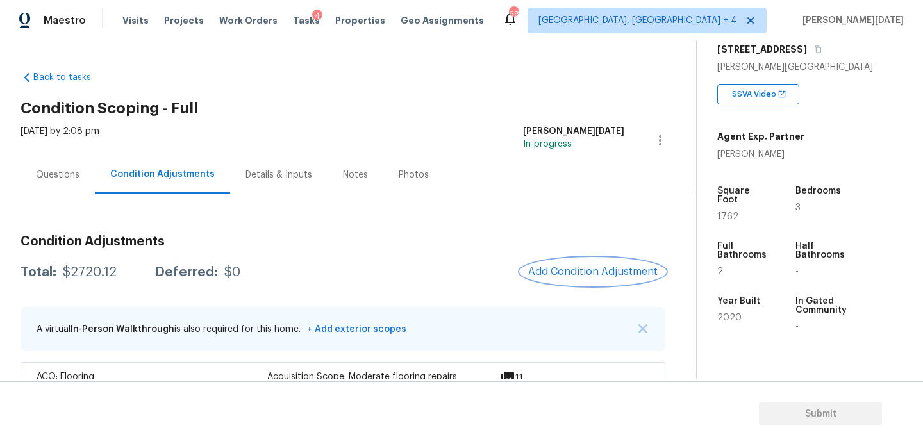
click at [576, 268] on span "Add Condition Adjustment" at bounding box center [592, 272] width 129 height 12
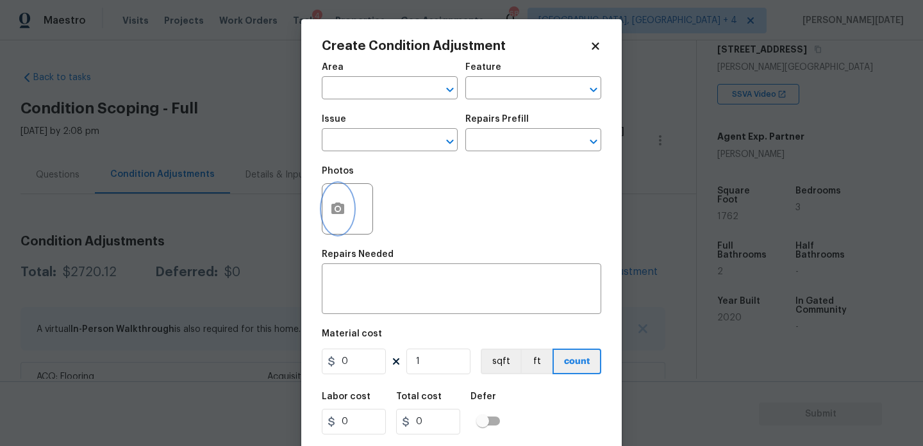
click at [327, 219] on button "button" at bounding box center [337, 209] width 31 height 50
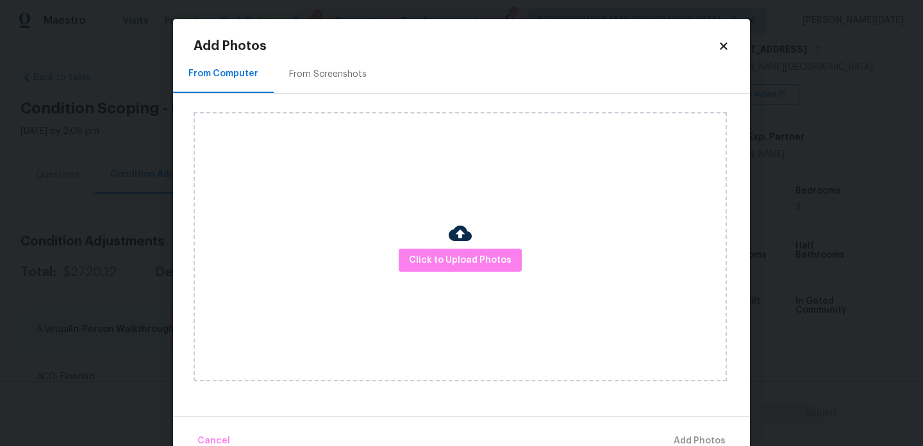
click at [427, 235] on div "Click to Upload Photos" at bounding box center [459, 246] width 533 height 269
click at [451, 250] on button "Click to Upload Photos" at bounding box center [460, 261] width 123 height 24
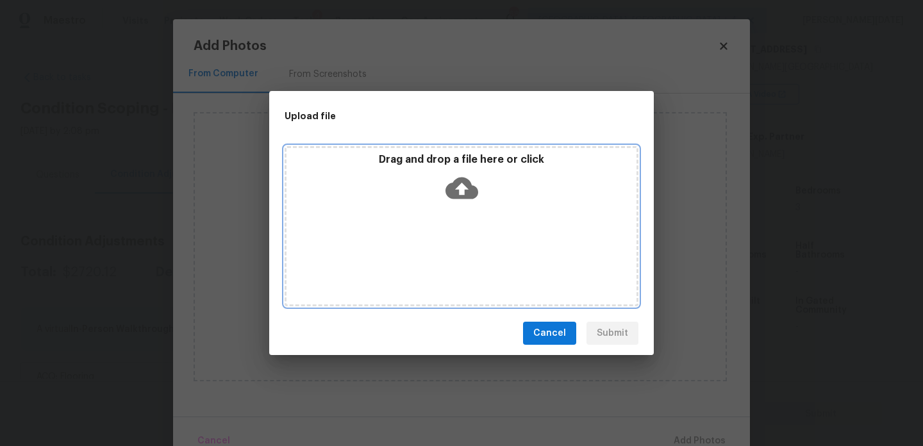
click at [451, 250] on div "Drag and drop a file here or click" at bounding box center [461, 226] width 354 height 160
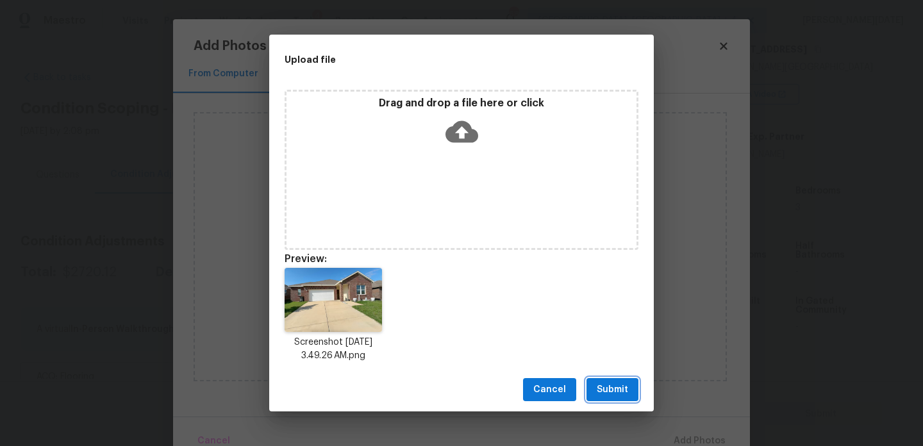
click at [632, 391] on button "Submit" at bounding box center [612, 390] width 52 height 24
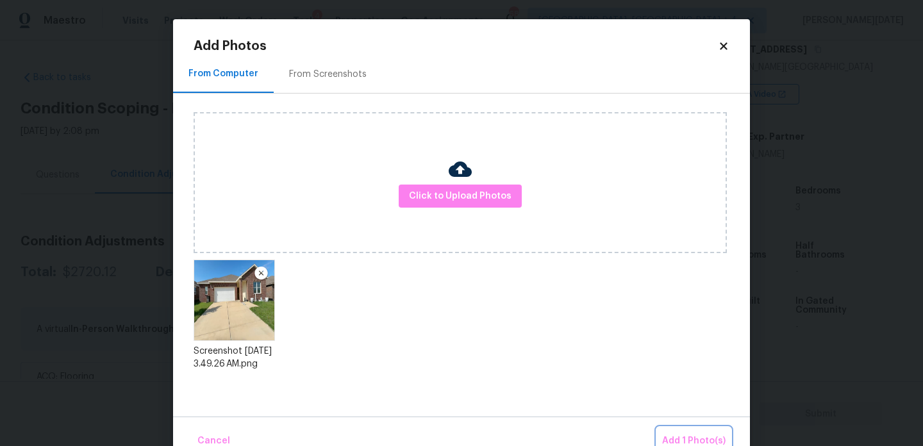
click at [688, 433] on span "Add 1 Photo(s)" at bounding box center [693, 441] width 63 height 16
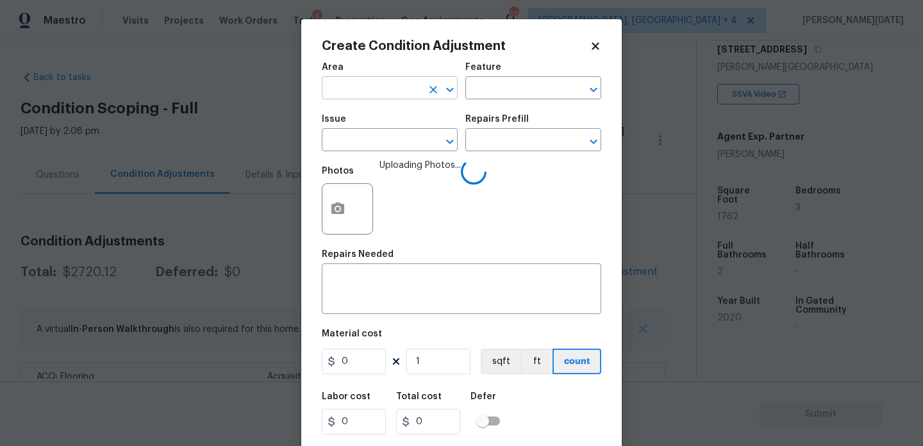
click at [350, 94] on input "text" at bounding box center [372, 89] width 100 height 20
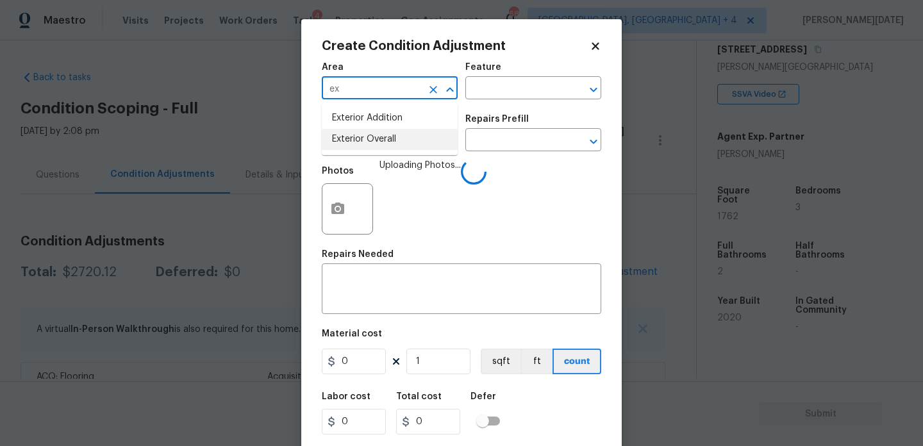
click at [367, 149] on li "Exterior Overall" at bounding box center [390, 139] width 136 height 21
type input "Exterior Overall"
click at [367, 149] on input "text" at bounding box center [372, 141] width 100 height 20
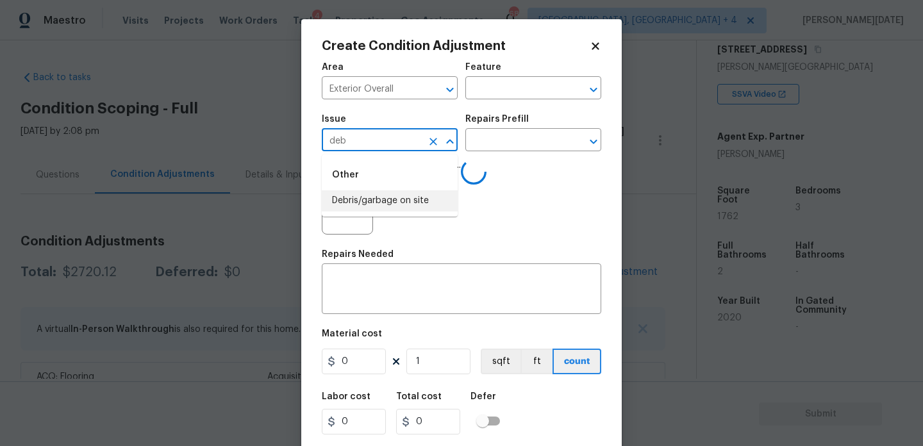
click at [384, 204] on li "Debris/garbage on site" at bounding box center [390, 200] width 136 height 21
type input "Debris/garbage on site"
click at [522, 135] on input "text" at bounding box center [515, 141] width 100 height 20
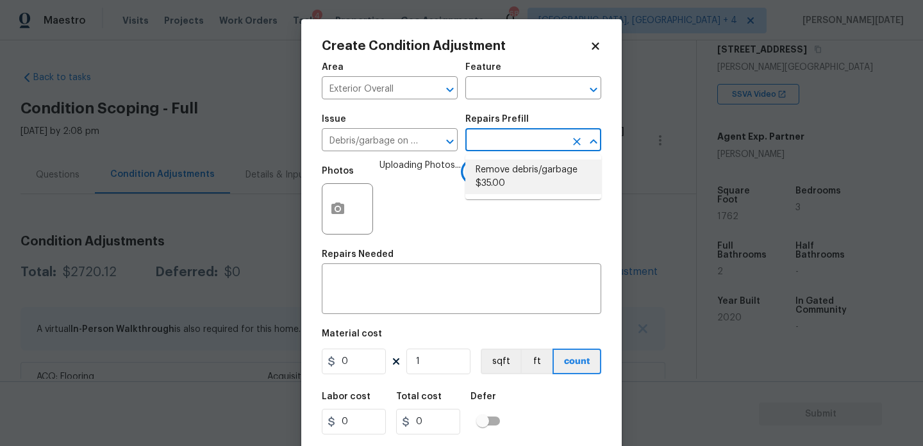
click at [522, 183] on li "Remove debris/garbage $35.00" at bounding box center [533, 177] width 136 height 35
type textarea "Remove, haul off, and properly dispose of any debris left by seller to offsite …"
type input "35"
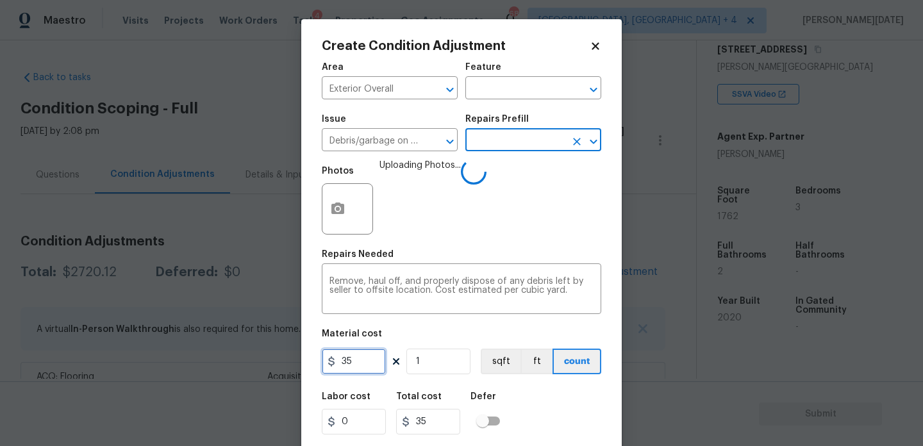
drag, startPoint x: 378, startPoint y: 366, endPoint x: 274, endPoint y: 366, distance: 103.8
click at [274, 366] on div "Create Condition Adjustment Area Exterior Overall ​ Feature ​ Issue Debris/garb…" at bounding box center [461, 223] width 923 height 446
type input "150"
click at [468, 224] on div "Photos Uploading Photos..." at bounding box center [461, 200] width 279 height 83
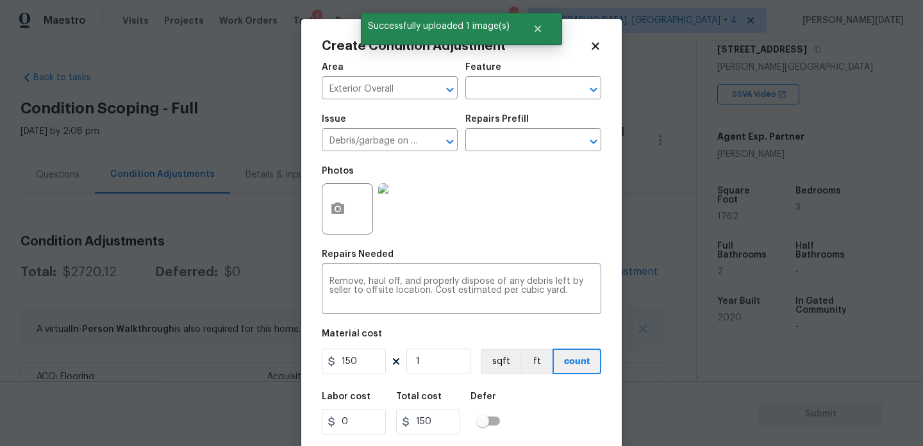
scroll to position [33, 0]
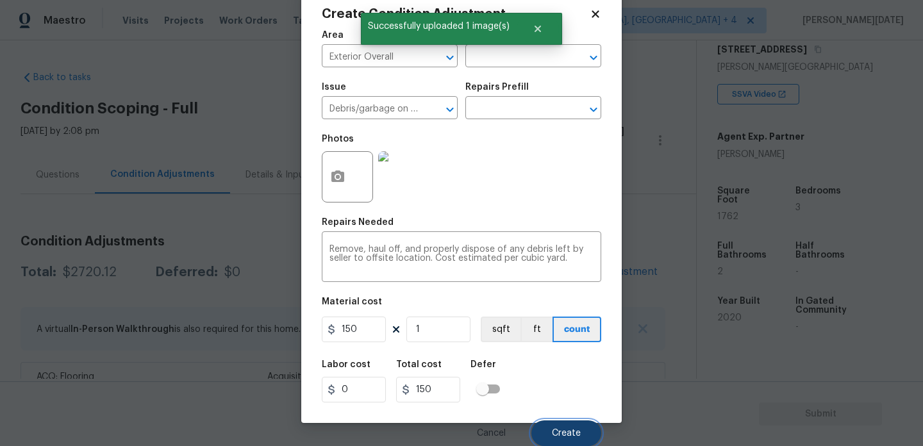
click at [564, 440] on button "Create" at bounding box center [566, 433] width 70 height 26
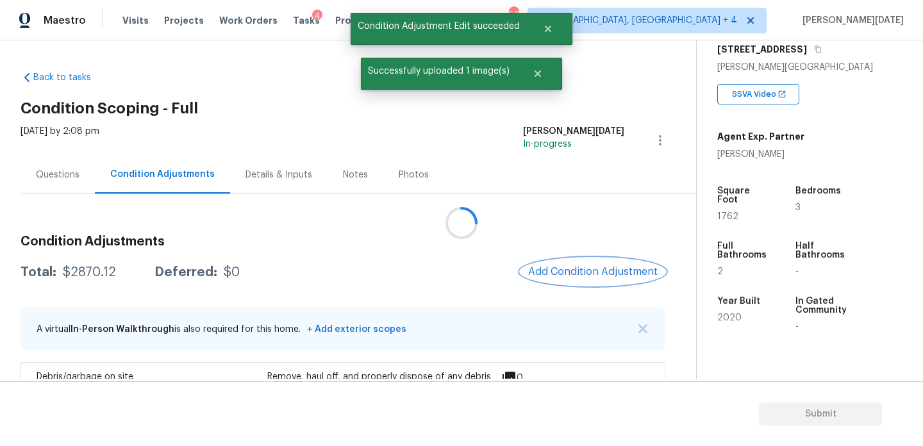
scroll to position [0, 0]
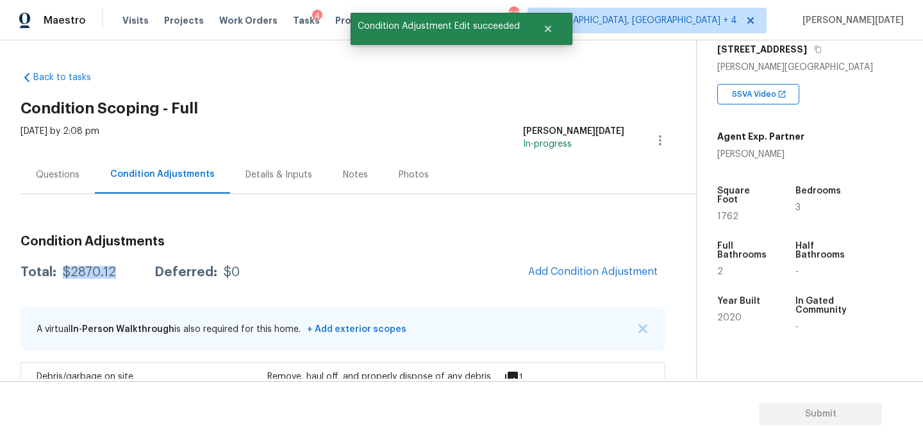
drag, startPoint x: 64, startPoint y: 271, endPoint x: 122, endPoint y: 271, distance: 57.7
click at [122, 271] on div "Total: $2870.12 Deferred: $0" at bounding box center [130, 272] width 219 height 13
copy div "$2870.12"
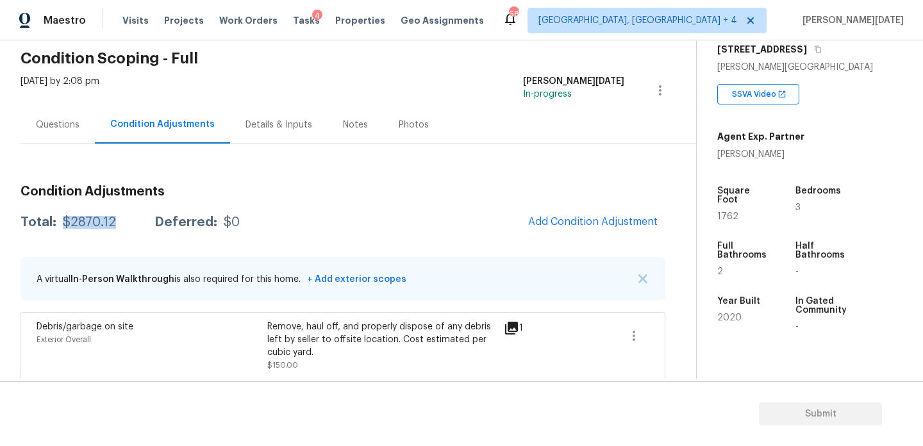
scroll to position [16, 0]
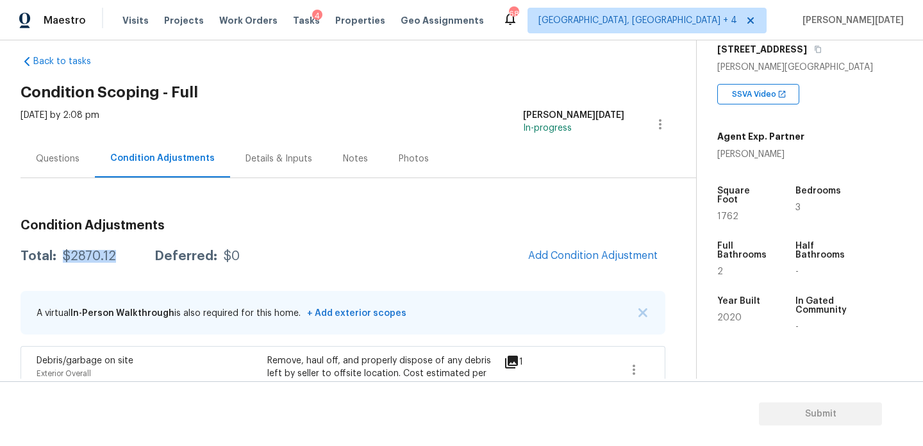
click at [62, 169] on div "Questions" at bounding box center [58, 159] width 74 height 38
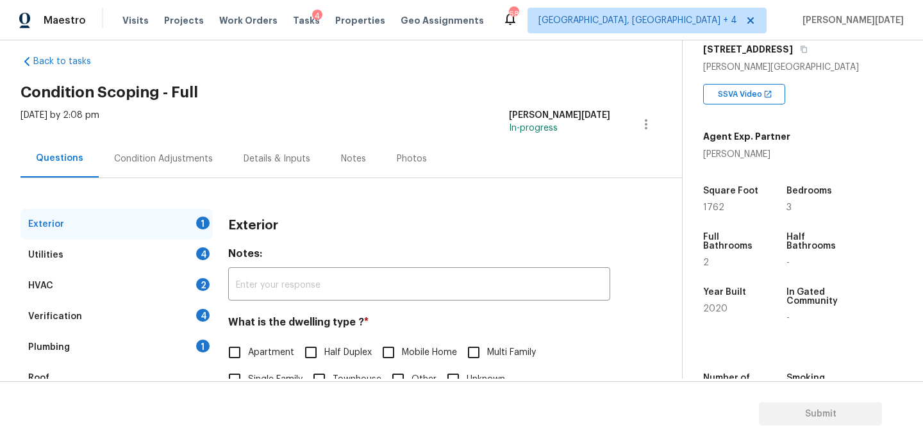
scroll to position [171, 0]
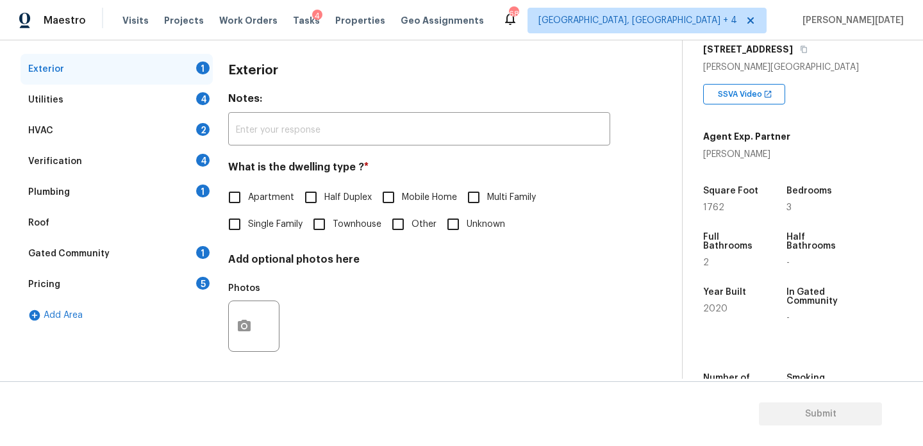
click at [243, 227] on input "Single Family" at bounding box center [234, 224] width 27 height 27
checkbox input "true"
click at [202, 97] on div "4" at bounding box center [202, 98] width 13 height 13
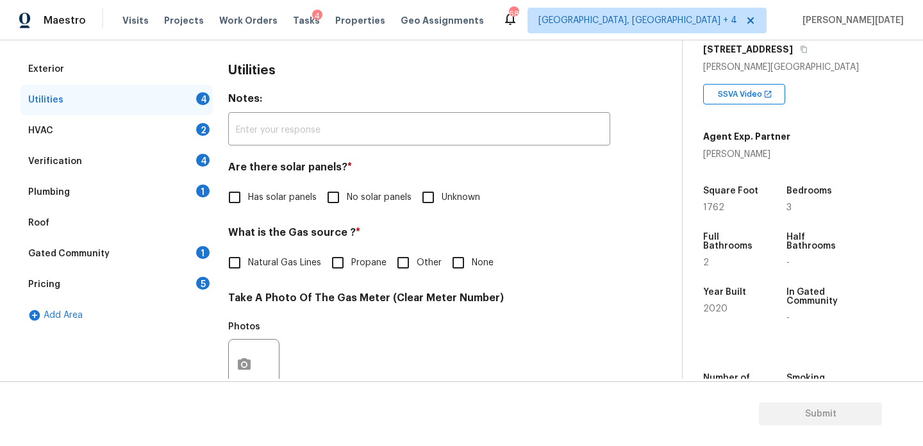
click at [344, 193] on input "No solar panels" at bounding box center [333, 197] width 27 height 27
checkbox input "true"
click at [441, 267] on div "Natural Gas Lines Propane Other None" at bounding box center [419, 264] width 382 height 27
click at [491, 268] on span "None" at bounding box center [483, 262] width 22 height 13
click at [472, 268] on input "None" at bounding box center [458, 262] width 27 height 27
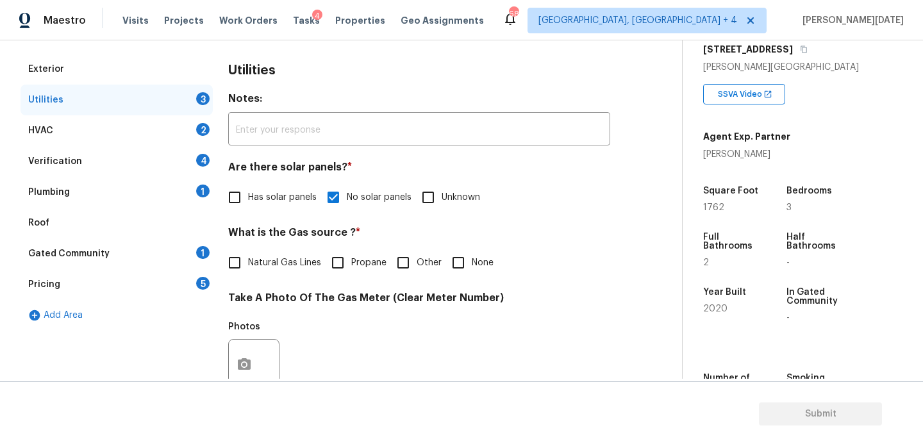
checkbox input "true"
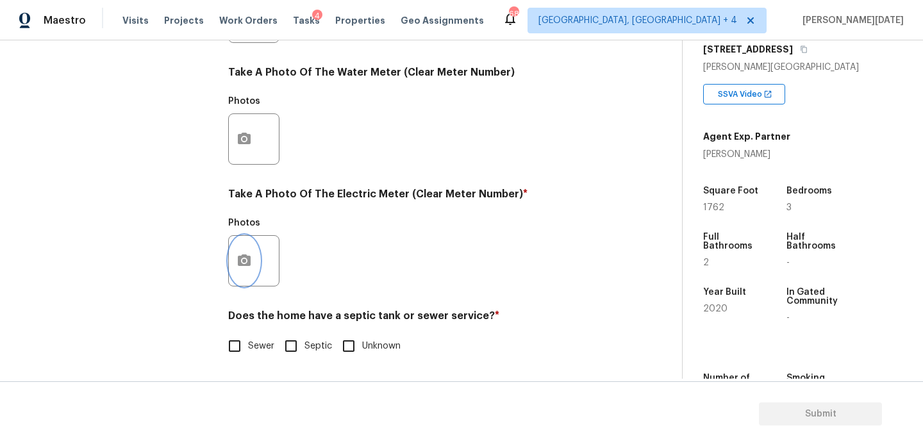
click at [249, 267] on icon "button" at bounding box center [243, 260] width 15 height 15
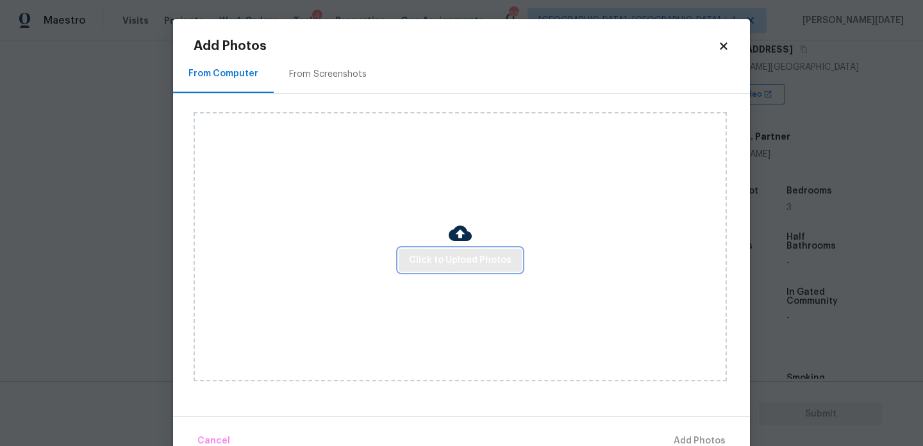
click at [454, 257] on span "Click to Upload Photos" at bounding box center [460, 260] width 103 height 16
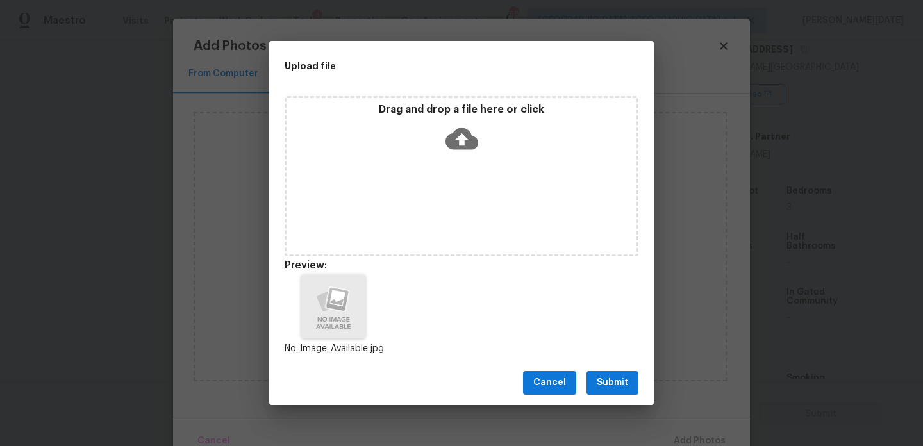
click at [614, 379] on span "Submit" at bounding box center [611, 383] width 31 height 16
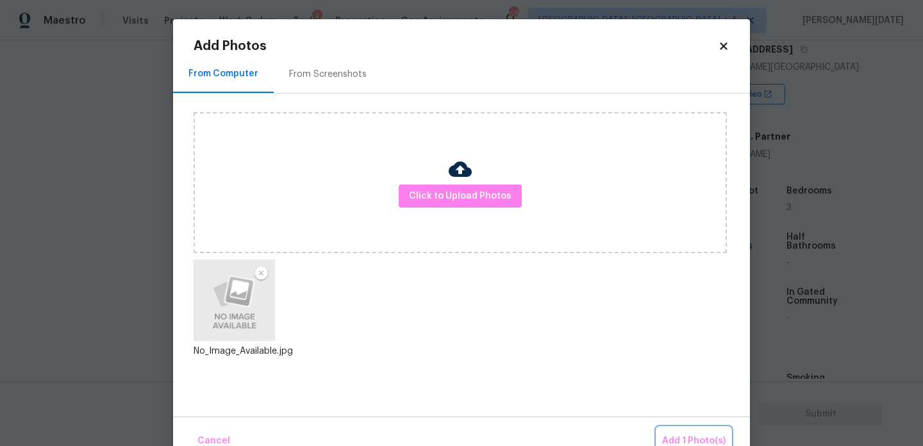
click at [694, 435] on span "Add 1 Photo(s)" at bounding box center [693, 441] width 63 height 16
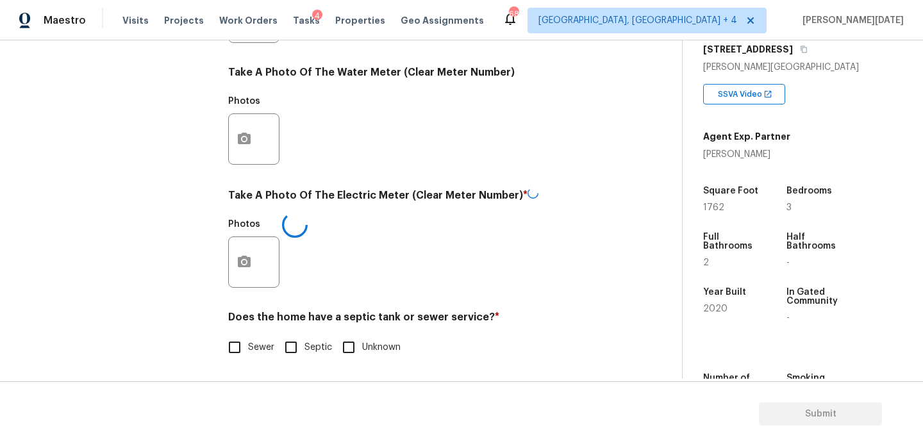
click at [238, 351] on input "Sewer" at bounding box center [234, 347] width 27 height 27
checkbox input "true"
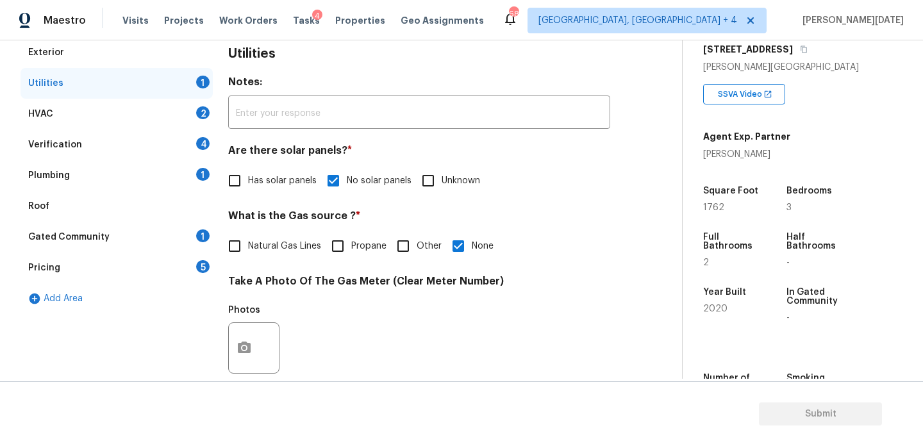
scroll to position [180, 0]
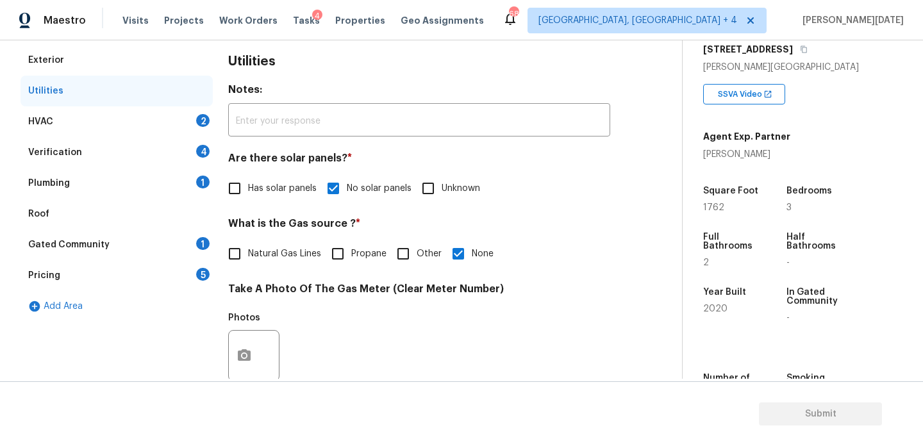
click at [199, 119] on div "2" at bounding box center [202, 120] width 13 height 13
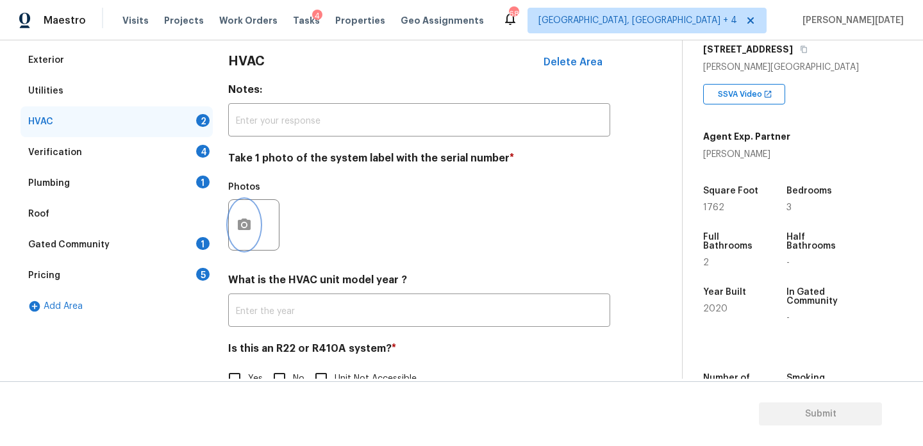
click at [248, 227] on icon "button" at bounding box center [244, 224] width 13 height 12
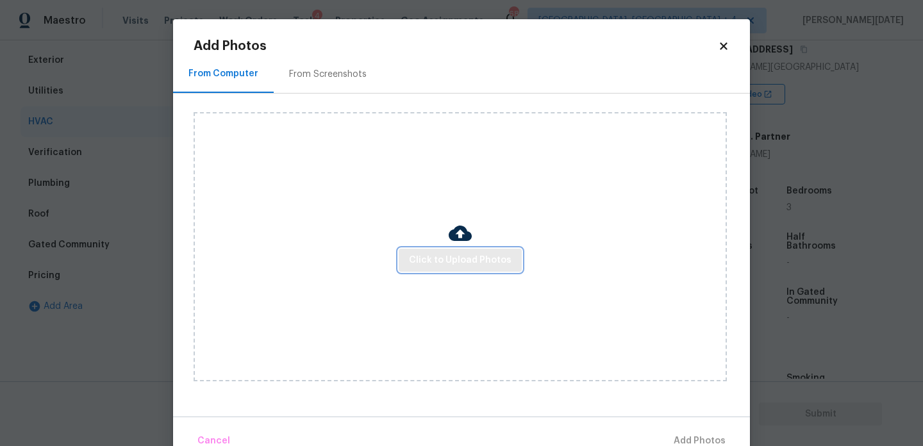
click at [420, 254] on span "Click to Upload Photos" at bounding box center [460, 260] width 103 height 16
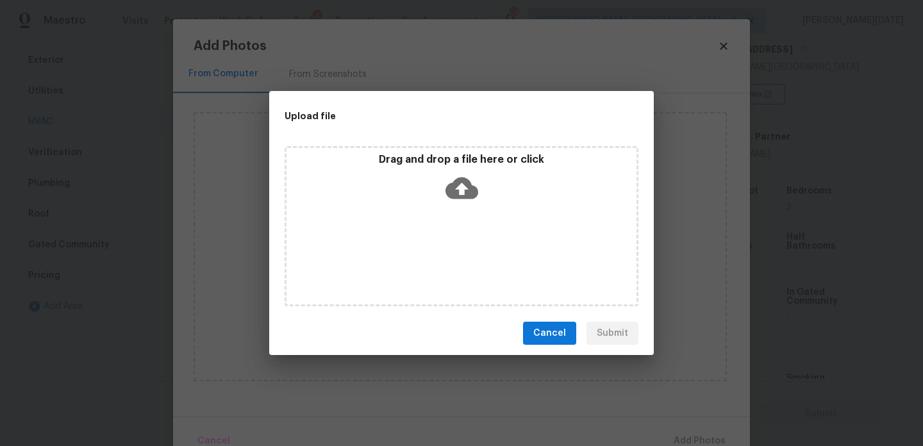
click at [420, 254] on div "Drag and drop a file here or click" at bounding box center [461, 226] width 354 height 160
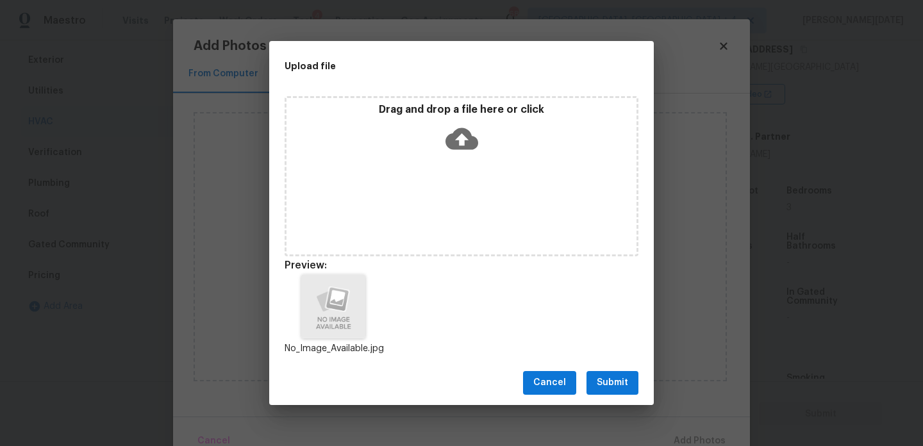
click at [623, 384] on span "Submit" at bounding box center [611, 383] width 31 height 16
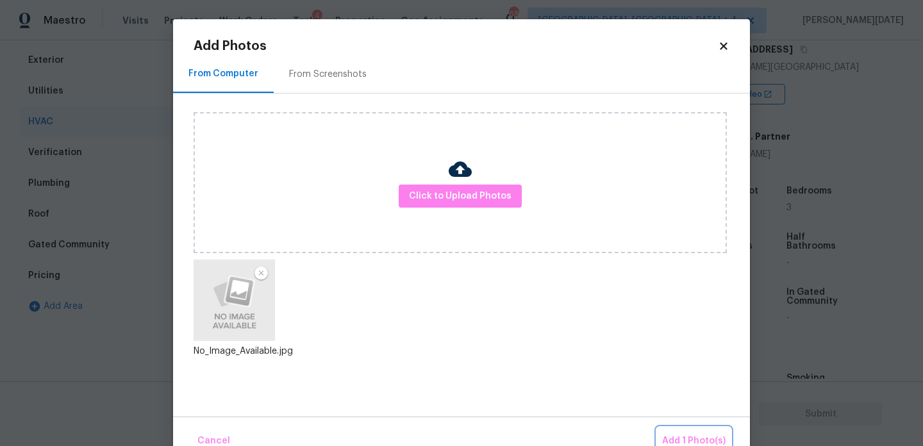
click at [693, 433] on span "Add 1 Photo(s)" at bounding box center [693, 441] width 63 height 16
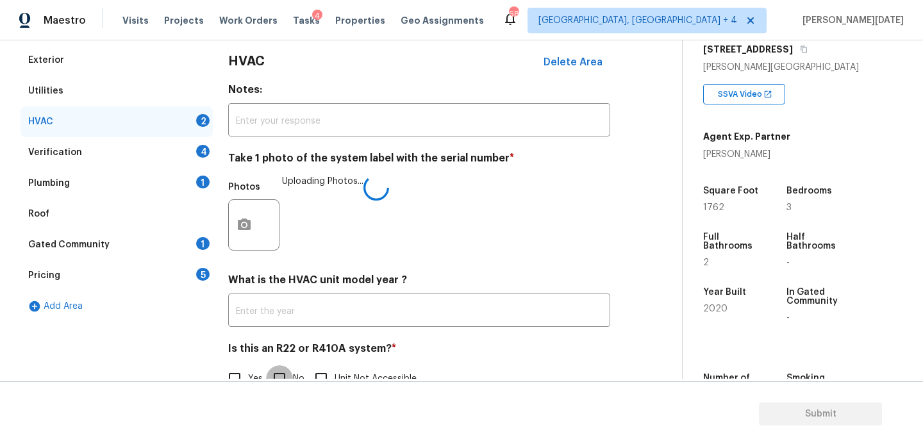
click at [288, 370] on input "No" at bounding box center [279, 378] width 27 height 27
checkbox input "true"
click at [206, 154] on div "4" at bounding box center [202, 151] width 13 height 13
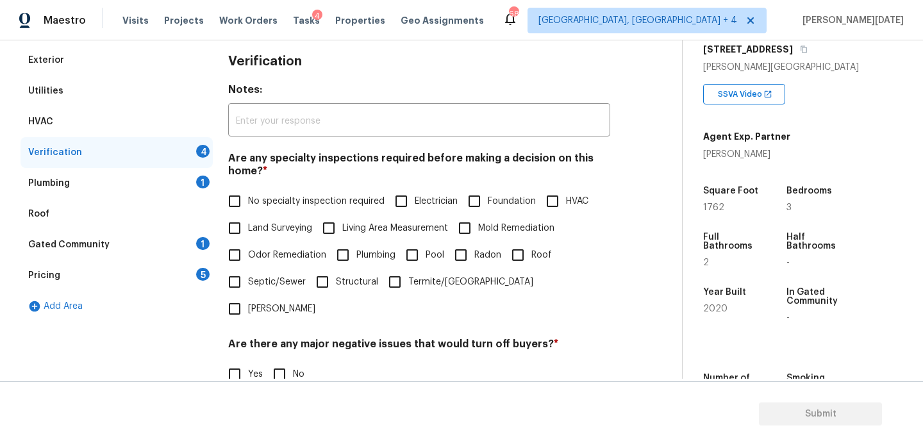
click at [247, 204] on input "No specialty inspection required" at bounding box center [234, 201] width 27 height 27
checkbox input "true"
click at [290, 361] on input "No" at bounding box center [279, 374] width 27 height 27
checkbox input "true"
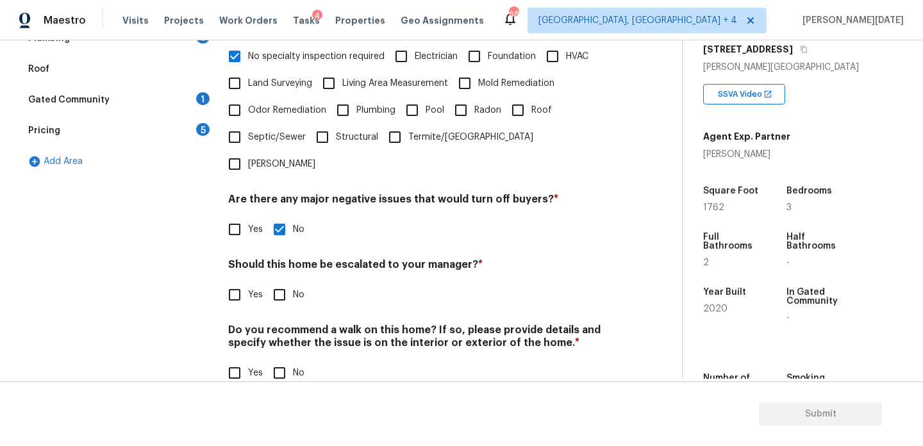
click at [281, 281] on input "No" at bounding box center [279, 294] width 27 height 27
checkbox input "true"
click at [294, 370] on div "Verification Notes: ​ Are any specialty inspections required before making a de…" at bounding box center [419, 151] width 382 height 503
click at [279, 359] on input "No" at bounding box center [279, 372] width 27 height 27
checkbox input "true"
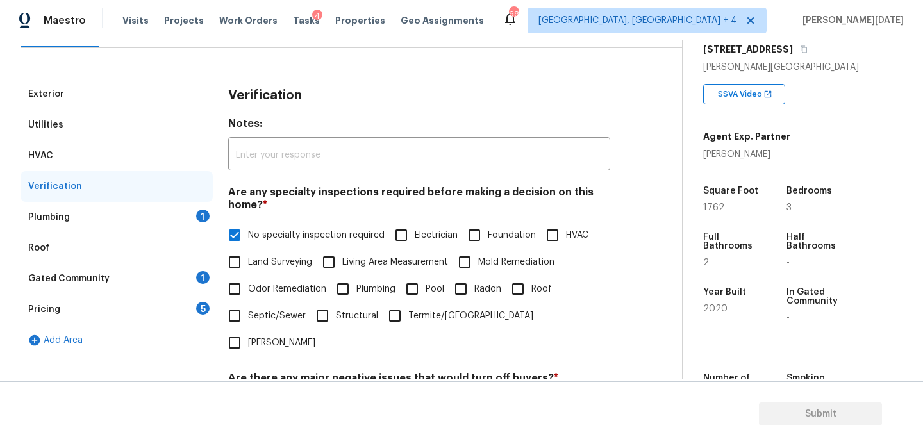
scroll to position [122, 0]
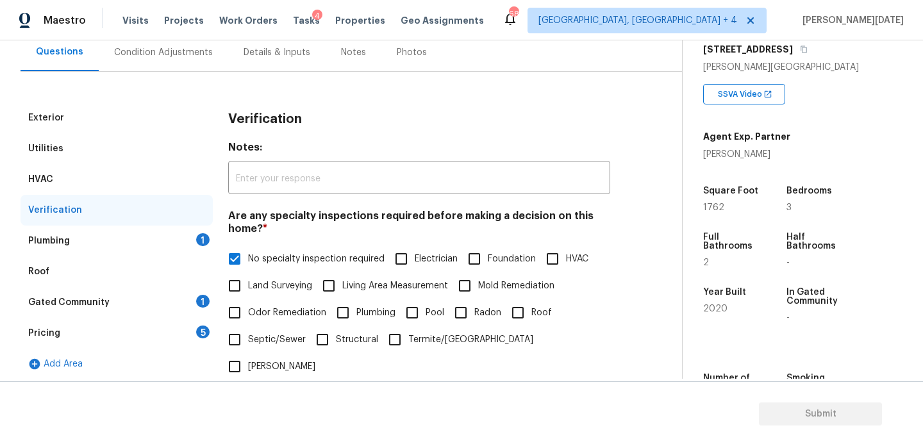
click at [189, 251] on div "Plumbing 1" at bounding box center [117, 241] width 192 height 31
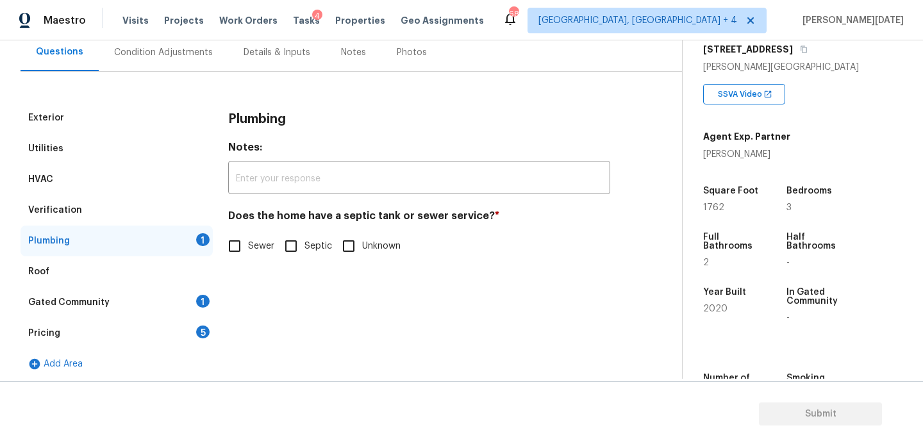
click at [228, 252] on input "Sewer" at bounding box center [234, 246] width 27 height 27
checkbox input "true"
click at [194, 303] on div "Gated Community 1" at bounding box center [117, 302] width 192 height 31
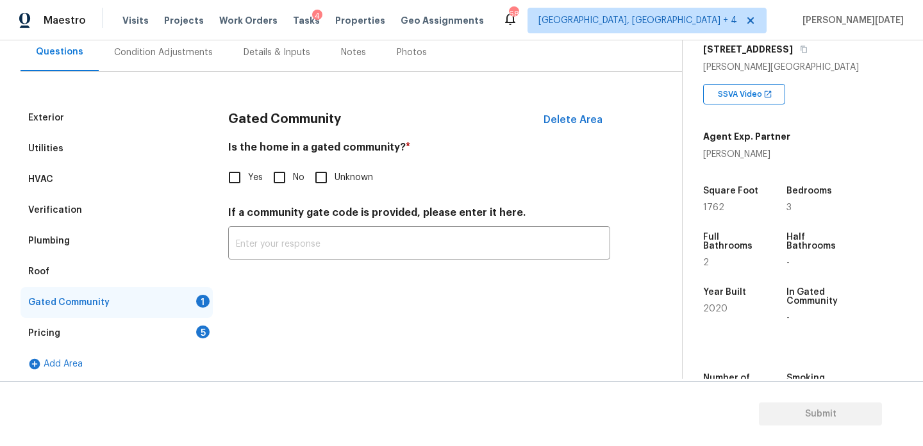
click at [283, 170] on input "No" at bounding box center [279, 177] width 27 height 27
checkbox input "true"
click at [197, 334] on div "5" at bounding box center [202, 331] width 13 height 13
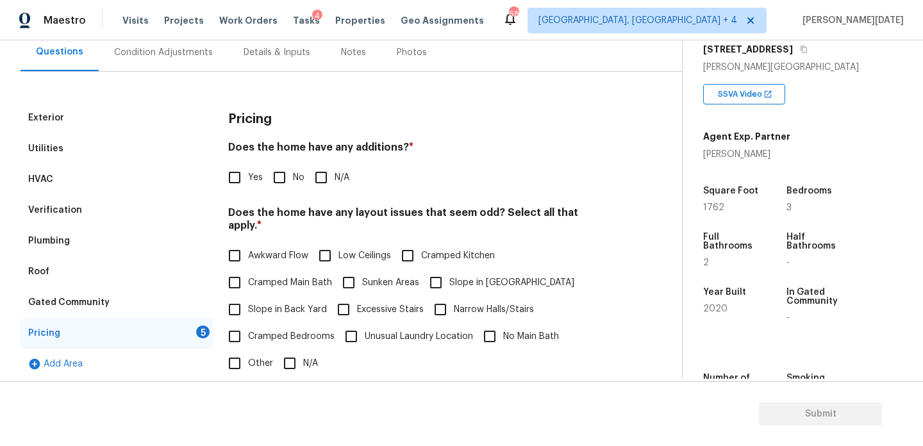
click at [270, 188] on input "No" at bounding box center [279, 177] width 27 height 27
checkbox input "true"
click at [290, 352] on input "N/A" at bounding box center [289, 363] width 27 height 27
checkbox input "true"
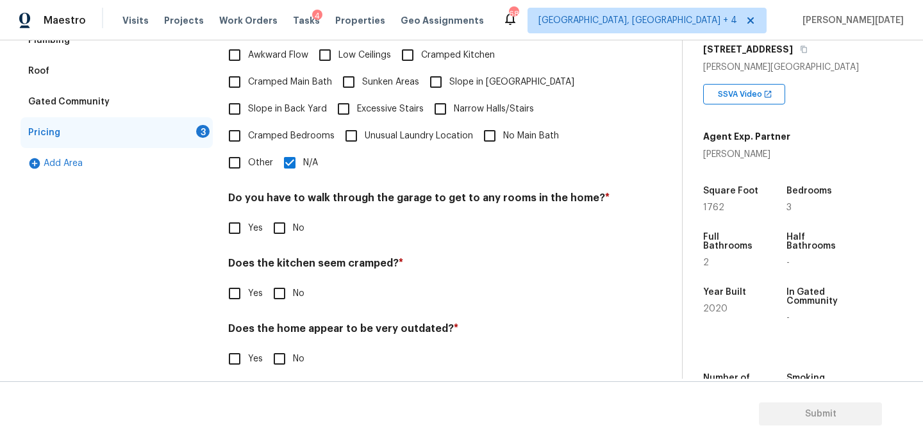
click at [292, 215] on input "No" at bounding box center [279, 228] width 27 height 27
checkbox input "true"
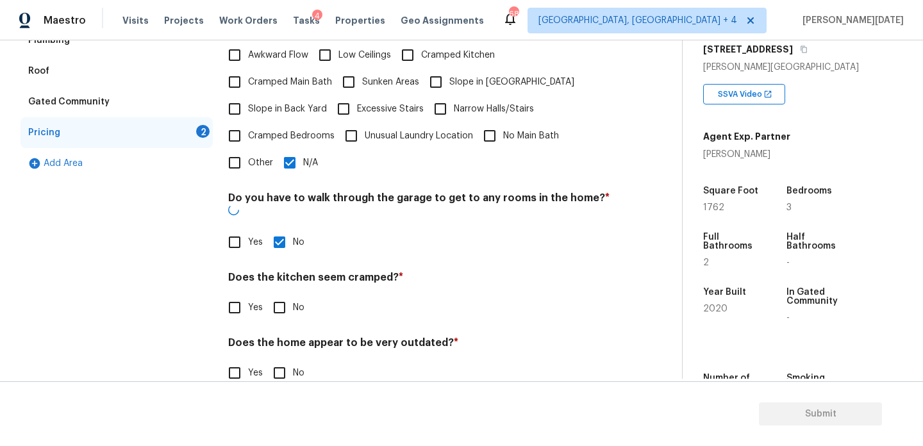
click at [292, 294] on input "No" at bounding box center [279, 307] width 27 height 27
checkbox input "true"
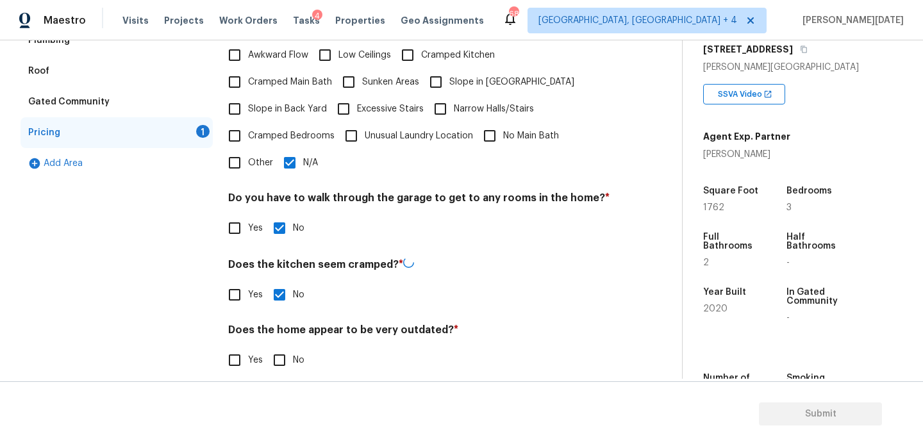
click at [292, 359] on input "No" at bounding box center [279, 360] width 27 height 27
checkbox input "true"
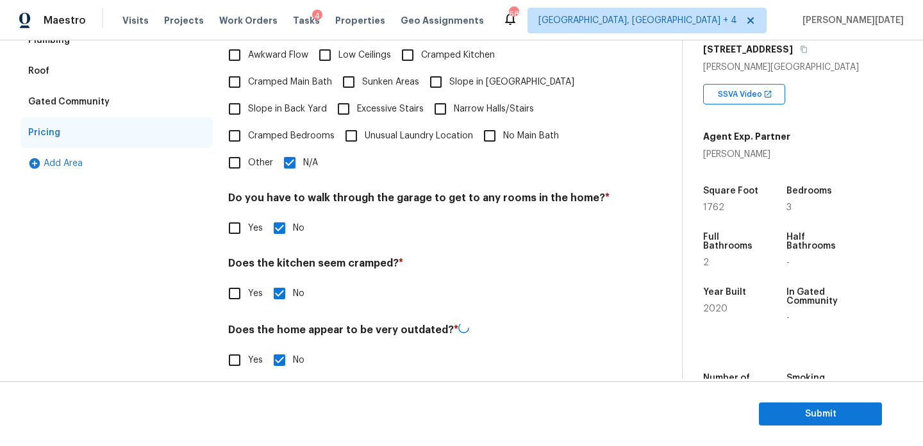
scroll to position [0, 0]
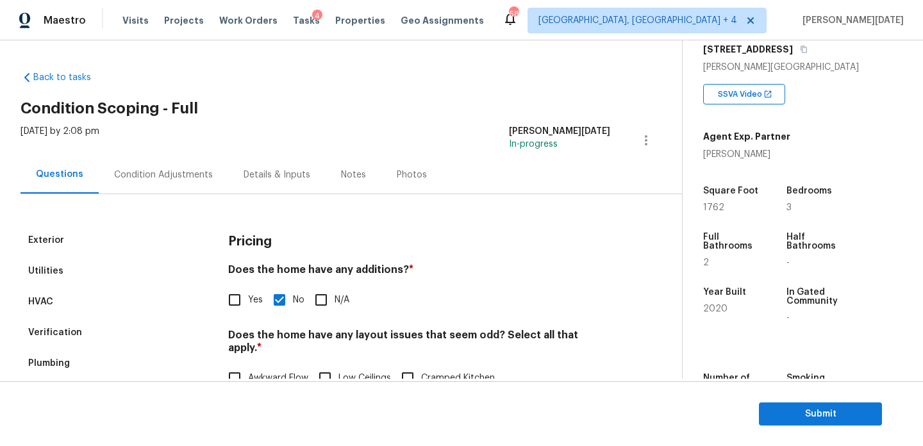
click at [173, 178] on div "Condition Adjustments" at bounding box center [163, 174] width 99 height 13
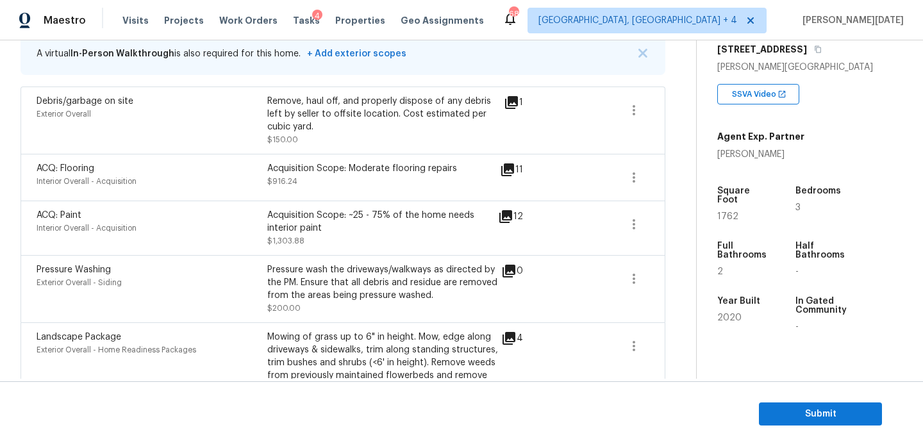
scroll to position [343, 0]
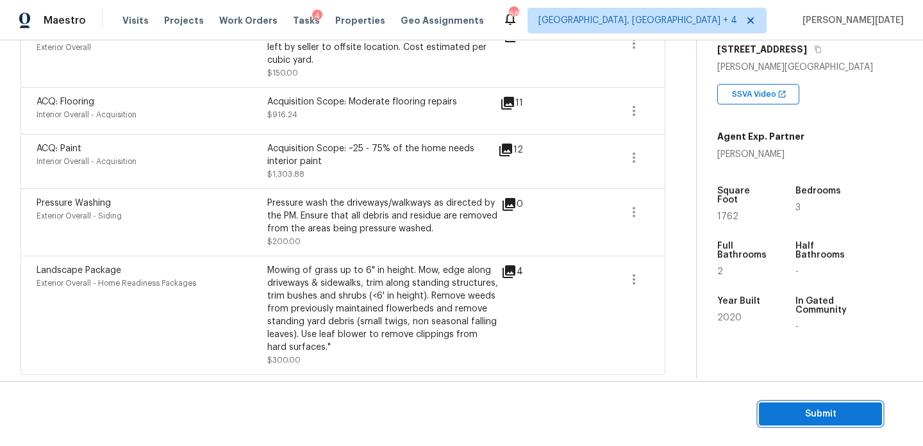
click at [786, 412] on span "Submit" at bounding box center [820, 414] width 103 height 16
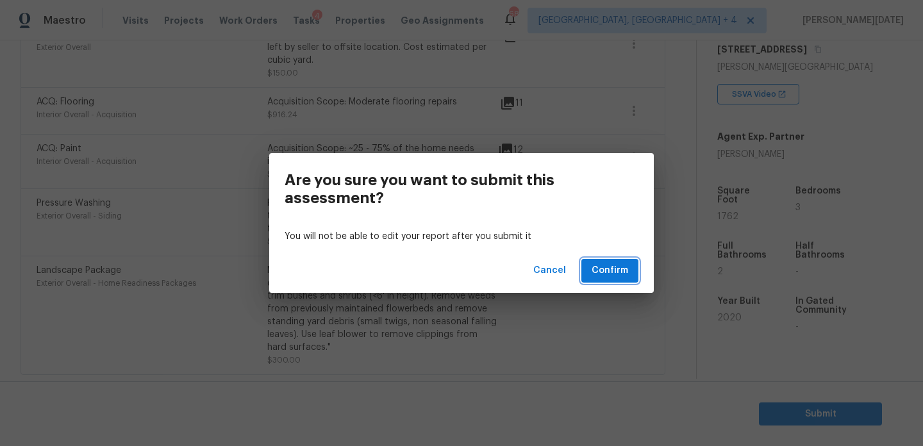
click at [621, 268] on span "Confirm" at bounding box center [609, 271] width 37 height 16
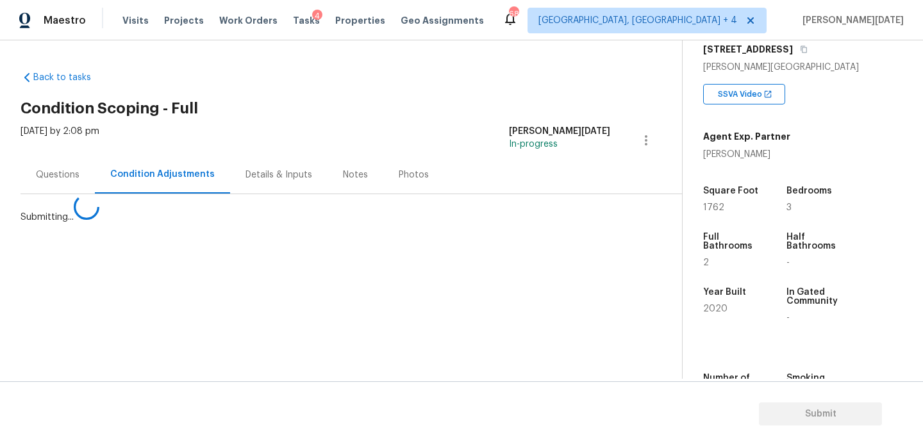
scroll to position [0, 0]
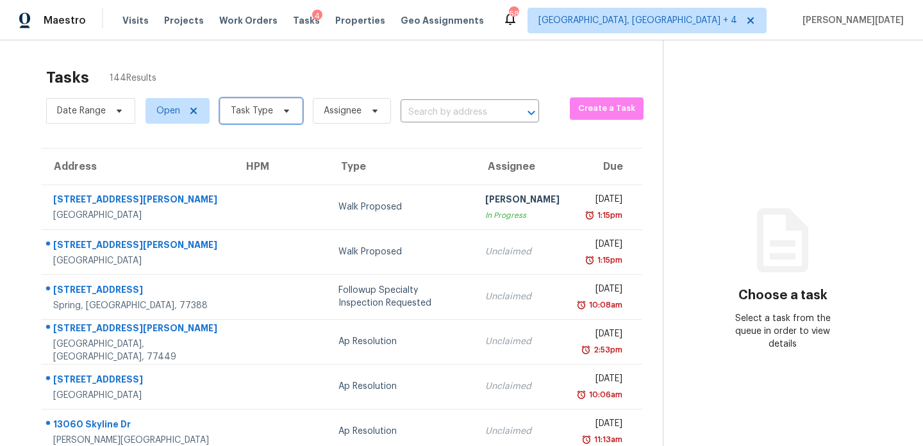
click at [260, 116] on span "Task Type" at bounding box center [252, 110] width 42 height 13
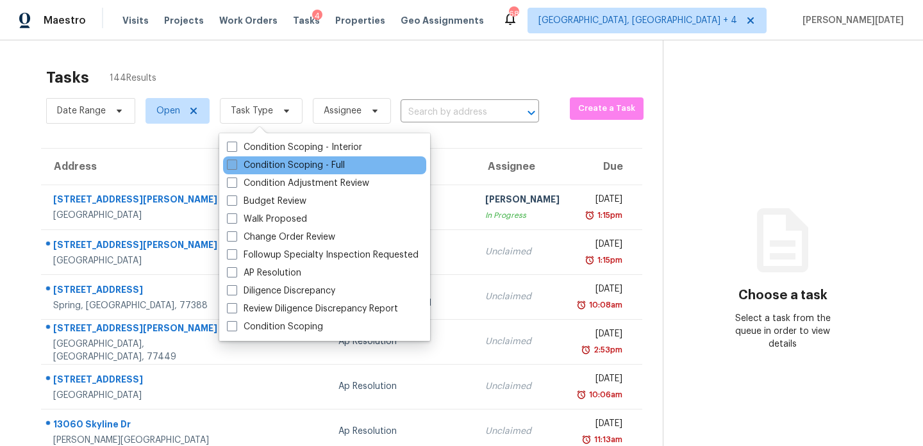
click at [254, 168] on label "Condition Scoping - Full" at bounding box center [286, 165] width 118 height 13
click at [235, 167] on input "Condition Scoping - Full" at bounding box center [231, 163] width 8 height 8
checkbox input "true"
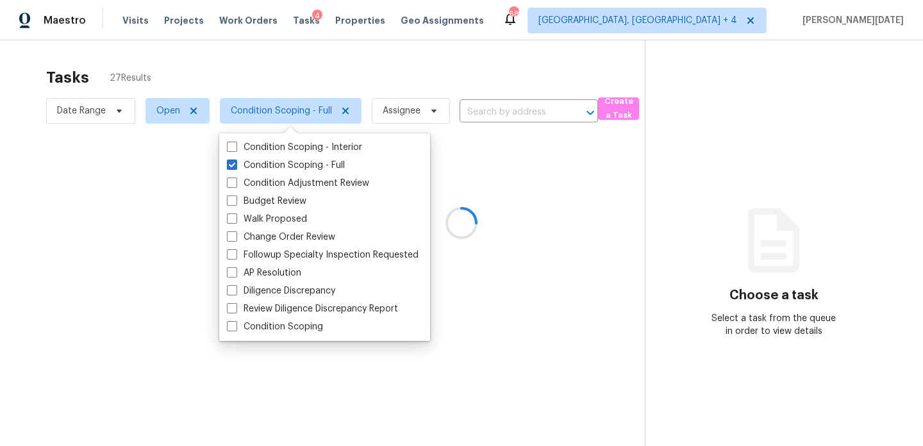
click at [395, 72] on div at bounding box center [461, 223] width 923 height 446
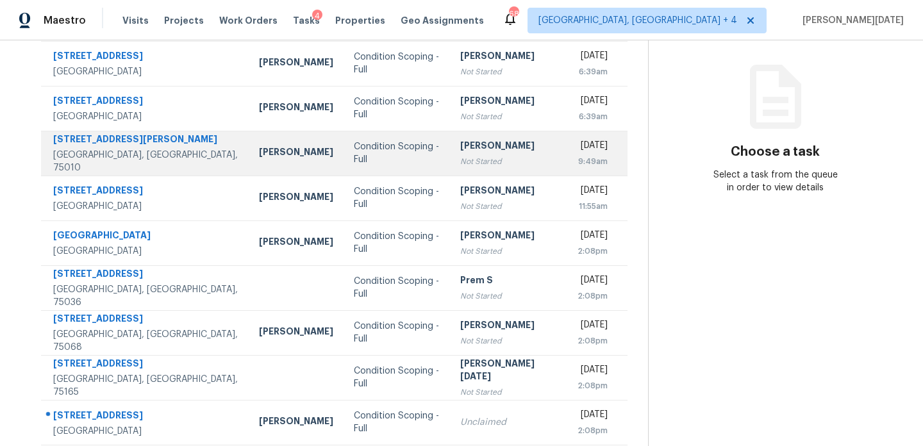
scroll to position [145, 0]
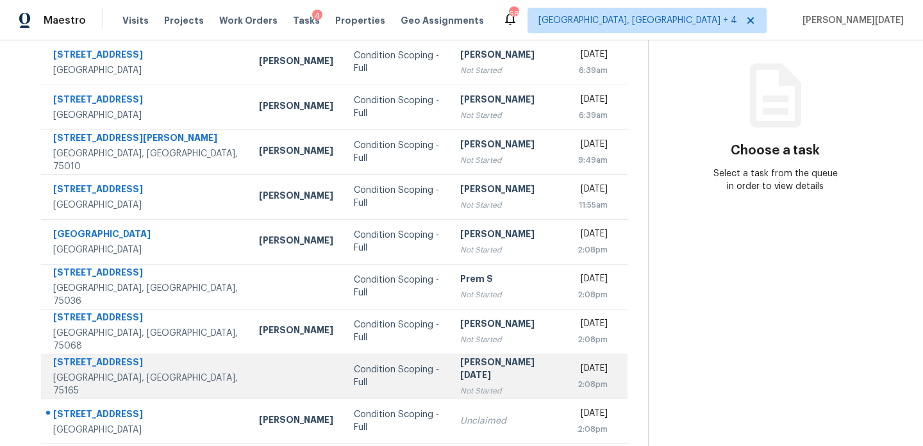
click at [450, 377] on td "Prabhu Raja Not Started" at bounding box center [508, 376] width 117 height 45
click at [460, 377] on div "[PERSON_NAME][DATE]" at bounding box center [508, 370] width 97 height 29
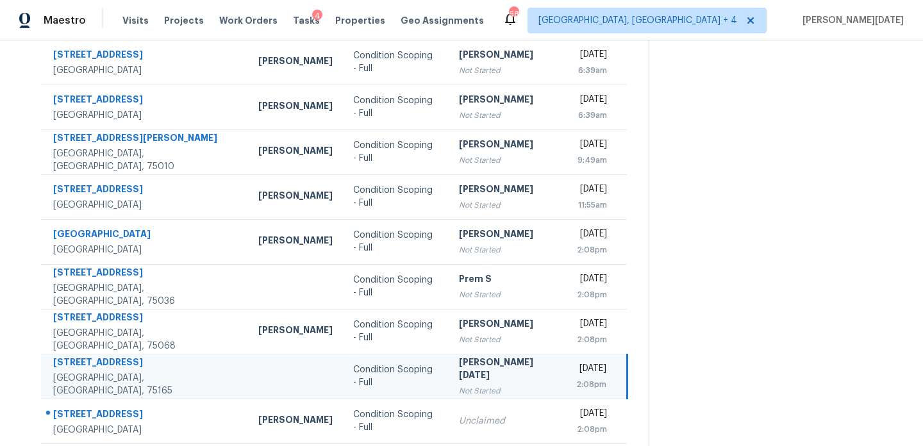
click at [459, 377] on div "[PERSON_NAME][DATE]" at bounding box center [507, 370] width 97 height 29
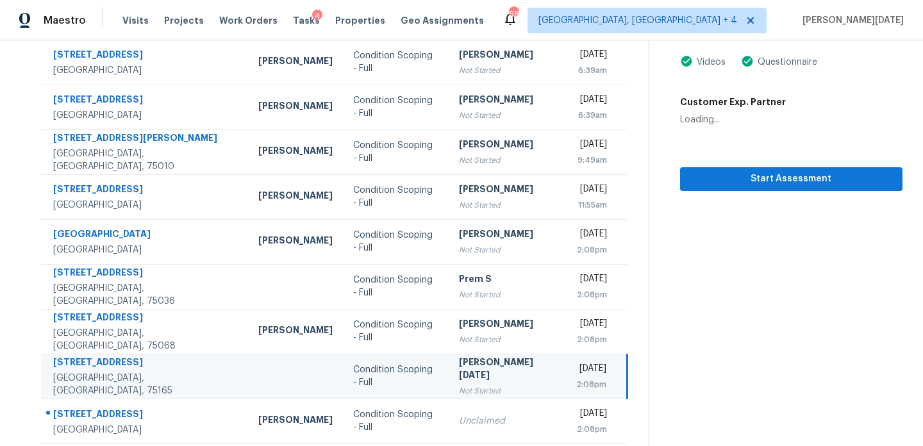
click at [459, 377] on div "[PERSON_NAME][DATE]" at bounding box center [507, 370] width 97 height 29
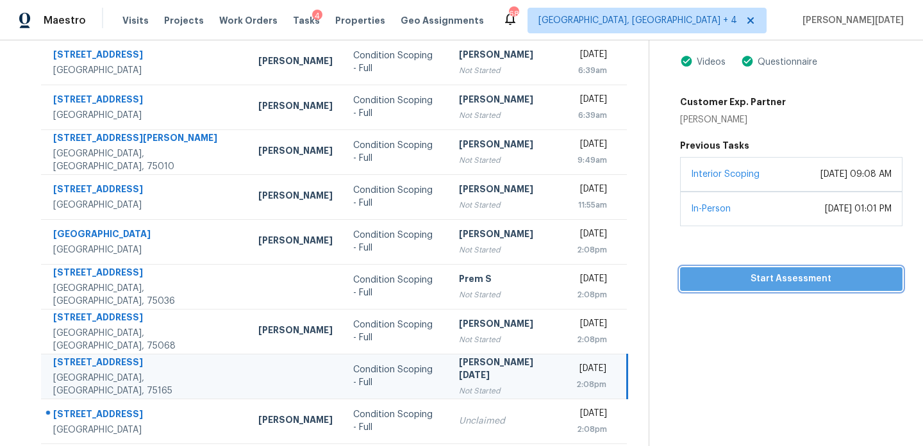
click at [705, 286] on button "Start Assessment" at bounding box center [791, 279] width 222 height 24
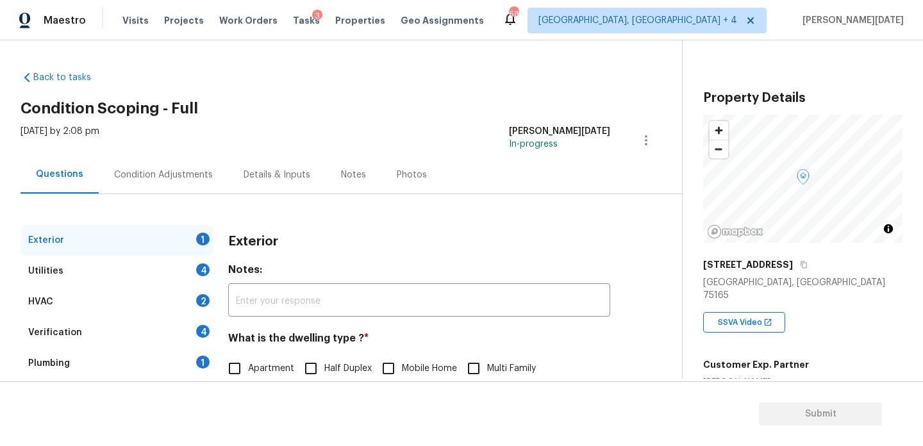
click at [183, 181] on div "Condition Adjustments" at bounding box center [163, 175] width 129 height 38
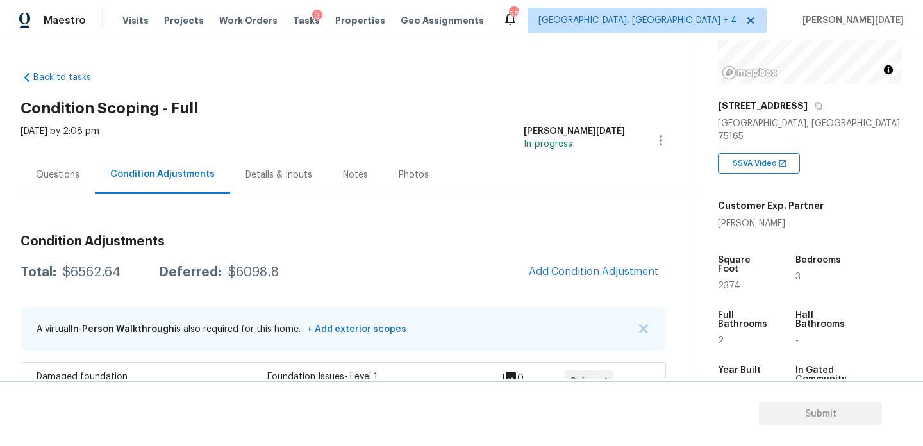
scroll to position [179, 0]
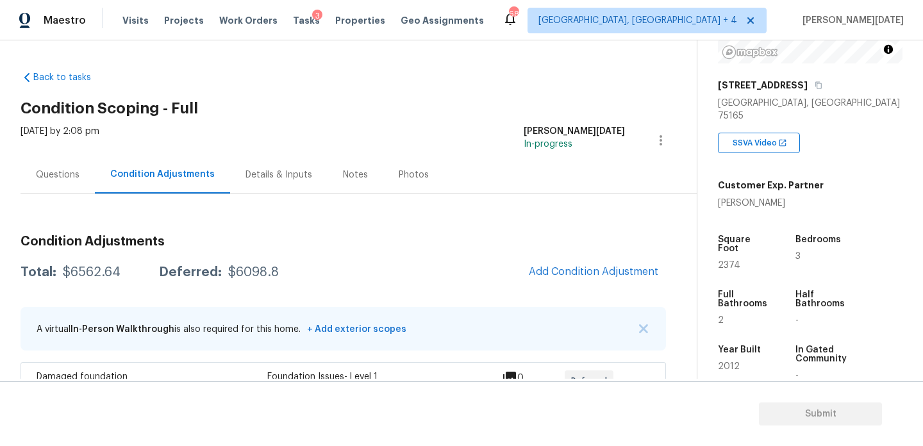
click at [34, 176] on div "Questions" at bounding box center [58, 175] width 74 height 38
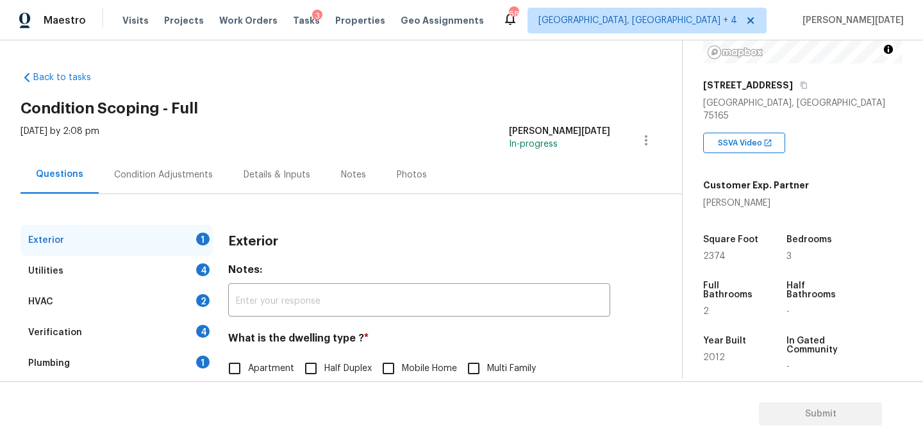
scroll to position [171, 0]
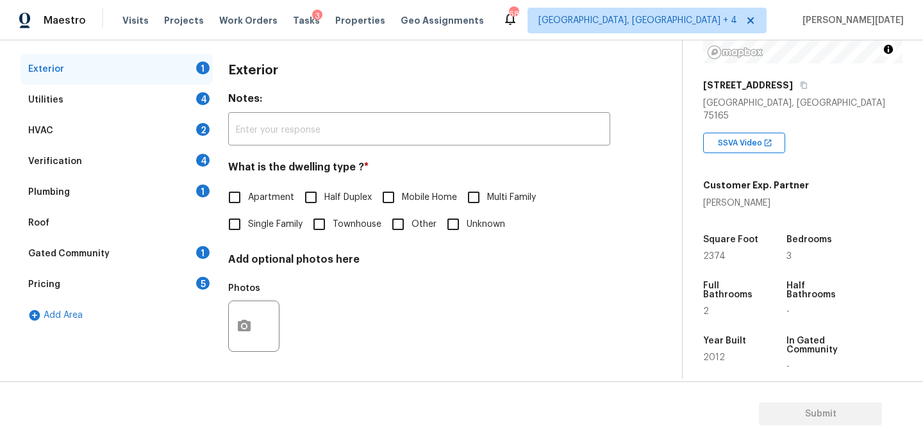
click at [194, 290] on div "Pricing 5" at bounding box center [117, 284] width 192 height 31
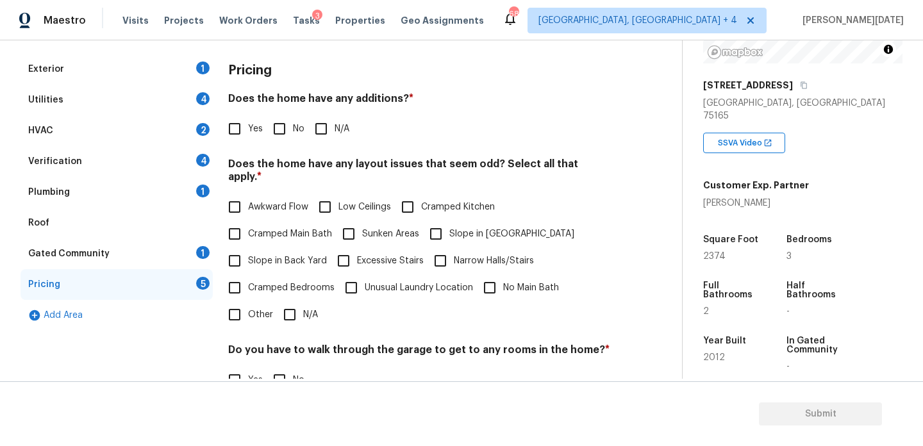
click at [439, 226] on input "Slope in [GEOGRAPHIC_DATA]" at bounding box center [435, 233] width 27 height 27
checkbox input "true"
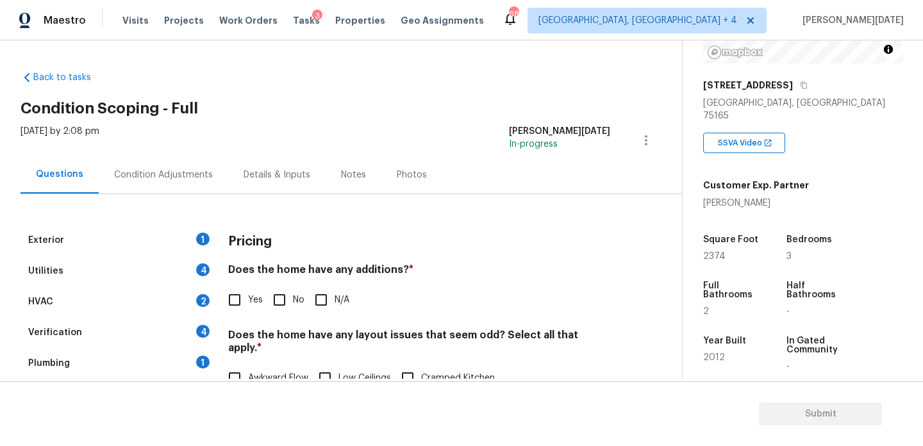
click at [180, 181] on div "Condition Adjustments" at bounding box center [163, 175] width 129 height 38
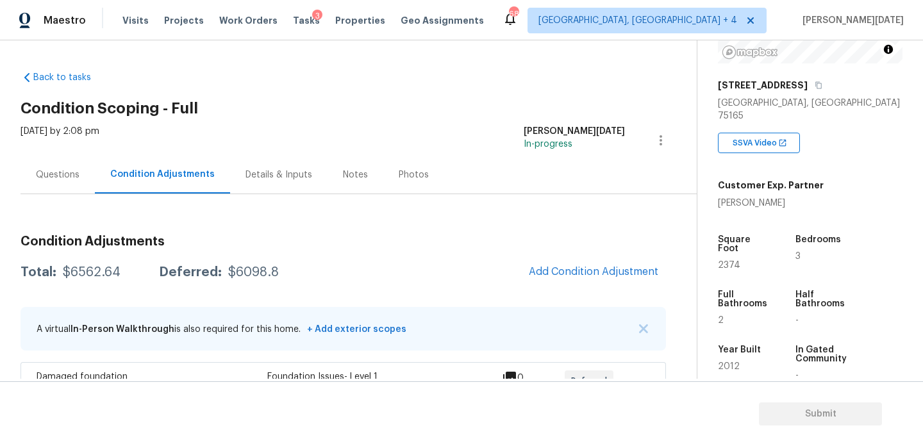
click at [728, 261] on span "2374" at bounding box center [729, 265] width 22 height 9
copy span "2374"
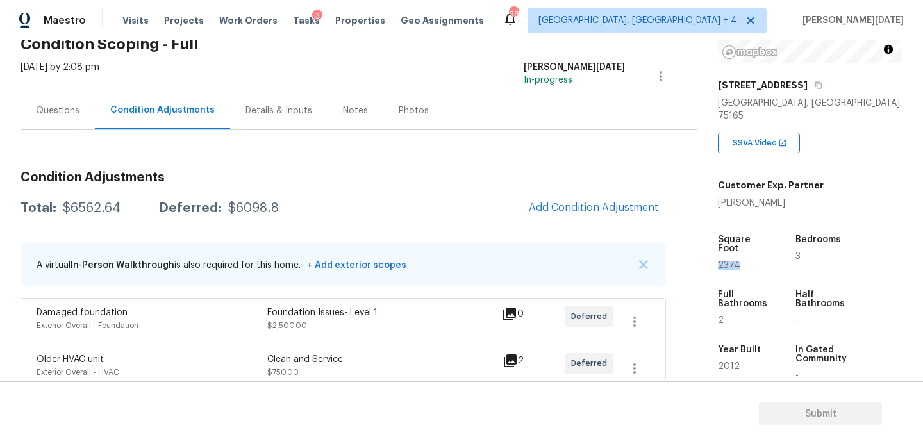
scroll to position [15, 0]
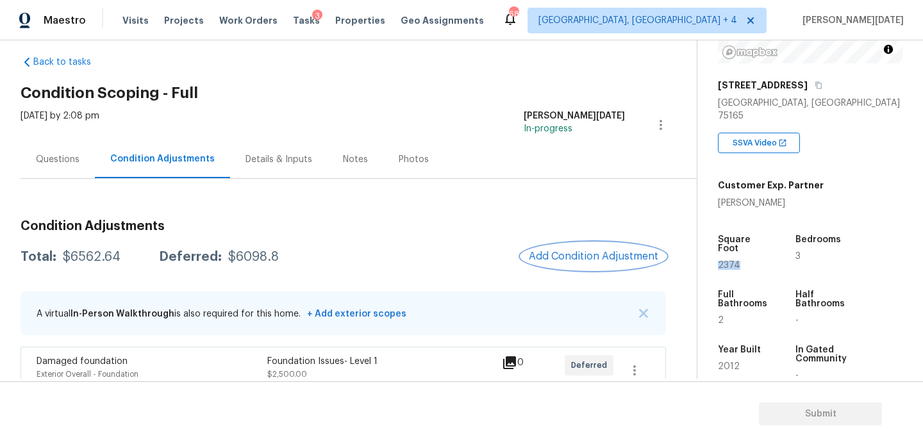
click at [593, 257] on span "Add Condition Adjustment" at bounding box center [593, 257] width 129 height 12
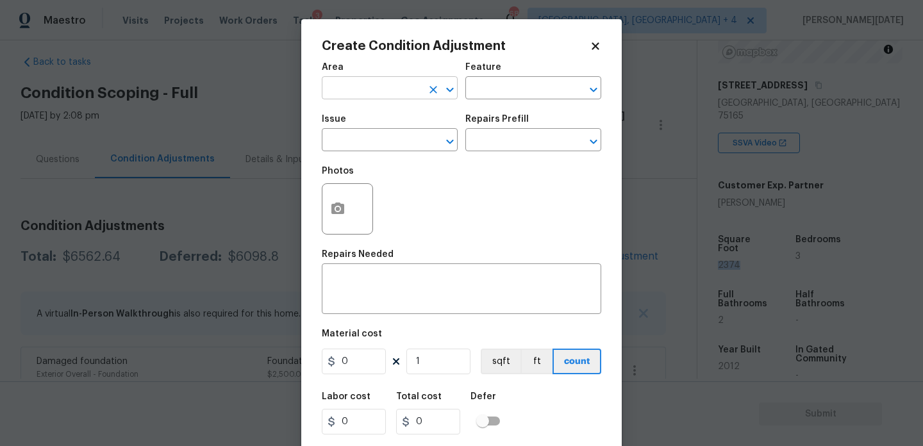
click at [349, 95] on input "text" at bounding box center [372, 89] width 100 height 20
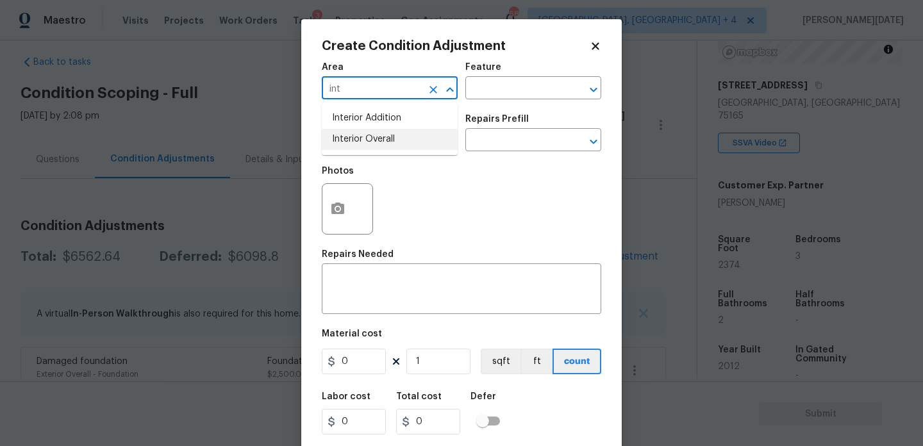
click at [356, 146] on li "Interior Overall" at bounding box center [390, 139] width 136 height 21
type input "Interior Overall"
click at [356, 146] on input "text" at bounding box center [372, 141] width 100 height 20
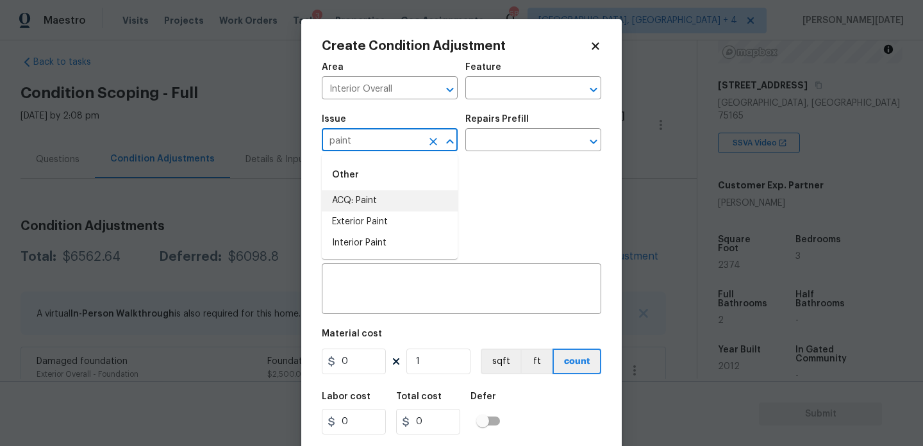
click at [363, 200] on li "ACQ: Paint" at bounding box center [390, 200] width 136 height 21
type input "ACQ: Paint"
click at [484, 143] on input "text" at bounding box center [515, 141] width 100 height 20
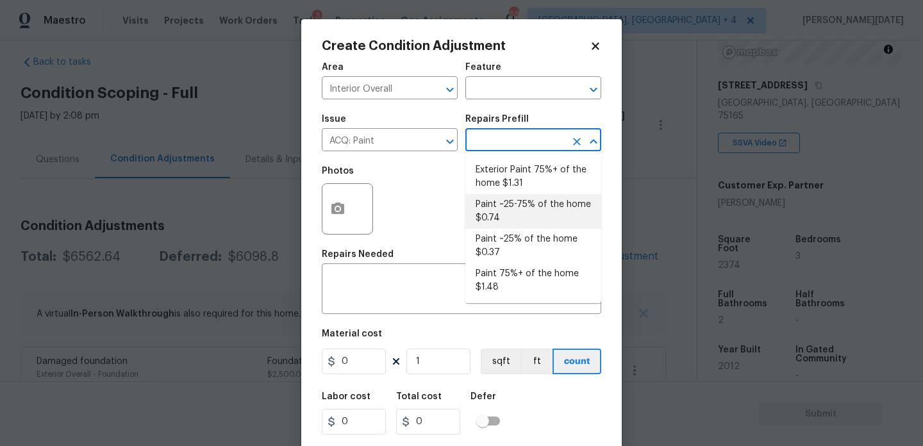
click at [506, 218] on li "Paint ~25-75% of the home $0.74" at bounding box center [533, 211] width 136 height 35
type input "Acquisition"
type textarea "Acquisition Scope: ~25 - 75% of the home needs interior paint"
type input "0.74"
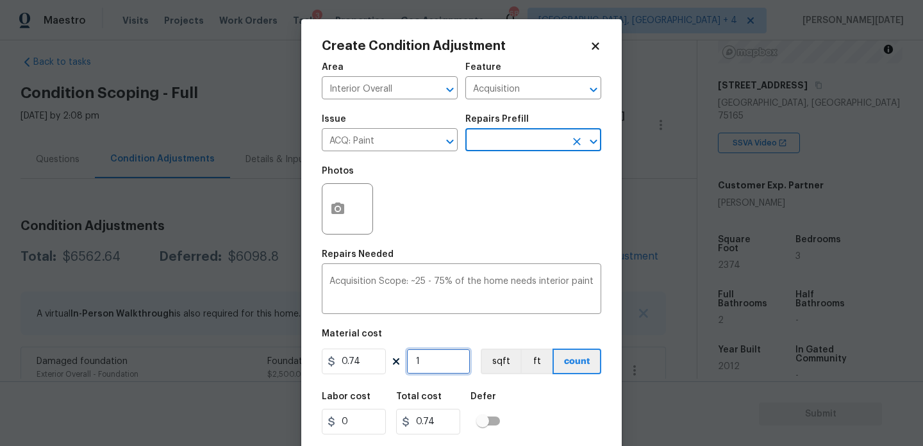
click at [452, 366] on input "1" at bounding box center [438, 362] width 64 height 26
type input "0"
paste input "2374"
type input "2374"
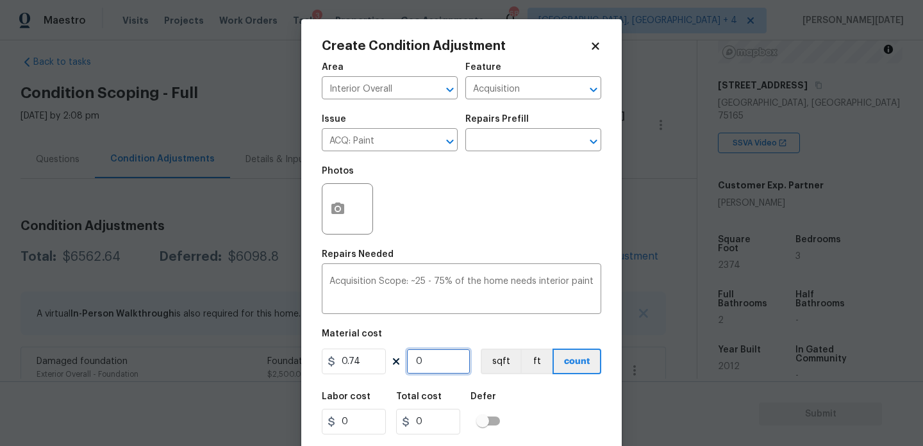
type input "1756.76"
type input "2374"
click at [340, 214] on icon "button" at bounding box center [337, 208] width 13 height 12
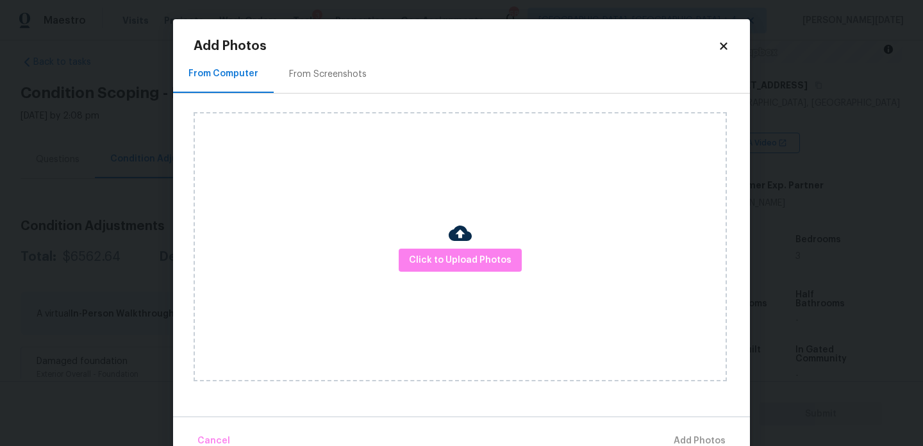
click at [337, 71] on div "From Screenshots" at bounding box center [328, 74] width 78 height 13
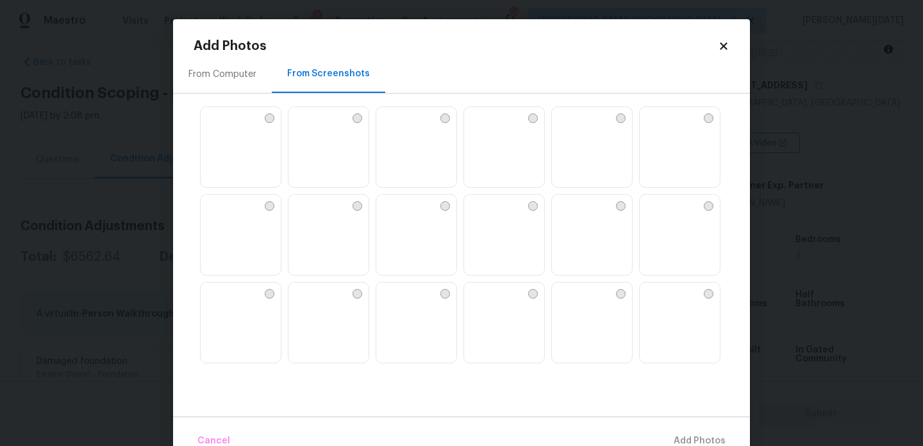
click at [660, 127] on img at bounding box center [649, 117] width 21 height 21
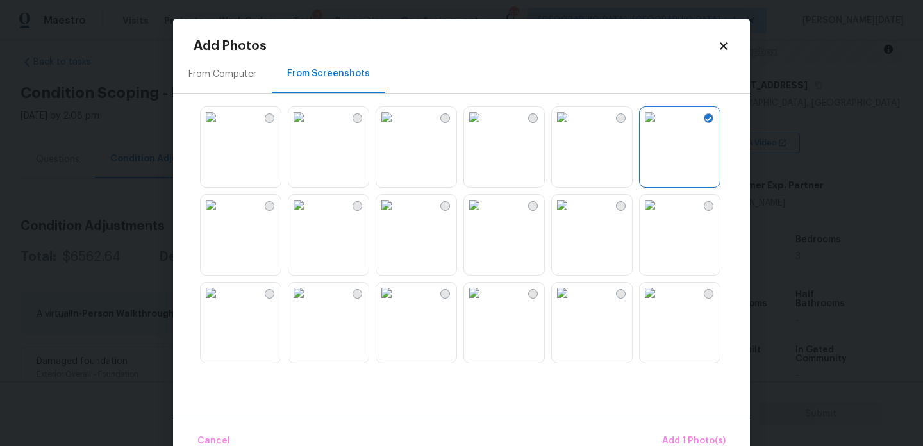
click at [484, 127] on img at bounding box center [474, 117] width 21 height 21
click at [397, 215] on img at bounding box center [386, 205] width 21 height 21
click at [484, 215] on img at bounding box center [474, 205] width 21 height 21
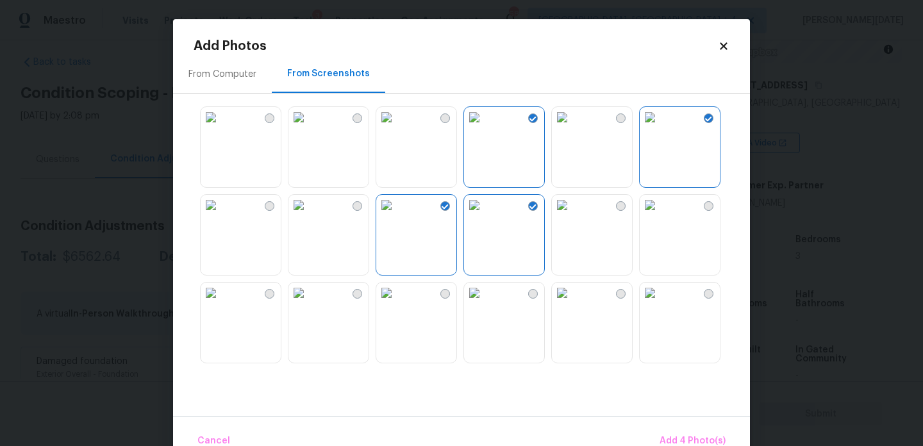
click at [309, 215] on img at bounding box center [298, 205] width 21 height 21
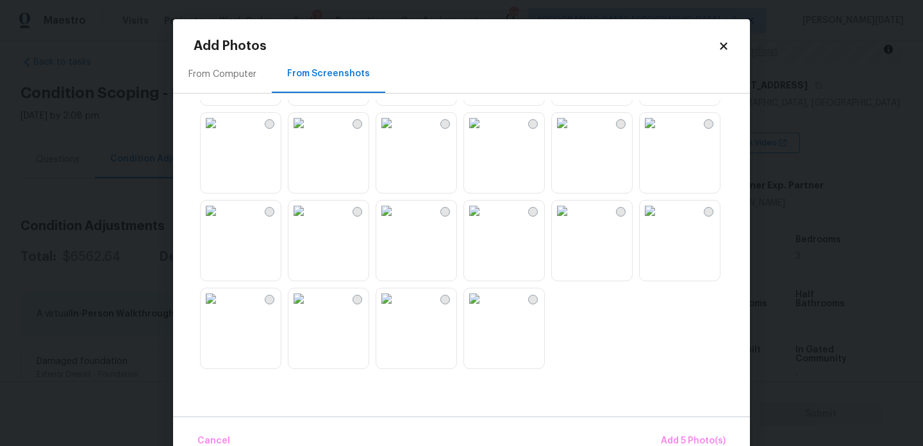
click at [397, 221] on img at bounding box center [386, 211] width 21 height 21
click at [397, 133] on img at bounding box center [386, 123] width 21 height 21
click at [309, 133] on img at bounding box center [298, 123] width 21 height 21
click at [660, 133] on img at bounding box center [649, 123] width 21 height 21
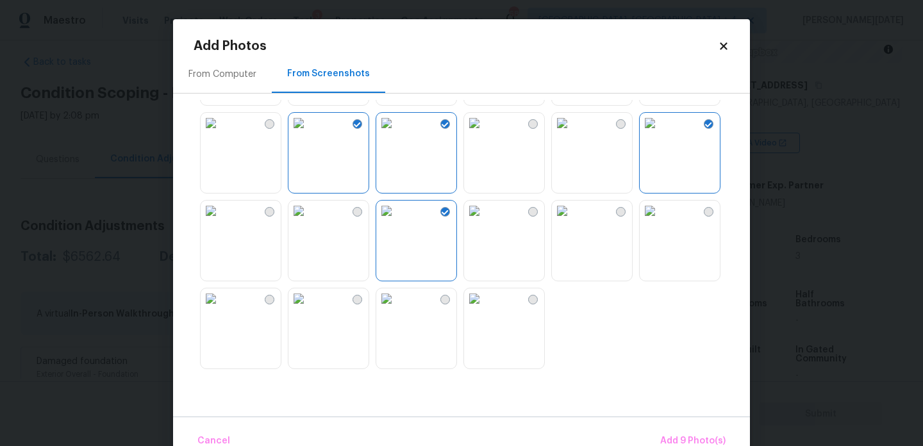
click at [660, 221] on img at bounding box center [649, 211] width 21 height 21
click at [397, 309] on img at bounding box center [386, 298] width 21 height 21
click at [677, 434] on span "Add 11 Photo(s)" at bounding box center [691, 441] width 67 height 16
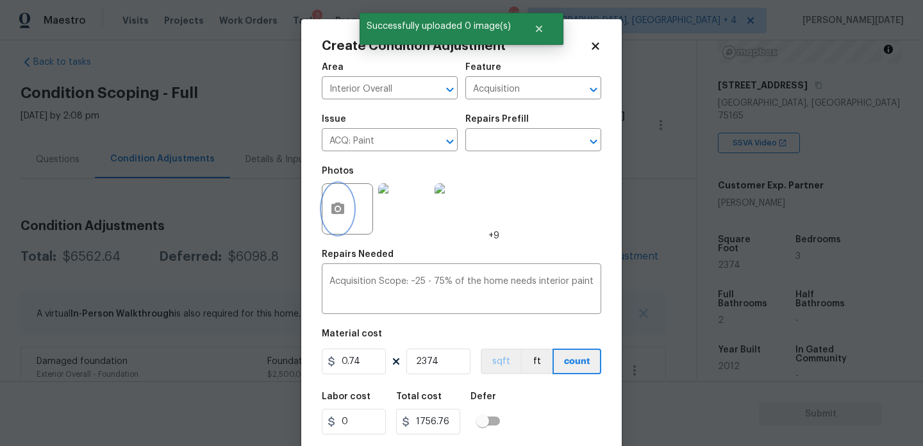
scroll to position [33, 0]
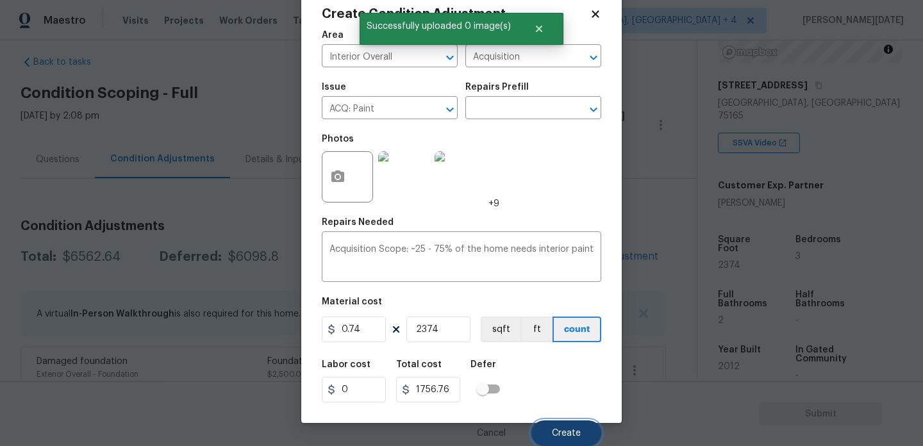
click at [566, 432] on span "Create" at bounding box center [566, 434] width 29 height 10
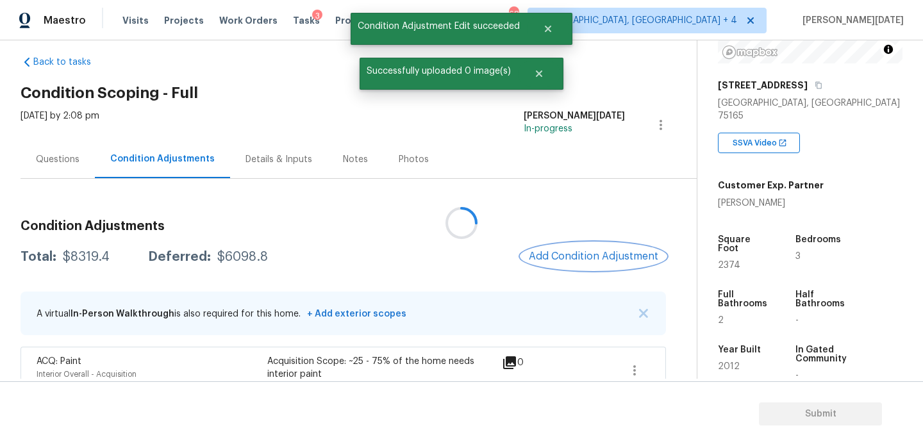
scroll to position [0, 0]
click at [558, 251] on span "Add Condition Adjustment" at bounding box center [593, 257] width 129 height 12
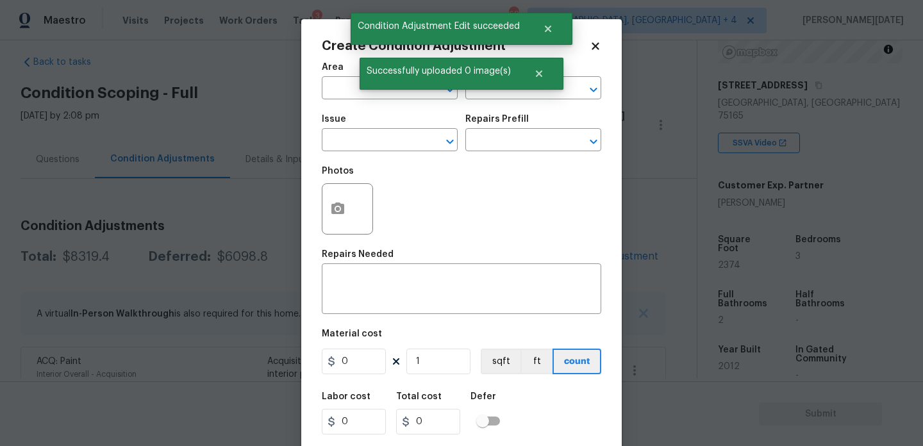
click at [558, 251] on div "Repairs Needed" at bounding box center [461, 258] width 279 height 17
click at [341, 216] on icon "button" at bounding box center [337, 208] width 15 height 15
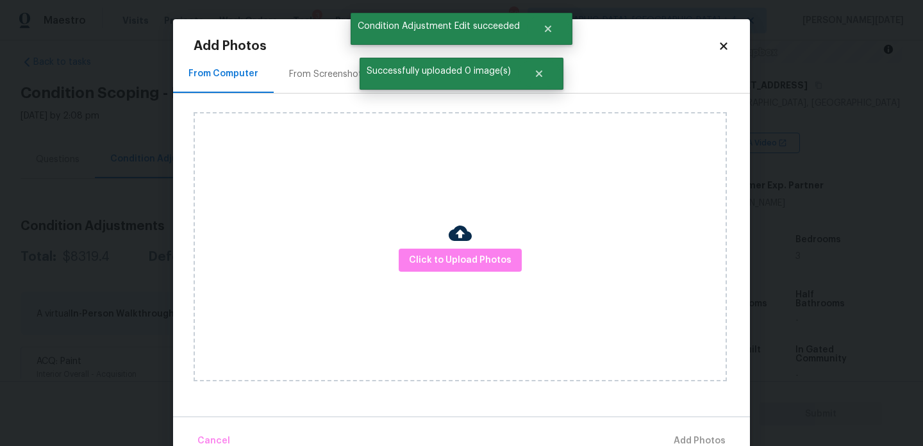
click at [322, 69] on div "From Screenshots" at bounding box center [328, 74] width 78 height 13
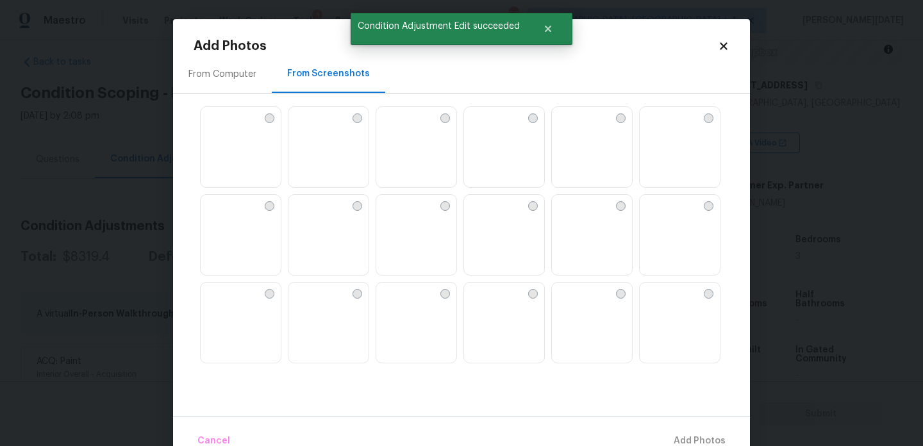
scroll to position [12, 0]
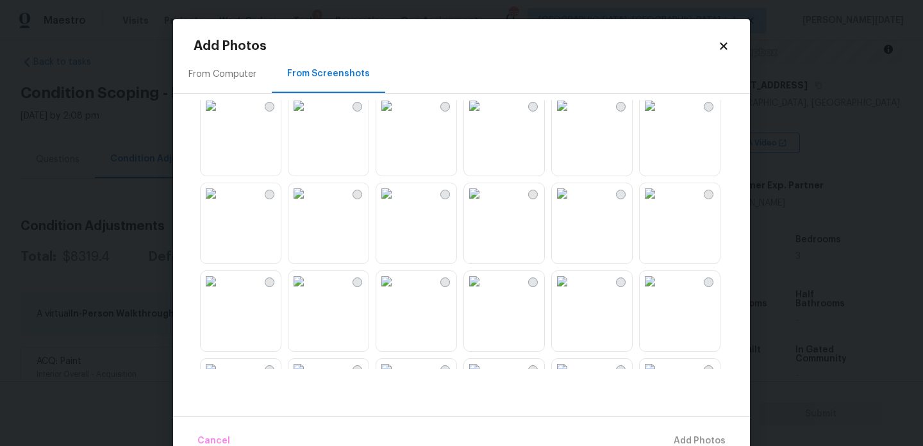
click at [660, 116] on img at bounding box center [649, 105] width 21 height 21
click at [660, 204] on img at bounding box center [649, 193] width 21 height 21
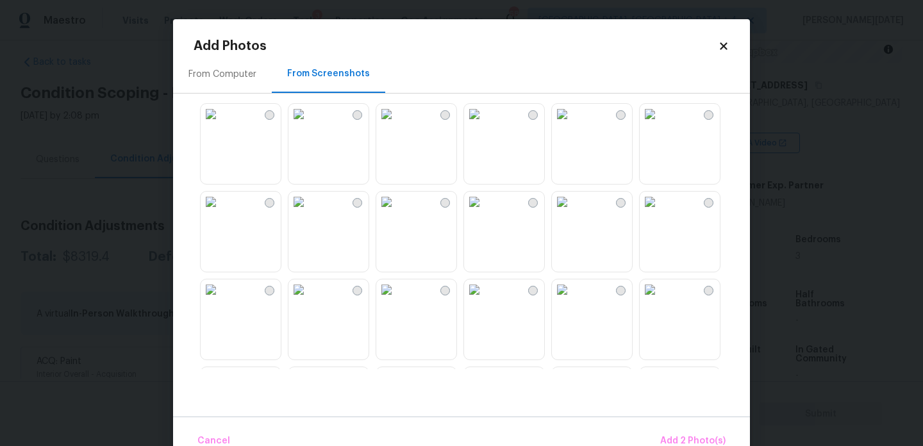
scroll to position [268, 0]
click at [484, 211] on img at bounding box center [474, 200] width 21 height 21
click at [309, 211] on img at bounding box center [298, 200] width 21 height 21
click at [397, 211] on img at bounding box center [386, 200] width 21 height 21
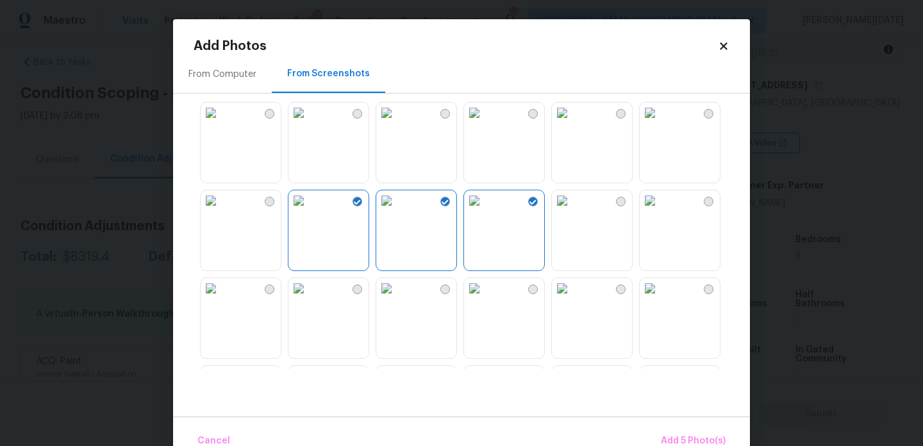
scroll to position [1224, 0]
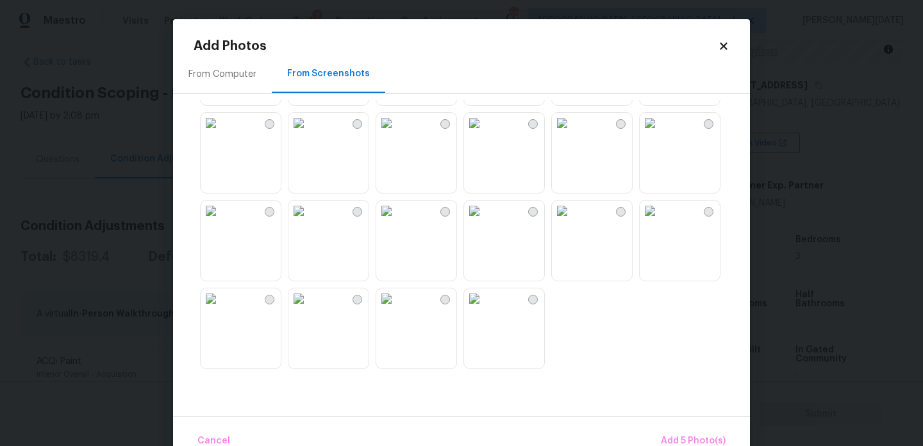
click at [397, 309] on img at bounding box center [386, 298] width 21 height 21
click at [397, 133] on img at bounding box center [386, 123] width 21 height 21
click at [676, 429] on button "Add 7 Photo(s)" at bounding box center [693, 441] width 76 height 28
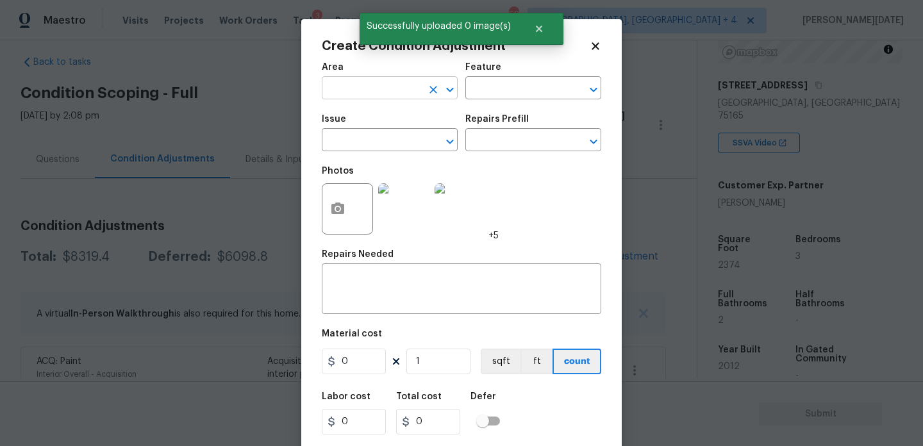
click at [375, 96] on input "text" at bounding box center [372, 89] width 100 height 20
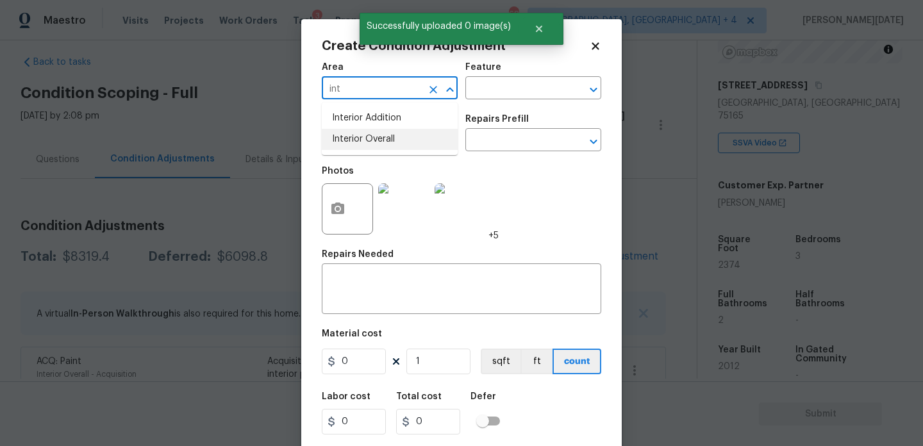
click at [370, 135] on li "Interior Overall" at bounding box center [390, 139] width 136 height 21
type input "Interior Overall"
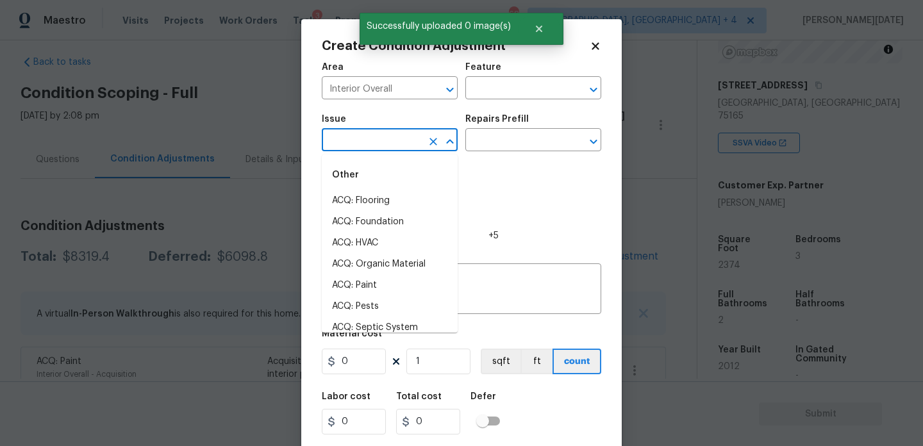
click at [370, 135] on input "text" at bounding box center [372, 141] width 100 height 20
click at [368, 242] on li "Flooring General" at bounding box center [390, 243] width 136 height 21
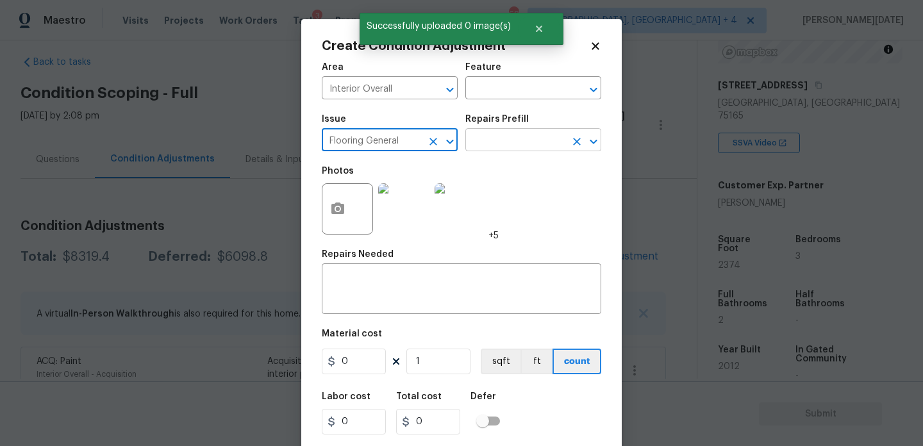
type input "Flooring General"
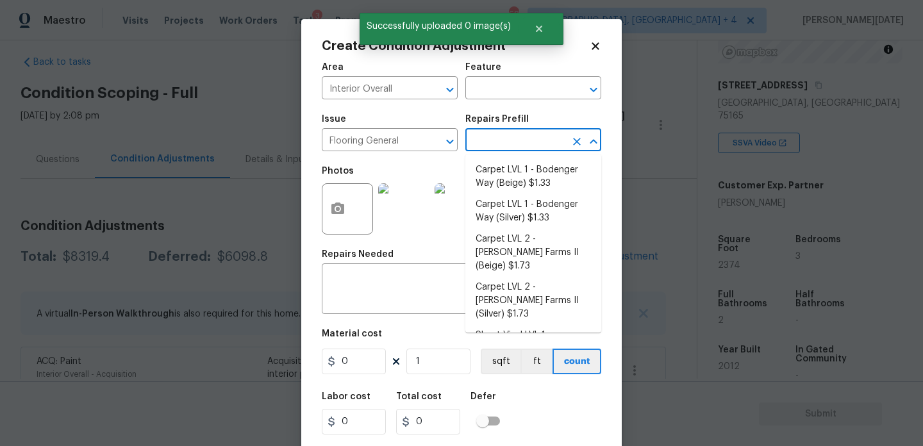
click at [546, 139] on input "text" at bounding box center [515, 141] width 100 height 20
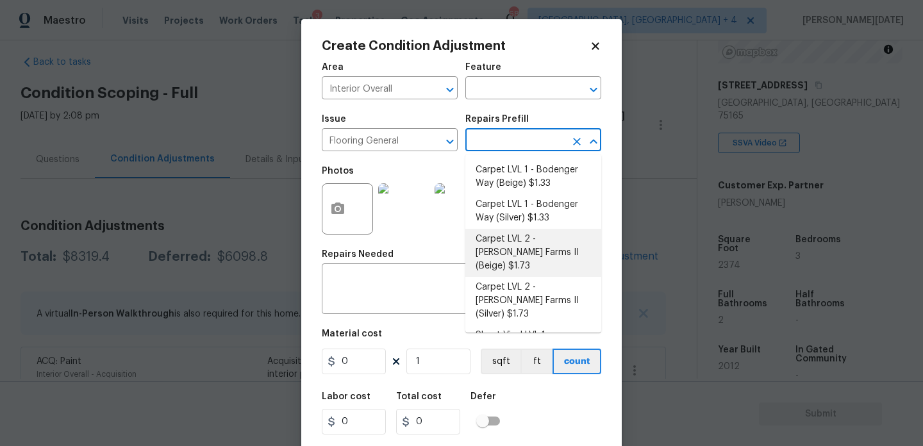
click at [552, 250] on li "Carpet LVL 2 - Abshire Farms II (Beige) $1.73" at bounding box center [533, 253] width 136 height 48
type input "Overall Flooring"
type textarea "Install new carpet (Abshire Farms II - 749 Stony Glade) at all previously carpe…"
type input "1.73"
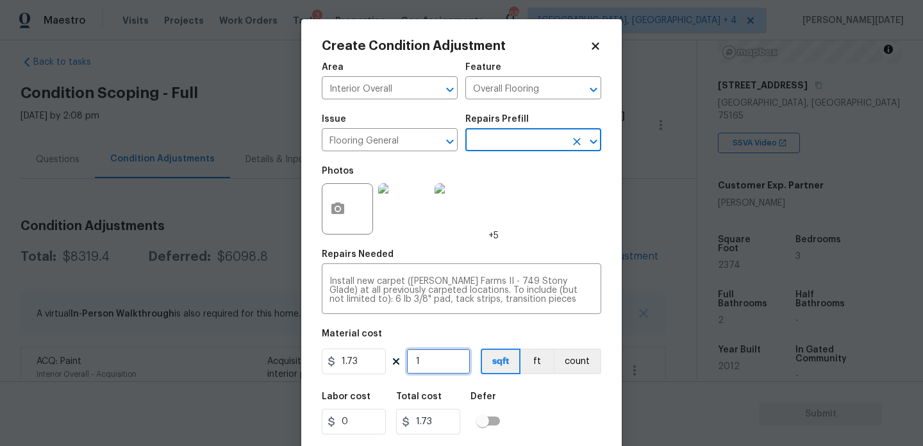
click at [445, 368] on input "1" at bounding box center [438, 362] width 64 height 26
type input "0"
type input "1"
type input "1.73"
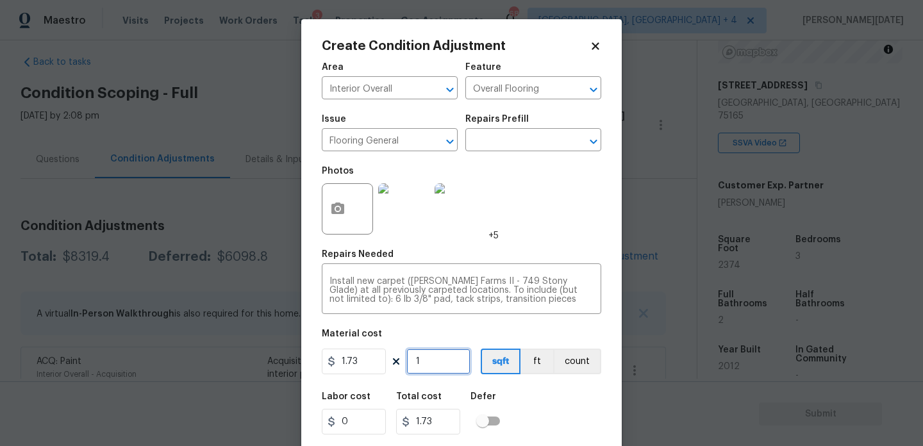
type input "15"
type input "25.95"
type input "150"
type input "259.5"
type input "1500"
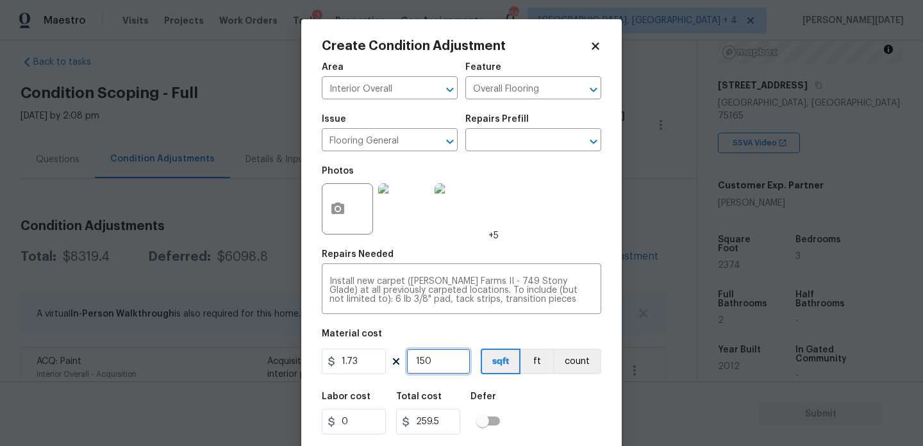
type input "2595"
type input "1500"
click at [550, 241] on div "Photos +5" at bounding box center [461, 200] width 279 height 83
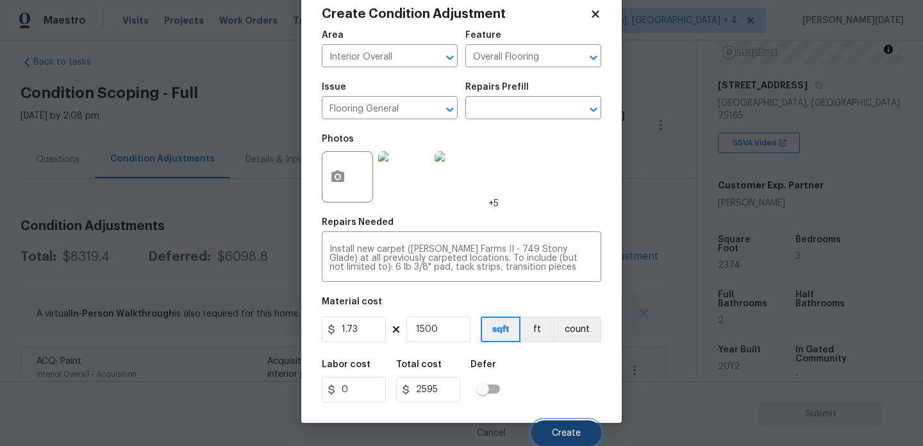
click at [566, 432] on span "Create" at bounding box center [566, 434] width 29 height 10
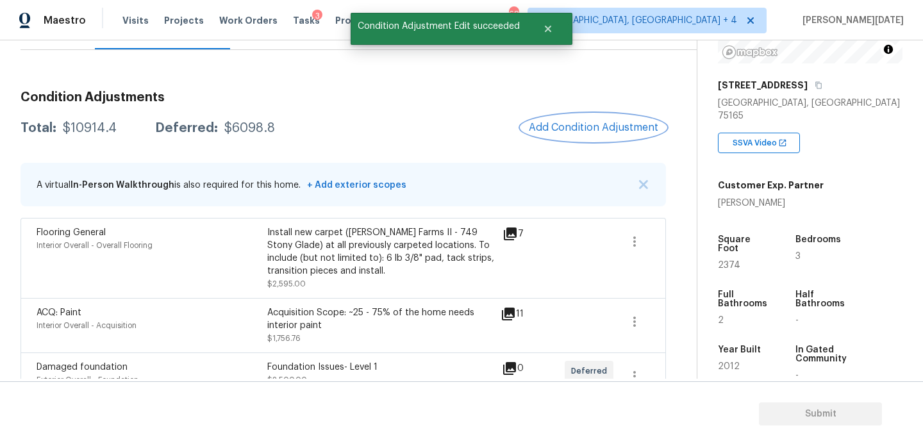
scroll to position [131, 0]
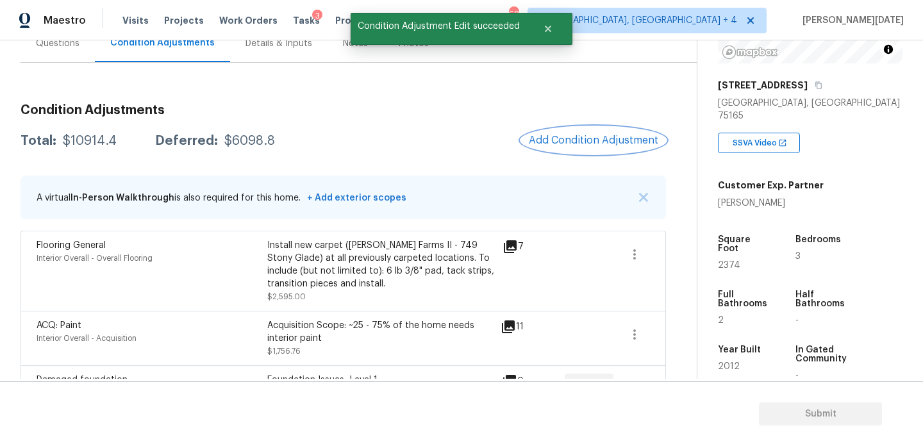
click at [597, 142] on span "Add Condition Adjustment" at bounding box center [593, 141] width 129 height 12
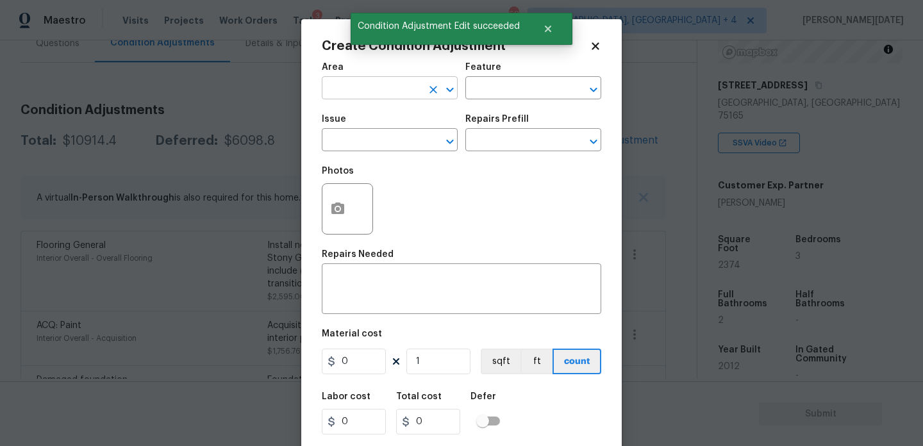
click at [344, 81] on input "text" at bounding box center [372, 89] width 100 height 20
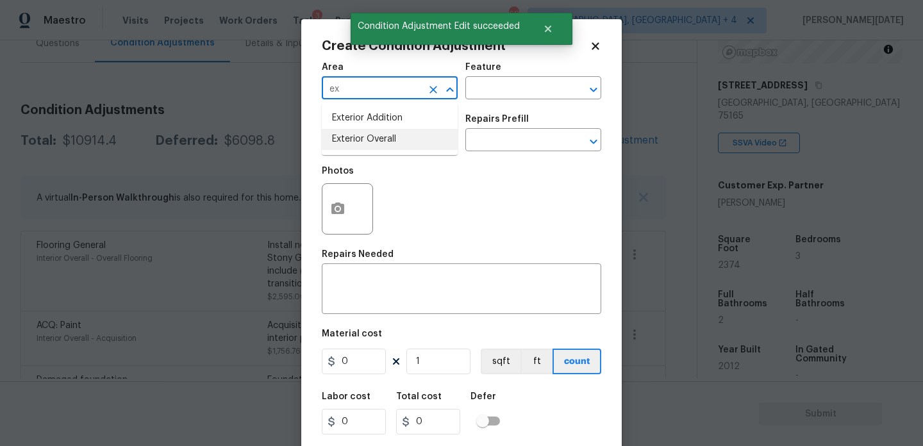
click at [355, 141] on li "Exterior Overall" at bounding box center [390, 139] width 136 height 21
type input "Exterior Overall"
click at [355, 141] on input "text" at bounding box center [372, 141] width 100 height 20
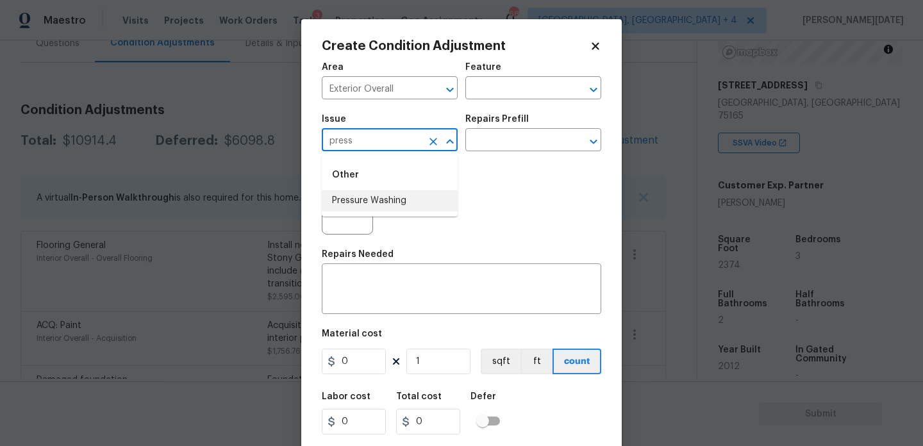
click at [374, 199] on li "Pressure Washing" at bounding box center [390, 200] width 136 height 21
type input "Pressure Washing"
click at [495, 158] on div "Issue Pressure Washing ​ Repairs Prefill ​" at bounding box center [461, 133] width 279 height 52
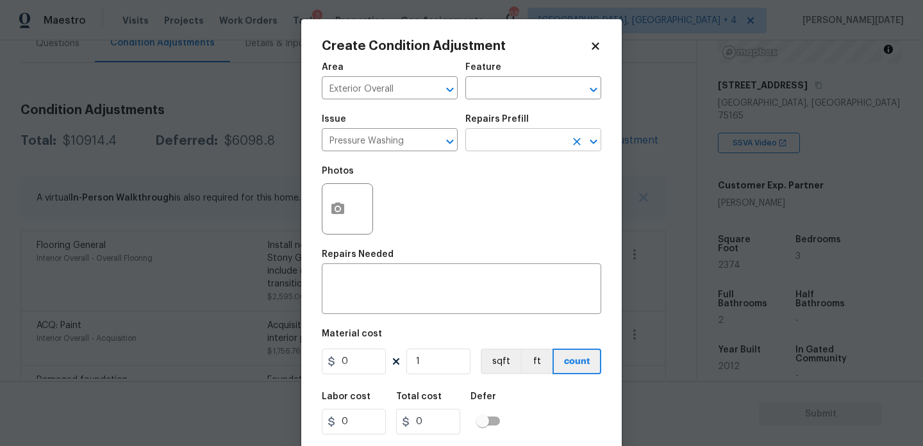
click at [518, 142] on input "text" at bounding box center [515, 141] width 100 height 20
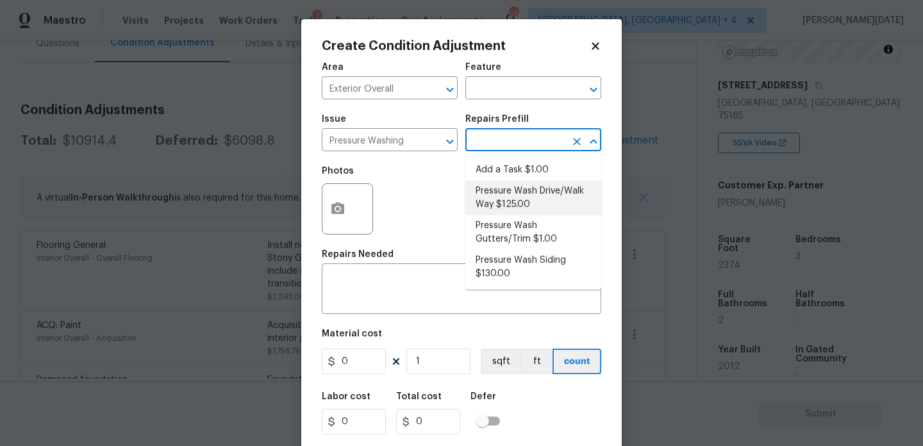
click at [522, 199] on li "Pressure Wash Drive/Walk Way $125.00" at bounding box center [533, 198] width 136 height 35
type input "Siding"
type textarea "Pressure wash the driveways/walkways as directed by the PM. Ensure that all deb…"
type input "125"
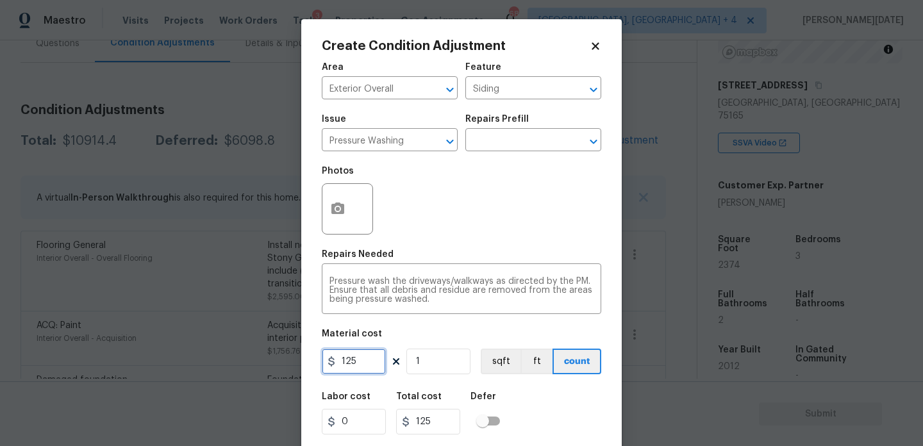
drag, startPoint x: 364, startPoint y: 363, endPoint x: 227, endPoint y: 368, distance: 136.5
click at [227, 368] on div "Create Condition Adjustment Area Exterior Overall ​ Feature Siding ​ Issue Pres…" at bounding box center [461, 223] width 923 height 446
type input "200"
click at [463, 229] on div "Photos" at bounding box center [461, 200] width 279 height 83
type input "200"
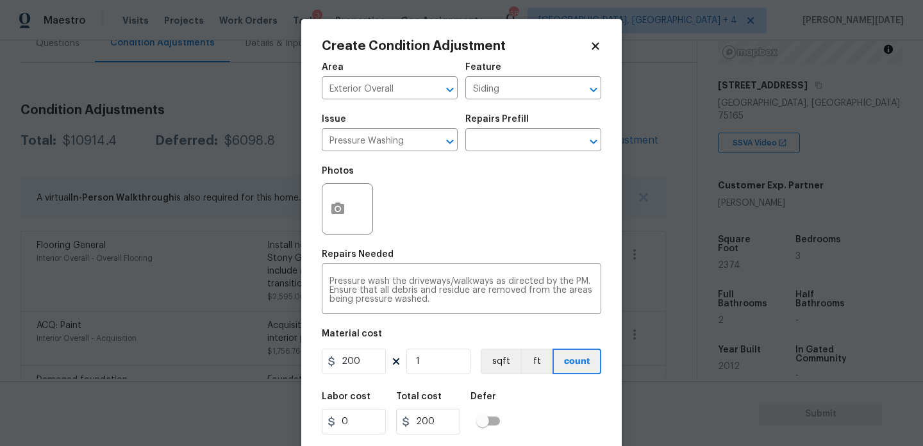
scroll to position [33, 0]
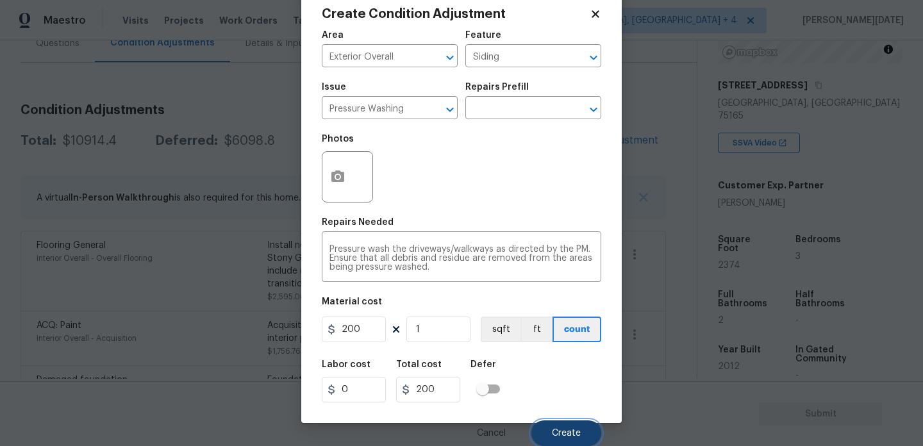
click at [568, 436] on span "Create" at bounding box center [566, 434] width 29 height 10
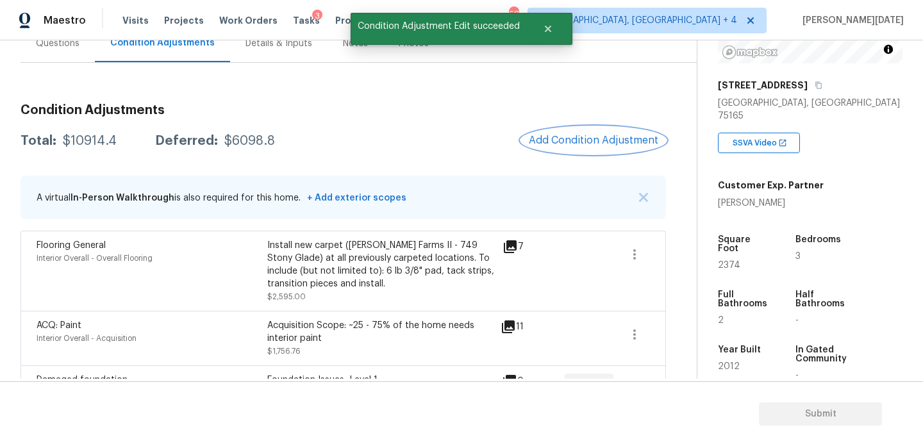
scroll to position [0, 0]
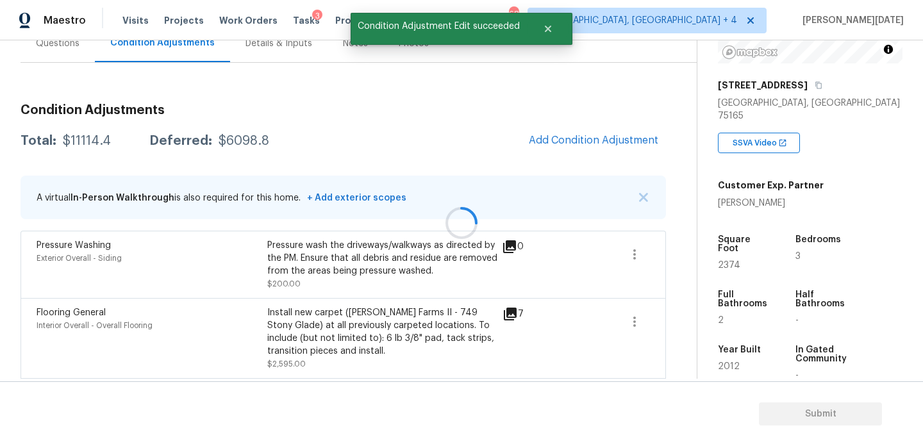
click at [600, 138] on div at bounding box center [461, 223] width 923 height 446
click at [600, 138] on span "Add Condition Adjustment" at bounding box center [593, 141] width 129 height 12
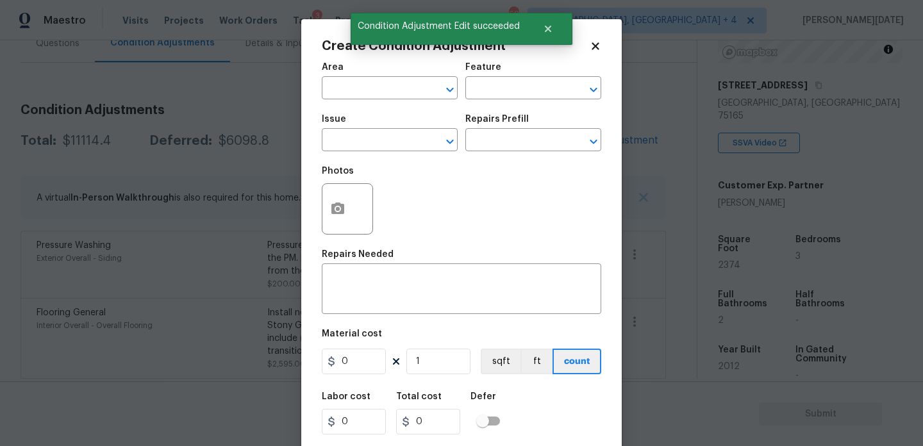
click at [600, 138] on icon "Open" at bounding box center [593, 141] width 15 height 15
click at [357, 212] on div at bounding box center [347, 208] width 51 height 51
click at [336, 206] on icon "button" at bounding box center [337, 208] width 13 height 12
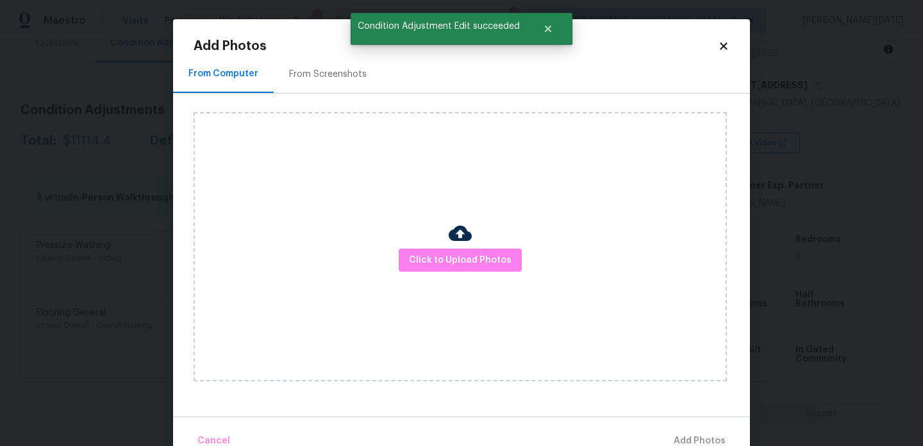
click at [320, 76] on div "From Screenshots" at bounding box center [328, 74] width 78 height 13
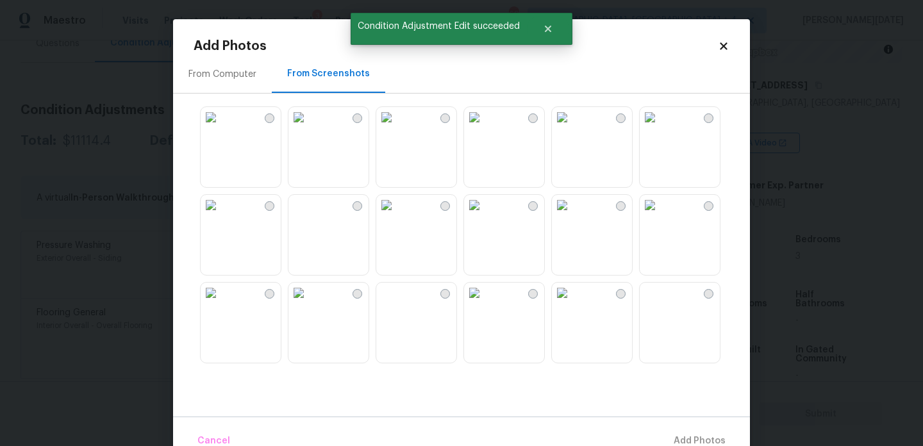
click at [309, 127] on img at bounding box center [298, 117] width 21 height 21
click at [649, 302] on img at bounding box center [649, 293] width 21 height 21
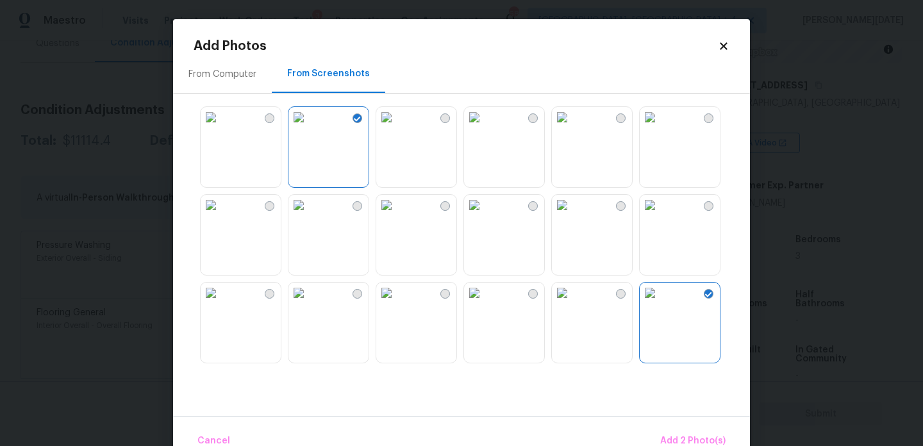
click at [221, 127] on img at bounding box center [211, 117] width 21 height 21
click at [680, 432] on button "Add 3 Photo(s)" at bounding box center [692, 441] width 75 height 28
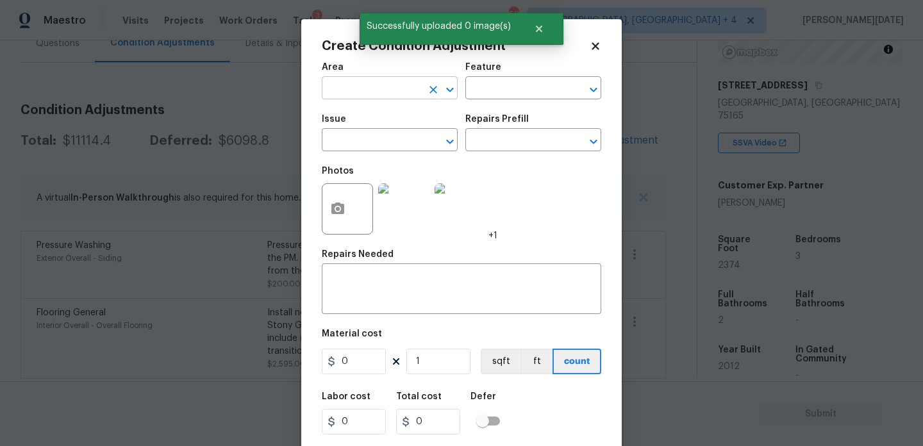
click at [335, 92] on input "text" at bounding box center [372, 89] width 100 height 20
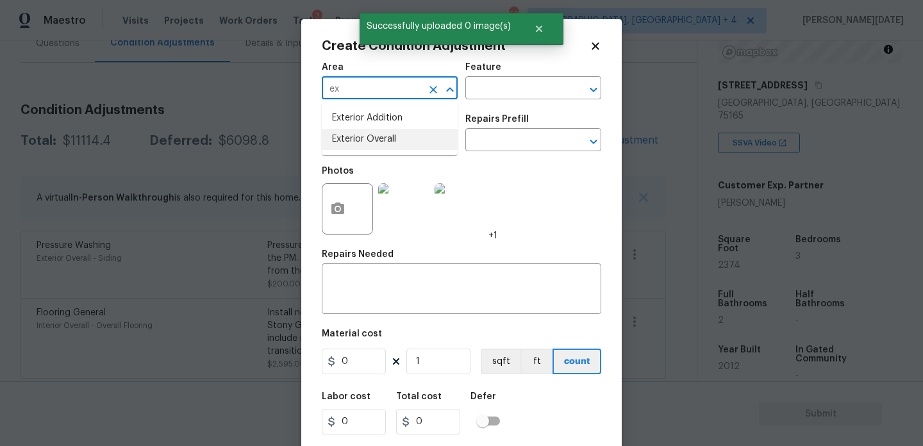
click at [352, 140] on li "Exterior Overall" at bounding box center [390, 139] width 136 height 21
type input "Exterior Overall"
click at [352, 140] on input "text" at bounding box center [372, 141] width 100 height 20
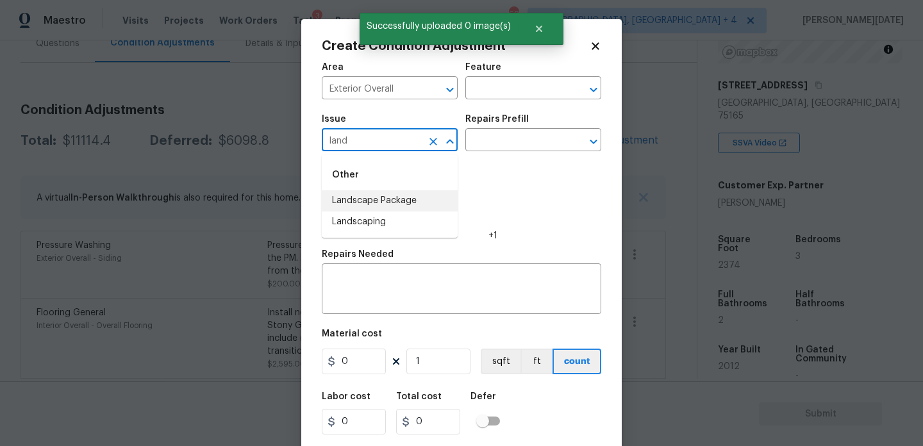
click at [361, 196] on li "Landscape Package" at bounding box center [390, 200] width 136 height 21
type input "Landscape Package"
click at [522, 131] on div "Repairs Prefill" at bounding box center [533, 123] width 136 height 17
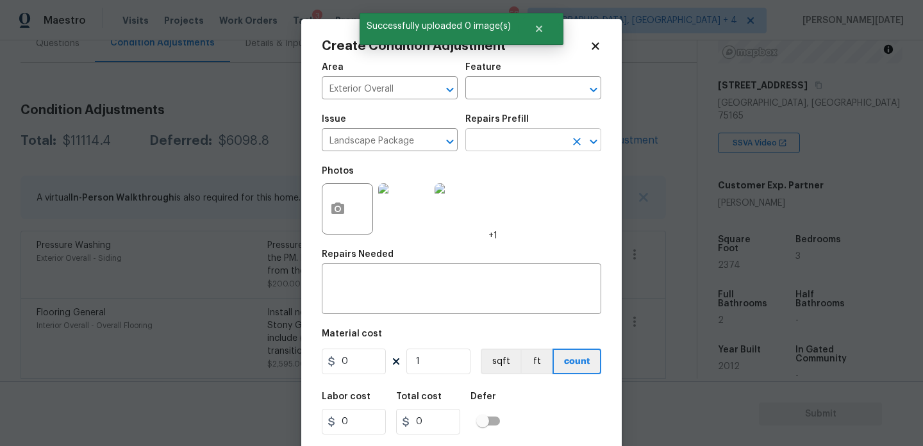
click at [522, 143] on input "text" at bounding box center [515, 141] width 100 height 20
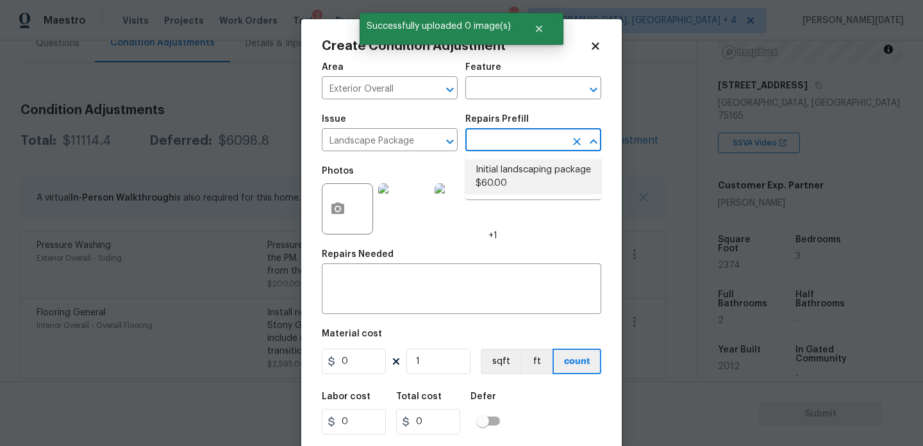
click at [522, 181] on li "Initial landscaping package $60.00" at bounding box center [533, 177] width 136 height 35
type input "Home Readiness Packages"
type textarea "Mowing of grass up to 6" in height. Mow, edge along driveways & sidewalks, trim…"
type input "60"
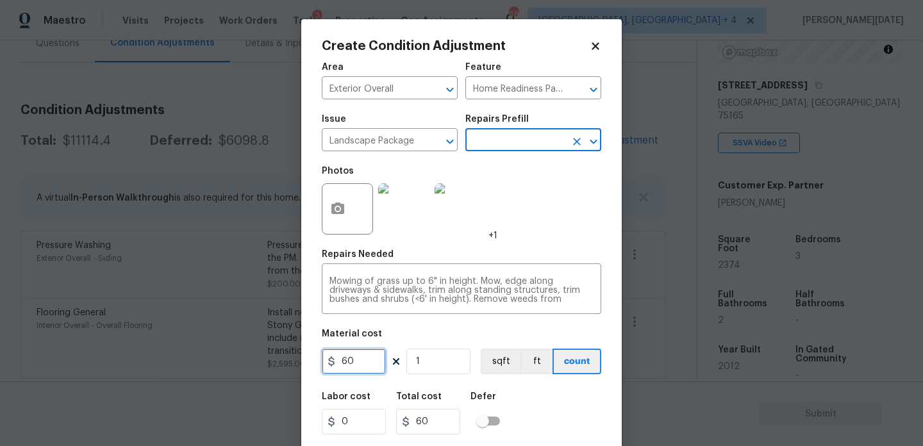
drag, startPoint x: 366, startPoint y: 363, endPoint x: 132, endPoint y: 363, distance: 234.5
click at [132, 363] on div "Create Condition Adjustment Area Exterior Overall ​ Feature Home Readiness Pack…" at bounding box center [461, 223] width 923 height 446
type input "300"
click at [531, 200] on div "Photos +1" at bounding box center [461, 200] width 279 height 83
type input "300"
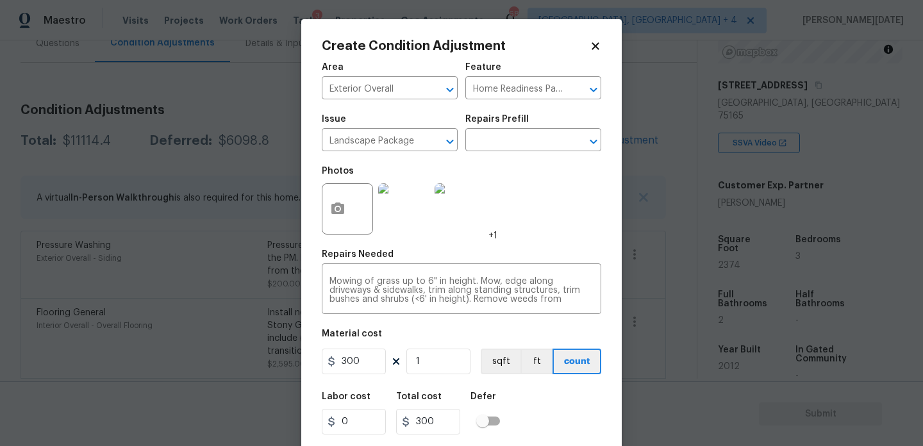
scroll to position [33, 0]
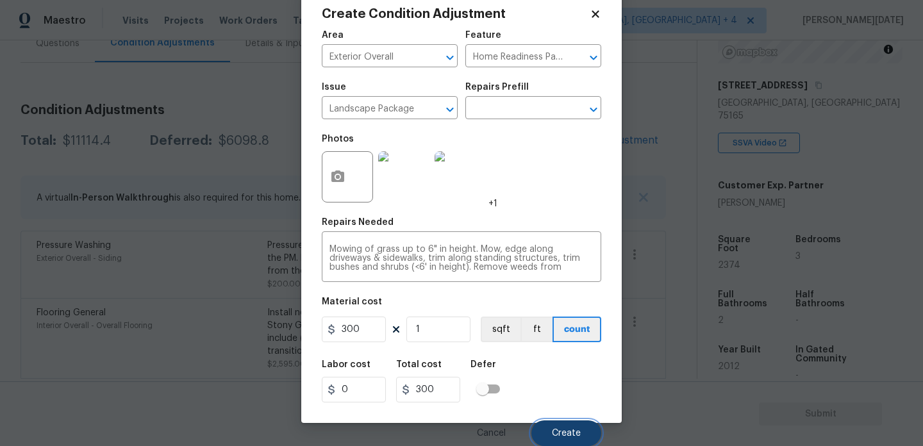
click at [570, 422] on button "Create" at bounding box center [566, 433] width 70 height 26
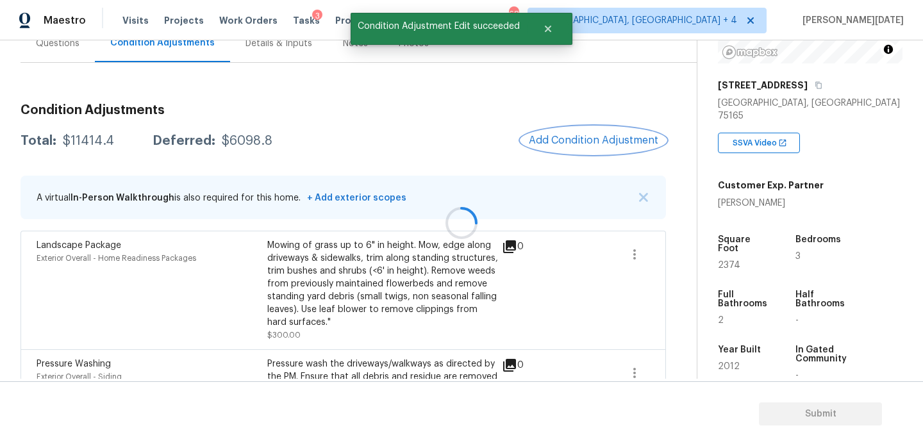
scroll to position [0, 0]
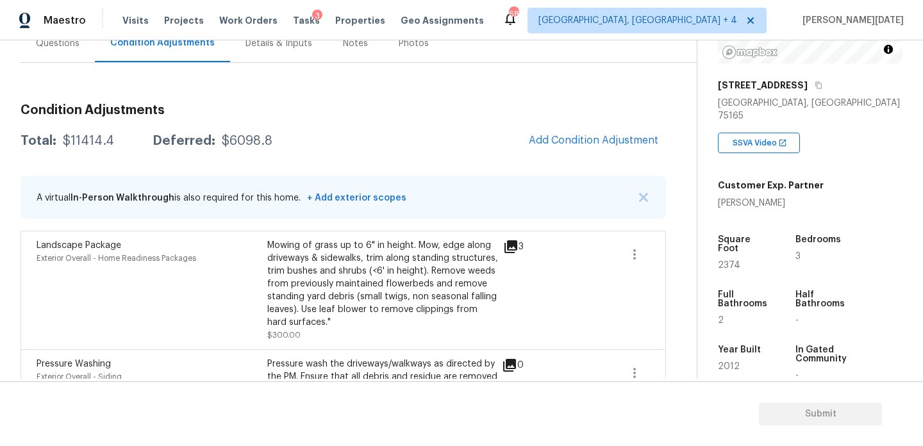
click at [600, 124] on div "Condition Adjustments Total: $11414.4 Deferred: $6098.8 Add Condition Adjustmen…" at bounding box center [343, 440] width 645 height 692
click at [570, 139] on span "Add Condition Adjustment" at bounding box center [593, 141] width 129 height 12
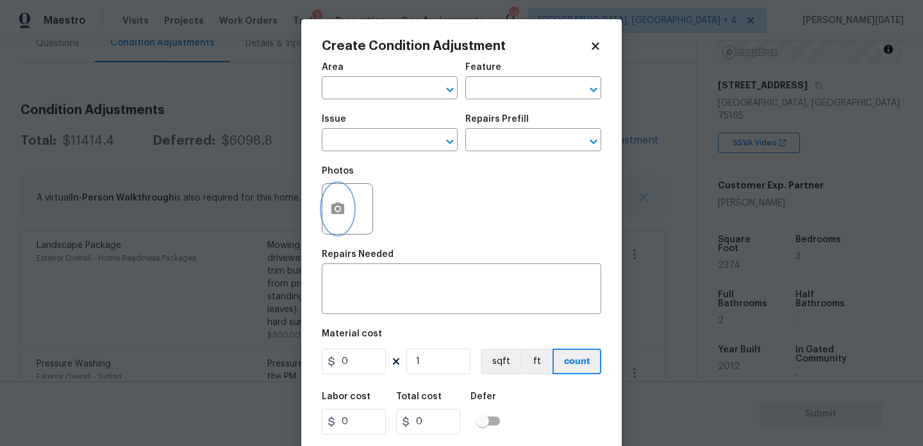
click at [331, 220] on button "button" at bounding box center [337, 209] width 31 height 50
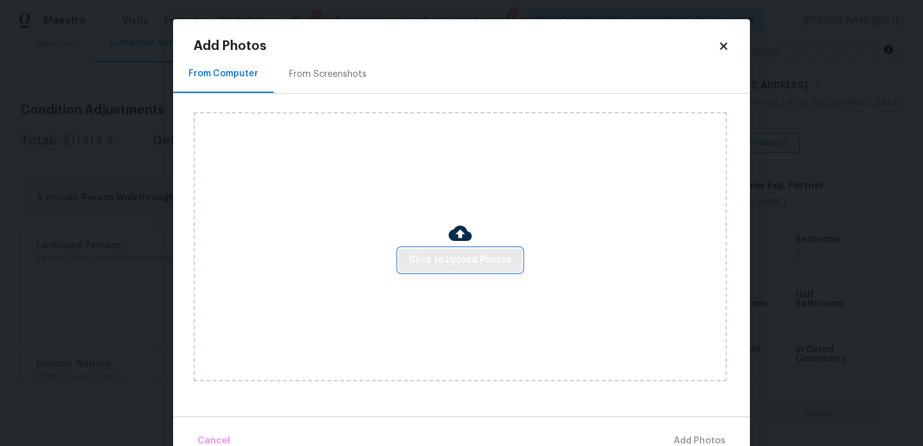
click at [445, 260] on span "Click to Upload Photos" at bounding box center [460, 260] width 103 height 16
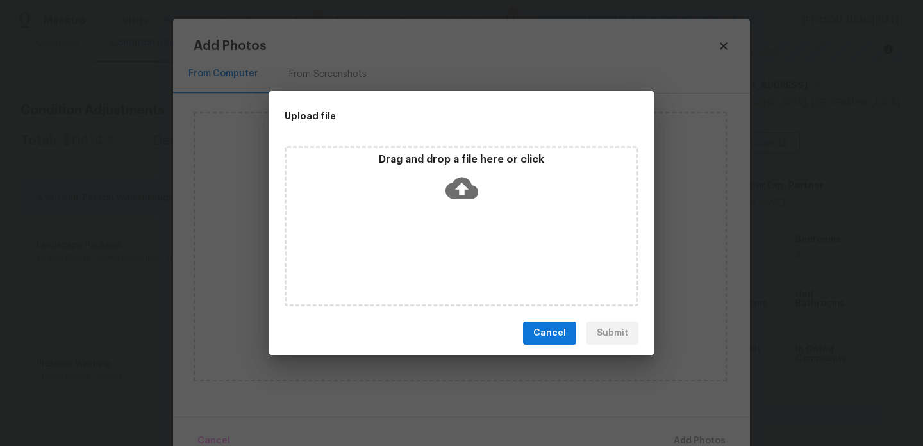
click at [445, 260] on div "Drag and drop a file here or click" at bounding box center [461, 226] width 354 height 160
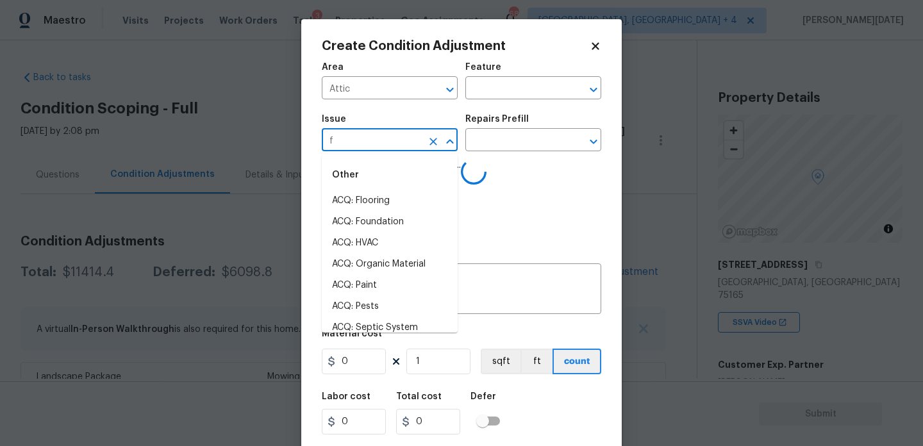
scroll to position [179, 0]
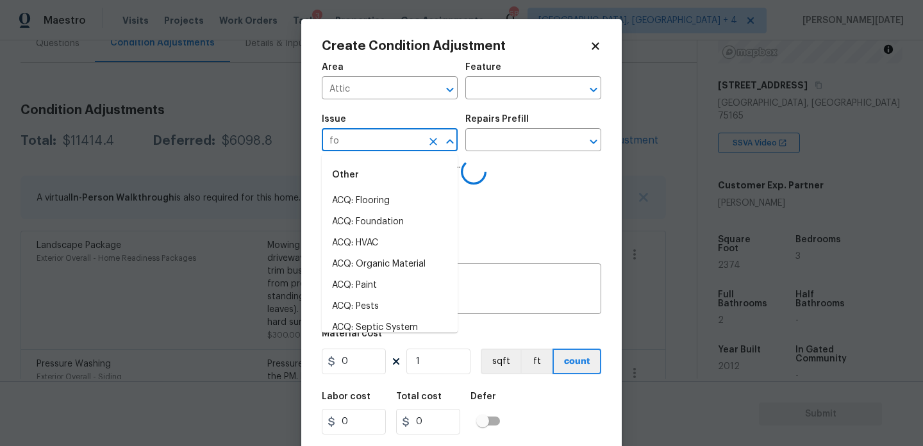
type input "fou"
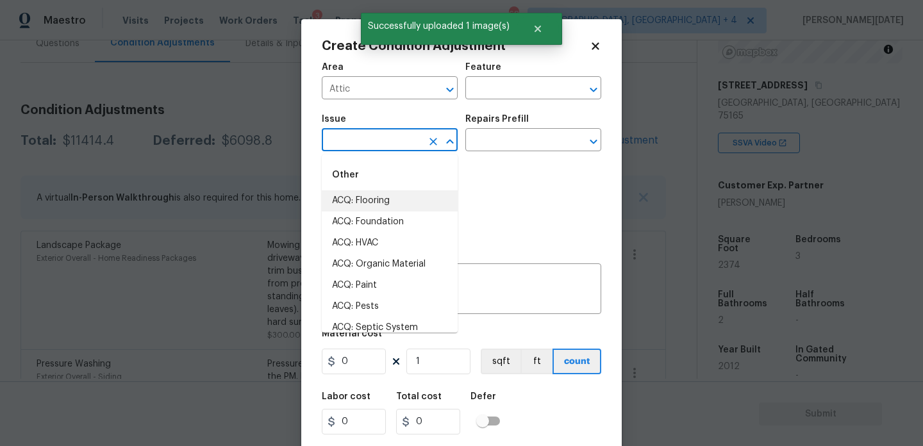
click at [396, 199] on li "ACQ: Flooring" at bounding box center [390, 200] width 136 height 21
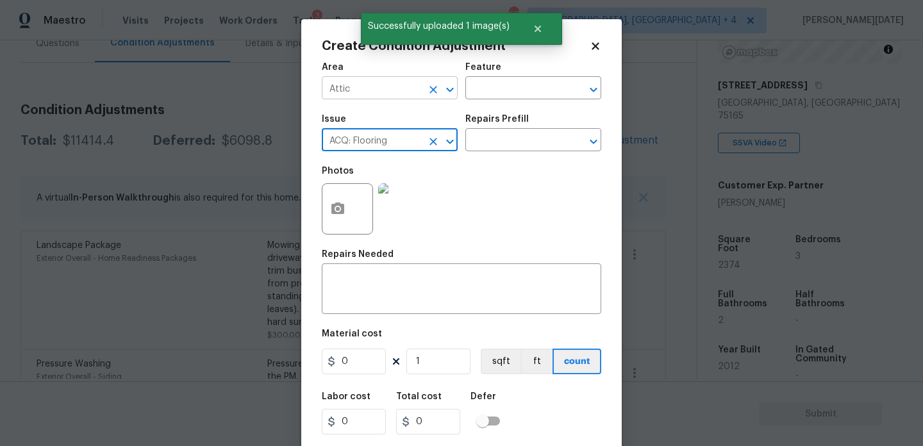
click at [428, 91] on icon "Clear" at bounding box center [433, 89] width 13 height 13
type input "ACQ: Flooring"
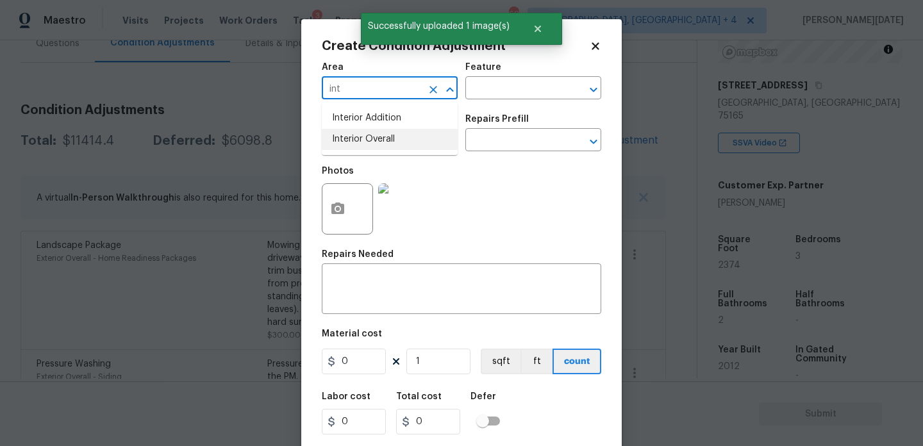
click at [398, 146] on li "Interior Overall" at bounding box center [390, 139] width 136 height 21
type input "Interior Overall"
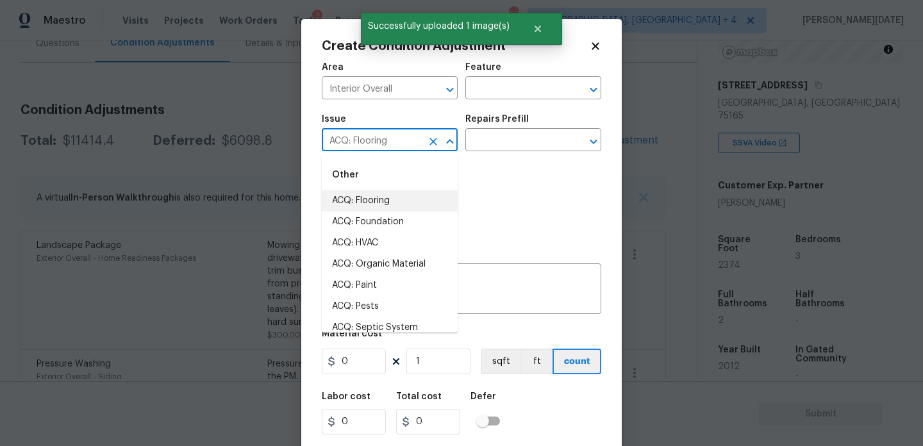
click at [398, 146] on input "ACQ: Flooring" at bounding box center [372, 141] width 100 height 20
click at [433, 144] on icon "Clear" at bounding box center [433, 141] width 13 height 13
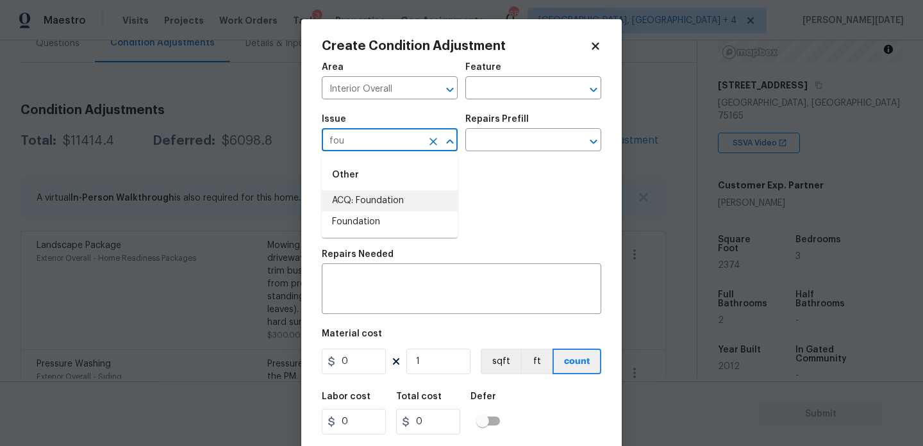
click at [425, 192] on li "ACQ: Foundation" at bounding box center [390, 200] width 136 height 21
type input "ACQ: Foundation"
click at [530, 138] on input "text" at bounding box center [515, 141] width 100 height 20
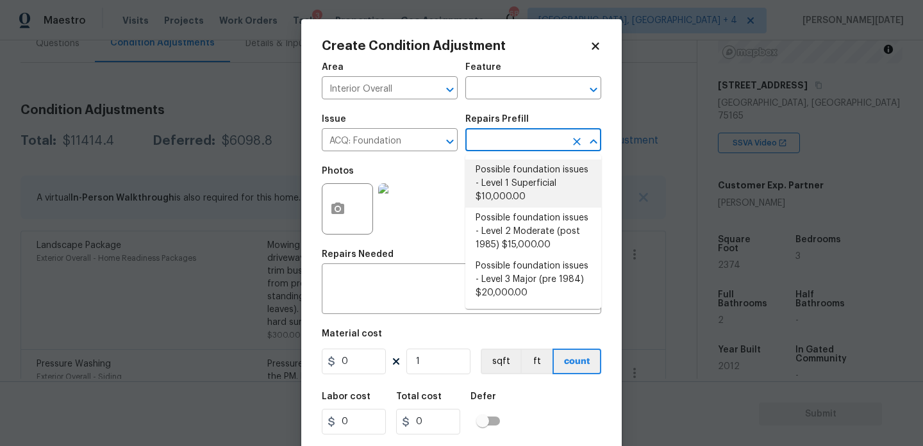
click at [529, 183] on li "Possible foundation issues - Level 1 Superficial $10,000.00" at bounding box center [533, 184] width 136 height 48
type input "Acquisition"
type input "10000"
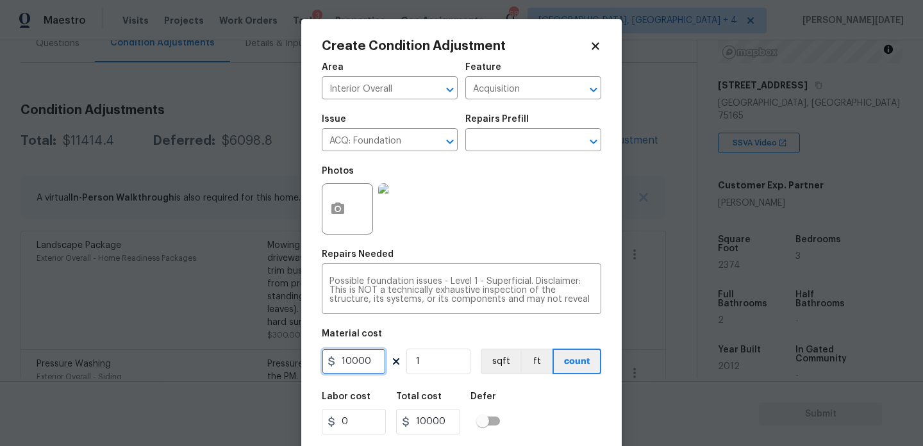
drag, startPoint x: 372, startPoint y: 365, endPoint x: 209, endPoint y: 364, distance: 162.7
click at [209, 364] on div "Create Condition Adjustment Area Interior Overall ​ Feature Acquisition ​ Issue…" at bounding box center [461, 223] width 923 height 446
type input "0"
click at [472, 233] on div "Photos" at bounding box center [461, 200] width 279 height 83
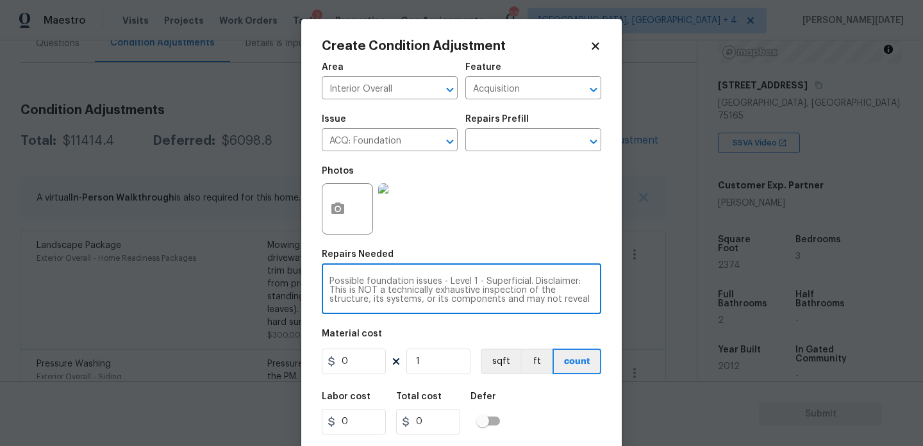
scroll to position [45, 0]
drag, startPoint x: 477, startPoint y: 281, endPoint x: 563, endPoint y: 320, distance: 94.3
click at [563, 320] on div "Area Interior Overall ​ Feature Acquisition ​ Issue ACQ: Foundation ​ Repairs P…" at bounding box center [461, 266] width 279 height 423
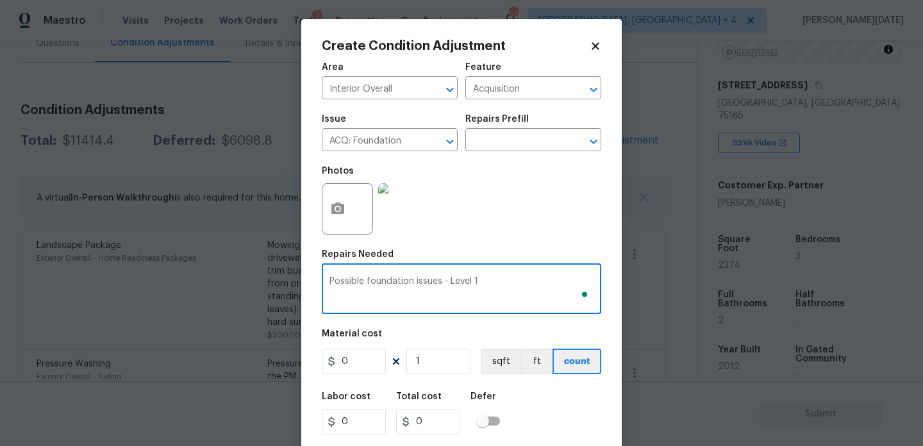
scroll to position [0, 0]
type textarea "Possible foundation issues - Level 1"
click at [560, 239] on div "Photos" at bounding box center [461, 200] width 279 height 83
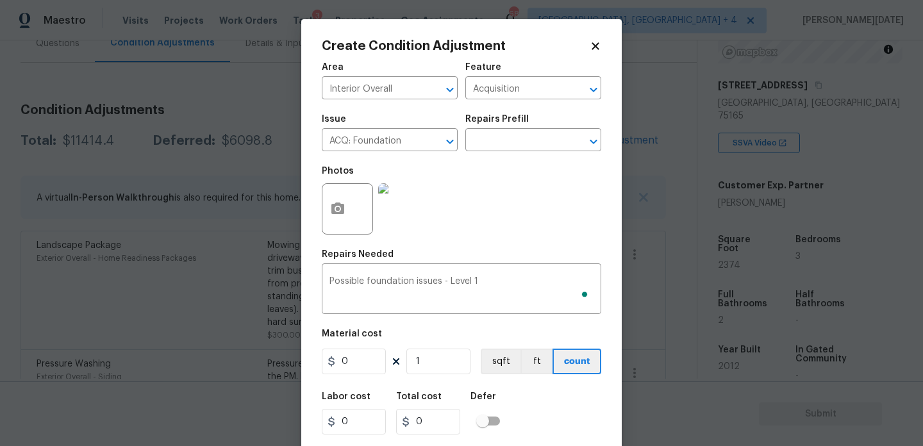
scroll to position [33, 0]
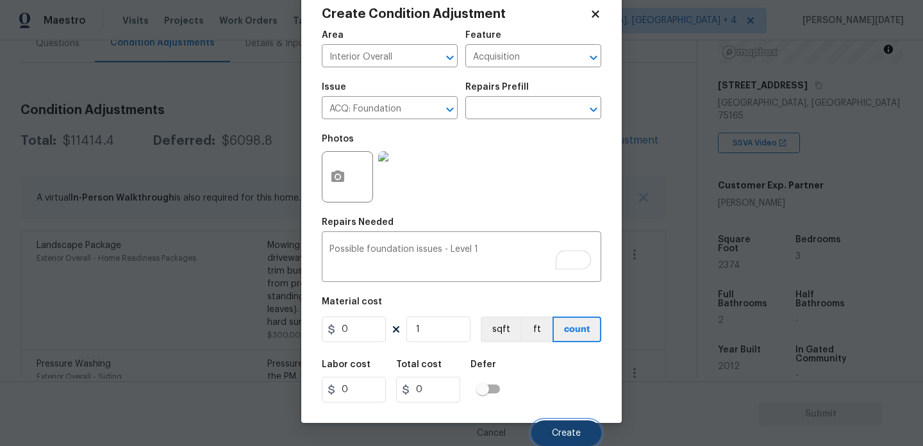
click at [552, 430] on span "Create" at bounding box center [566, 434] width 29 height 10
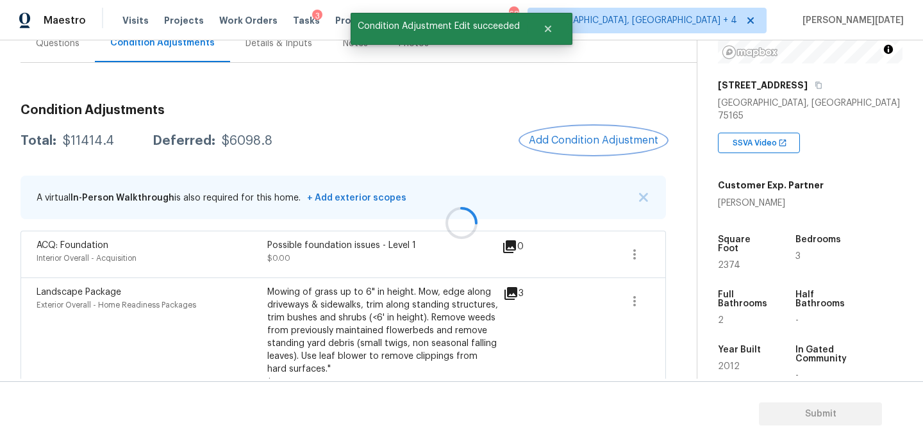
scroll to position [0, 0]
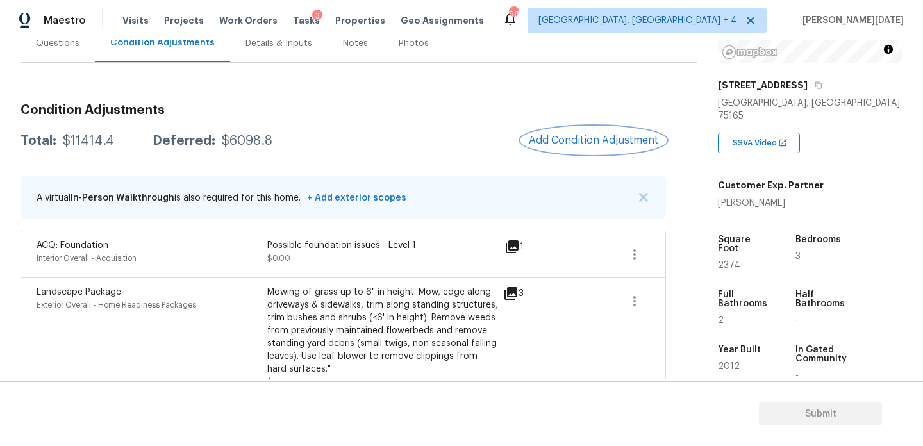
click at [576, 146] on button "Add Condition Adjustment" at bounding box center [593, 140] width 145 height 27
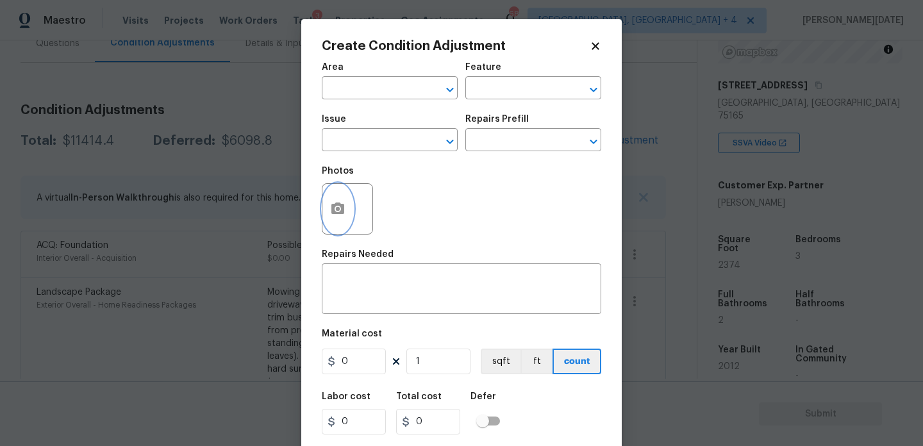
click at [332, 213] on icon "button" at bounding box center [337, 208] width 13 height 12
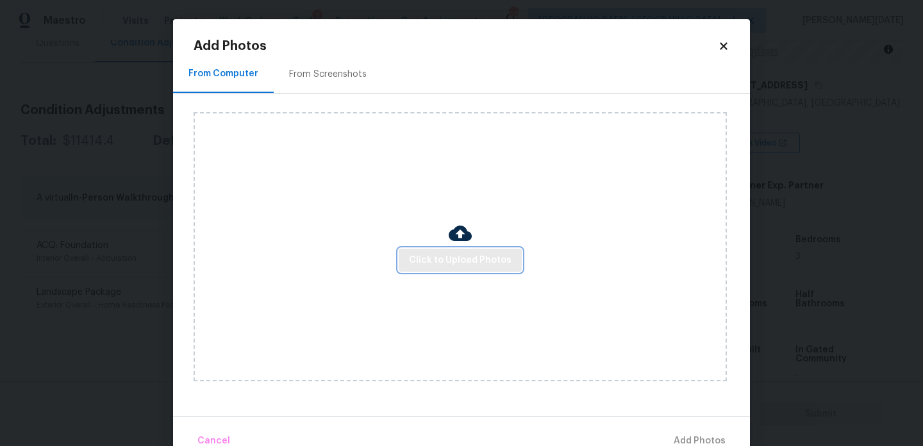
click at [427, 266] on span "Click to Upload Photos" at bounding box center [460, 260] width 103 height 16
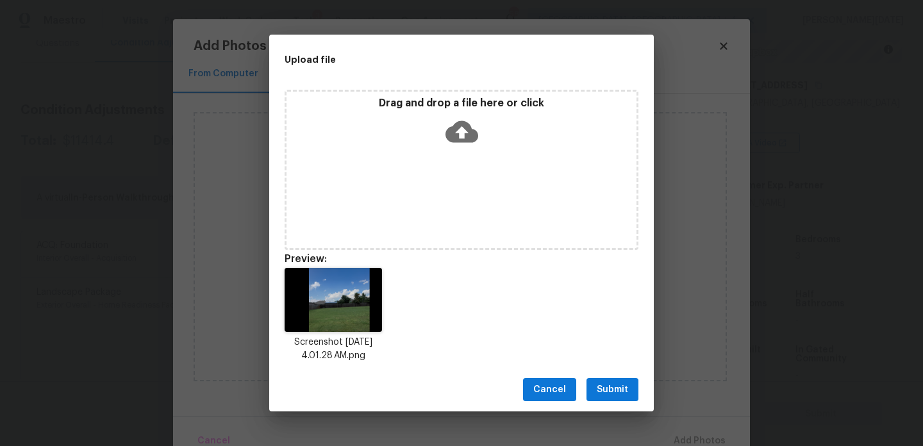
click at [613, 379] on button "Submit" at bounding box center [612, 390] width 52 height 24
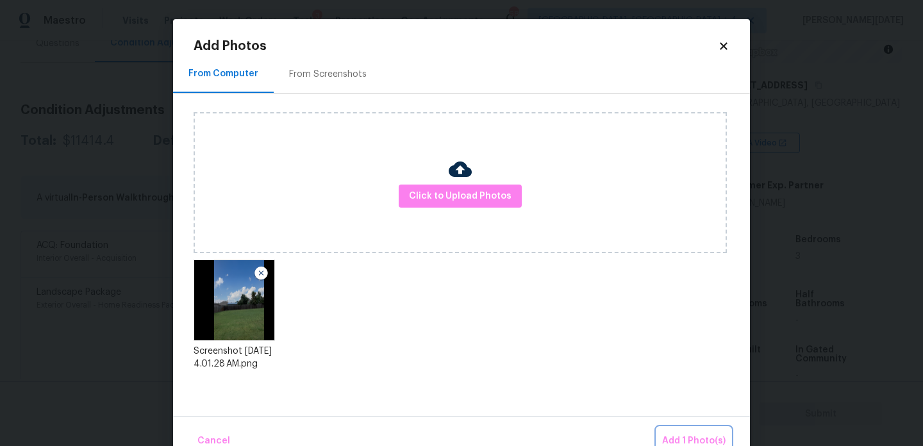
click at [713, 433] on span "Add 1 Photo(s)" at bounding box center [693, 441] width 63 height 16
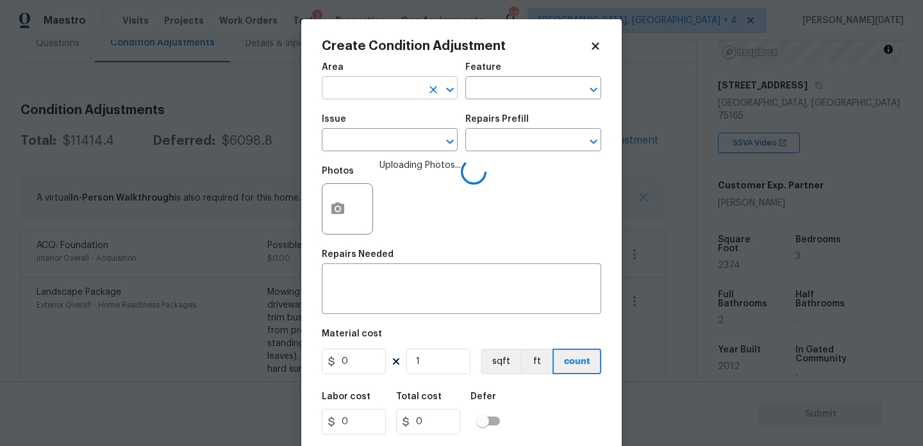
click at [363, 99] on input "text" at bounding box center [372, 89] width 100 height 20
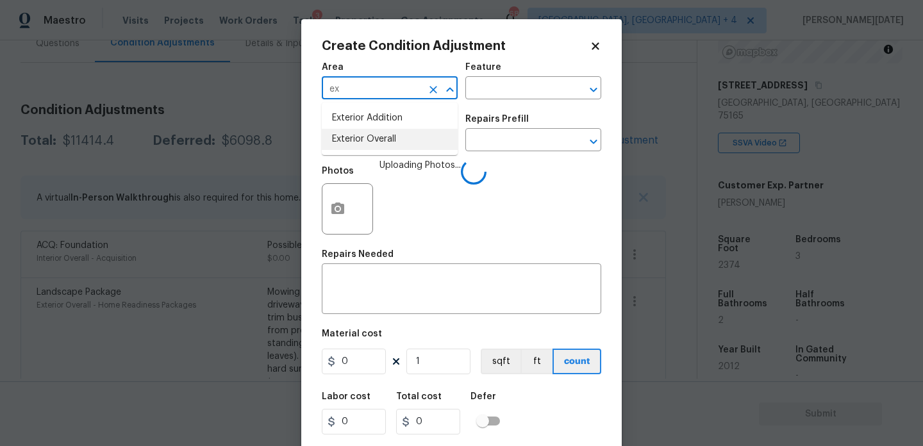
click at [370, 136] on li "Exterior Overall" at bounding box center [390, 139] width 136 height 21
type input "Exterior Overall"
click at [370, 136] on input "text" at bounding box center [372, 141] width 100 height 20
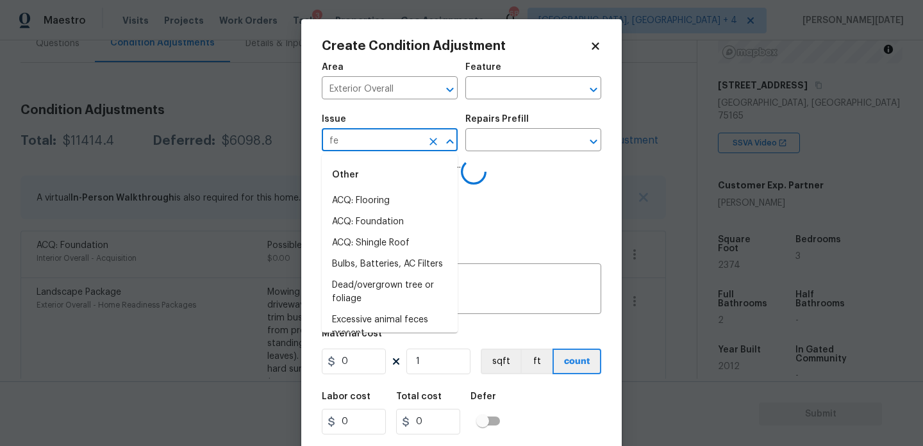
type input "fen"
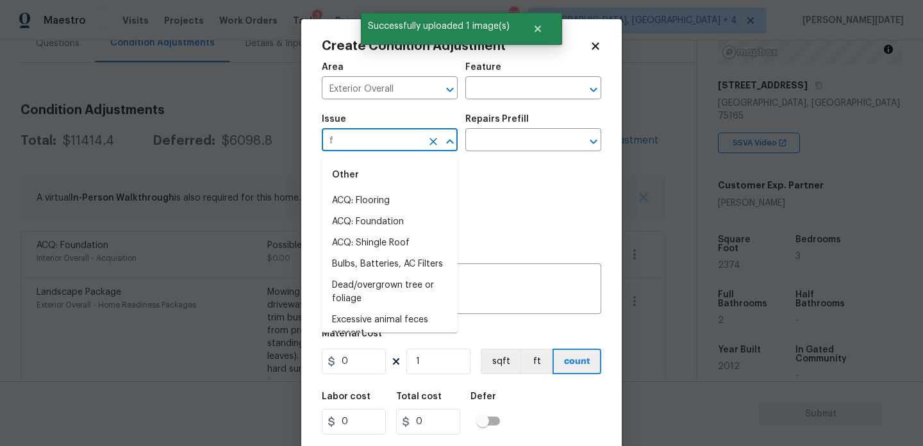
type input "fe"
type input "n"
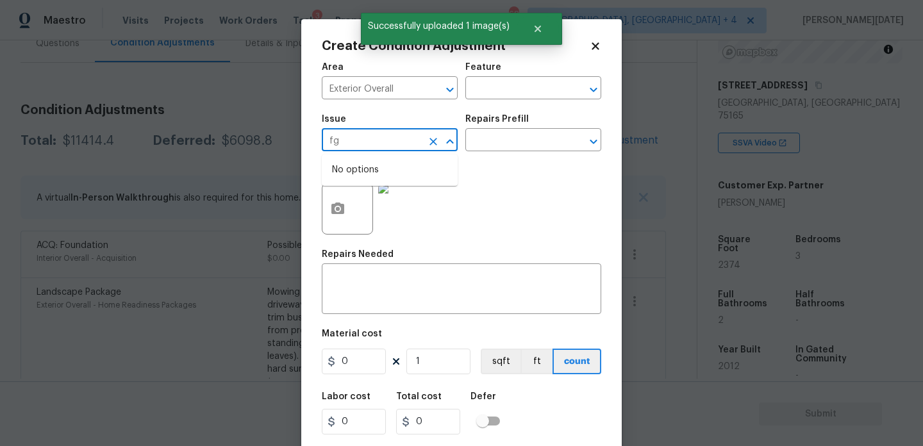
type input "f"
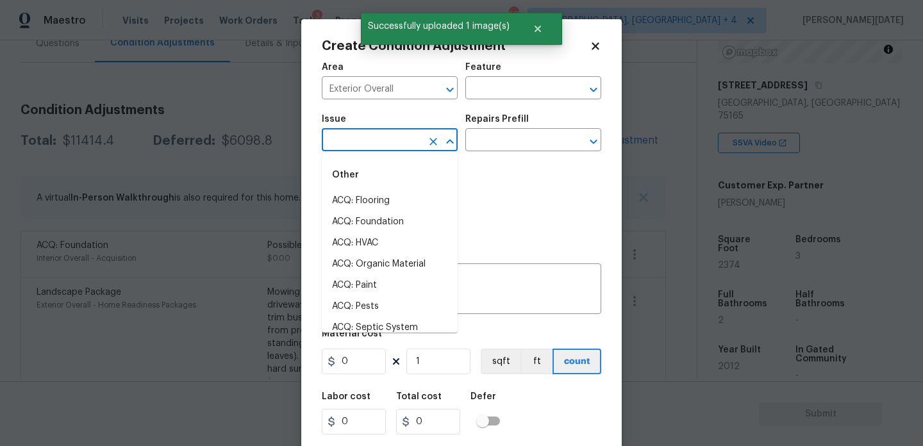
type input "e"
click at [366, 208] on li "Fencing" at bounding box center [390, 200] width 136 height 21
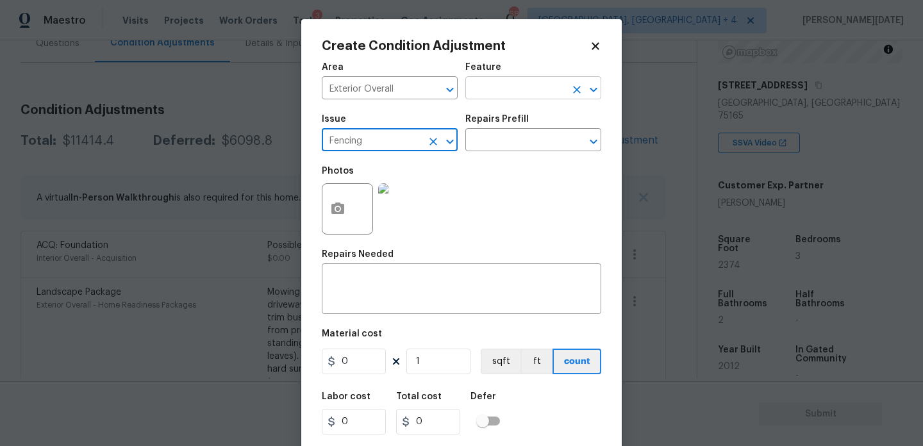
type input "Fencing"
click at [489, 88] on input "text" at bounding box center [515, 89] width 100 height 20
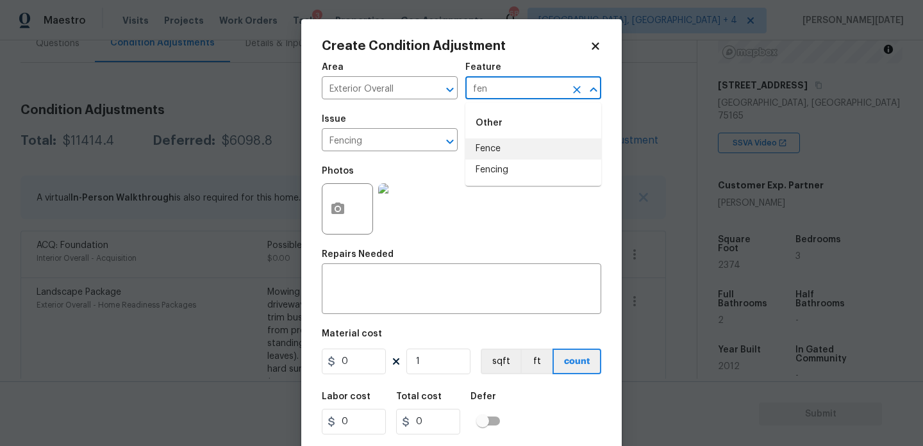
click at [518, 148] on li "Fence" at bounding box center [533, 148] width 136 height 21
type input "Fence"
click at [371, 369] on input "0" at bounding box center [354, 362] width 64 height 26
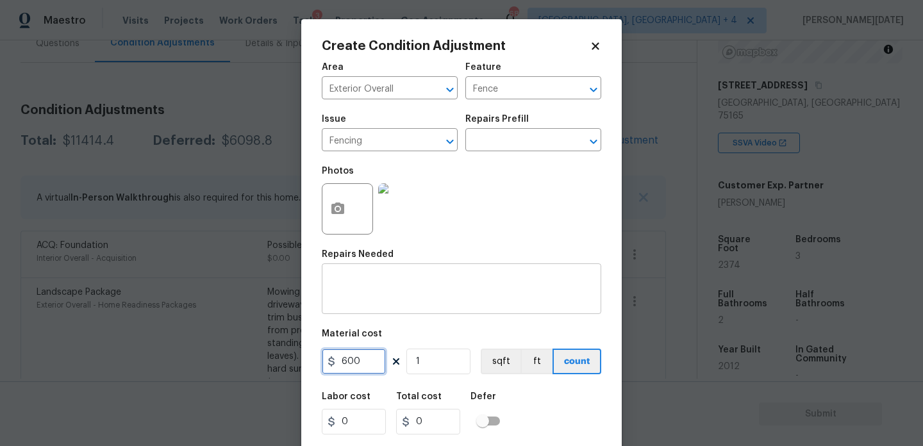
type input "600"
click at [370, 300] on textarea at bounding box center [461, 290] width 264 height 27
type input "600"
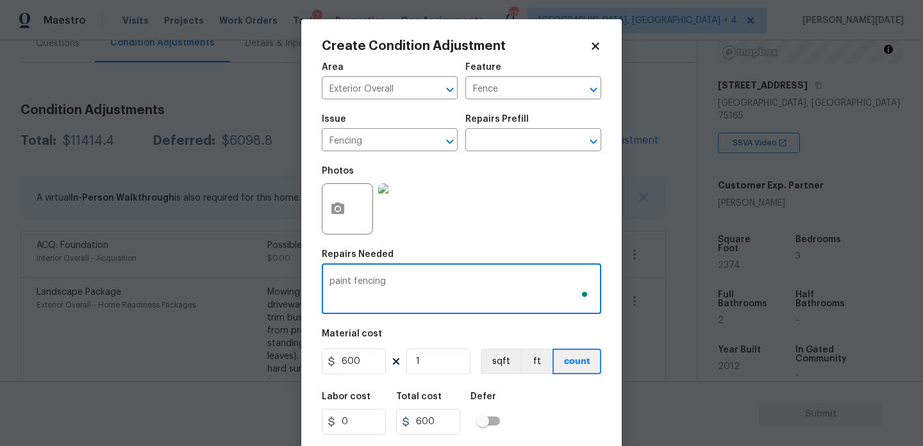
type textarea "paint fencing"
drag, startPoint x: 366, startPoint y: 365, endPoint x: 258, endPoint y: 364, distance: 108.3
click at [258, 364] on div "Create Condition Adjustment Area Exterior Overall ​ Feature Fence ​ Issue Fenci…" at bounding box center [461, 223] width 923 height 446
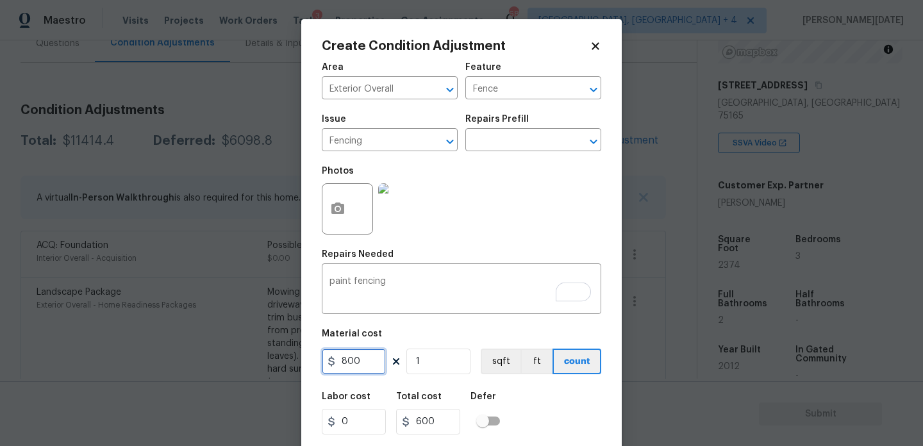
type input "800"
click at [554, 181] on div "Photos" at bounding box center [461, 200] width 279 height 83
type input "800"
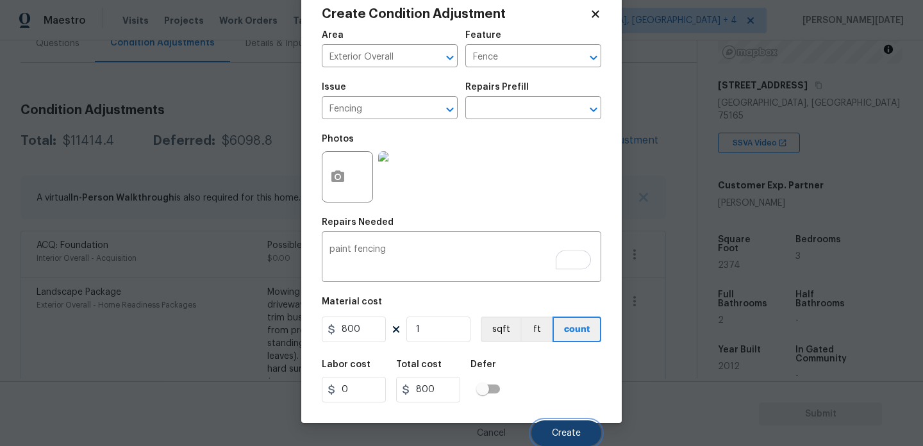
click at [561, 423] on button "Create" at bounding box center [566, 433] width 70 height 26
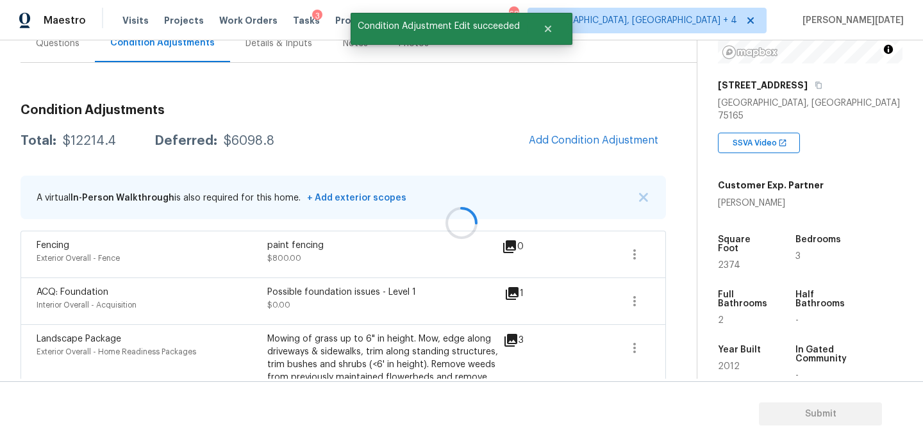
scroll to position [0, 0]
click at [591, 136] on span "Add Condition Adjustment" at bounding box center [593, 141] width 129 height 12
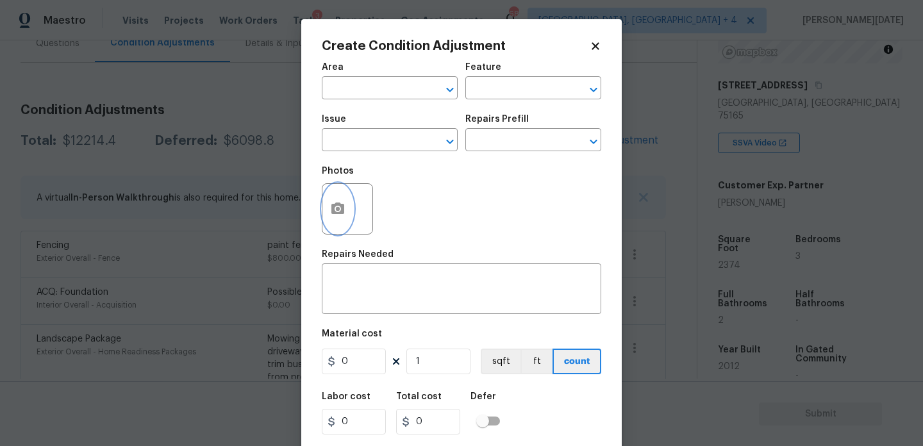
click at [330, 203] on icon "button" at bounding box center [337, 208] width 15 height 15
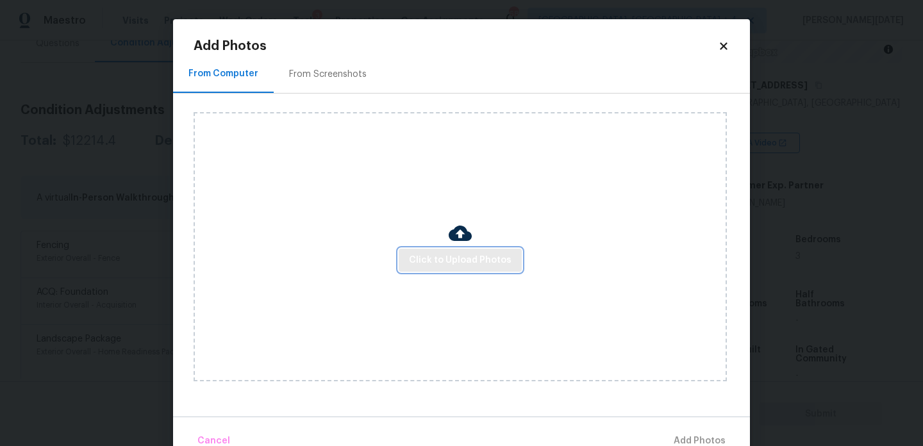
click at [456, 256] on span "Click to Upload Photos" at bounding box center [460, 260] width 103 height 16
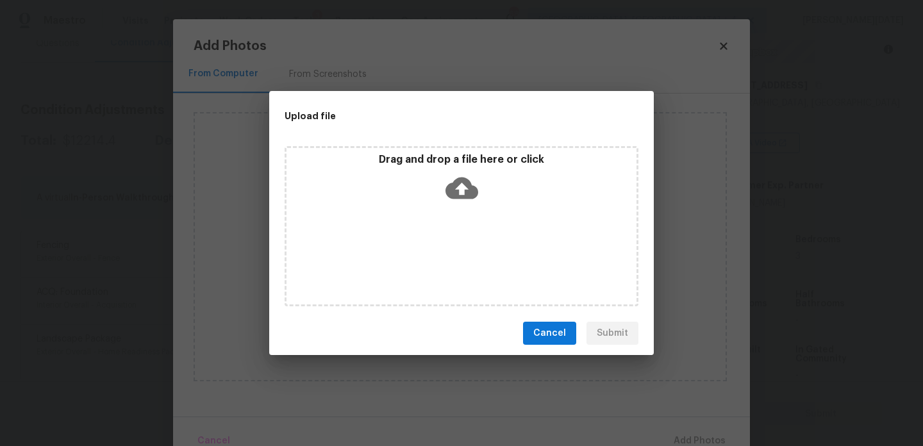
click at [456, 256] on div "Drag and drop a file here or click" at bounding box center [461, 226] width 354 height 160
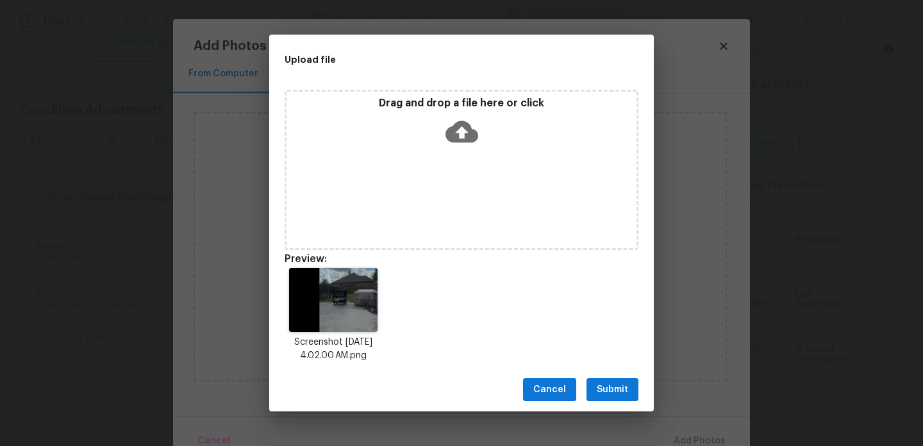
click at [633, 388] on button "Submit" at bounding box center [612, 390] width 52 height 24
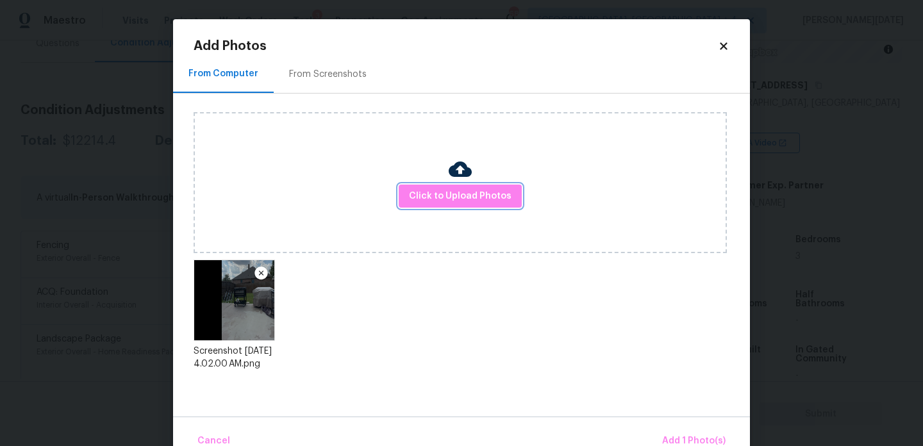
scroll to position [28, 0]
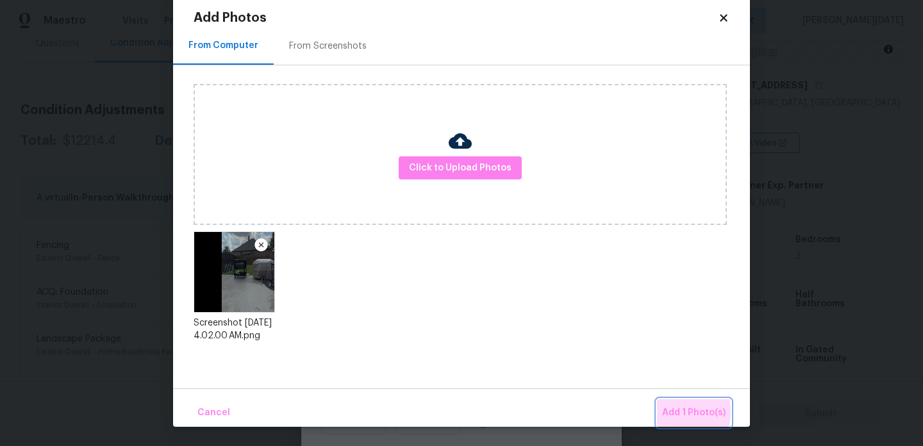
click at [663, 411] on button "Add 1 Photo(s)" at bounding box center [694, 413] width 74 height 28
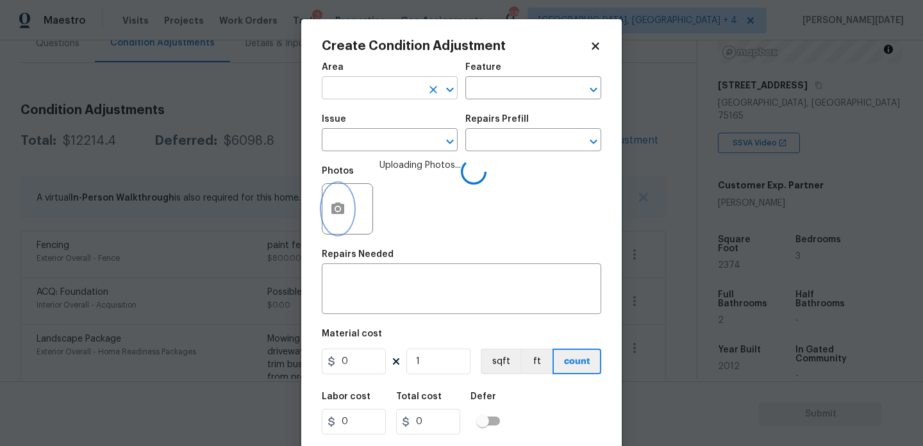
scroll to position [0, 0]
click at [355, 90] on input "text" at bounding box center [372, 89] width 100 height 20
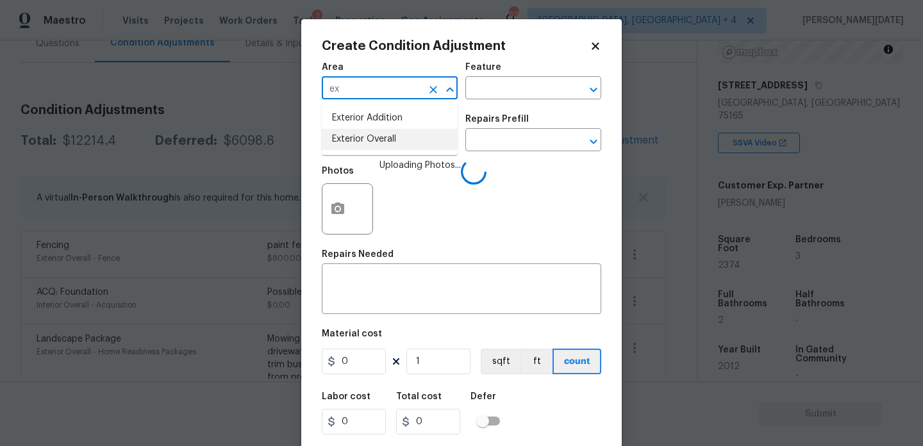
click at [373, 134] on li "Exterior Overall" at bounding box center [390, 139] width 136 height 21
type input "Exterior Overall"
click at [373, 134] on input "text" at bounding box center [372, 141] width 100 height 20
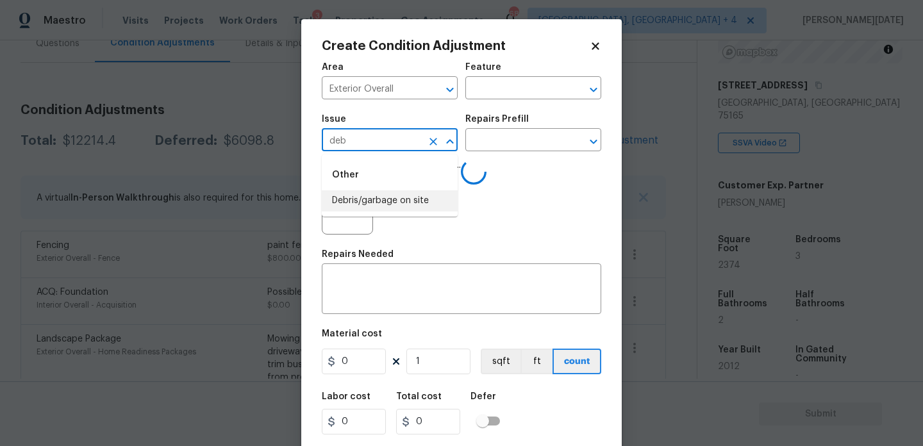
click at [391, 202] on li "Debris/garbage on site" at bounding box center [390, 200] width 136 height 21
click at [568, 131] on div "​" at bounding box center [533, 141] width 136 height 20
type input "Debris/garbage on site"
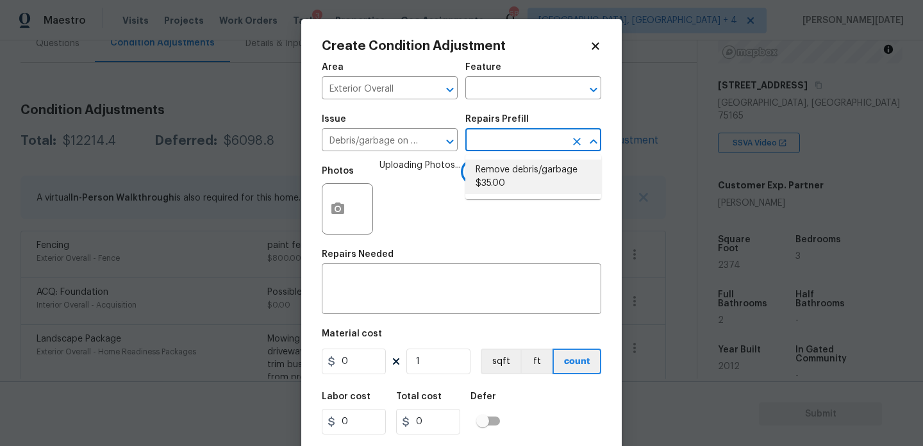
click at [532, 174] on li "Remove debris/garbage $35.00" at bounding box center [533, 177] width 136 height 35
type textarea "Remove, haul off, and properly dispose of any debris left by seller to offsite …"
type input "35"
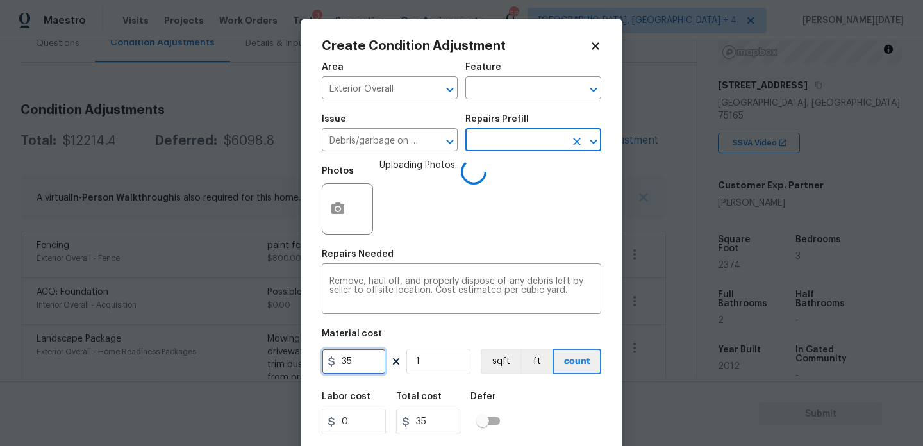
drag, startPoint x: 377, startPoint y: 367, endPoint x: 94, endPoint y: 367, distance: 282.5
click at [94, 367] on div "Create Condition Adjustment Area Exterior Overall ​ Feature ​ Issue Debris/garb…" at bounding box center [461, 223] width 923 height 446
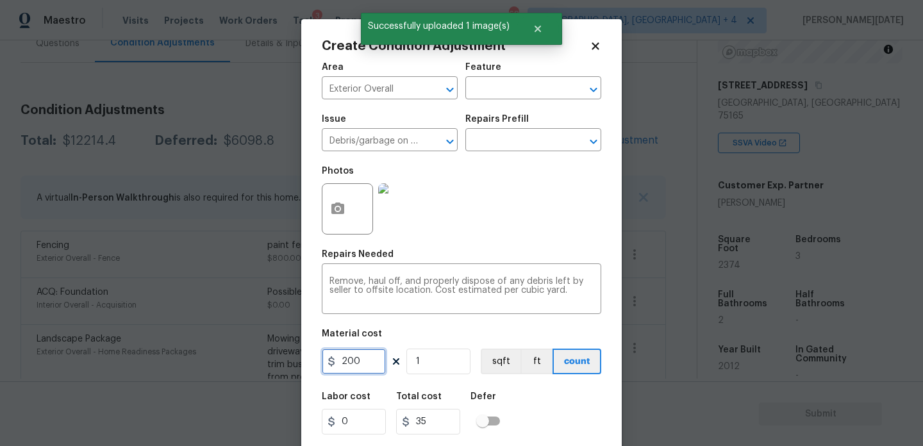
type input "200"
click at [466, 227] on div "Photos" at bounding box center [461, 200] width 279 height 83
type input "200"
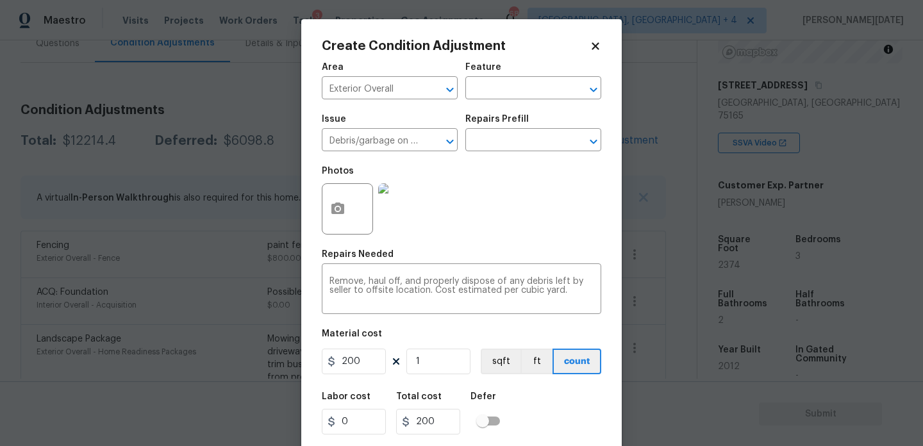
scroll to position [33, 0]
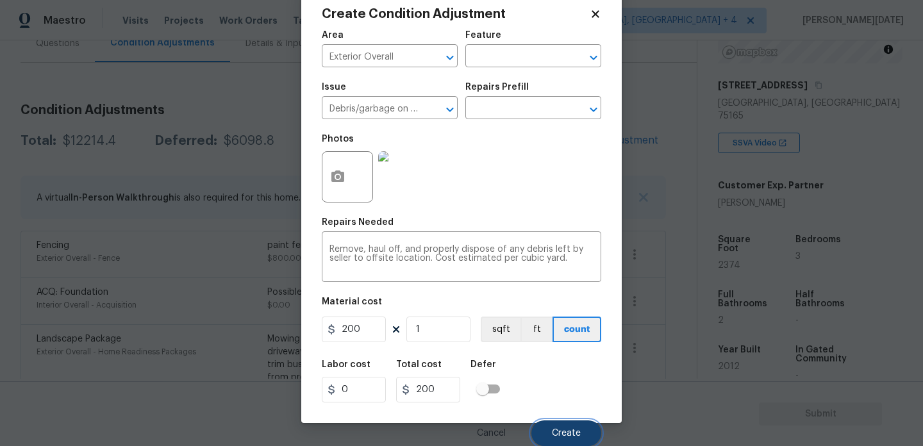
click at [559, 423] on button "Create" at bounding box center [566, 433] width 70 height 26
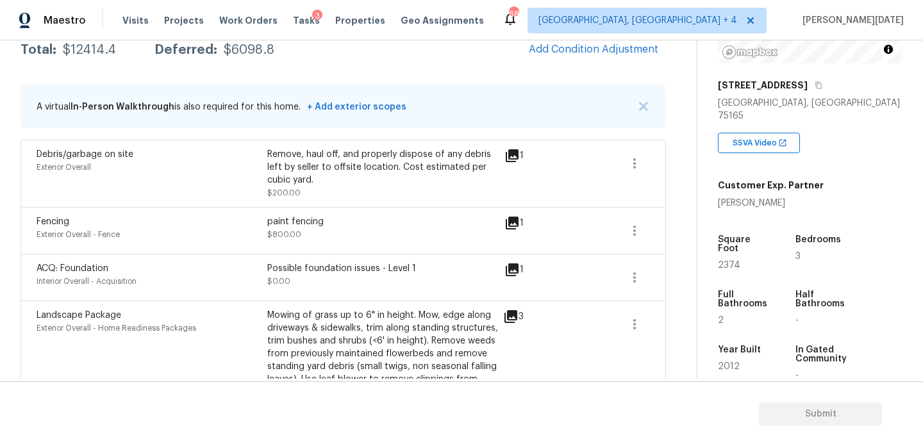
scroll to position [177, 0]
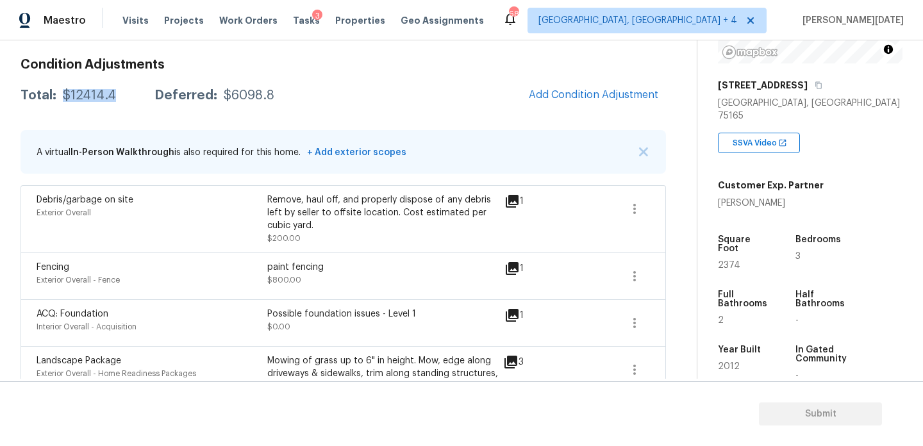
drag, startPoint x: 63, startPoint y: 97, endPoint x: 117, endPoint y: 97, distance: 53.8
click at [117, 97] on div "Total: $12414.4 Deferred: $6098.8" at bounding box center [148, 95] width 254 height 13
copy div "$12414.4"
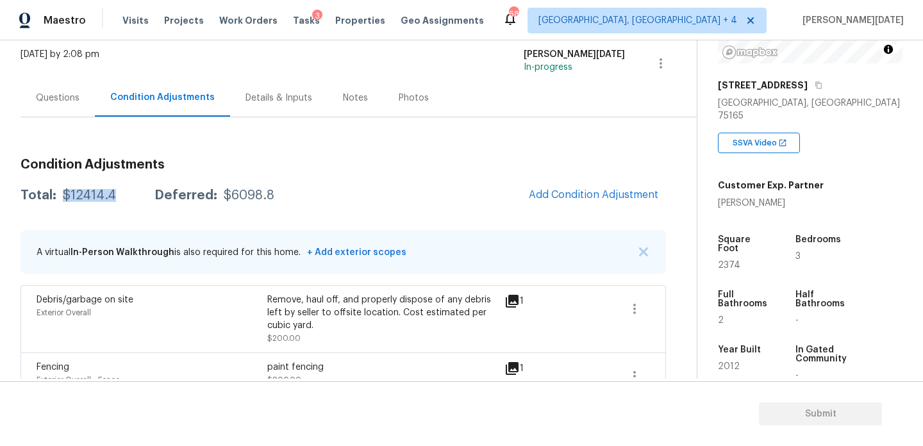
scroll to position [38, 0]
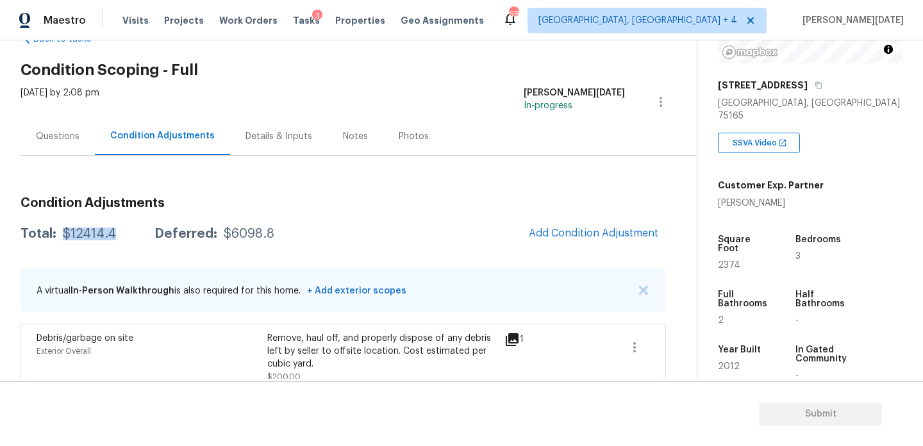
click at [44, 129] on div "Questions" at bounding box center [58, 136] width 74 height 38
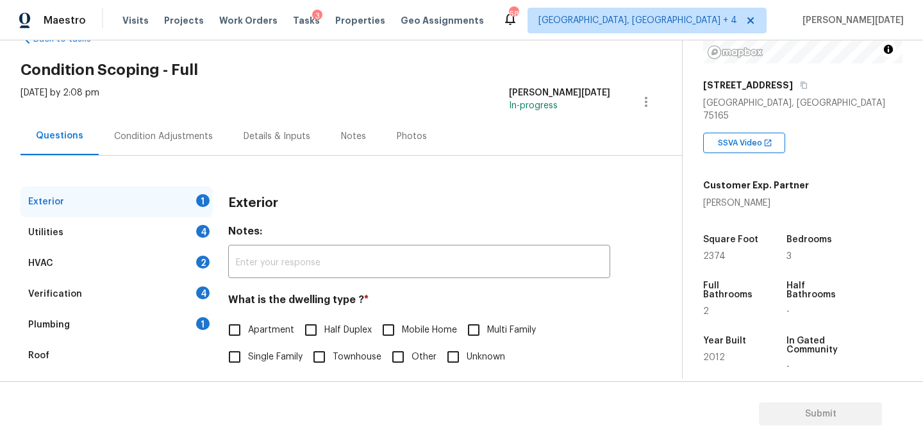
scroll to position [171, 0]
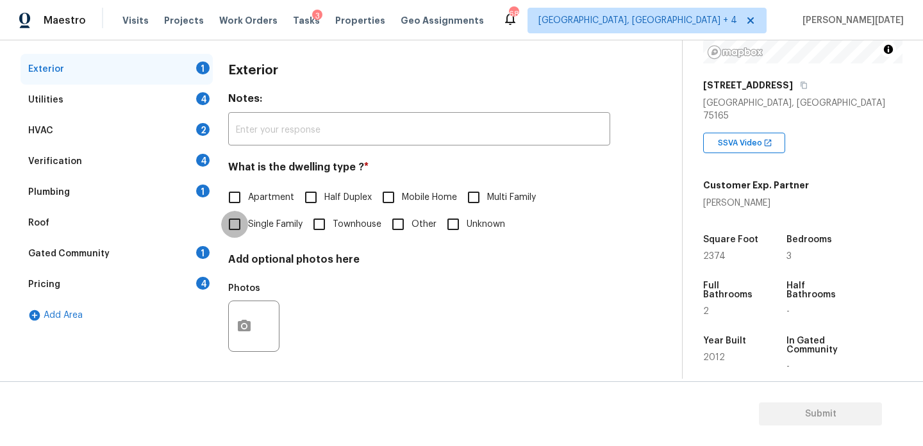
click at [246, 223] on input "Single Family" at bounding box center [234, 224] width 27 height 27
checkbox input "true"
click at [192, 106] on div "Utilities 4" at bounding box center [117, 100] width 192 height 31
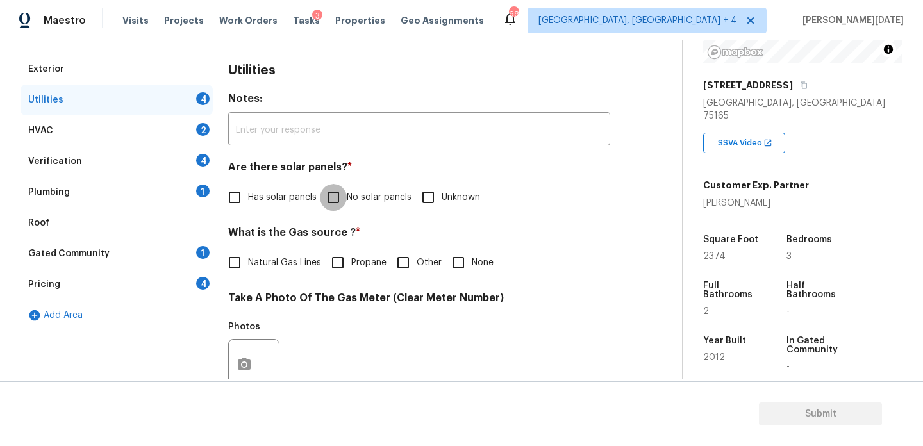
click at [345, 190] on input "No solar panels" at bounding box center [333, 197] width 27 height 27
checkbox input "true"
click at [276, 270] on span "Natural Gas Lines" at bounding box center [284, 264] width 73 height 13
click at [248, 270] on input "Natural Gas Lines" at bounding box center [234, 264] width 27 height 27
checkbox input "true"
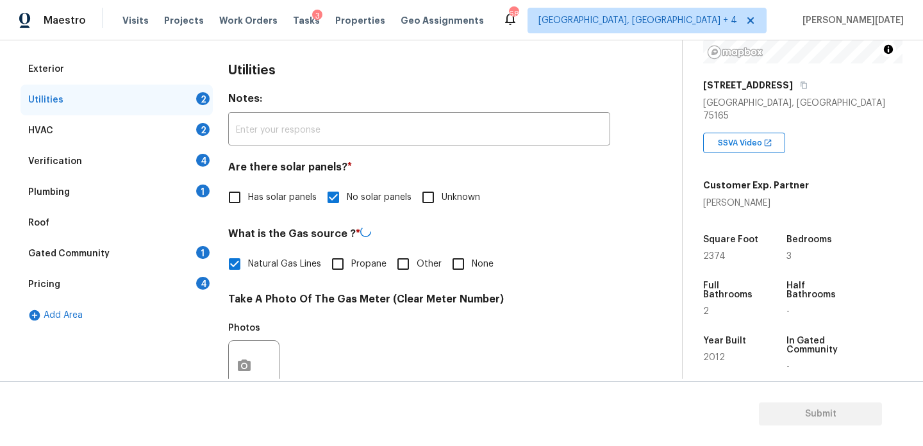
scroll to position [518, 0]
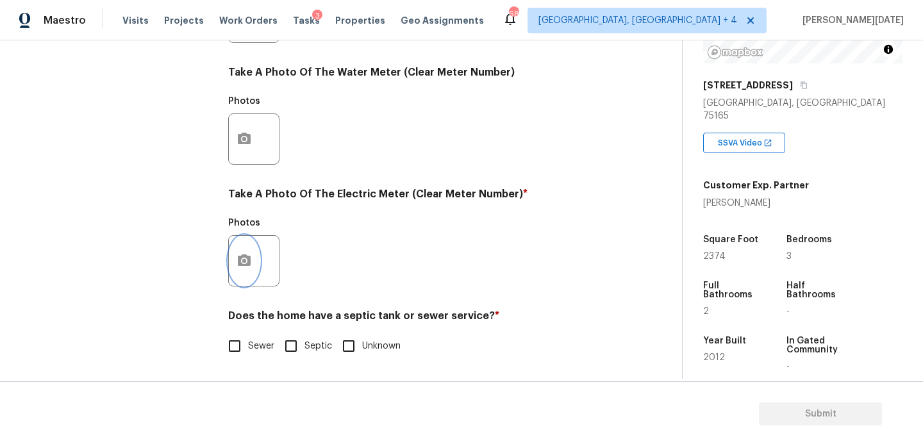
click at [254, 263] on button "button" at bounding box center [244, 261] width 31 height 50
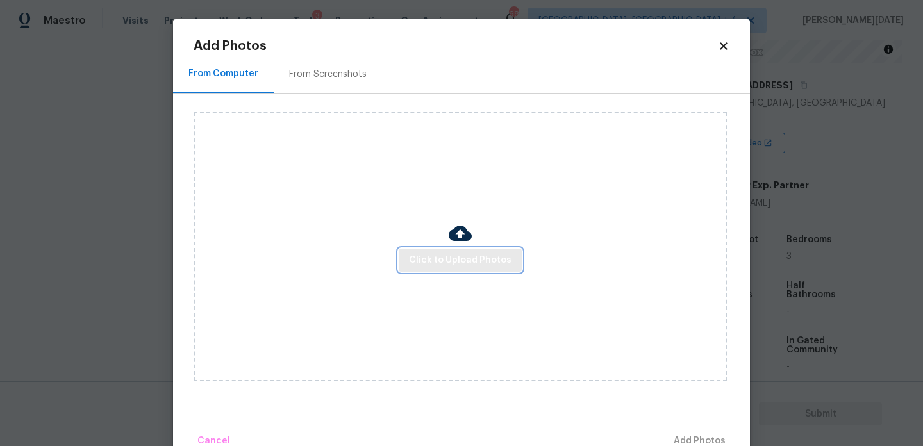
click at [450, 254] on span "Click to Upload Photos" at bounding box center [460, 260] width 103 height 16
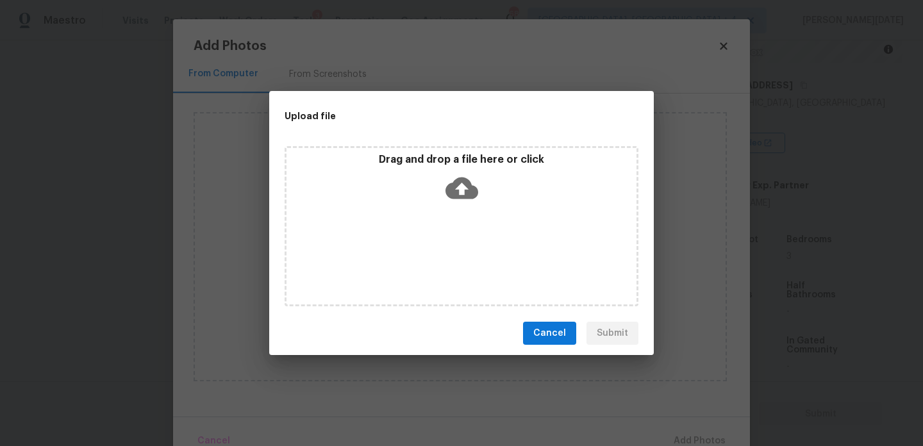
click at [450, 254] on div "Drag and drop a file here or click" at bounding box center [461, 226] width 354 height 160
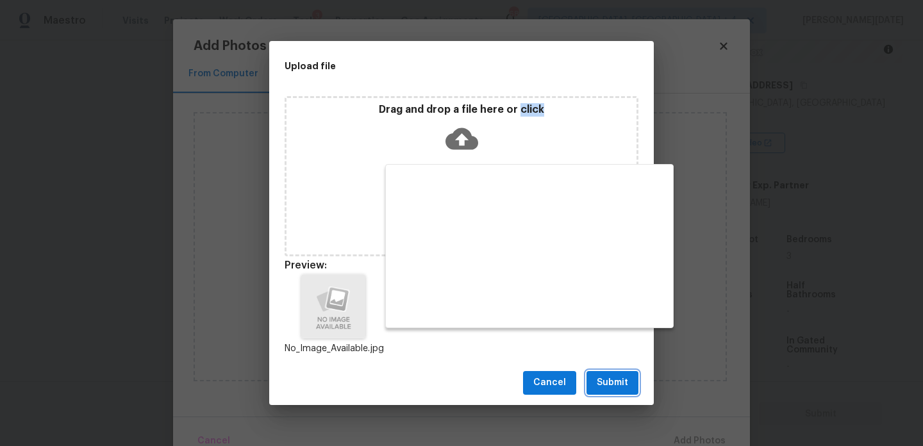
click at [596, 388] on button "Submit" at bounding box center [612, 383] width 52 height 24
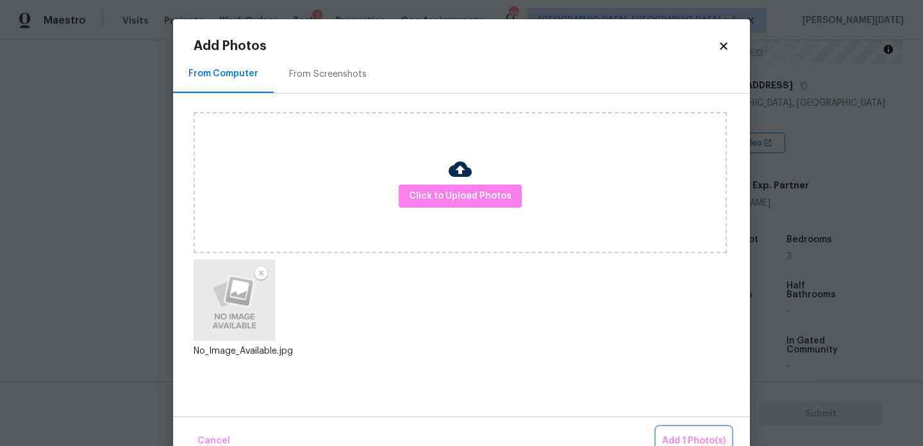
click at [676, 436] on span "Add 1 Photo(s)" at bounding box center [693, 441] width 63 height 16
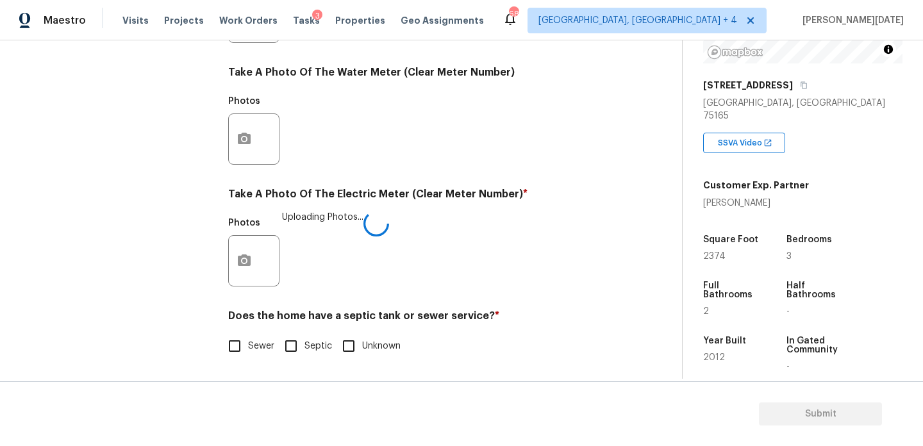
click at [245, 355] on input "Sewer" at bounding box center [234, 346] width 27 height 27
checkbox input "true"
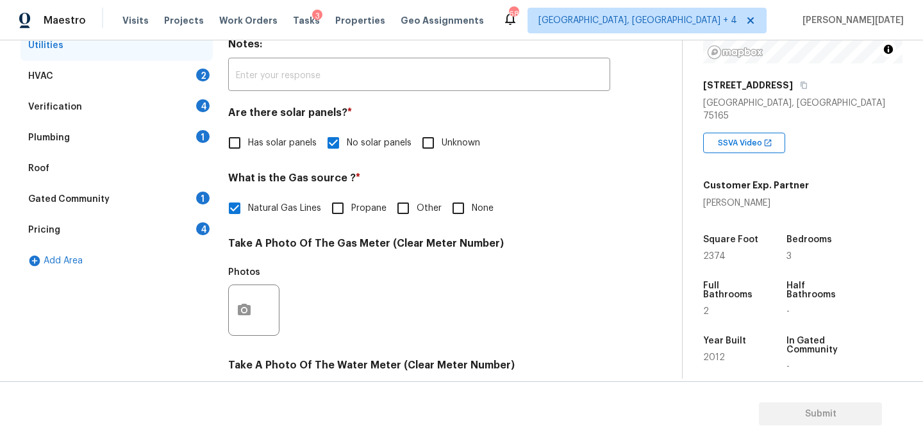
click at [203, 81] on div "HVAC 2" at bounding box center [117, 76] width 192 height 31
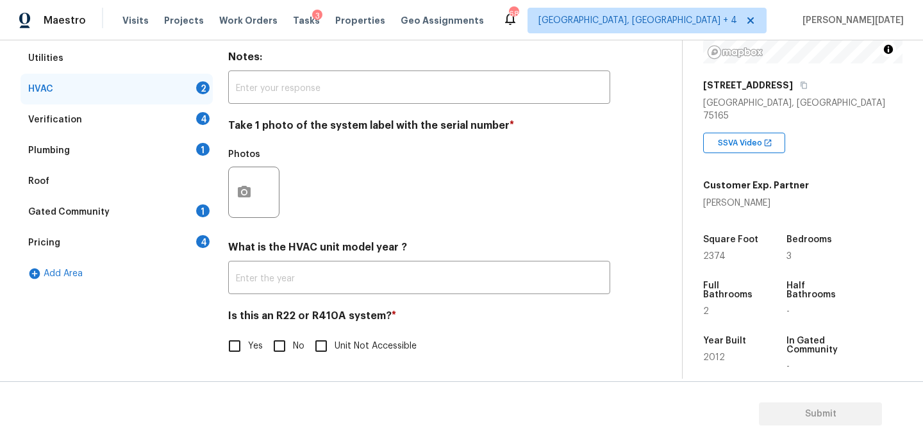
scroll to position [213, 0]
click at [235, 188] on button "button" at bounding box center [244, 192] width 31 height 50
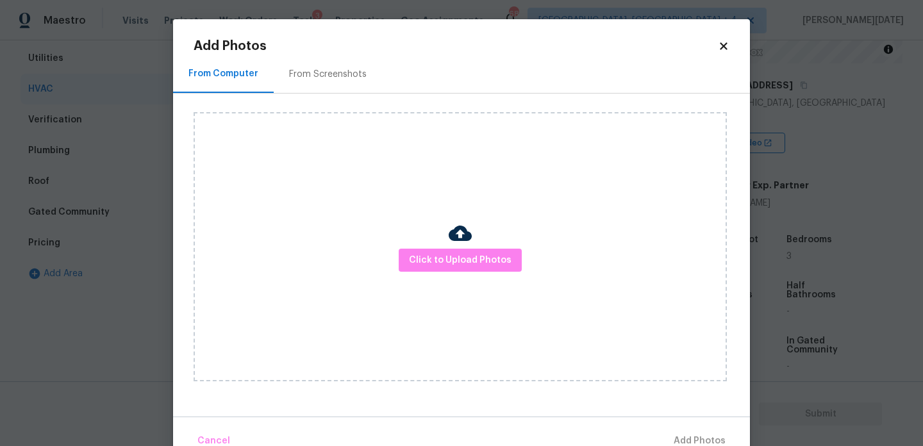
click at [428, 278] on div "Click to Upload Photos" at bounding box center [459, 246] width 533 height 269
click at [441, 265] on span "Click to Upload Photos" at bounding box center [460, 260] width 103 height 16
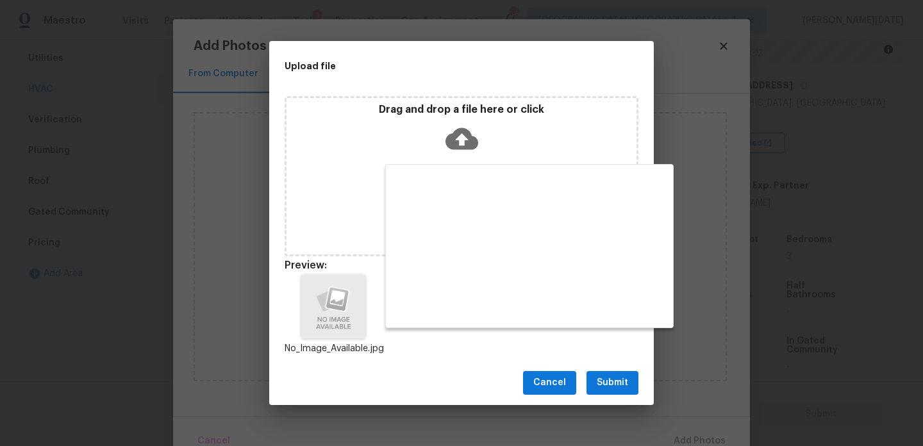
click at [622, 387] on span "Submit" at bounding box center [611, 383] width 31 height 16
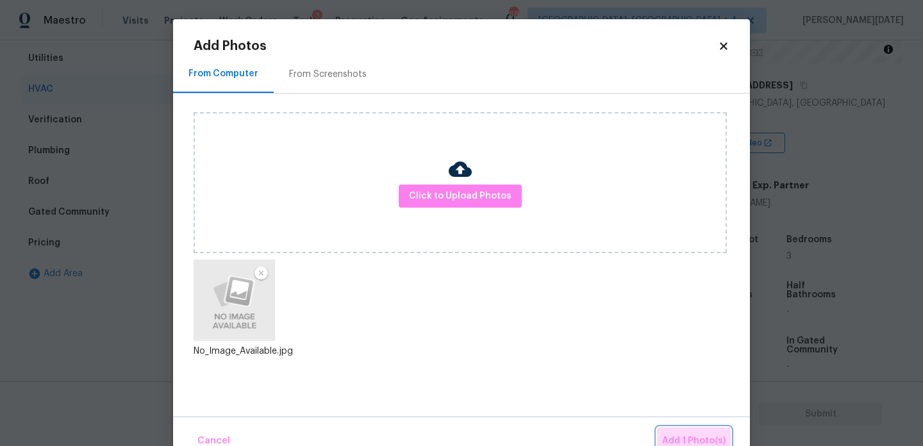
click at [693, 433] on span "Add 1 Photo(s)" at bounding box center [693, 441] width 63 height 16
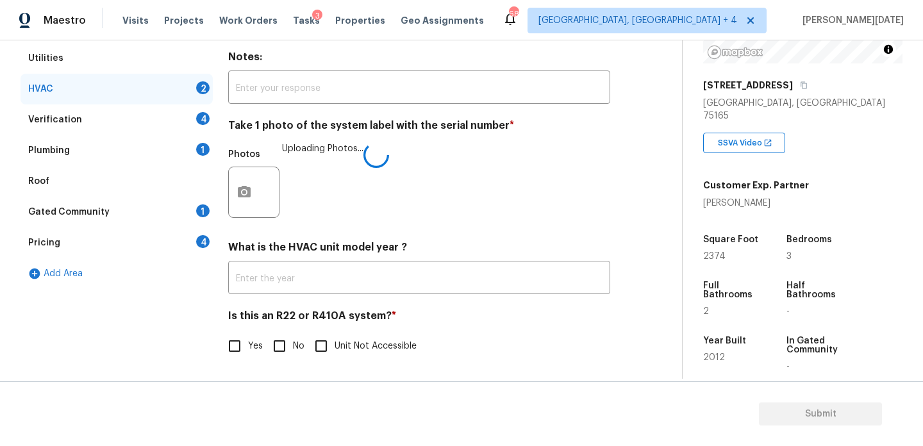
click at [270, 338] on input "No" at bounding box center [279, 346] width 27 height 27
checkbox input "true"
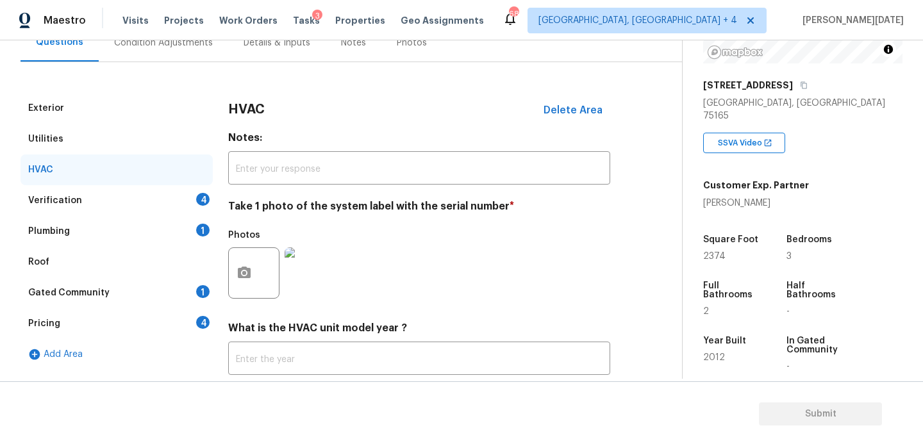
scroll to position [205, 0]
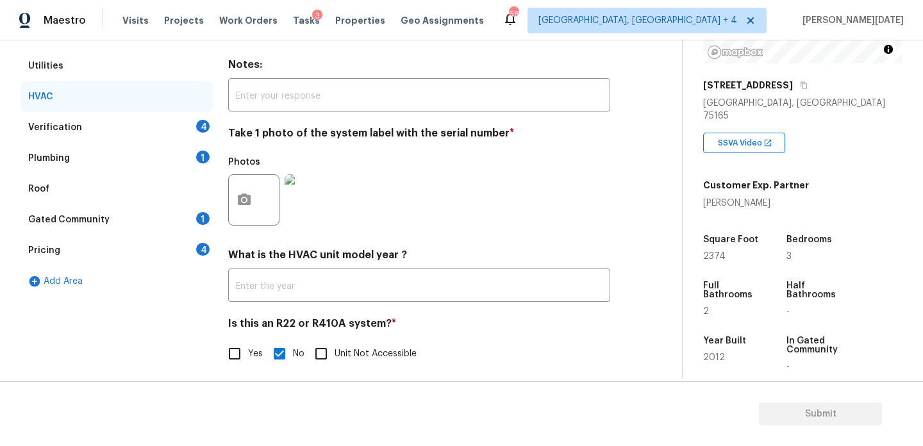
click at [202, 120] on div "4" at bounding box center [202, 126] width 13 height 13
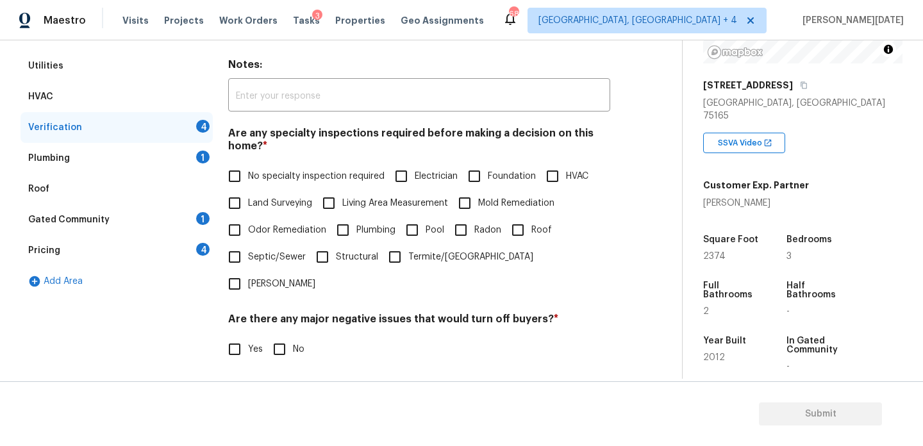
click at [86, 100] on div "HVAC" at bounding box center [117, 96] width 192 height 31
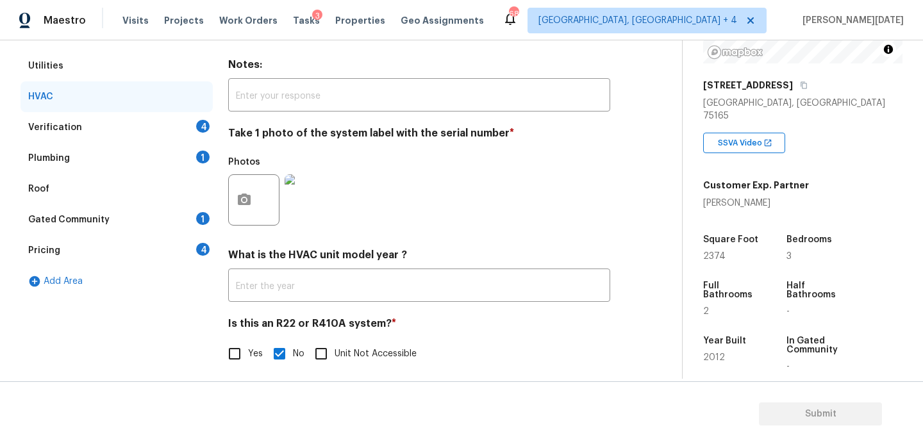
click at [206, 137] on div "Verification 4" at bounding box center [117, 127] width 192 height 31
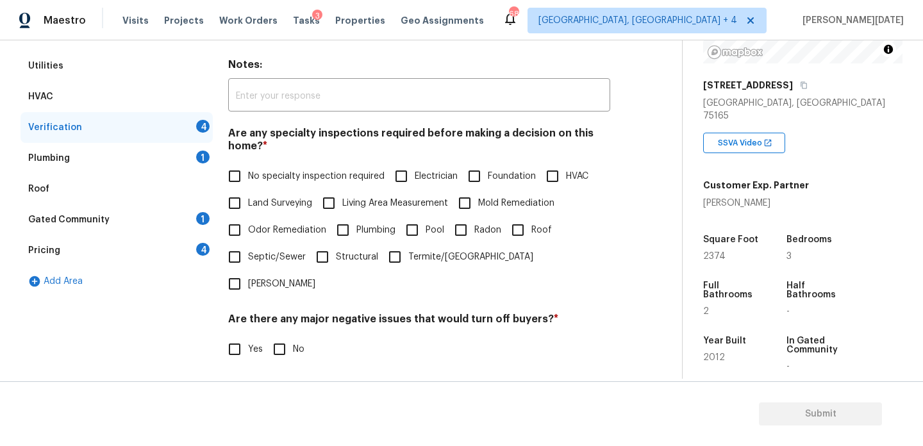
click at [261, 181] on span "No specialty inspection required" at bounding box center [316, 176] width 136 height 13
click at [248, 181] on input "No specialty inspection required" at bounding box center [234, 176] width 27 height 27
checkbox input "true"
click at [287, 337] on input "No" at bounding box center [279, 350] width 27 height 27
checkbox input "true"
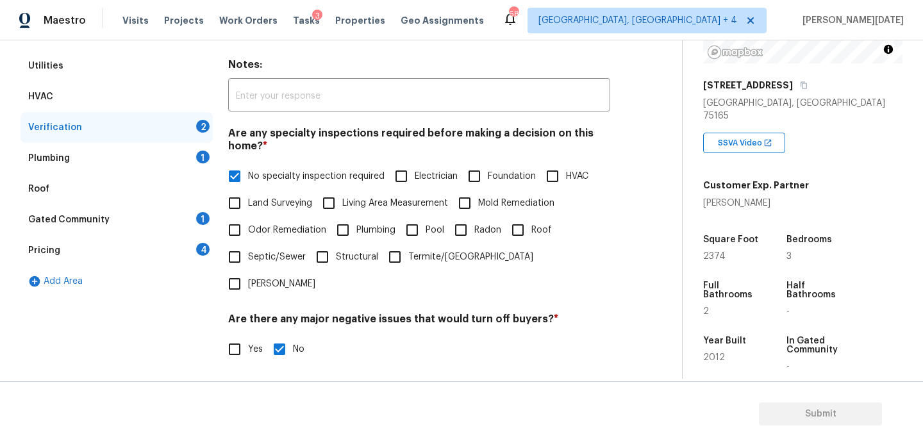
scroll to position [325, 0]
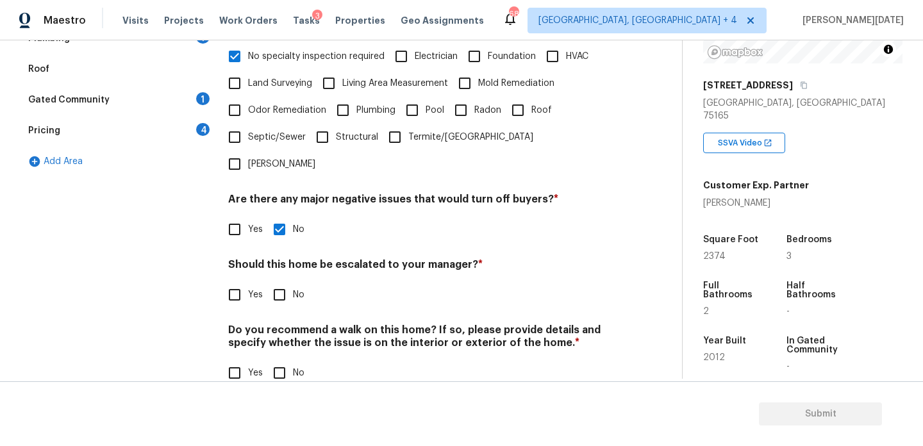
click at [285, 281] on input "No" at bounding box center [279, 294] width 27 height 27
checkbox input "true"
click at [285, 361] on input "No" at bounding box center [279, 374] width 27 height 27
checkbox input "true"
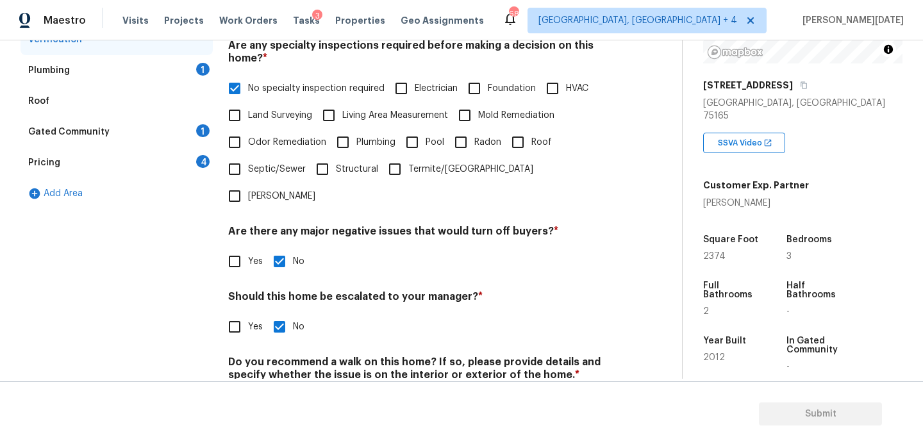
click at [246, 313] on input "Yes" at bounding box center [234, 326] width 27 height 27
checkbox input "true"
checkbox input "false"
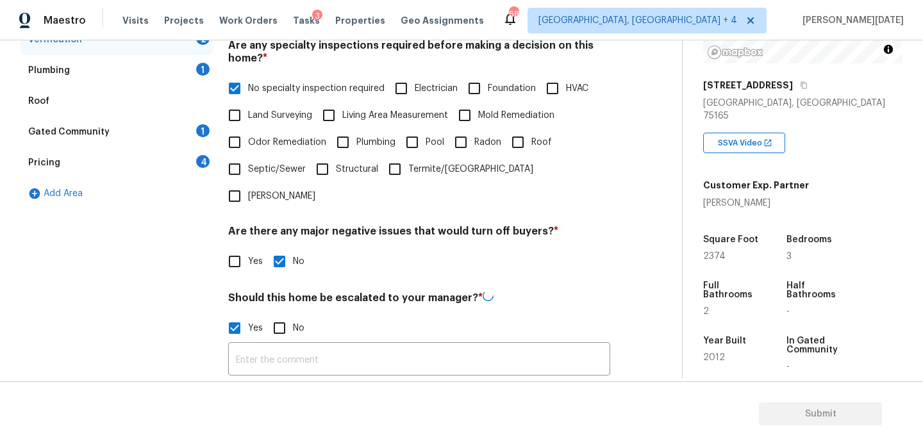
scroll to position [447, 0]
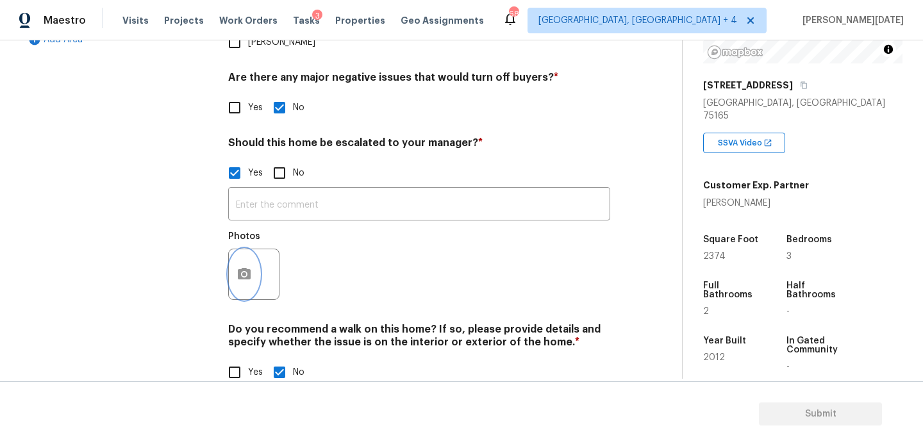
click at [242, 267] on icon "button" at bounding box center [243, 274] width 15 height 15
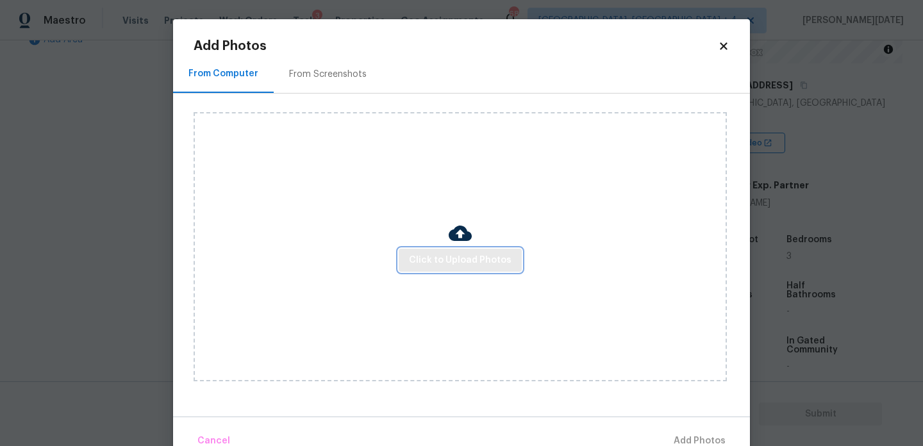
click at [461, 263] on span "Click to Upload Photos" at bounding box center [460, 260] width 103 height 16
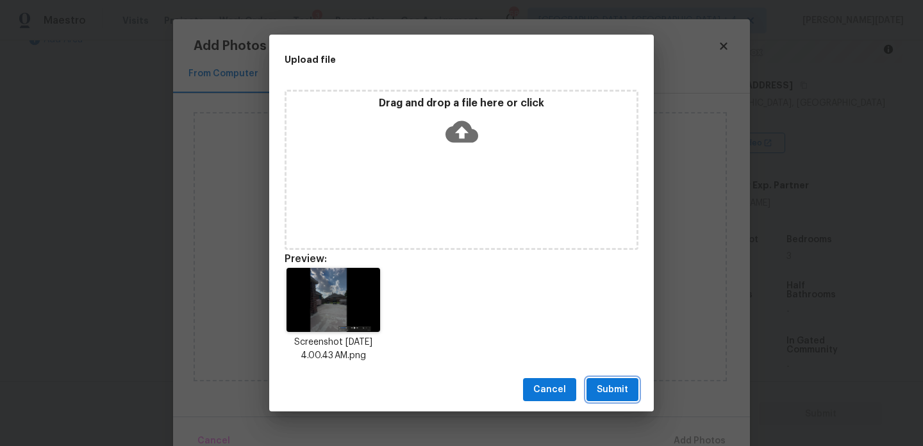
click at [598, 383] on span "Submit" at bounding box center [611, 390] width 31 height 16
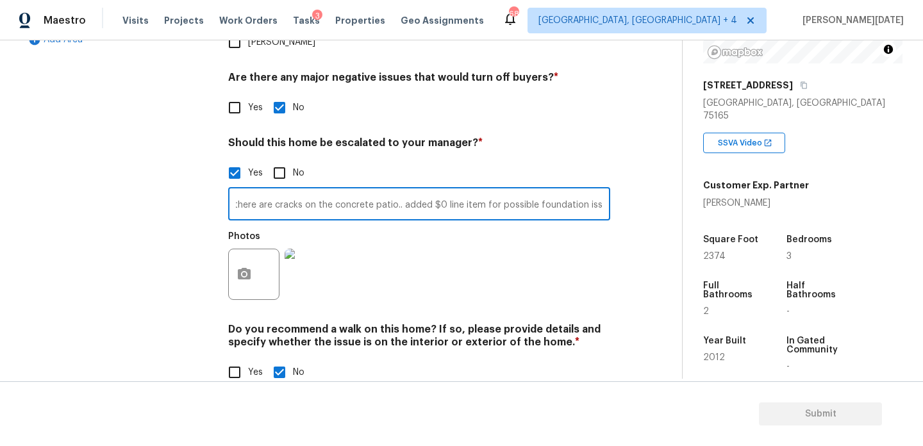
scroll to position [0, 46]
type input "@0: 06 - there are cracks on the concrete patio.. added $0 line item for possib…"
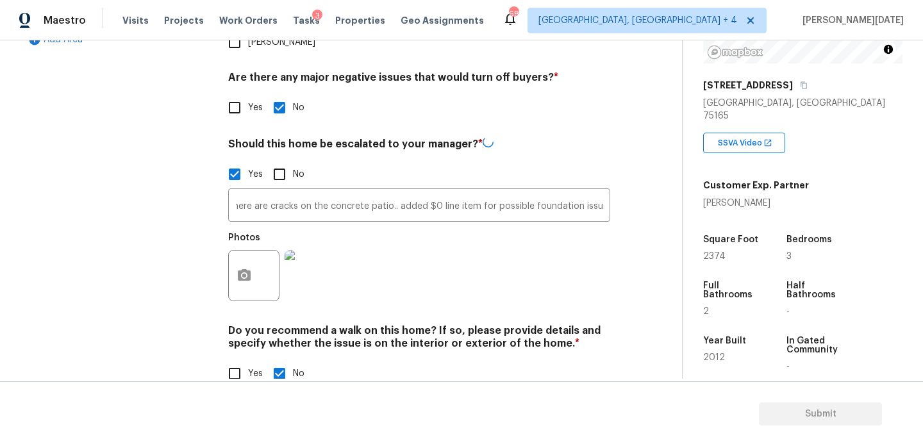
click at [508, 325] on h4 "Do you recommend a walk on this home? If so, please provide details and specify…" at bounding box center [419, 339] width 382 height 31
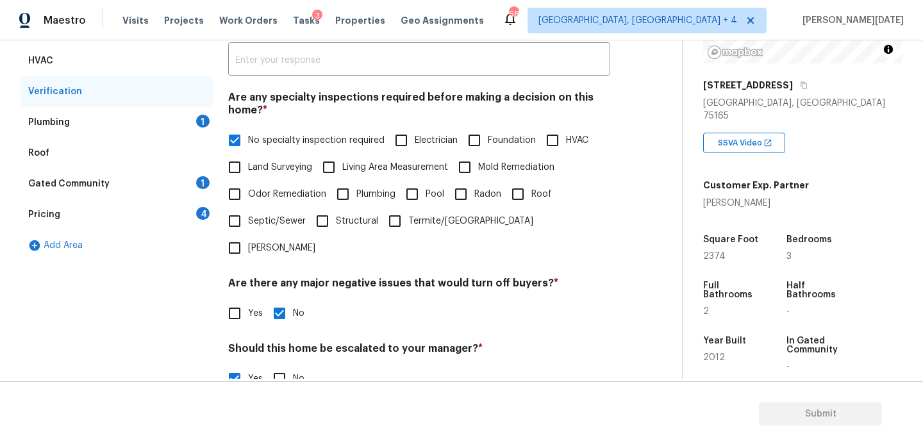
click at [211, 127] on div "Plumbing 1" at bounding box center [117, 122] width 192 height 31
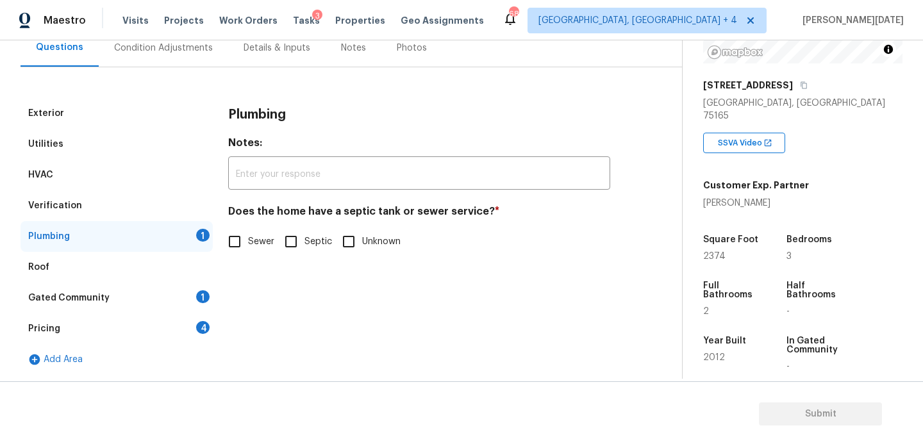
scroll to position [127, 0]
click at [237, 240] on input "Sewer" at bounding box center [234, 241] width 27 height 27
checkbox input "true"
click at [194, 295] on div "Gated Community 1" at bounding box center [117, 298] width 192 height 31
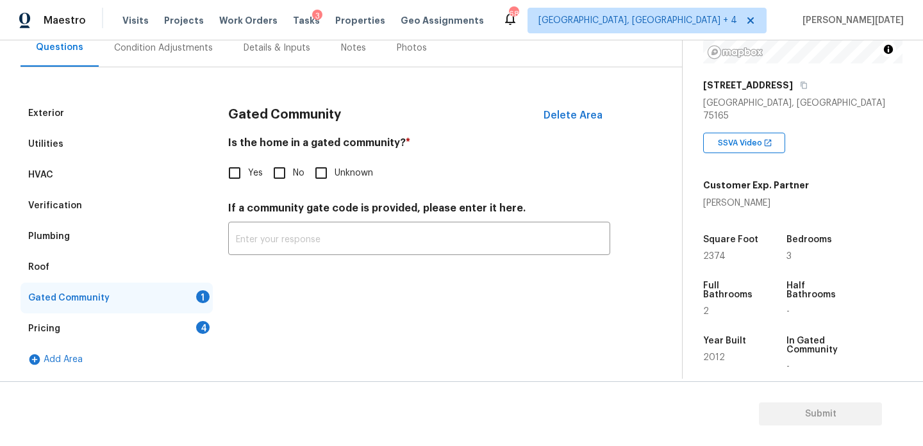
click at [270, 190] on div "Gated Community Delete Area Is the home in a gated community? * Yes No Unknown …" at bounding box center [419, 184] width 382 height 172
click at [291, 171] on input "No" at bounding box center [279, 173] width 27 height 27
checkbox input "true"
click at [207, 322] on div "Pricing 4" at bounding box center [117, 328] width 192 height 31
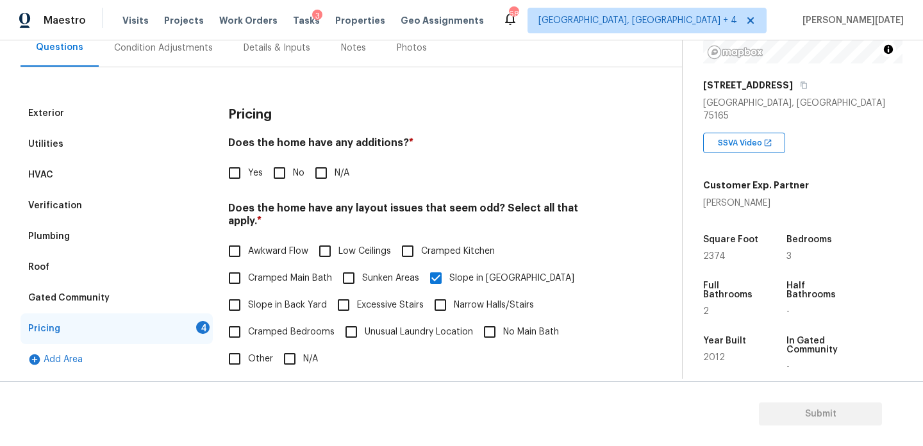
click at [286, 168] on input "No" at bounding box center [279, 173] width 27 height 27
checkbox input "true"
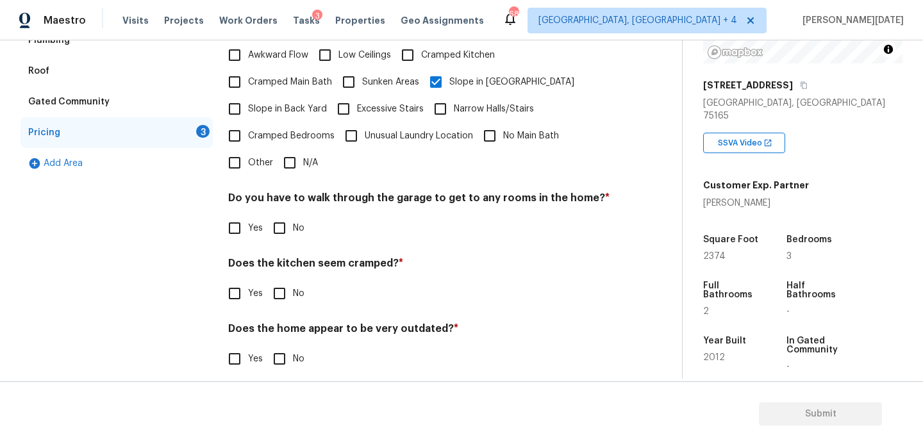
click at [291, 215] on input "No" at bounding box center [279, 228] width 27 height 27
checkbox input "true"
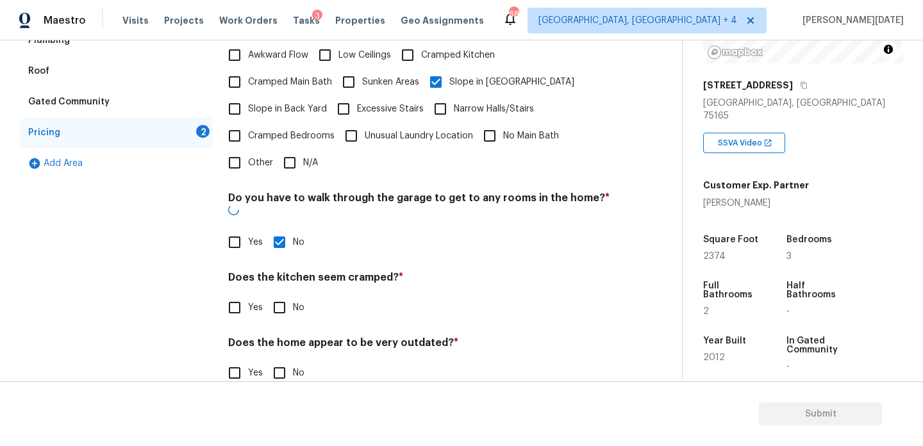
click at [274, 294] on input "No" at bounding box center [279, 307] width 27 height 27
checkbox input "true"
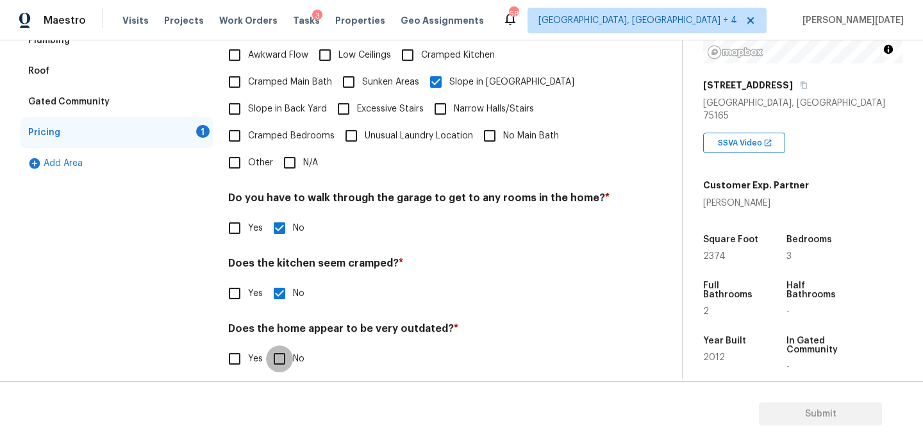
click at [274, 345] on input "No" at bounding box center [279, 358] width 27 height 27
checkbox input "true"
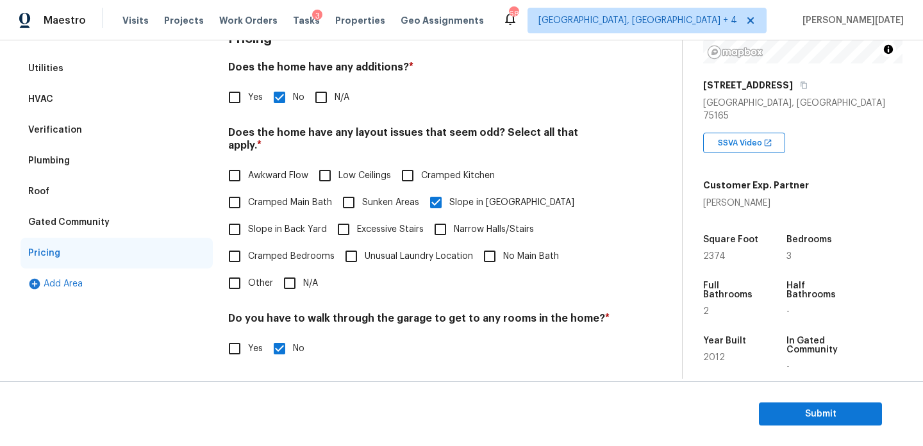
scroll to position [0, 0]
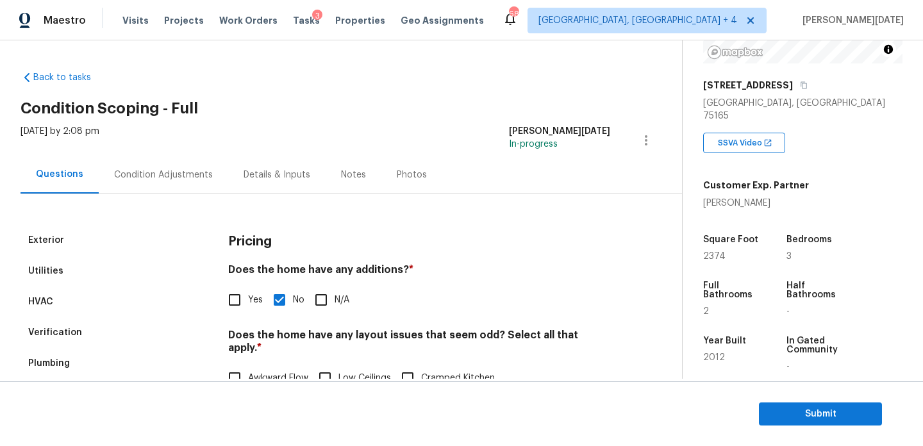
click at [181, 183] on div "Condition Adjustments" at bounding box center [163, 175] width 129 height 38
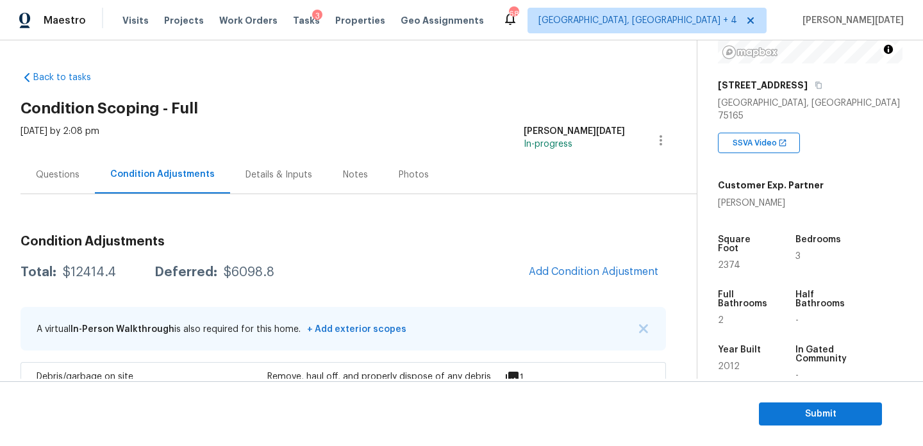
click at [60, 181] on div "Questions" at bounding box center [58, 174] width 44 height 13
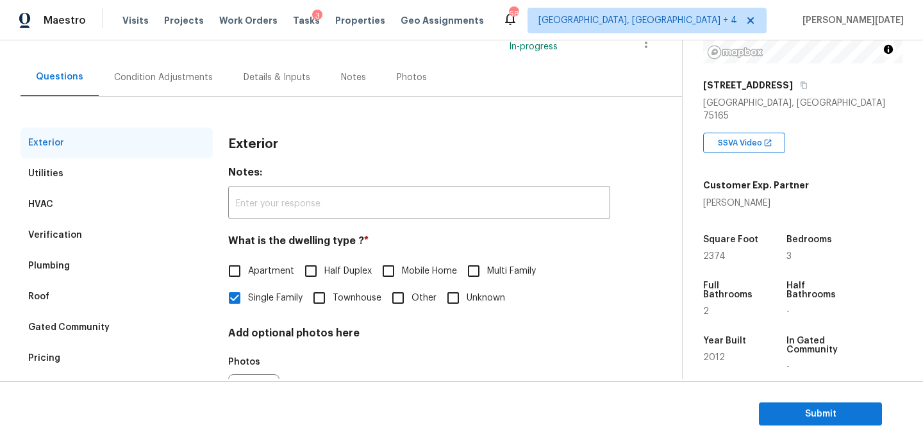
scroll to position [108, 0]
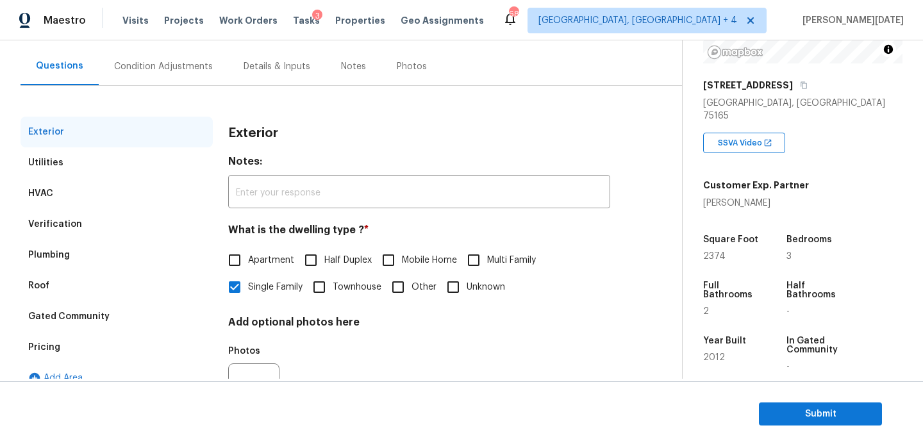
click at [112, 161] on div "Utilities" at bounding box center [117, 162] width 192 height 31
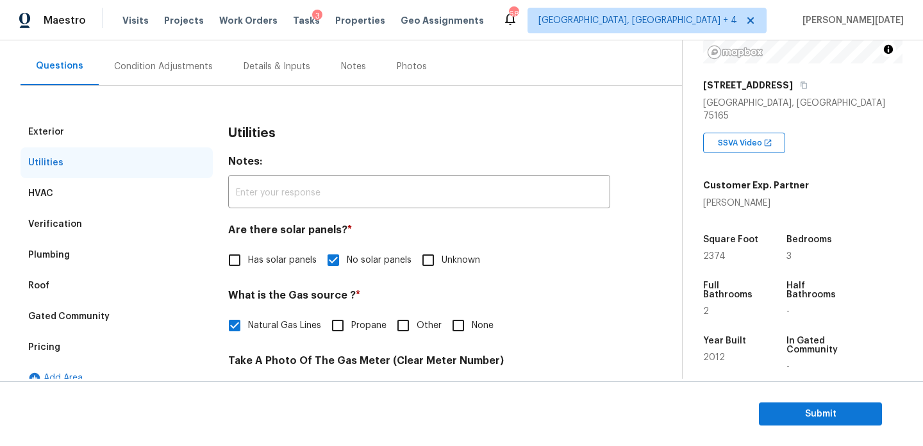
click at [245, 263] on input "Has solar panels" at bounding box center [234, 260] width 27 height 27
checkbox input "true"
checkbox input "false"
click at [160, 69] on div "Condition Adjustments" at bounding box center [163, 66] width 99 height 13
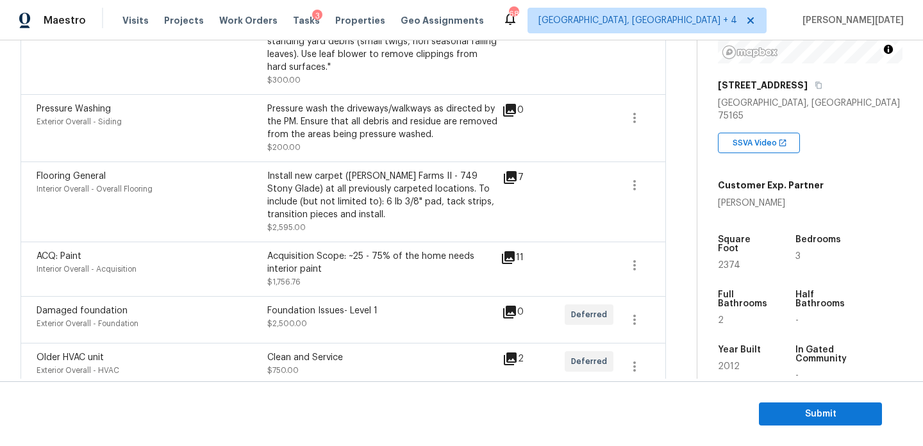
scroll to position [560, 0]
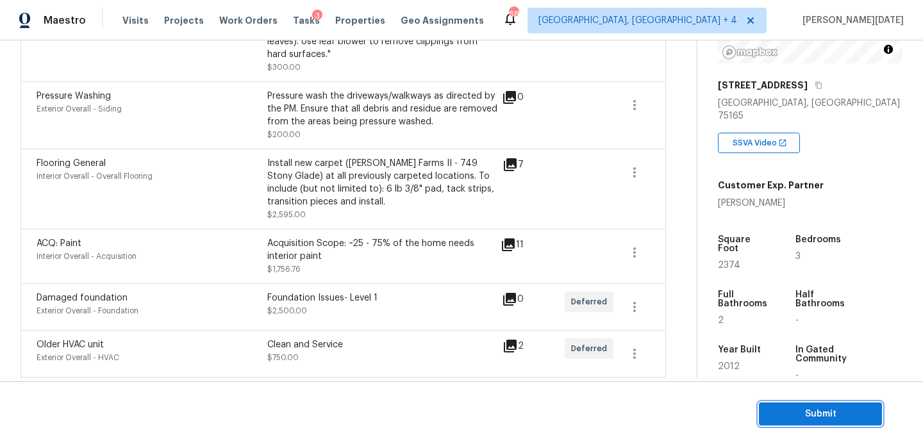
click at [800, 409] on span "Submit" at bounding box center [820, 414] width 103 height 16
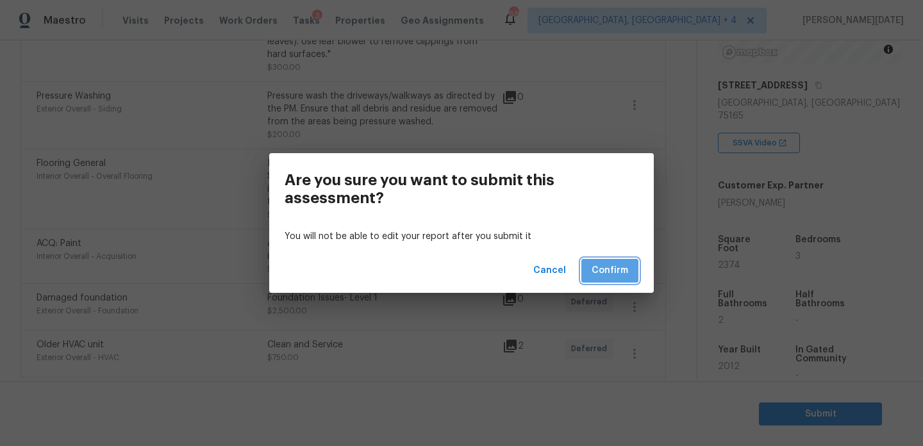
click at [613, 269] on span "Confirm" at bounding box center [609, 271] width 37 height 16
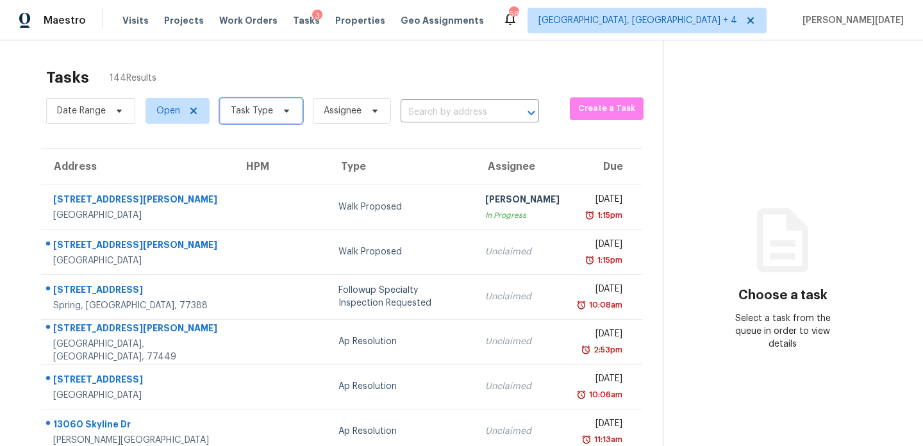
click at [281, 111] on icon at bounding box center [286, 111] width 10 height 10
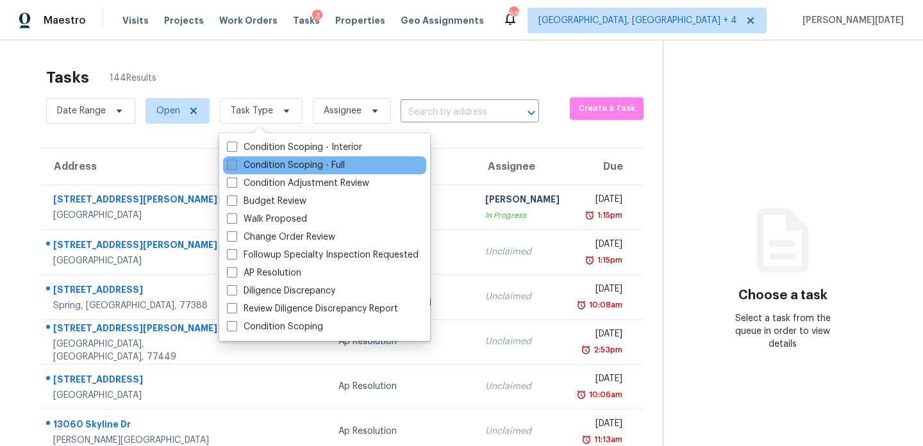
click at [254, 171] on label "Condition Scoping - Full" at bounding box center [286, 165] width 118 height 13
click at [235, 167] on input "Condition Scoping - Full" at bounding box center [231, 163] width 8 height 8
checkbox input "true"
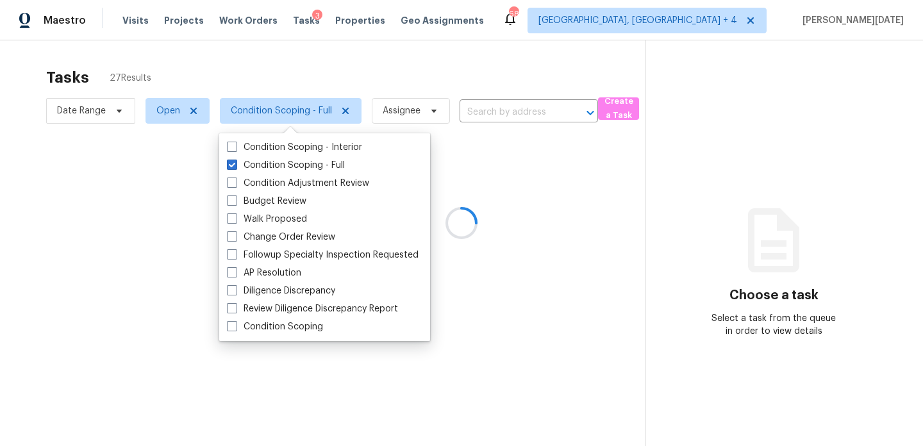
click at [407, 64] on div at bounding box center [461, 223] width 923 height 446
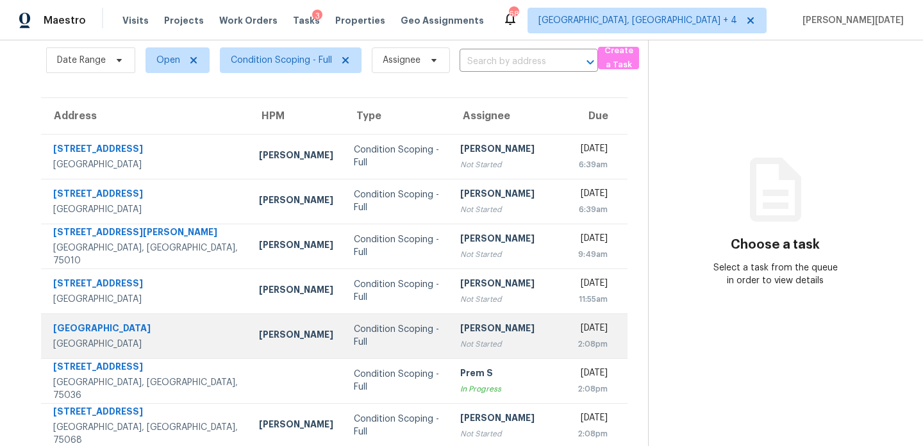
scroll to position [205, 0]
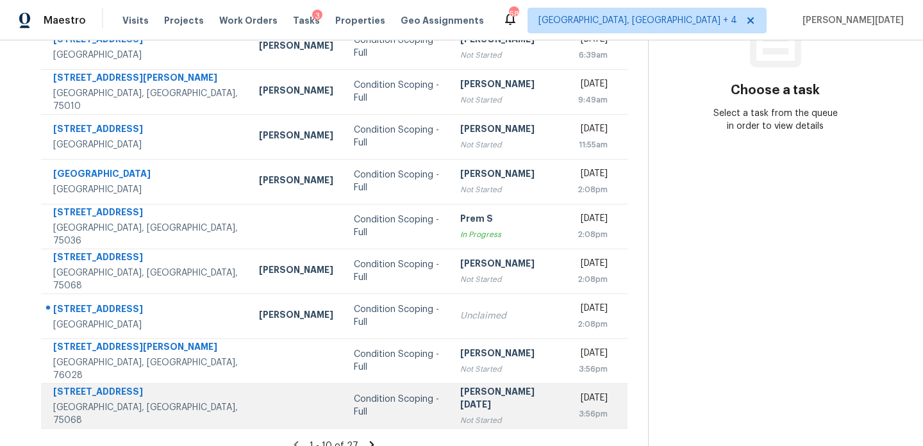
click at [450, 393] on td "Prabhu Raja Not Started" at bounding box center [508, 405] width 117 height 45
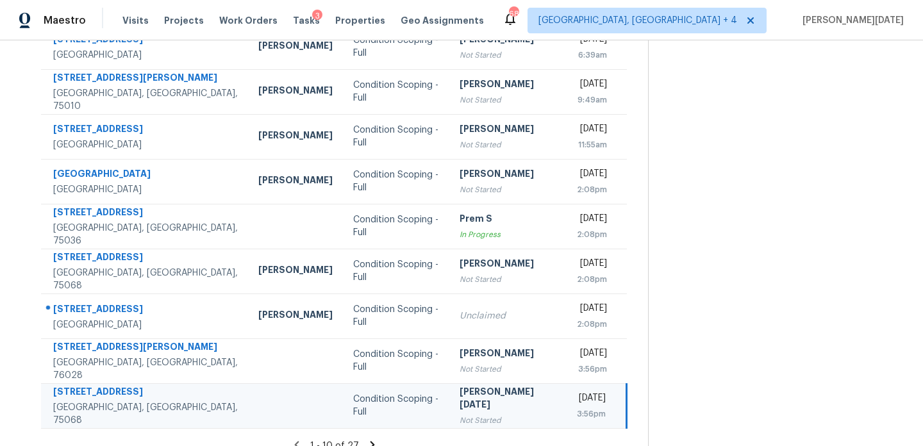
click at [449, 393] on td "Prabhu Raja Not Started" at bounding box center [507, 405] width 117 height 45
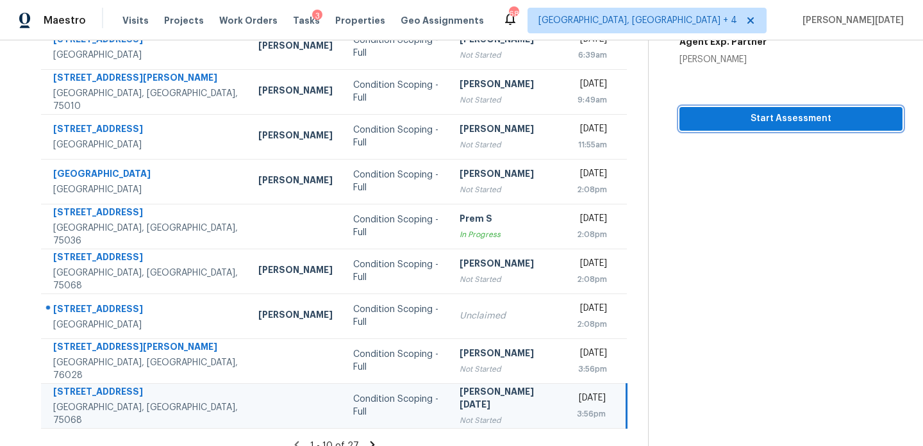
click at [736, 122] on span "Start Assessment" at bounding box center [790, 119] width 202 height 16
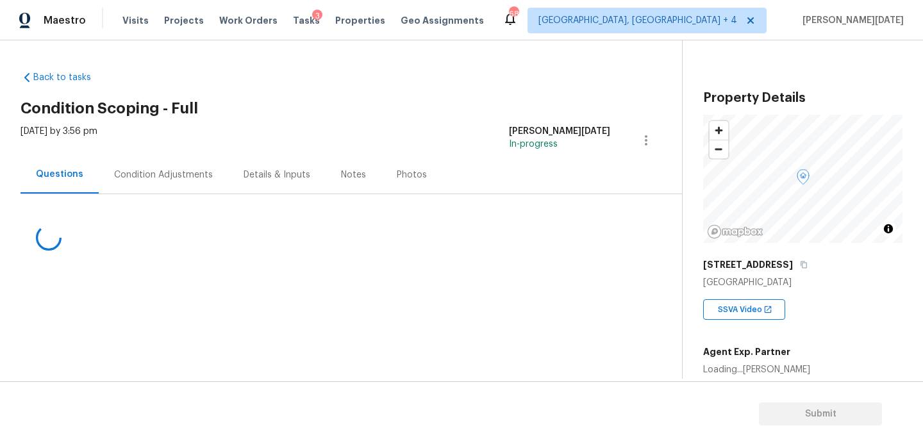
click at [170, 179] on div "Condition Adjustments" at bounding box center [163, 174] width 99 height 13
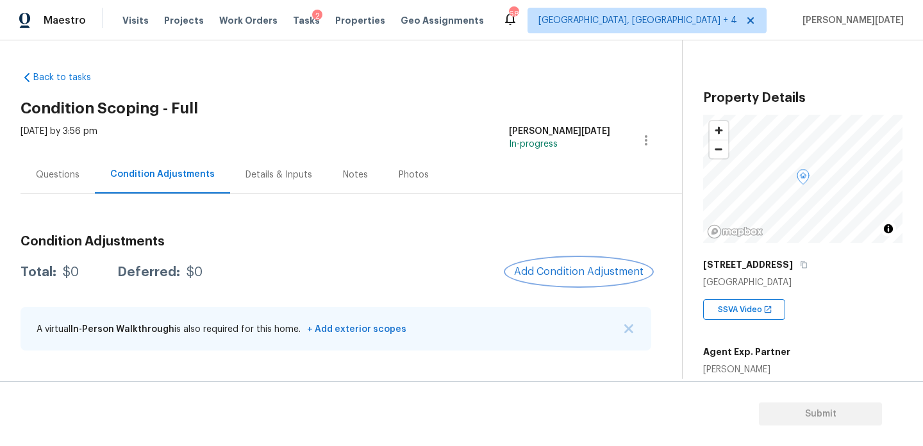
click at [548, 259] on button "Add Condition Adjustment" at bounding box center [578, 271] width 145 height 27
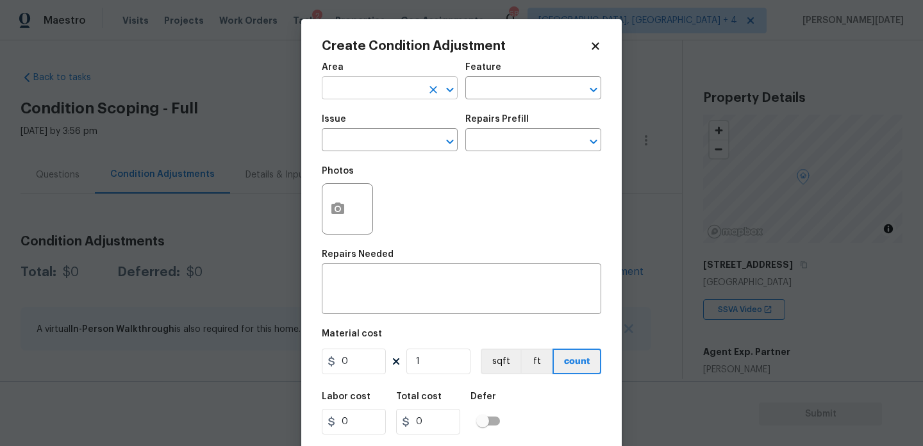
click at [363, 95] on input "text" at bounding box center [372, 89] width 100 height 20
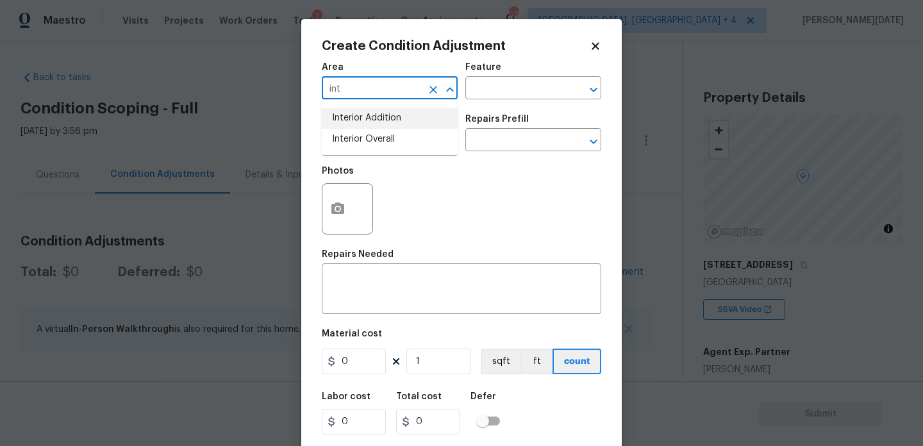
click at [362, 129] on li "Interior Overall" at bounding box center [390, 139] width 136 height 21
type input "Interior Overall"
click at [364, 144] on input "text" at bounding box center [372, 141] width 100 height 20
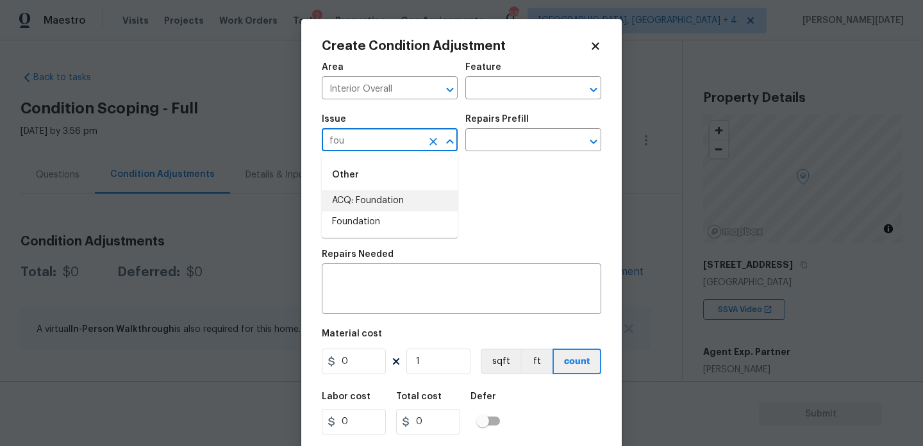
click at [368, 200] on li "ACQ: Foundation" at bounding box center [390, 200] width 136 height 21
type input "ACQ: Foundation"
click at [507, 136] on input "text" at bounding box center [515, 141] width 100 height 20
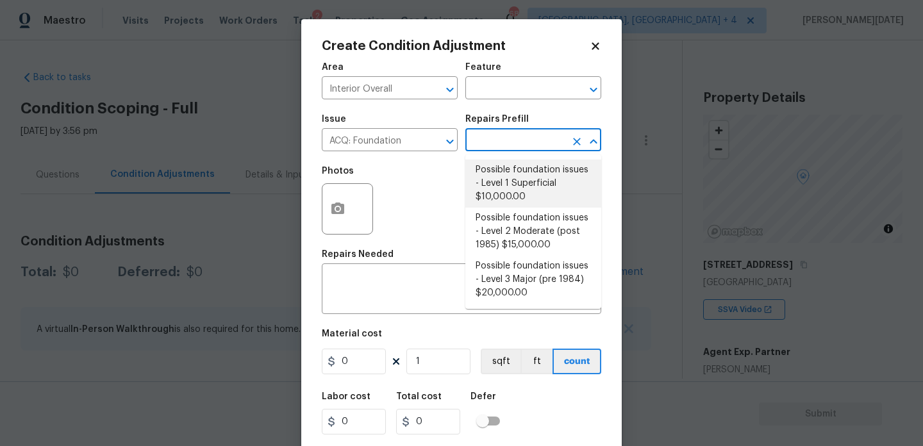
click at [512, 179] on li "Possible foundation issues - Level 1 Superficial $10,000.00" at bounding box center [533, 184] width 136 height 48
type input "Acquisition"
type textarea "Possible foundation issues - Level 1 - Superficial. Disclaimer: This is NOT a t…"
type input "10000"
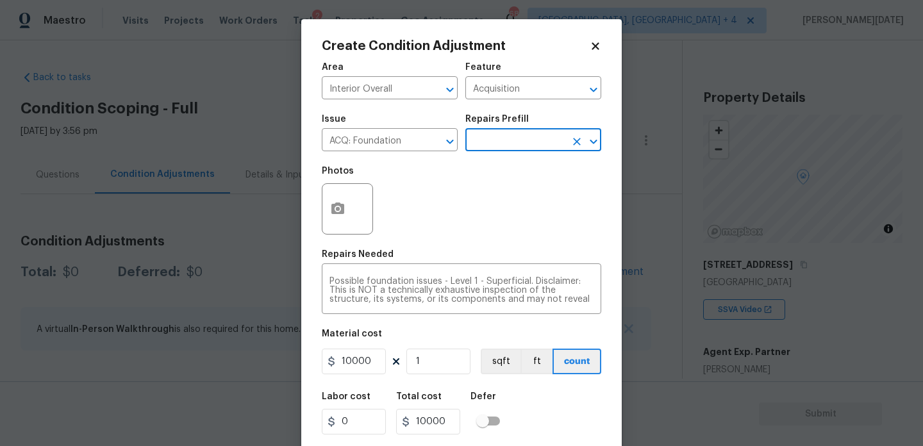
scroll to position [33, 0]
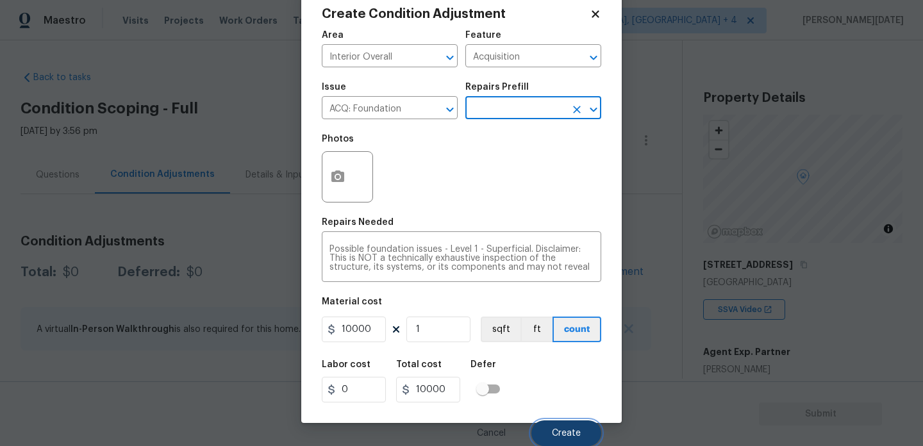
click at [546, 432] on button "Create" at bounding box center [566, 433] width 70 height 26
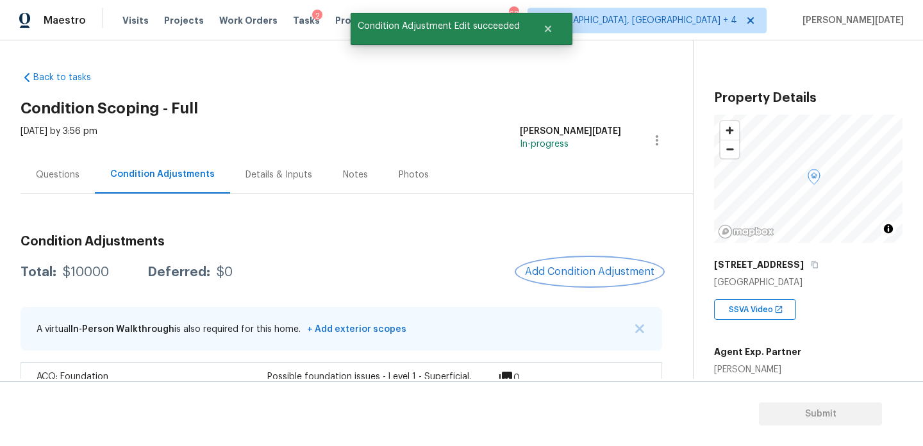
scroll to position [171, 0]
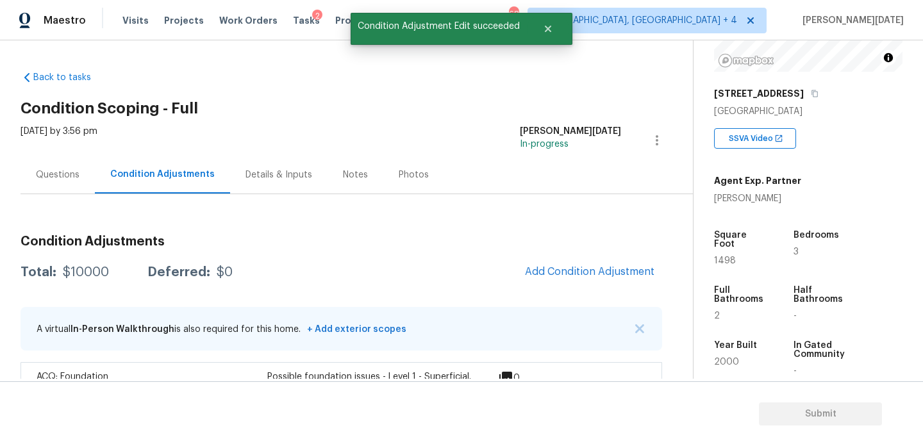
click at [725, 256] on span "1498" at bounding box center [725, 260] width 22 height 9
copy span "1498"
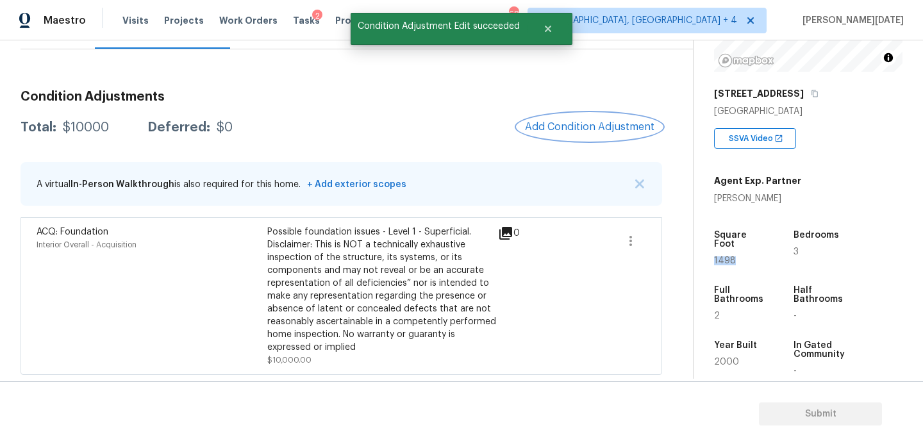
click at [555, 131] on span "Add Condition Adjustment" at bounding box center [589, 127] width 129 height 12
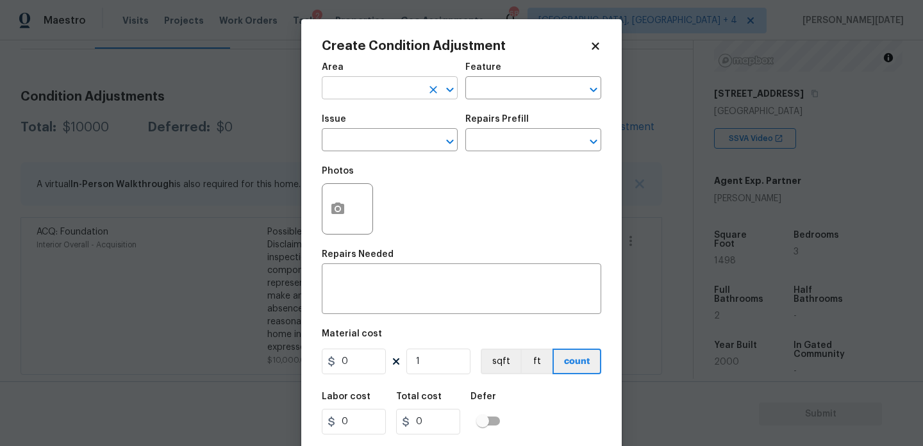
click at [361, 90] on input "text" at bounding box center [372, 89] width 100 height 20
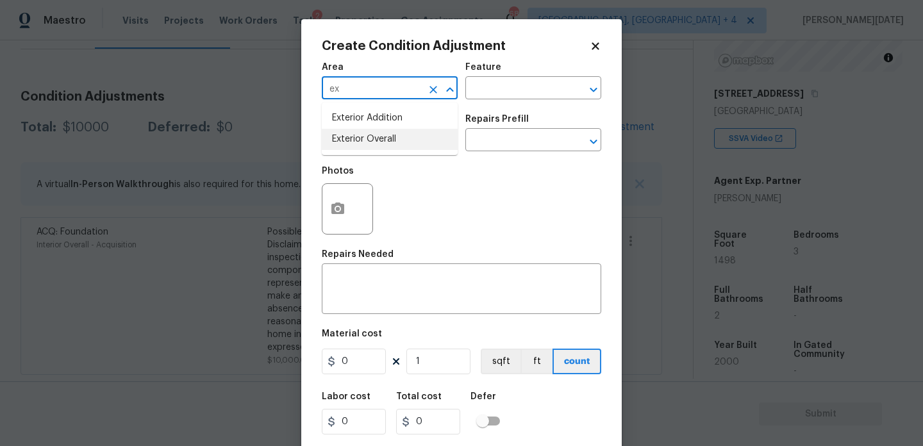
click at [366, 142] on li "Exterior Overall" at bounding box center [390, 139] width 136 height 21
type input "Exterior Overall"
click at [366, 142] on input "text" at bounding box center [372, 141] width 100 height 20
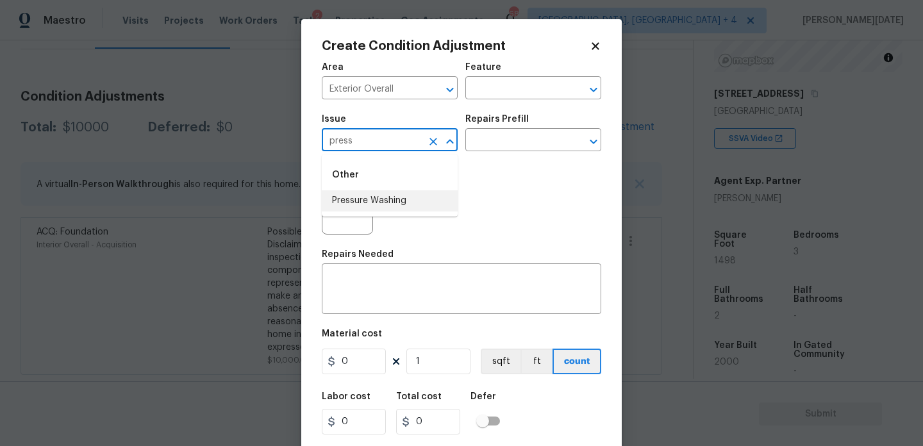
click at [374, 197] on li "Pressure Washing" at bounding box center [390, 200] width 136 height 21
type input "Pressure Washing"
click at [495, 144] on input "text" at bounding box center [515, 141] width 100 height 20
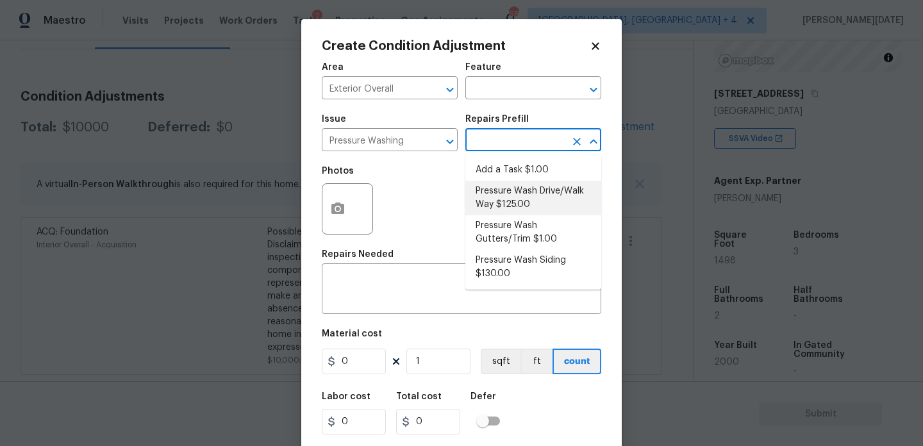
click at [511, 202] on li "Pressure Wash Drive/Walk Way $125.00" at bounding box center [533, 198] width 136 height 35
type input "Siding"
type textarea "Pressure wash the driveways/walkways as directed by the PM. Ensure that all deb…"
type input "125"
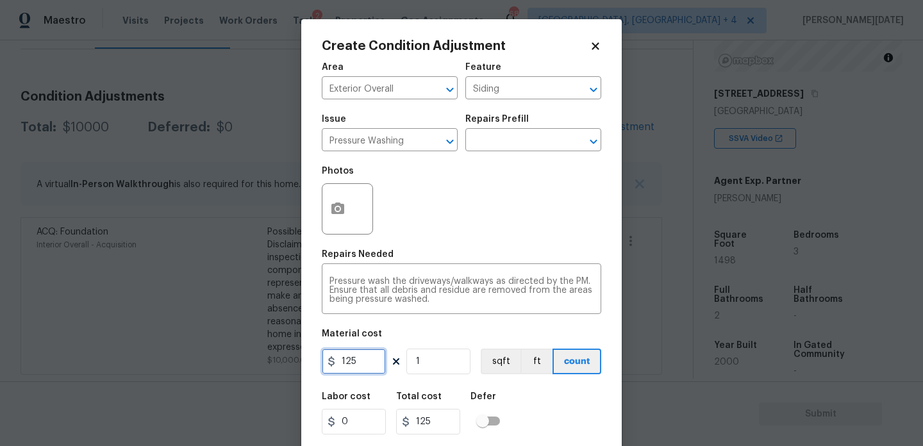
drag, startPoint x: 359, startPoint y: 357, endPoint x: 272, endPoint y: 357, distance: 87.1
click at [272, 357] on div "Create Condition Adjustment Area Exterior Overall ​ Feature Siding ​ Issue Pres…" at bounding box center [461, 223] width 923 height 446
type input "200"
click at [514, 219] on div "Photos" at bounding box center [461, 200] width 279 height 83
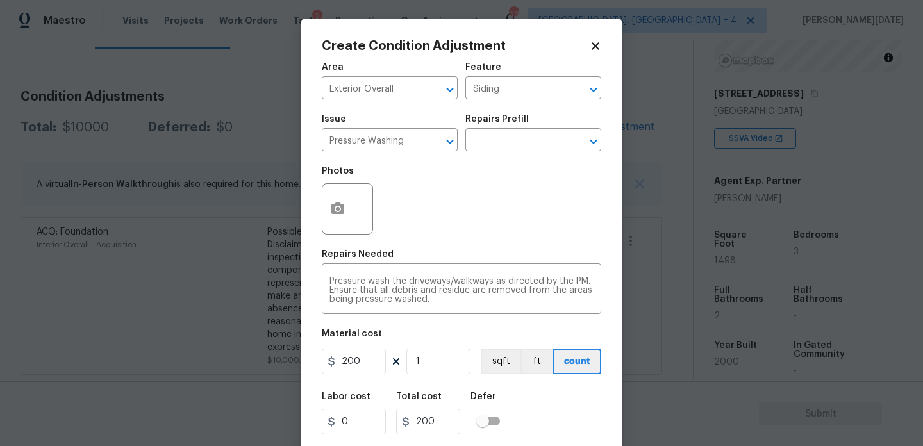
scroll to position [33, 0]
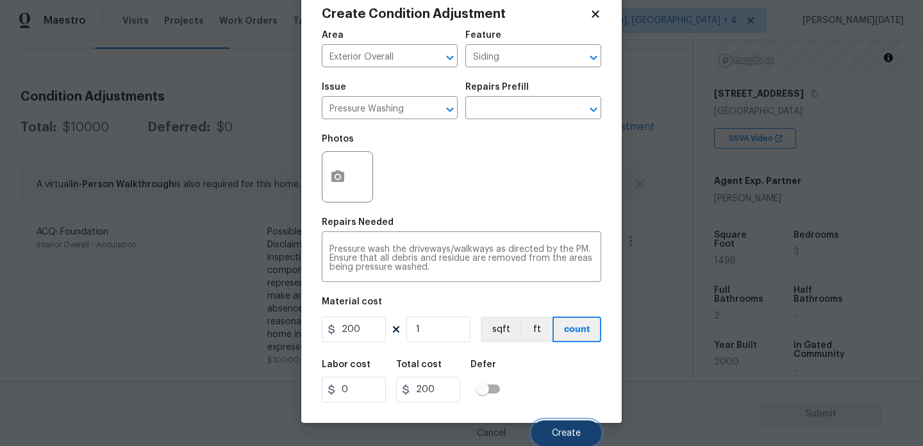
click at [543, 425] on button "Create" at bounding box center [566, 433] width 70 height 26
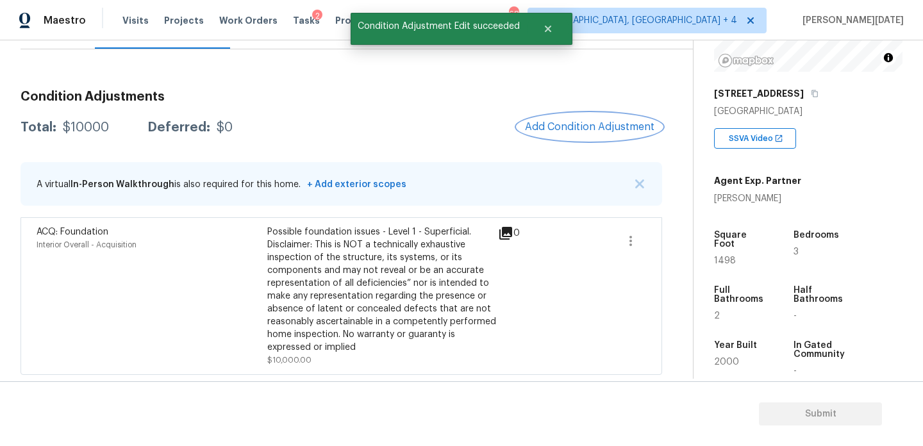
scroll to position [0, 0]
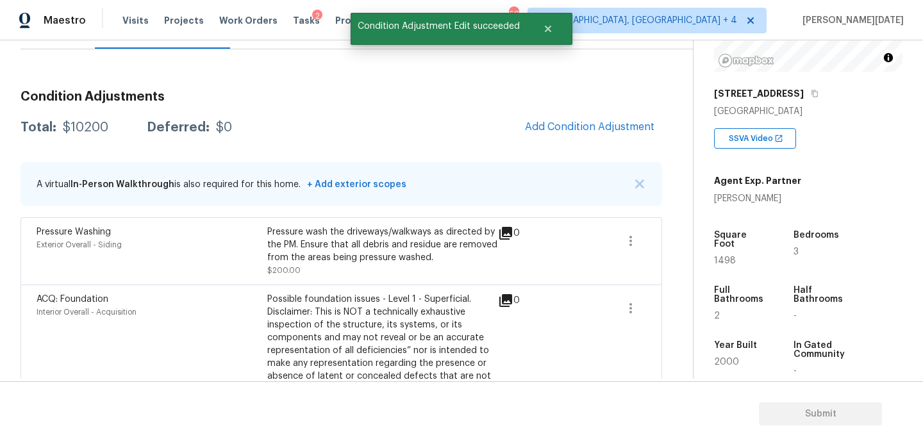
click at [591, 147] on div "Condition Adjustments Total: $10200 Deferred: $0 Add Condition Adjustment A vir…" at bounding box center [341, 261] width 641 height 362
click at [594, 140] on button "Add Condition Adjustment" at bounding box center [589, 126] width 145 height 27
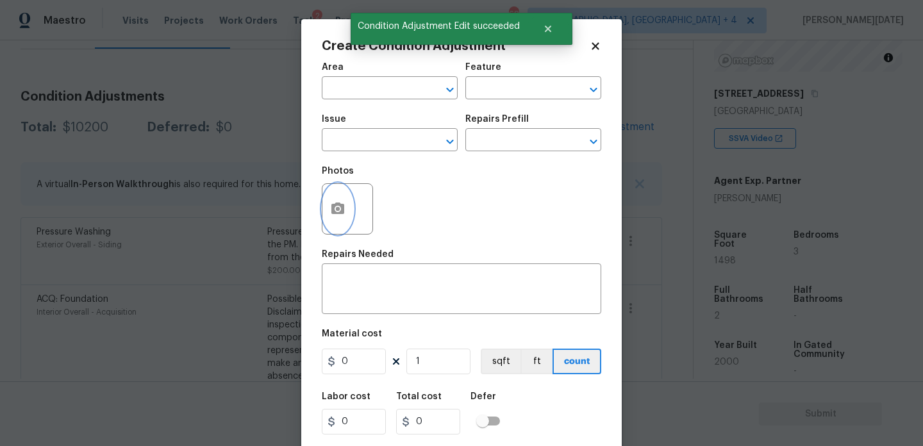
click at [335, 234] on button "button" at bounding box center [337, 209] width 31 height 50
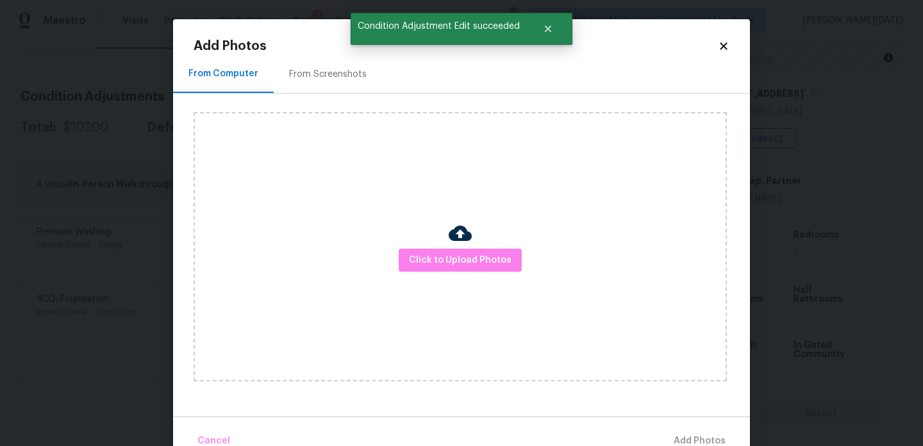
click at [310, 76] on div "From Screenshots" at bounding box center [328, 74] width 78 height 13
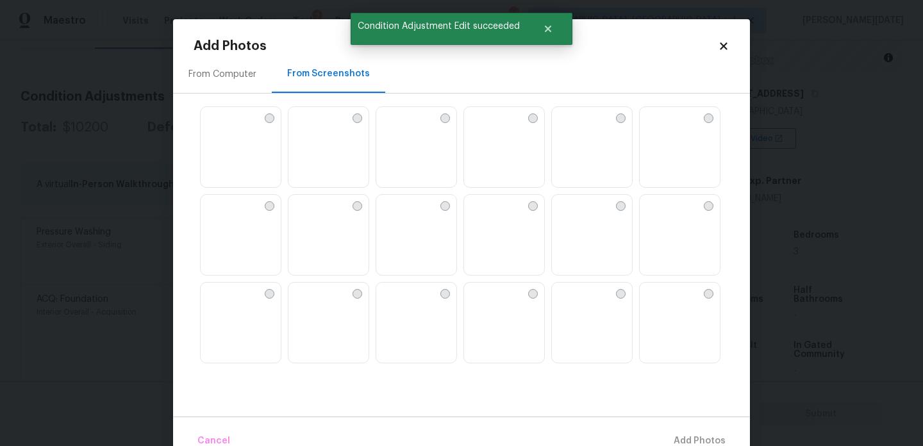
click at [572, 127] on img at bounding box center [562, 117] width 21 height 21
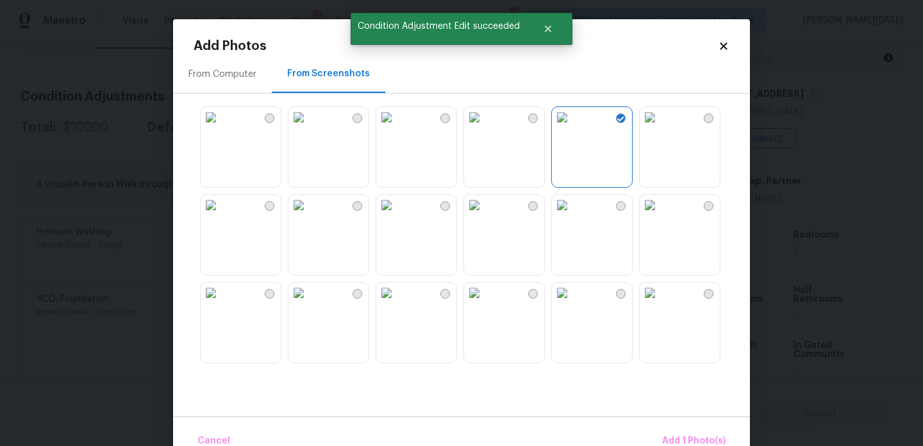
click at [309, 127] on img at bounding box center [298, 117] width 21 height 21
click at [660, 127] on img at bounding box center [649, 117] width 21 height 21
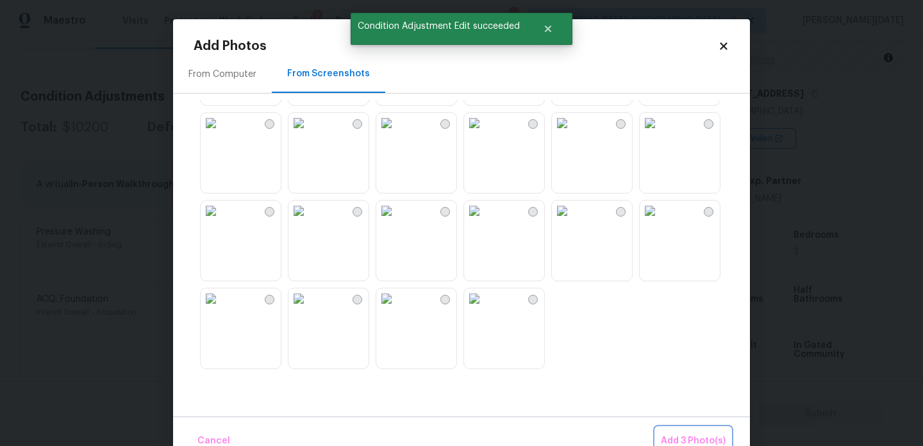
click at [667, 434] on span "Add 3 Photo(s)" at bounding box center [693, 441] width 65 height 16
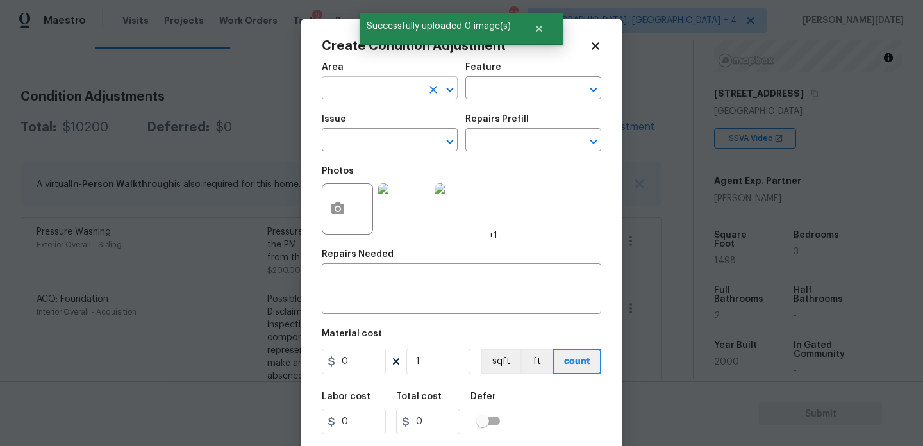
click at [341, 98] on input "text" at bounding box center [372, 89] width 100 height 20
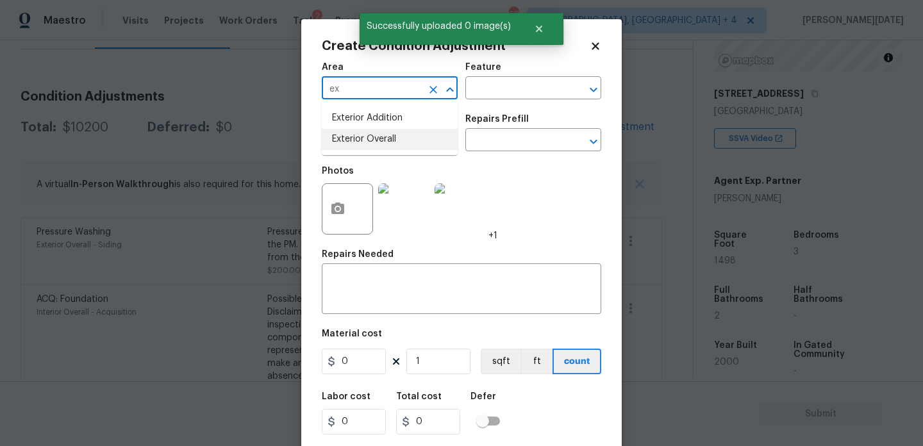
click at [359, 144] on li "Exterior Overall" at bounding box center [390, 139] width 136 height 21
type input "Exterior Overall"
click at [359, 144] on input "text" at bounding box center [372, 141] width 100 height 20
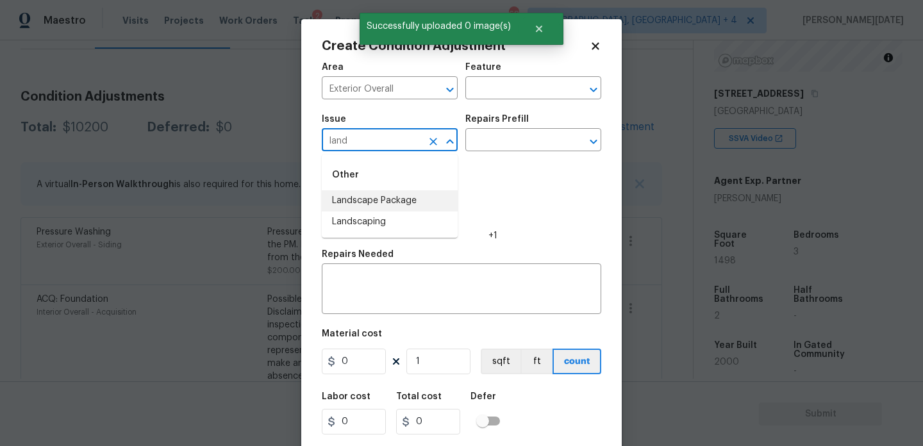
click at [398, 194] on li "Landscape Package" at bounding box center [390, 200] width 136 height 21
type input "Landscape Package"
click at [494, 149] on input "text" at bounding box center [515, 141] width 100 height 20
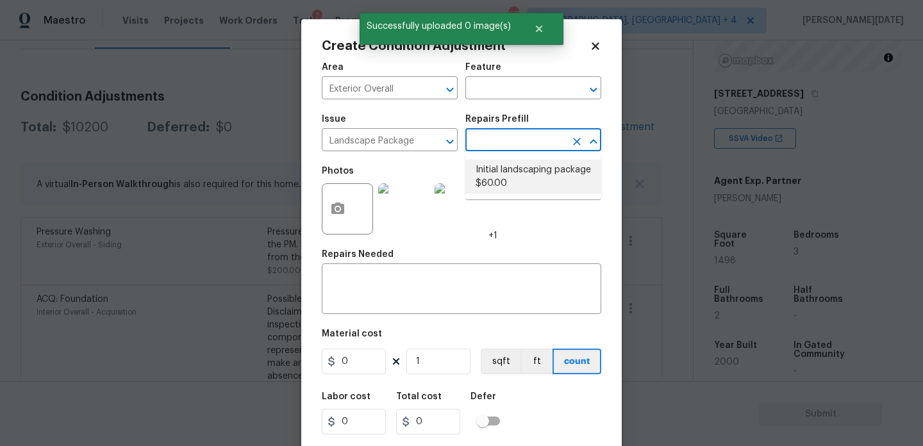
click at [502, 175] on li "Initial landscaping package $60.00" at bounding box center [533, 177] width 136 height 35
type input "Home Readiness Packages"
type textarea "Mowing of grass up to 6" in height. Mow, edge along driveways & sidewalks, trim…"
type input "60"
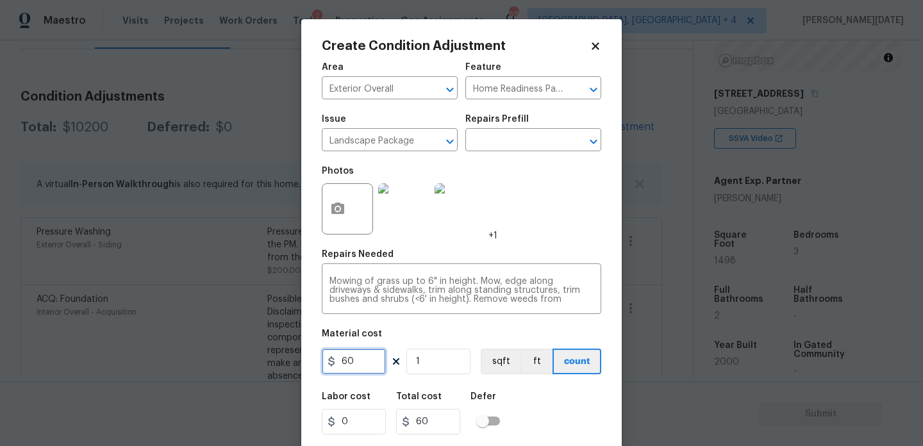
drag, startPoint x: 359, startPoint y: 357, endPoint x: 280, endPoint y: 357, distance: 79.4
click at [280, 357] on div "Create Condition Adjustment Area Exterior Overall ​ Feature Home Readiness Pack…" at bounding box center [461, 223] width 923 height 446
type input "300"
click at [549, 239] on div "Photos +1" at bounding box center [461, 200] width 279 height 83
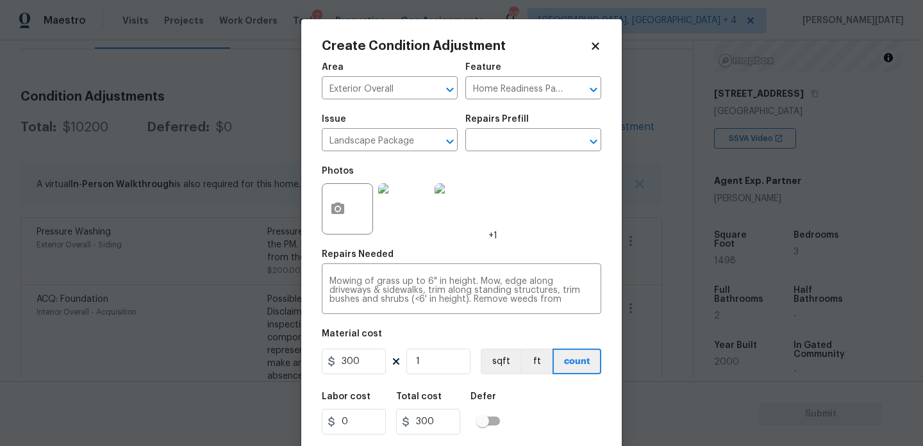
scroll to position [33, 0]
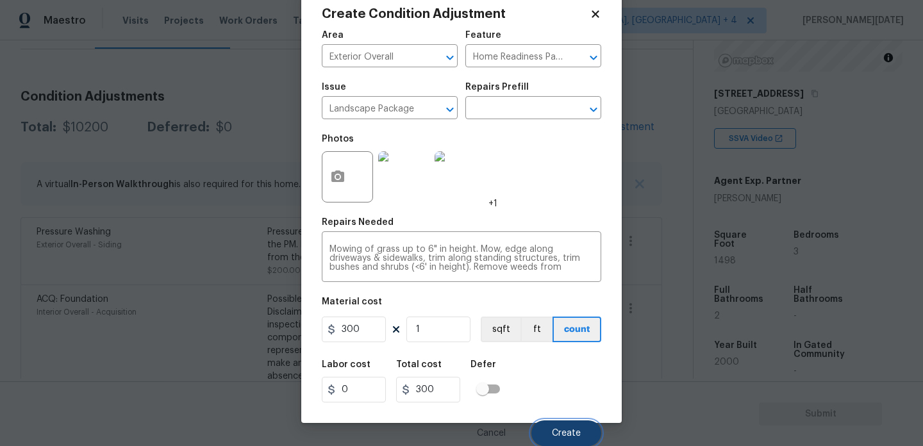
click at [589, 438] on button "Create" at bounding box center [566, 433] width 70 height 26
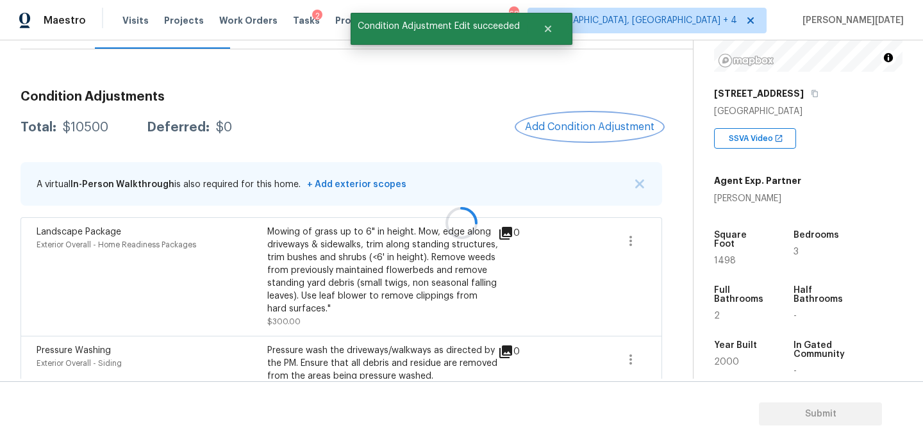
scroll to position [0, 0]
click at [575, 127] on span "Add Condition Adjustment" at bounding box center [589, 127] width 129 height 12
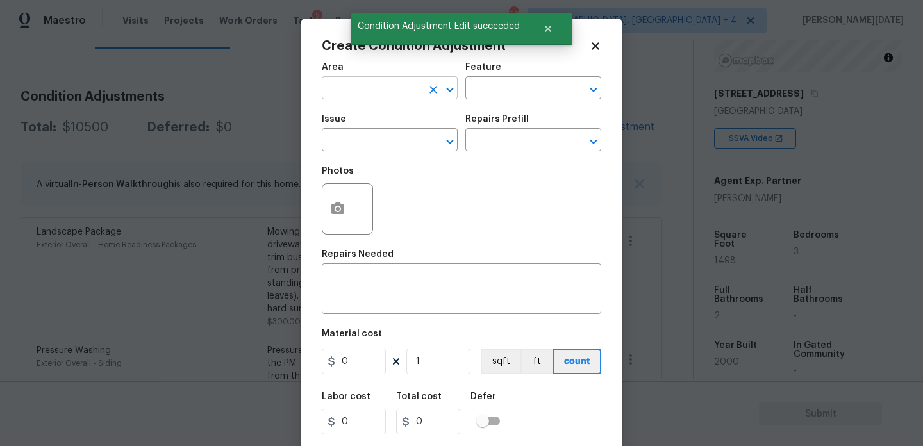
click at [345, 96] on input "text" at bounding box center [372, 89] width 100 height 20
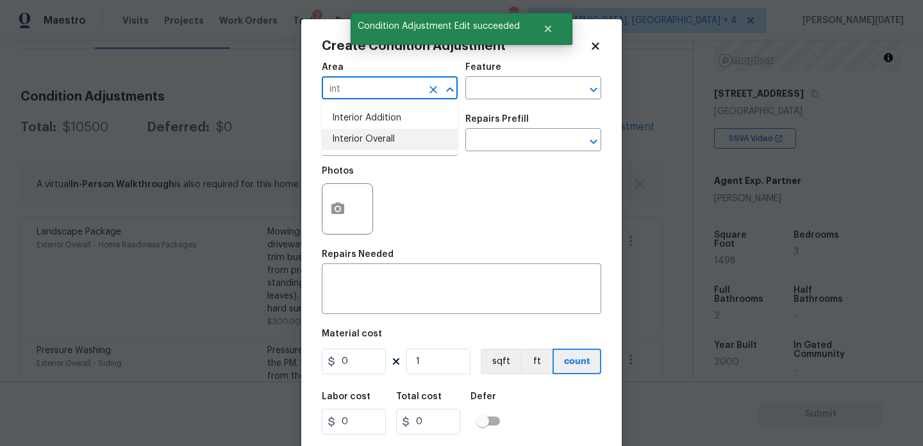
click at [362, 147] on li "Interior Overall" at bounding box center [390, 139] width 136 height 21
type input "Interior Overall"
click at [362, 147] on input "text" at bounding box center [372, 141] width 100 height 20
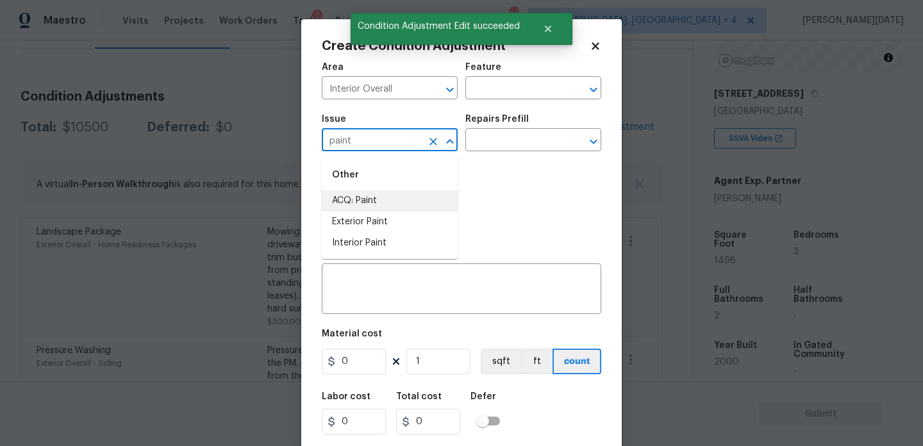
click at [365, 208] on li "ACQ: Paint" at bounding box center [390, 200] width 136 height 21
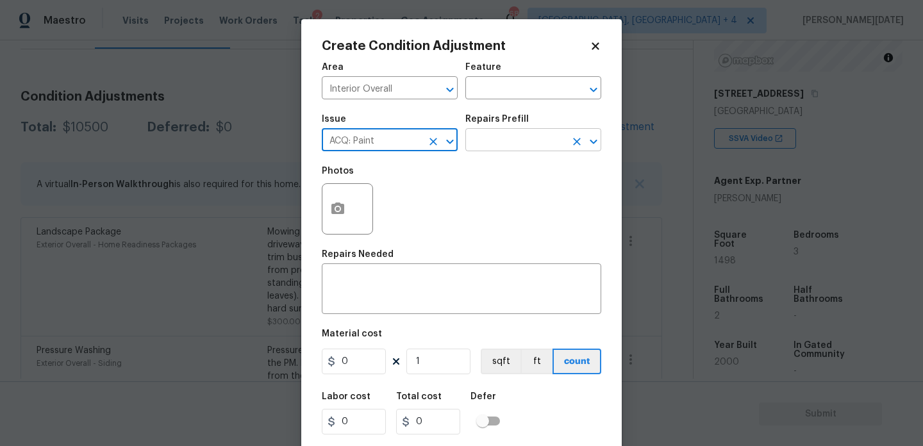
type input "ACQ: Paint"
click at [489, 141] on input "text" at bounding box center [515, 141] width 100 height 20
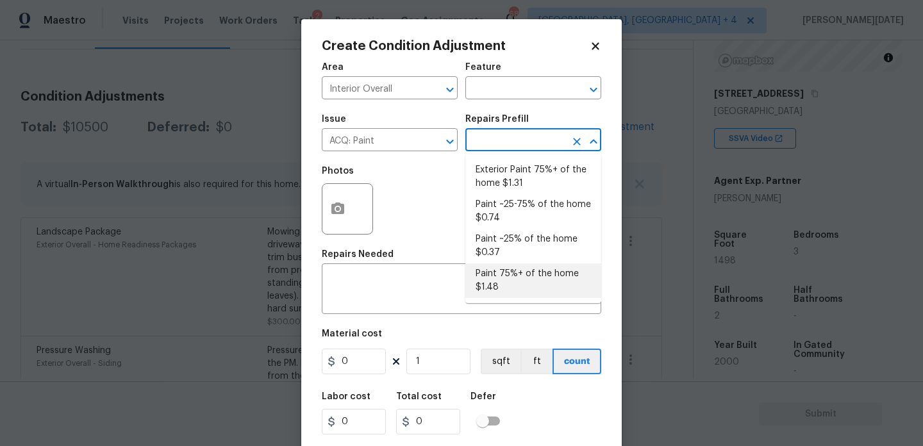
click at [509, 287] on li "Paint 75%+ of the home $1.48" at bounding box center [533, 280] width 136 height 35
type input "Acquisition"
type textarea "Acquisition Scope: 75%+ of the home will likely require interior paint"
type input "1.48"
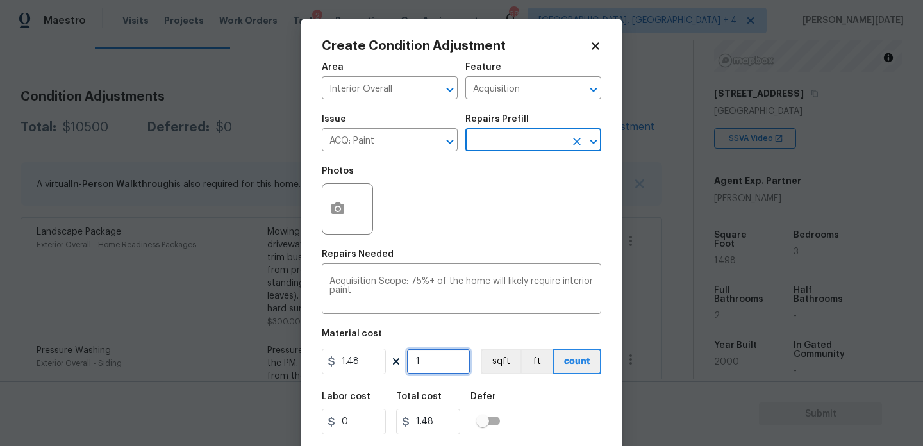
click at [456, 362] on input "1" at bounding box center [438, 362] width 64 height 26
type input "0"
paste input "1498"
type input "1498"
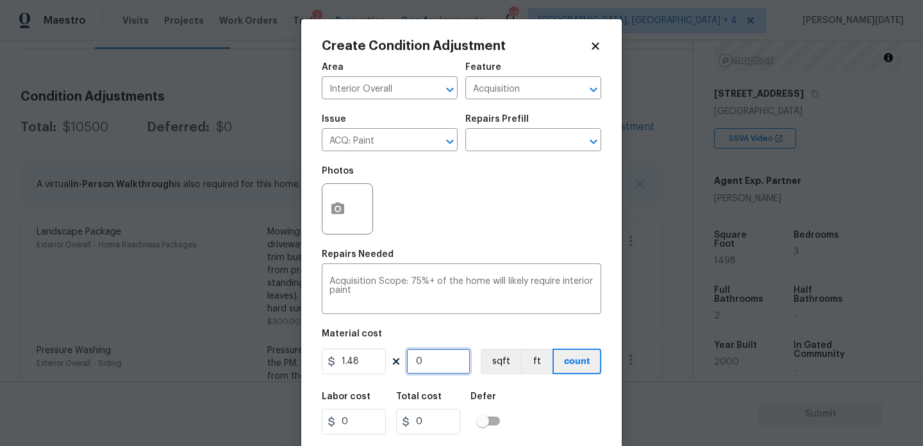
type input "2217.04"
type input "1498"
click at [334, 218] on button "button" at bounding box center [337, 209] width 31 height 50
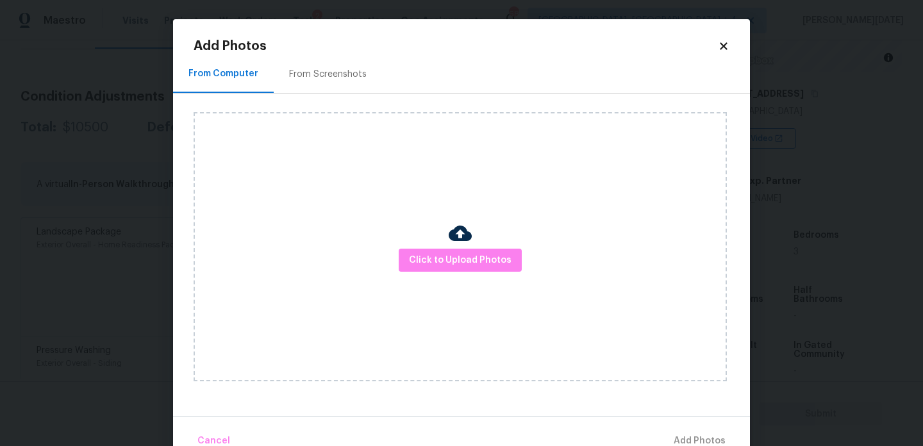
click at [322, 75] on div "From Screenshots" at bounding box center [328, 74] width 78 height 13
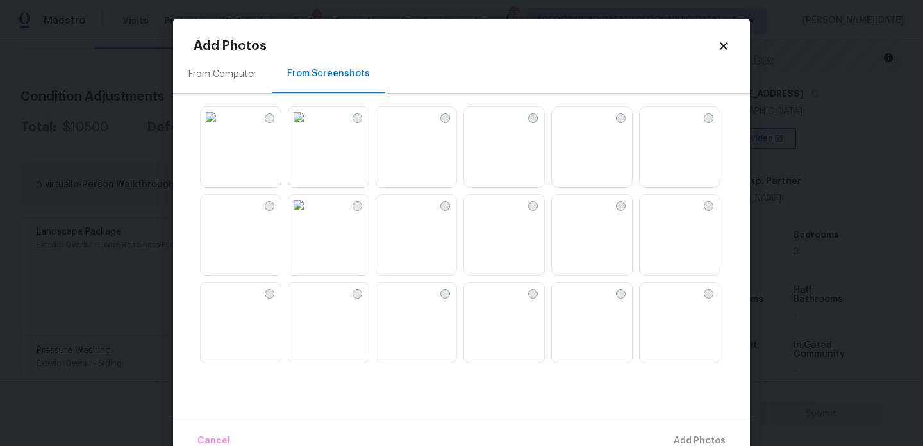
click at [484, 127] on img at bounding box center [474, 117] width 21 height 21
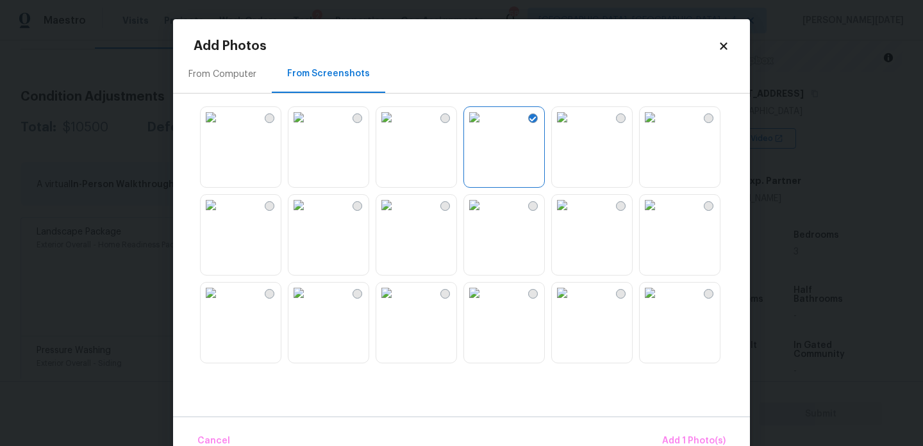
click at [309, 215] on img at bounding box center [298, 205] width 21 height 21
click at [221, 215] on img at bounding box center [211, 205] width 21 height 21
click at [221, 303] on img at bounding box center [211, 293] width 21 height 21
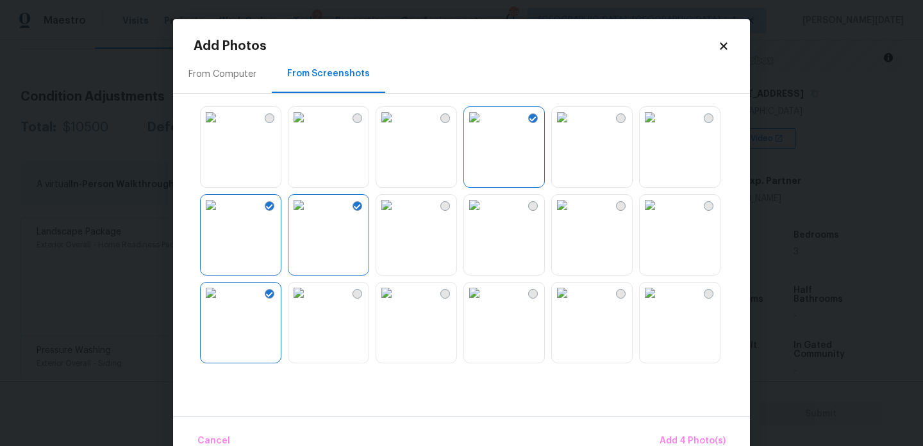
click at [309, 303] on img at bounding box center [298, 293] width 21 height 21
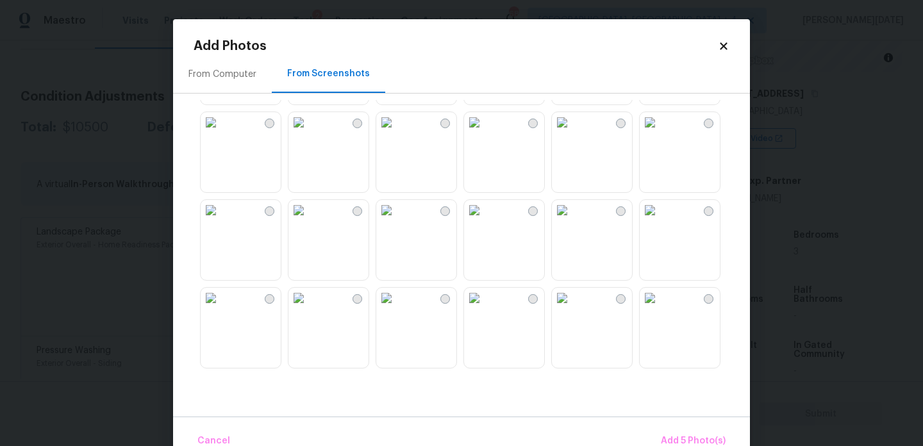
click at [484, 220] on img at bounding box center [474, 210] width 21 height 21
click at [397, 133] on img at bounding box center [386, 122] width 21 height 21
click at [309, 133] on img at bounding box center [298, 122] width 21 height 21
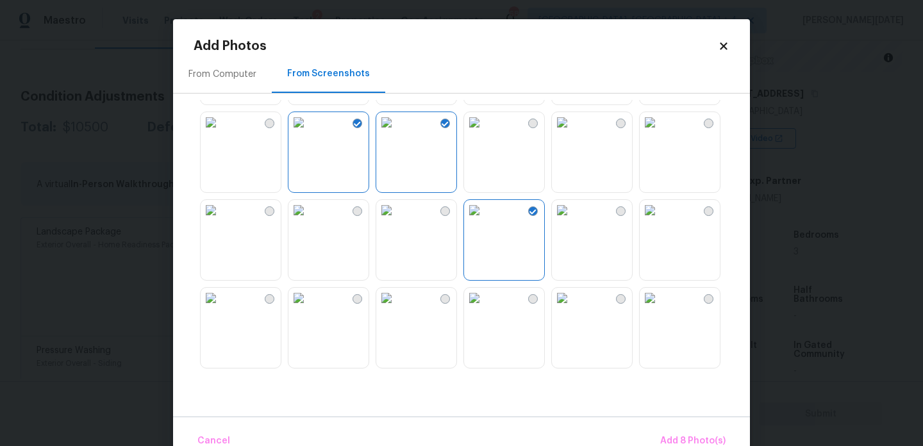
click at [309, 220] on img at bounding box center [298, 210] width 21 height 21
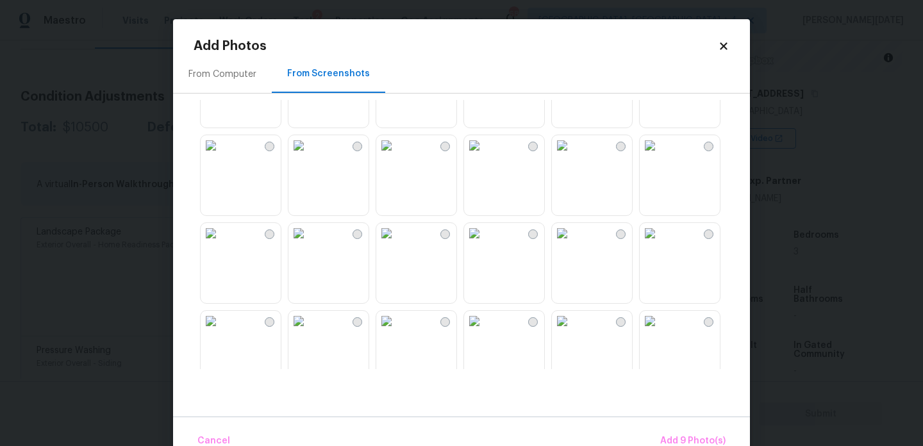
scroll to position [751, 0]
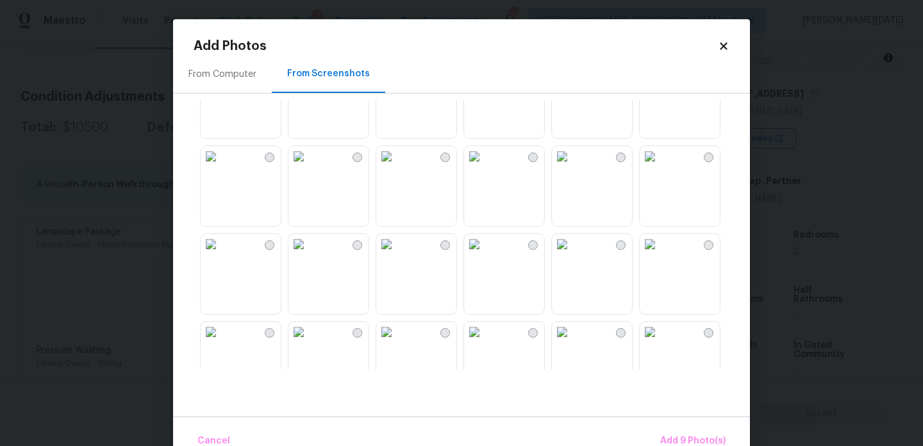
click at [481, 167] on img at bounding box center [474, 156] width 21 height 21
click at [484, 254] on img at bounding box center [474, 244] width 21 height 21
click at [391, 254] on img at bounding box center [386, 244] width 21 height 21
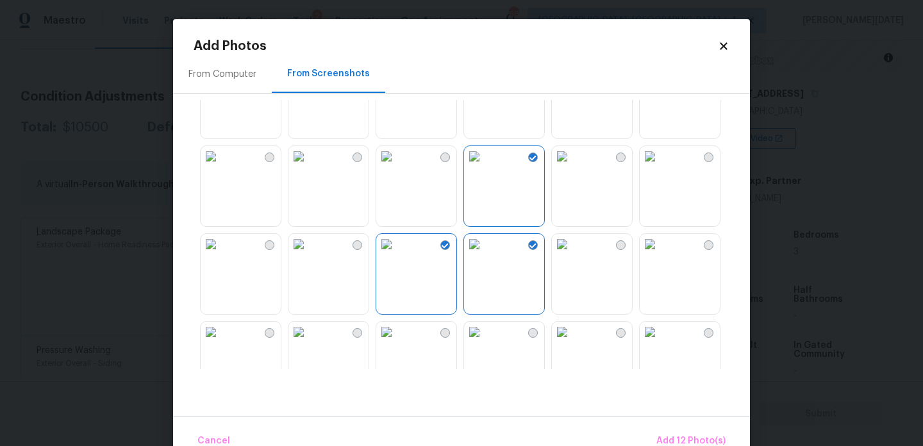
scroll to position [1224, 0]
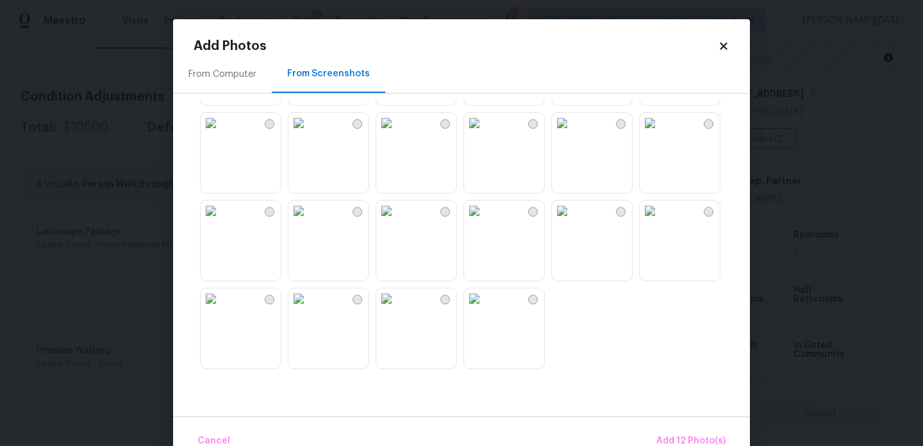
click at [484, 221] on img at bounding box center [474, 211] width 21 height 21
click at [395, 221] on img at bounding box center [386, 211] width 21 height 21
click at [309, 221] on img at bounding box center [298, 211] width 21 height 21
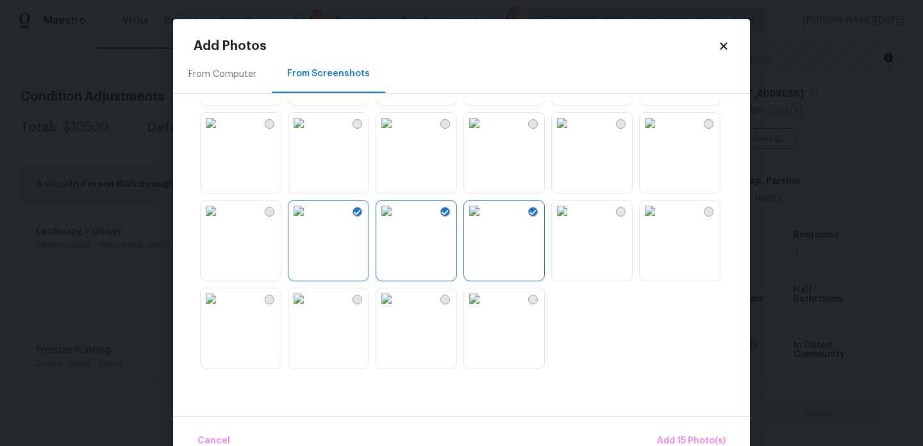
click at [221, 221] on img at bounding box center [211, 211] width 21 height 21
click at [221, 309] on img at bounding box center [211, 298] width 21 height 21
click at [309, 309] on img at bounding box center [298, 298] width 21 height 21
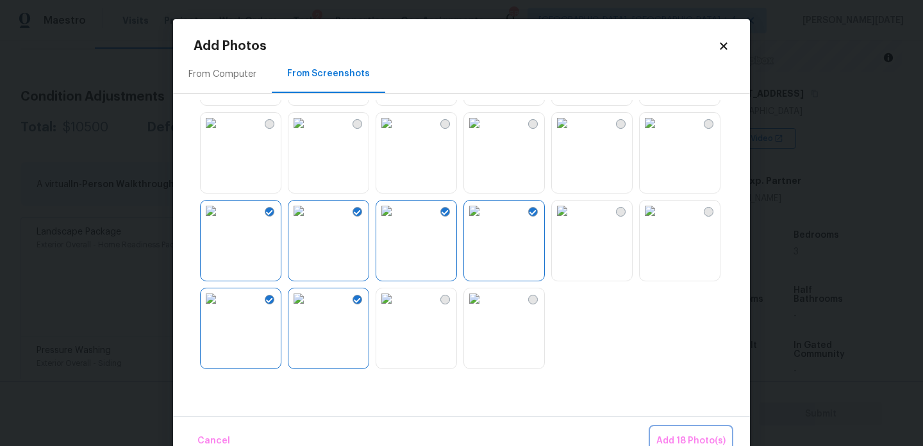
click at [671, 436] on span "Add 18 Photo(s)" at bounding box center [690, 441] width 69 height 16
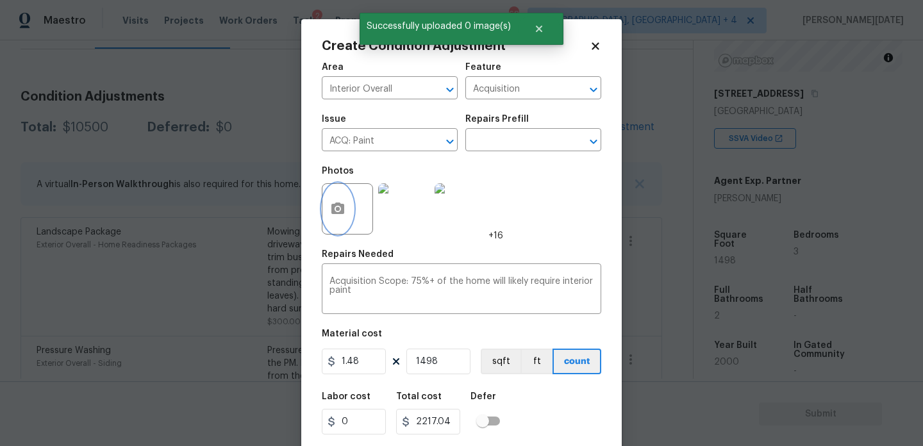
scroll to position [33, 0]
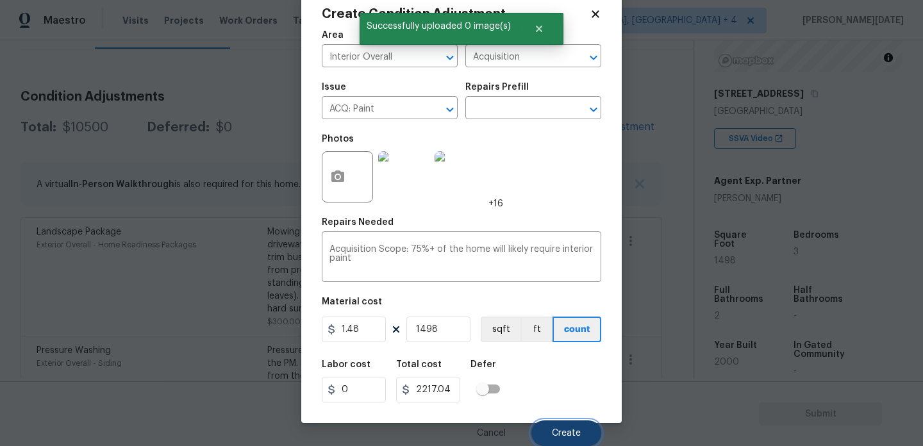
click at [555, 430] on span "Create" at bounding box center [566, 434] width 29 height 10
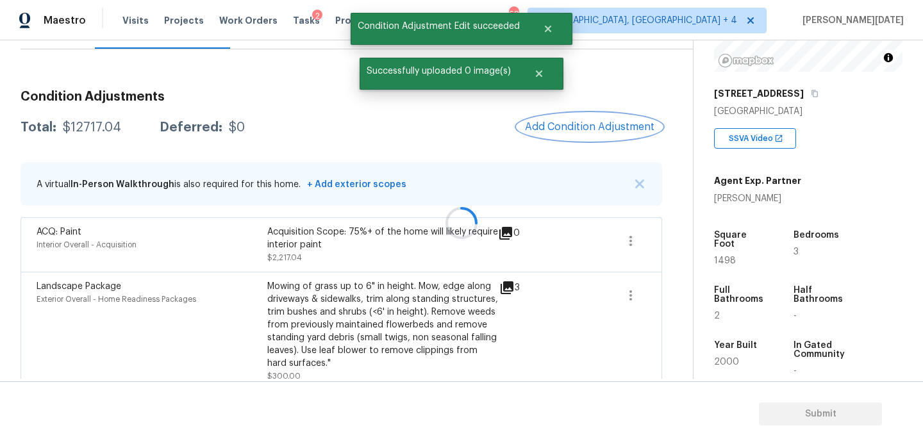
scroll to position [0, 0]
click at [597, 136] on button "Add Condition Adjustment" at bounding box center [592, 126] width 145 height 27
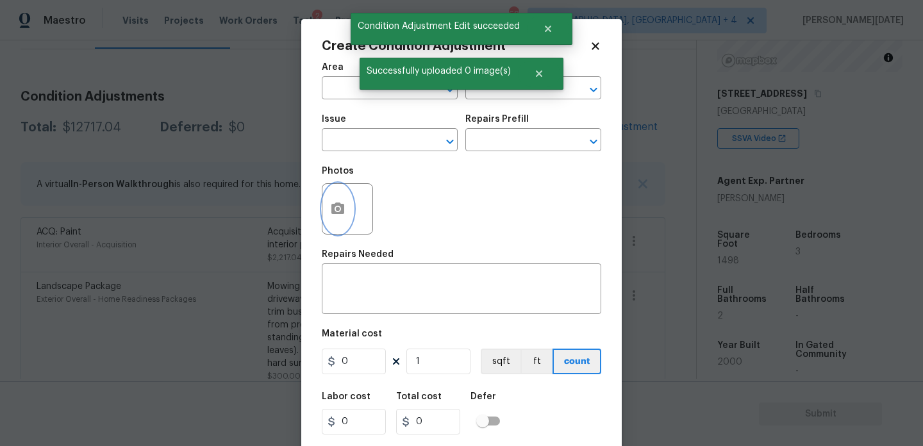
click at [343, 218] on button "button" at bounding box center [337, 209] width 31 height 50
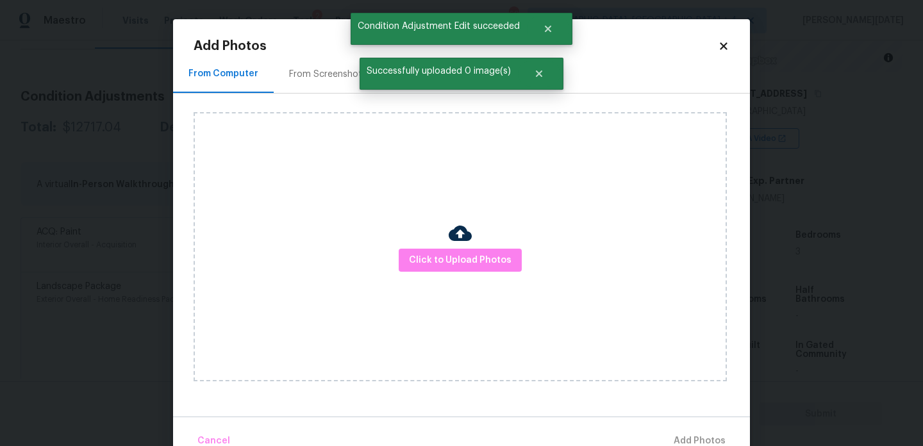
click at [326, 61] on div "From Screenshots" at bounding box center [328, 74] width 108 height 38
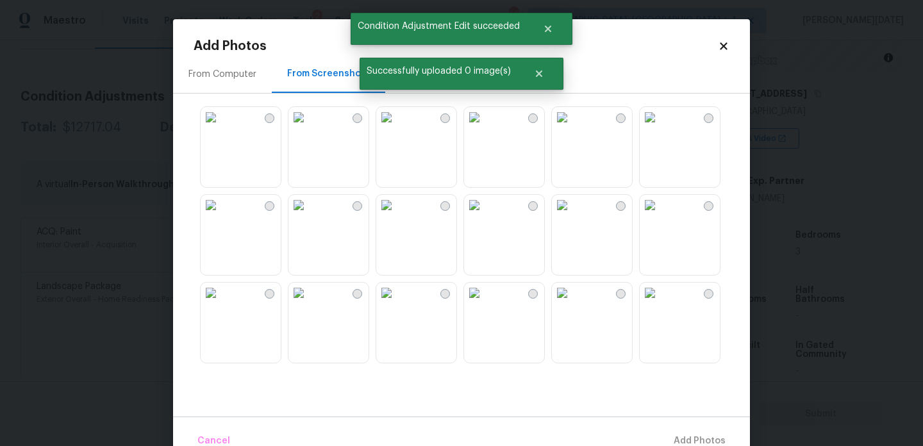
click at [221, 215] on img at bounding box center [211, 205] width 21 height 21
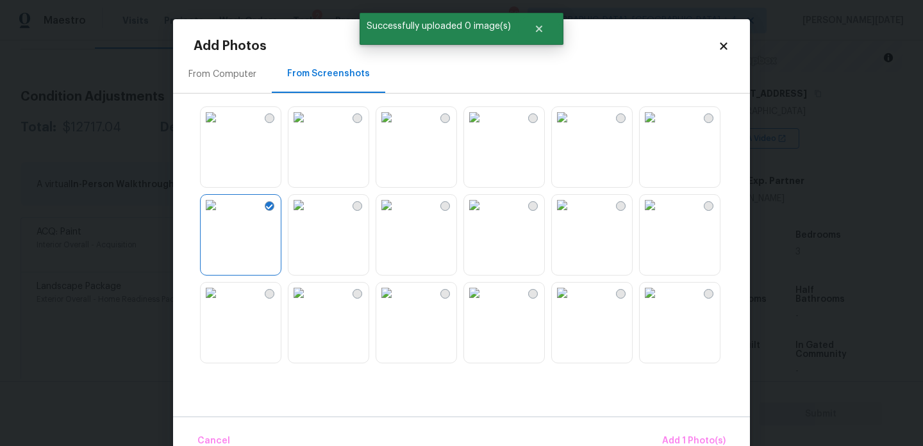
click at [572, 215] on img at bounding box center [562, 205] width 21 height 21
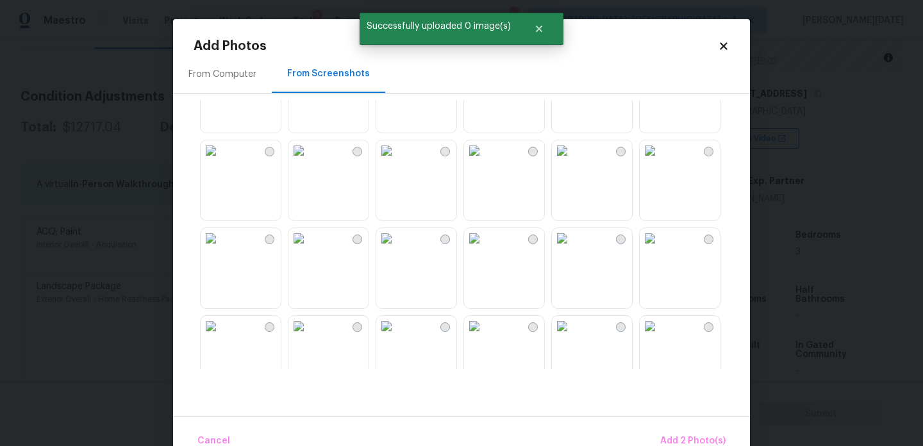
scroll to position [253, 0]
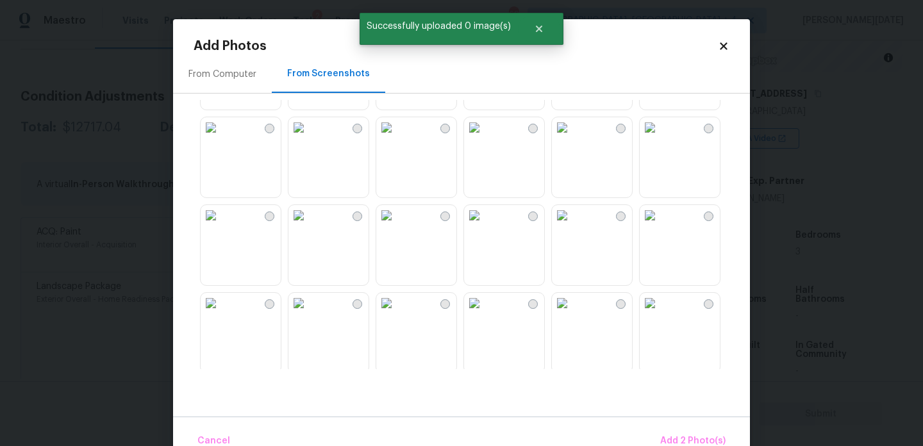
click at [572, 138] on img at bounding box center [562, 127] width 21 height 21
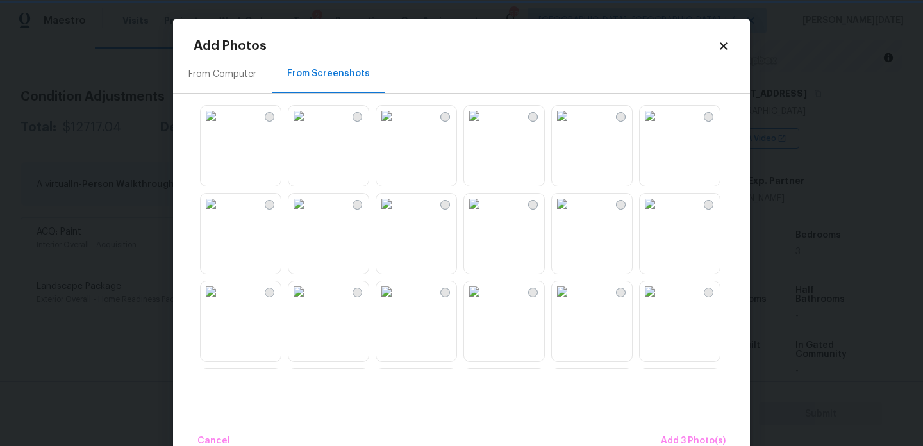
scroll to position [529, 0]
click at [484, 213] on img at bounding box center [474, 203] width 21 height 21
click at [309, 126] on img at bounding box center [298, 115] width 21 height 21
click at [309, 213] on img at bounding box center [298, 203] width 21 height 21
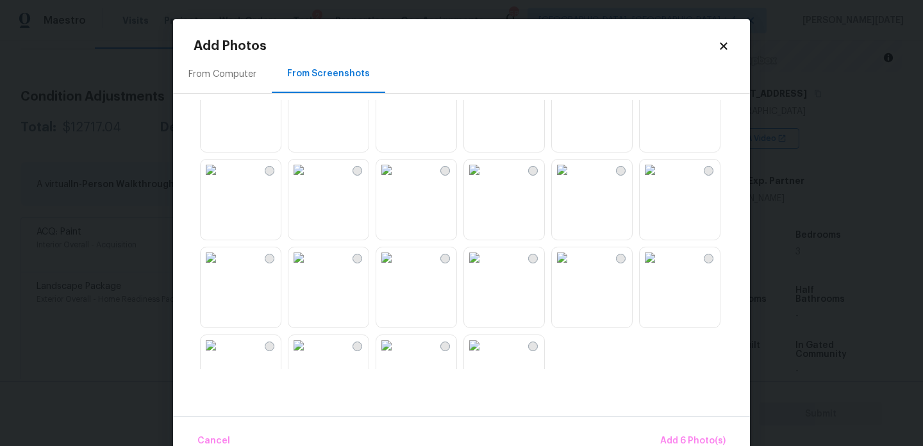
scroll to position [1224, 0]
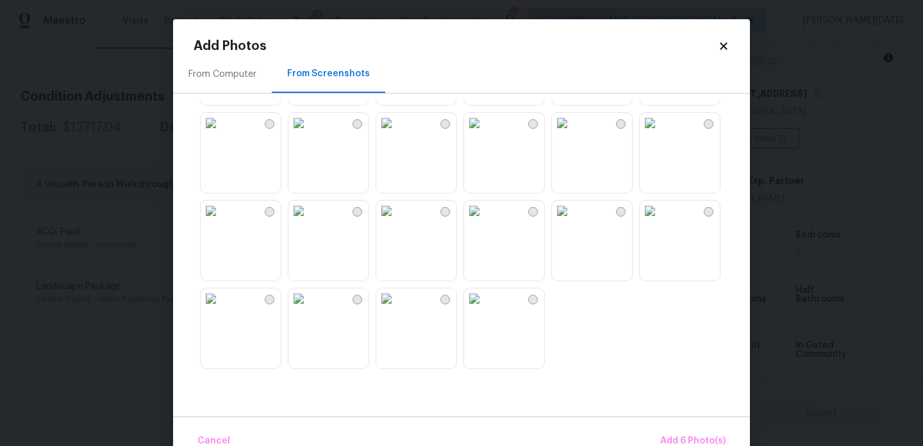
click at [397, 133] on img at bounding box center [386, 123] width 21 height 21
click at [397, 221] on img at bounding box center [386, 211] width 21 height 21
click at [309, 133] on img at bounding box center [298, 123] width 21 height 21
click at [221, 133] on img at bounding box center [211, 123] width 21 height 21
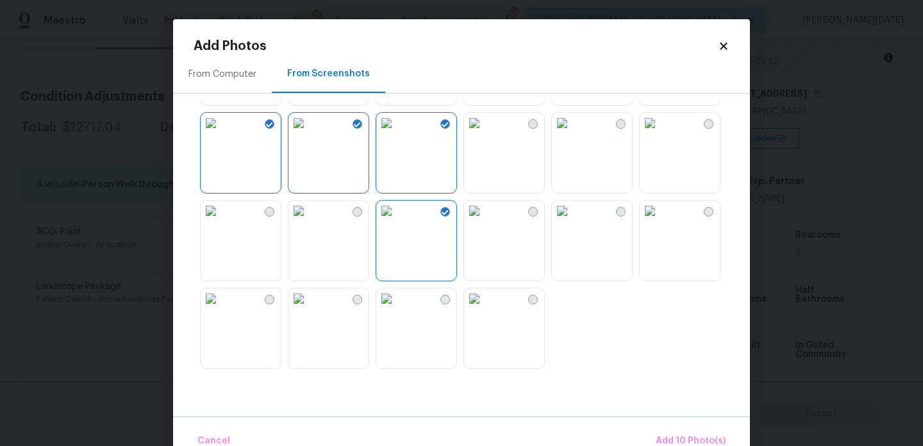
click at [221, 309] on img at bounding box center [211, 298] width 21 height 21
click at [484, 221] on img at bounding box center [474, 211] width 21 height 21
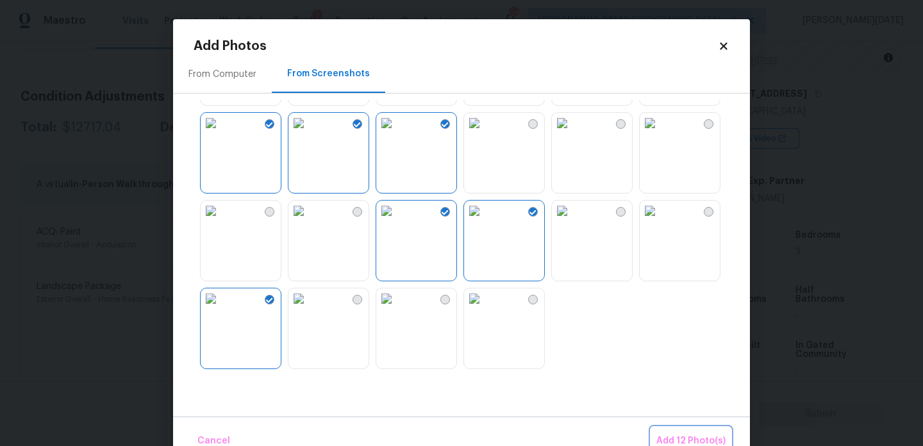
click at [692, 435] on span "Add 12 Photo(s)" at bounding box center [690, 441] width 69 height 16
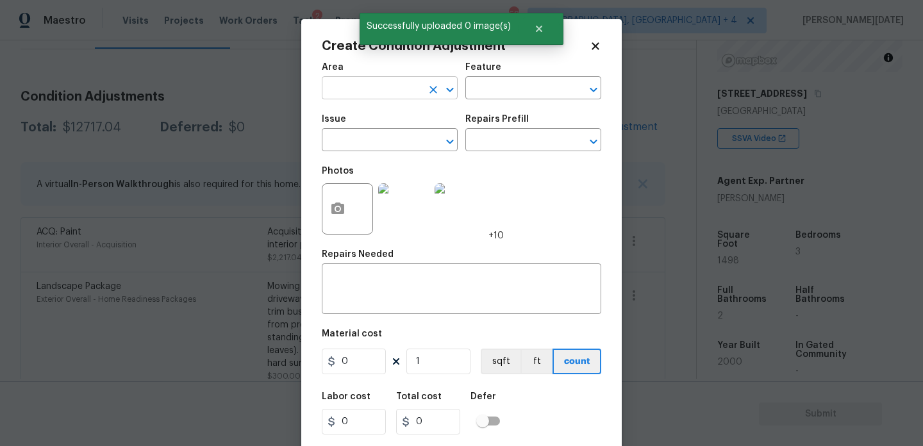
click at [363, 85] on input "text" at bounding box center [372, 89] width 100 height 20
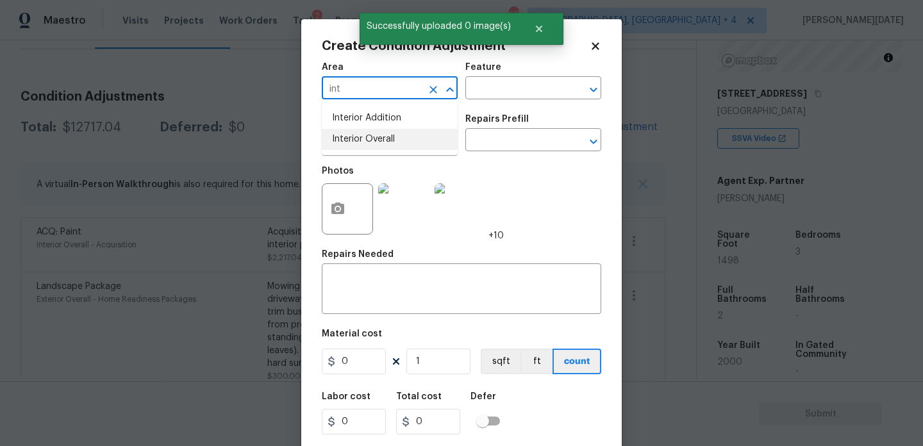
click at [377, 144] on li "Interior Overall" at bounding box center [390, 139] width 136 height 21
type input "Interior Overall"
click at [377, 144] on input "text" at bounding box center [372, 141] width 100 height 20
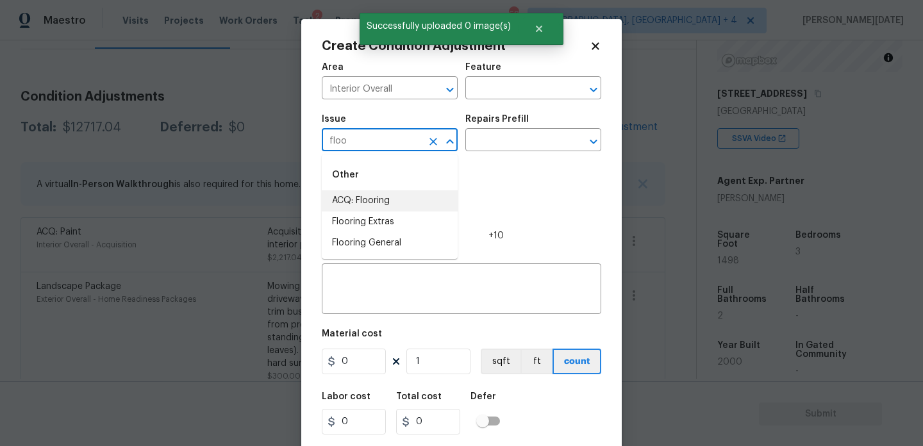
click at [384, 208] on li "ACQ: Flooring" at bounding box center [390, 200] width 136 height 21
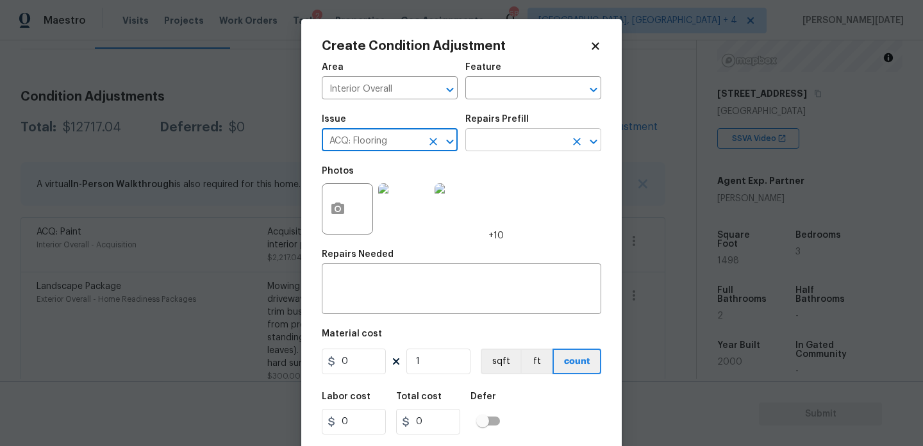
type input "ACQ: Flooring"
click at [518, 145] on input "text" at bounding box center [515, 141] width 100 height 20
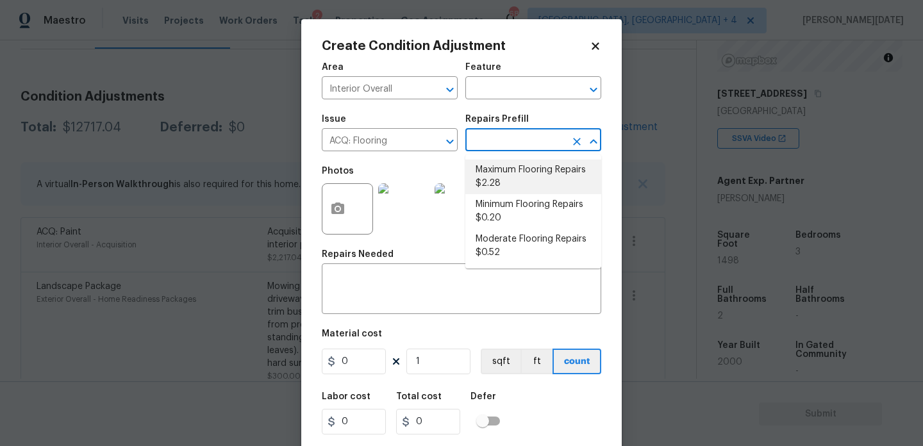
click at [520, 177] on li "Maximum Flooring Repairs $2.28" at bounding box center [533, 177] width 136 height 35
type input "Acquisition"
type textarea "Acquisition Scope: Maximum flooring repairs"
type input "2.28"
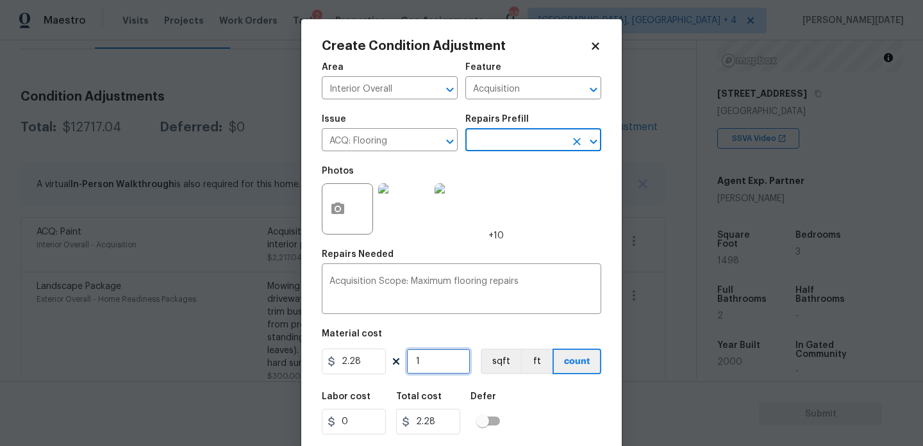
click at [442, 363] on input "1" at bounding box center [438, 362] width 64 height 26
type input "0"
paste input "1498"
type input "1498"
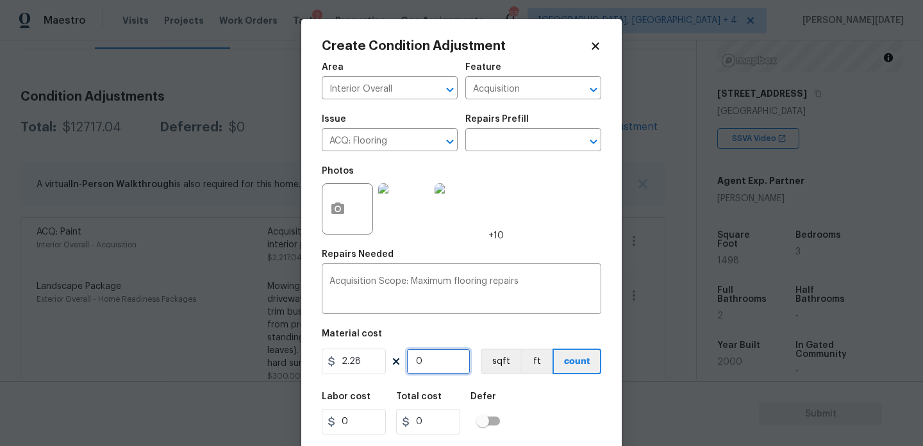
type input "3415.44"
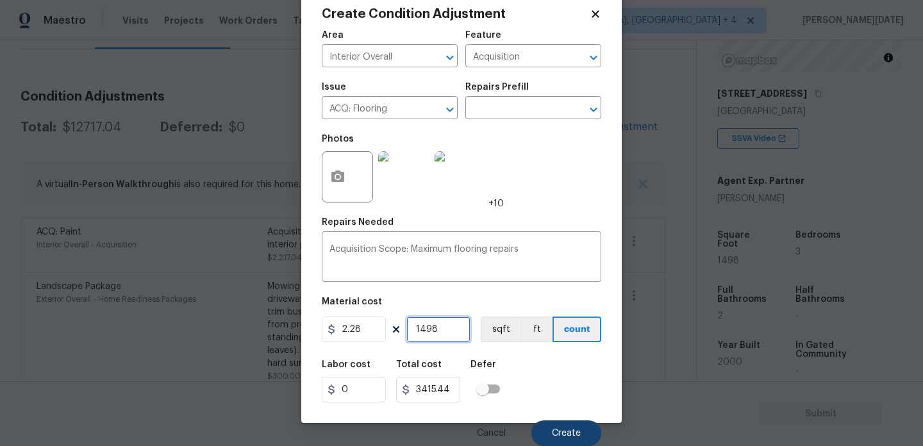
type input "1498"
click at [558, 434] on span "Create" at bounding box center [566, 434] width 29 height 10
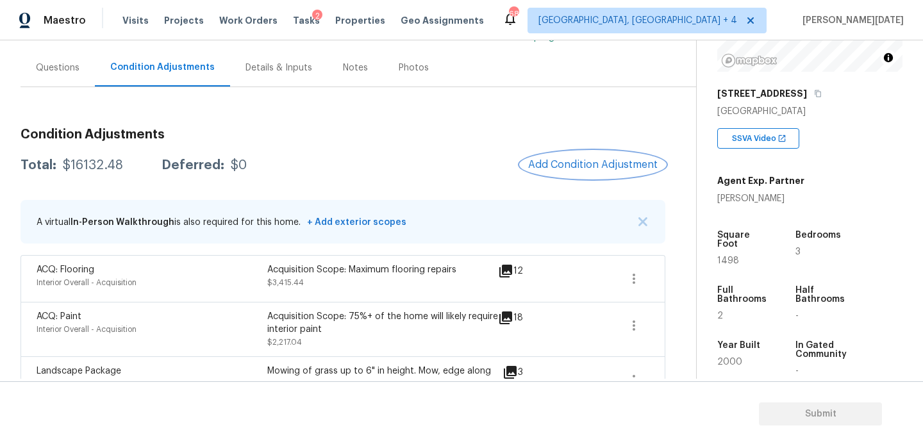
scroll to position [58, 0]
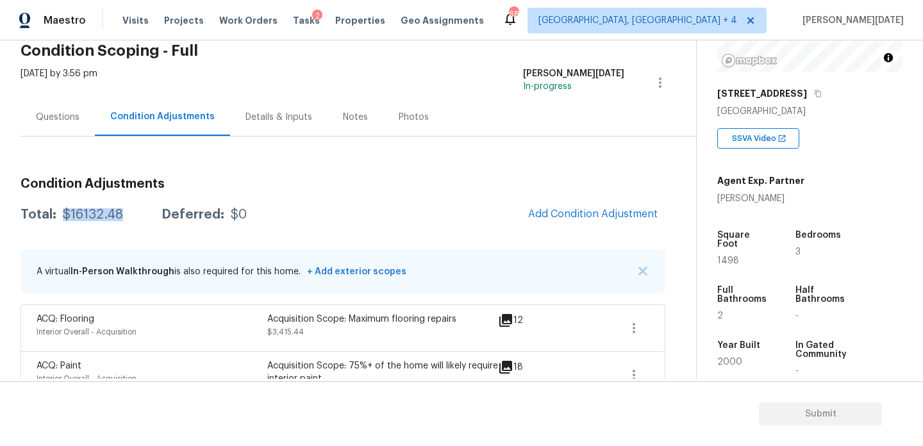
drag, startPoint x: 63, startPoint y: 212, endPoint x: 121, endPoint y: 215, distance: 58.4
click at [121, 215] on div "Total: $16132.48 Deferred: $0" at bounding box center [134, 214] width 226 height 13
copy div "$16132.48"
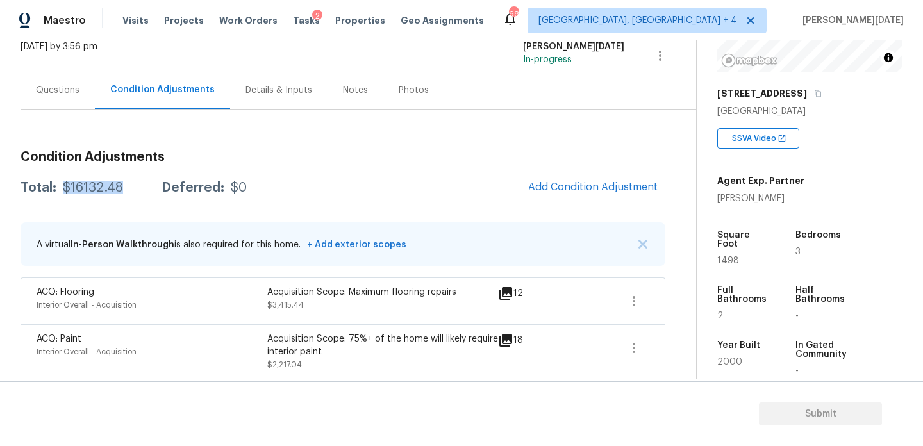
scroll to position [27, 0]
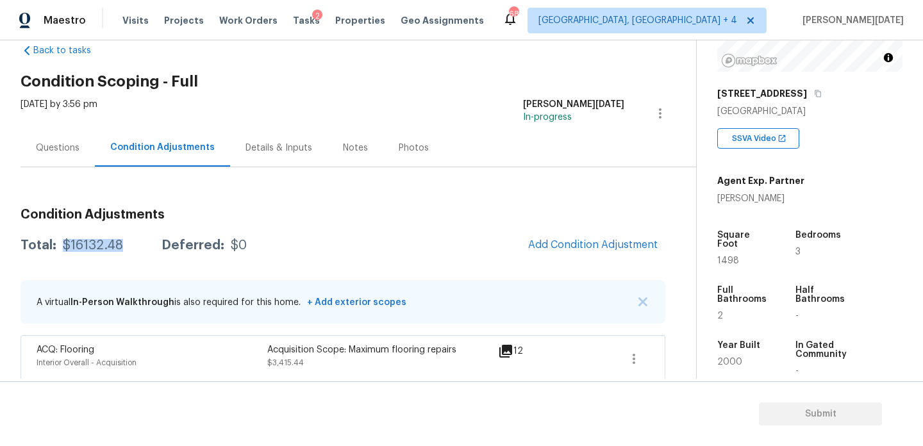
click at [60, 144] on div "Questions" at bounding box center [58, 148] width 44 height 13
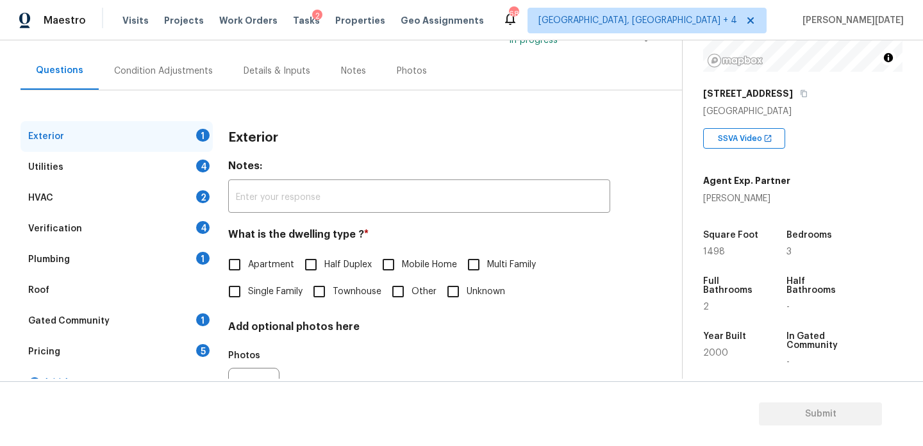
scroll to position [9, 0]
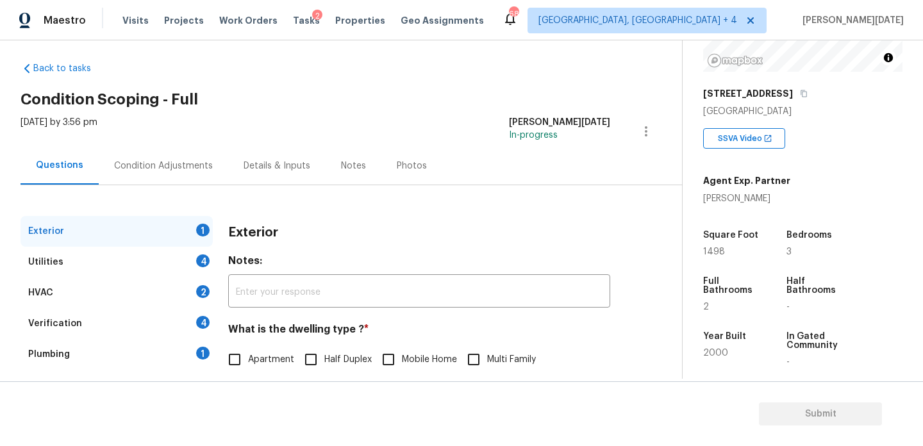
click at [186, 153] on div "Condition Adjustments" at bounding box center [163, 166] width 129 height 38
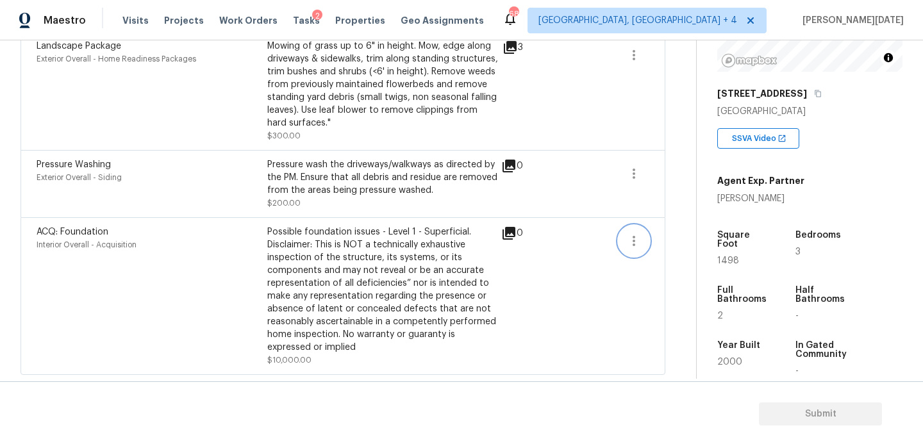
click at [622, 241] on button "button" at bounding box center [633, 241] width 31 height 31
click at [677, 241] on div "Edit" at bounding box center [706, 238] width 100 height 13
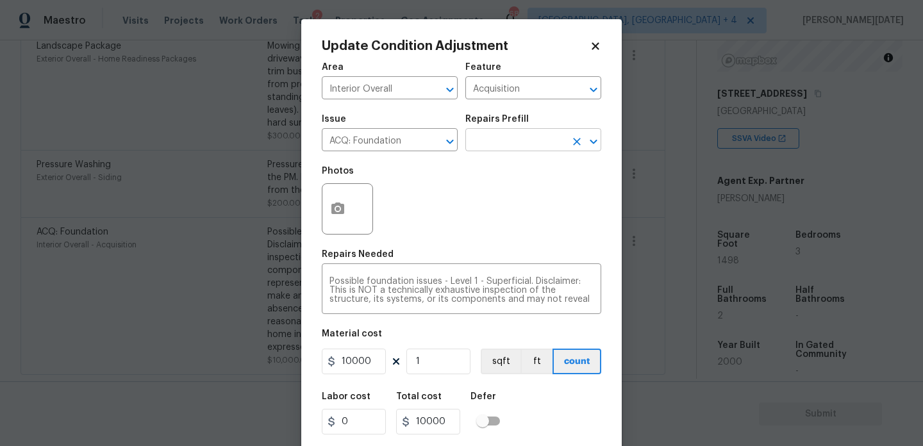
click at [514, 145] on input "text" at bounding box center [515, 141] width 100 height 20
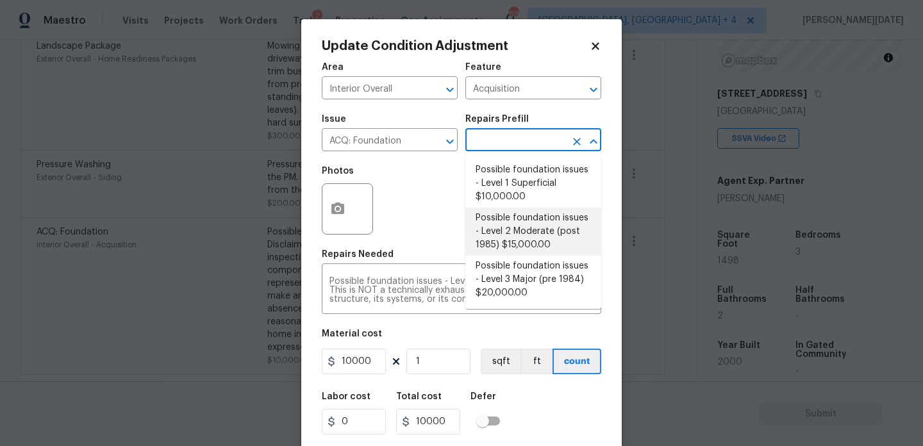
click at [516, 232] on li "Possible foundation issues - Level 2 Moderate (post 1985) $15,000.00" at bounding box center [533, 232] width 136 height 48
type textarea "Possible foundation issues - Level 2 Moderate: Disclaimer: This is NOT a techni…"
type input "15000"
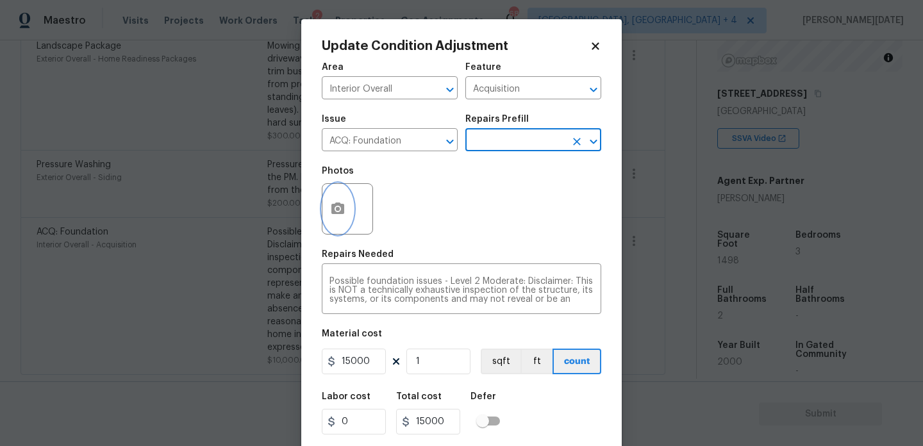
click at [334, 217] on button "button" at bounding box center [337, 209] width 31 height 50
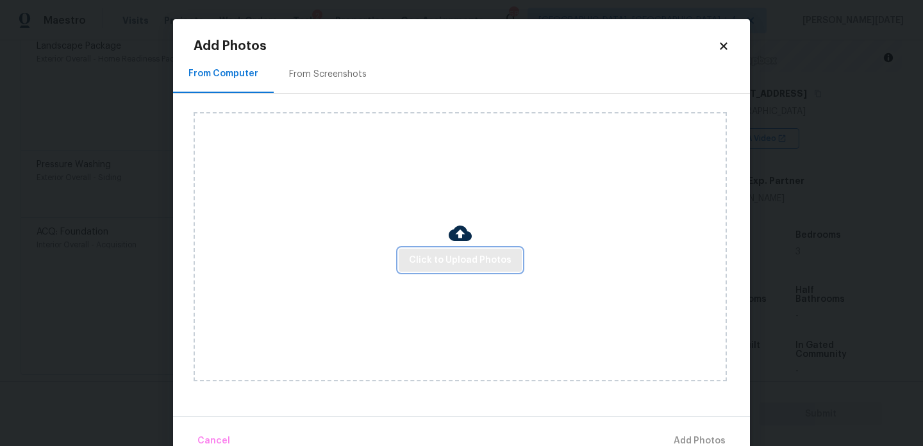
click at [416, 266] on span "Click to Upload Photos" at bounding box center [460, 260] width 103 height 16
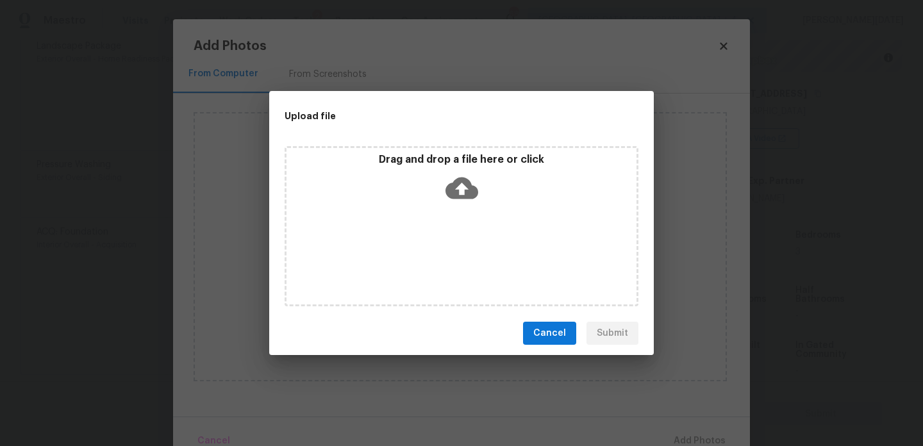
click at [416, 266] on div "Drag and drop a file here or click" at bounding box center [461, 226] width 354 height 160
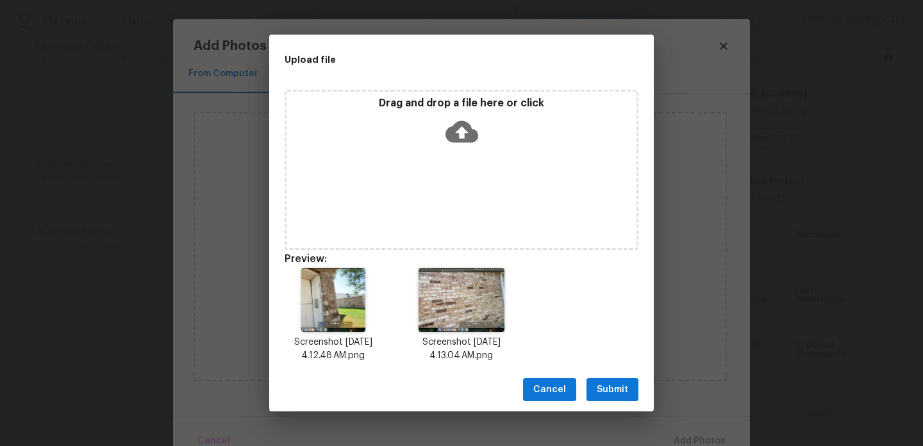
click at [602, 395] on span "Submit" at bounding box center [611, 390] width 31 height 16
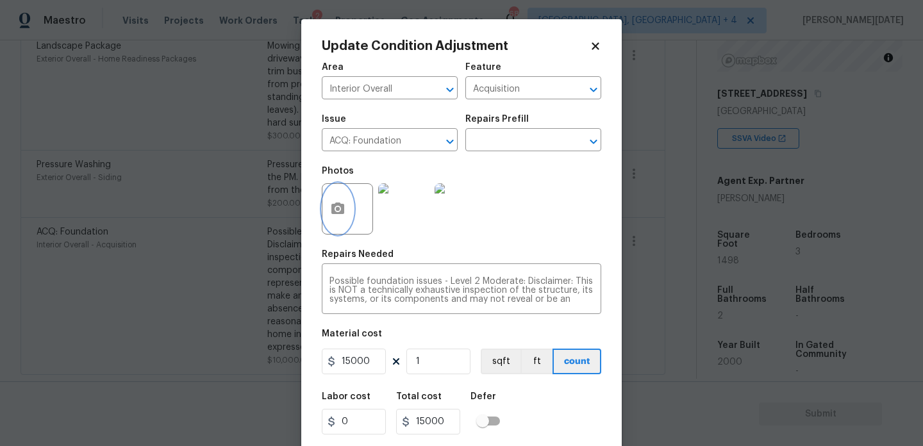
scroll to position [33, 0]
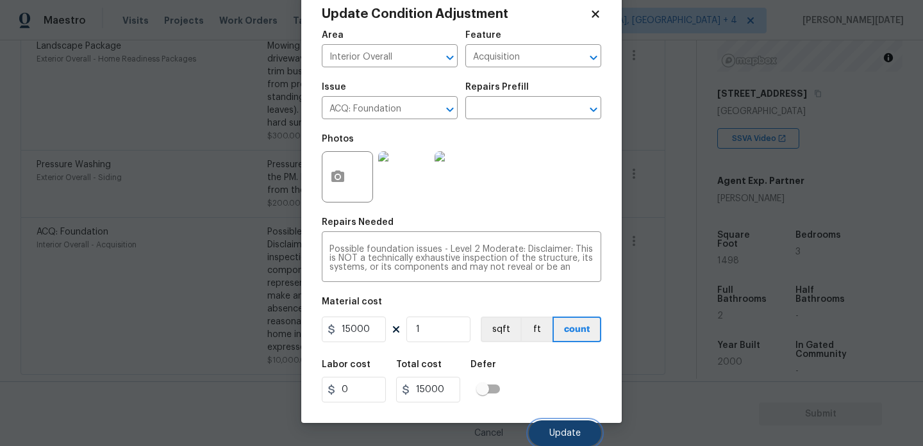
click at [559, 442] on button "Update" at bounding box center [565, 433] width 72 height 26
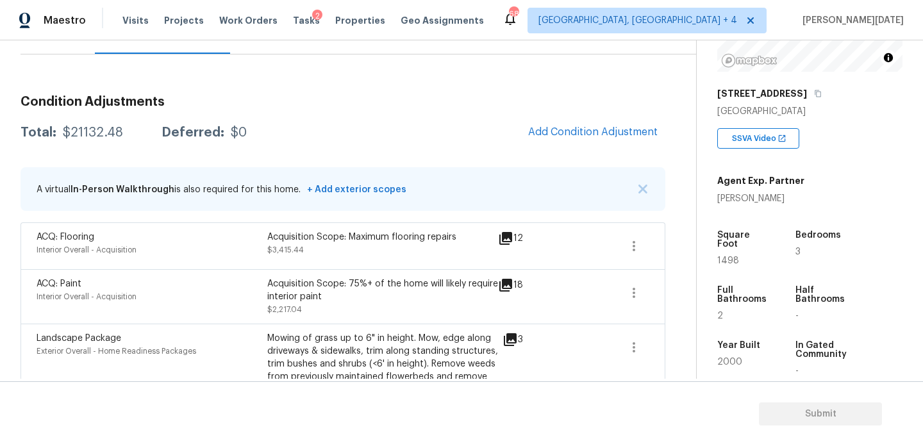
scroll to position [0, 0]
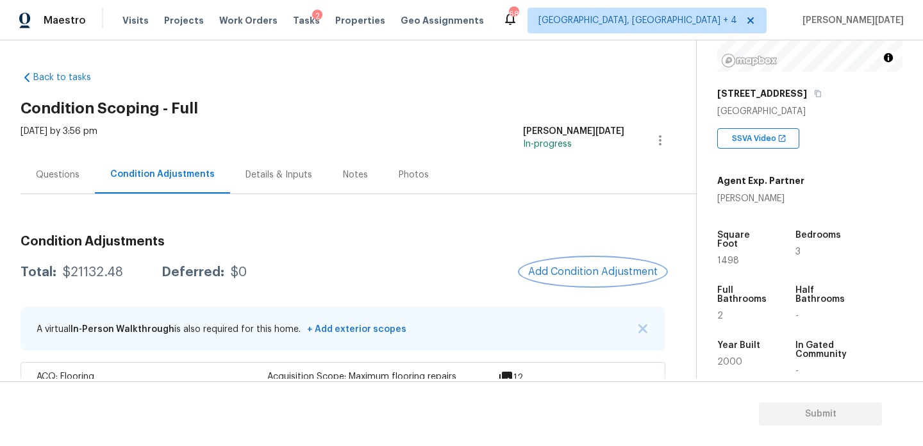
click at [536, 268] on span "Add Condition Adjustment" at bounding box center [592, 272] width 129 height 12
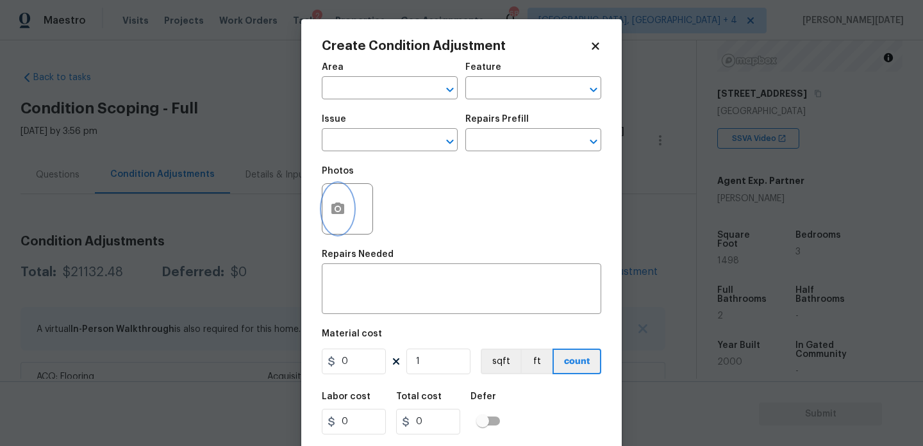
click at [342, 217] on button "button" at bounding box center [337, 209] width 31 height 50
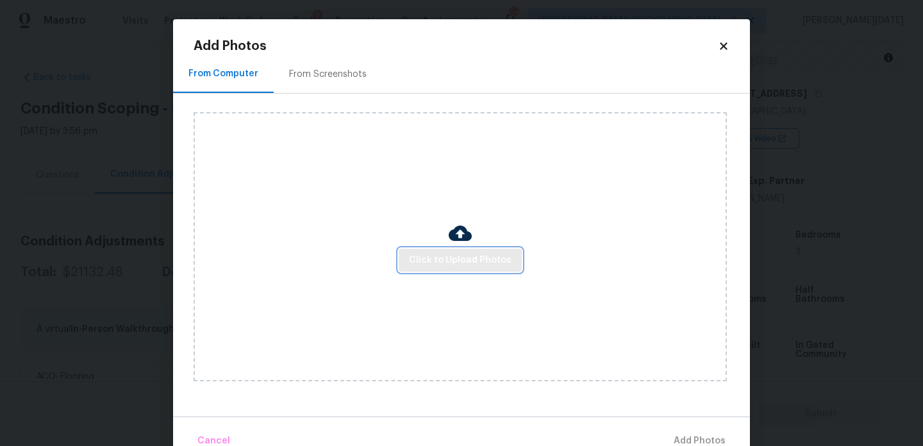
click at [439, 258] on span "Click to Upload Photos" at bounding box center [460, 260] width 103 height 16
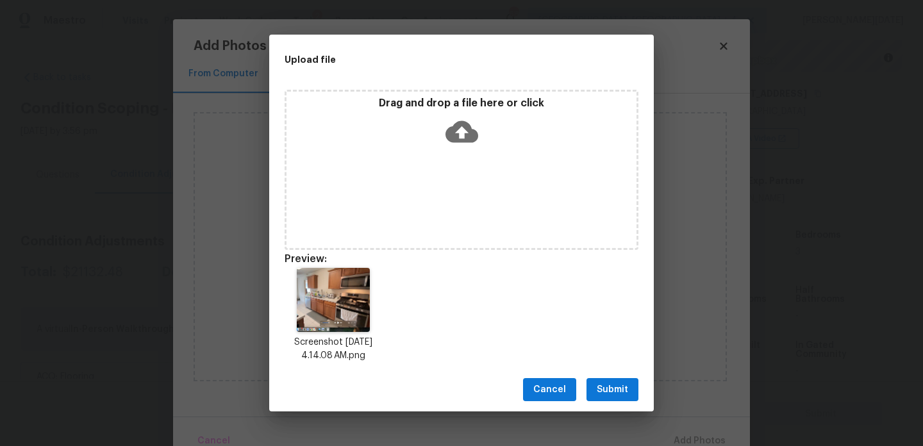
click at [607, 391] on span "Submit" at bounding box center [611, 390] width 31 height 16
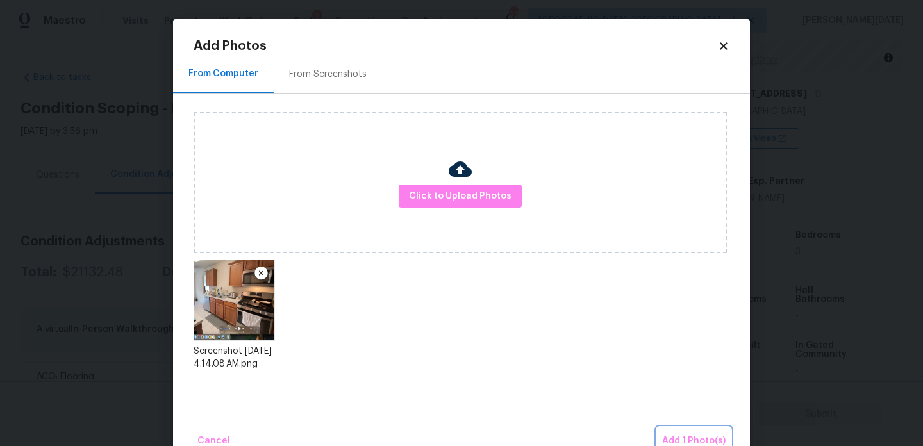
click at [687, 439] on span "Add 1 Photo(s)" at bounding box center [693, 441] width 63 height 16
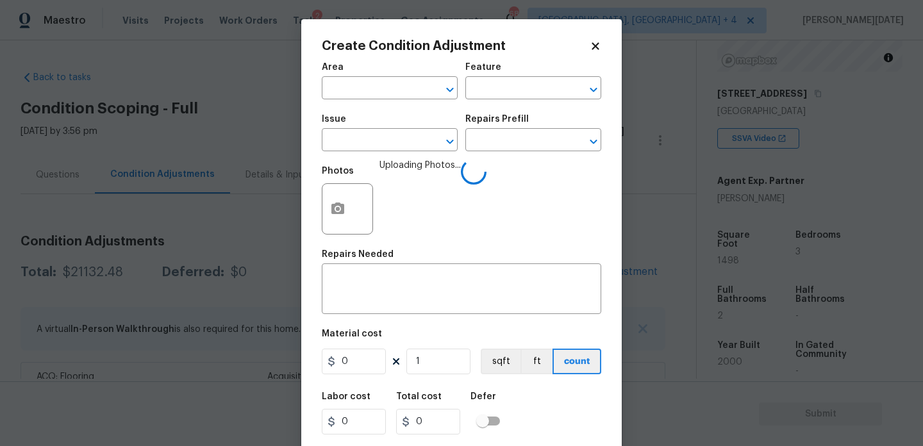
click at [342, 101] on span "Area ​" at bounding box center [390, 81] width 136 height 52
click at [342, 95] on input "text" at bounding box center [372, 89] width 100 height 20
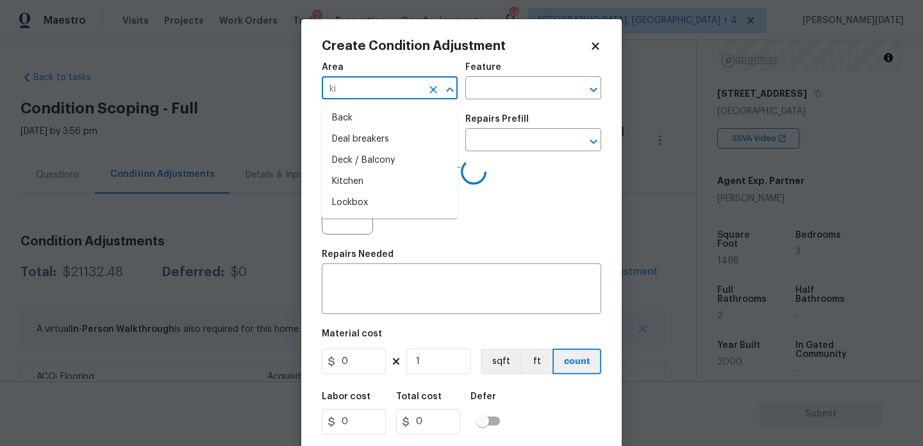
type input "kit"
click at [358, 117] on li "Addition or Conversion" at bounding box center [390, 118] width 136 height 21
type input "Addition or Conversion"
click at [432, 91] on icon "Clear" at bounding box center [433, 89] width 13 height 13
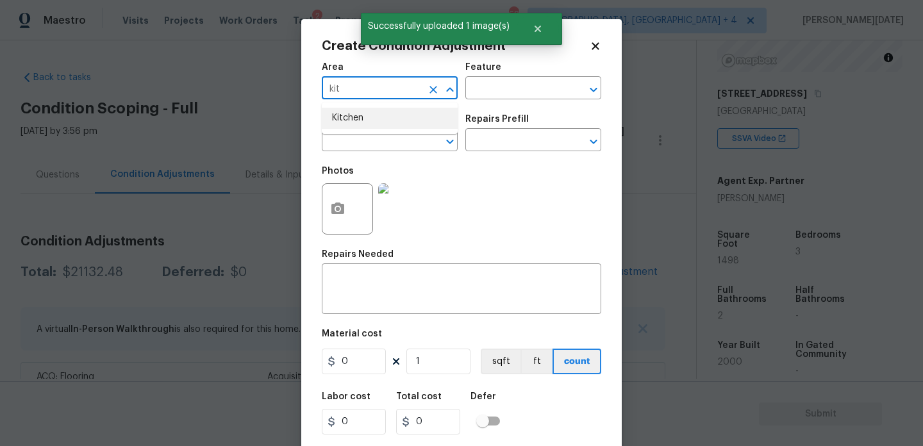
click at [422, 110] on li "Kitchen" at bounding box center [390, 118] width 136 height 21
type input "Kitchen"
click at [407, 130] on div "Issue" at bounding box center [390, 123] width 136 height 17
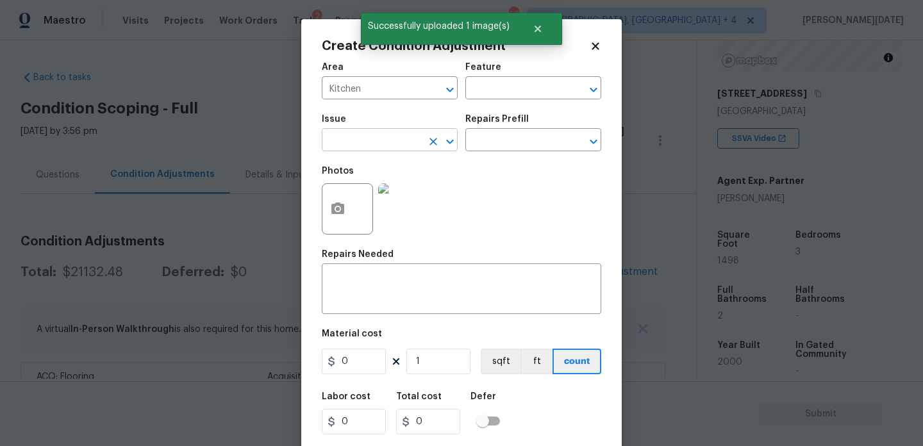
click at [405, 139] on input "text" at bounding box center [372, 141] width 100 height 20
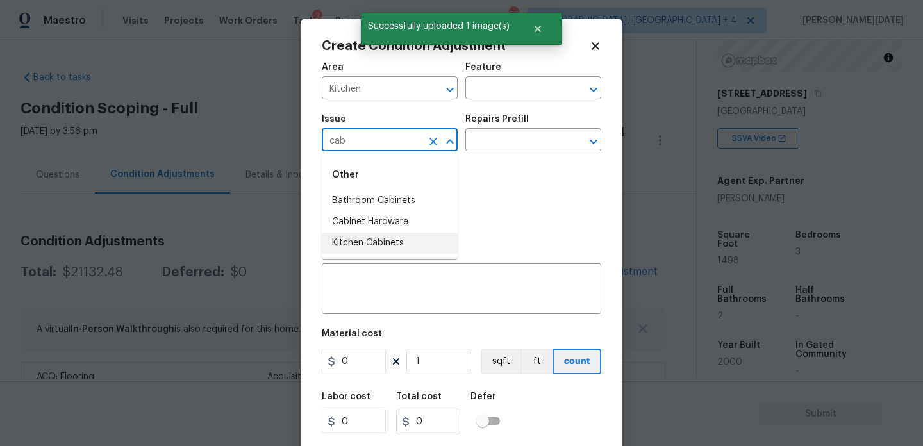
click at [408, 239] on li "Kitchen Cabinets" at bounding box center [390, 243] width 136 height 21
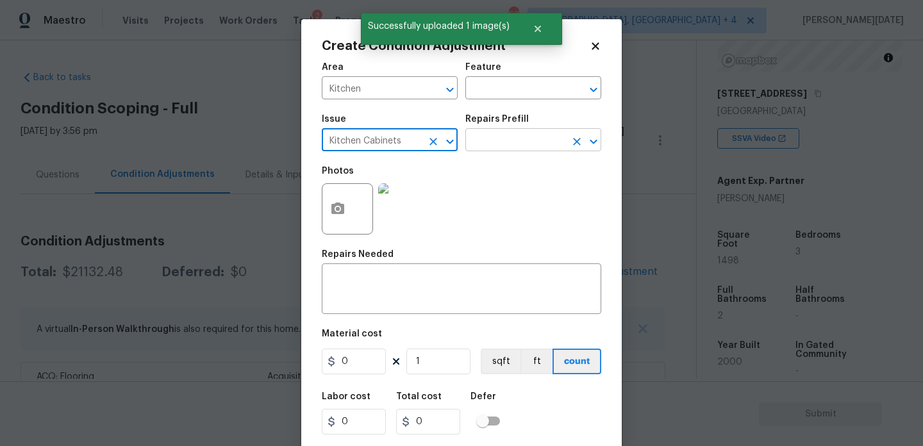
type input "Kitchen Cabinets"
click at [482, 147] on input "text" at bounding box center [515, 141] width 100 height 20
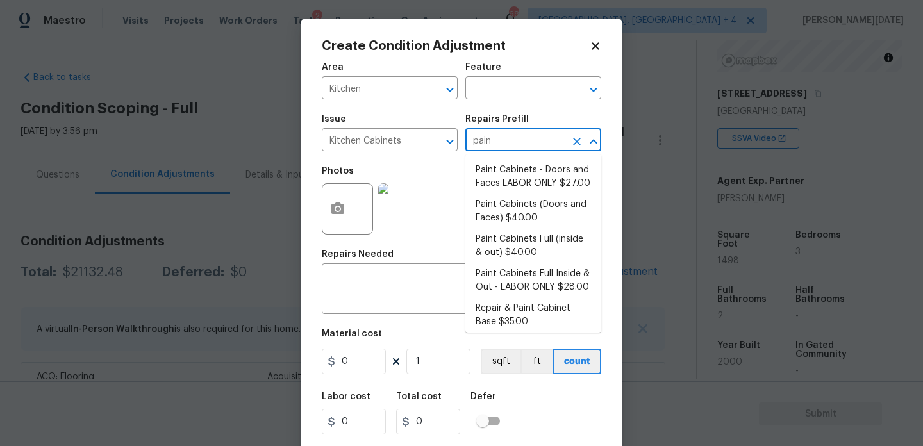
type input "paint"
click at [501, 179] on li "Paint Cabinets - Doors and Faces LABOR ONLY $27.00" at bounding box center [533, 177] width 136 height 35
type input "Cabinets"
type textarea "Prep, sand, mask and apply 2 coats of paint to the kitchen cabinet doors and bo…"
type input "27"
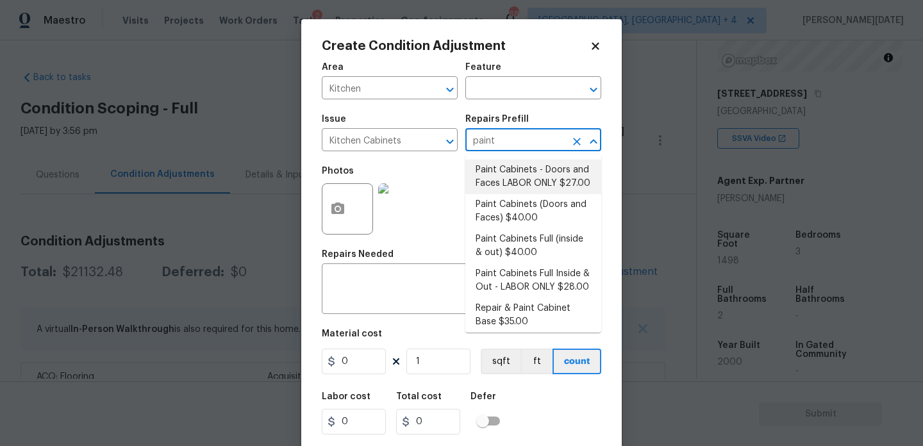
type input "27"
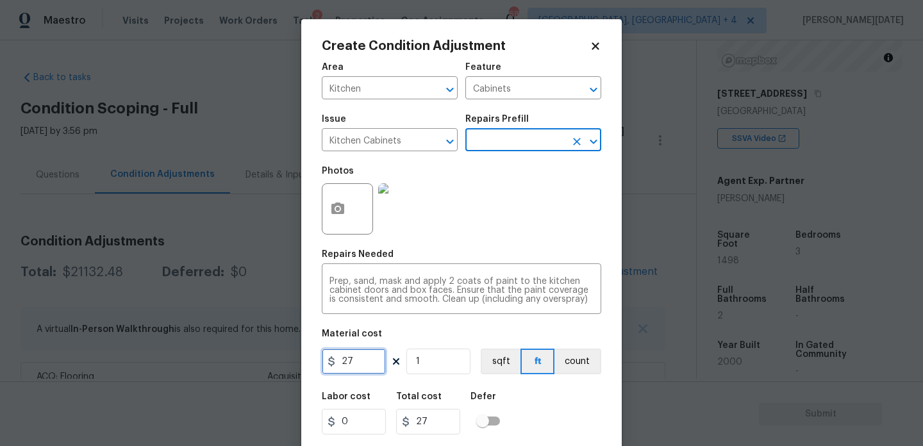
drag, startPoint x: 368, startPoint y: 357, endPoint x: 163, endPoint y: 354, distance: 205.0
click at [163, 354] on div "Create Condition Adjustment Area Kitchen ​ Feature Cabinets ​ Issue Kitchen Cab…" at bounding box center [461, 223] width 923 height 446
type input "1200"
click at [490, 242] on div "Photos" at bounding box center [461, 200] width 279 height 83
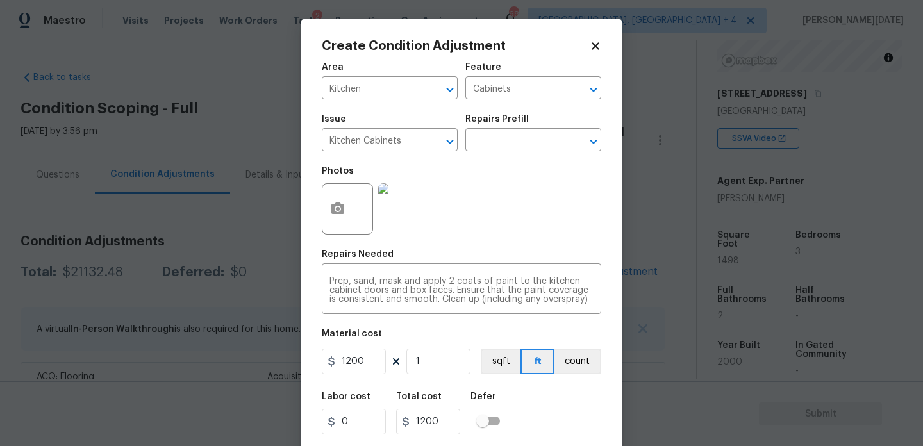
scroll to position [33, 0]
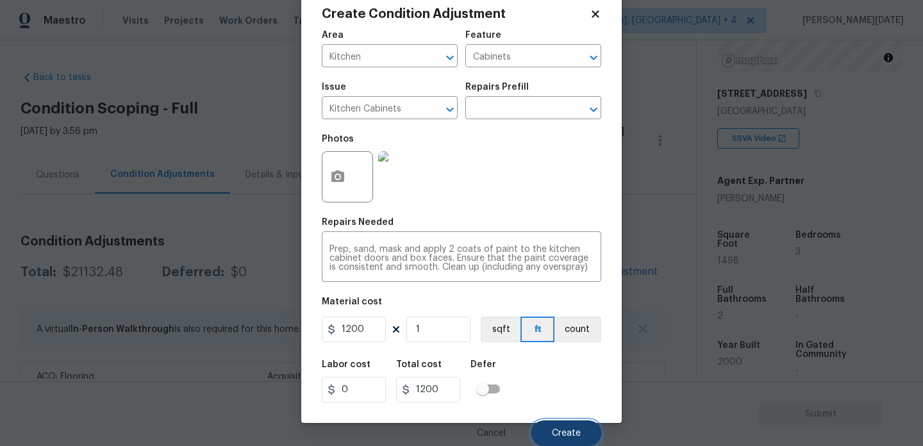
click at [559, 422] on button "Create" at bounding box center [566, 433] width 70 height 26
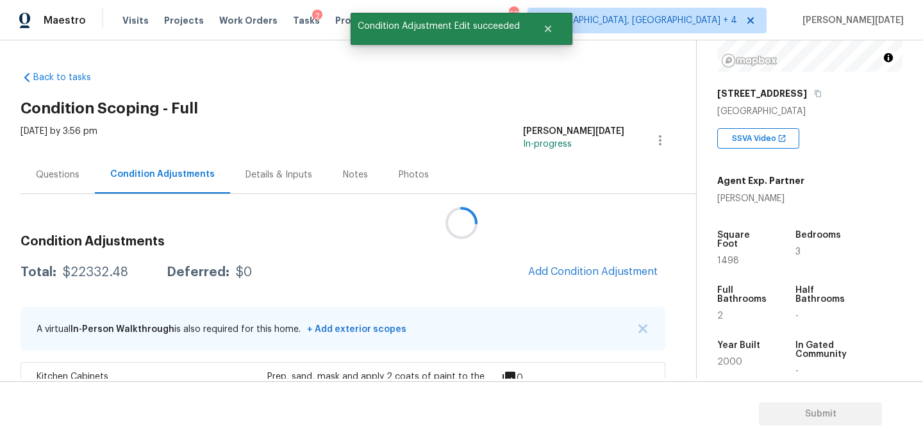
scroll to position [0, 0]
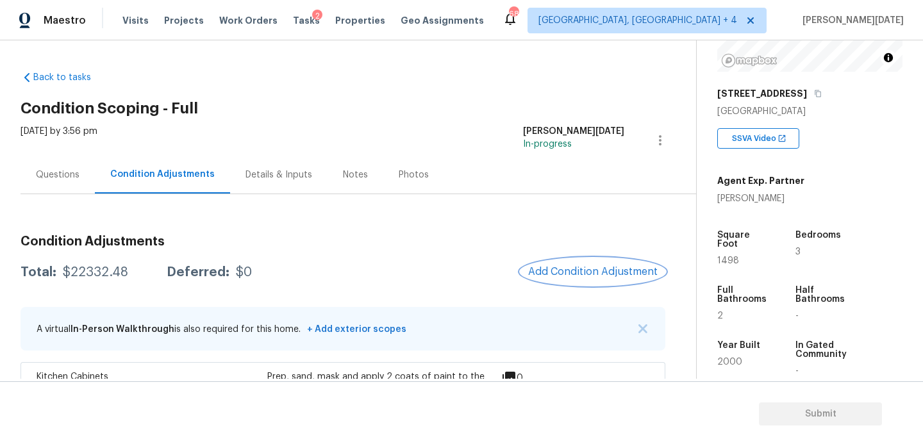
click at [587, 275] on span "Add Condition Adjustment" at bounding box center [592, 272] width 129 height 12
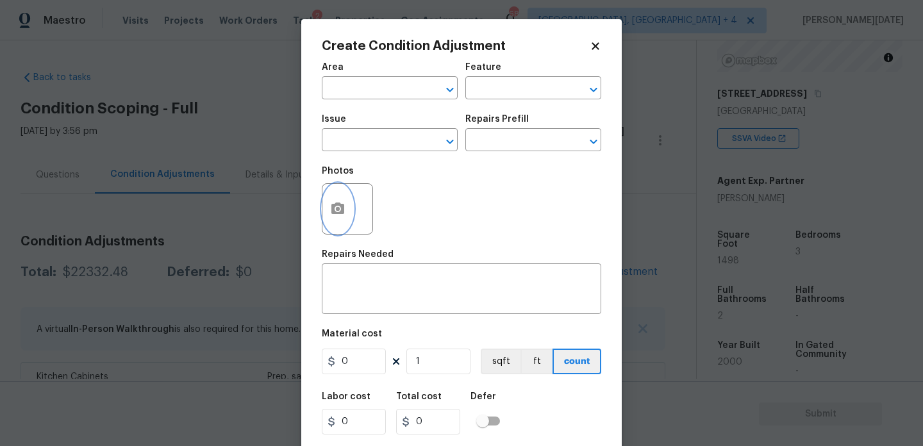
click at [347, 221] on button "button" at bounding box center [337, 209] width 31 height 50
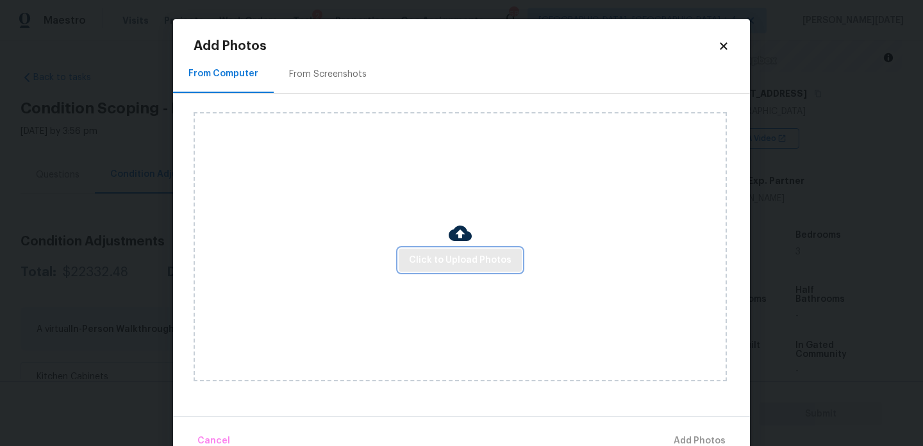
click at [432, 259] on span "Click to Upload Photos" at bounding box center [460, 260] width 103 height 16
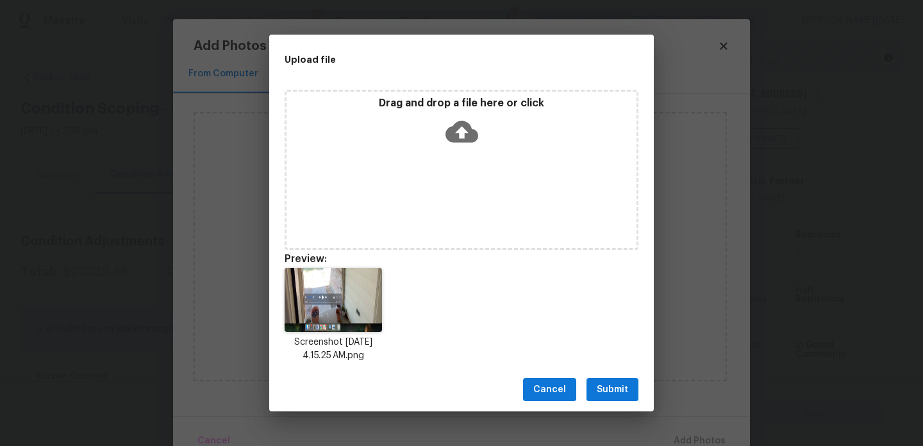
click at [602, 384] on span "Submit" at bounding box center [611, 390] width 31 height 16
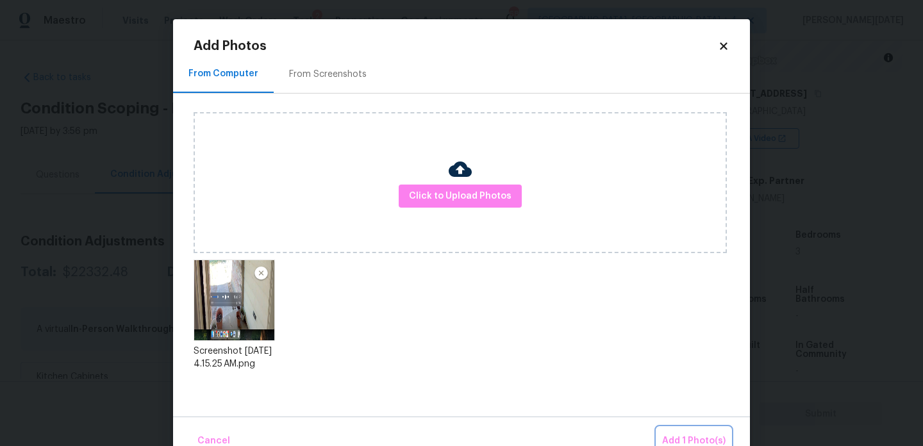
click at [676, 436] on span "Add 1 Photo(s)" at bounding box center [693, 441] width 63 height 16
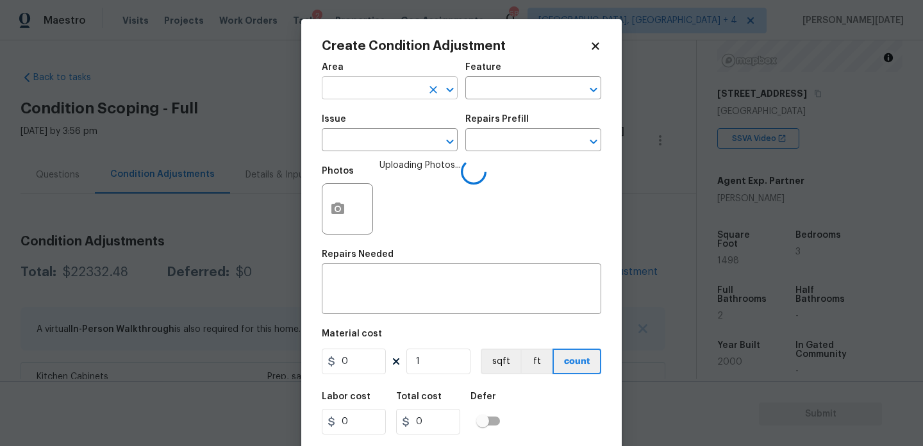
click at [375, 85] on input "text" at bounding box center [372, 89] width 100 height 20
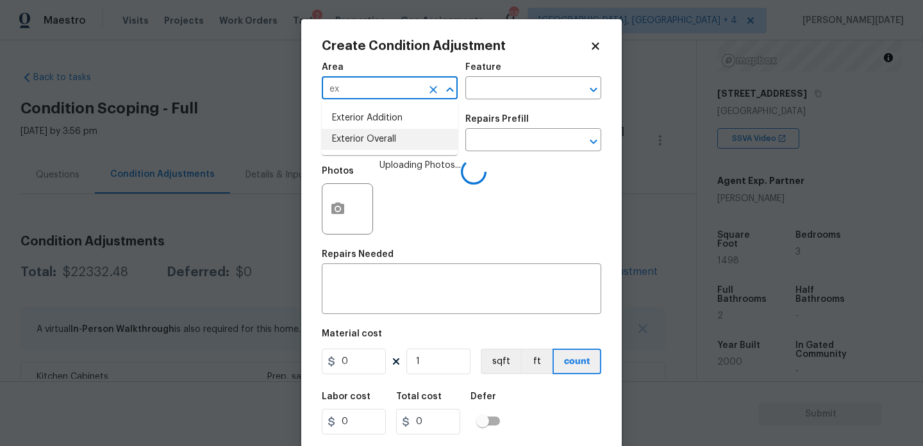
click at [366, 146] on li "Exterior Overall" at bounding box center [390, 139] width 136 height 21
type input "Exterior Overall"
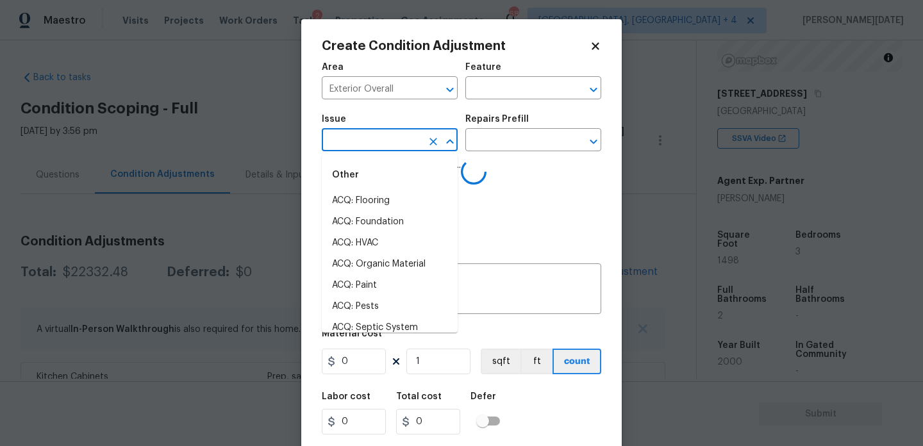
click at [366, 146] on input "text" at bounding box center [372, 141] width 100 height 20
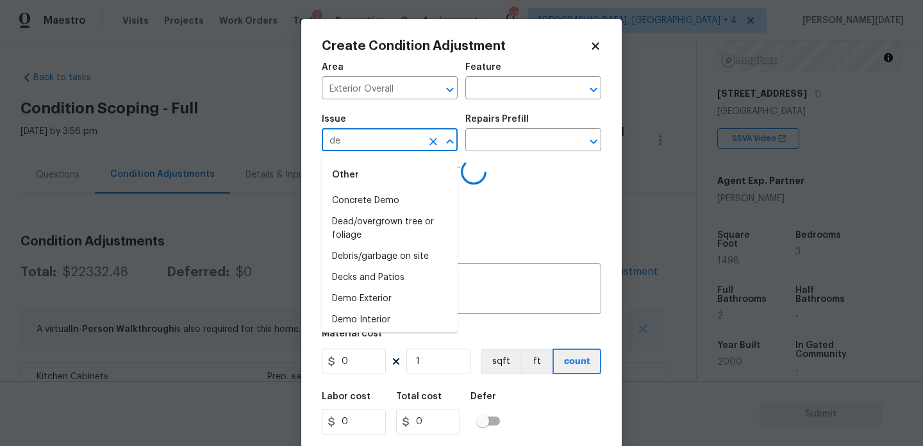
type input "deb"
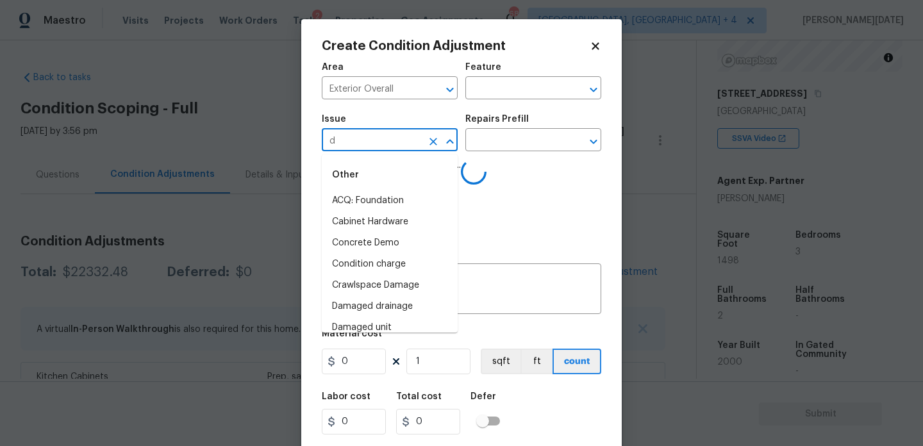
type input "de"
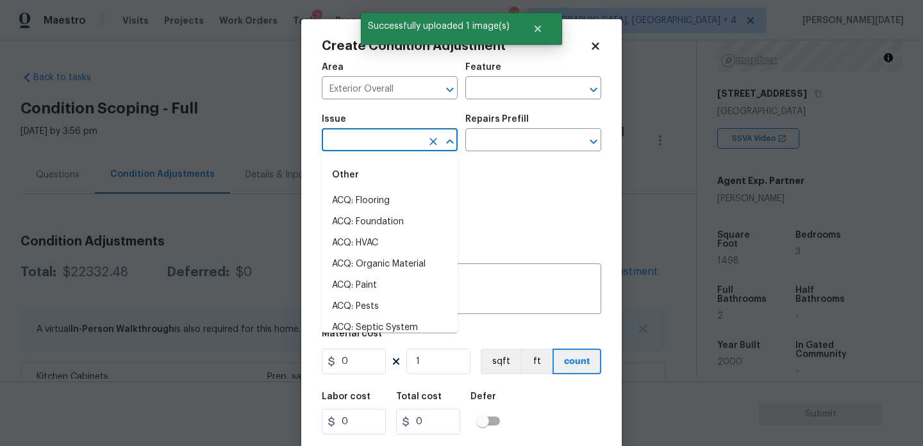
type input "b"
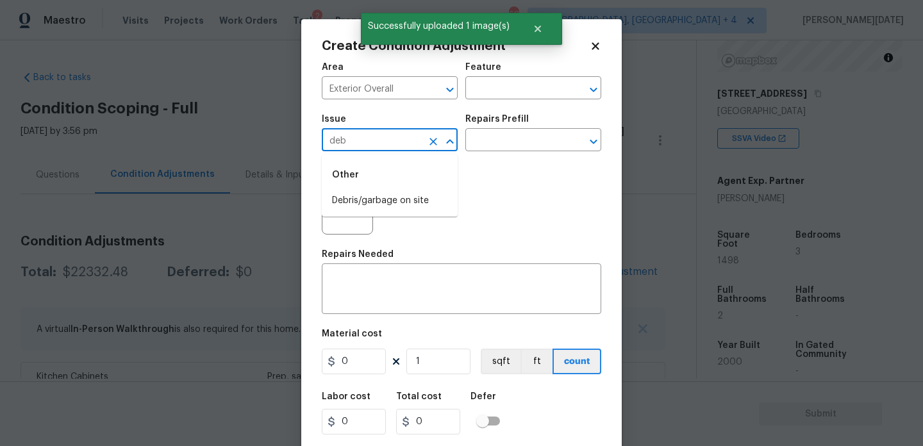
click at [390, 202] on li "Debris/garbage on site" at bounding box center [390, 200] width 136 height 21
type input "Debris/garbage on site"
click at [510, 134] on input "text" at bounding box center [515, 141] width 100 height 20
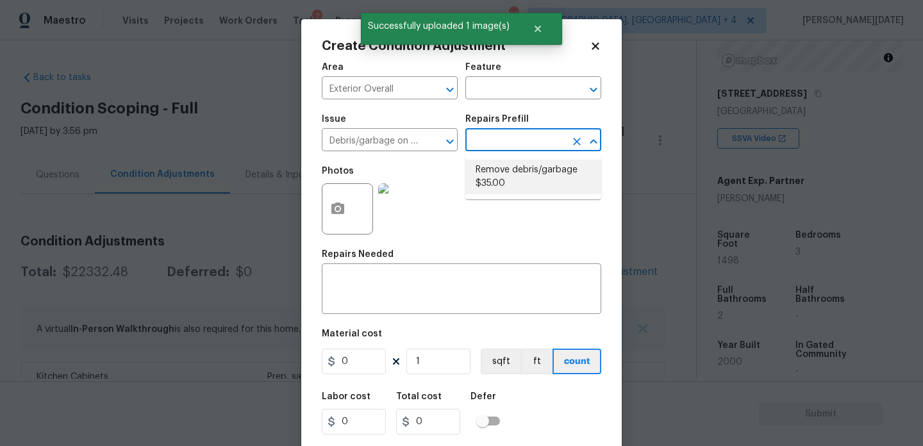
click at [510, 181] on li "Remove debris/garbage $35.00" at bounding box center [533, 177] width 136 height 35
type textarea "Remove, haul off, and properly dispose of any debris left by seller to offsite …"
type input "35"
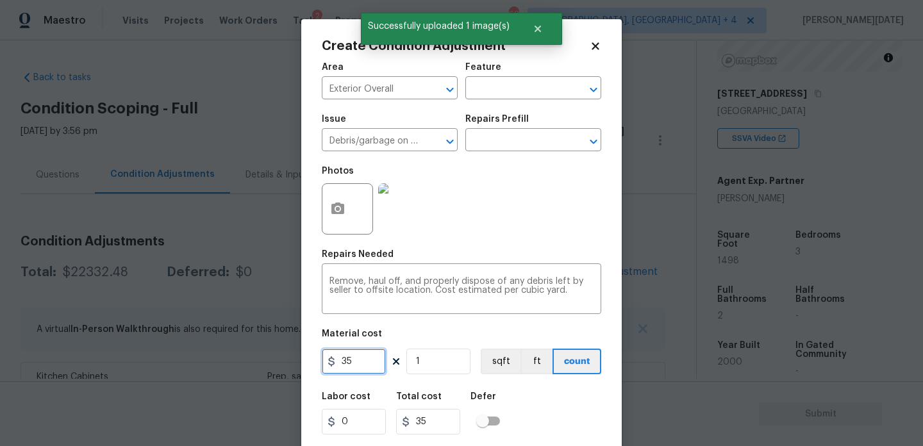
drag, startPoint x: 365, startPoint y: 358, endPoint x: 176, endPoint y: 358, distance: 189.0
click at [176, 358] on div "Create Condition Adjustment Area Exterior Overall ​ Feature ​ Issue Debris/garb…" at bounding box center [461, 223] width 923 height 446
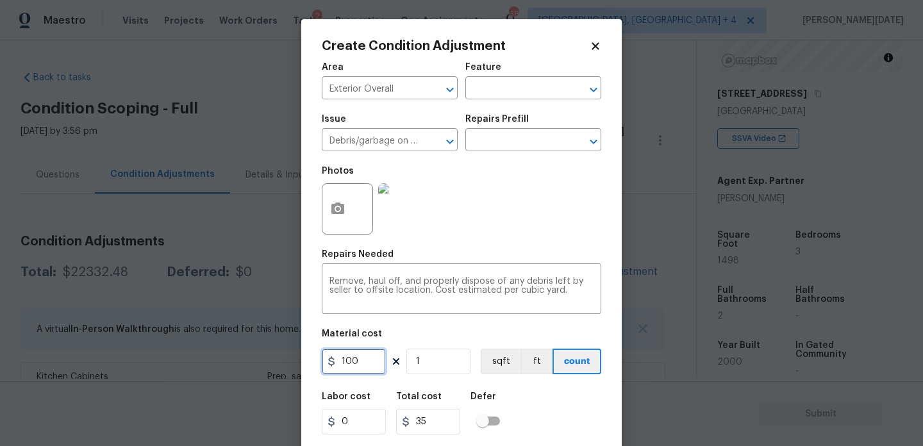
type input "100"
click at [425, 243] on div "Area Exterior Overall ​ Feature ​ Issue Debris/garbage on site ​ Repairs Prefil…" at bounding box center [461, 266] width 279 height 423
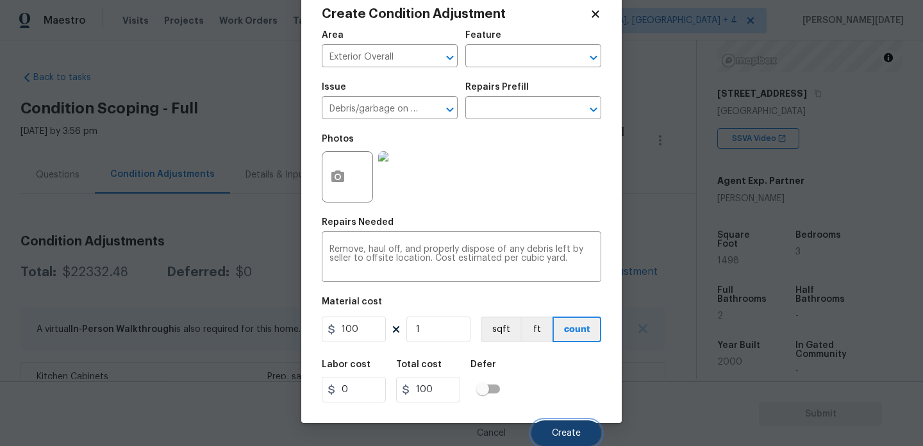
click at [550, 423] on button "Create" at bounding box center [566, 433] width 70 height 26
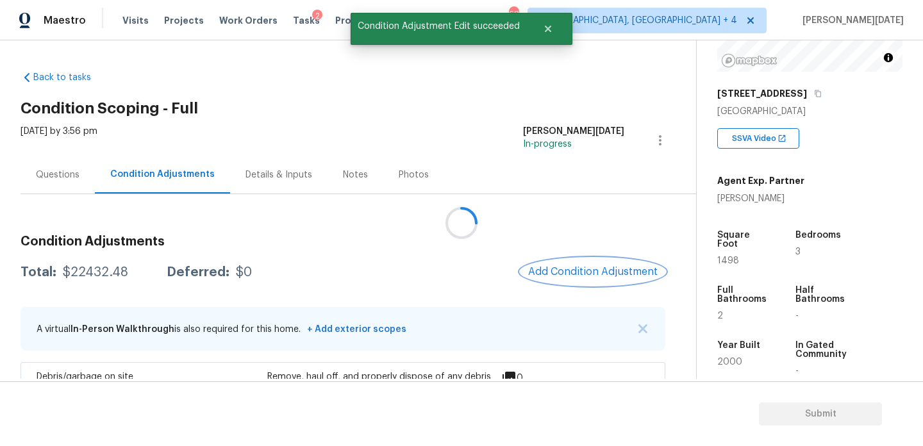
scroll to position [0, 0]
click at [602, 275] on span "Add Condition Adjustment" at bounding box center [592, 272] width 129 height 12
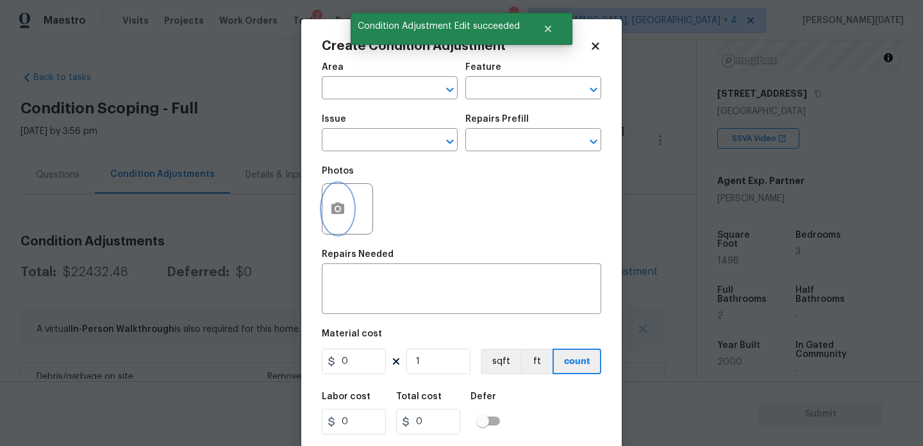
click at [340, 216] on icon "button" at bounding box center [337, 208] width 15 height 15
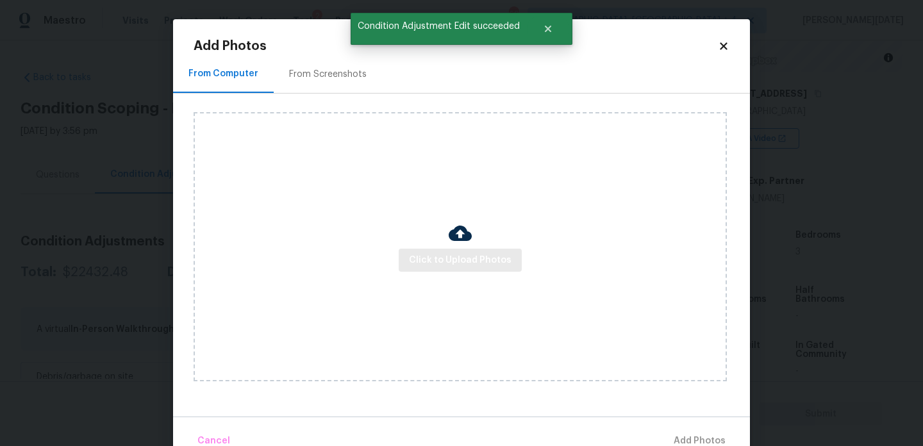
click at [432, 272] on div "Click to Upload Photos" at bounding box center [459, 246] width 533 height 269
click at [449, 263] on span "Click to Upload Photos" at bounding box center [460, 260] width 103 height 16
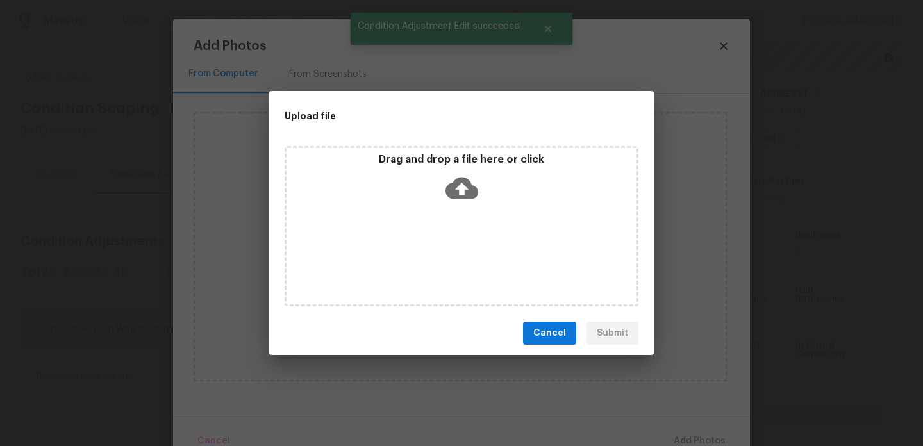
click at [449, 263] on div "Drag and drop a file here or click" at bounding box center [461, 226] width 354 height 160
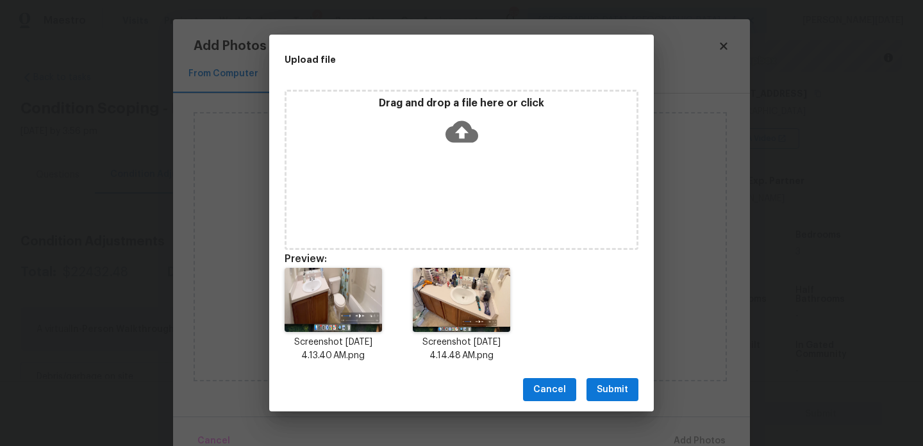
click at [605, 389] on span "Submit" at bounding box center [611, 390] width 31 height 16
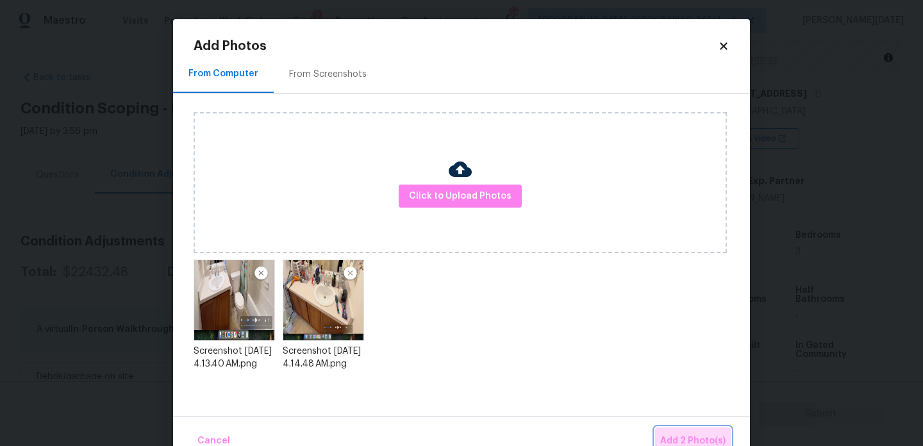
click at [675, 434] on span "Add 2 Photo(s)" at bounding box center [692, 441] width 65 height 16
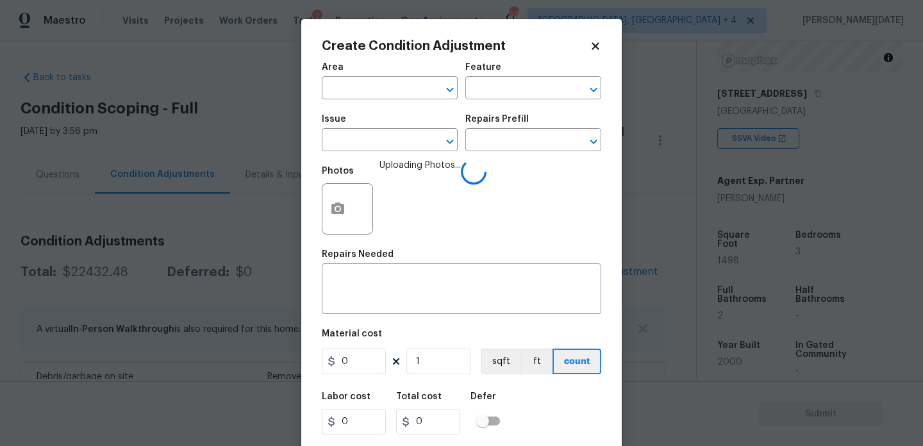
click at [386, 100] on span "Area ​" at bounding box center [390, 81] width 136 height 52
click at [369, 91] on input "text" at bounding box center [372, 89] width 100 height 20
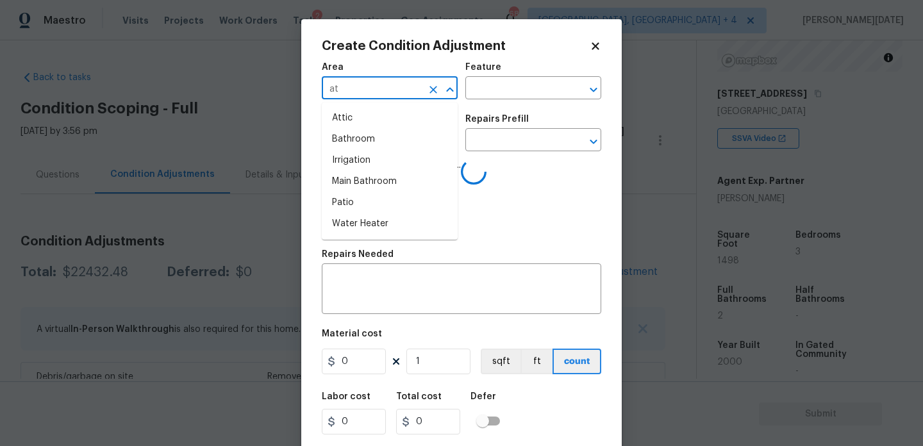
type input "a"
type input "bat"
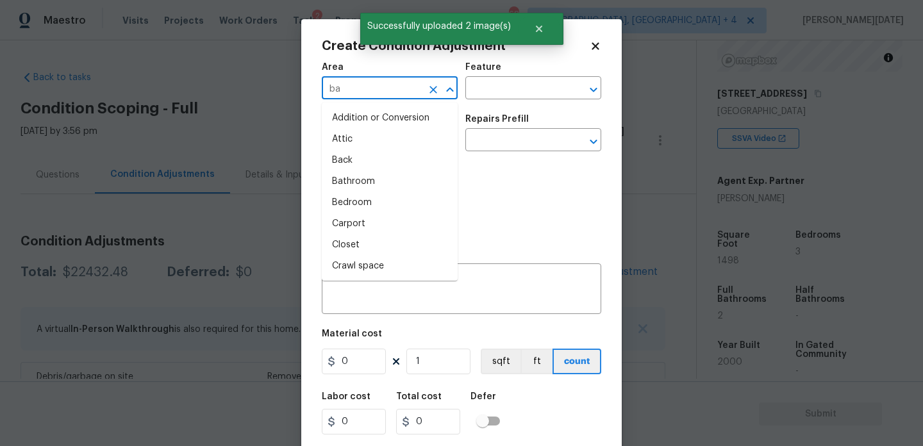
type input "bat"
click at [372, 90] on input "b" at bounding box center [372, 89] width 100 height 20
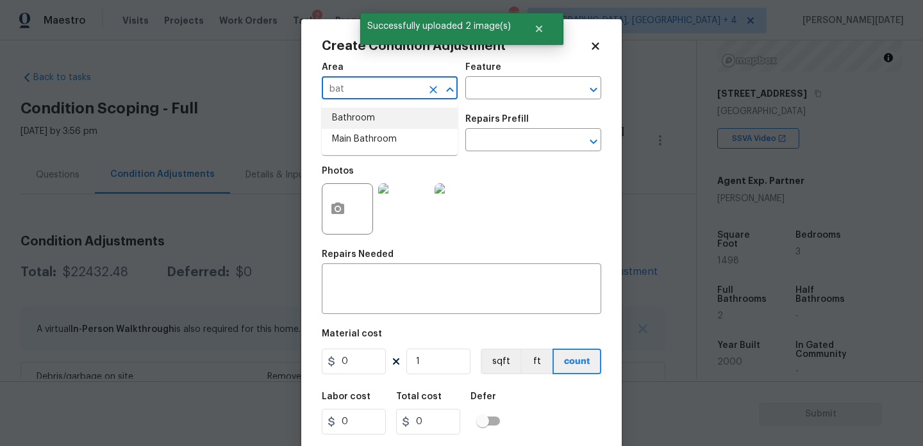
click at [365, 116] on li "Bathroom" at bounding box center [390, 118] width 136 height 21
type input "Bathroom"
click at [362, 140] on input "text" at bounding box center [372, 141] width 100 height 20
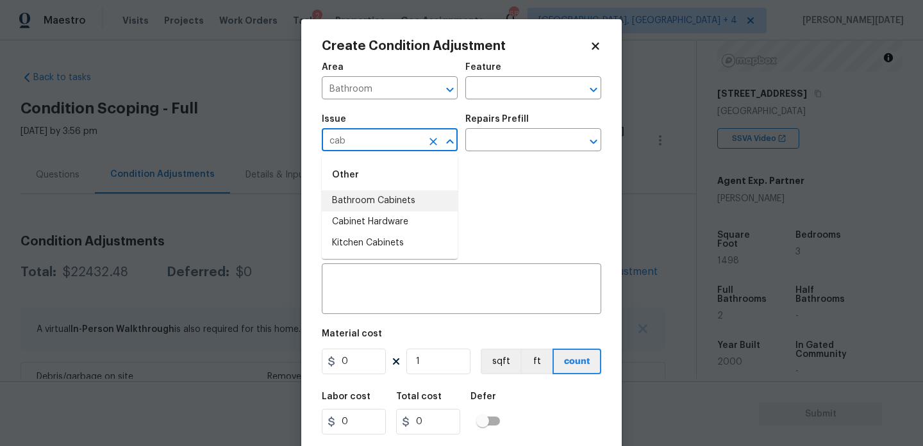
click at [390, 193] on li "Bathroom Cabinets" at bounding box center [390, 200] width 136 height 21
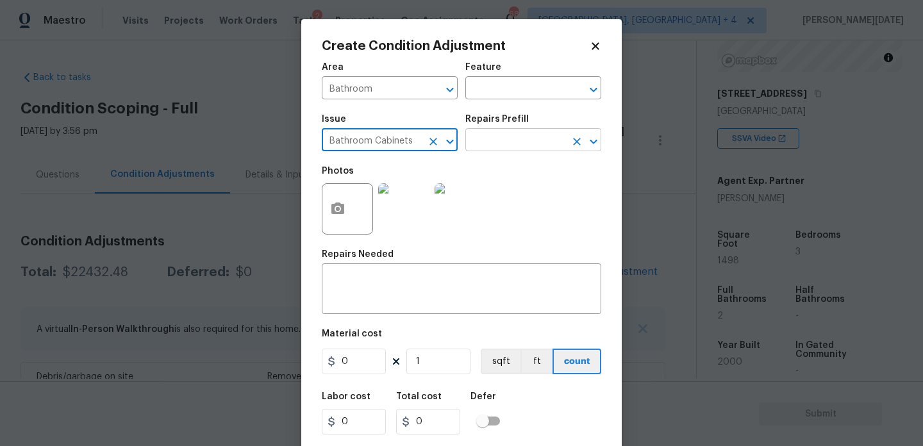
type input "Bathroom Cabinets"
click at [484, 149] on input "text" at bounding box center [515, 141] width 100 height 20
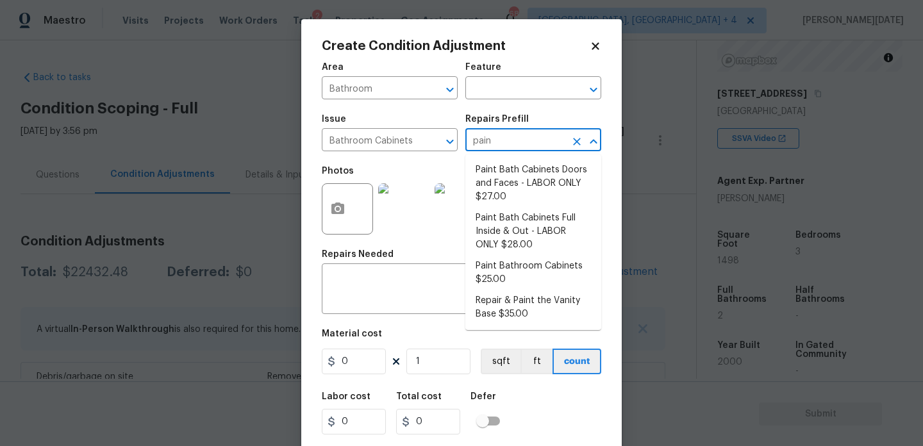
type input "paint"
click at [507, 198] on li "Paint Bath Cabinets Doors and Faces - LABOR ONLY $27.00" at bounding box center [533, 184] width 136 height 48
type input "Cabinets"
type textarea "Prep, sand, mask and apply 2 coats of paint to the bathroom cabinet doors and b…"
type input "27"
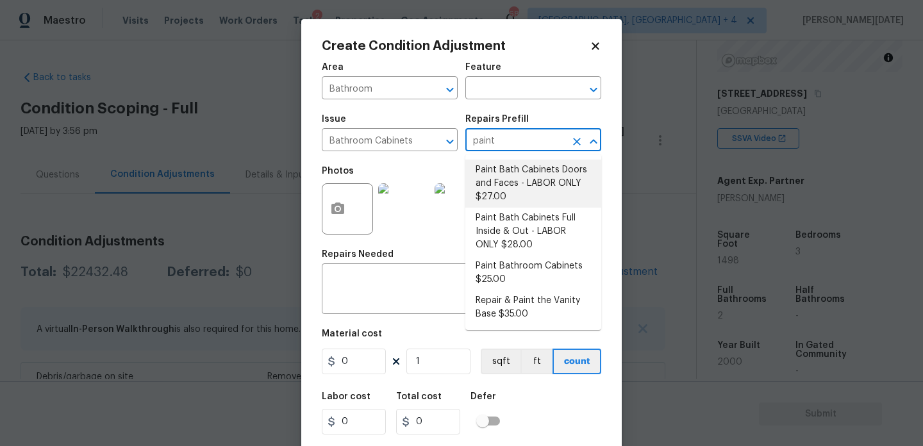
type input "27"
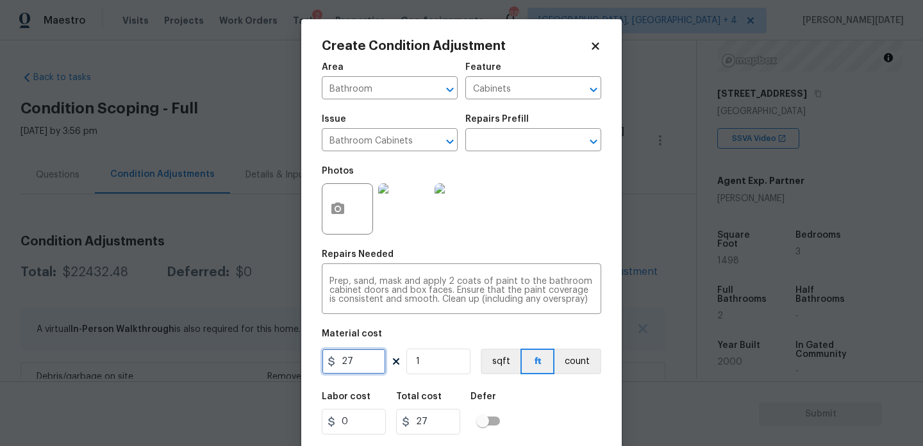
drag, startPoint x: 371, startPoint y: 361, endPoint x: 256, endPoint y: 360, distance: 114.7
click at [256, 360] on div "Create Condition Adjustment Area Bathroom ​ Feature Cabinets ​ Issue Bathroom C…" at bounding box center [461, 223] width 923 height 446
type input "1000"
click at [575, 207] on div "Photos" at bounding box center [461, 200] width 279 height 83
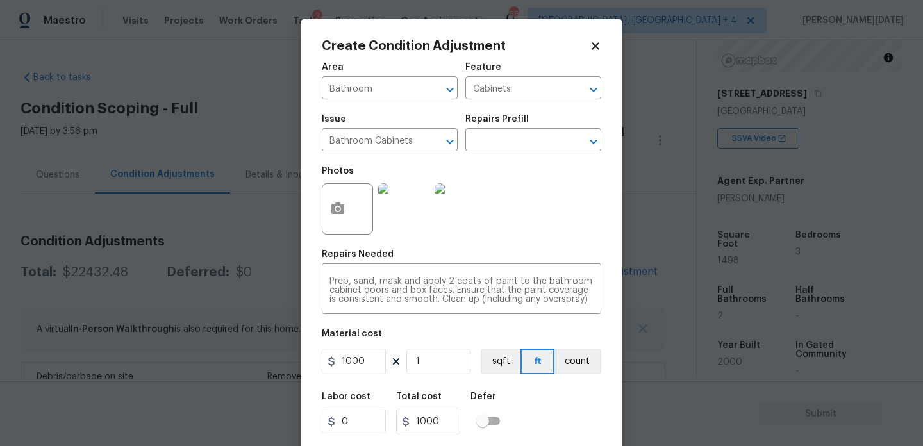
scroll to position [33, 0]
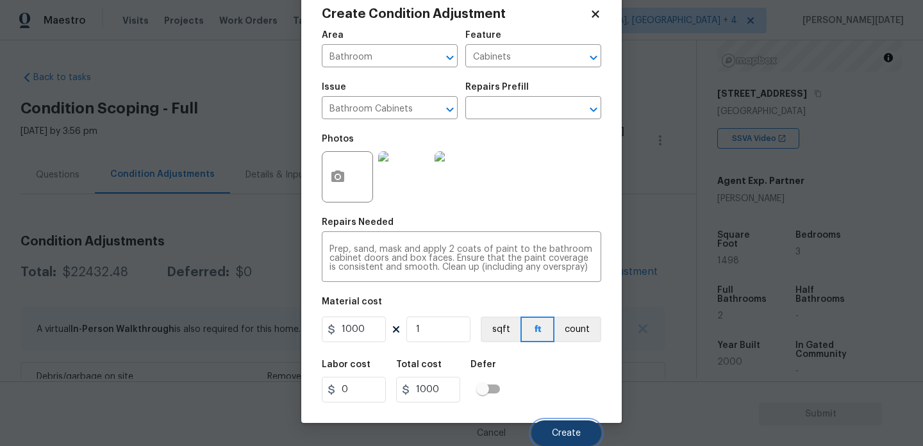
click at [560, 431] on span "Create" at bounding box center [566, 434] width 29 height 10
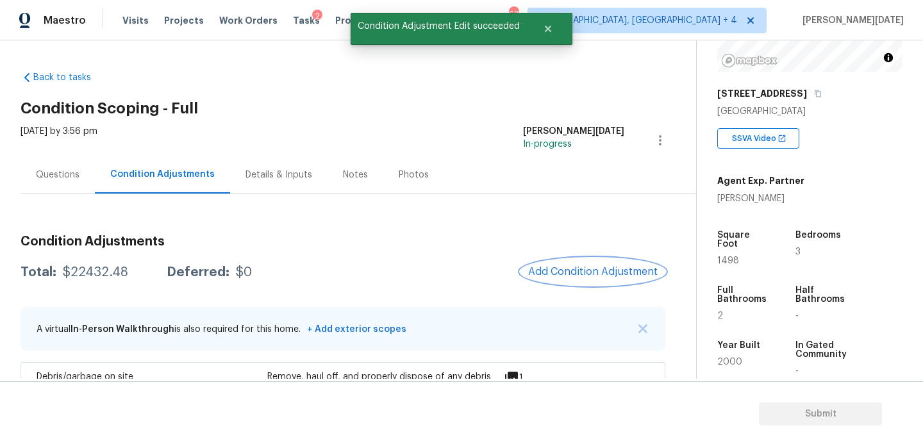
scroll to position [0, 0]
click at [562, 268] on div at bounding box center [461, 223] width 923 height 446
click at [562, 268] on span "Add Condition Adjustment" at bounding box center [592, 272] width 129 height 12
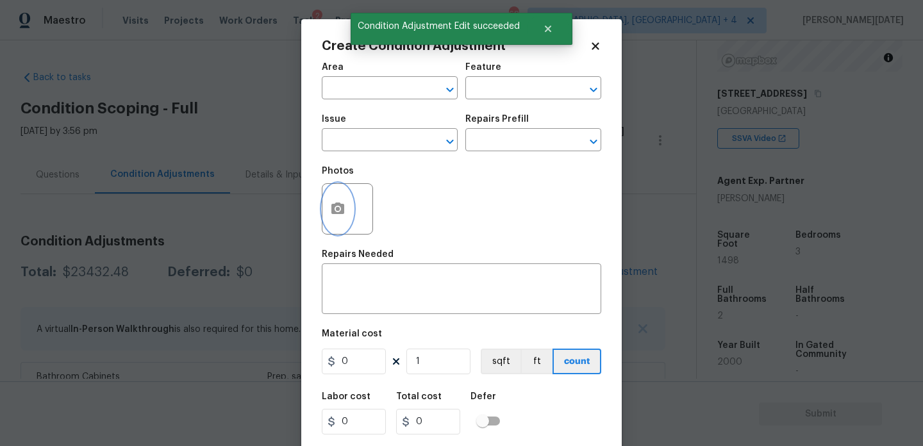
click at [330, 211] on icon "button" at bounding box center [337, 208] width 15 height 15
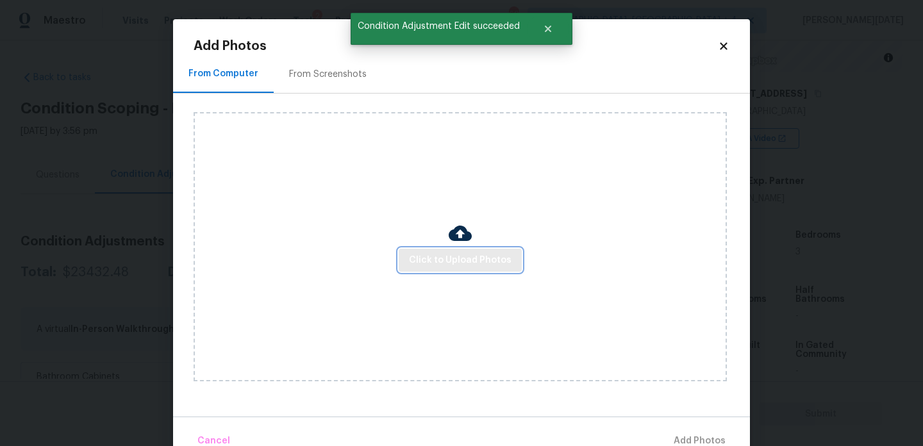
click at [440, 254] on span "Click to Upload Photos" at bounding box center [460, 260] width 103 height 16
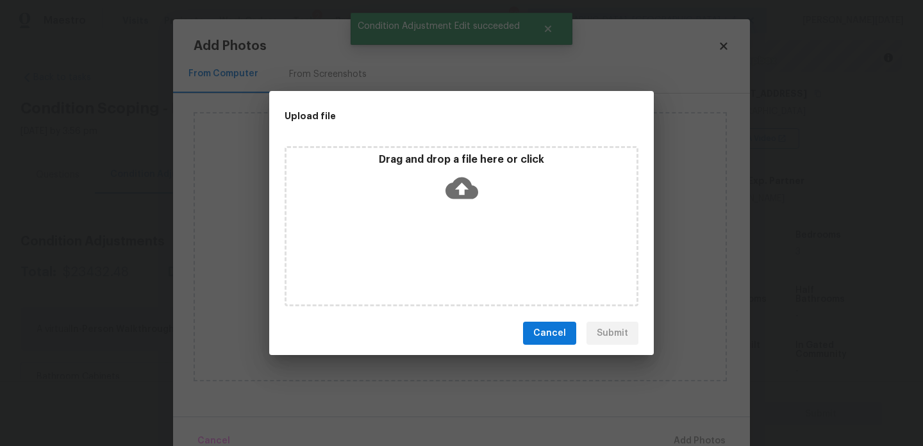
click at [440, 254] on div "Drag and drop a file here or click" at bounding box center [461, 226] width 354 height 160
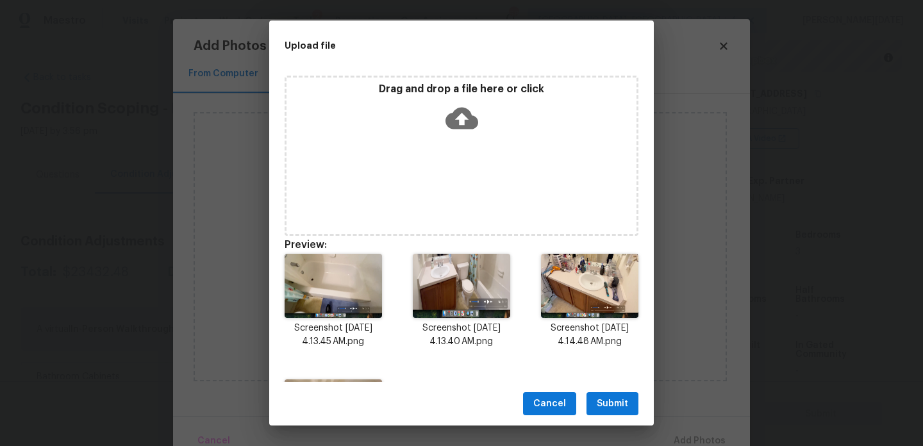
scroll to position [108, 0]
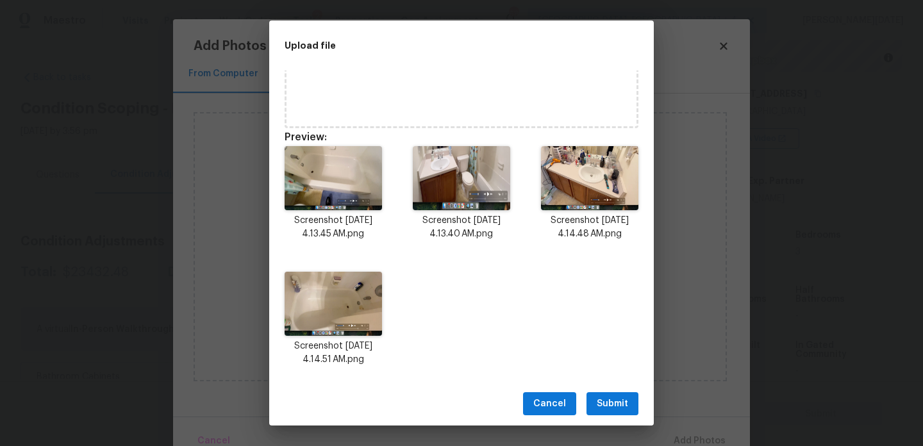
click at [612, 407] on span "Submit" at bounding box center [611, 404] width 31 height 16
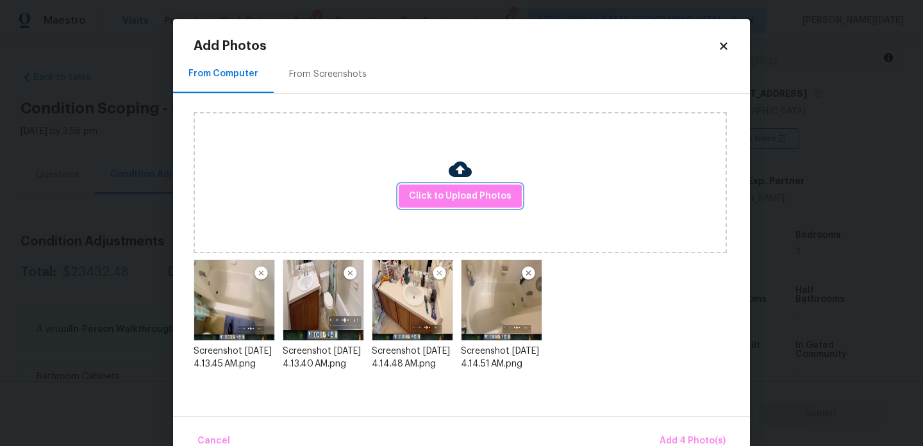
scroll to position [0, 0]
click at [686, 438] on span "Add 4 Photo(s)" at bounding box center [692, 441] width 66 height 16
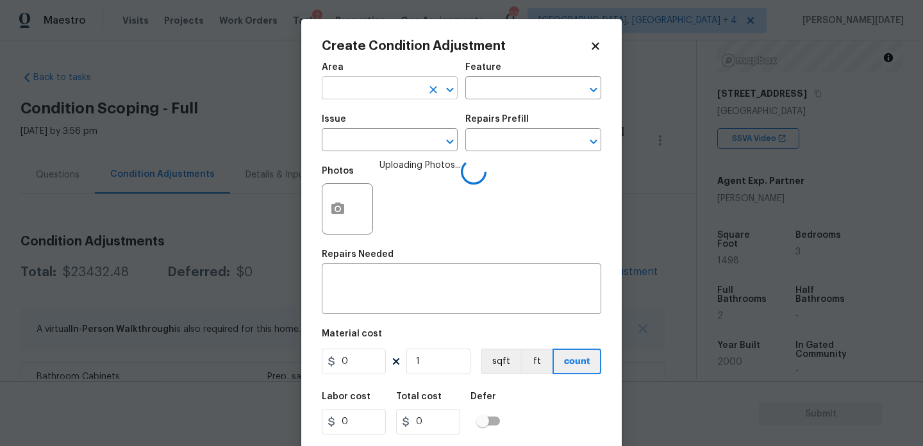
click at [355, 83] on input "text" at bounding box center [372, 89] width 100 height 20
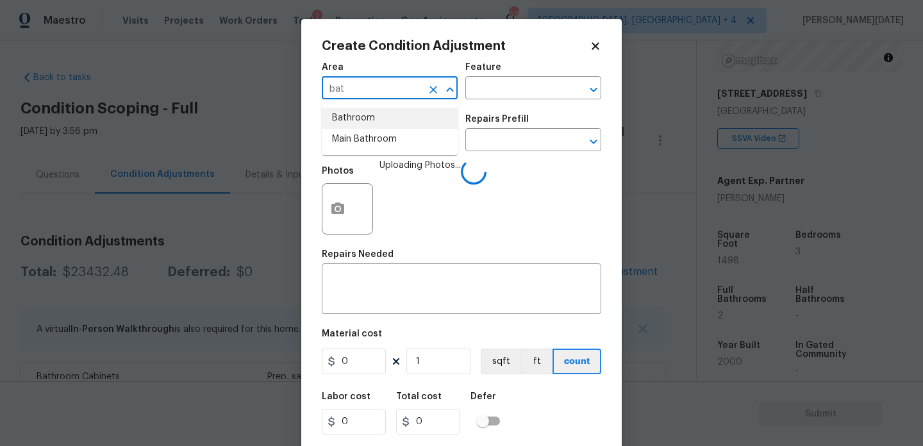
click at [359, 117] on li "Bathroom" at bounding box center [390, 118] width 136 height 21
type input "Bathroom"
click at [356, 135] on input "text" at bounding box center [372, 141] width 100 height 20
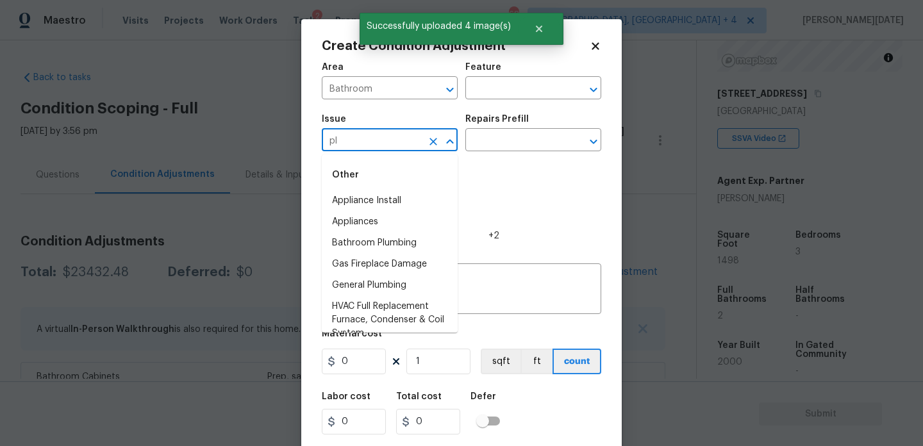
type input "plu"
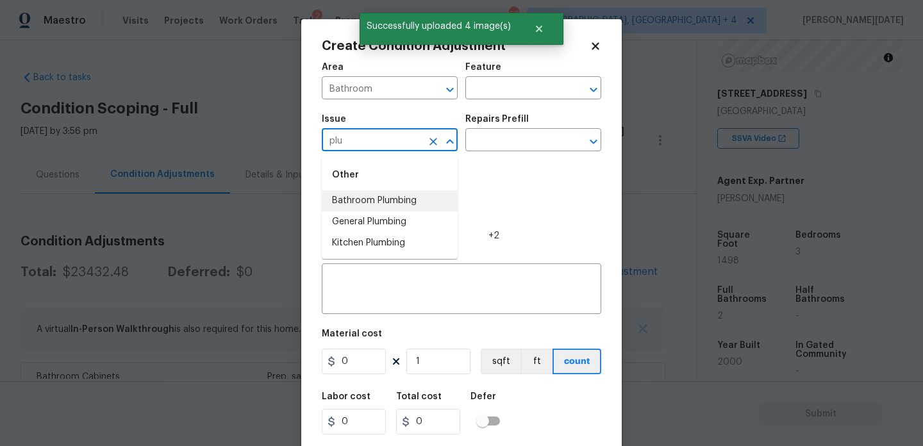
click at [374, 191] on li "Bathroom Plumbing" at bounding box center [390, 200] width 136 height 21
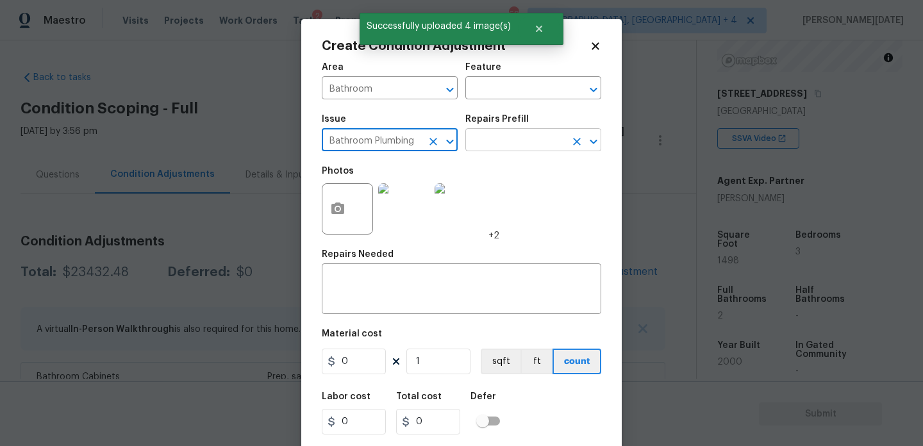
type input "Bathroom Plumbing"
click at [484, 148] on input "text" at bounding box center [515, 141] width 100 height 20
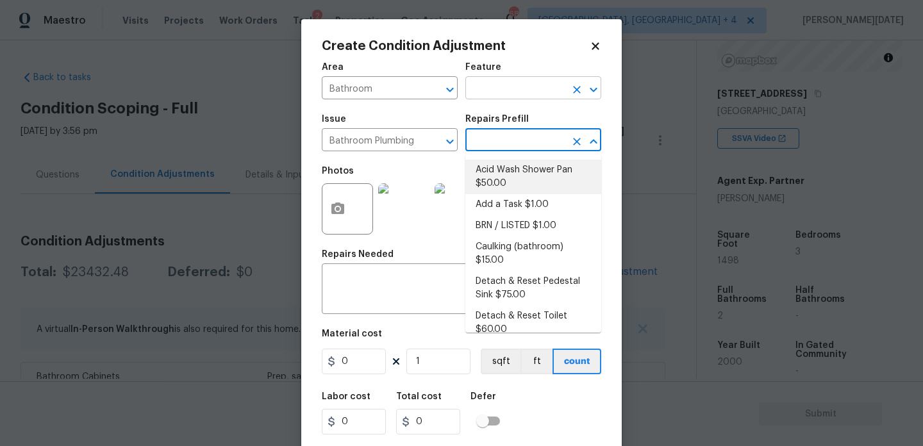
click at [507, 94] on input "text" at bounding box center [515, 89] width 100 height 20
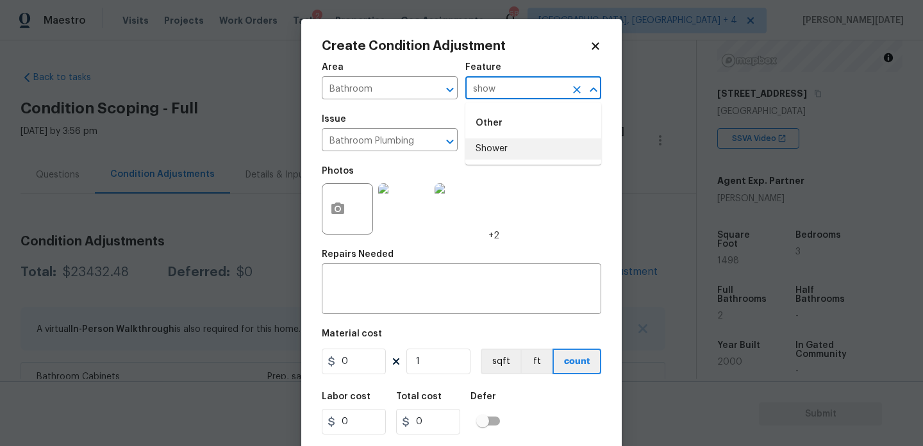
click at [507, 144] on li "Shower" at bounding box center [533, 148] width 136 height 21
type input "Shower"
click at [344, 361] on input "0" at bounding box center [354, 362] width 64 height 26
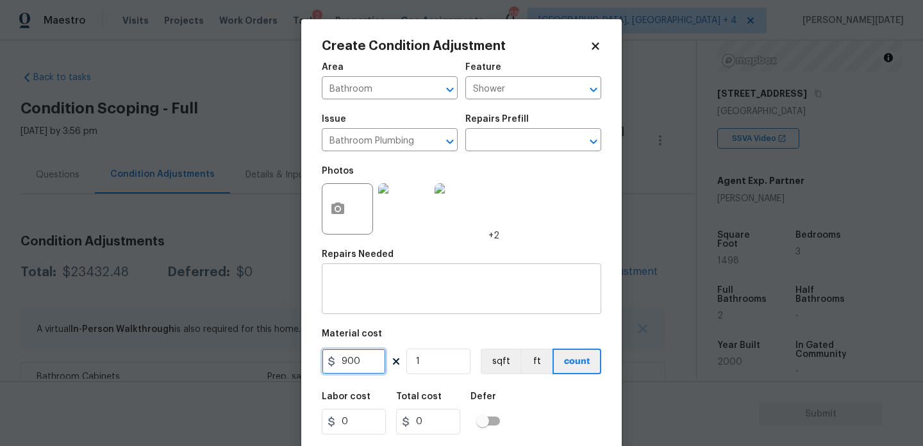
type input "900"
click at [366, 293] on textarea at bounding box center [461, 290] width 264 height 27
type input "900"
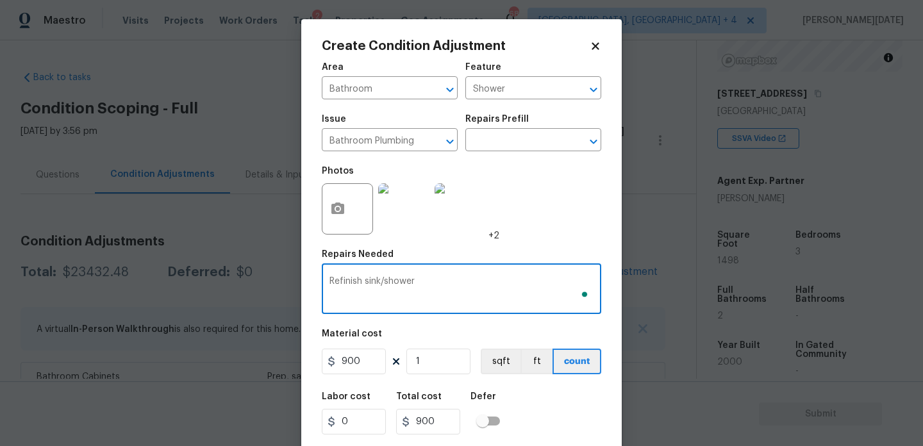
scroll to position [33, 0]
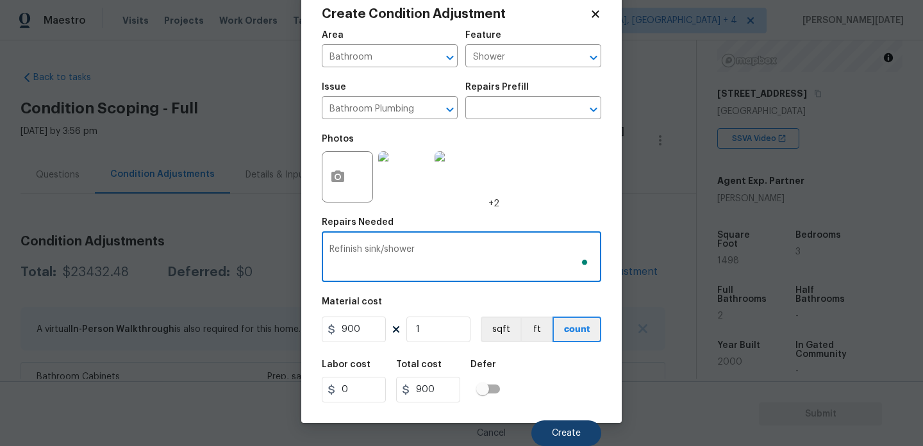
type textarea "Refinish sink/shower"
click at [540, 429] on button "Create" at bounding box center [566, 433] width 70 height 26
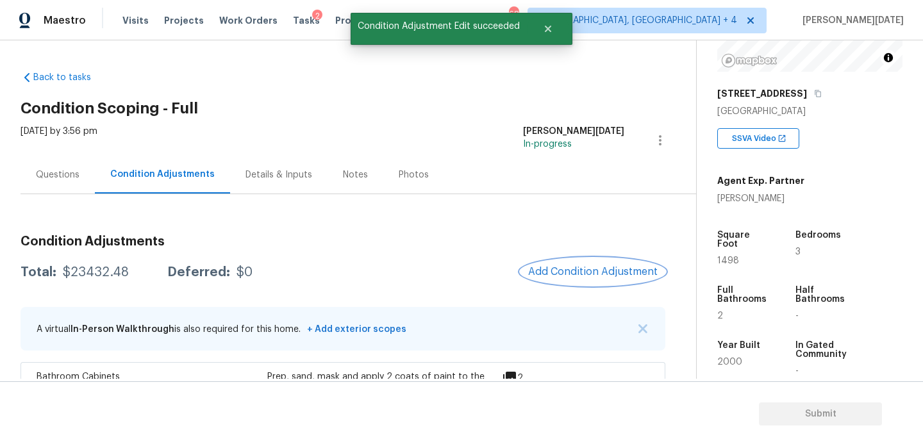
scroll to position [0, 0]
click at [565, 284] on div at bounding box center [461, 223] width 923 height 446
click at [587, 261] on div at bounding box center [461, 223] width 923 height 446
click at [555, 266] on span "Add Condition Adjustment" at bounding box center [592, 272] width 129 height 12
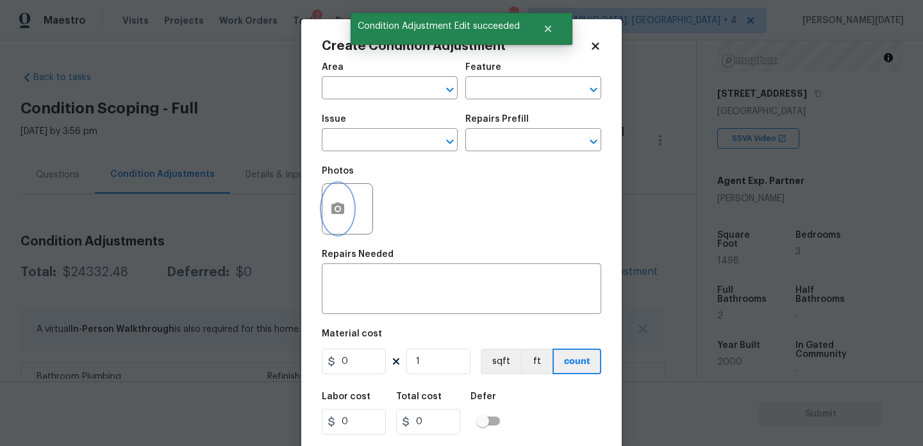
click at [346, 213] on button "button" at bounding box center [337, 209] width 31 height 50
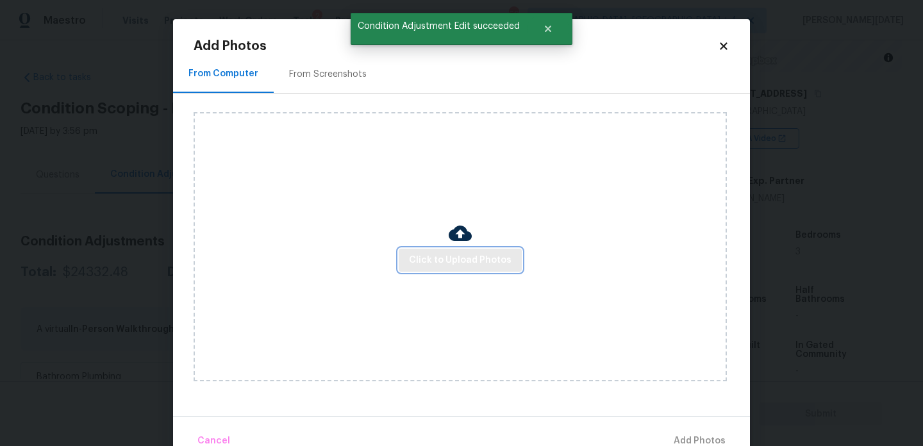
click at [470, 262] on span "Click to Upload Photos" at bounding box center [460, 260] width 103 height 16
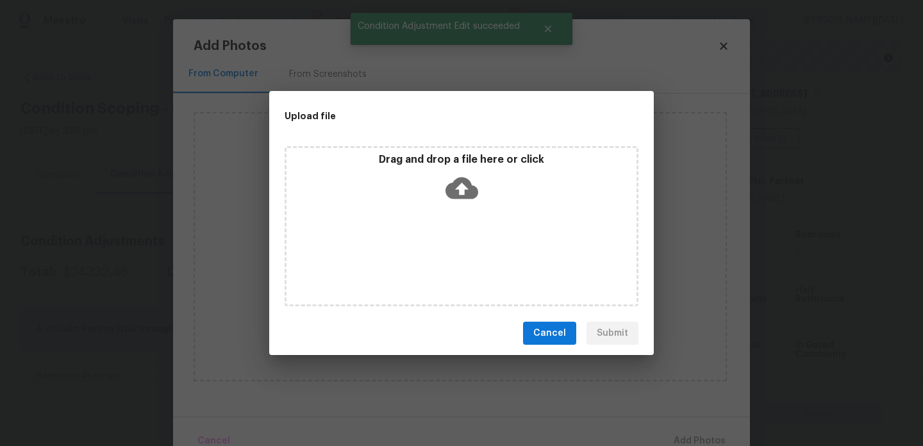
click at [470, 262] on div "Drag and drop a file here or click" at bounding box center [461, 226] width 354 height 160
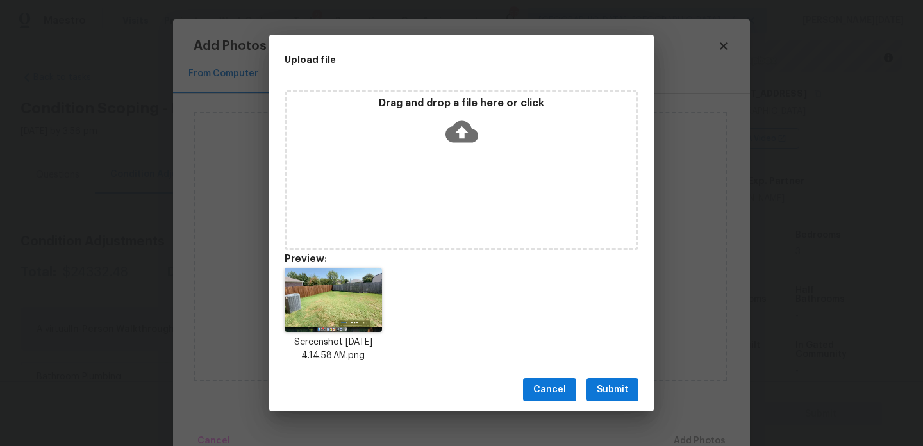
click at [607, 379] on button "Submit" at bounding box center [612, 390] width 52 height 24
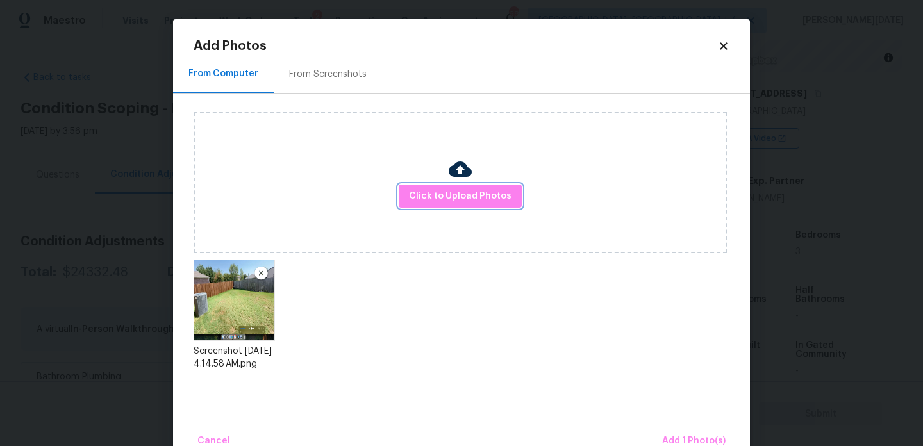
scroll to position [28, 0]
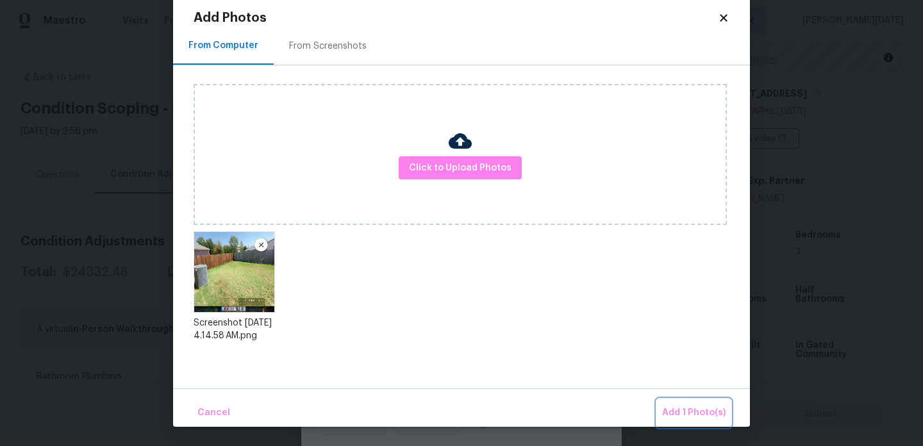
click at [659, 404] on button "Add 1 Photo(s)" at bounding box center [694, 413] width 74 height 28
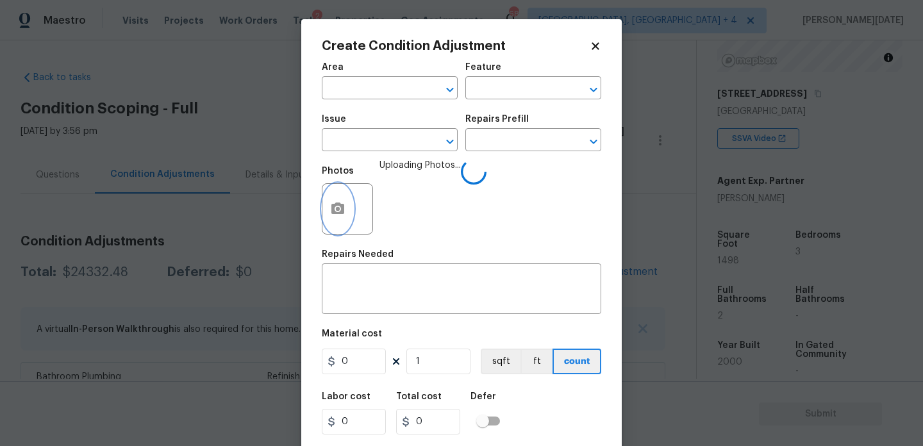
scroll to position [0, 0]
click at [375, 88] on input "text" at bounding box center [372, 89] width 100 height 20
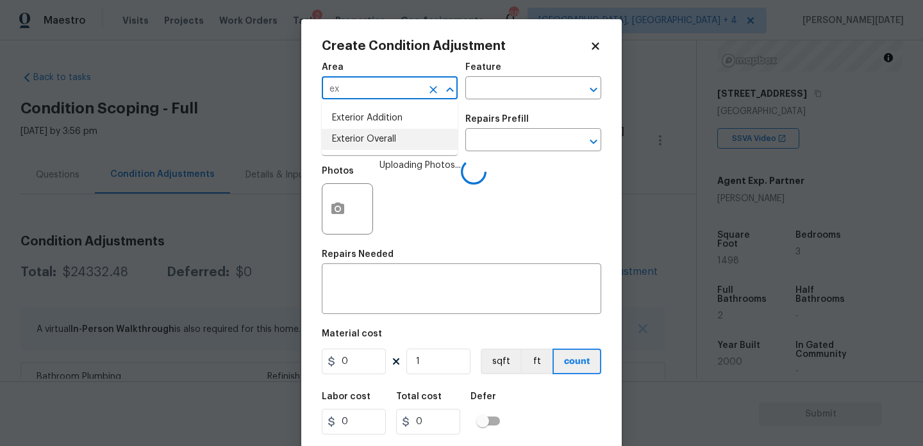
click at [372, 147] on li "Exterior Overall" at bounding box center [390, 139] width 136 height 21
type input "Exterior Overall"
click at [372, 147] on input "text" at bounding box center [372, 141] width 100 height 20
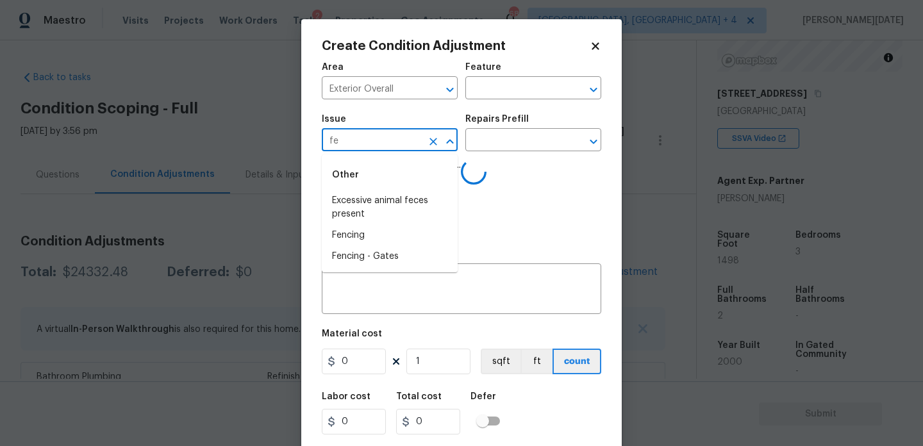
type input "fen"
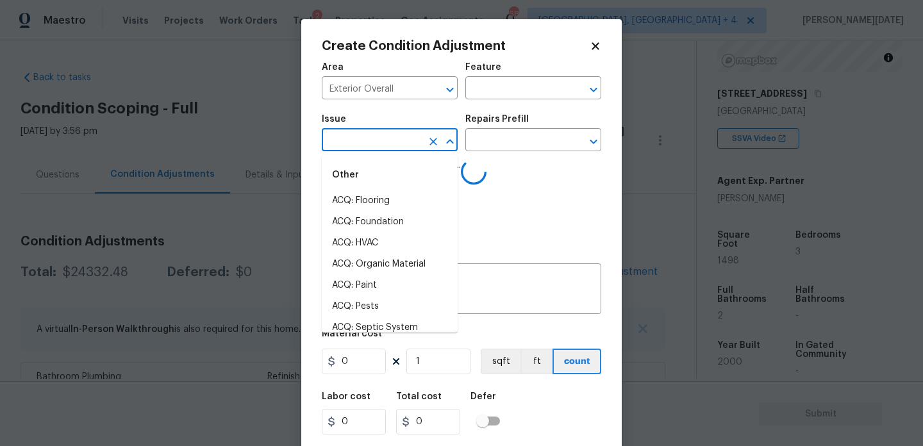
click at [372, 199] on li "ACQ: Flooring" at bounding box center [390, 200] width 136 height 21
type input "ACQ: Flooring"
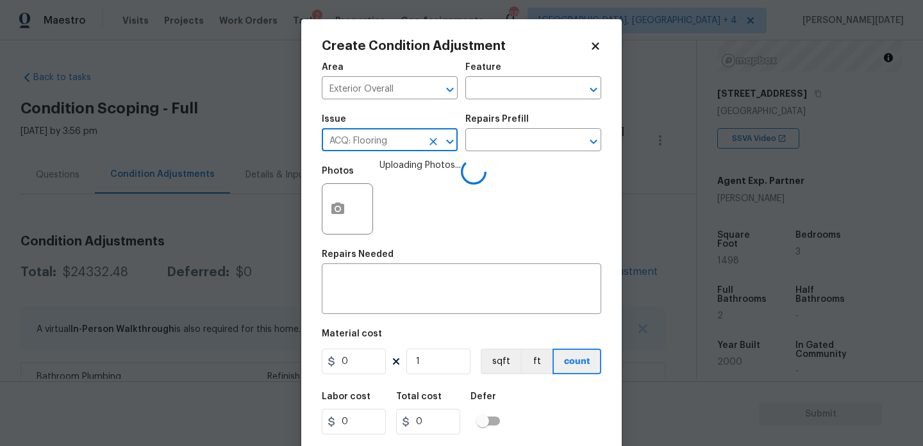
click at [432, 140] on icon "Clear" at bounding box center [433, 141] width 13 height 13
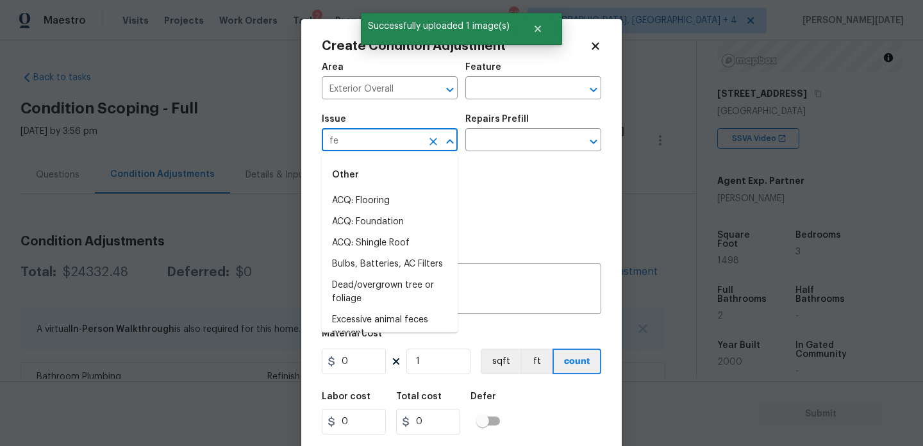
type input "feh"
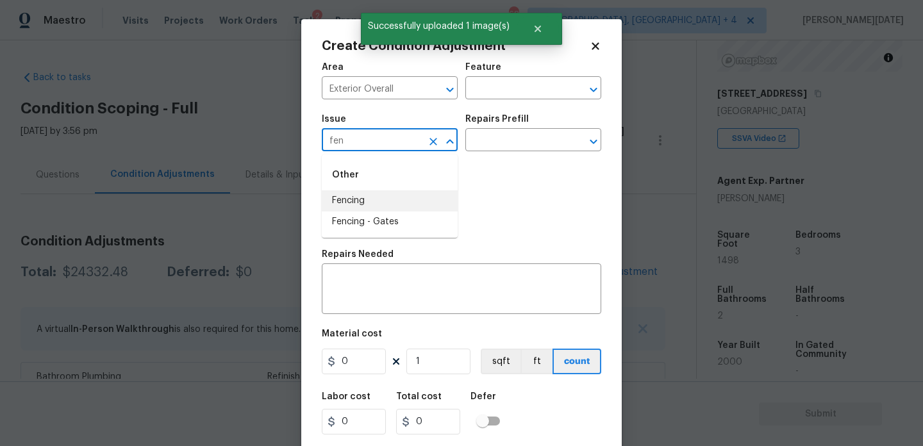
click at [414, 201] on li "Fencing" at bounding box center [390, 200] width 136 height 21
type input "Fencing"
click at [504, 80] on input "text" at bounding box center [515, 89] width 100 height 20
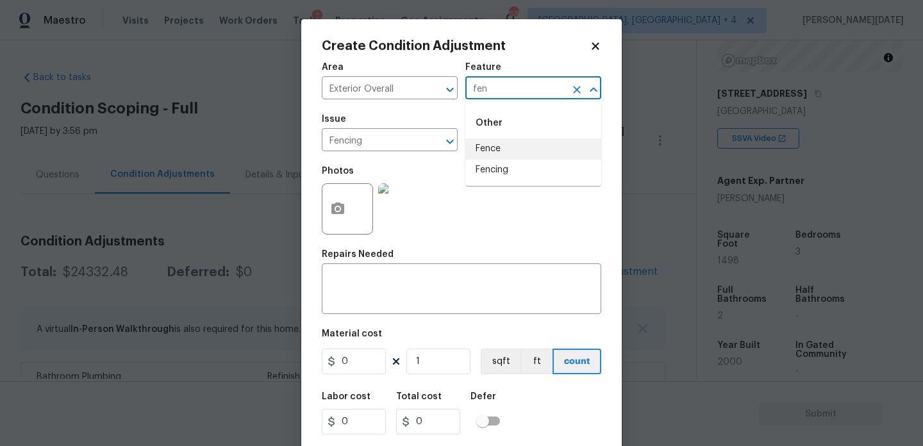
click at [493, 149] on li "Fence" at bounding box center [533, 148] width 136 height 21
type input "Fence"
click at [355, 362] on input "0" at bounding box center [354, 362] width 64 height 26
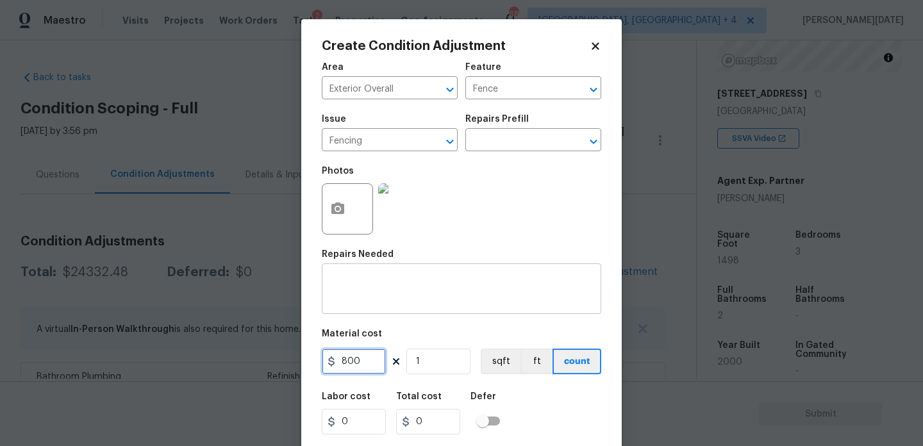
type input "800"
click at [359, 306] on div "x ​" at bounding box center [461, 290] width 279 height 47
type input "800"
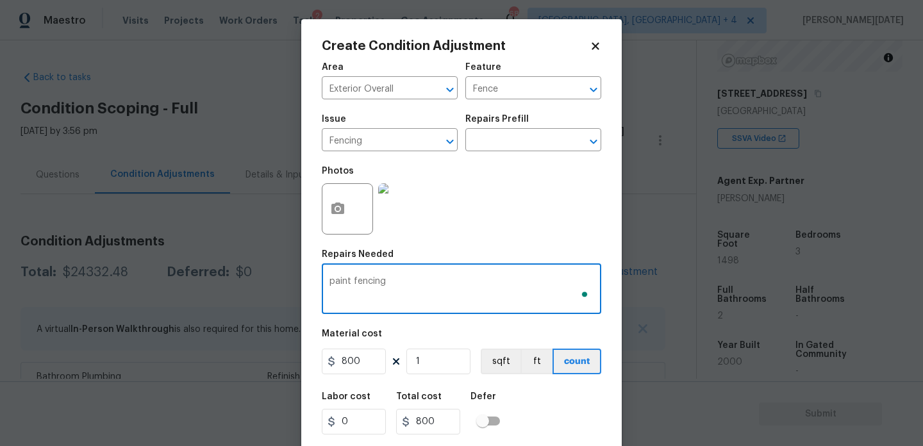
scroll to position [33, 0]
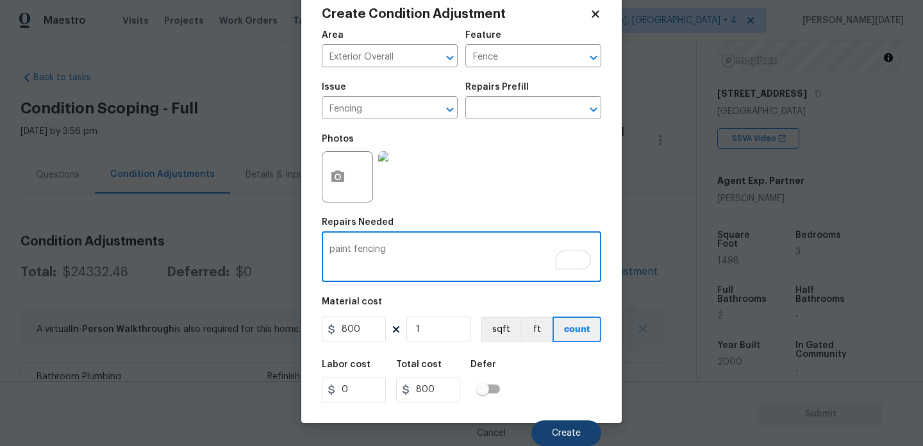
type textarea "paint fencing"
click at [540, 430] on button "Create" at bounding box center [566, 433] width 70 height 26
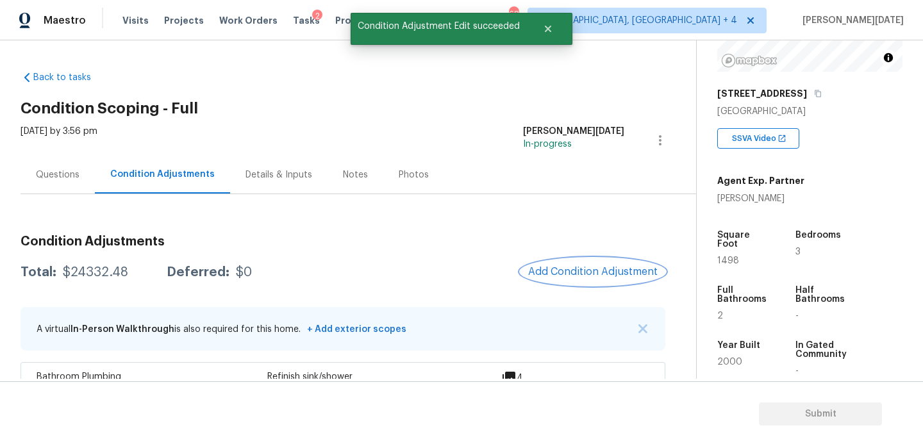
scroll to position [0, 0]
drag, startPoint x: 63, startPoint y: 272, endPoint x: 119, endPoint y: 272, distance: 55.7
drag, startPoint x: 63, startPoint y: 273, endPoint x: 123, endPoint y: 273, distance: 60.2
click at [123, 273] on div "Total: $25132.48 Deferred: $0" at bounding box center [135, 272] width 229 height 13
copy div "$25132.48"
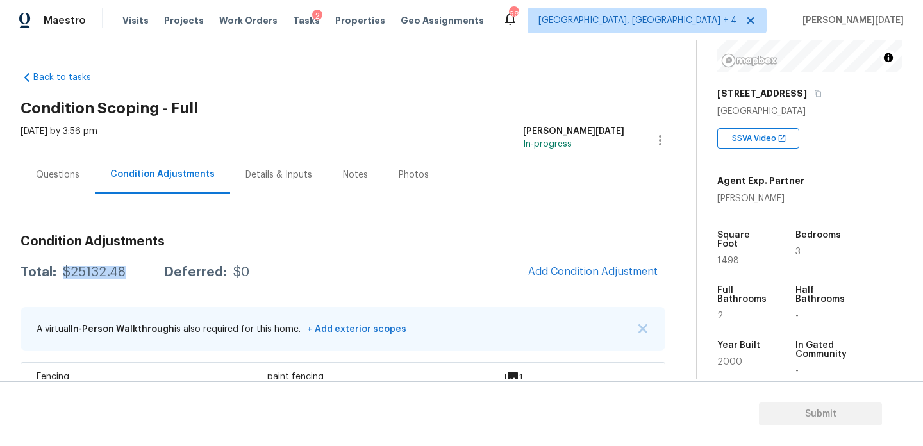
click at [64, 177] on div "Questions" at bounding box center [58, 174] width 44 height 13
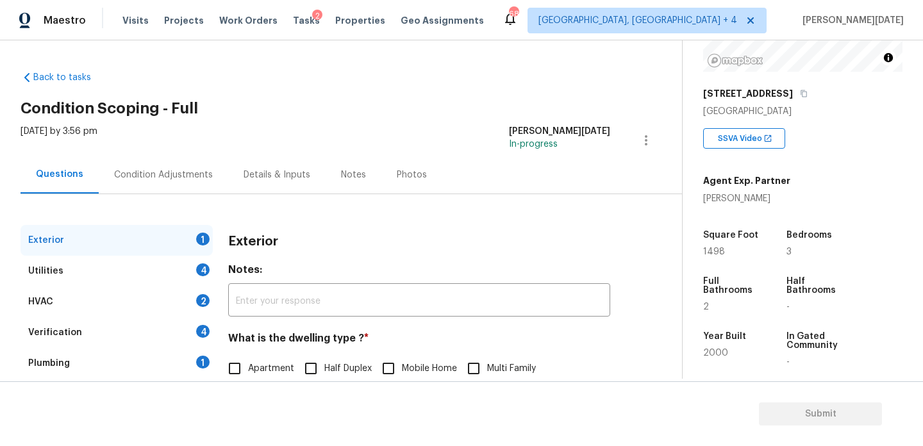
scroll to position [171, 0]
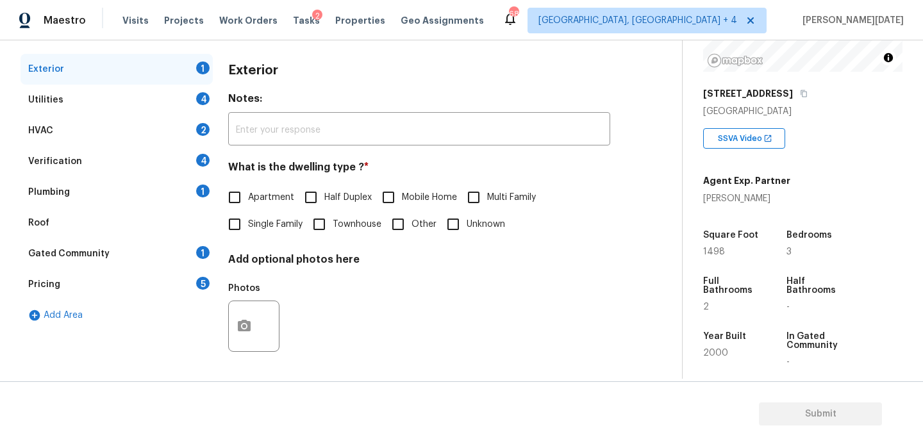
click at [221, 220] on input "Single Family" at bounding box center [234, 224] width 27 height 27
checkbox input "true"
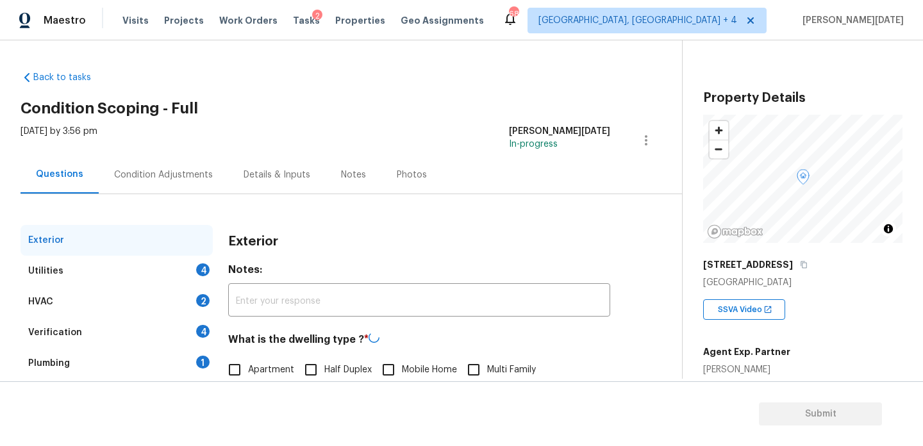
scroll to position [171, 0]
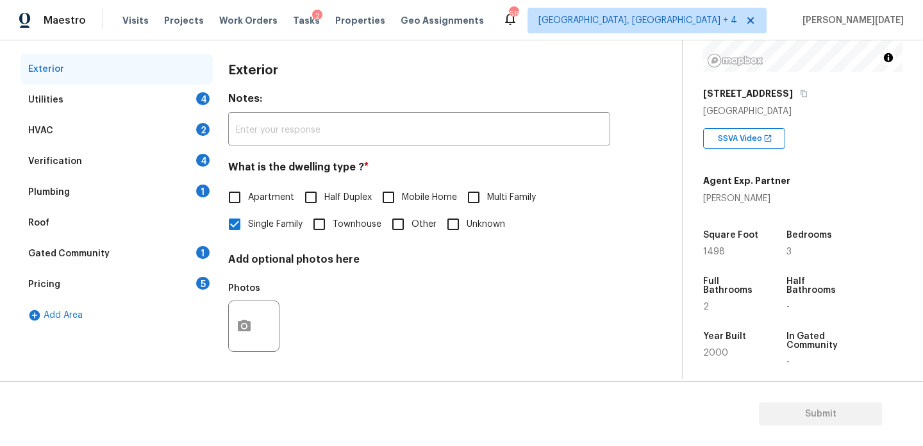
click at [195, 101] on div "Utilities 4" at bounding box center [117, 100] width 192 height 31
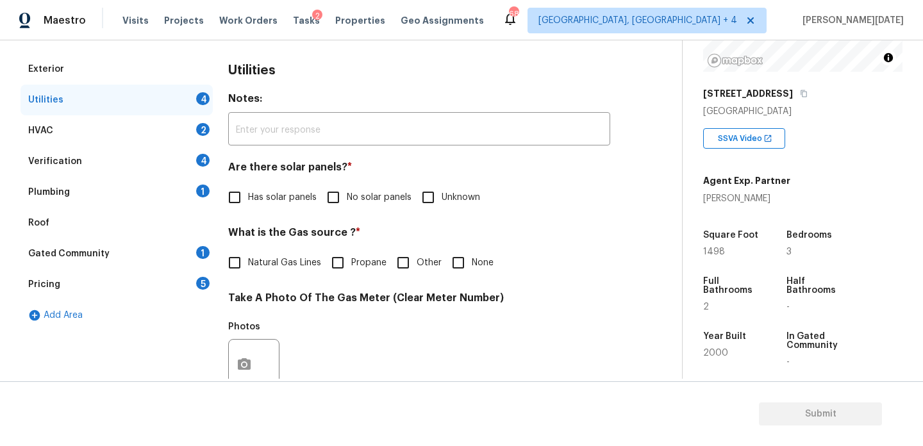
click at [331, 195] on input "No solar panels" at bounding box center [333, 197] width 27 height 27
checkbox input "true"
click at [268, 251] on label "Natural Gas Lines" at bounding box center [271, 264] width 100 height 27
click at [248, 251] on input "Natural Gas Lines" at bounding box center [234, 264] width 27 height 27
checkbox input "true"
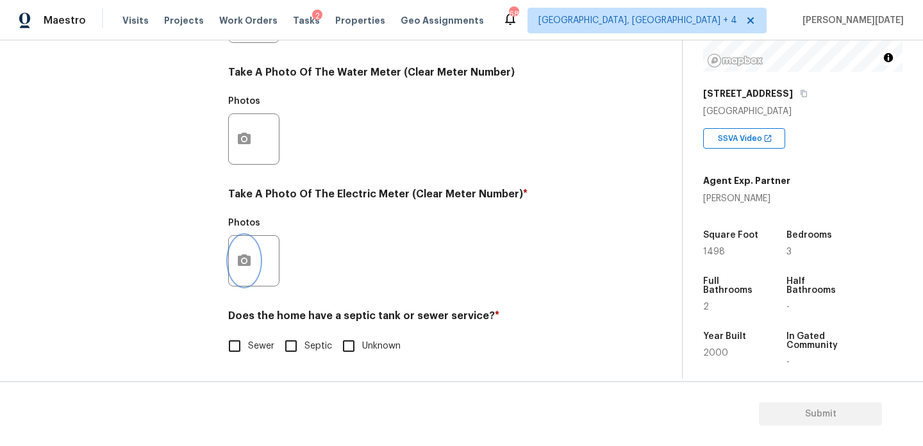
click at [251, 256] on icon "button" at bounding box center [243, 260] width 15 height 15
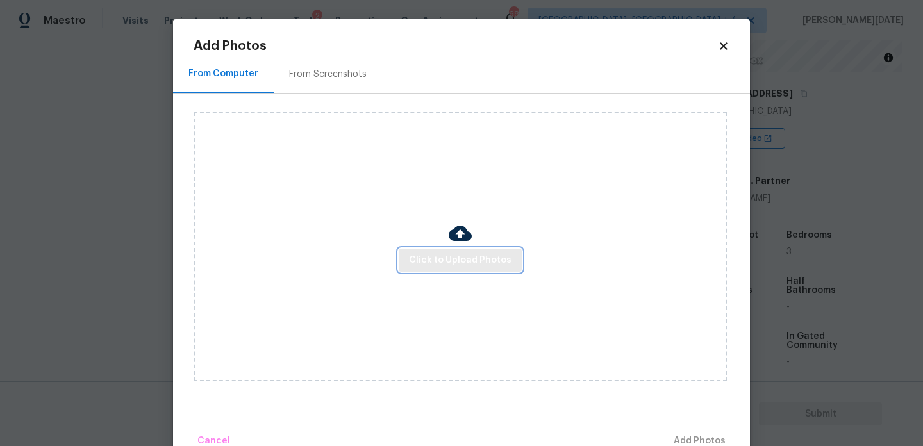
click at [472, 267] on span "Click to Upload Photos" at bounding box center [460, 260] width 103 height 16
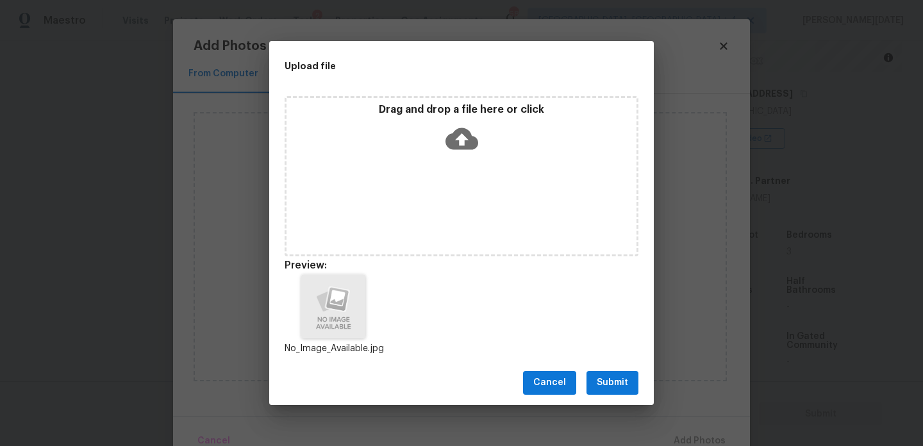
click at [629, 386] on button "Submit" at bounding box center [612, 383] width 52 height 24
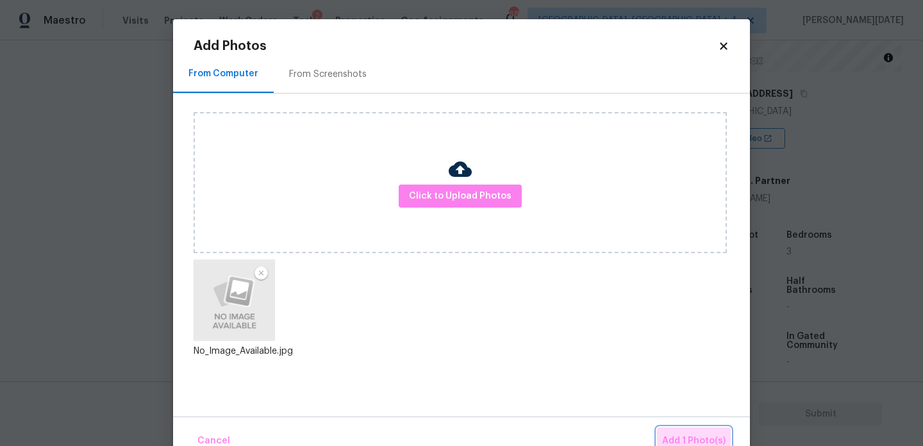
click at [682, 435] on span "Add 1 Photo(s)" at bounding box center [693, 441] width 63 height 16
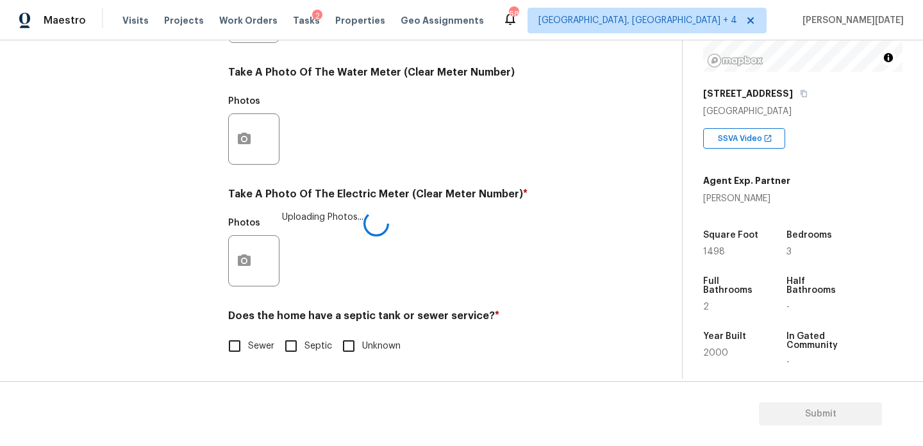
click at [231, 346] on input "Sewer" at bounding box center [234, 346] width 27 height 27
checkbox input "true"
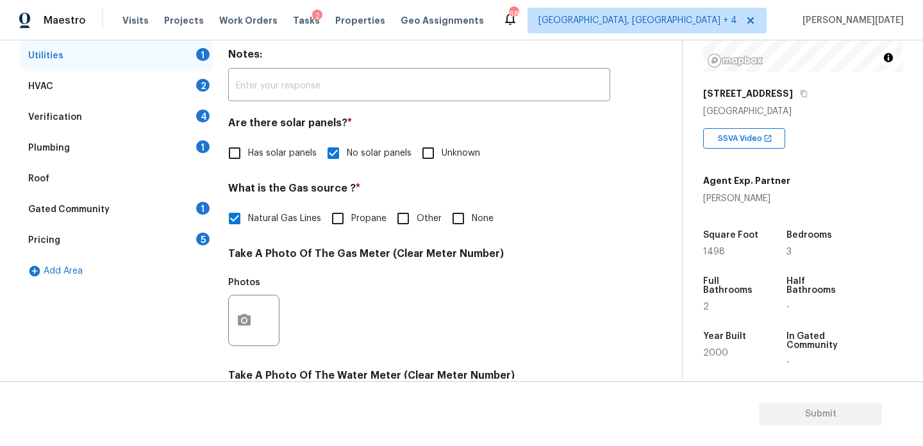
scroll to position [190, 0]
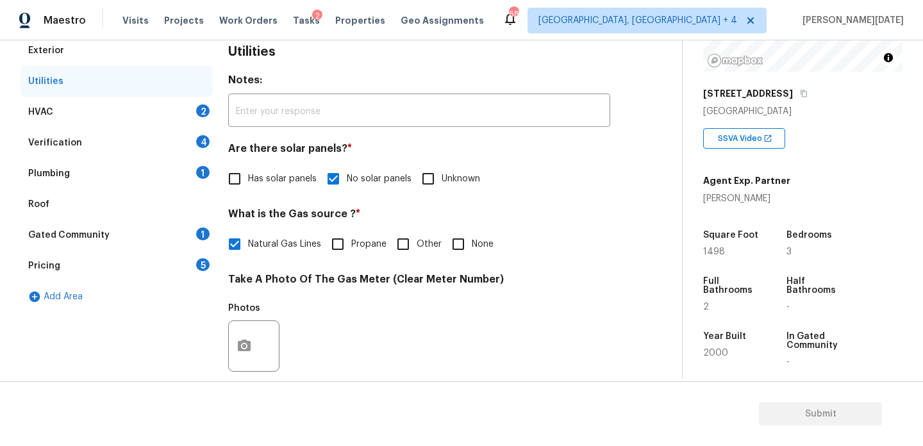
click at [206, 118] on div "HVAC 2" at bounding box center [117, 112] width 192 height 31
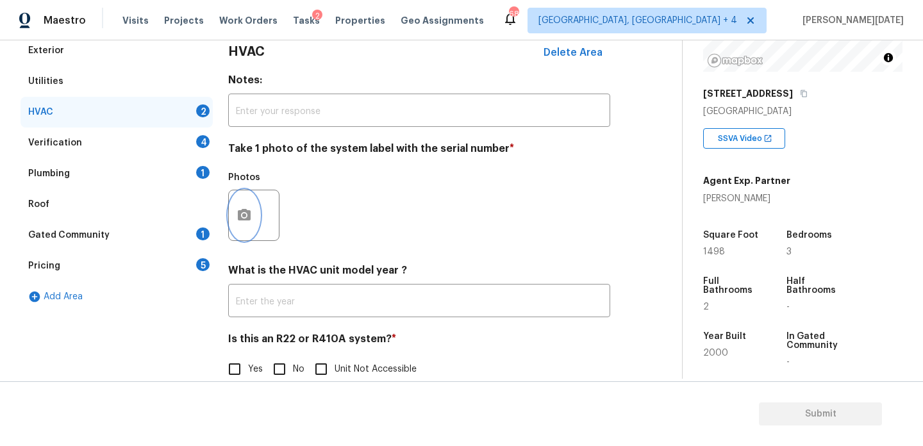
click at [242, 217] on icon "button" at bounding box center [243, 215] width 15 height 15
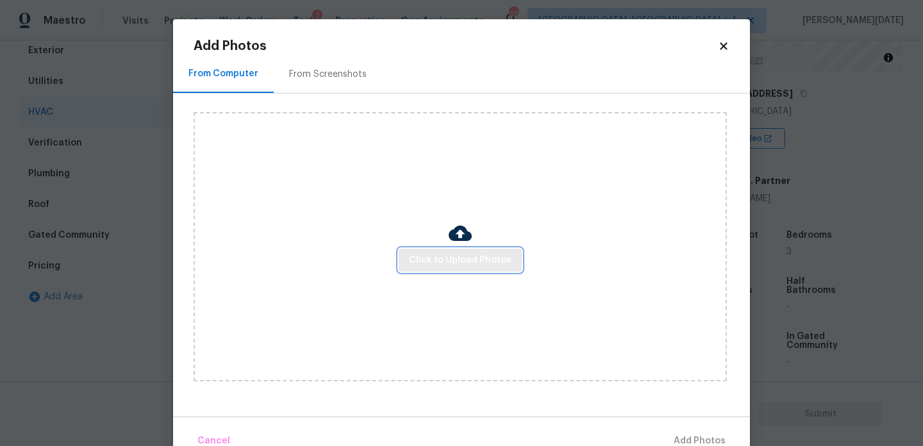
click at [429, 259] on span "Click to Upload Photos" at bounding box center [460, 260] width 103 height 16
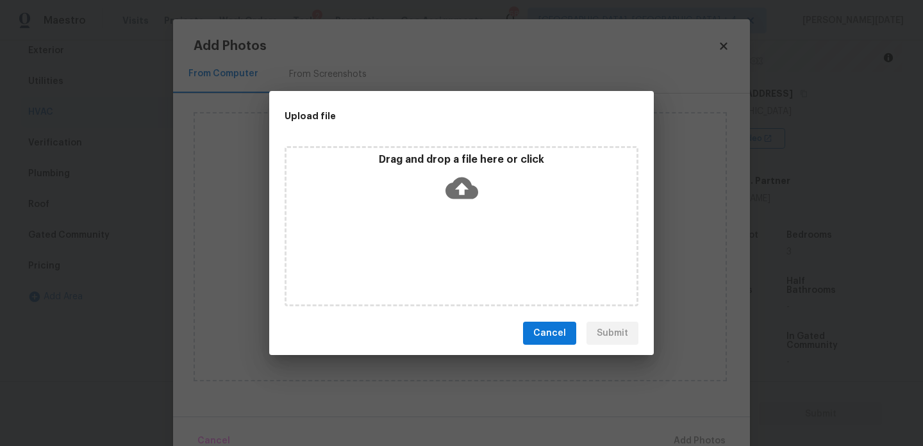
click at [429, 259] on div "Drag and drop a file here or click" at bounding box center [461, 226] width 354 height 160
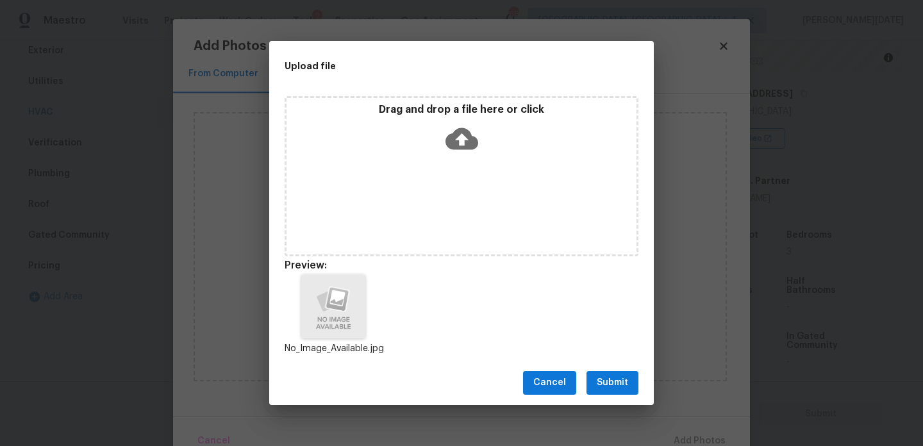
click at [623, 379] on span "Submit" at bounding box center [611, 383] width 31 height 16
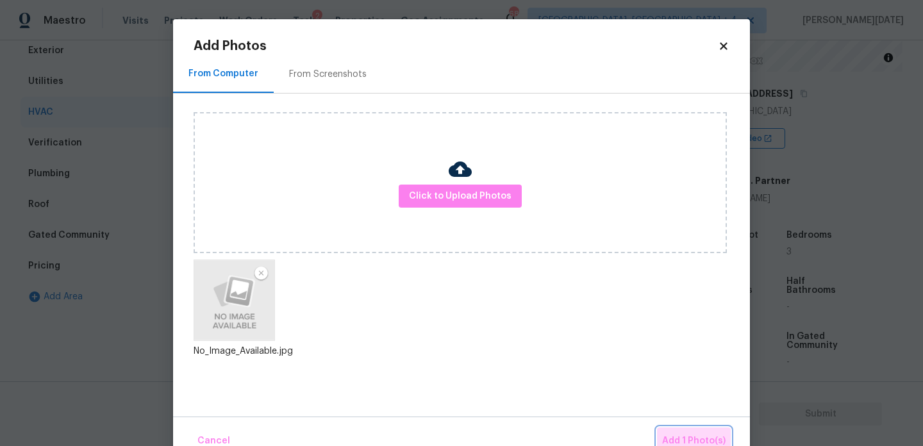
click at [687, 434] on span "Add 1 Photo(s)" at bounding box center [693, 441] width 63 height 16
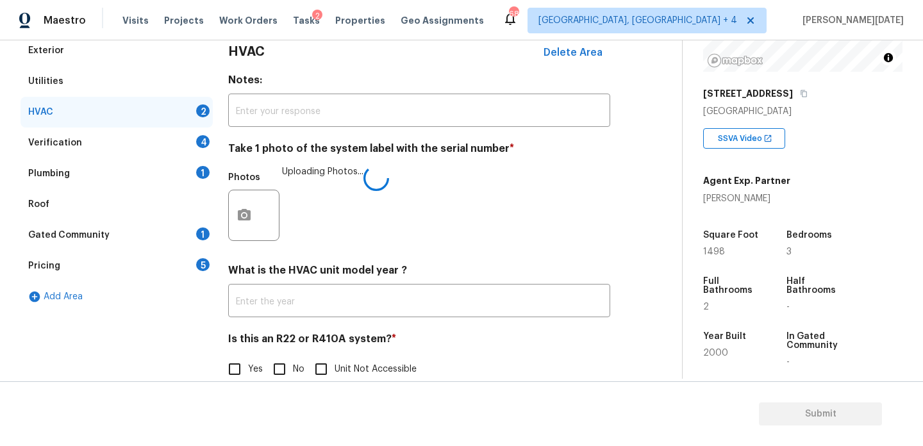
click at [285, 373] on input "No" at bounding box center [279, 369] width 27 height 27
checkbox input "true"
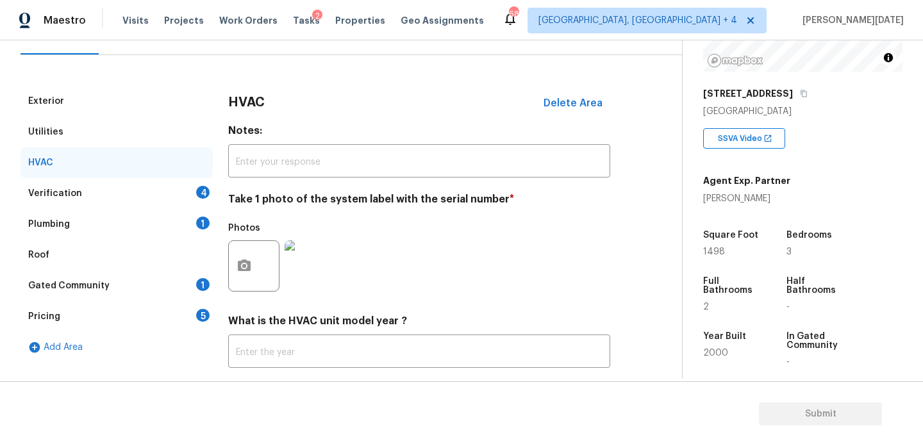
click at [197, 187] on div "Verification 4" at bounding box center [117, 193] width 192 height 31
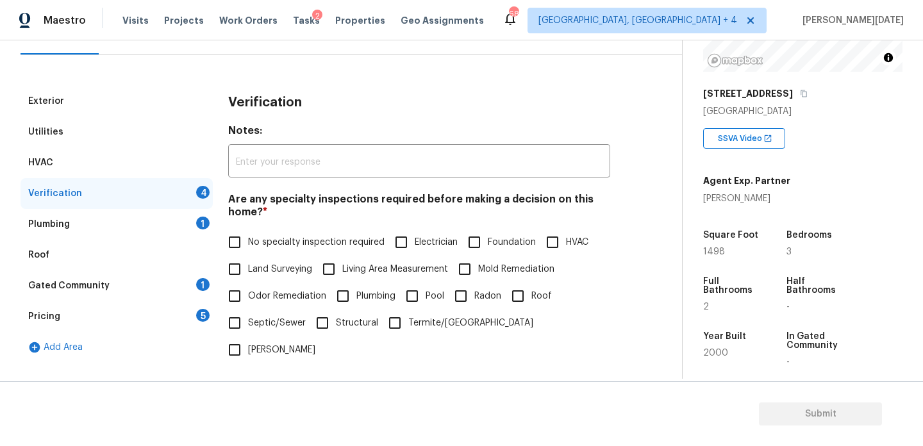
click at [249, 243] on span "No specialty inspection required" at bounding box center [316, 242] width 136 height 13
click at [248, 243] on input "No specialty inspection required" at bounding box center [234, 242] width 27 height 27
checkbox input "true"
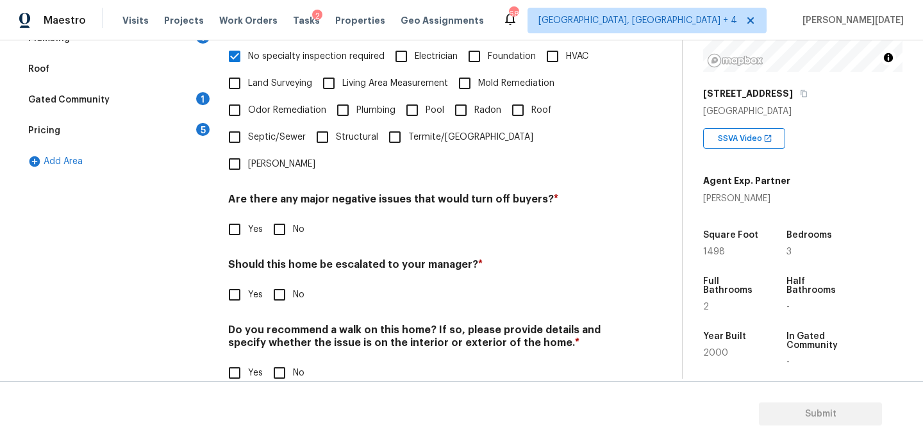
click at [284, 216] on input "No" at bounding box center [279, 229] width 27 height 27
checkbox input "true"
click at [282, 361] on input "No" at bounding box center [279, 374] width 27 height 27
checkbox input "true"
click at [238, 281] on input "Yes" at bounding box center [234, 294] width 27 height 27
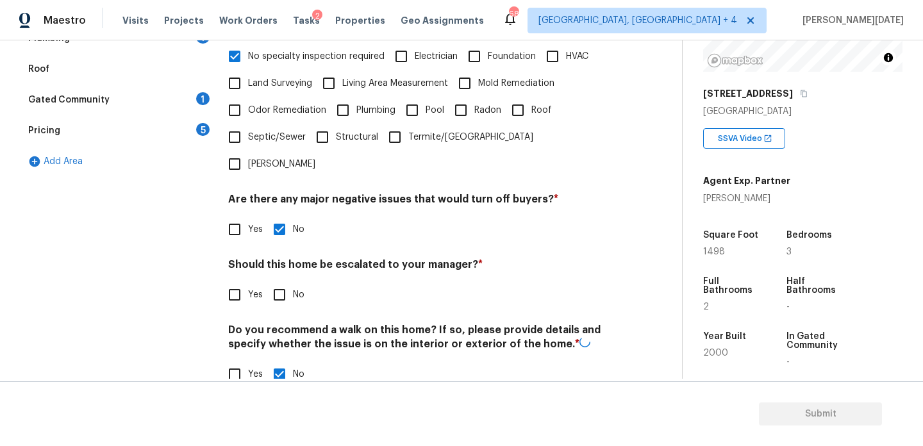
checkbox input "true"
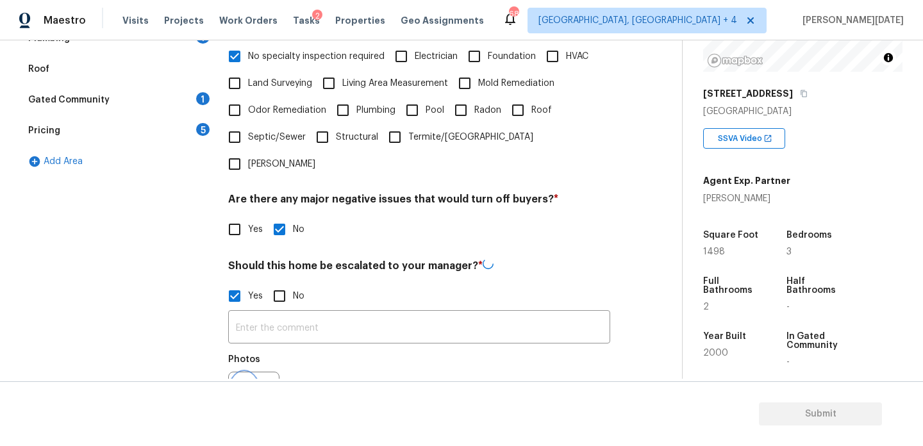
click at [244, 391] on icon "button" at bounding box center [244, 397] width 13 height 12
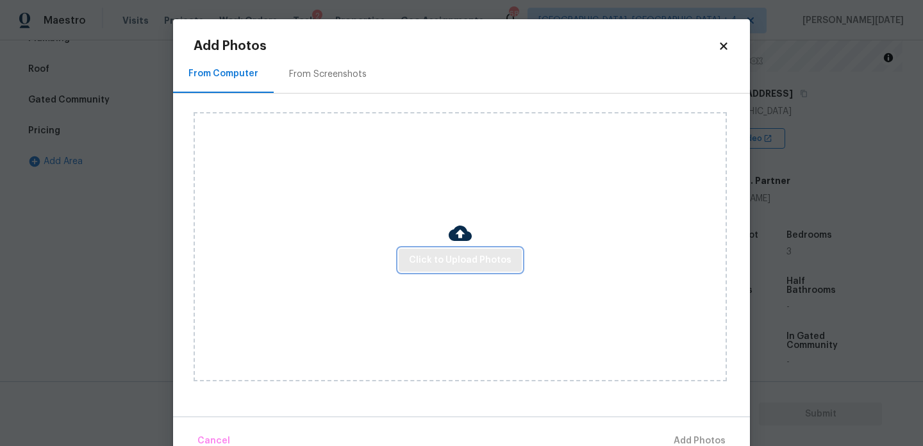
click at [436, 266] on span "Click to Upload Photos" at bounding box center [460, 260] width 103 height 16
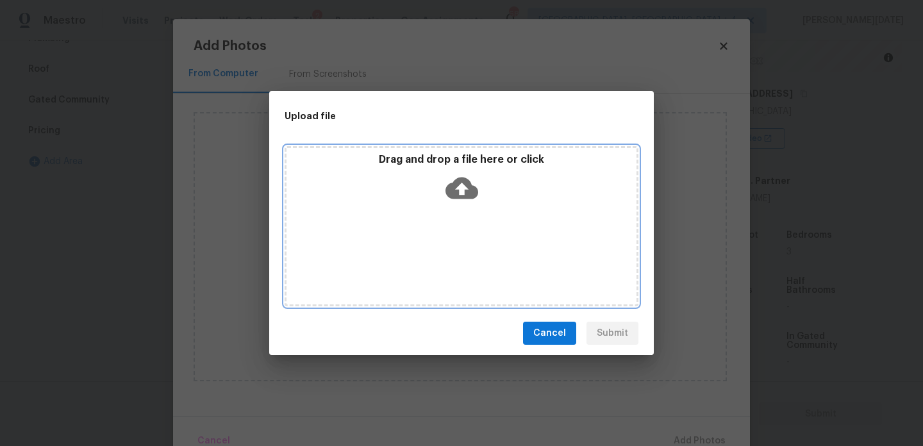
click at [436, 266] on div "Drag and drop a file here or click" at bounding box center [461, 226] width 354 height 160
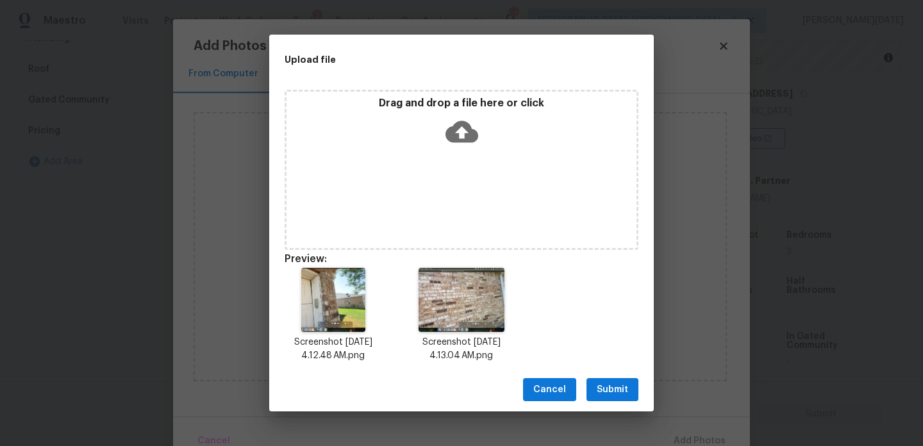
click at [620, 393] on span "Submit" at bounding box center [611, 390] width 31 height 16
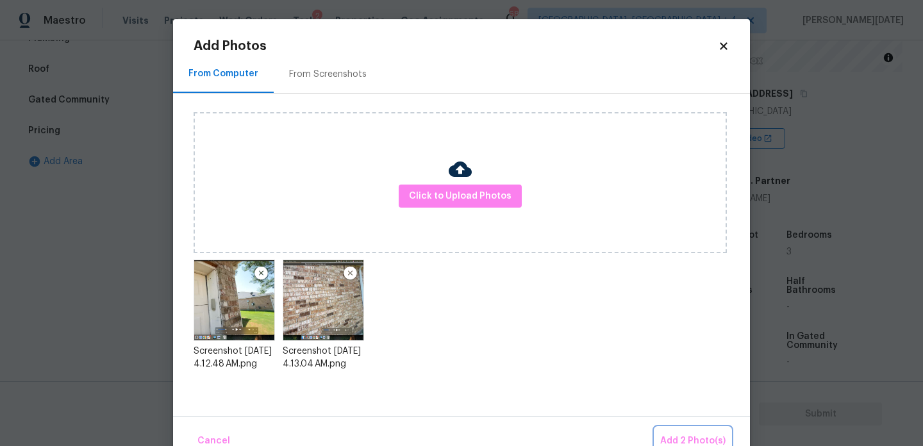
click at [669, 431] on button "Add 2 Photo(s)" at bounding box center [693, 441] width 76 height 28
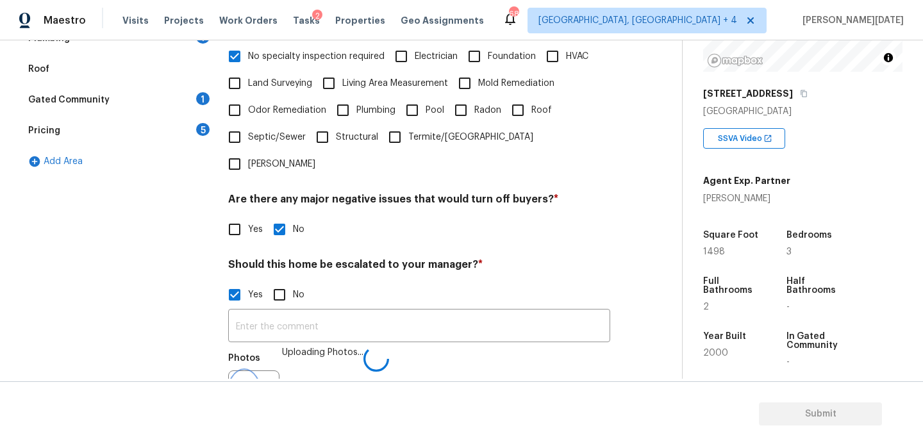
scroll to position [341, 0]
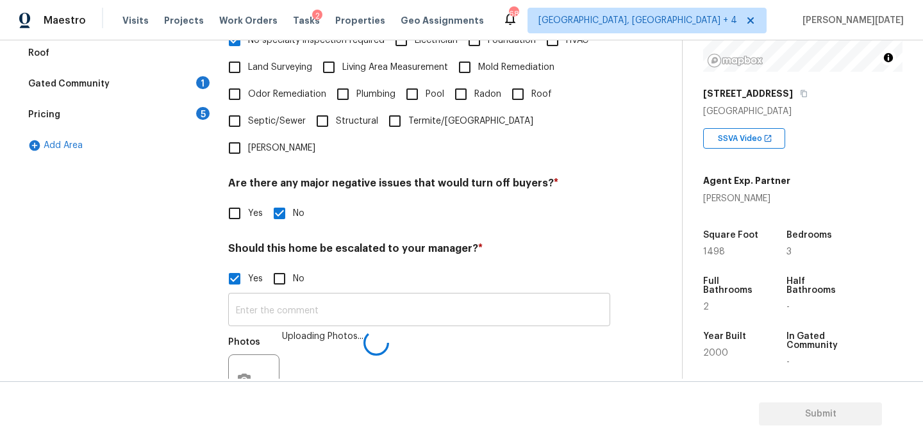
click at [308, 296] on input "text" at bounding box center [419, 311] width 382 height 30
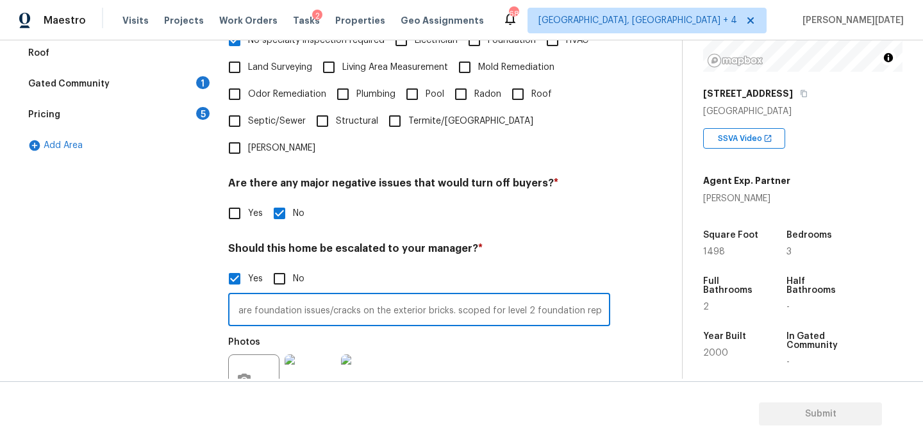
scroll to position [0, 29]
click at [448, 345] on div "Photos" at bounding box center [419, 371] width 382 height 83
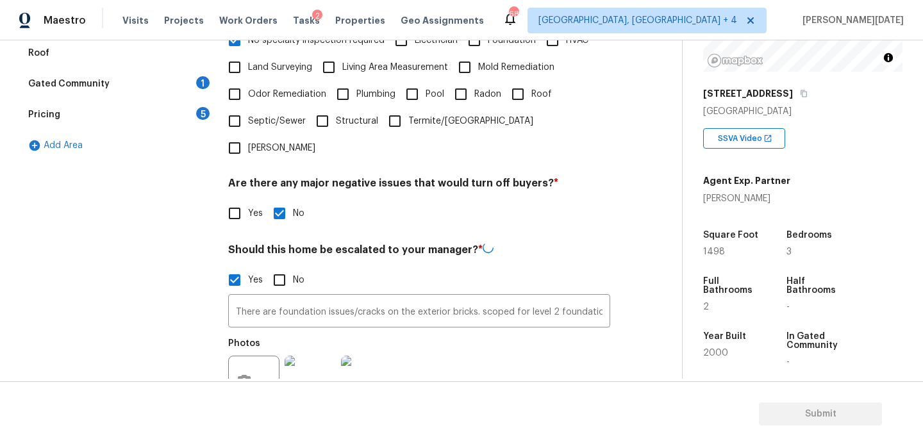
click at [297, 356] on img at bounding box center [309, 381] width 51 height 51
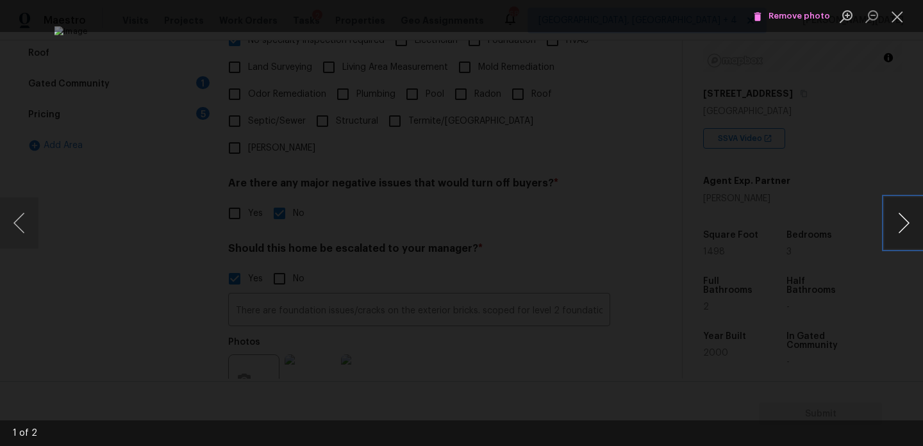
click at [903, 231] on button "Next image" at bounding box center [903, 222] width 38 height 51
click at [898, 18] on button "Close lightbox" at bounding box center [897, 16] width 26 height 22
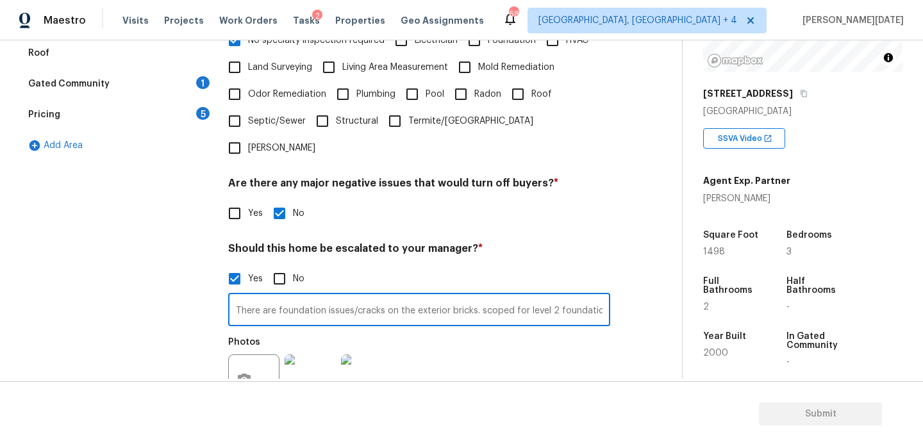
click at [237, 296] on input "There are foundation issues/cracks on the exterior bricks. scoped for level 2 f…" at bounding box center [419, 311] width 382 height 30
type input "@1: 56 and 2: 30 - There are foundation issues/cracks on the exterior bricks. s…"
click at [462, 330] on div "Photos" at bounding box center [419, 371] width 382 height 83
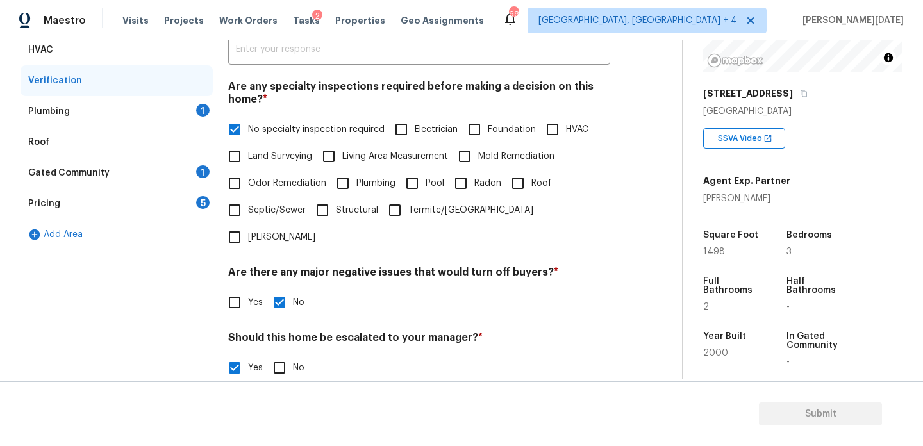
click at [185, 117] on div "Plumbing 1" at bounding box center [117, 111] width 192 height 31
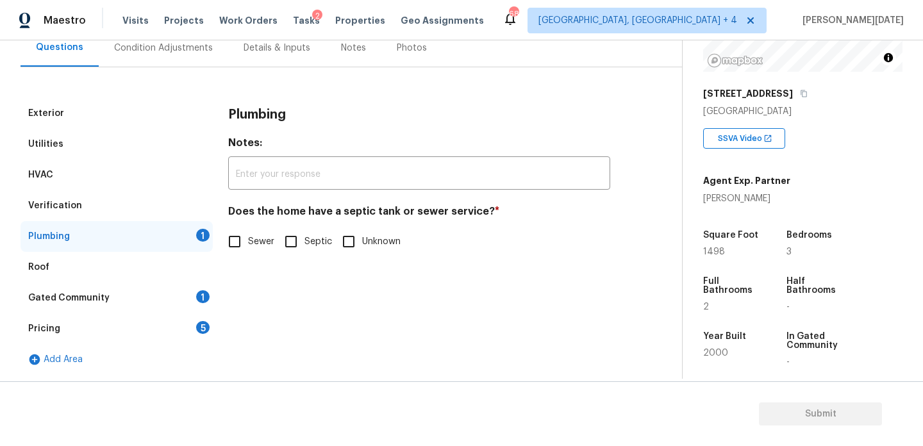
click at [245, 244] on input "Sewer" at bounding box center [234, 241] width 27 height 27
checkbox input "true"
click at [192, 287] on div "Gated Community 1" at bounding box center [117, 298] width 192 height 31
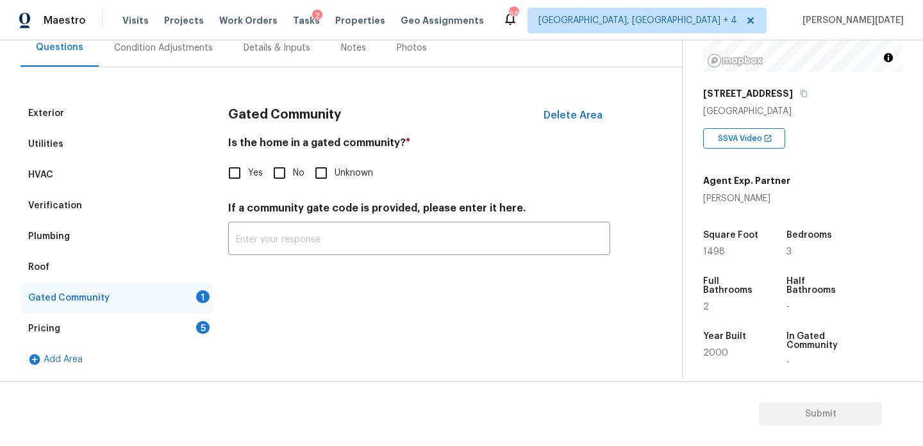
click at [287, 177] on input "No" at bounding box center [279, 173] width 27 height 27
checkbox input "true"
click at [189, 327] on div "Pricing 5" at bounding box center [117, 328] width 192 height 31
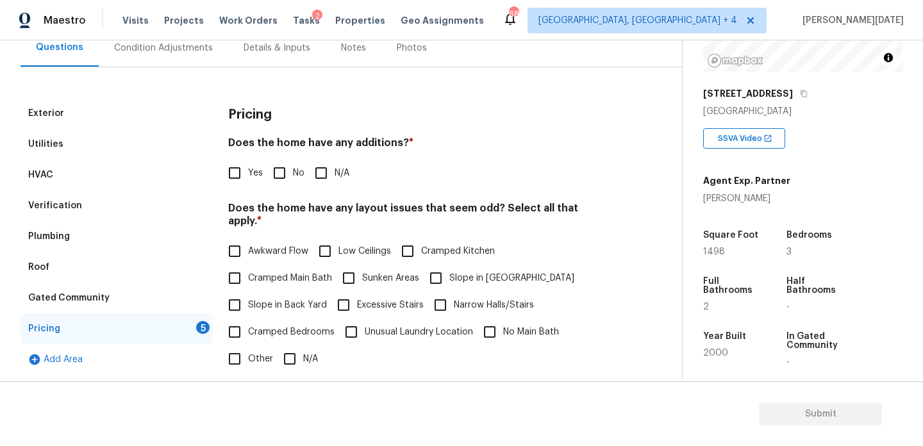
click at [286, 180] on input "No" at bounding box center [279, 173] width 27 height 27
checkbox input "true"
click at [297, 345] on input "N/A" at bounding box center [289, 358] width 27 height 27
checkbox input "true"
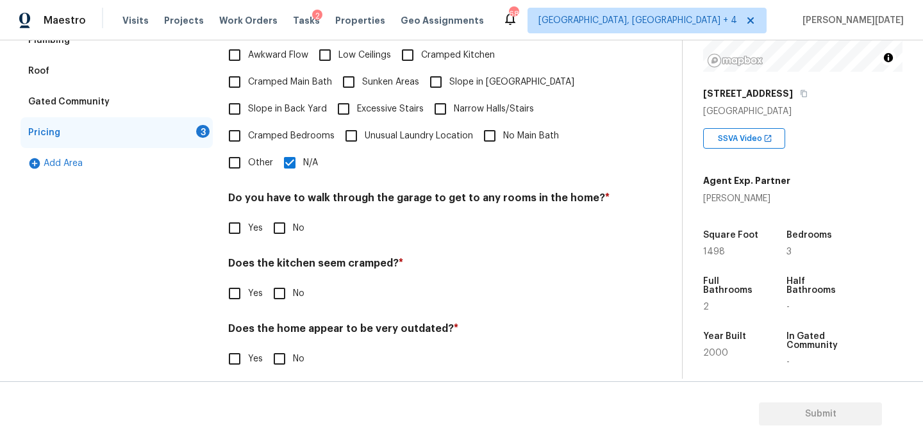
click at [289, 221] on input "No" at bounding box center [279, 228] width 27 height 27
checkbox input "true"
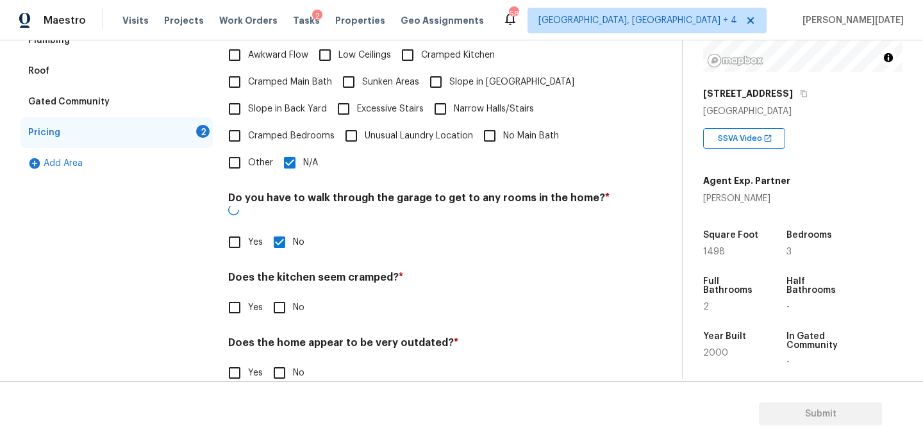
click at [286, 294] on input "No" at bounding box center [279, 307] width 27 height 27
checkbox input "true"
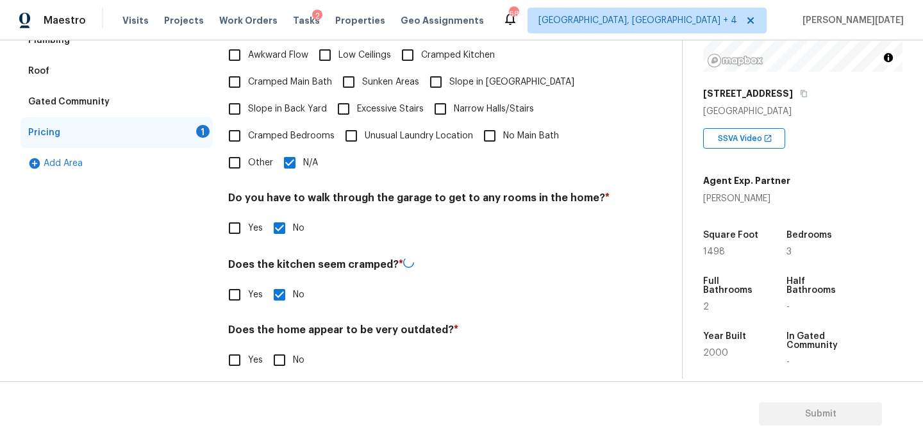
click at [277, 361] on div "Pricing Does the home have any additions? * Yes No N/A Does the home have any l…" at bounding box center [419, 145] width 382 height 487
click at [277, 361] on div "Pricing Does the home have any additions? * Yes No N/A Does the home have any l…" at bounding box center [419, 145] width 382 height 486
click at [285, 347] on input "No" at bounding box center [279, 358] width 27 height 27
checkbox input "true"
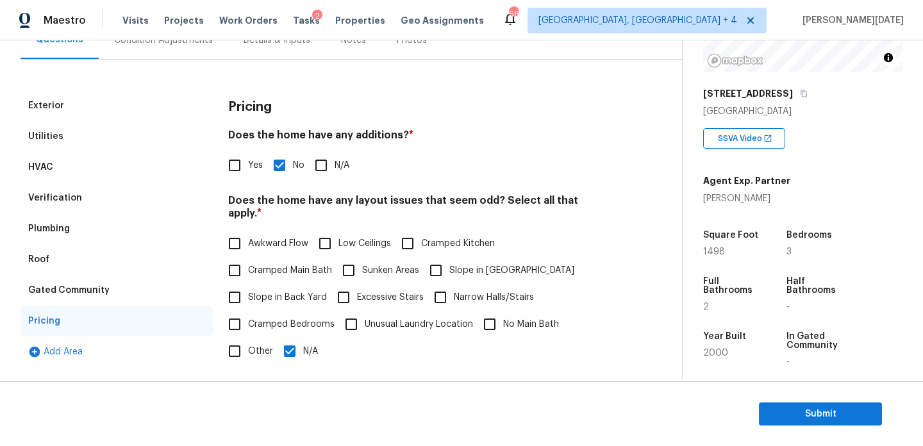
scroll to position [0, 0]
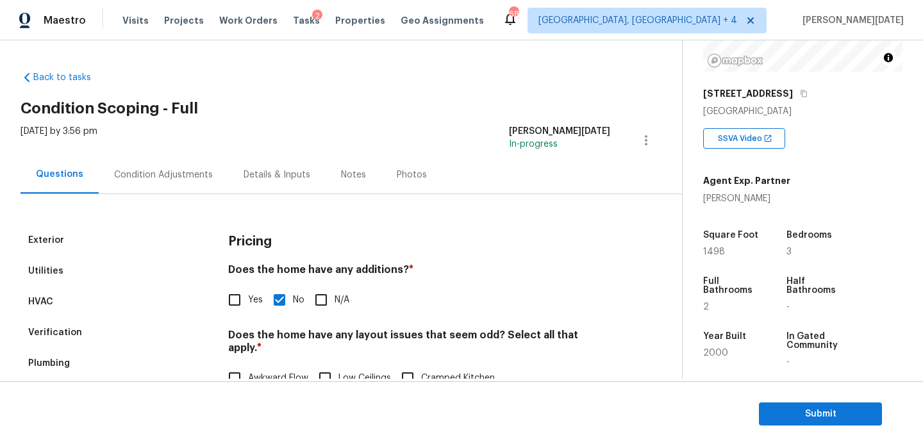
click at [177, 181] on div "Condition Adjustments" at bounding box center [163, 174] width 99 height 13
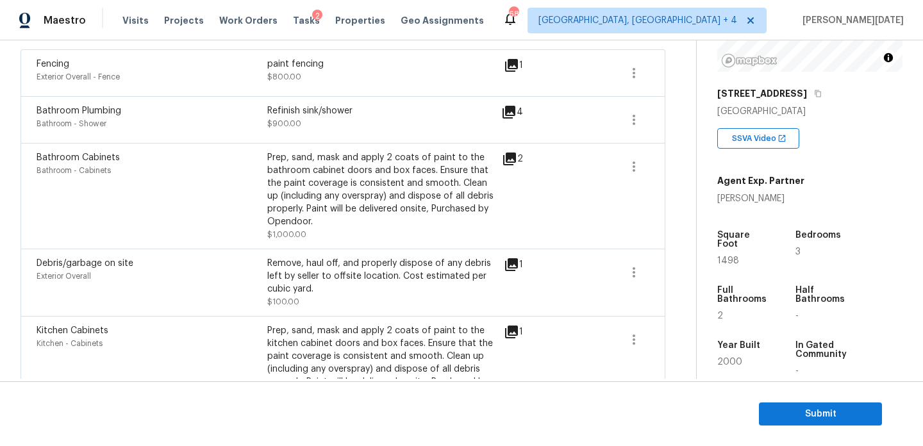
scroll to position [213, 0]
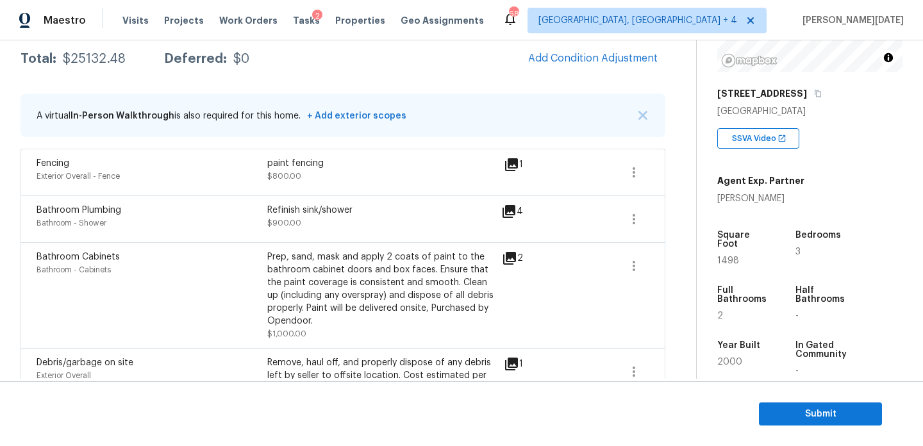
click at [598, 117] on div "A virtual In-Person Walkthrough is also required for this home. + Add exterior …" at bounding box center [343, 116] width 645 height 44
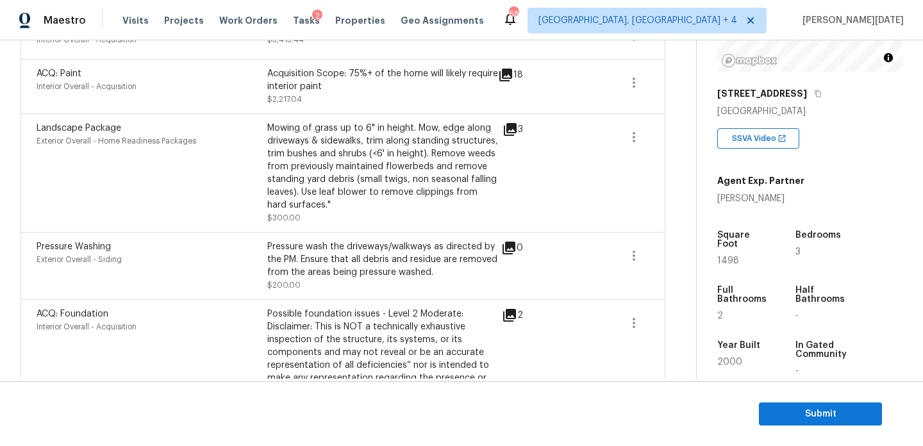
scroll to position [806, 0]
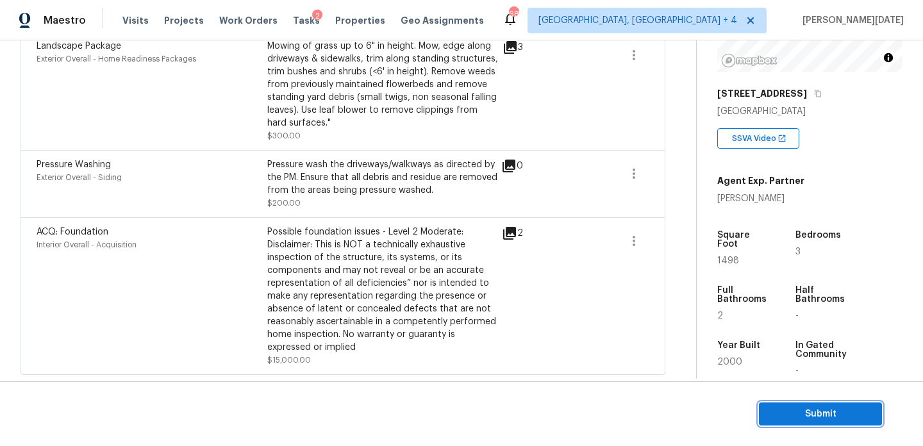
click at [771, 418] on span "Submit" at bounding box center [820, 414] width 103 height 16
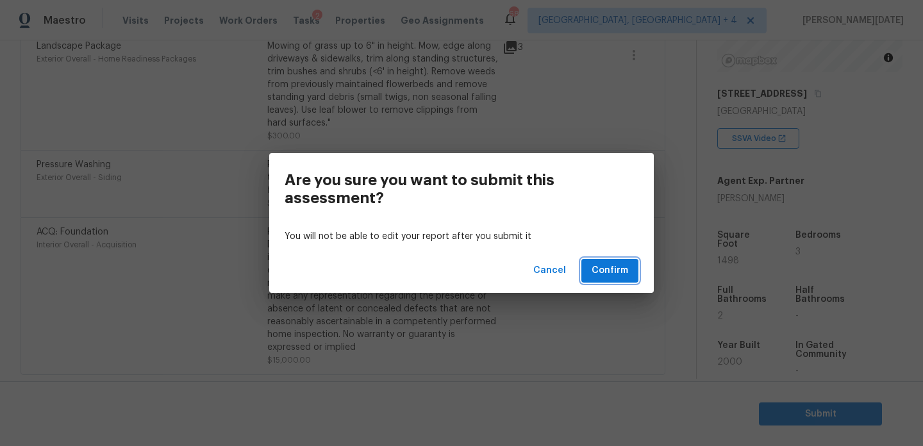
click at [621, 265] on span "Confirm" at bounding box center [609, 271] width 37 height 16
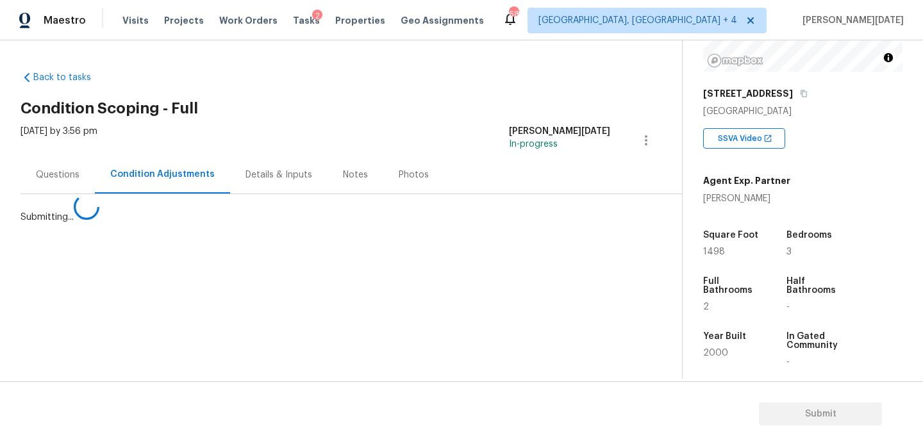
scroll to position [0, 0]
